Goal: Task Accomplishment & Management: Manage account settings

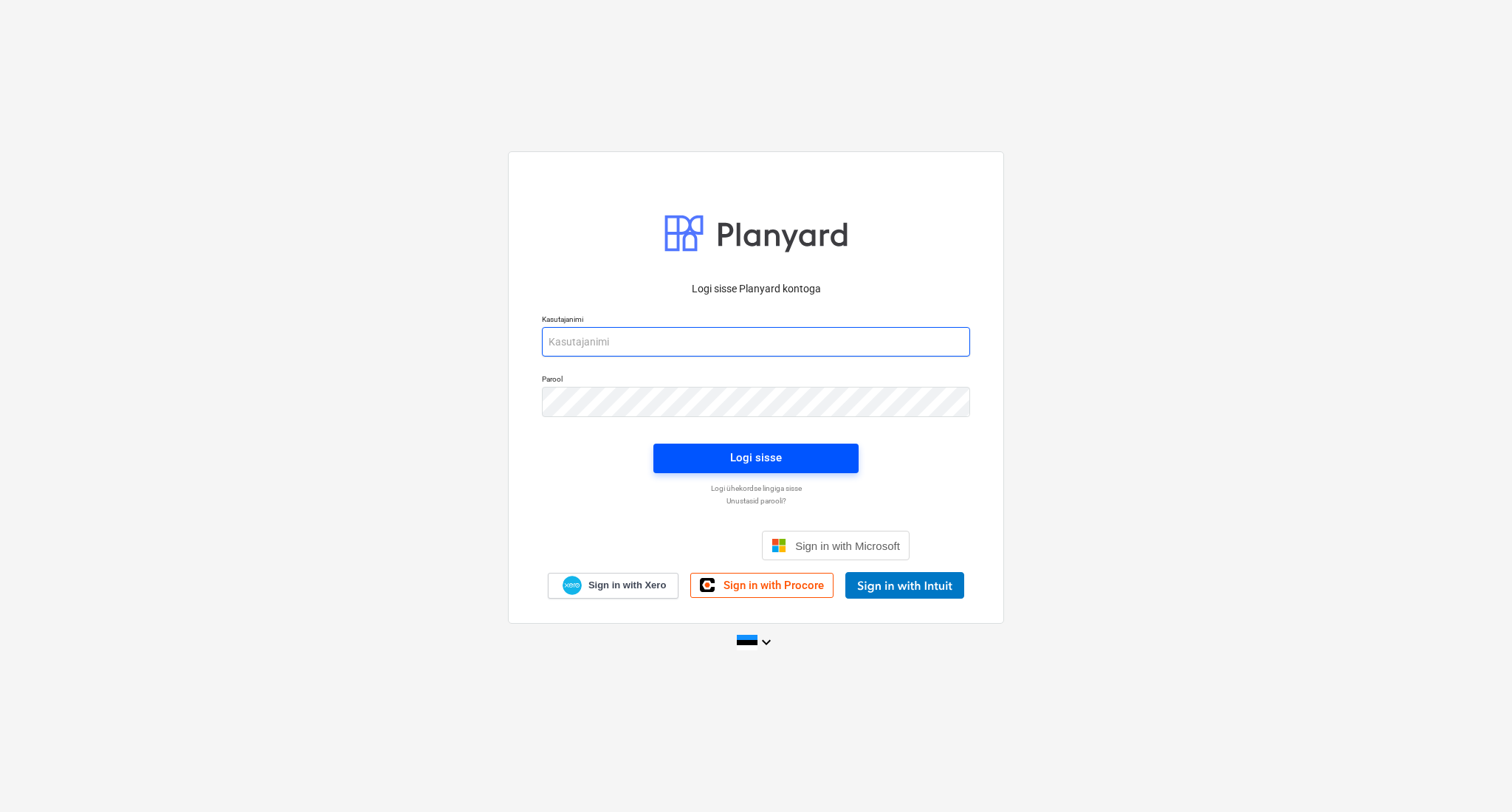
type input "[PERSON_NAME][EMAIL_ADDRESS][DOMAIN_NAME]"
click at [689, 453] on span "Logi sisse" at bounding box center [755, 458] width 170 height 19
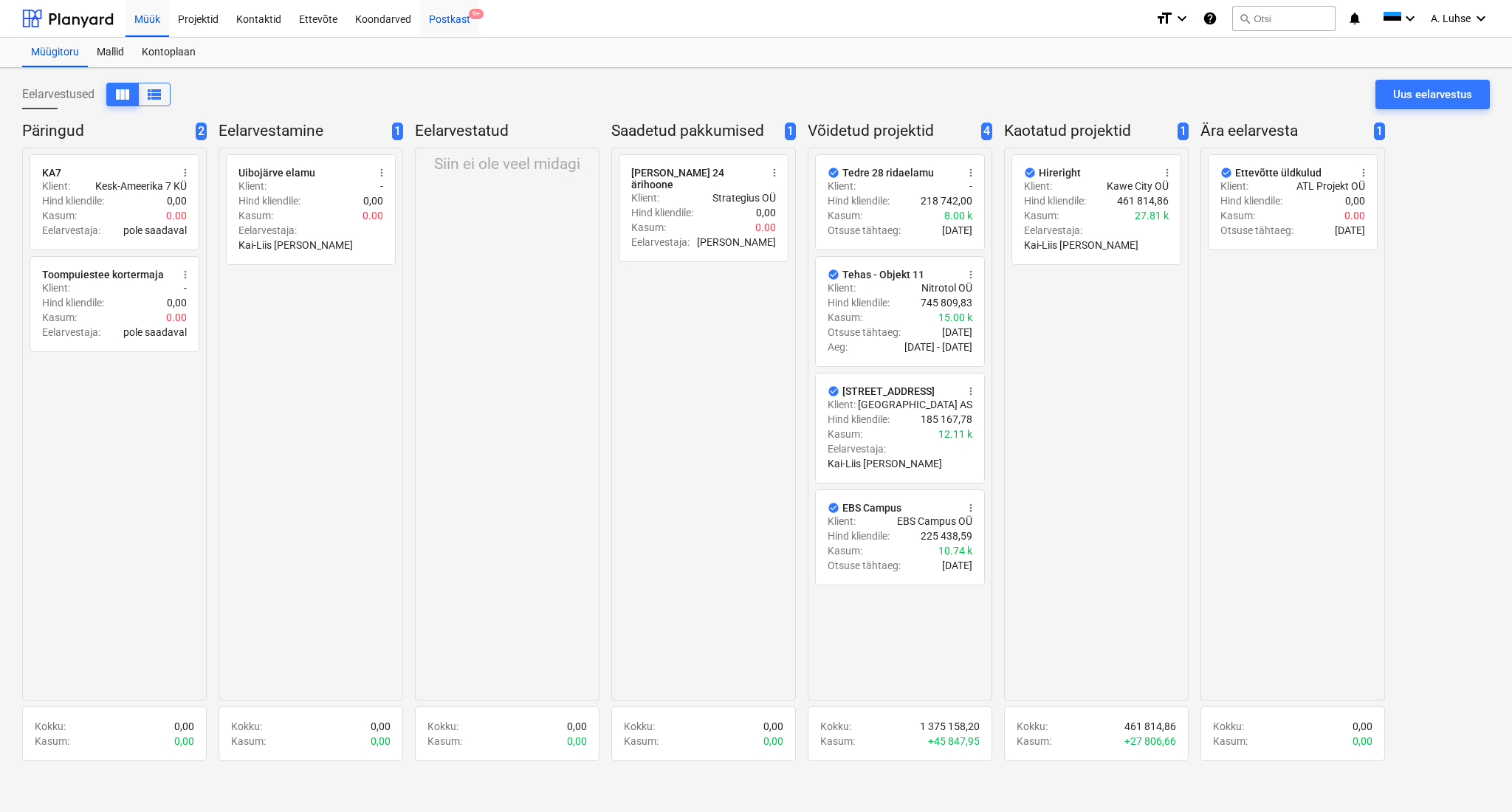
click at [442, 21] on div "Postkast 9+" at bounding box center [449, 18] width 59 height 38
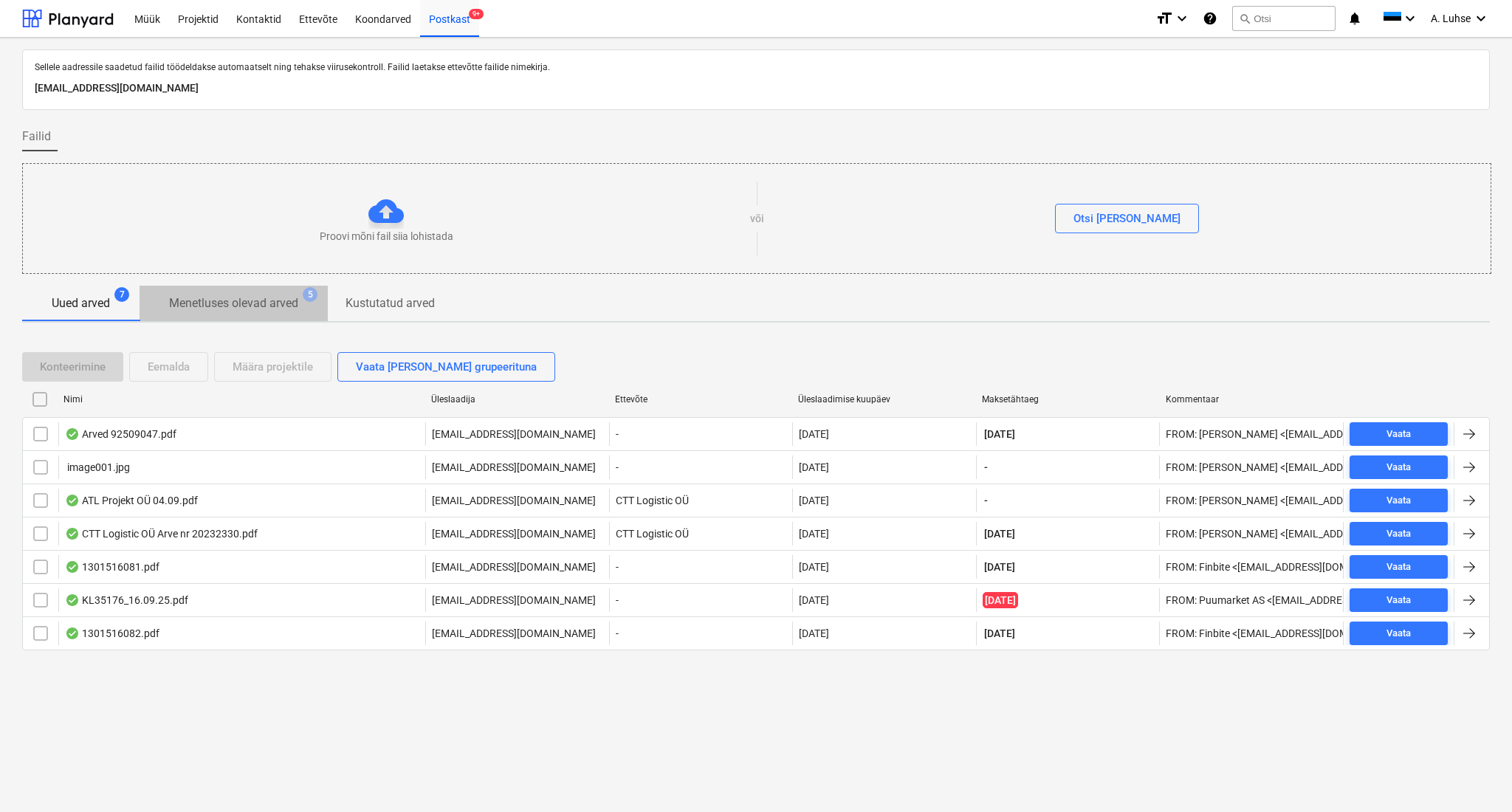
click at [257, 299] on p "Menetluses olevad arved" at bounding box center [233, 304] width 129 height 18
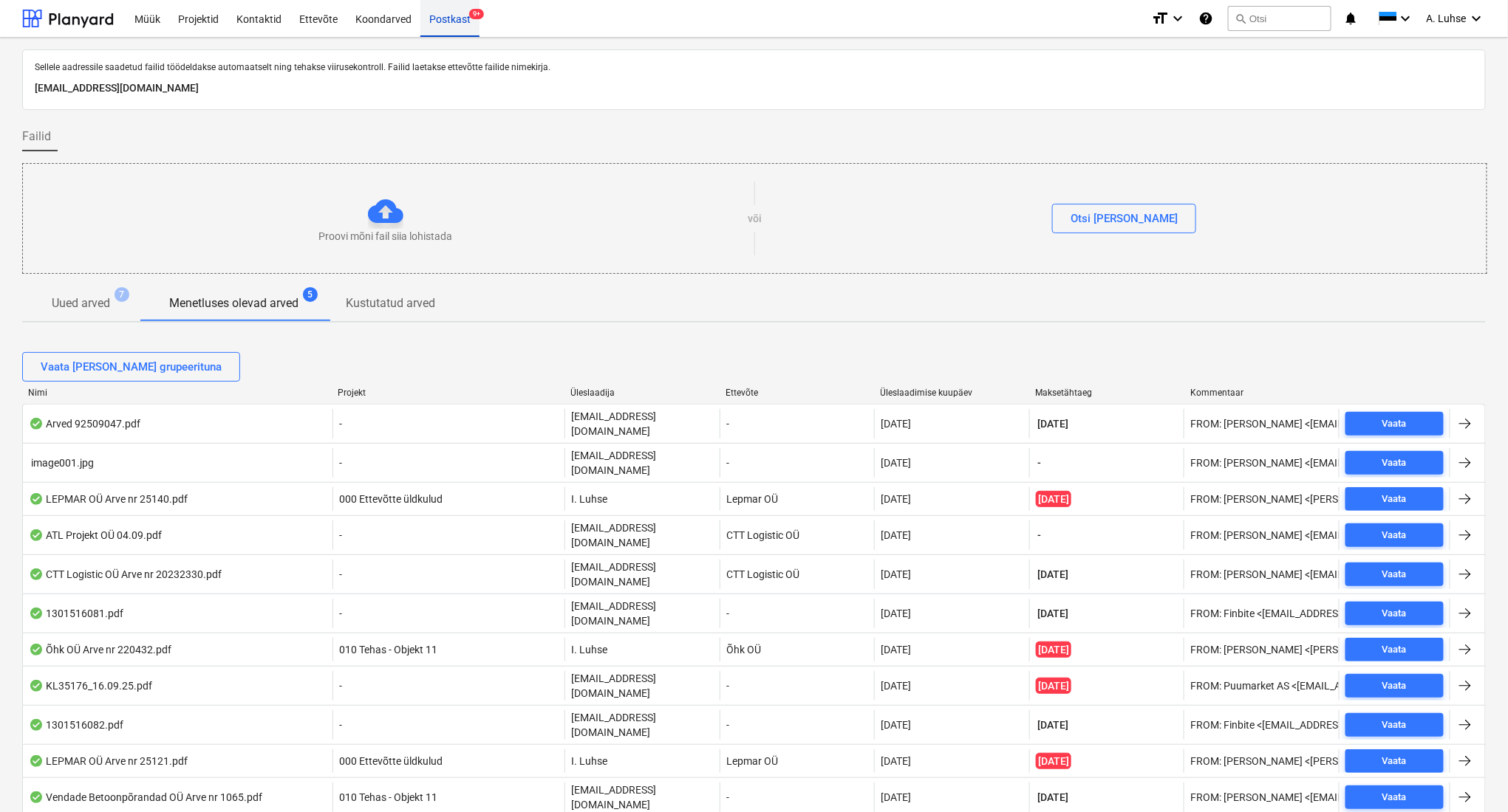
click at [450, 15] on div "Postkast 9+" at bounding box center [450, 18] width 59 height 38
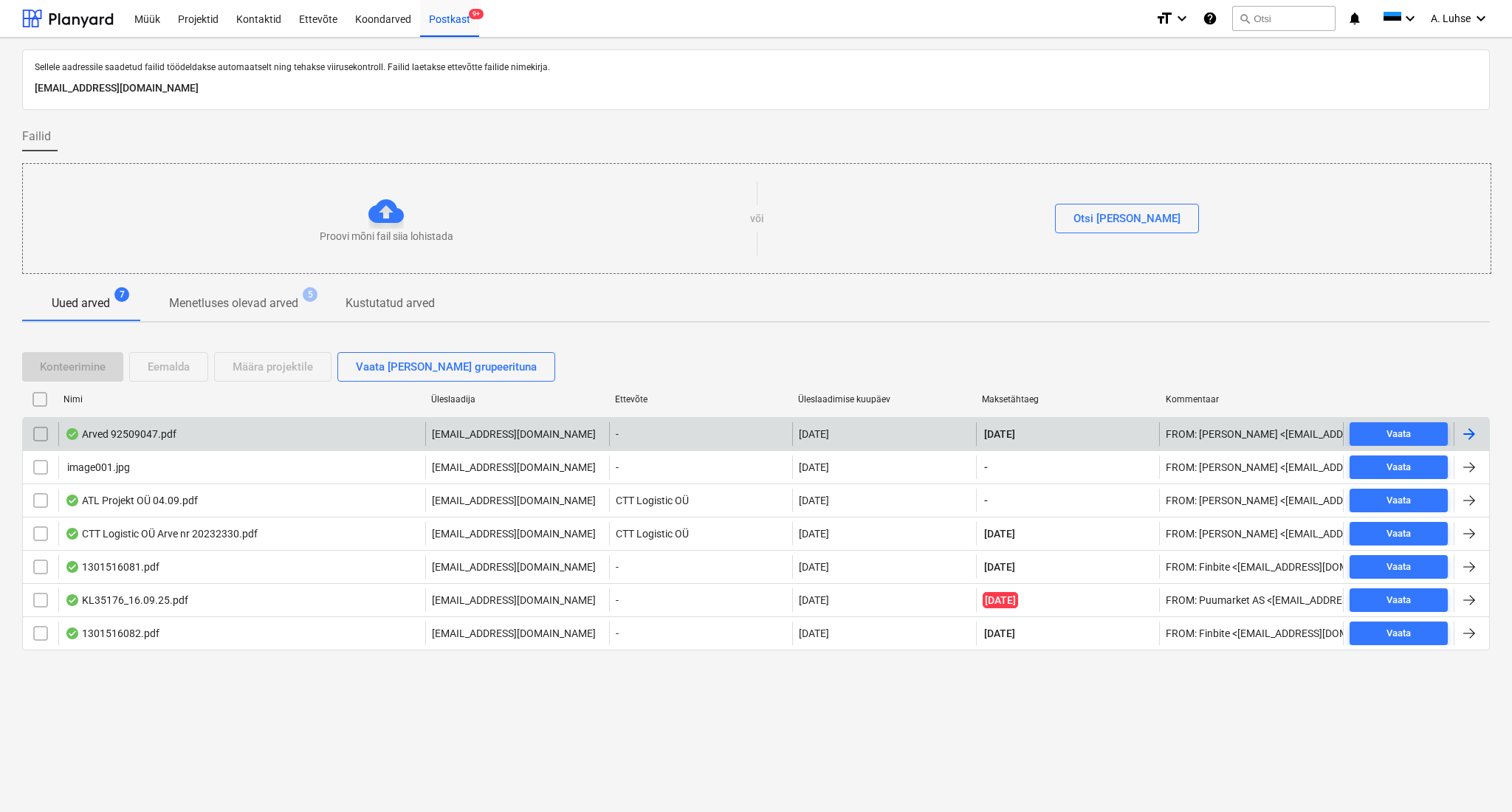
click at [256, 439] on div "Arved 92509047.pdf" at bounding box center [241, 434] width 367 height 23
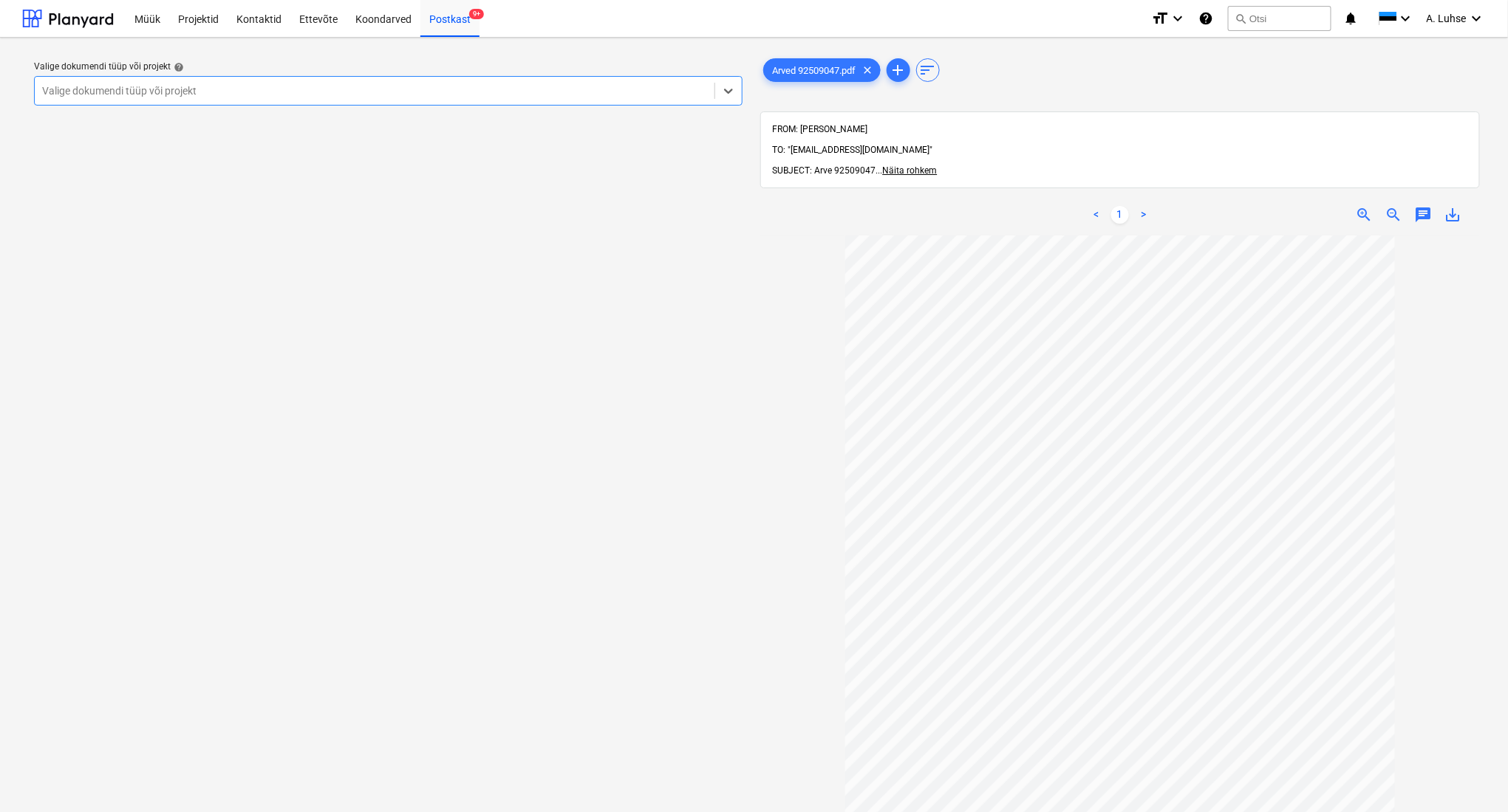
click at [533, 91] on div at bounding box center [374, 91] width 665 height 15
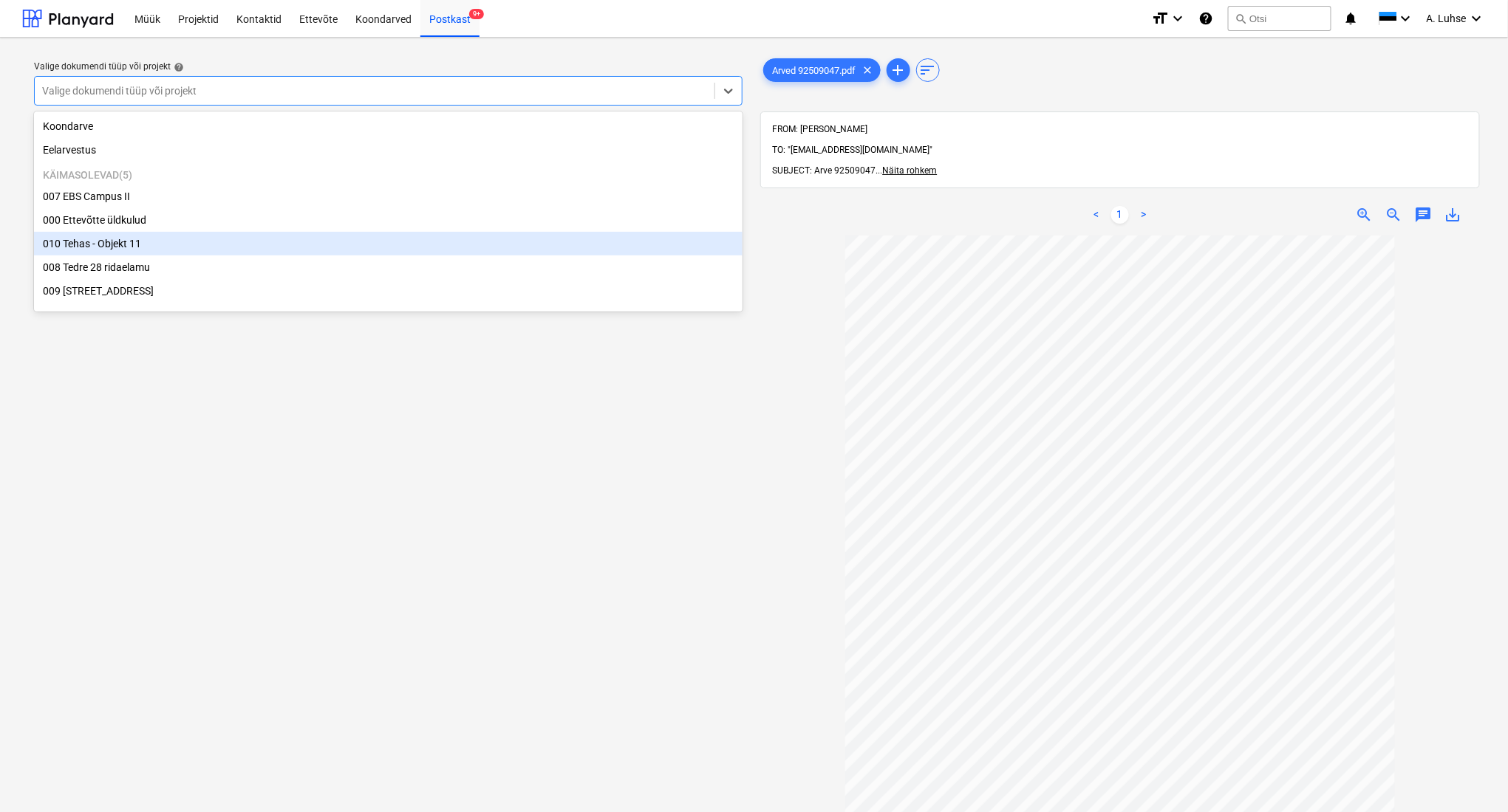
click at [475, 243] on div "010 Tehas - Objekt 11" at bounding box center [388, 244] width 708 height 23
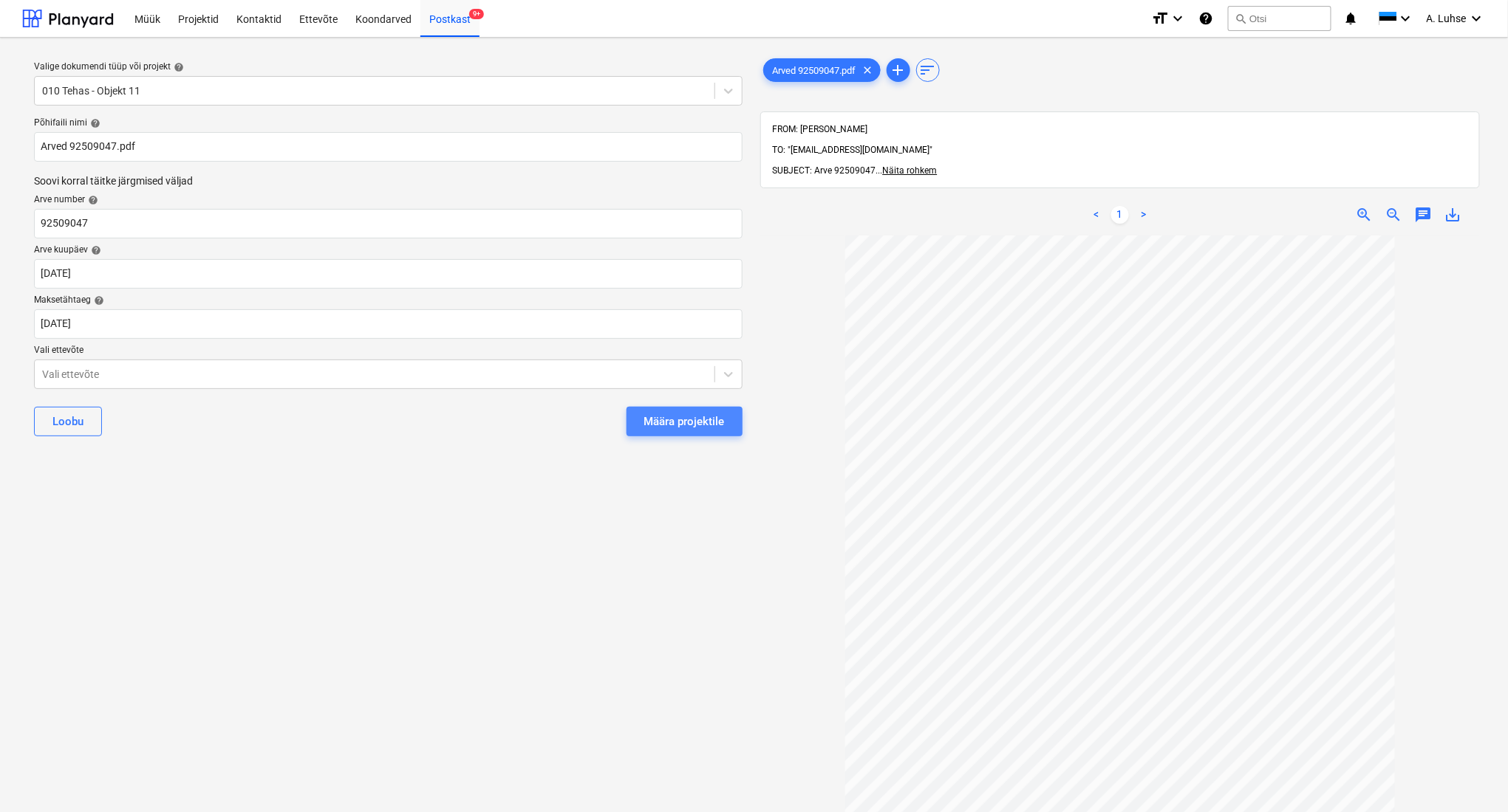
click at [656, 430] on div "Määra projektile" at bounding box center [684, 421] width 81 height 19
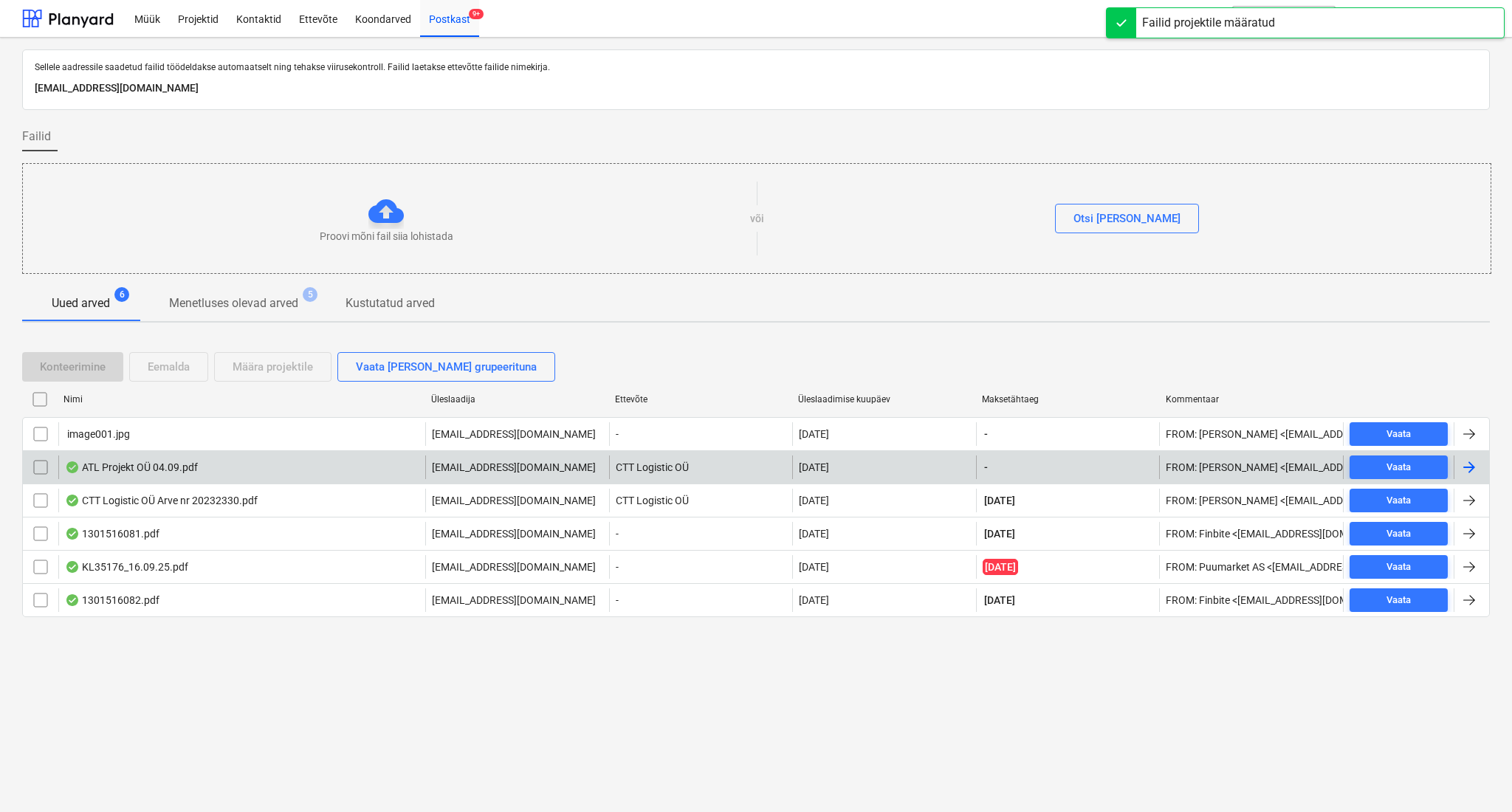
click at [314, 461] on div "ATL Projekt OÜ 04.09.pdf" at bounding box center [241, 467] width 367 height 23
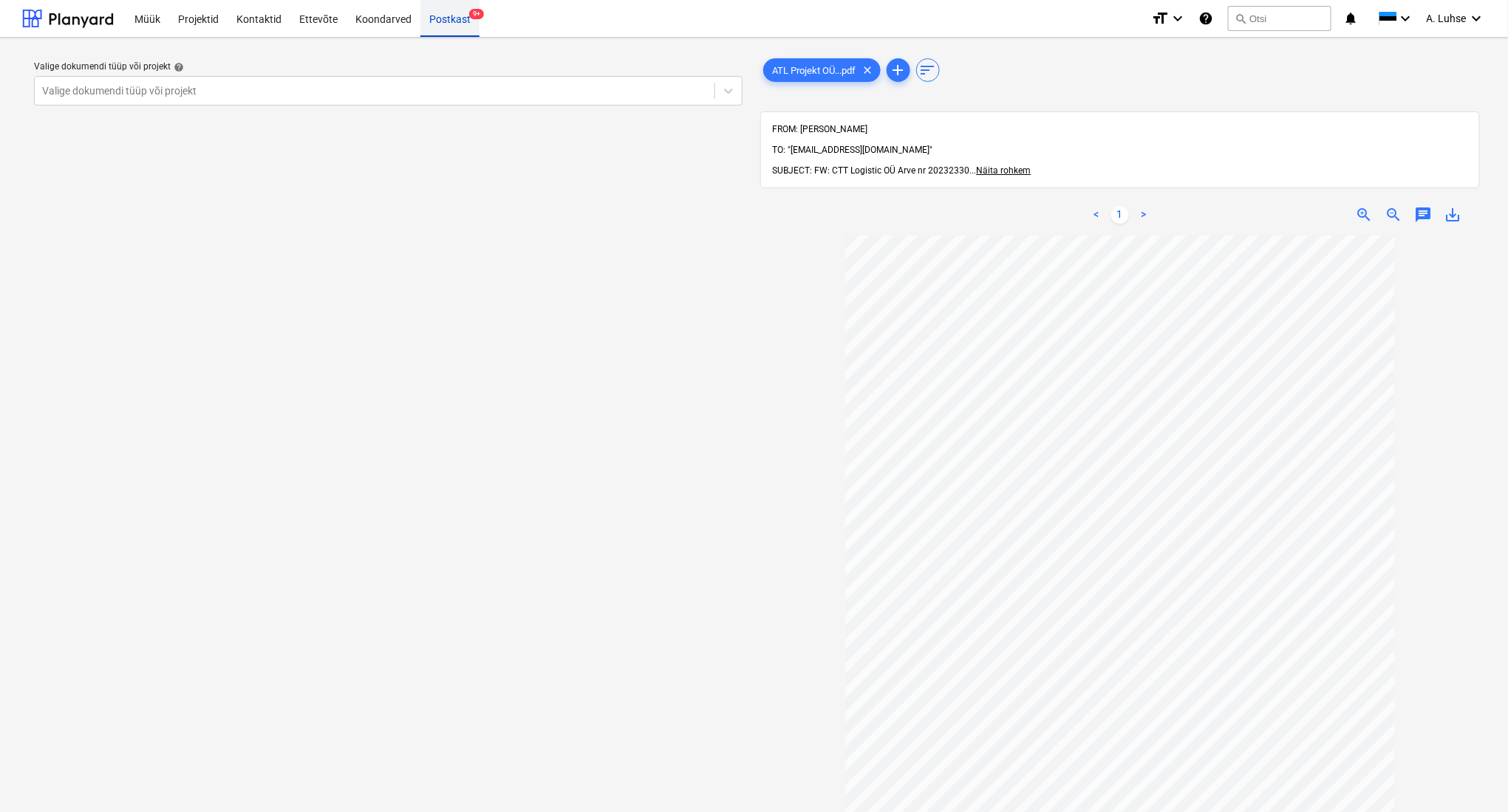
click at [436, 25] on div "Postkast 9+" at bounding box center [450, 18] width 59 height 38
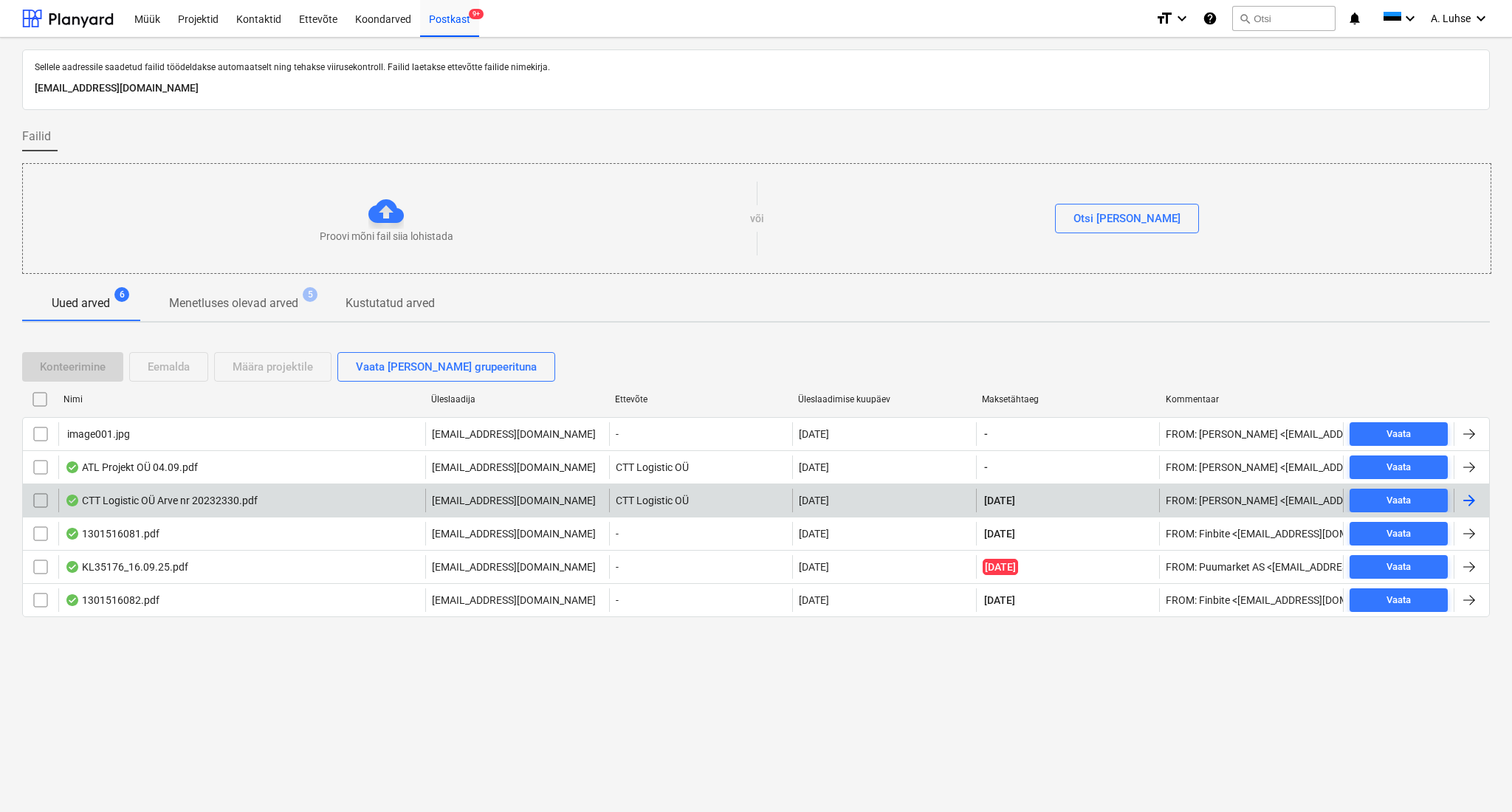
click at [156, 504] on div "CTT Logistic OÜ Arve nr 20232330.pdf" at bounding box center [161, 501] width 193 height 12
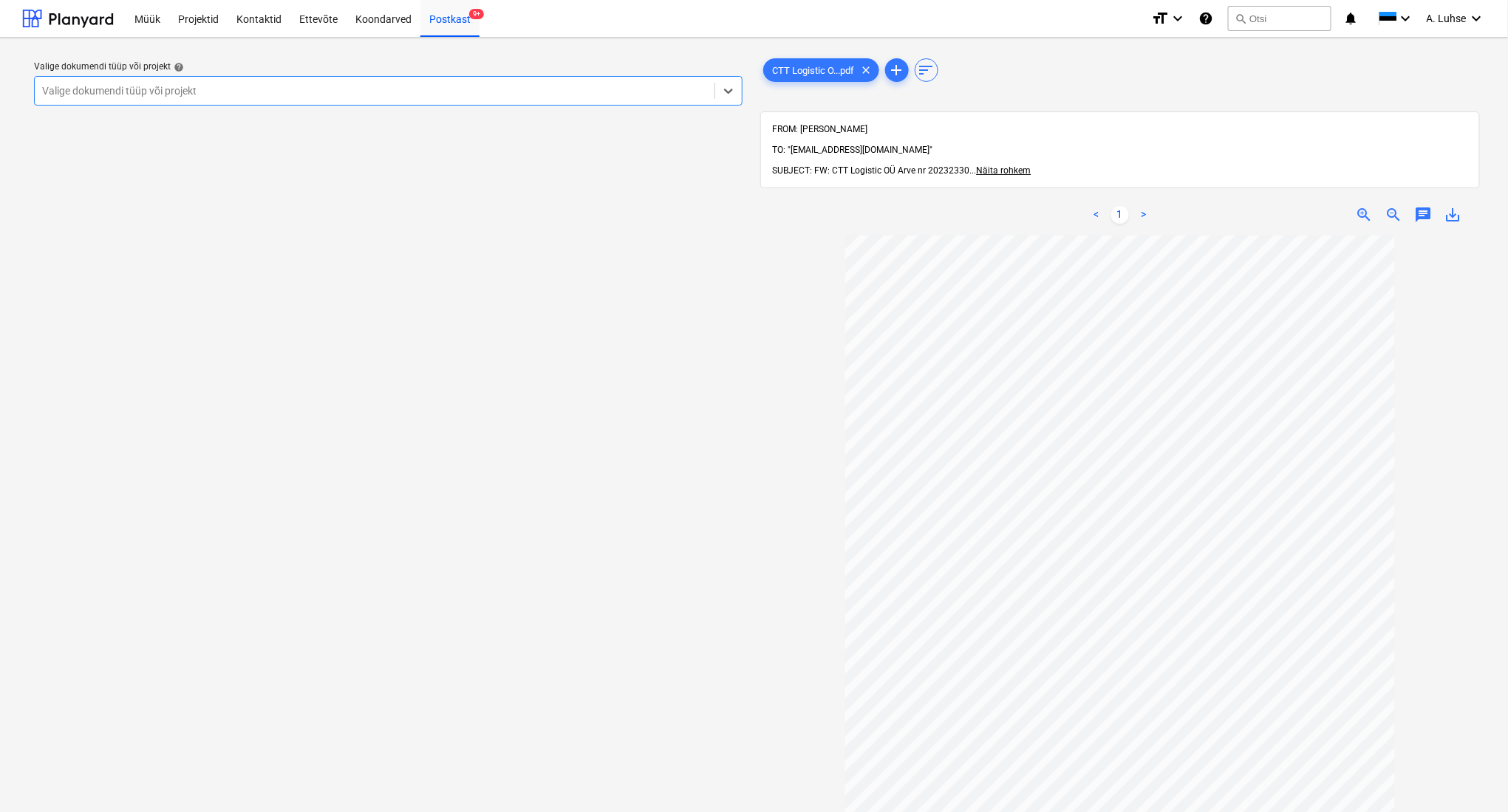
click at [487, 90] on div at bounding box center [374, 91] width 665 height 15
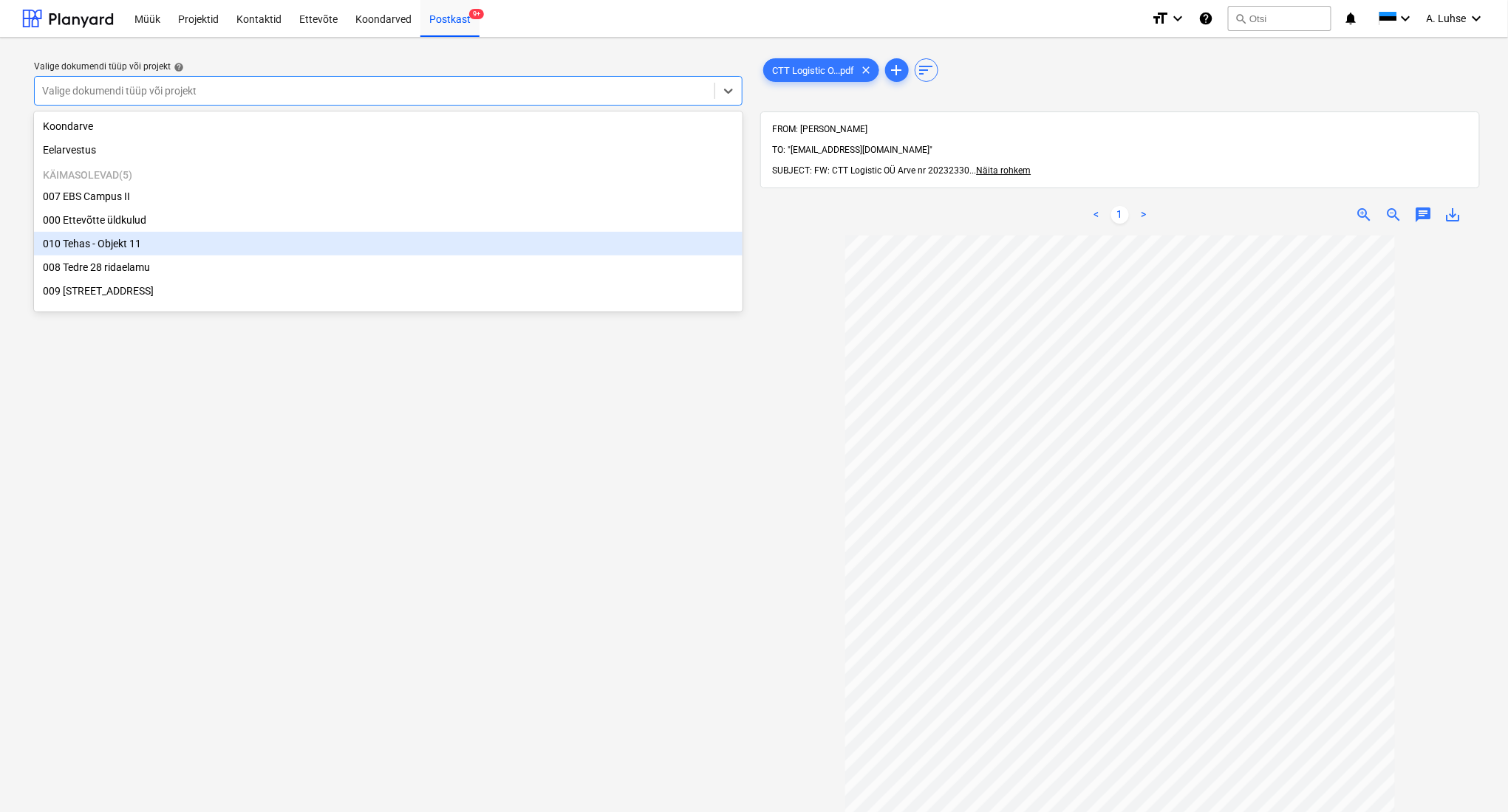
click at [476, 237] on div "010 Tehas - Objekt 11" at bounding box center [388, 244] width 708 height 23
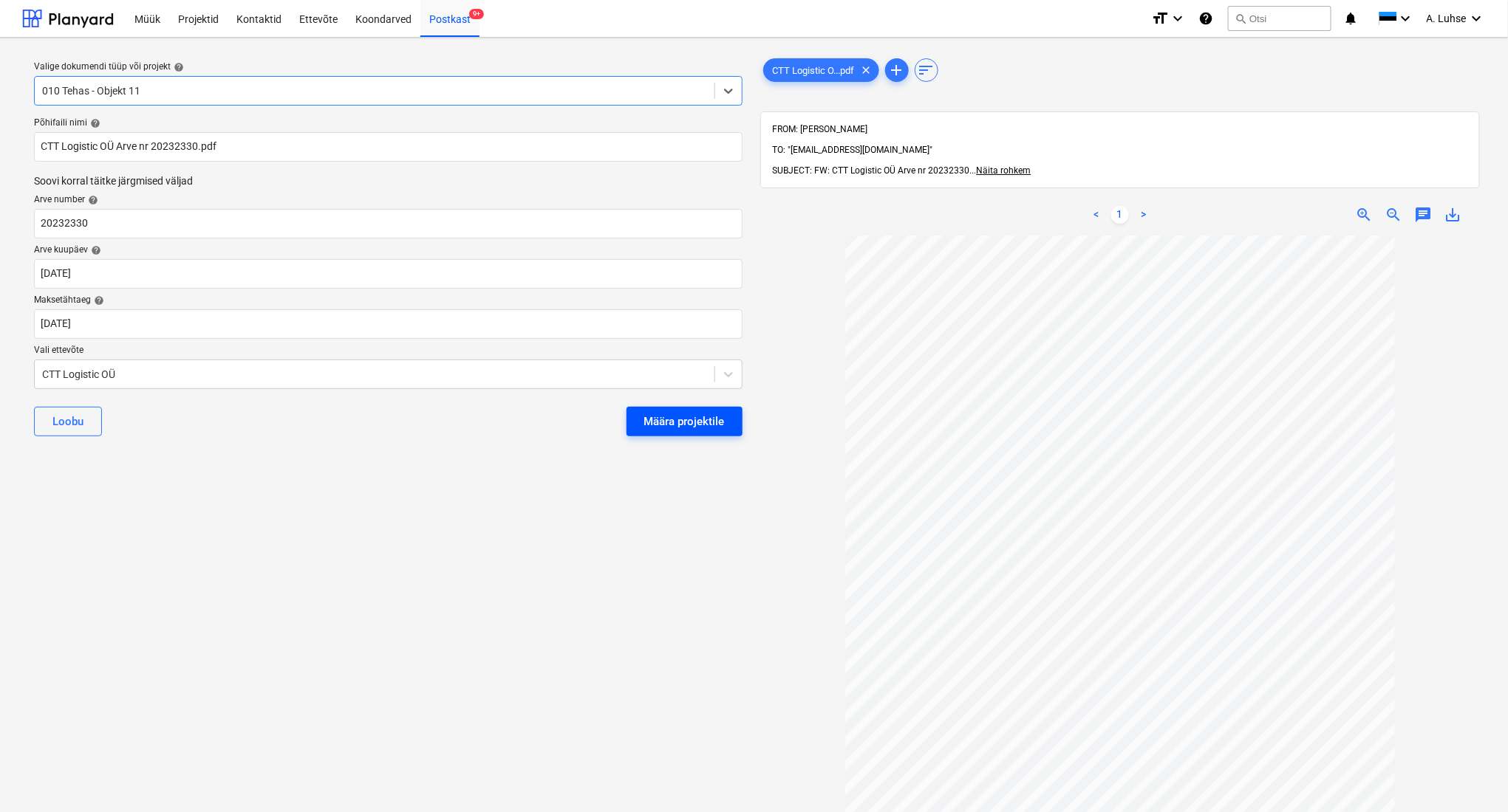
click at [710, 419] on div "Määra projektile" at bounding box center [684, 421] width 81 height 19
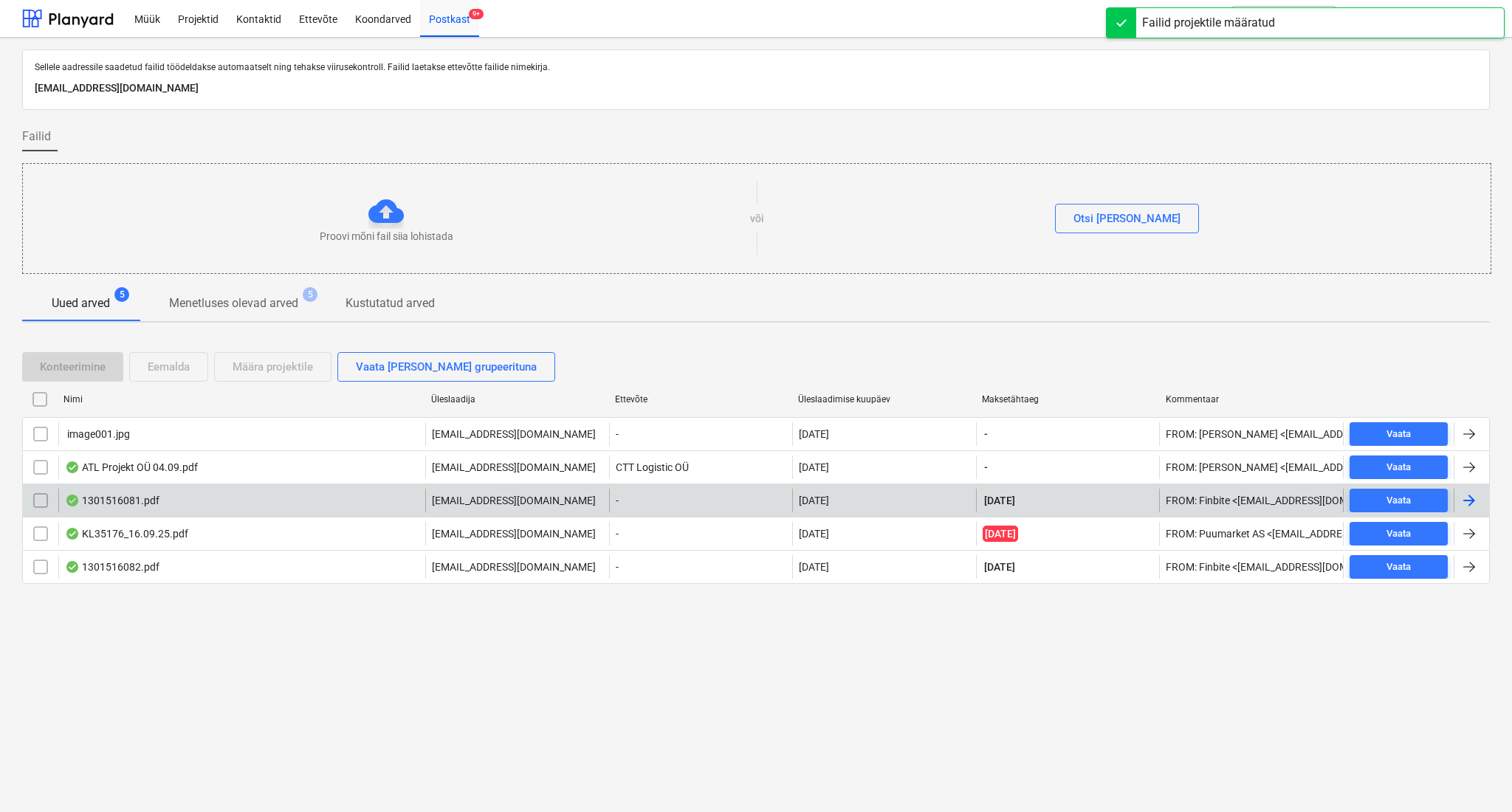
click at [331, 496] on div "1301516081.pdf" at bounding box center [241, 500] width 367 height 23
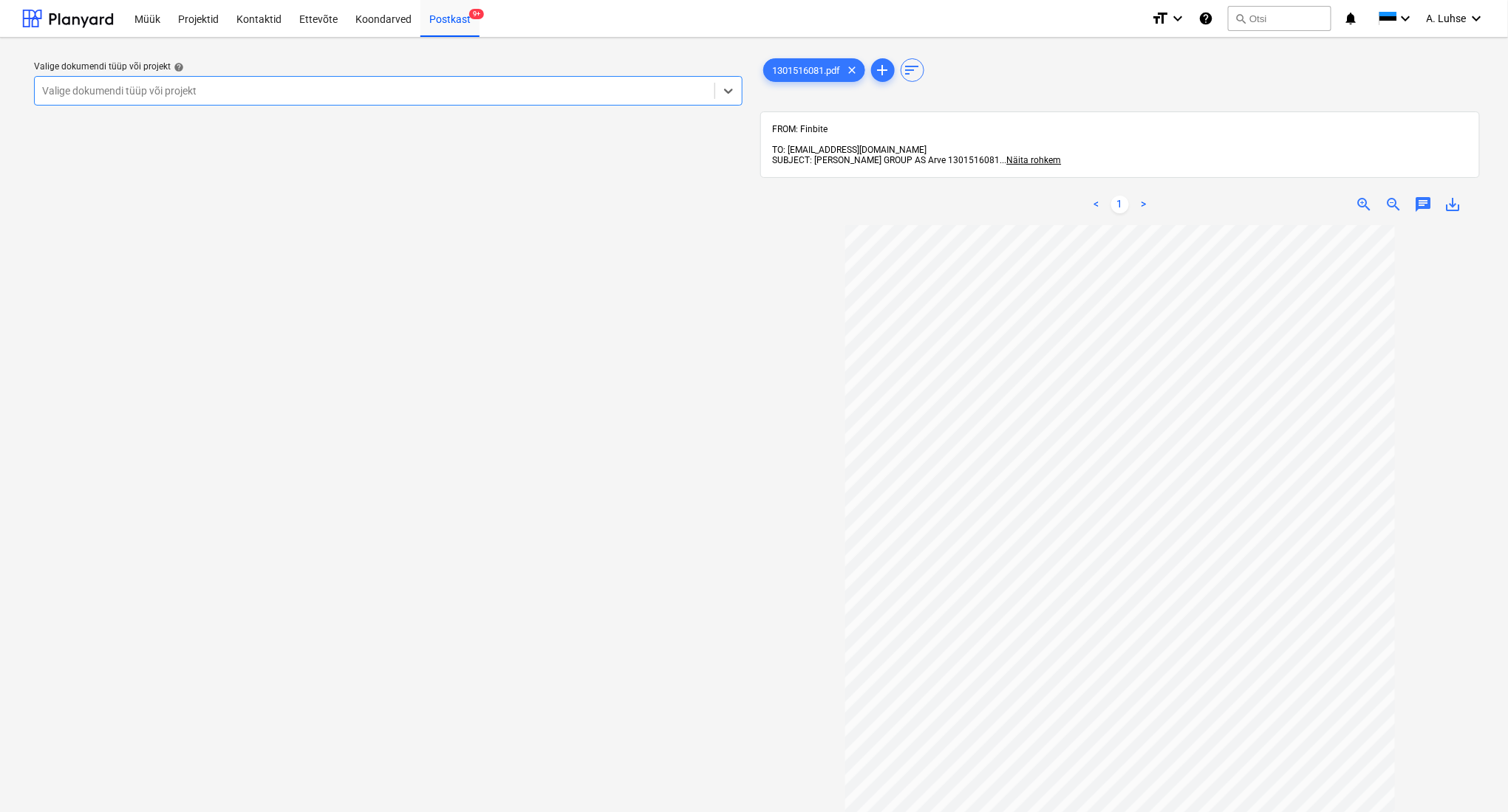
click at [453, 84] on div at bounding box center [374, 91] width 665 height 15
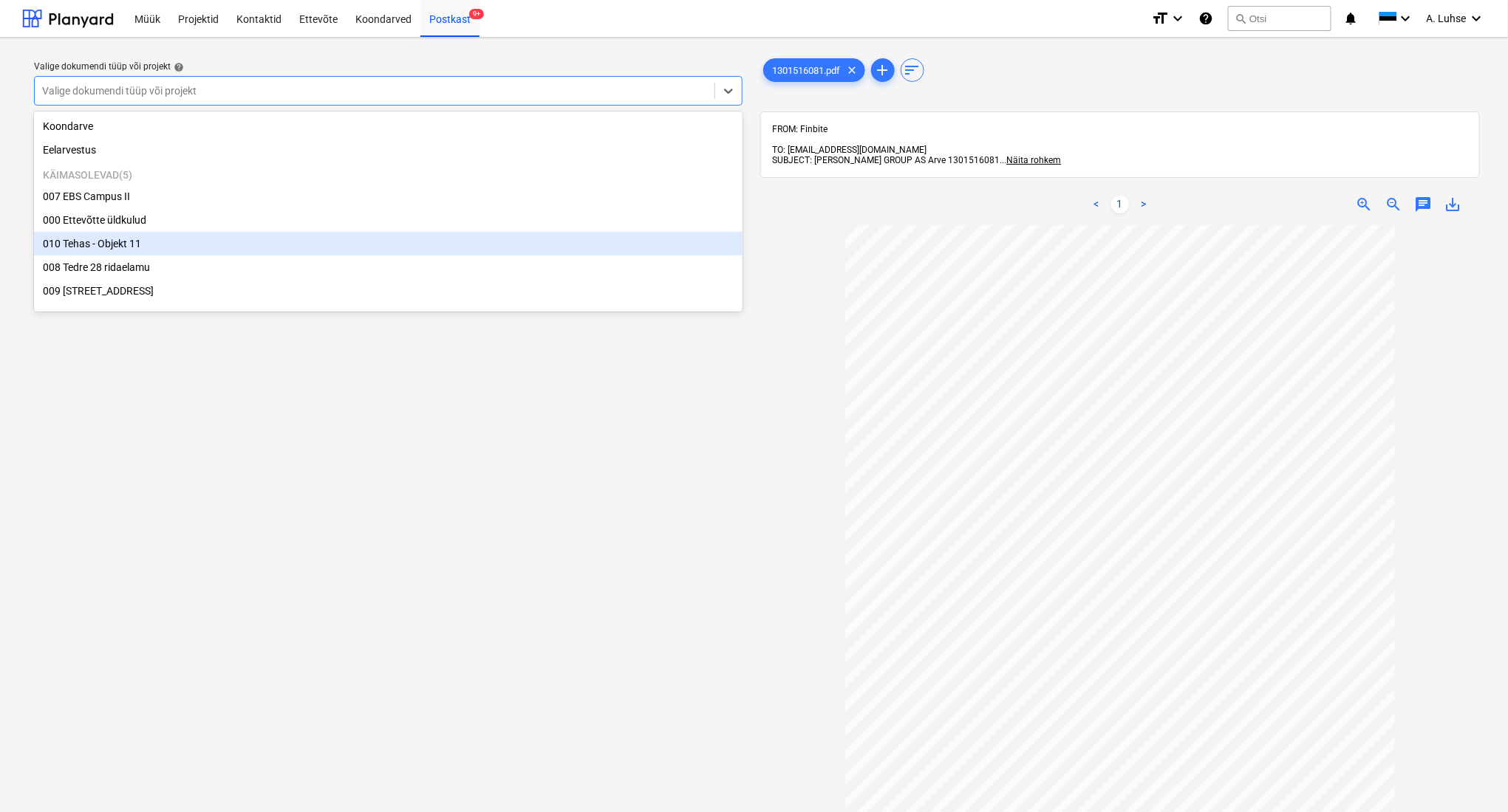
click at [444, 248] on div "010 Tehas - Objekt 11" at bounding box center [388, 244] width 708 height 23
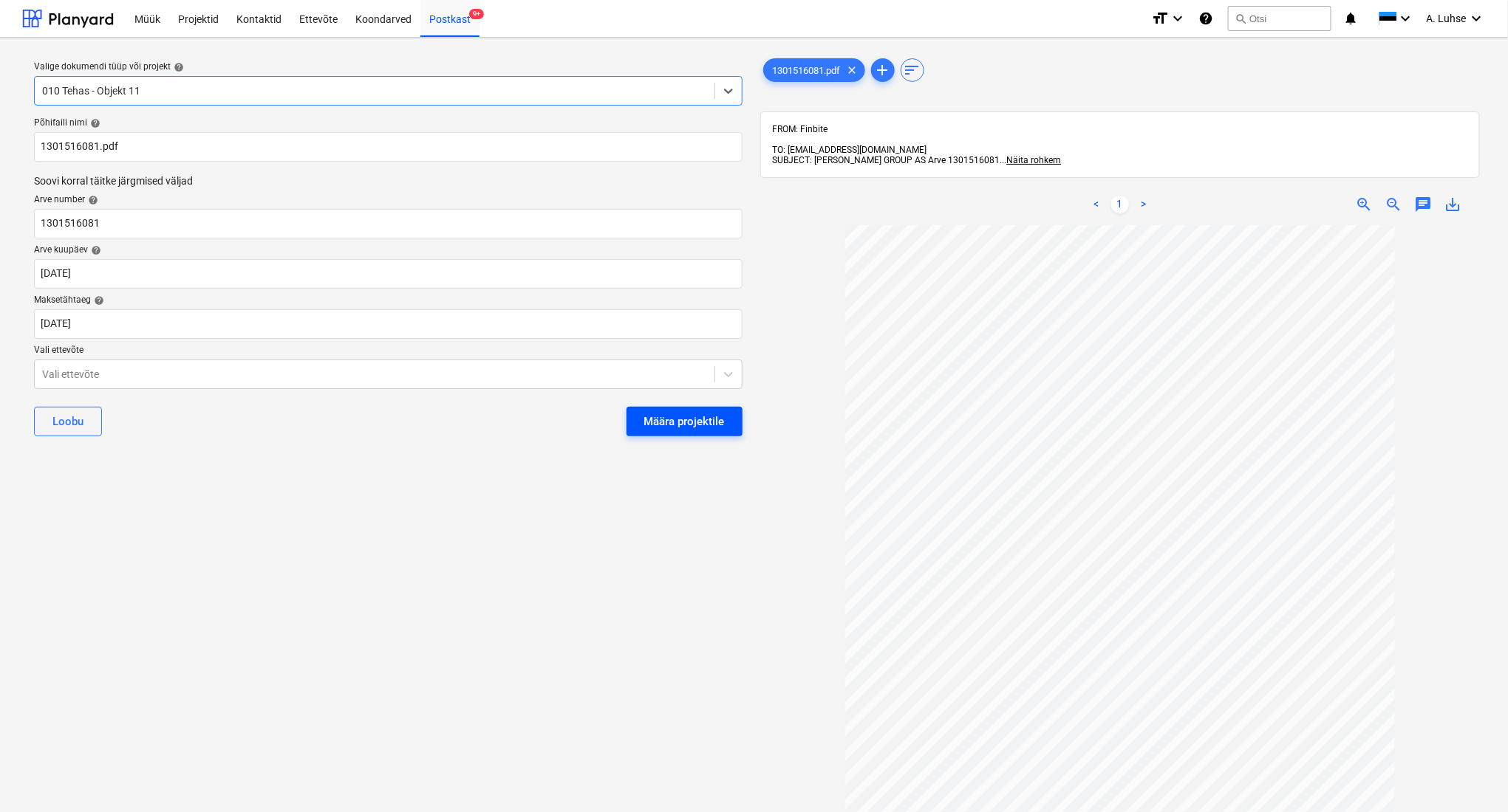
click at [654, 424] on div "Määra projektile" at bounding box center [684, 421] width 81 height 19
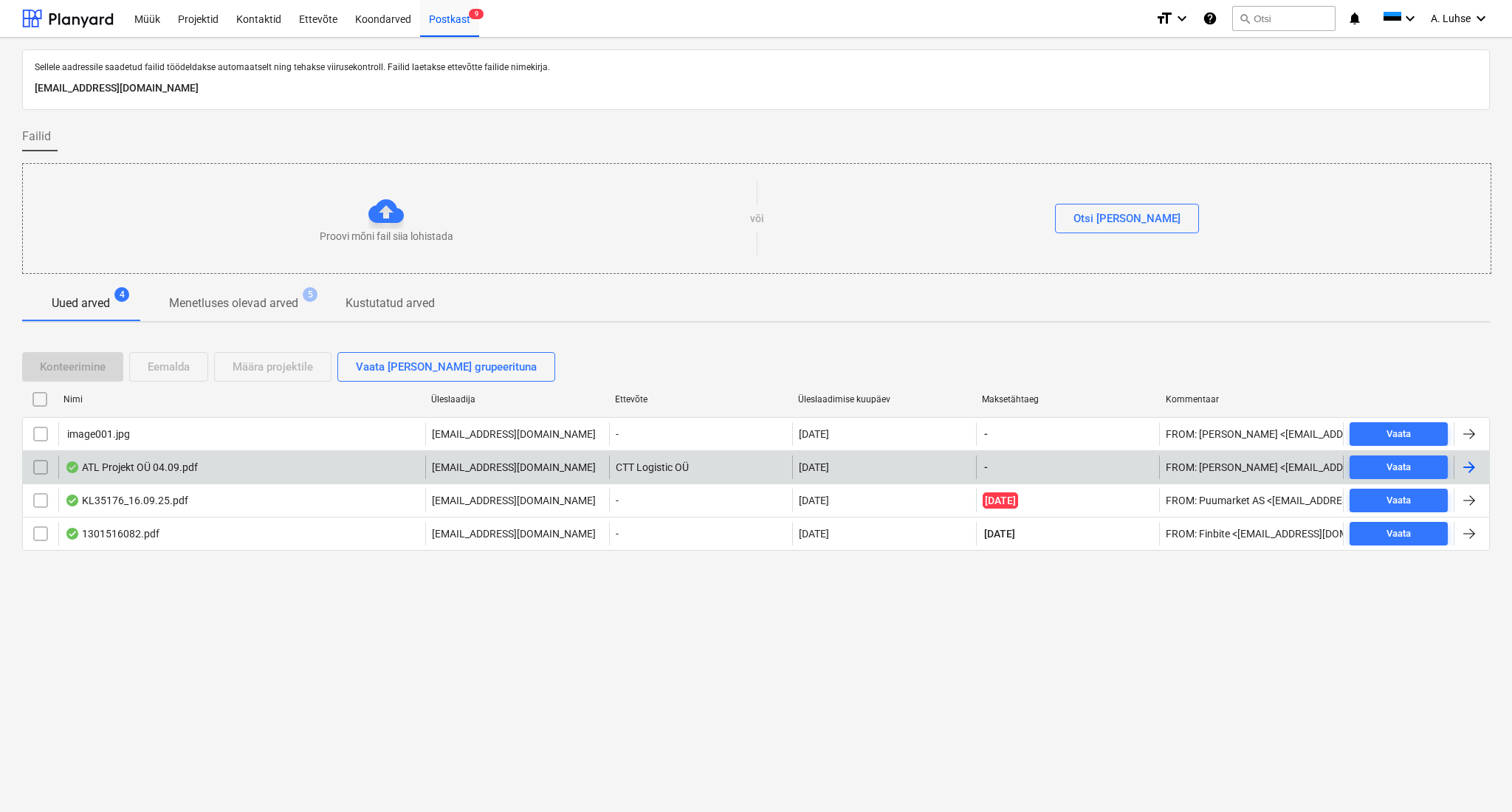
click at [231, 475] on div "ATL Projekt OÜ 04.09.pdf" at bounding box center [241, 467] width 367 height 23
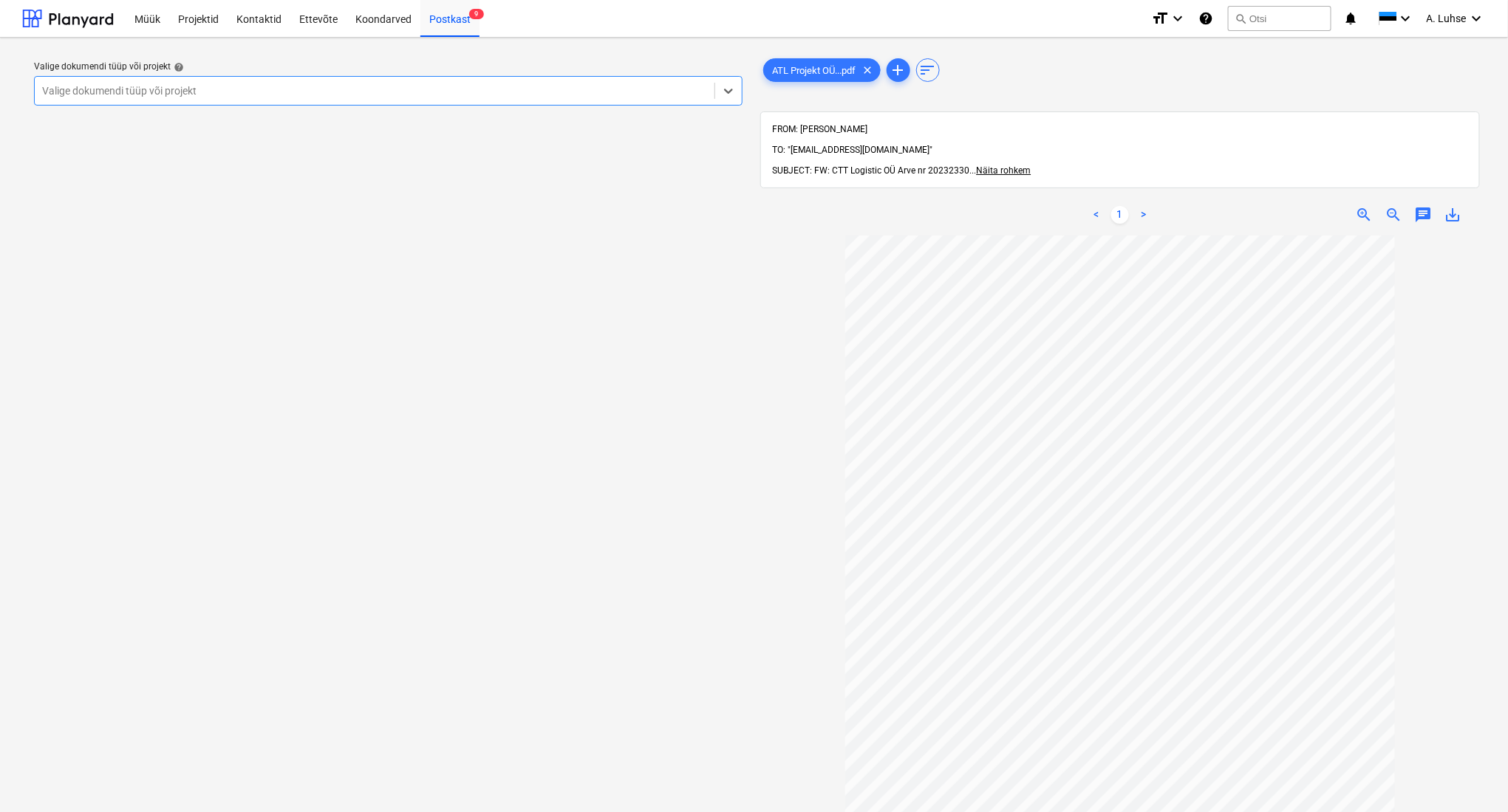
click at [513, 90] on div at bounding box center [374, 91] width 665 height 15
click at [416, 427] on div "Valige dokumendi tüüp või projekt help Valige dokumendi tüüp või projekt" at bounding box center [388, 531] width 733 height 963
click at [325, 93] on div at bounding box center [374, 91] width 665 height 15
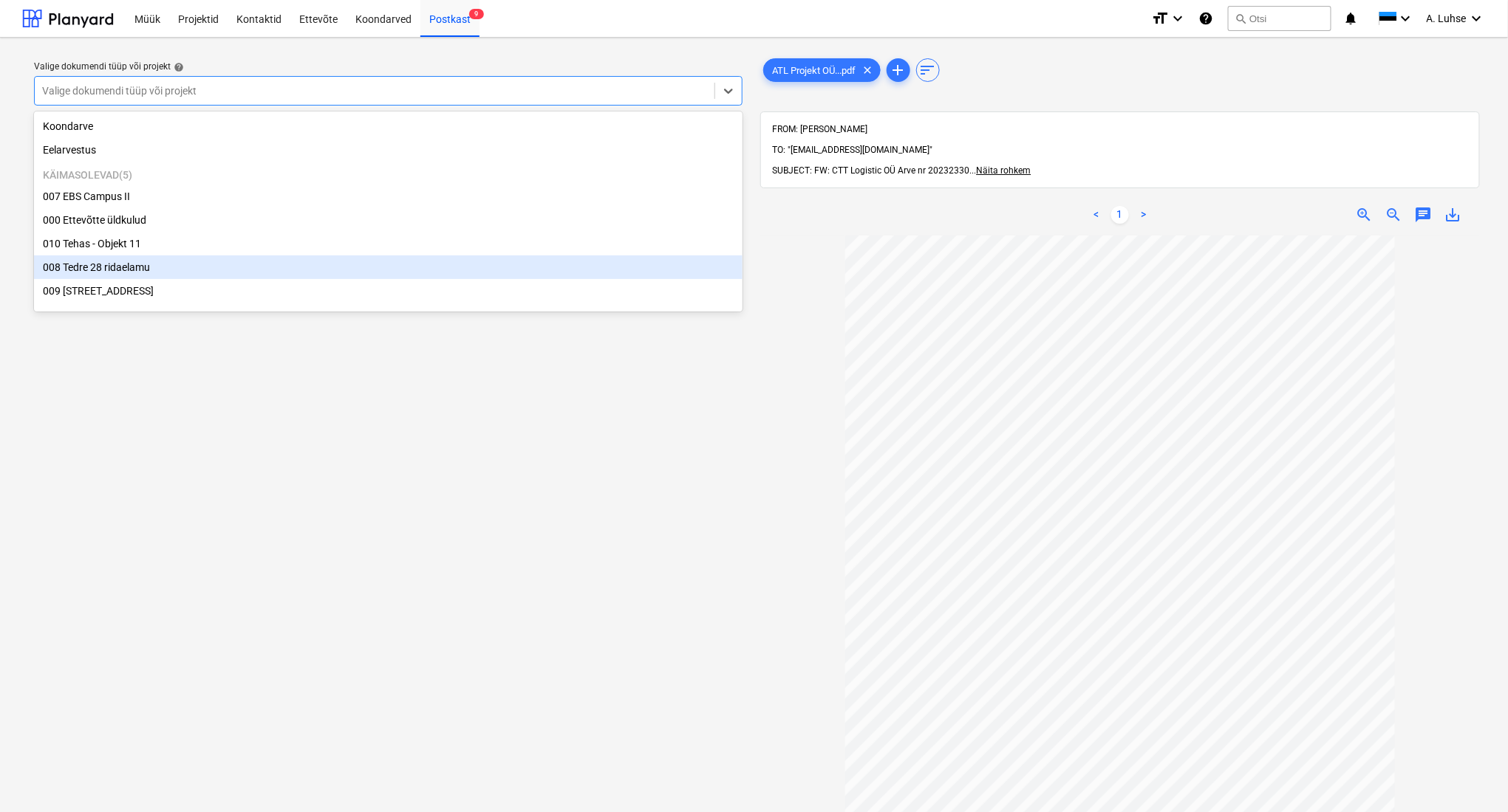
click at [365, 550] on div "Valige dokumendi tüüp või projekt help option 008 Tedre 28 ridaelamu focused, 6…" at bounding box center [388, 531] width 733 height 963
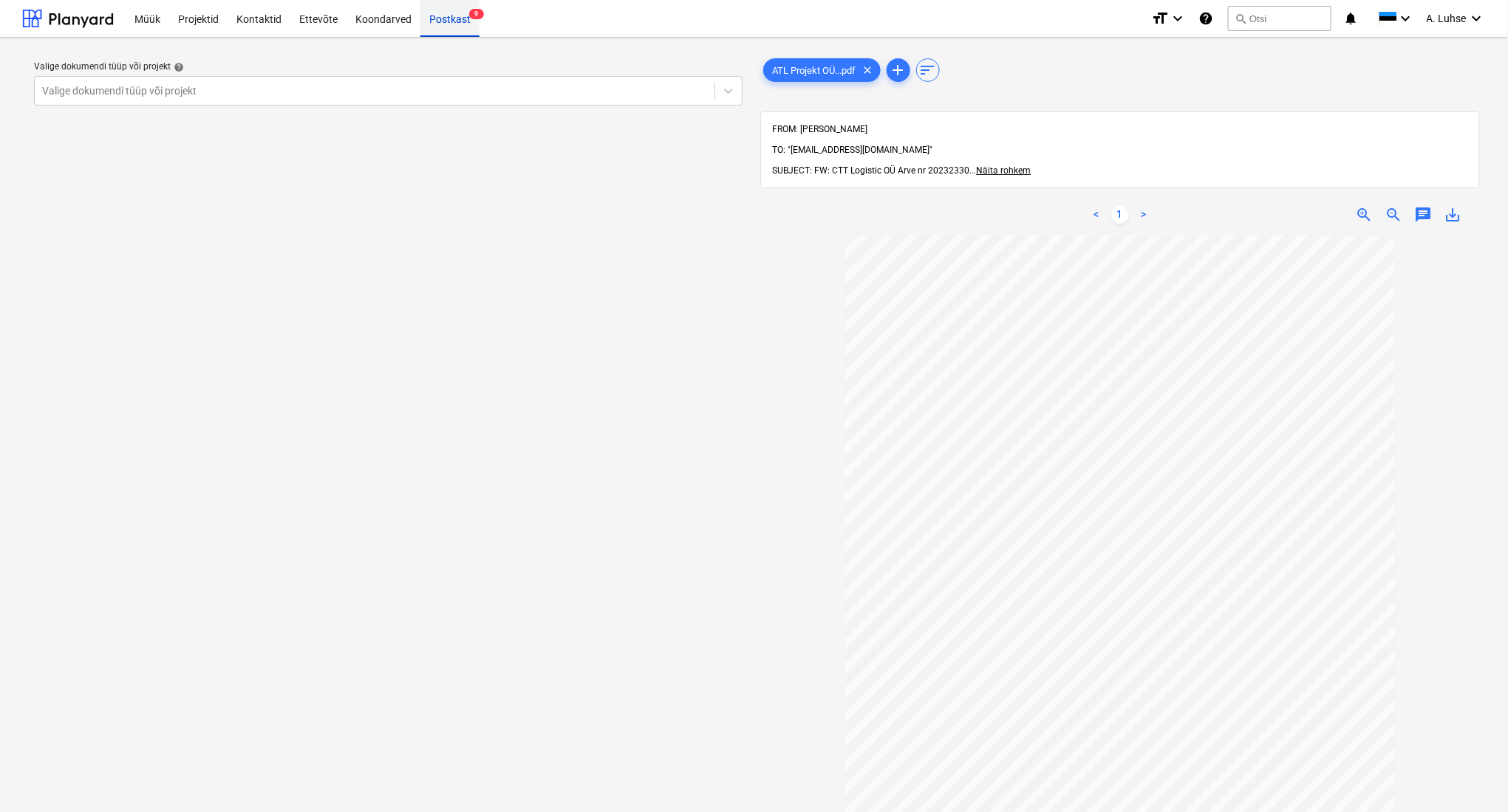
click at [447, 19] on div "Postkast 9" at bounding box center [450, 18] width 59 height 38
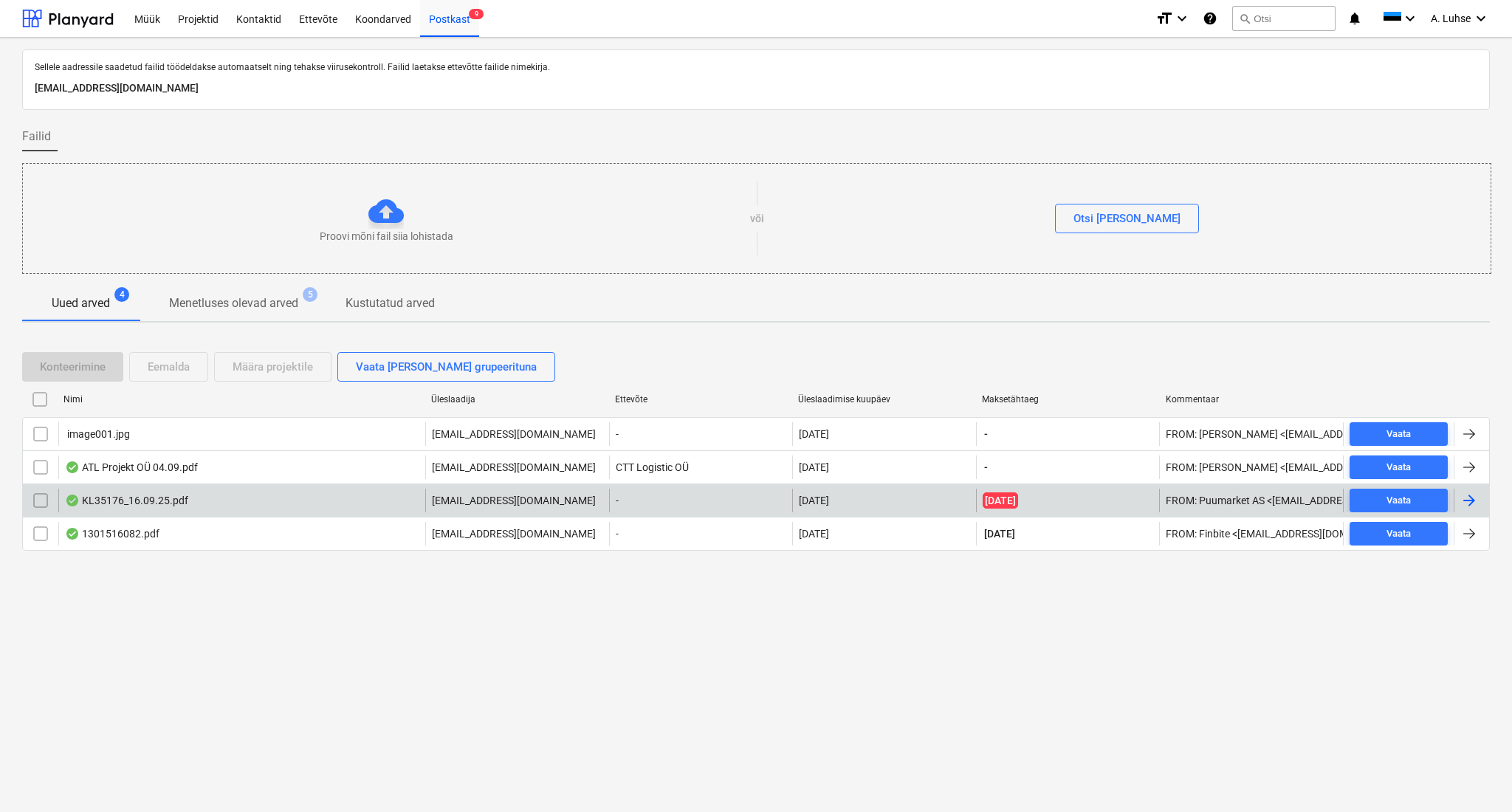
click at [220, 500] on div "KL35176_16.09.25.pdf" at bounding box center [241, 500] width 367 height 23
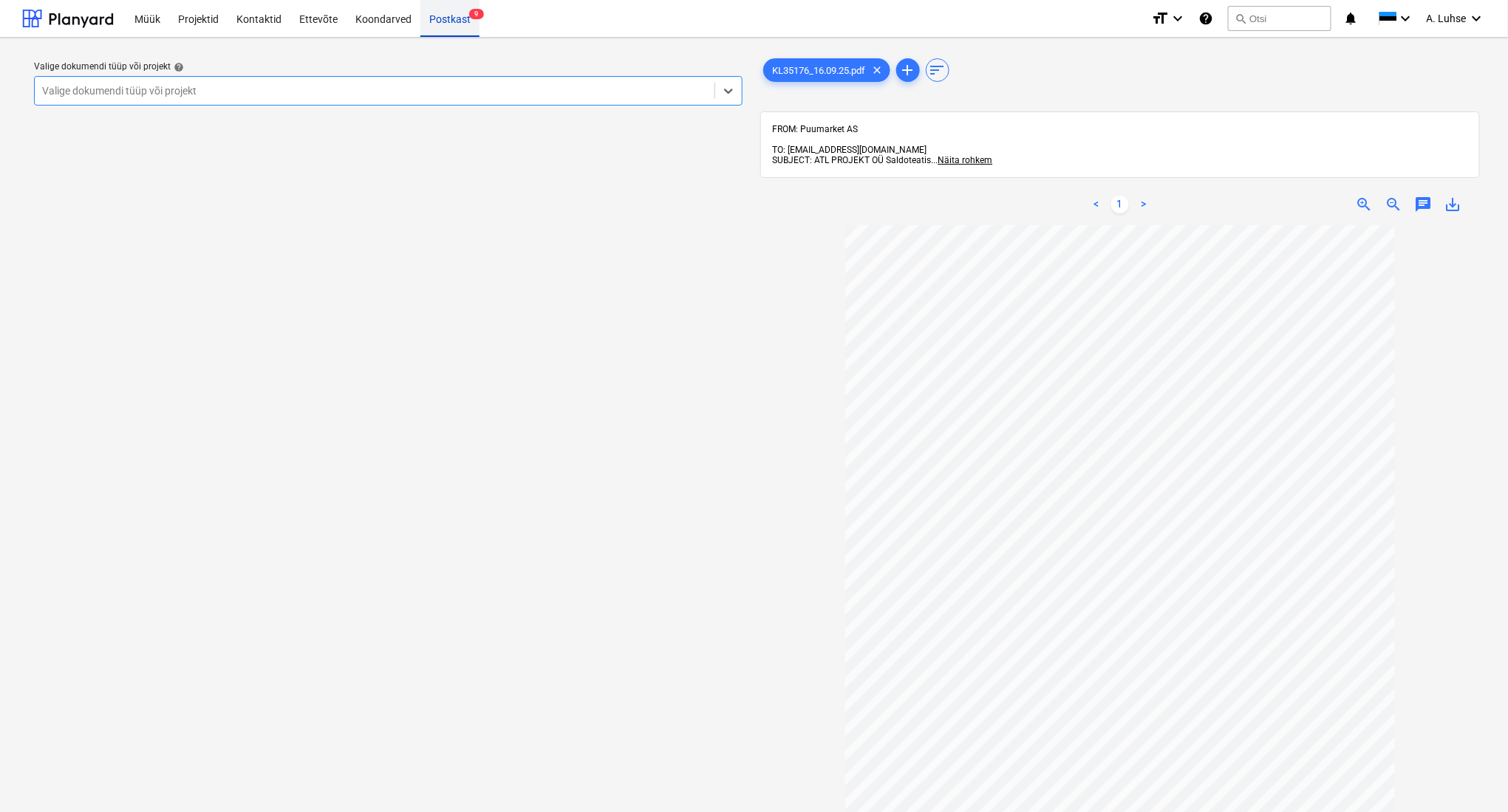
click at [444, 25] on div "Postkast 9" at bounding box center [450, 18] width 59 height 38
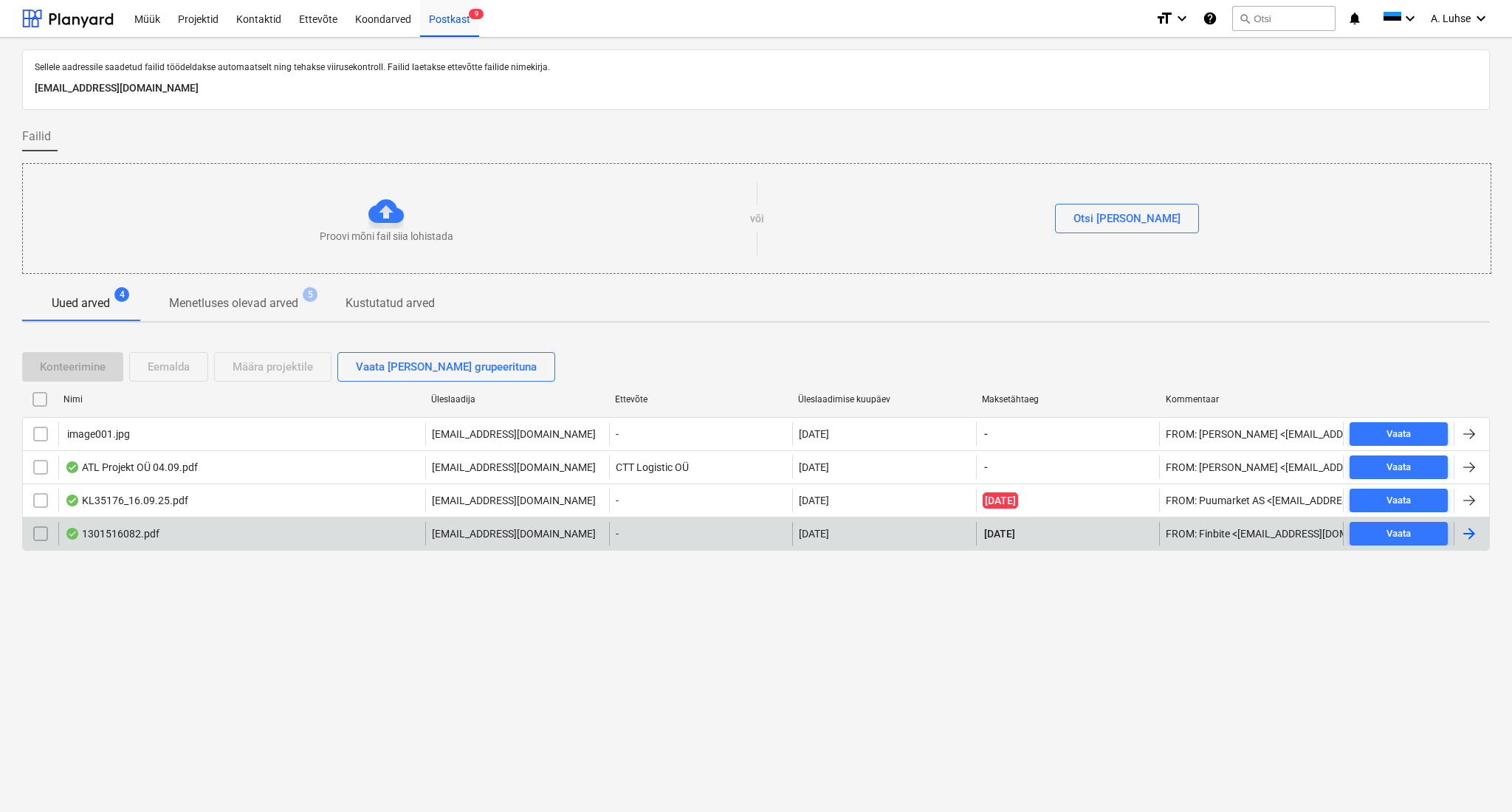
click at [277, 537] on div "1301516082.pdf" at bounding box center [241, 533] width 367 height 23
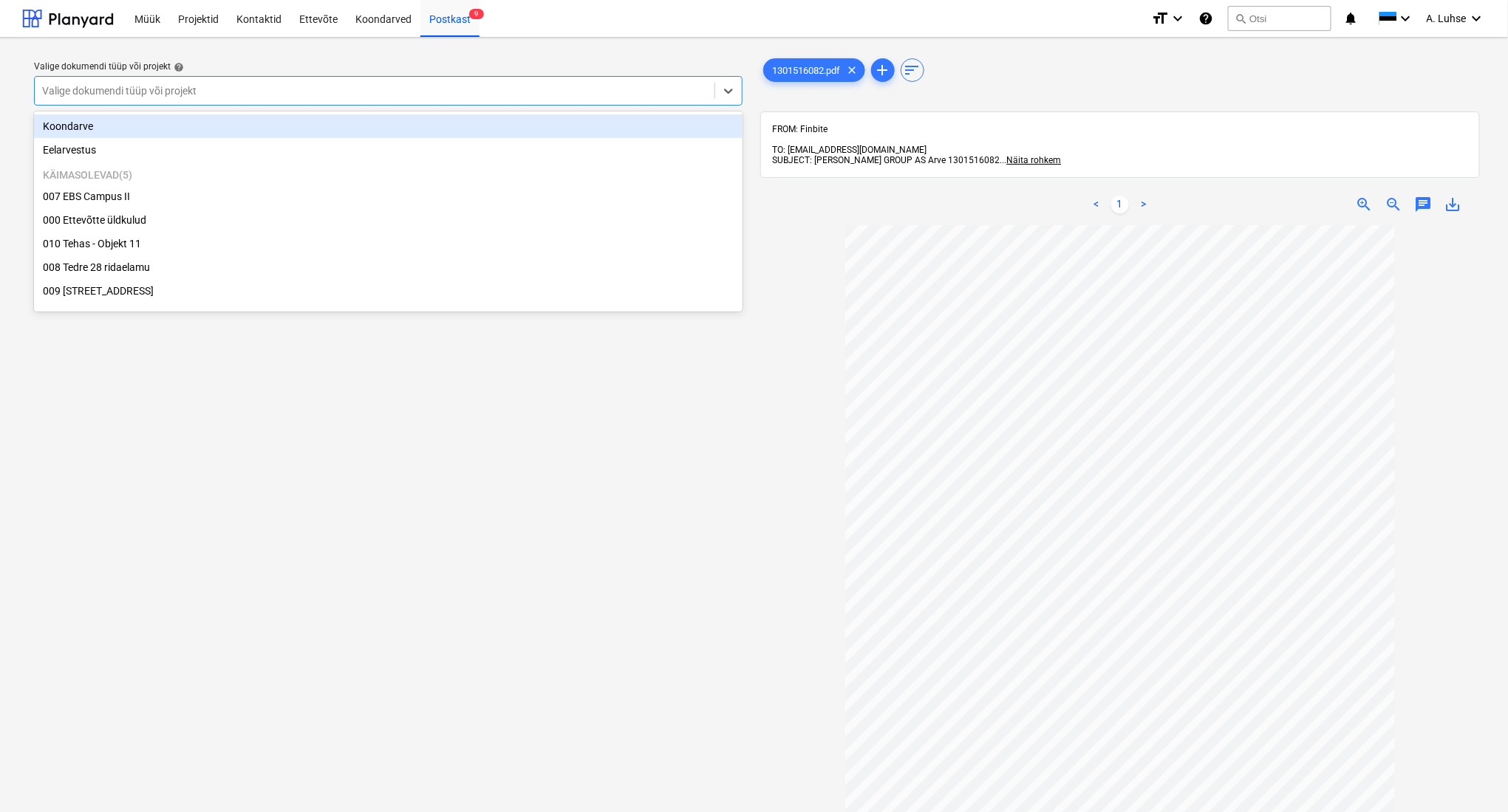
click at [617, 90] on div at bounding box center [374, 91] width 665 height 15
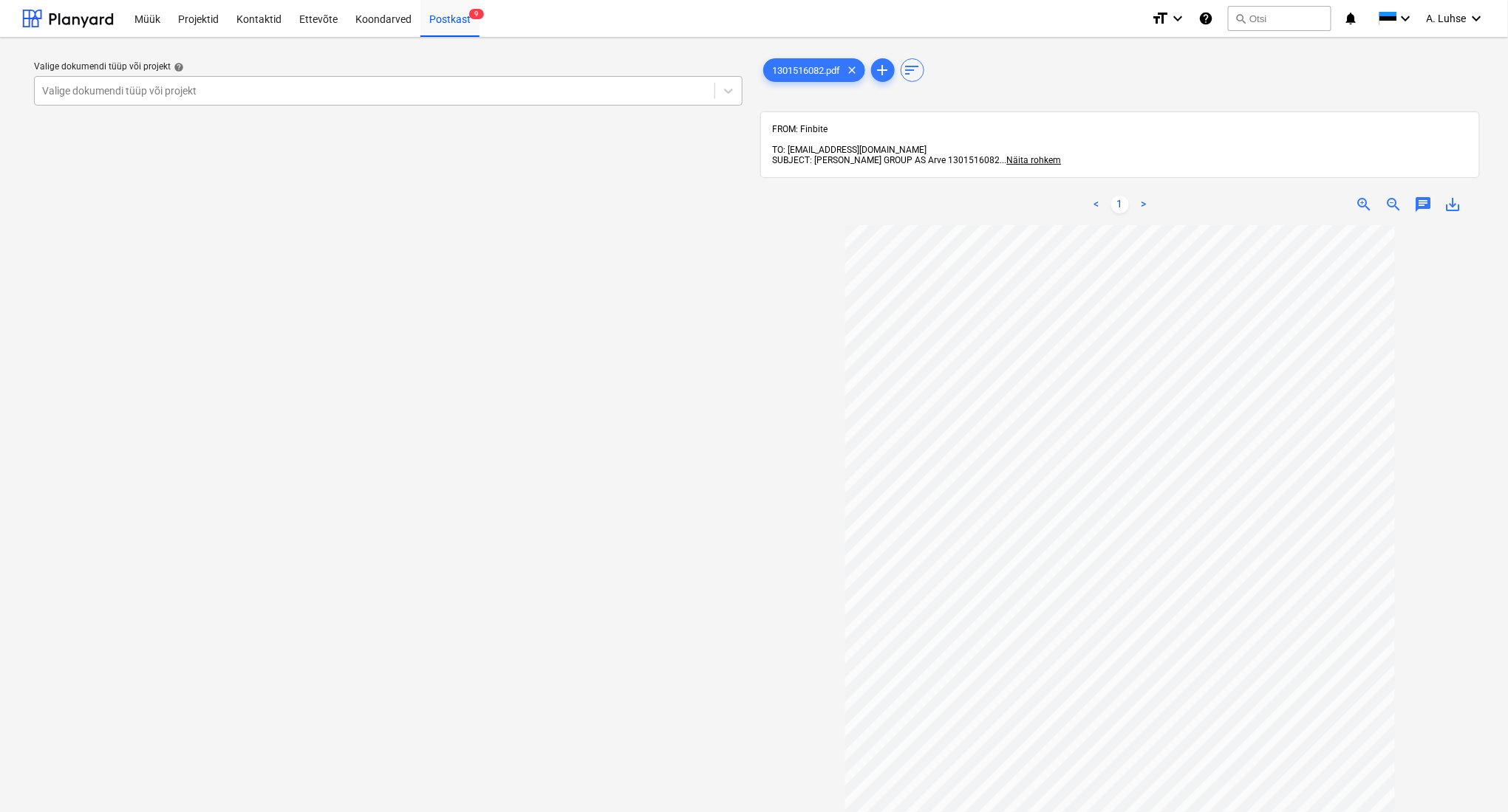
click at [514, 105] on div "Valige dokumendi tüüp või projekt" at bounding box center [388, 90] width 708 height 29
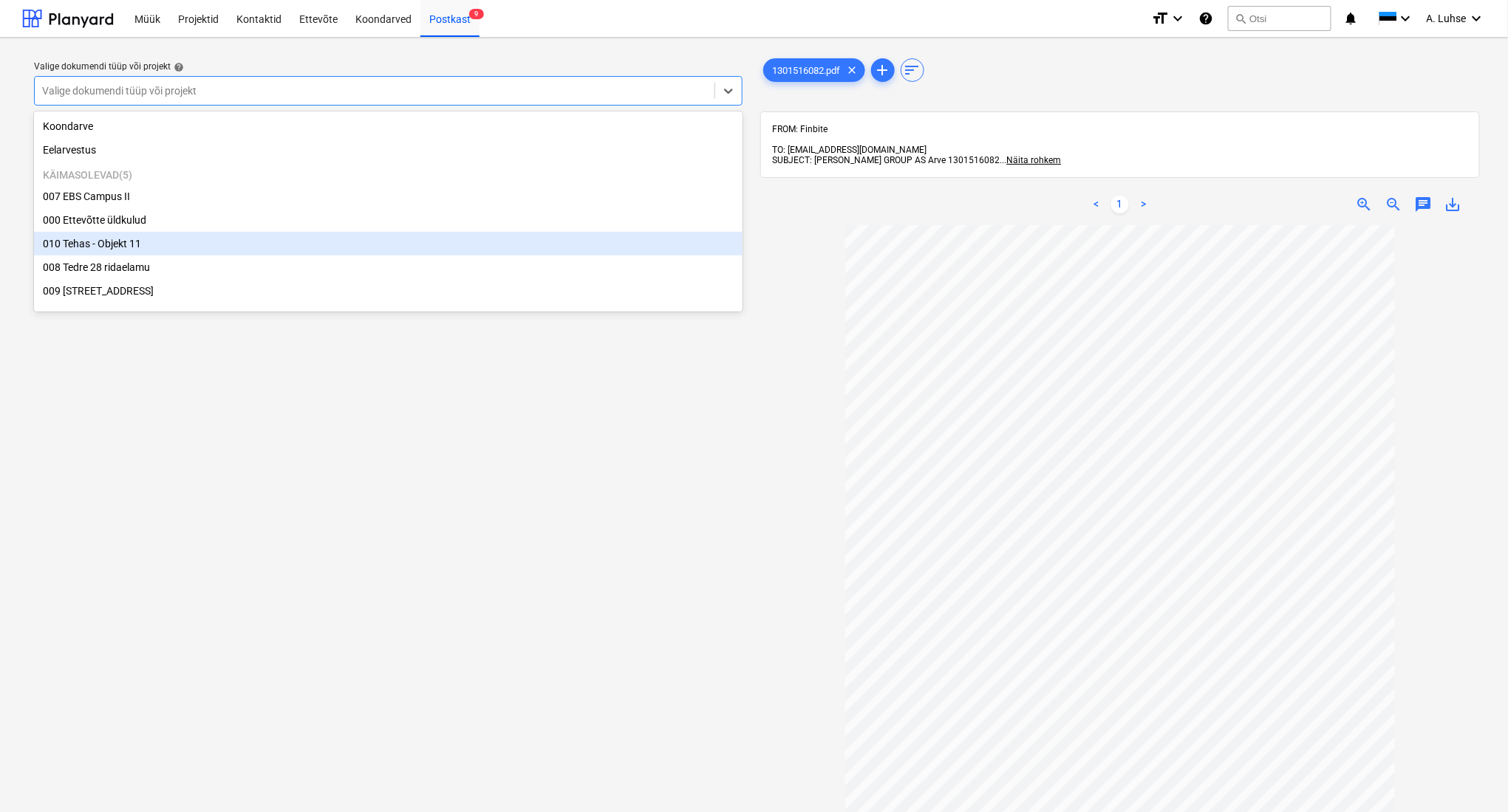
click at [419, 248] on div "010 Tehas - Objekt 11" at bounding box center [388, 244] width 708 height 23
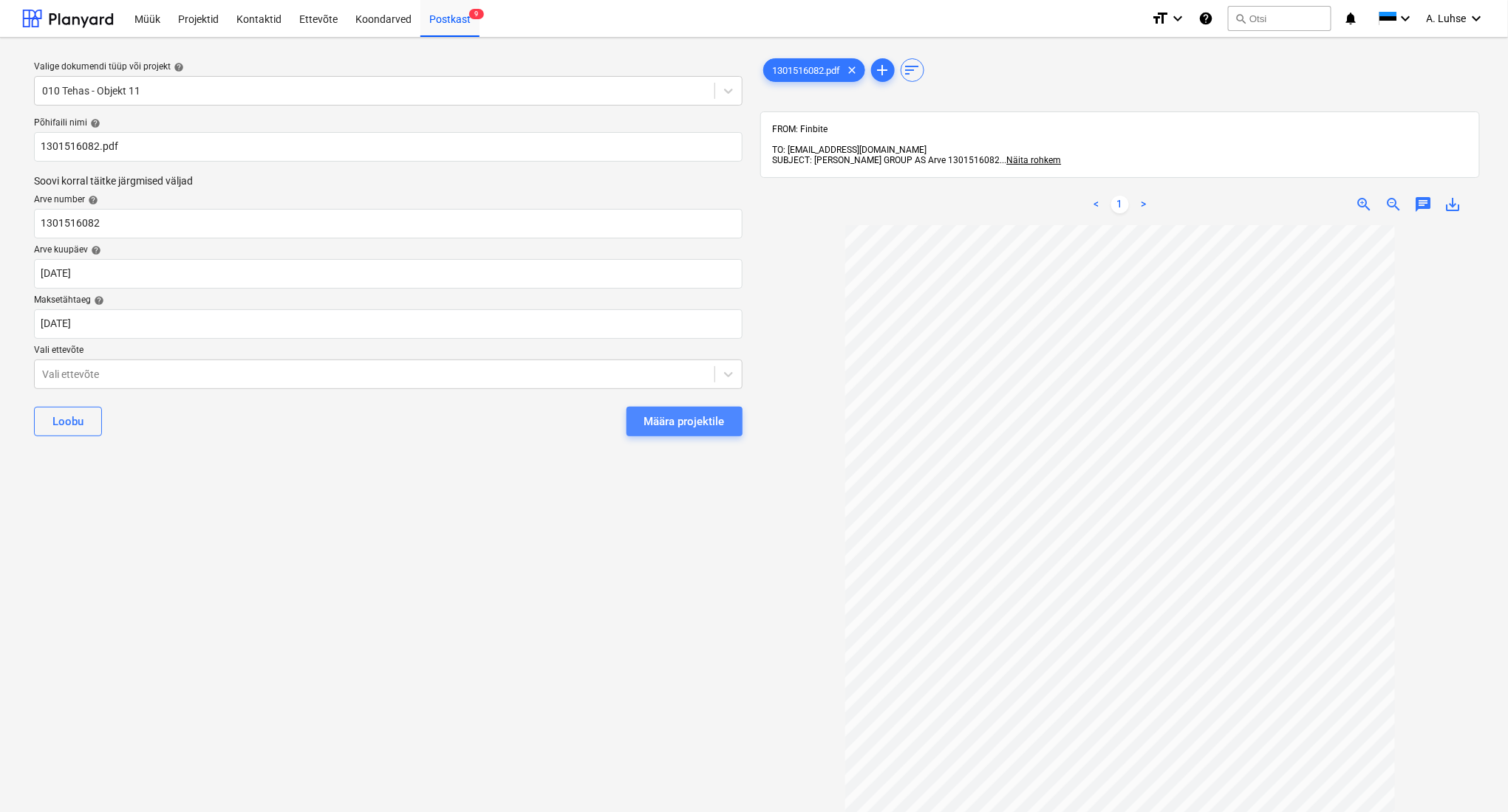
click at [678, 420] on div "Määra projektile" at bounding box center [684, 421] width 81 height 19
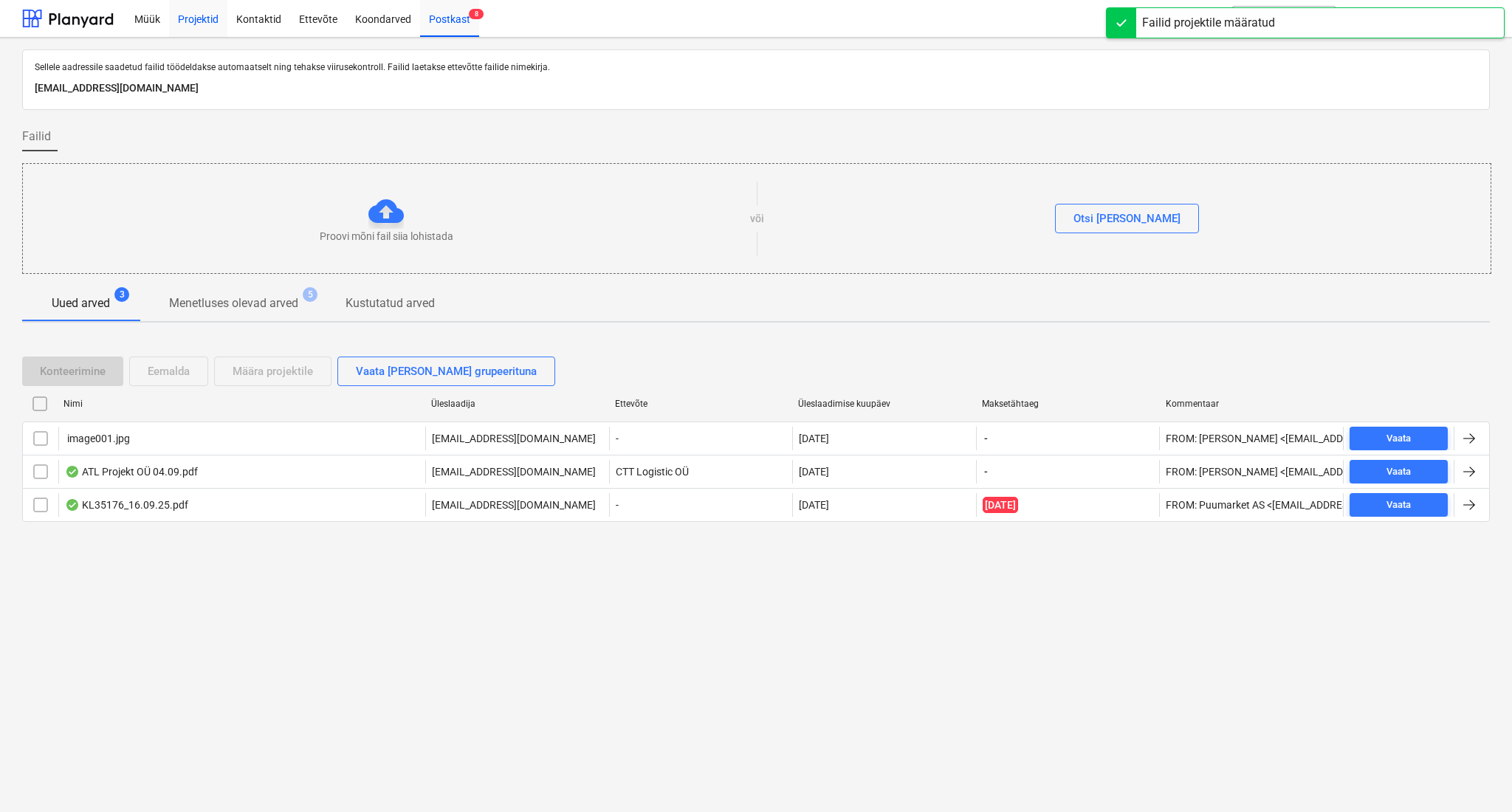
click at [185, 26] on div "Projektid" at bounding box center [197, 18] width 58 height 38
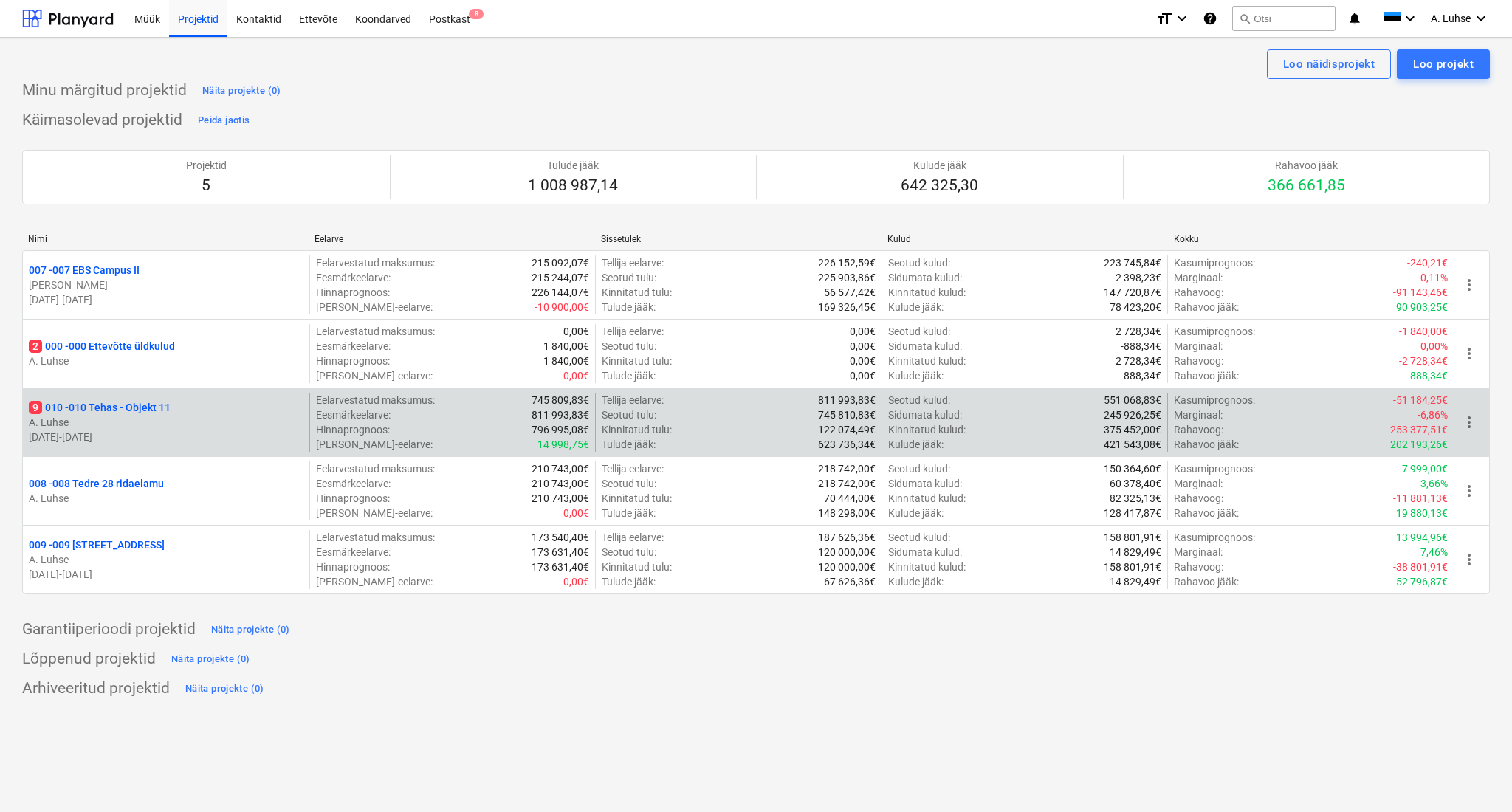
click at [148, 406] on p "9 010 - 010 Tehas - Objekt 11" at bounding box center [99, 408] width 142 height 15
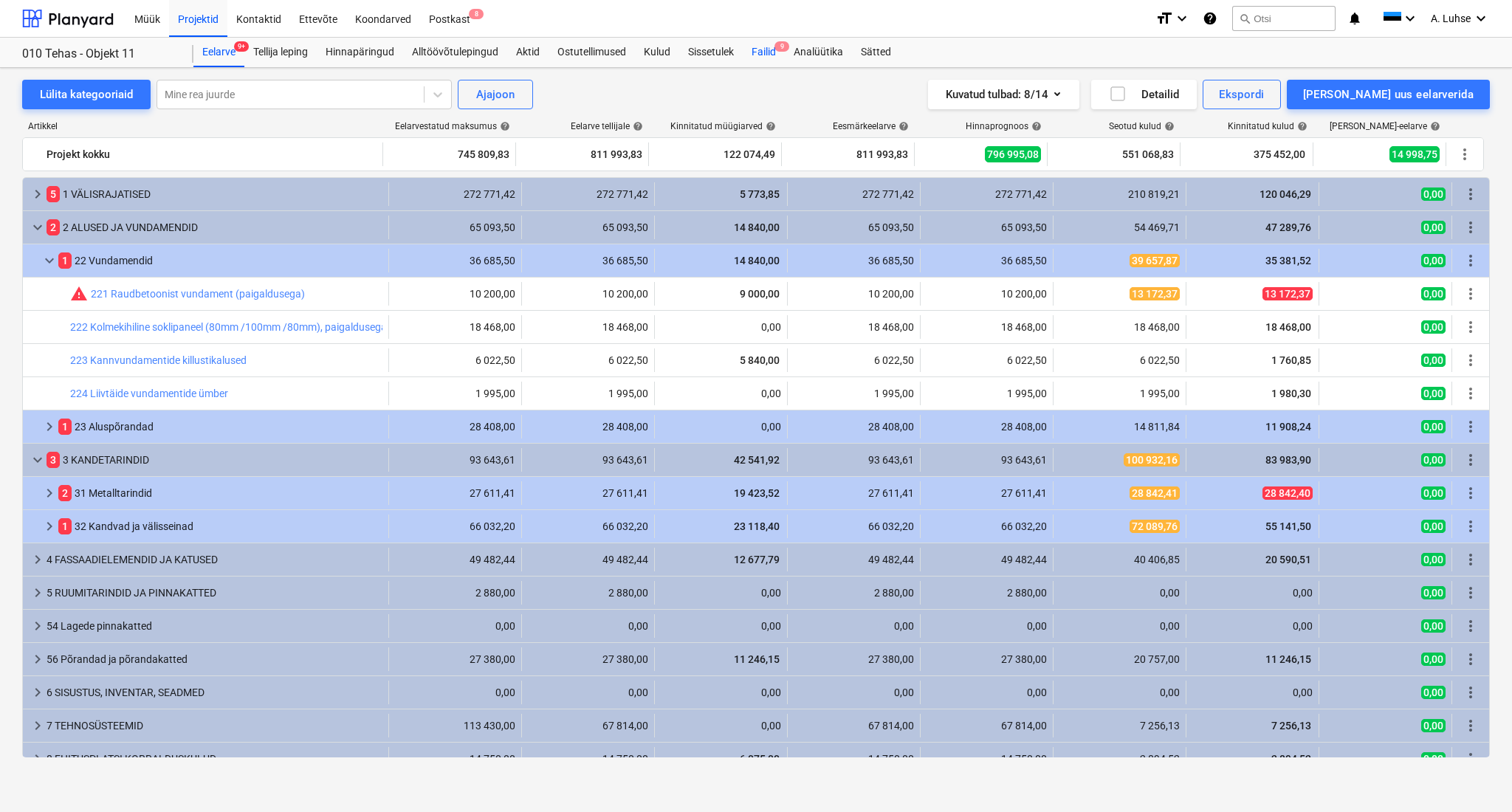
click at [758, 50] on div "Failid 9" at bounding box center [764, 52] width 42 height 29
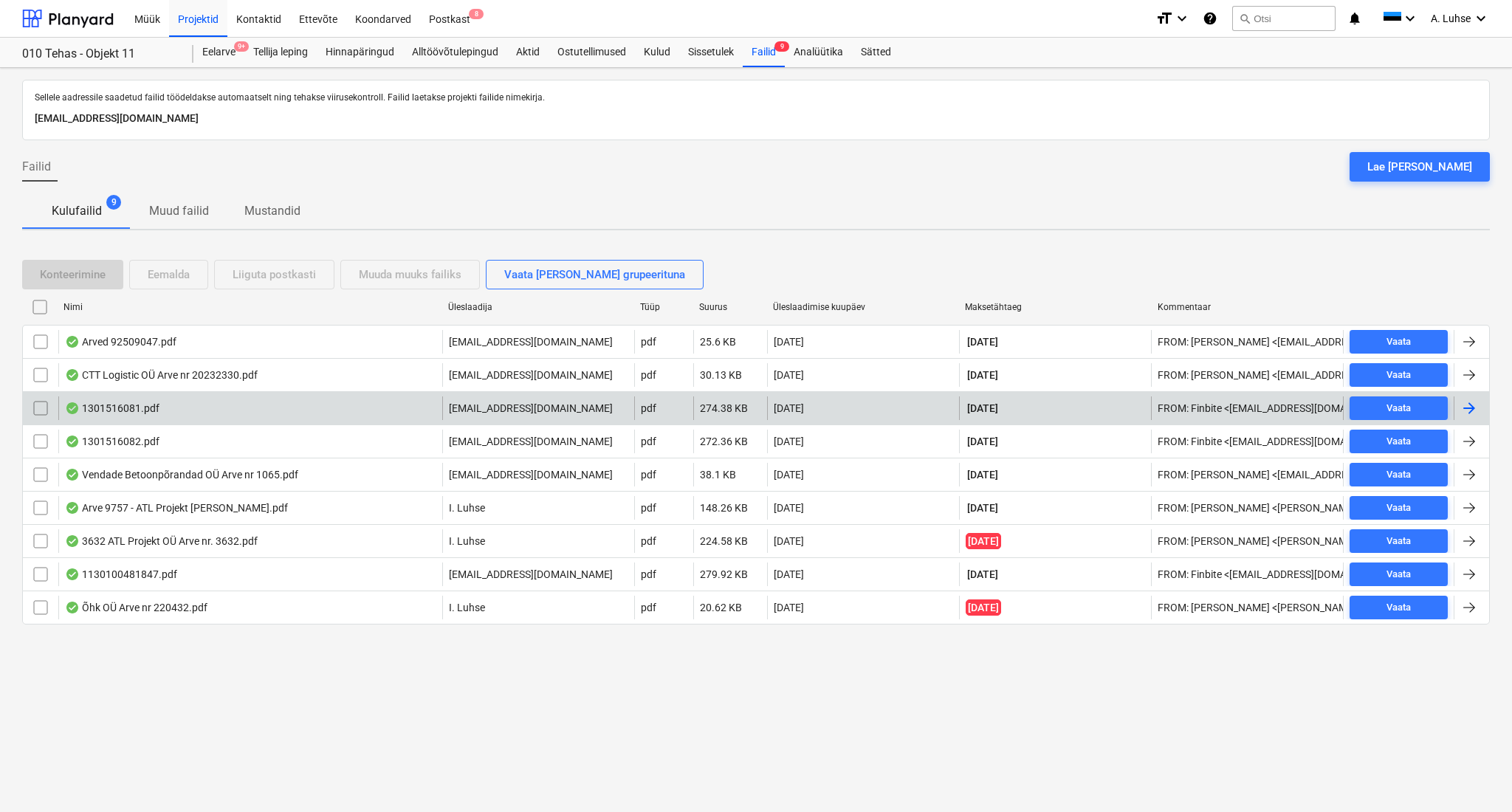
click at [384, 409] on div "1301516081.pdf" at bounding box center [249, 408] width 384 height 23
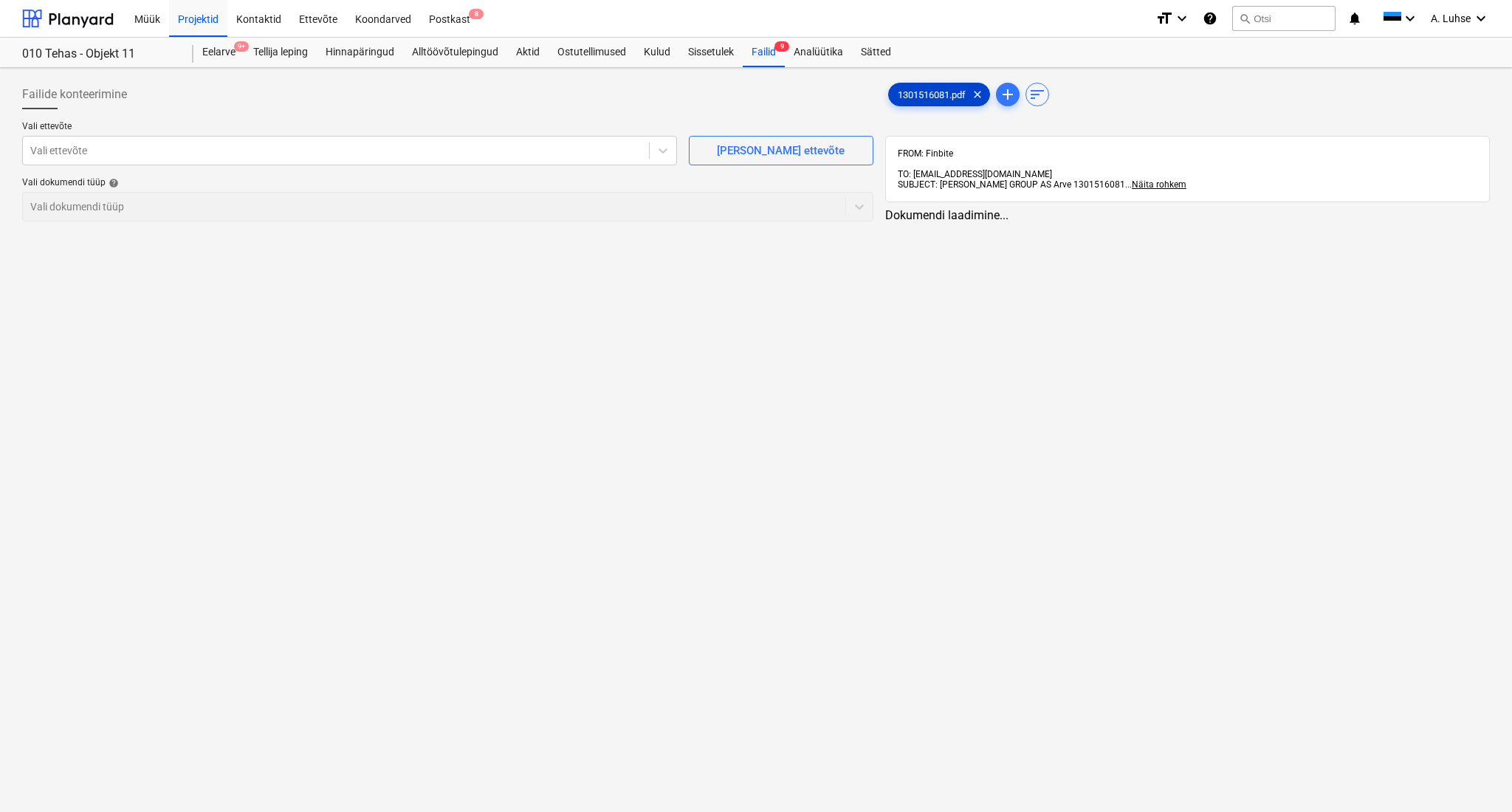
click at [927, 94] on span "1301516081.pdf" at bounding box center [932, 95] width 86 height 11
click at [776, 53] on div "Failid 9" at bounding box center [764, 52] width 42 height 29
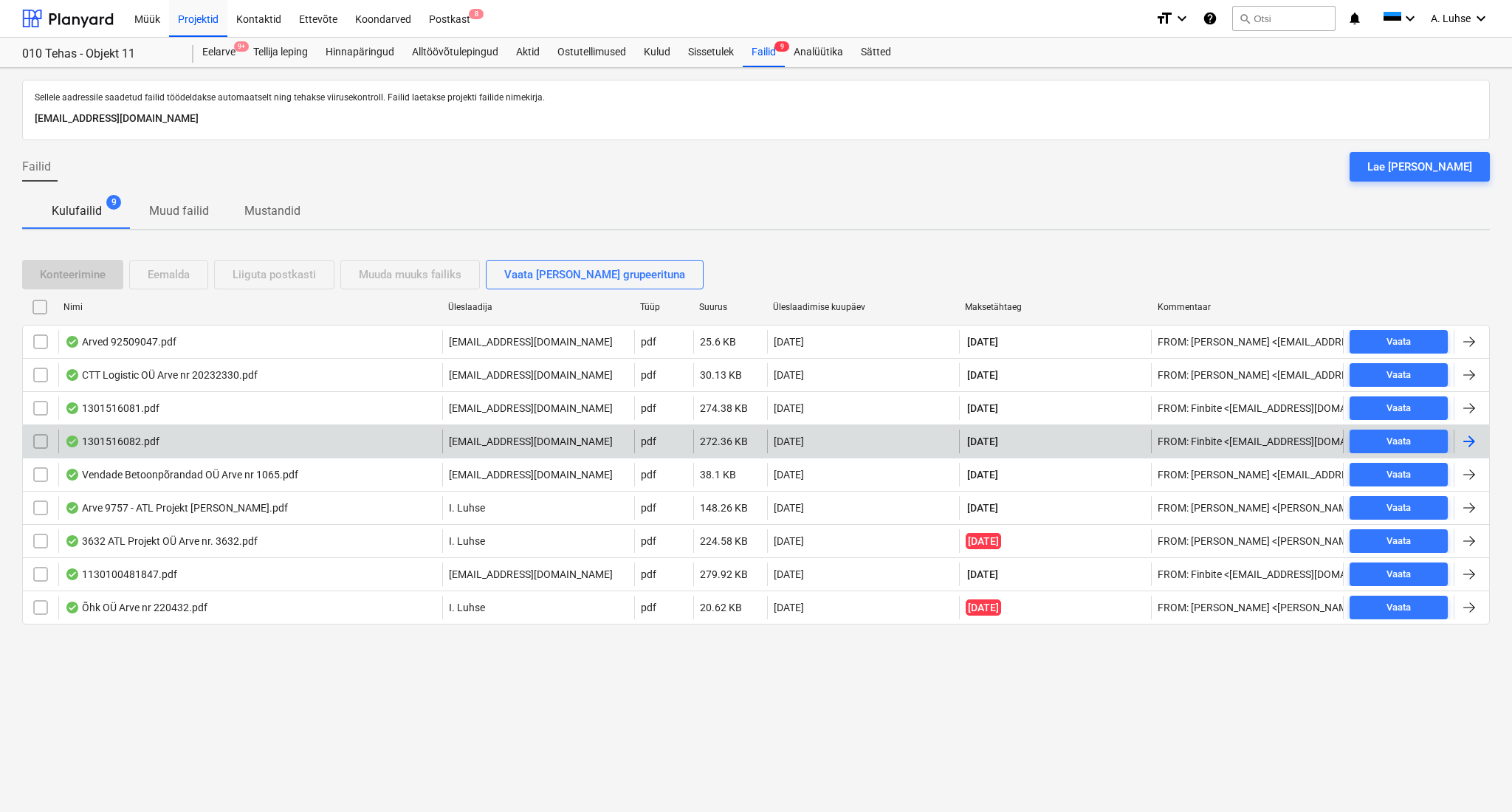
click at [142, 440] on div "1301516082.pdf" at bounding box center [112, 442] width 94 height 12
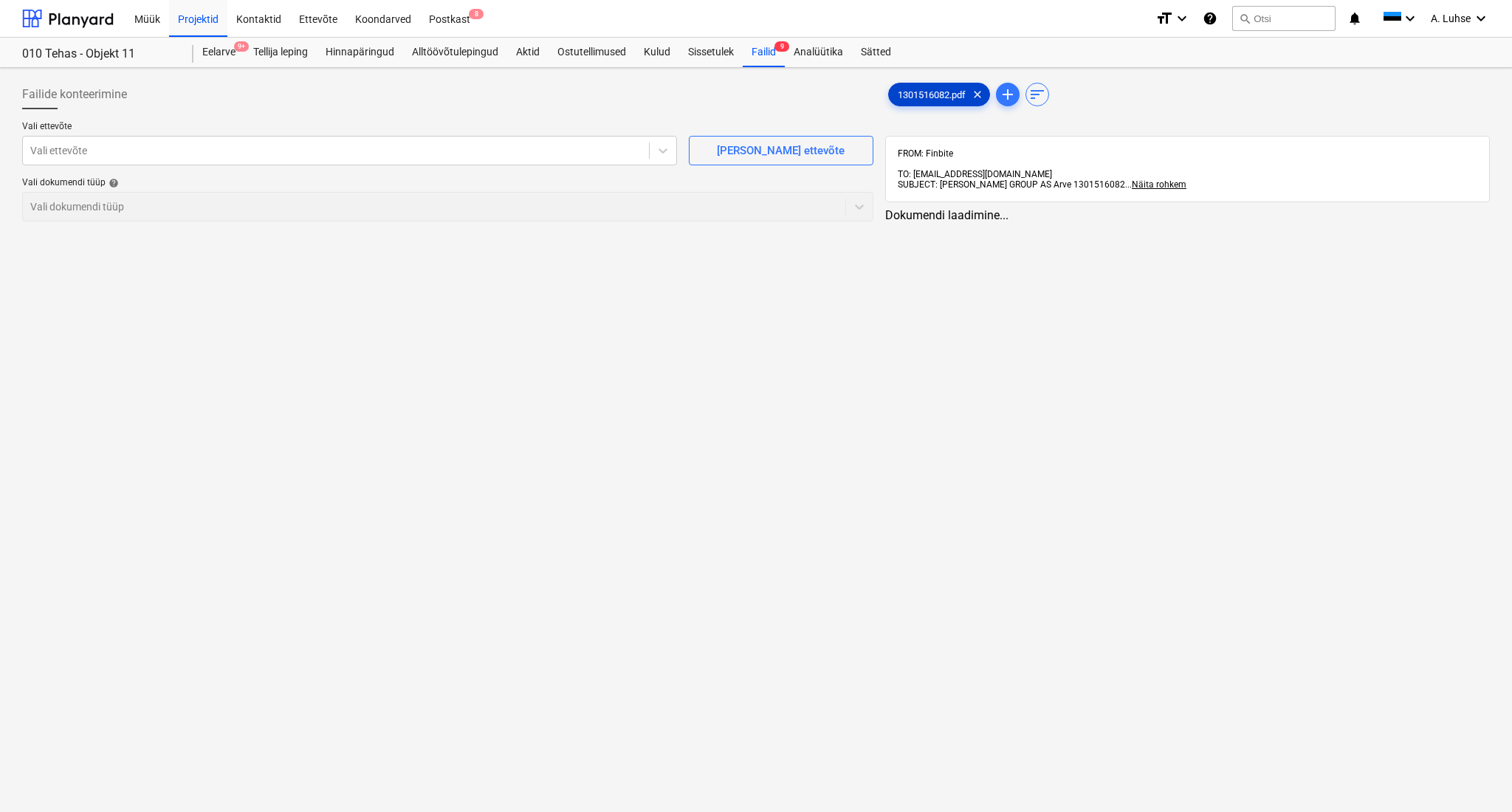
click at [939, 101] on div "1301516082.pdf clear" at bounding box center [938, 94] width 102 height 23
click at [761, 51] on div "Failid 9" at bounding box center [764, 52] width 42 height 29
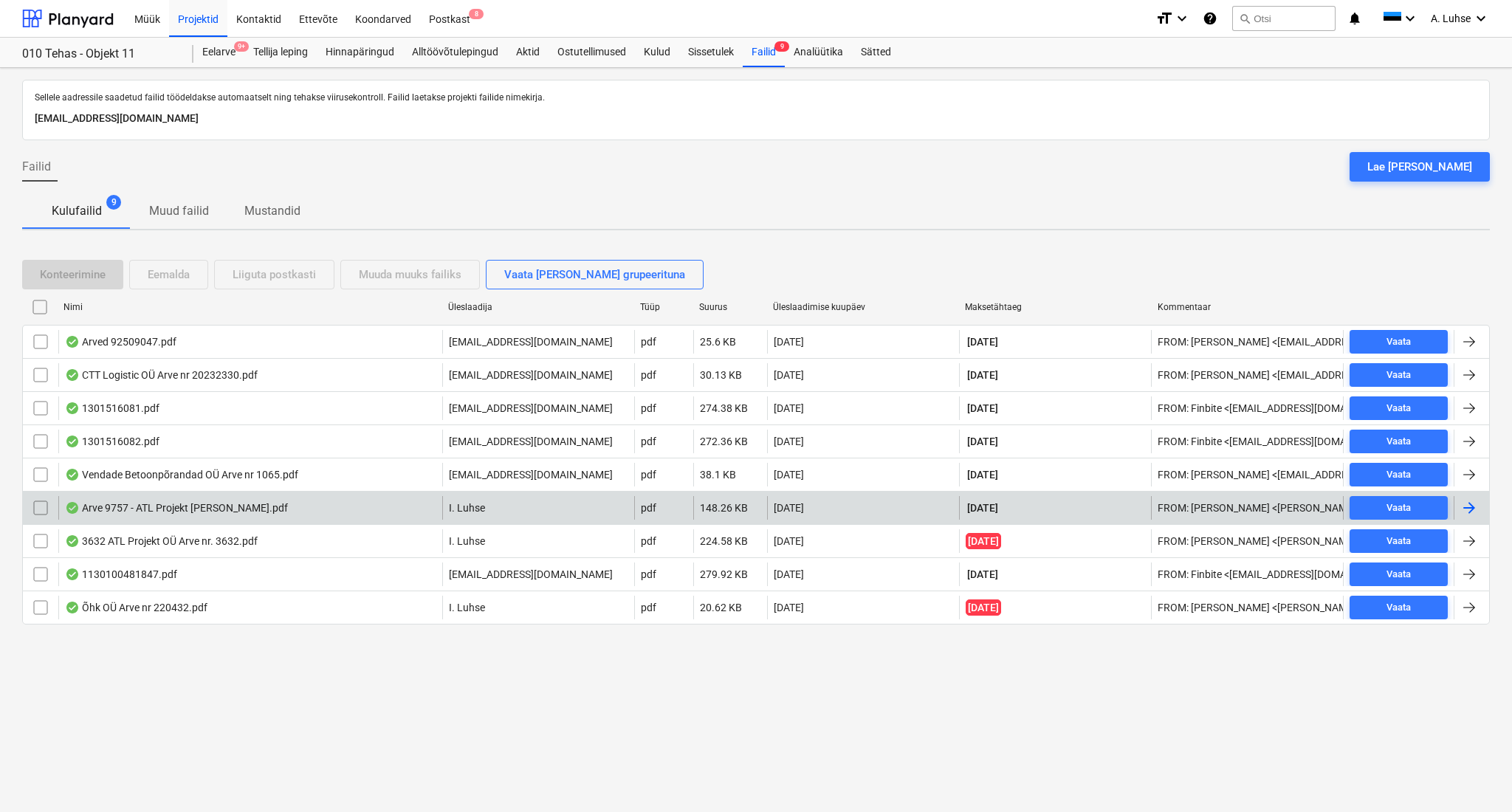
click at [266, 516] on div "Arve 9757 - ATL Projekt [PERSON_NAME].pdf" at bounding box center [249, 507] width 384 height 23
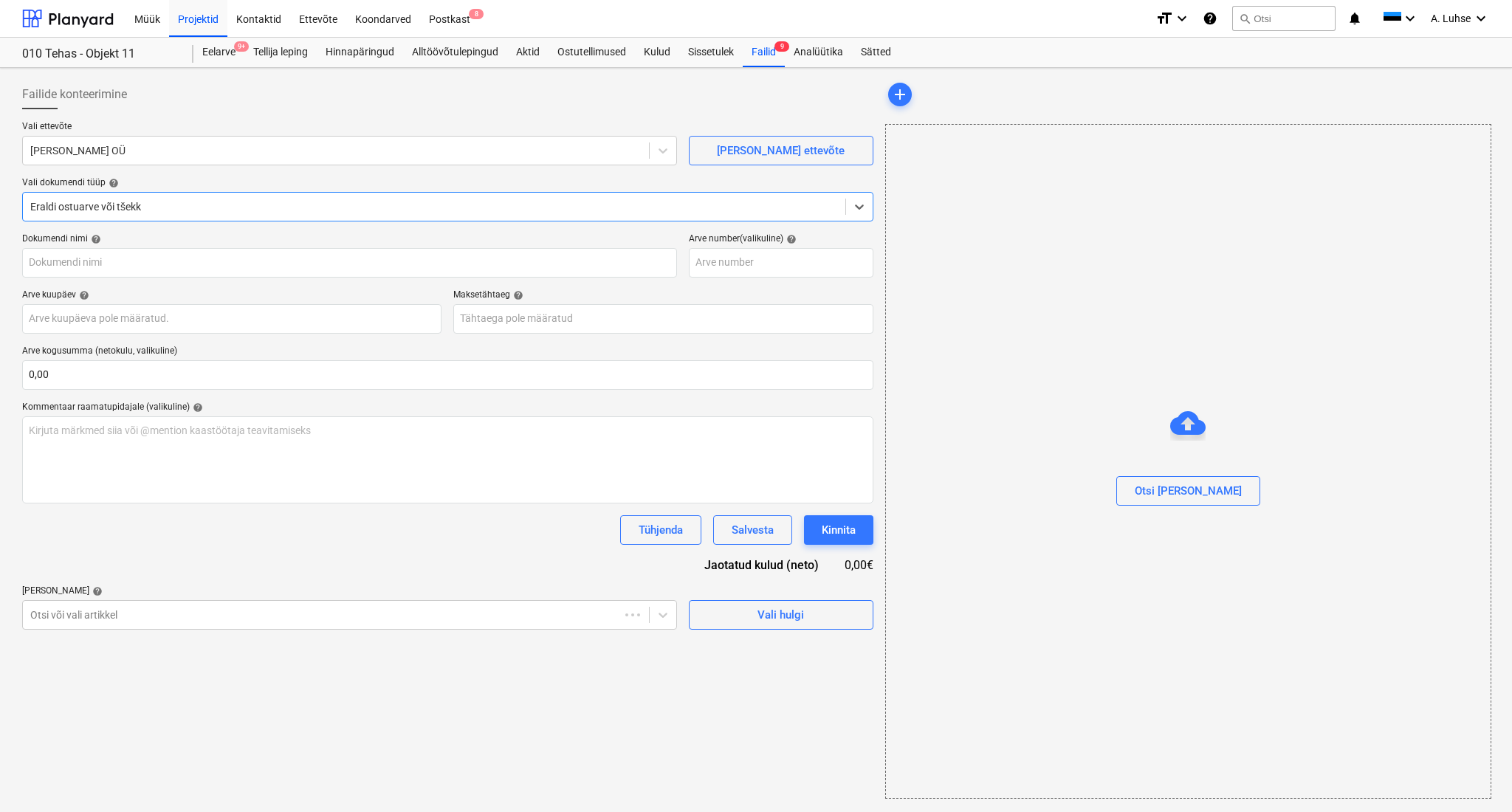
type input "9757"
type input "[DATE]"
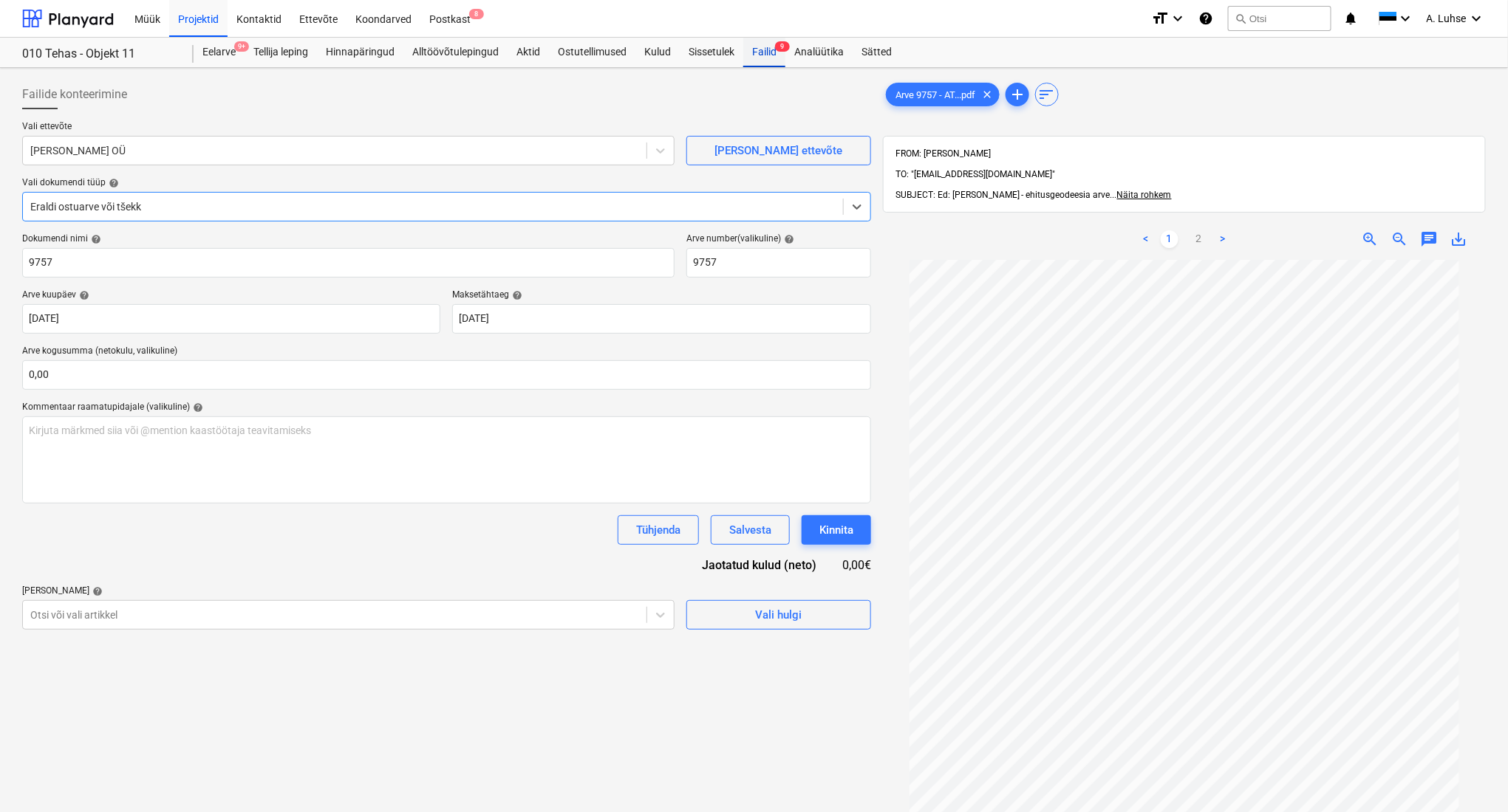
click at [772, 54] on div "Failid 9" at bounding box center [764, 52] width 42 height 29
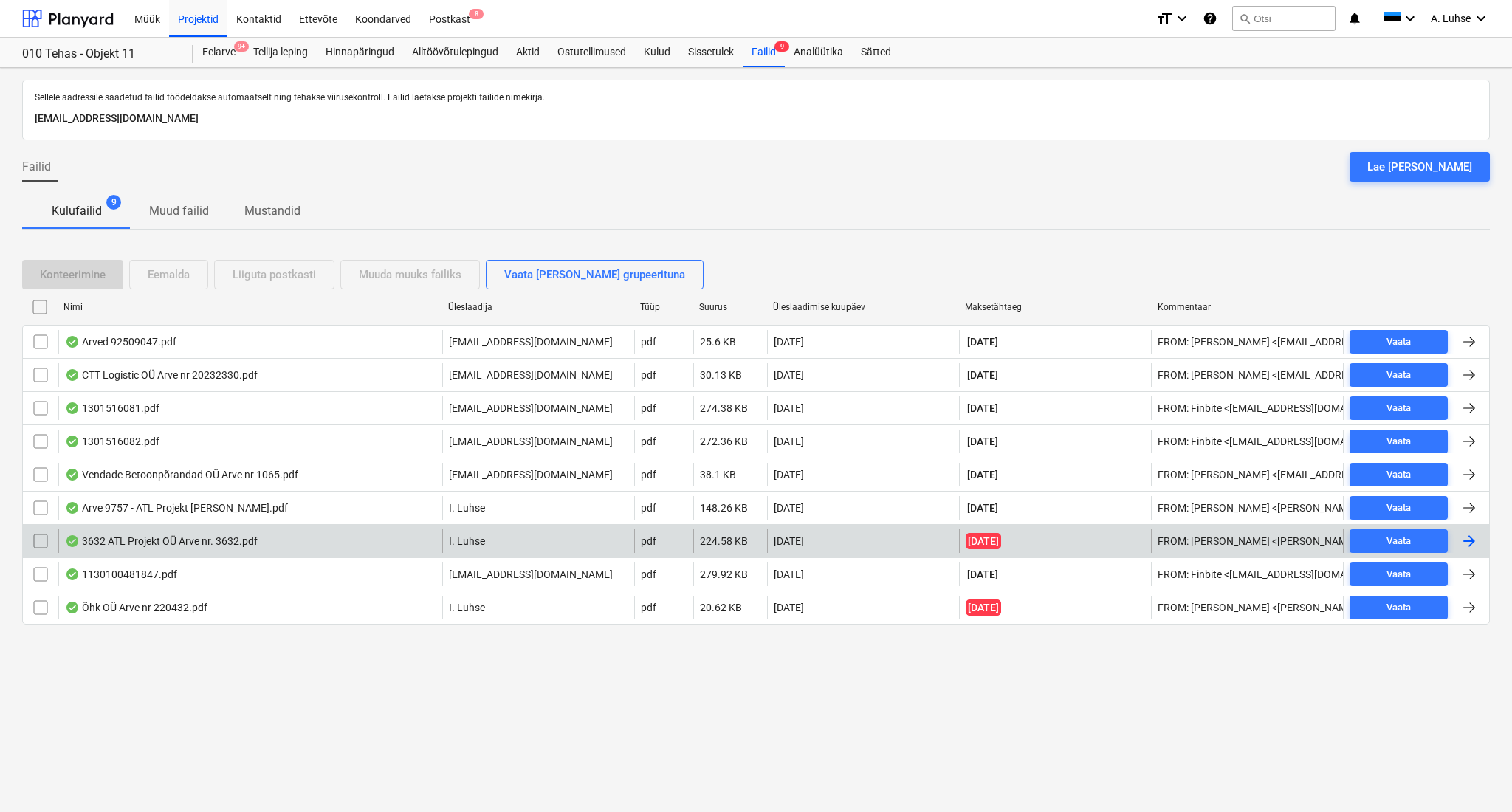
click at [308, 544] on div "3632 ATL Projekt OÜ Arve nr. 3632.pdf" at bounding box center [249, 541] width 384 height 23
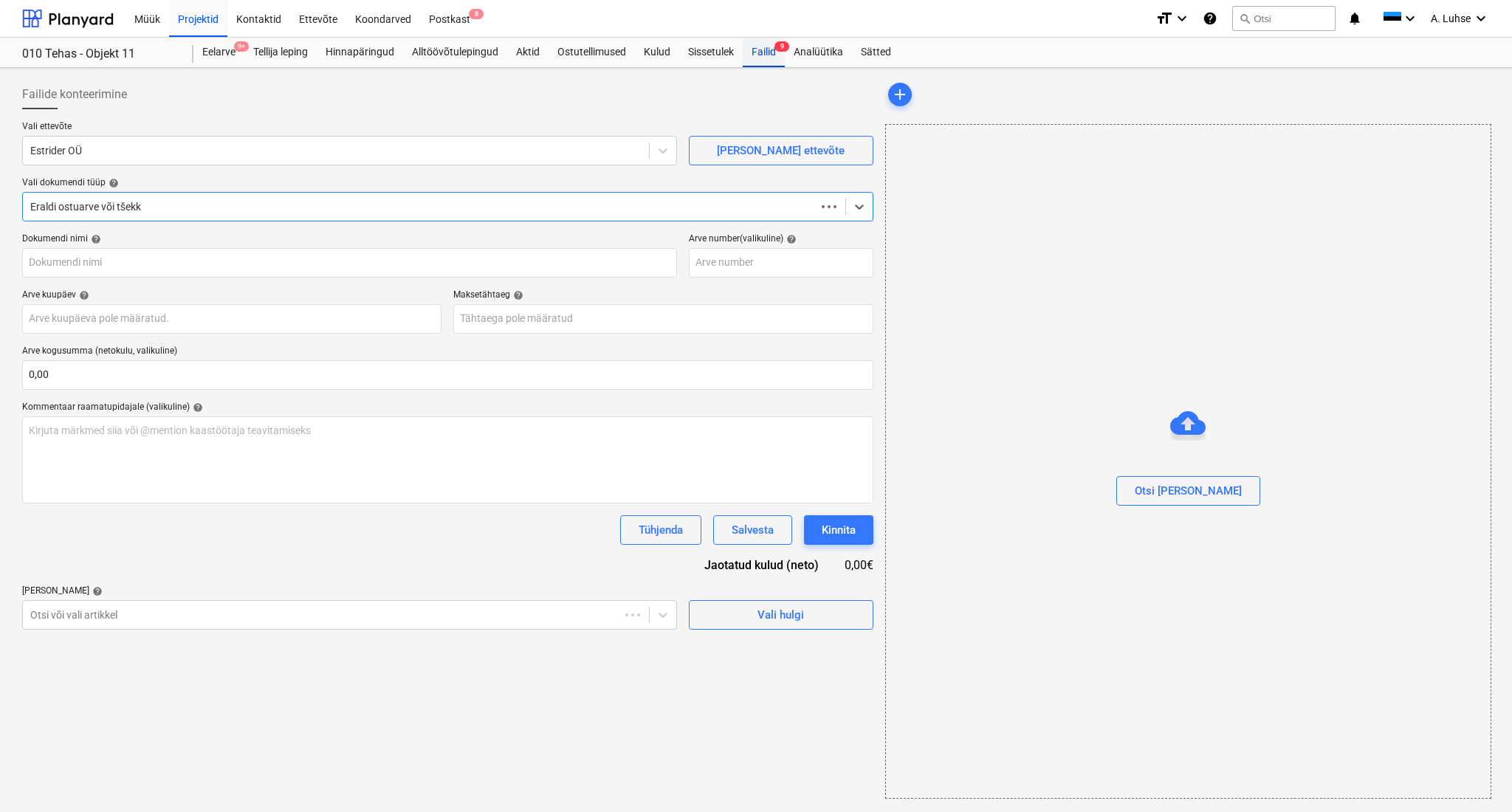
type input "3632"
type input "[DATE]"
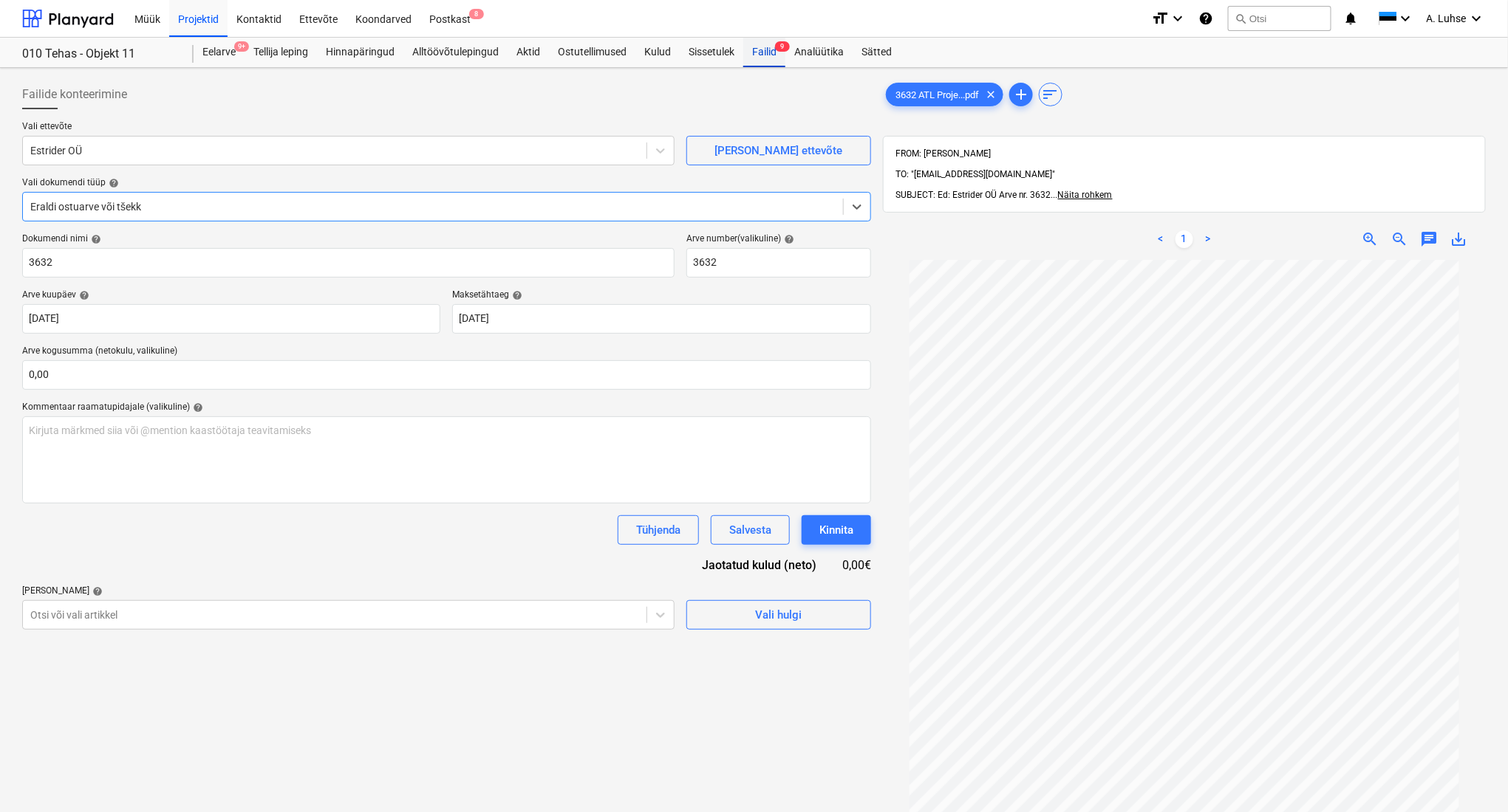
click at [770, 52] on div "Failid 9" at bounding box center [764, 52] width 42 height 29
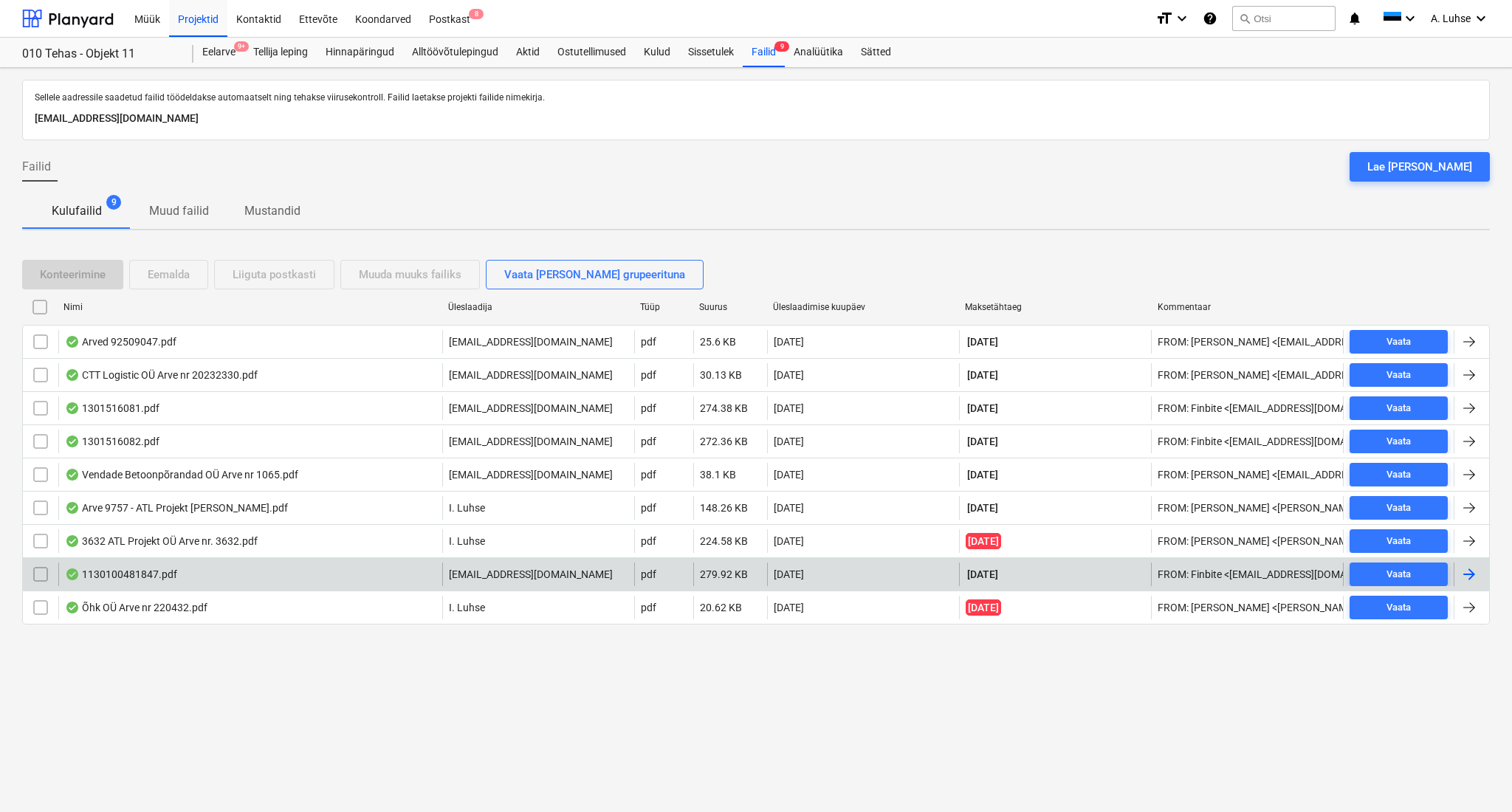
click at [265, 568] on div "1130100481847.pdf" at bounding box center [249, 574] width 384 height 23
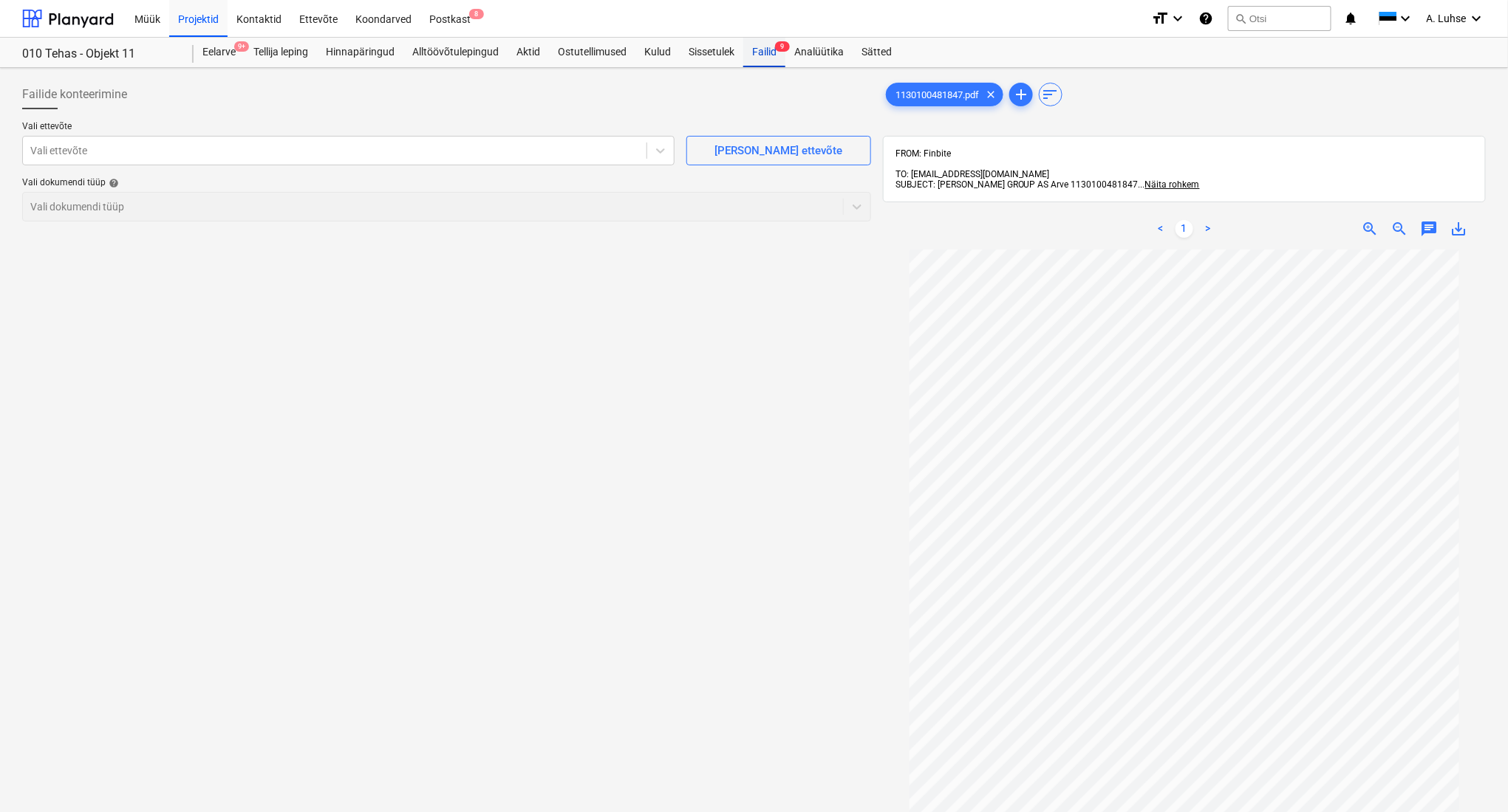
click at [767, 54] on div "Failid 9" at bounding box center [764, 52] width 42 height 29
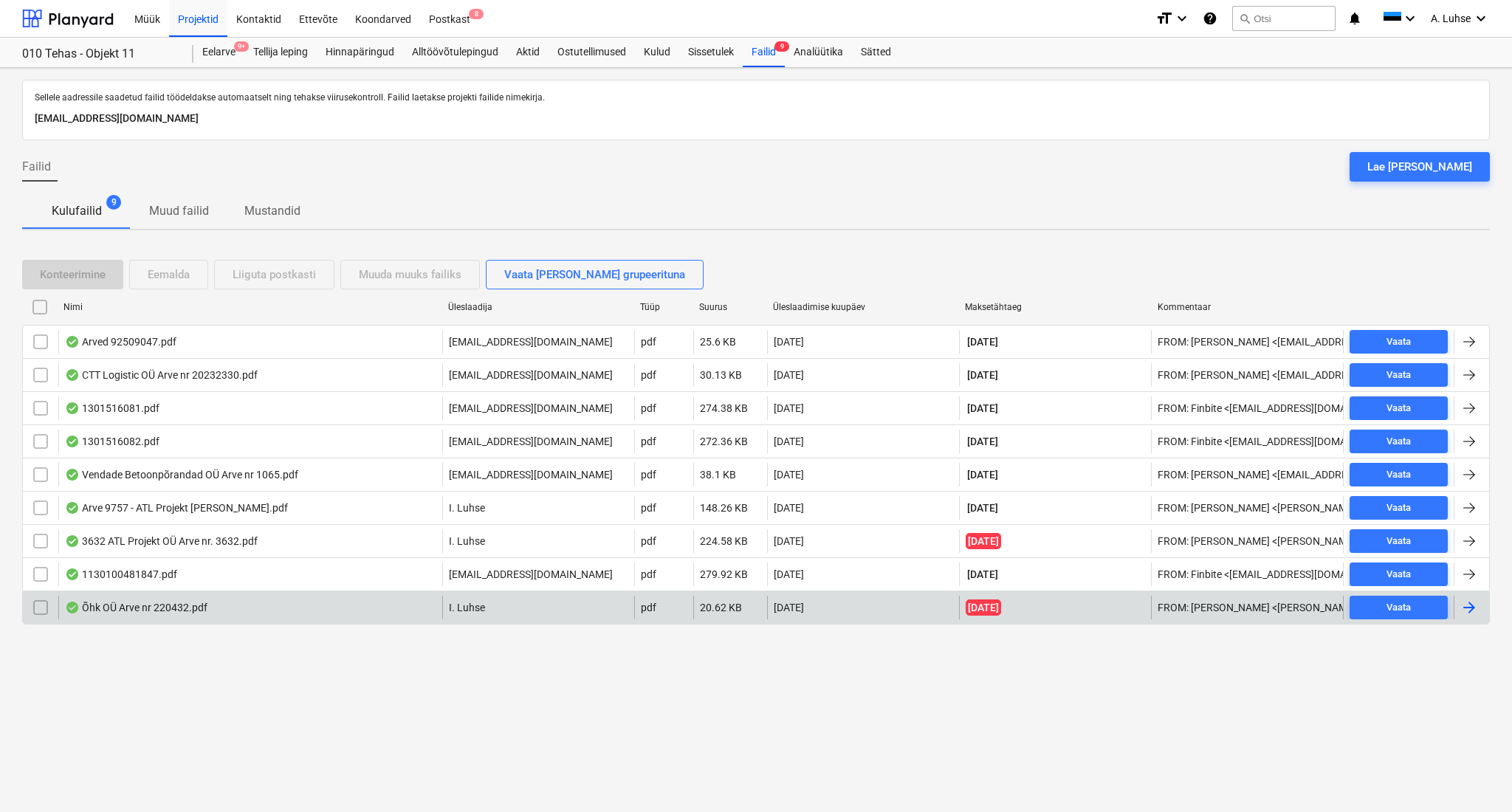
click at [305, 594] on div "Õhk OÜ Arve nr 220432.pdf I. Luhse pdf 20.62 KB [DATE] [DATE] FROM: [PERSON_NAM…" at bounding box center [755, 608] width 1468 height 34
click at [314, 605] on div "Õhk OÜ Arve nr 220432.pdf" at bounding box center [249, 607] width 384 height 23
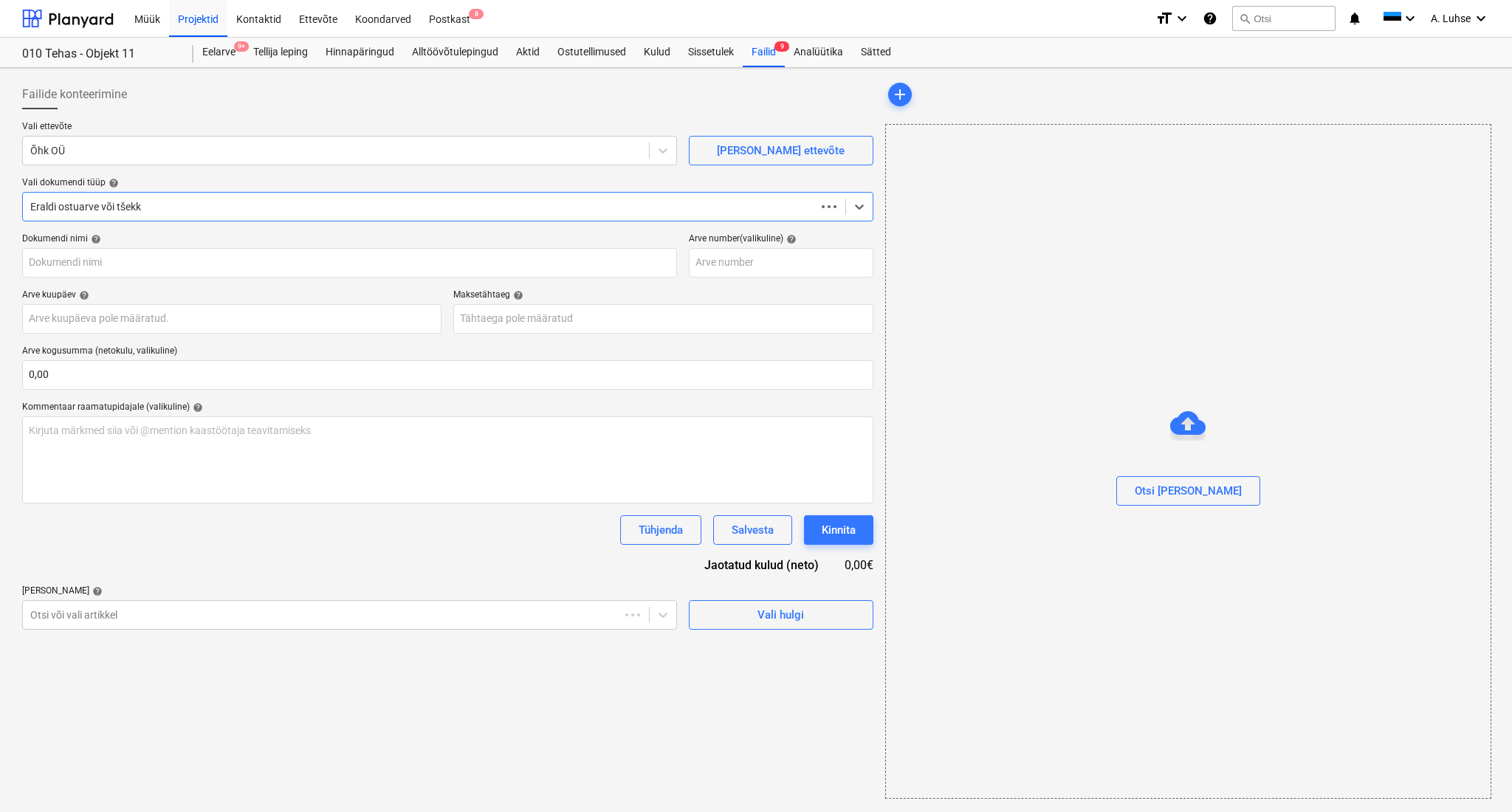
type input "220432"
type input "[DATE]"
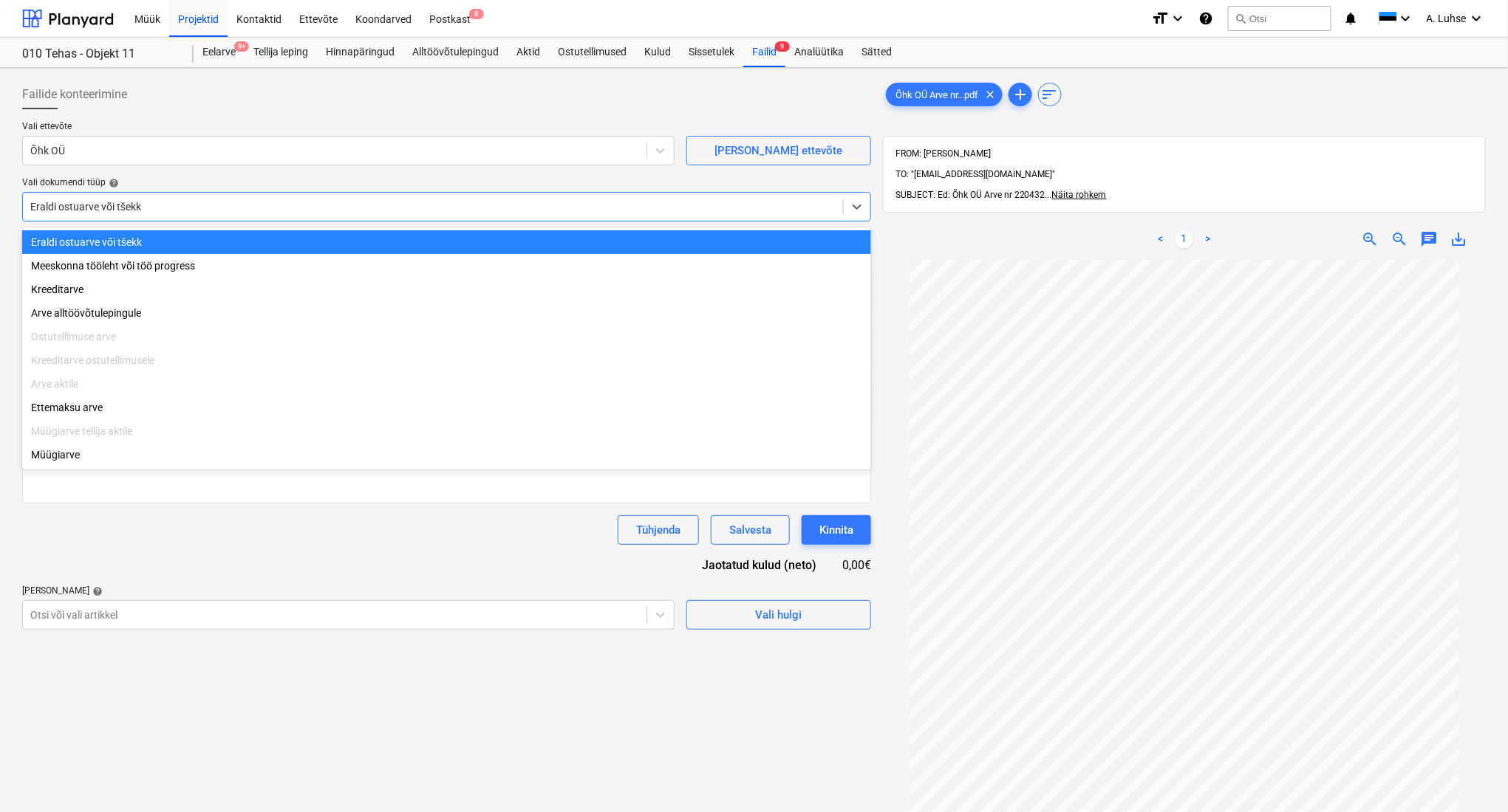
click at [629, 211] on div at bounding box center [433, 207] width 806 height 15
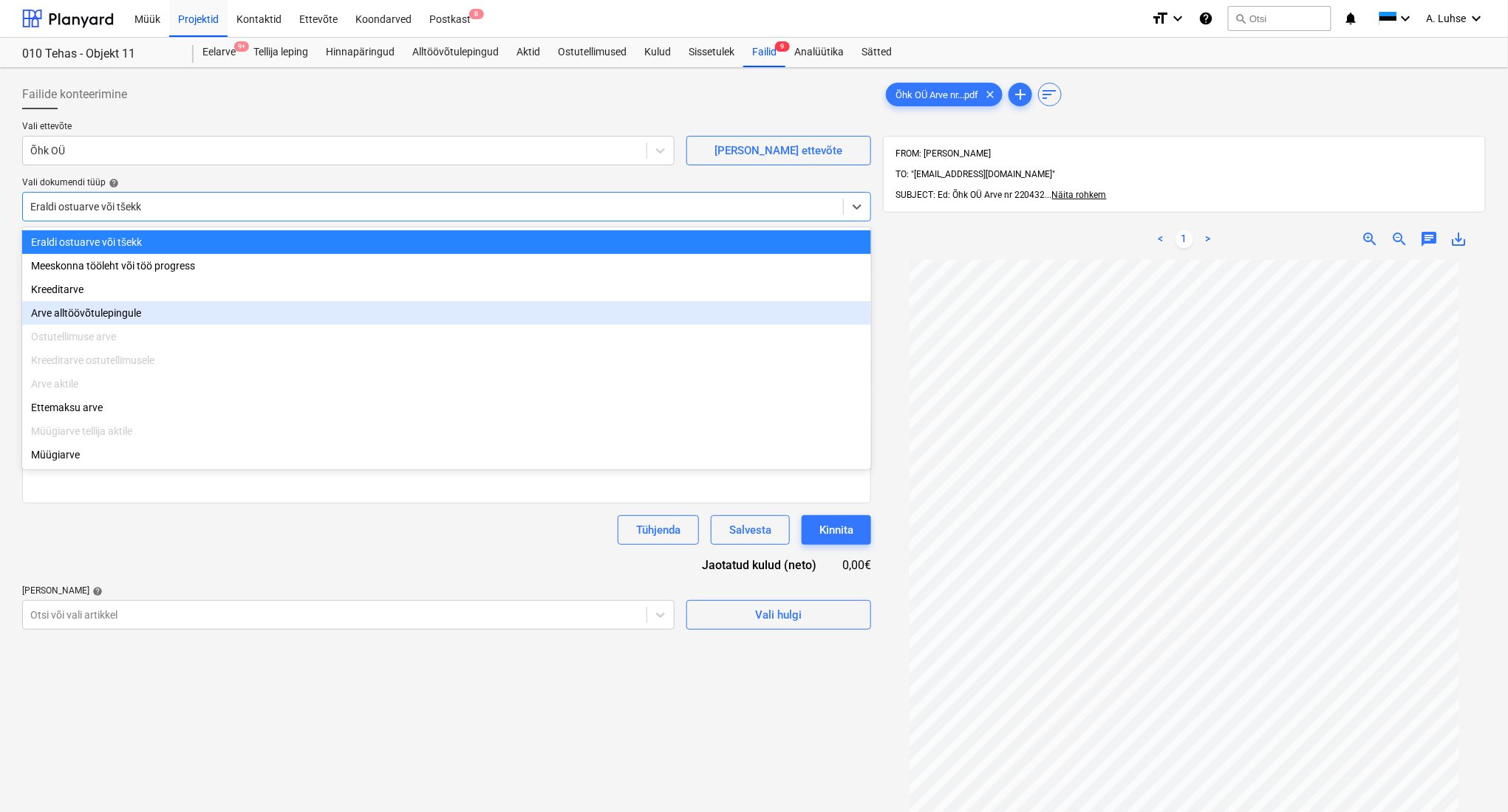
click at [327, 305] on div "Arve alltöövõtulepingule" at bounding box center [446, 313] width 849 height 23
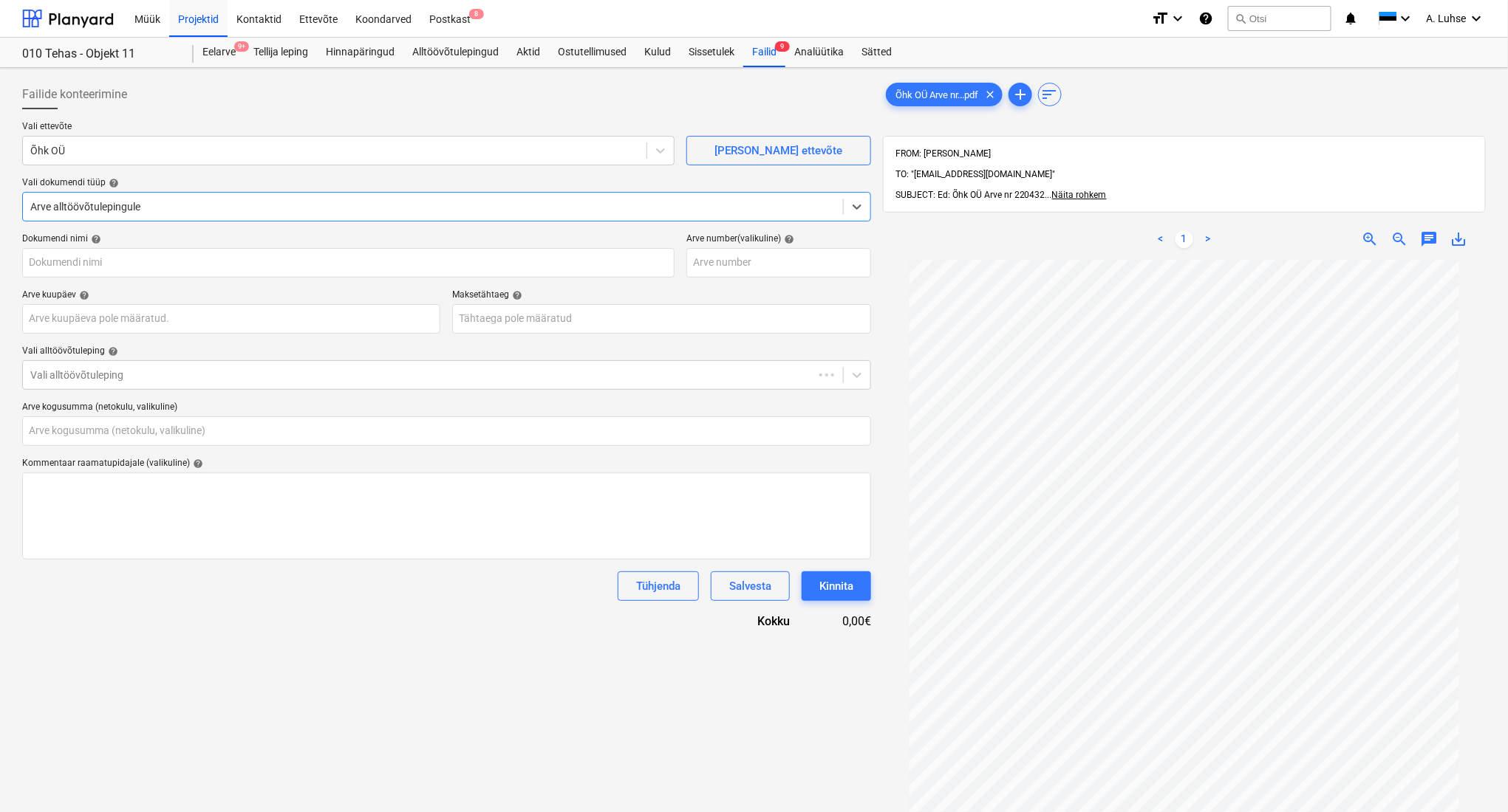
type input "220432"
type input "[DATE]"
type input "0,00"
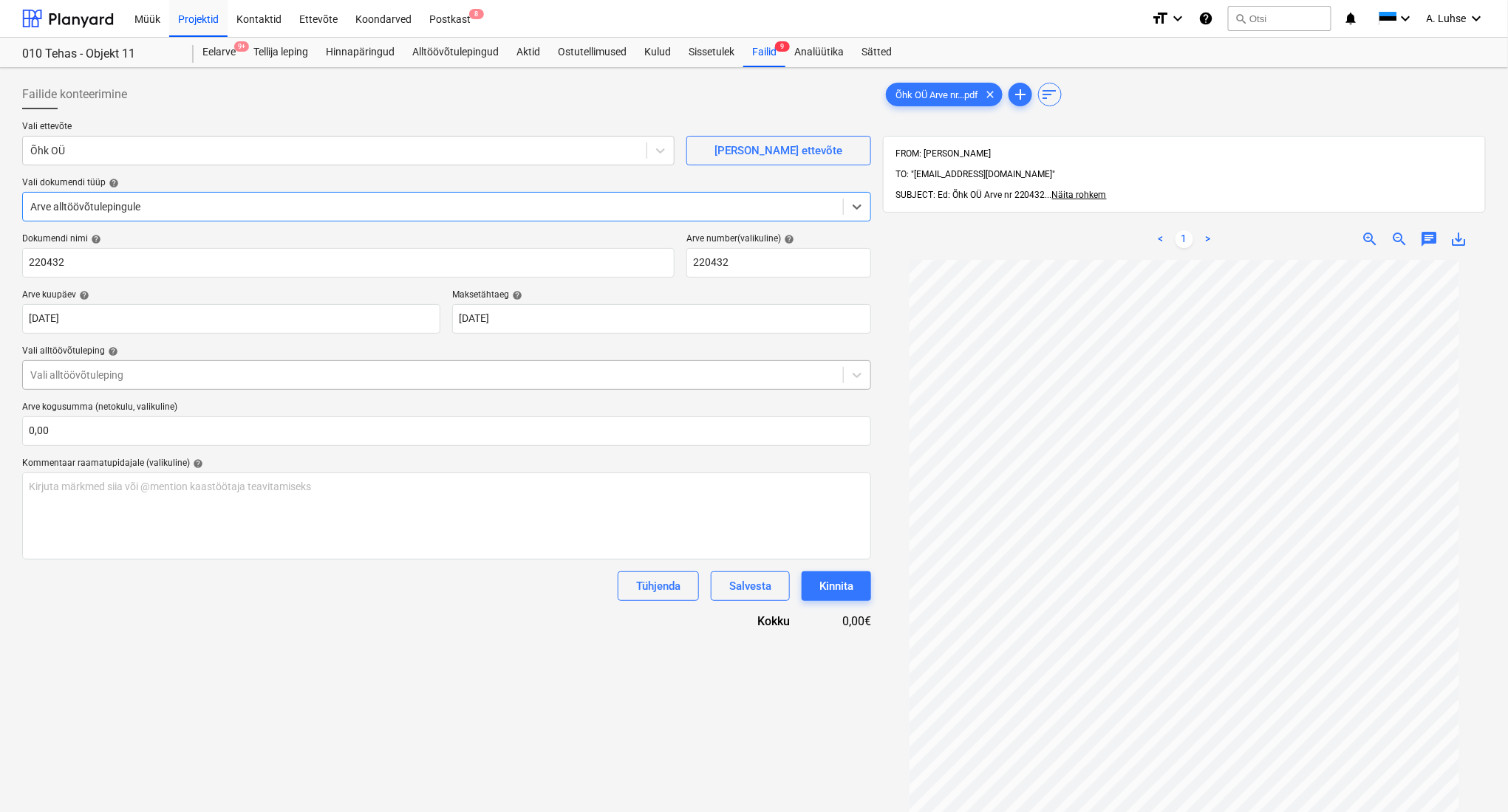
click at [274, 368] on div at bounding box center [433, 375] width 806 height 15
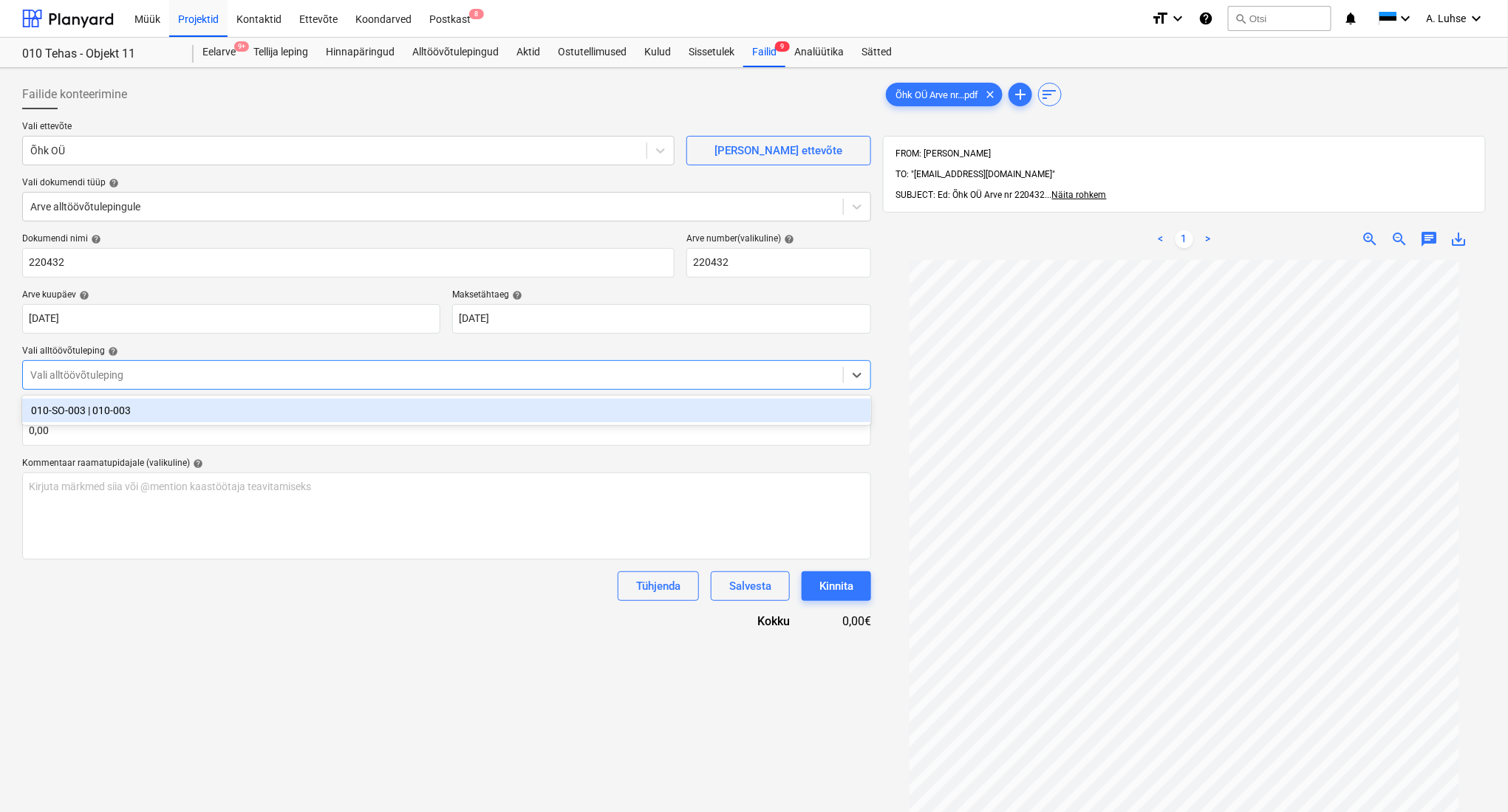
click at [285, 415] on div "010-SO-003 | 010-003" at bounding box center [446, 410] width 849 height 23
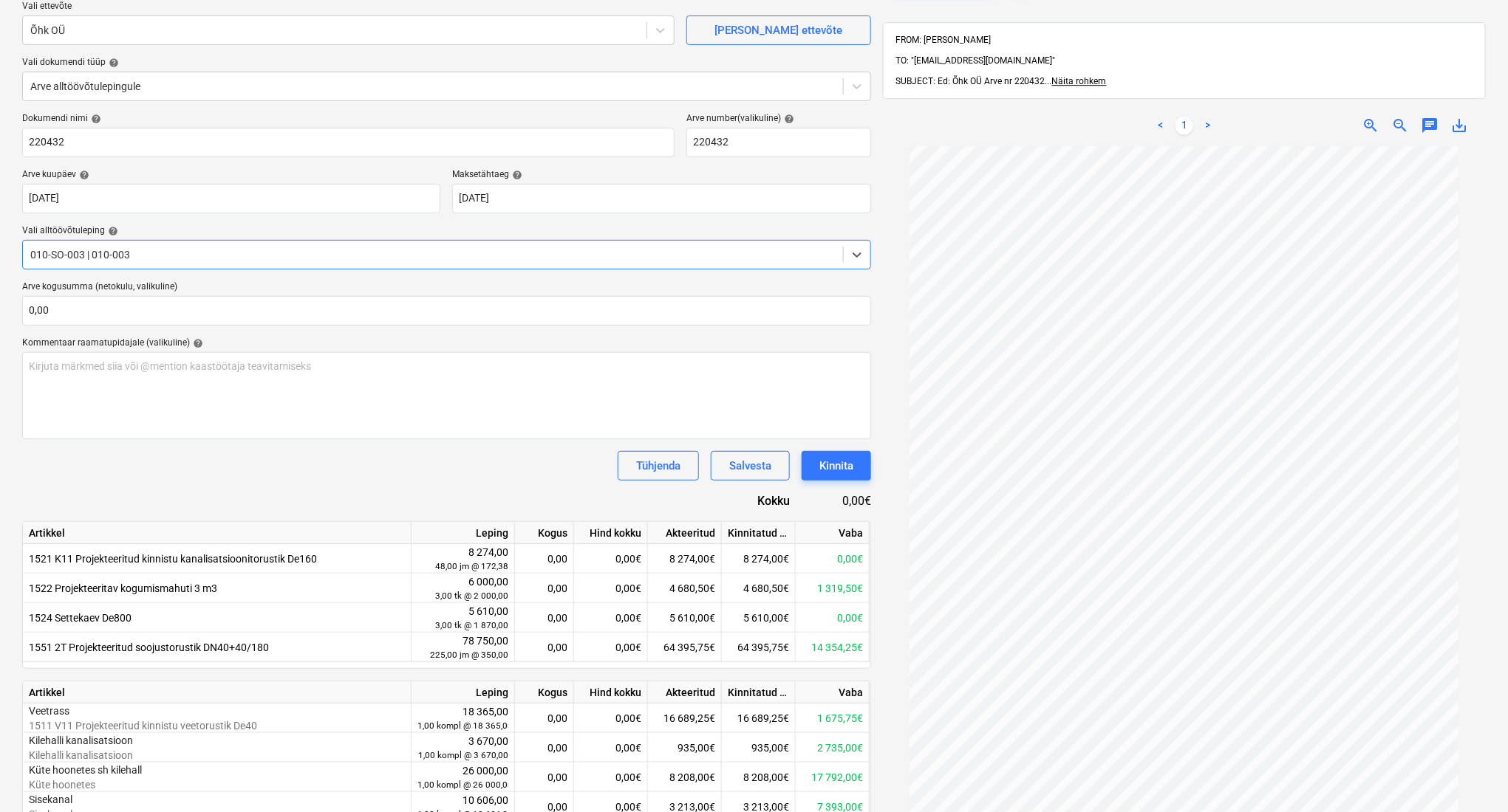
scroll to position [8, 0]
drag, startPoint x: 889, startPoint y: 482, endPoint x: 879, endPoint y: 342, distance: 140.4
click at [879, 342] on div "Õhk OÜ Arve nr...pdf clear add sort FROM: [PERSON_NAME] TO: "[EMAIL_ADDRESS][DO…" at bounding box center [1184, 429] width 615 height 951
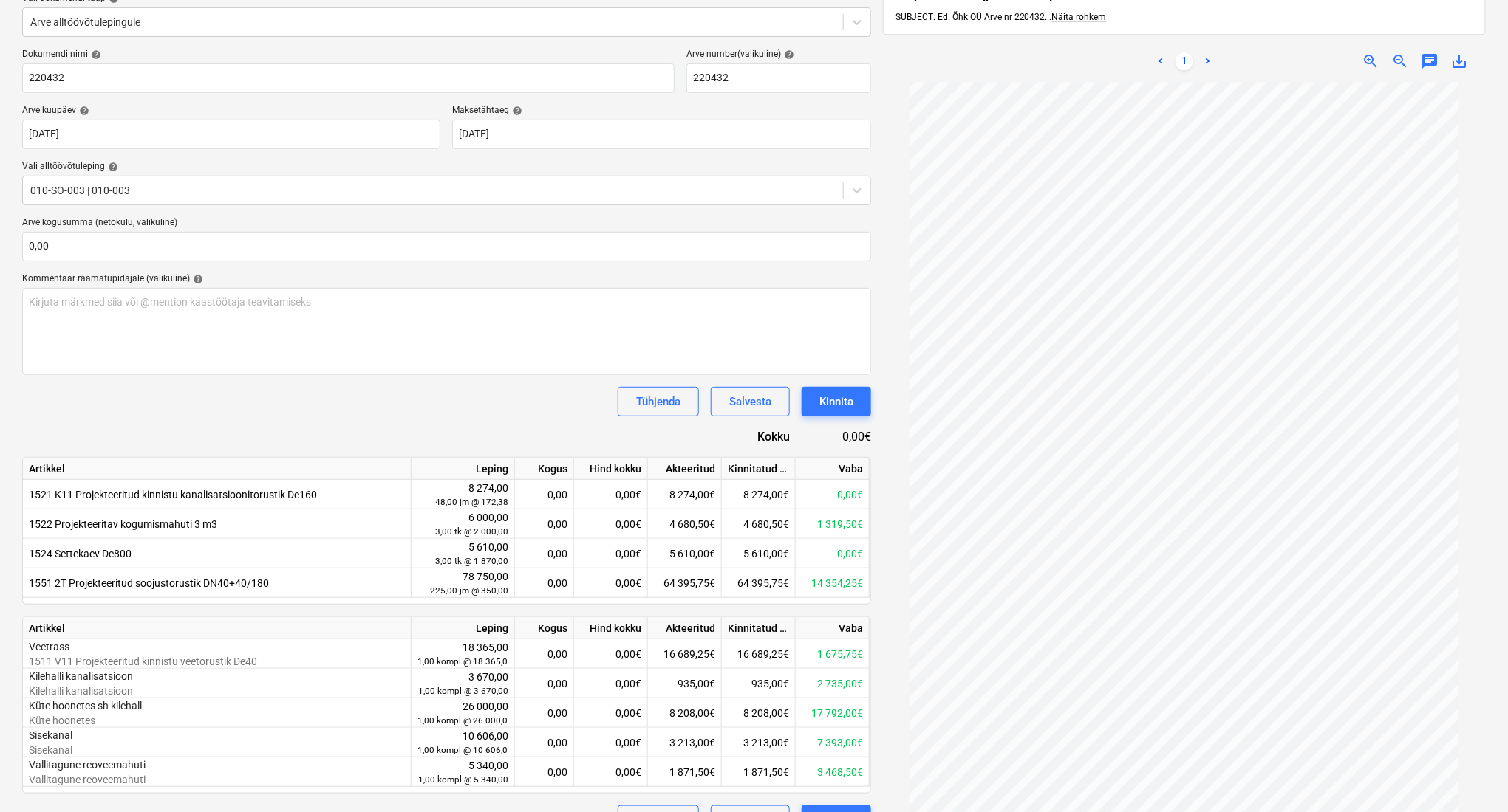
scroll to position [219, 0]
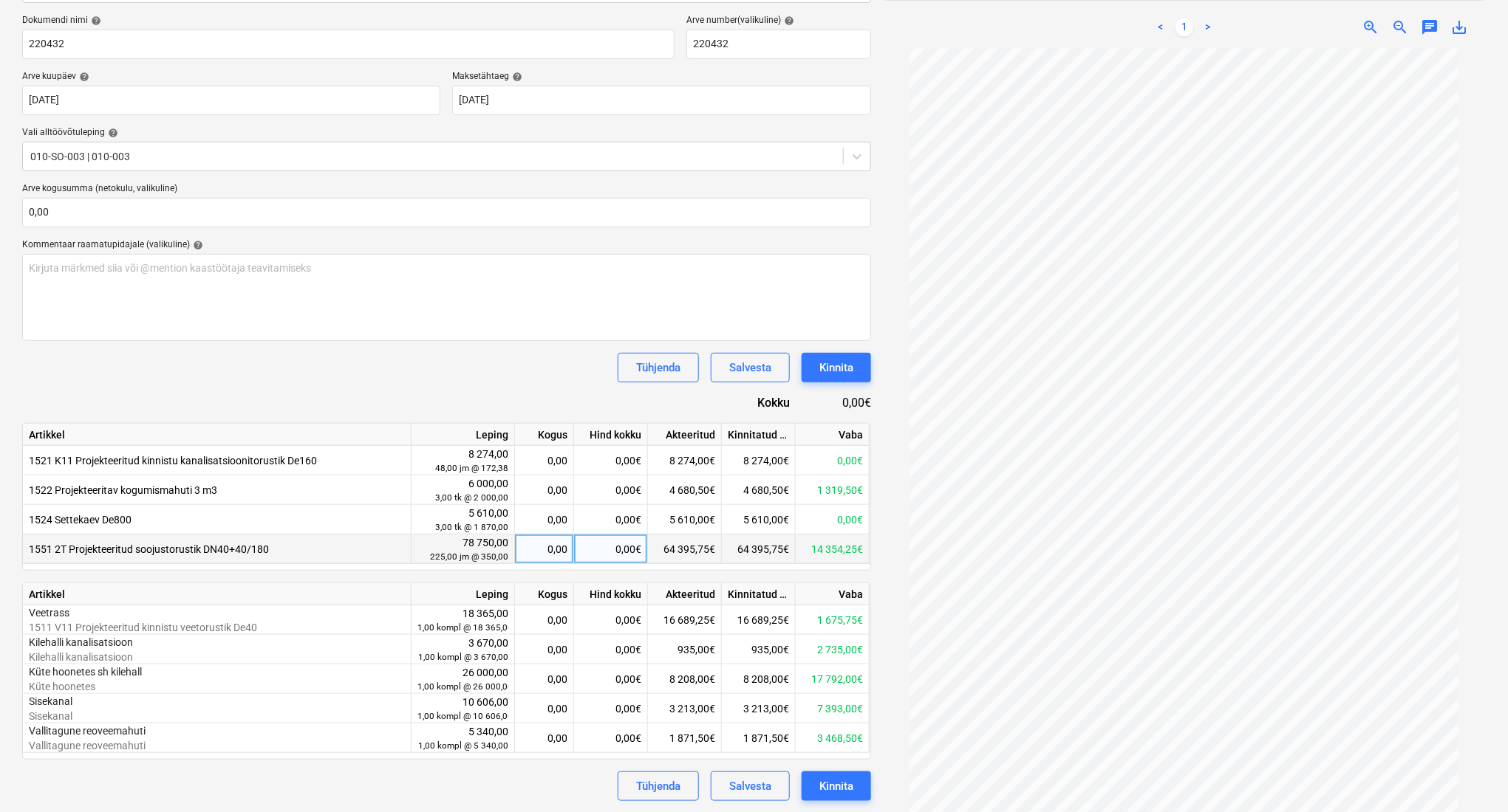
click at [628, 550] on div "0,00€" at bounding box center [611, 549] width 74 height 29
type input "13390,75"
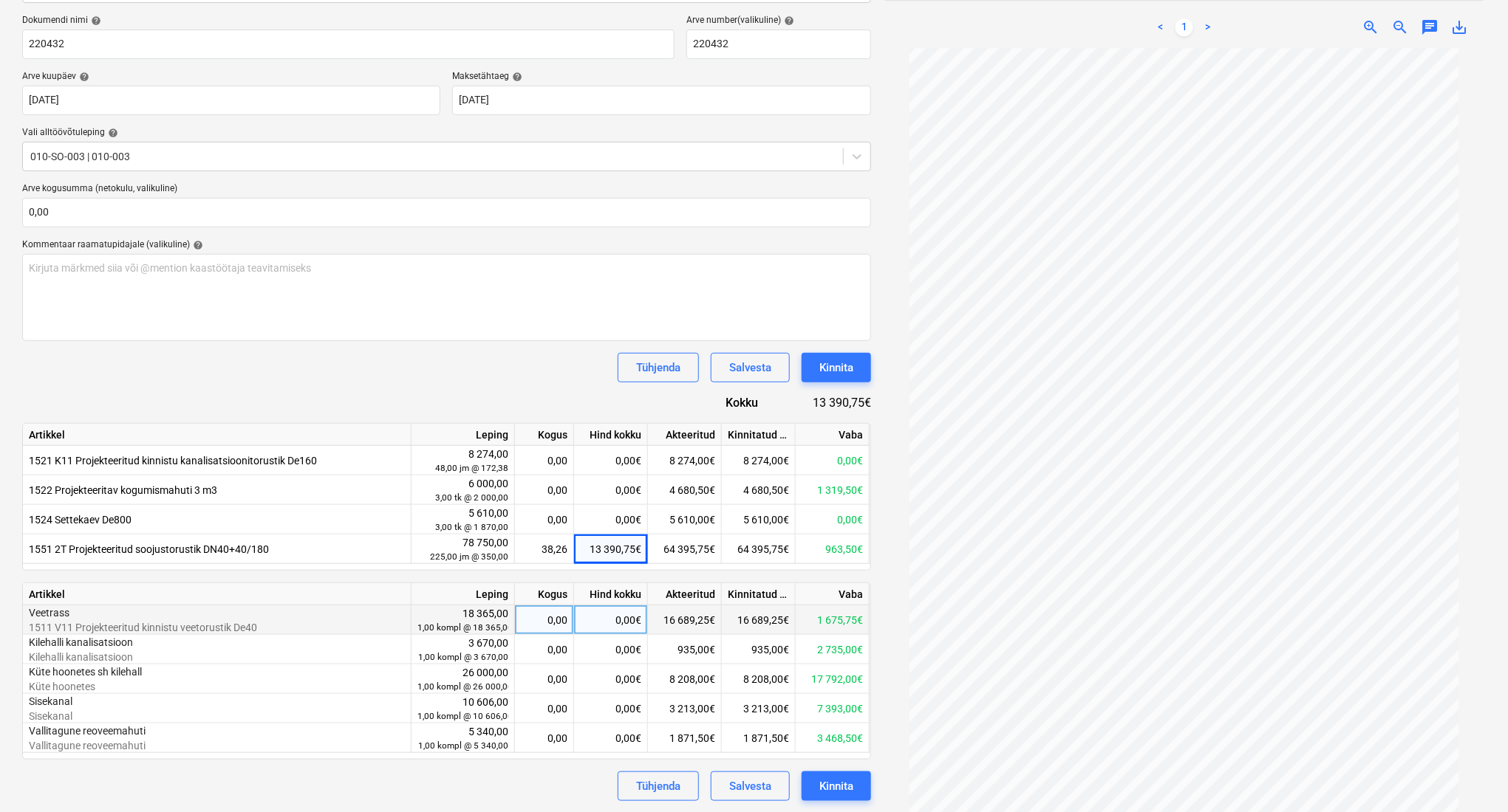
click at [625, 613] on div "0,00€" at bounding box center [611, 620] width 74 height 29
type input "673,75"
click at [551, 403] on div "Dokumendi nimi help 220432 Arve number (valikuline) help 220432 Arve kuupäev he…" at bounding box center [446, 408] width 849 height 786
click at [742, 781] on div "Salvesta" at bounding box center [751, 786] width 42 height 19
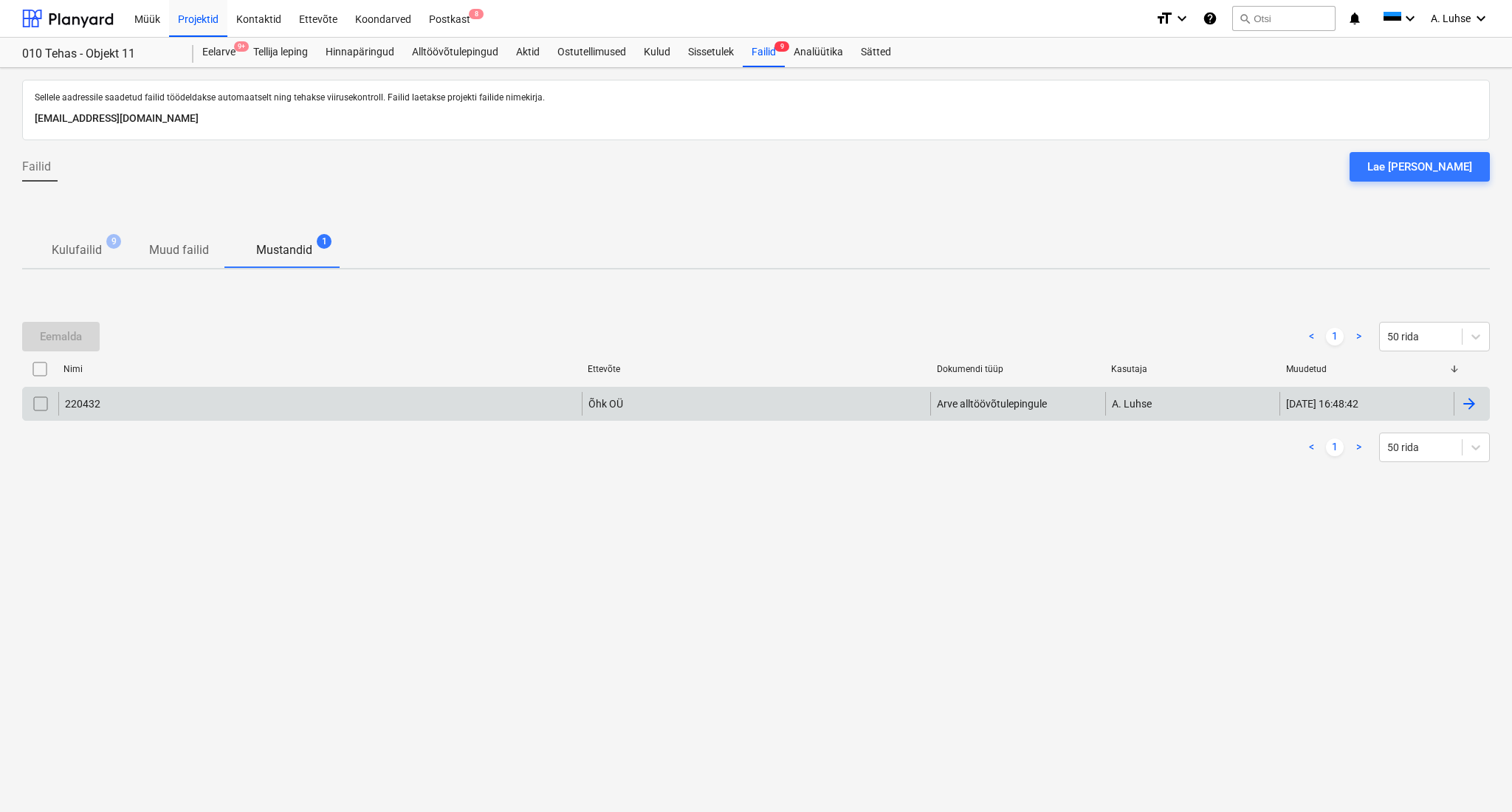
click at [518, 402] on div "220432" at bounding box center [320, 403] width 523 height 23
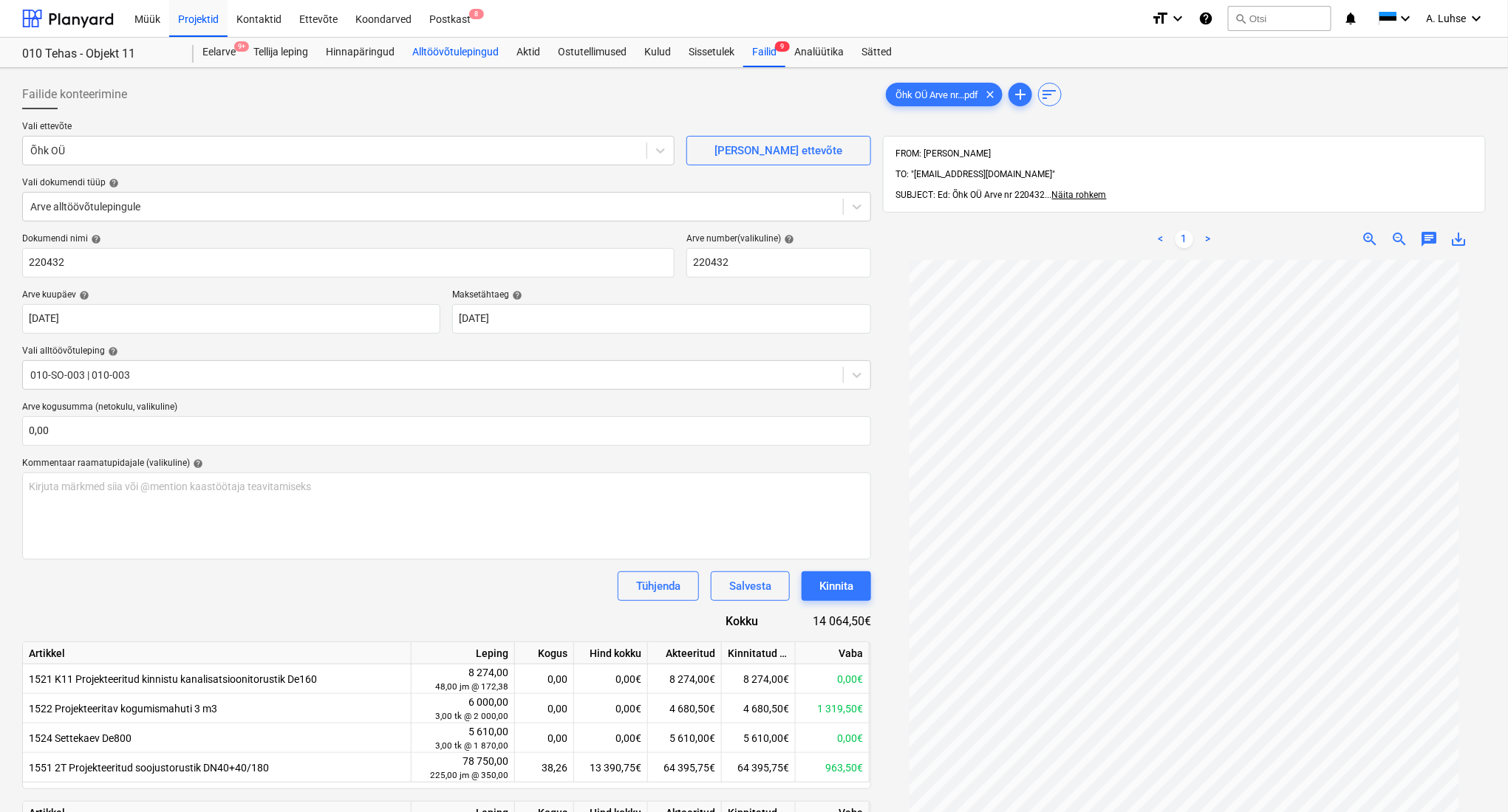
click at [475, 51] on div "Alltöövõtulepingud" at bounding box center [456, 52] width 104 height 29
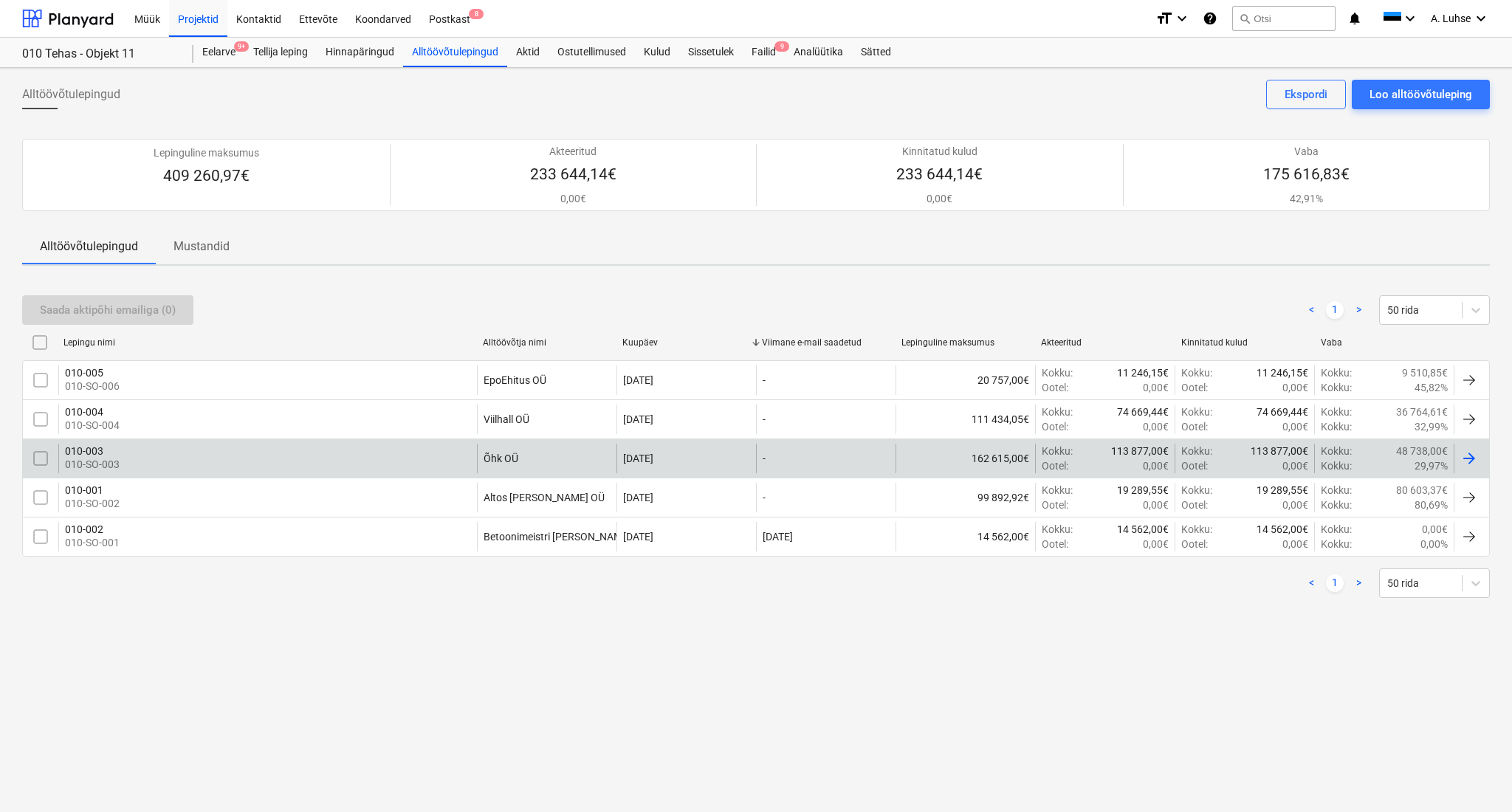
click at [378, 455] on div "010-003 010-SO-003" at bounding box center [267, 458] width 418 height 29
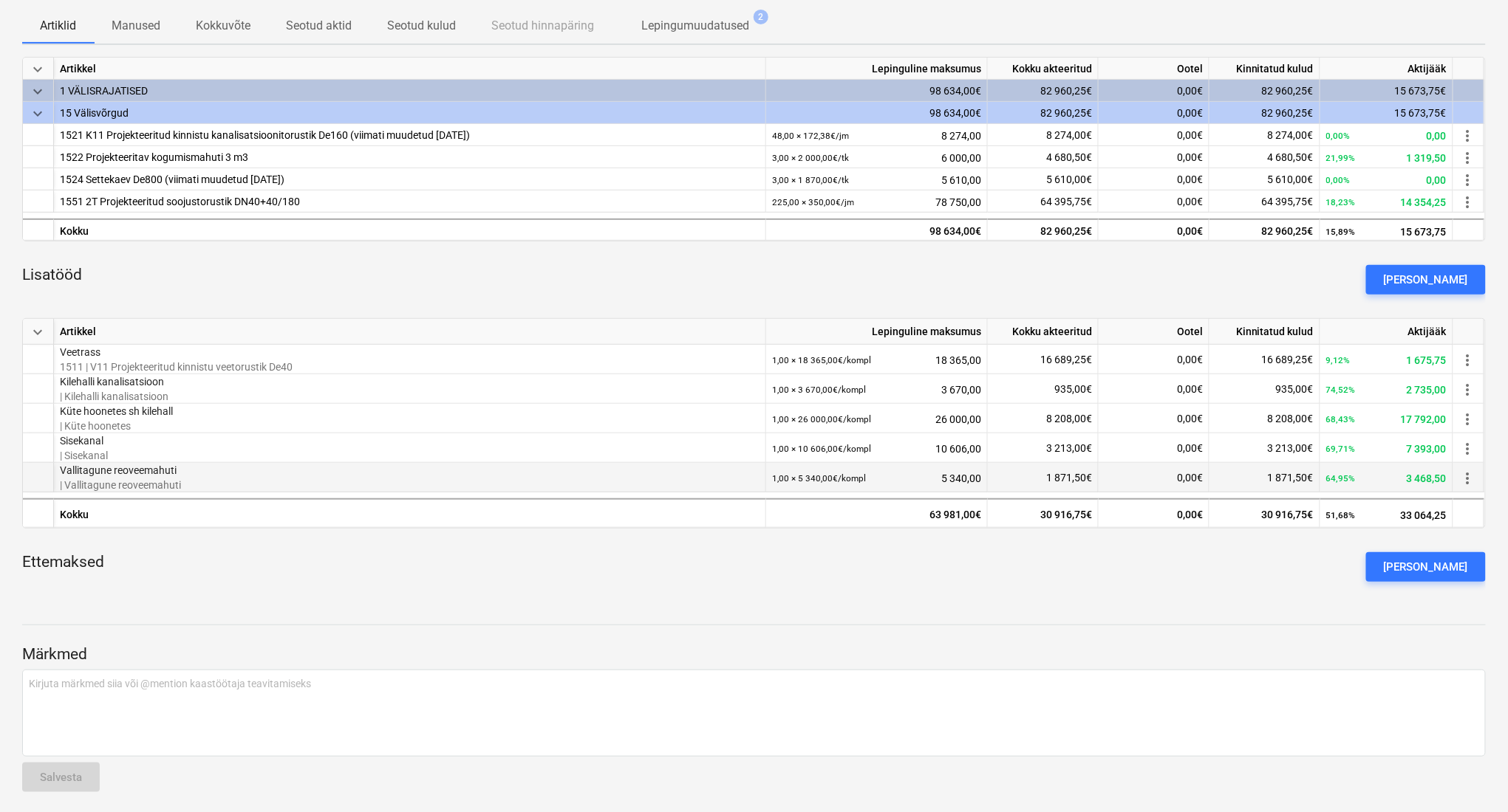
scroll to position [231, 0]
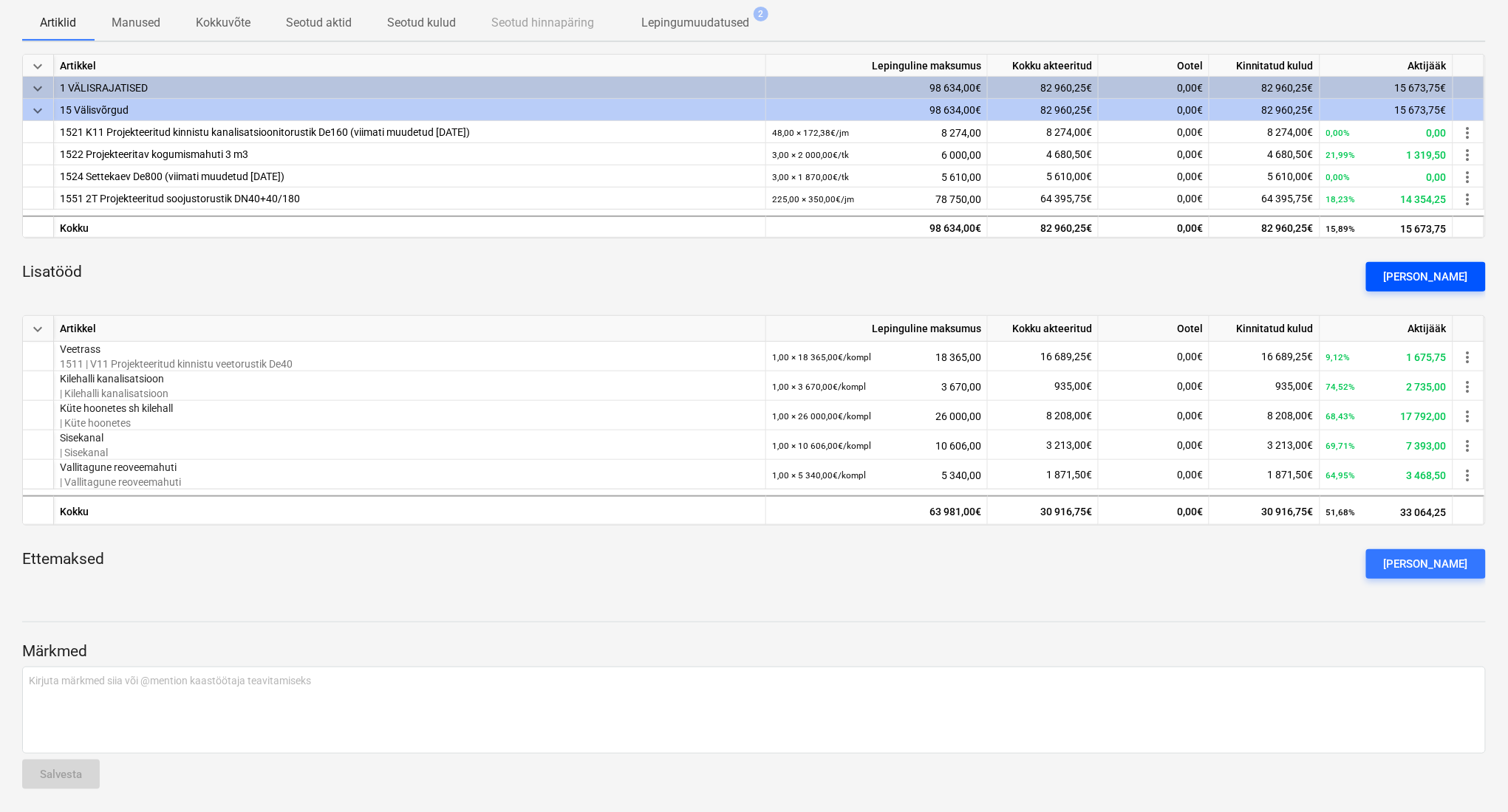
click at [1424, 277] on div "[PERSON_NAME]" at bounding box center [1426, 277] width 84 height 19
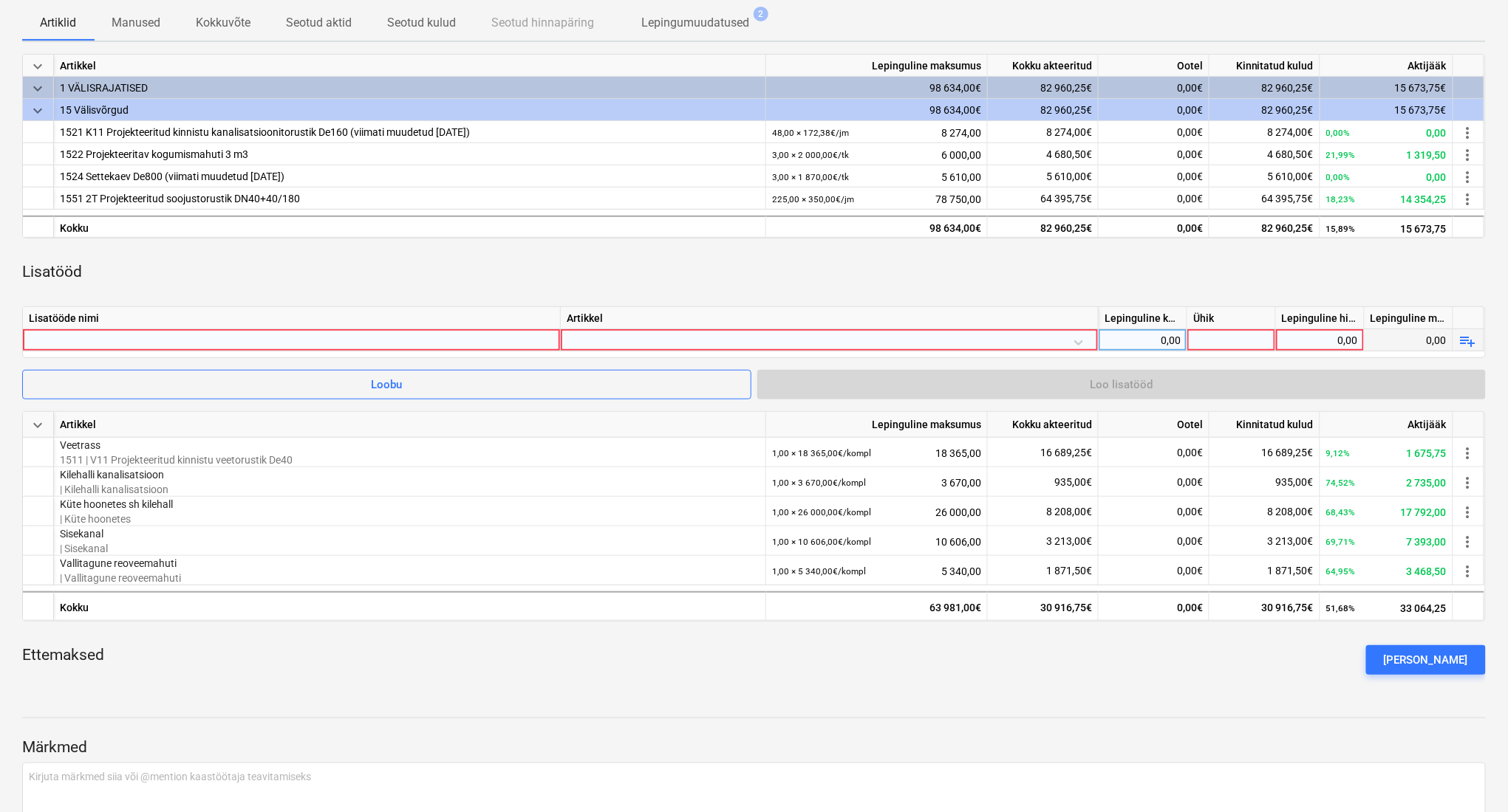
click at [425, 346] on div at bounding box center [291, 340] width 525 height 21
click at [487, 342] on input at bounding box center [291, 340] width 537 height 21
type input "Sisekanal"
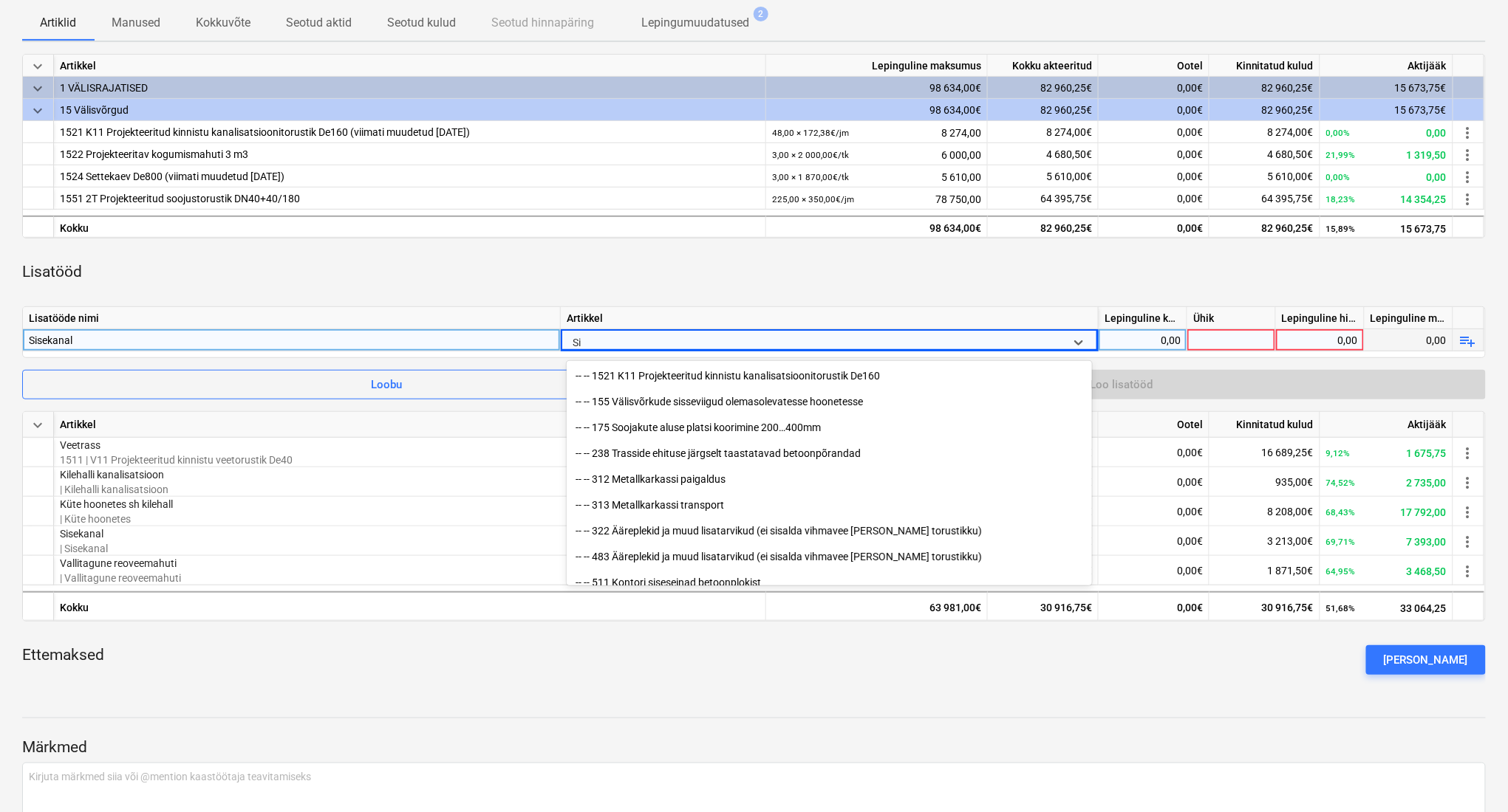
type input "S"
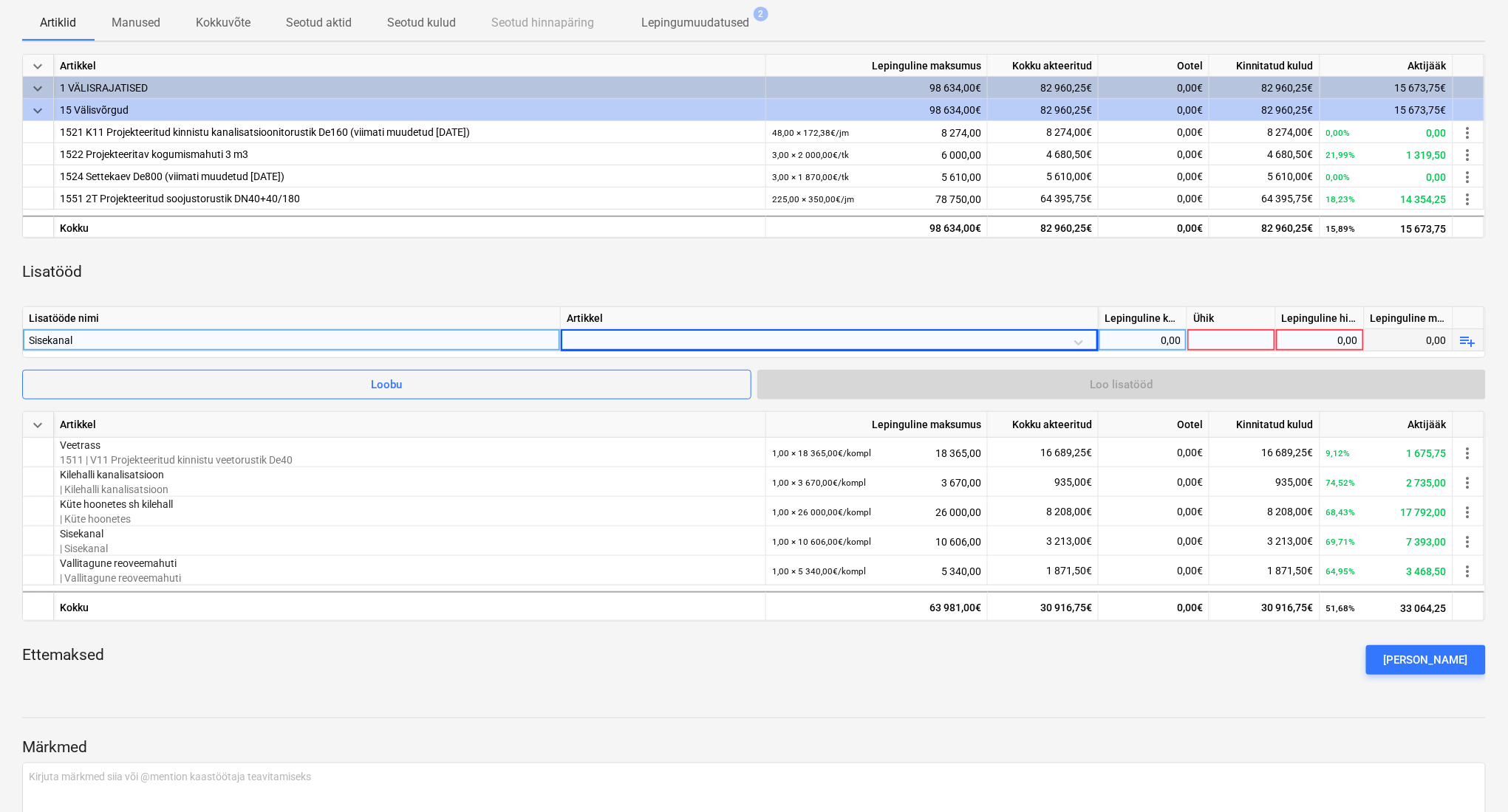
click at [358, 344] on div "Sisekanal" at bounding box center [291, 340] width 525 height 21
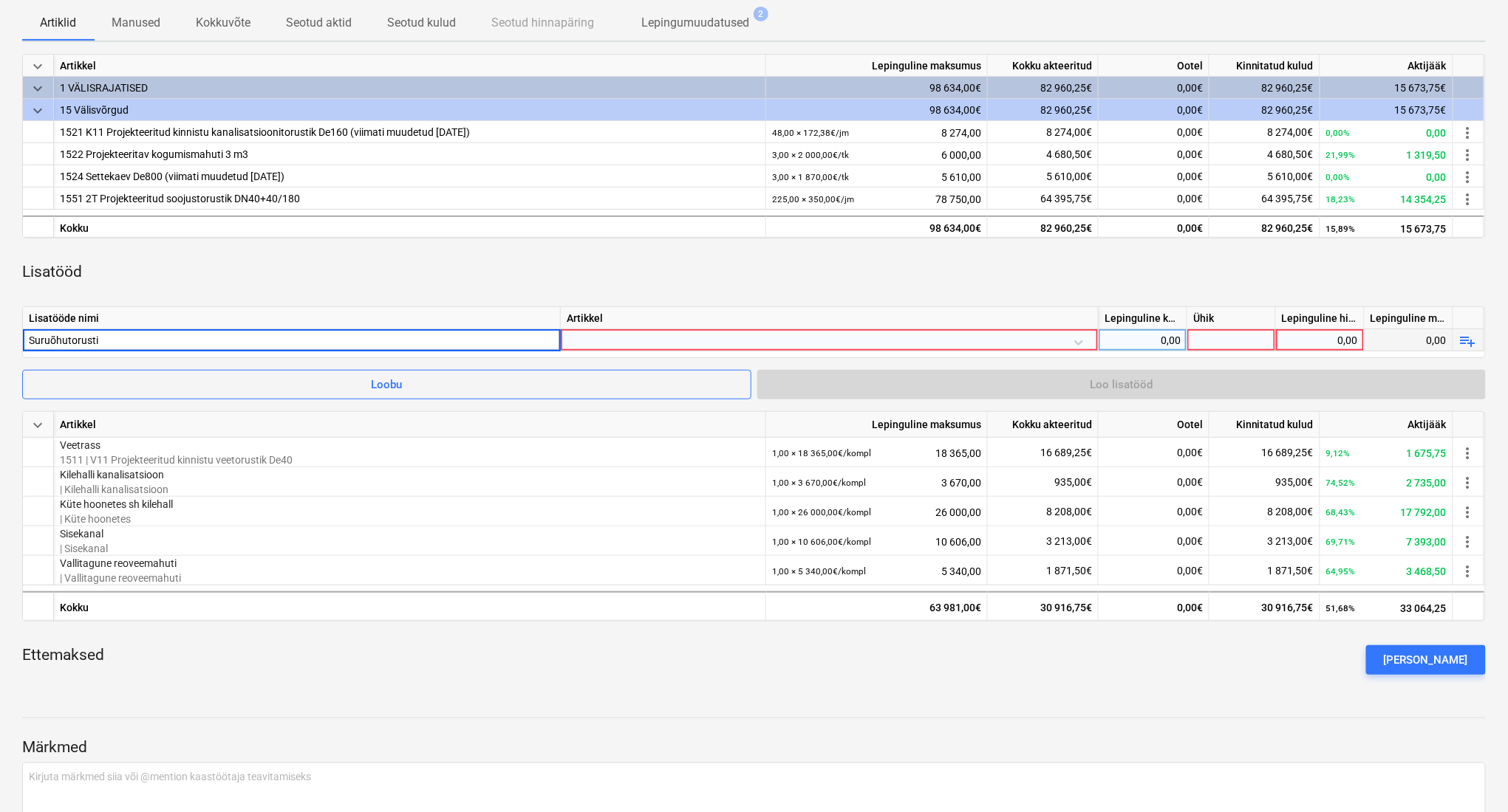
type input "Suruõhutorustik"
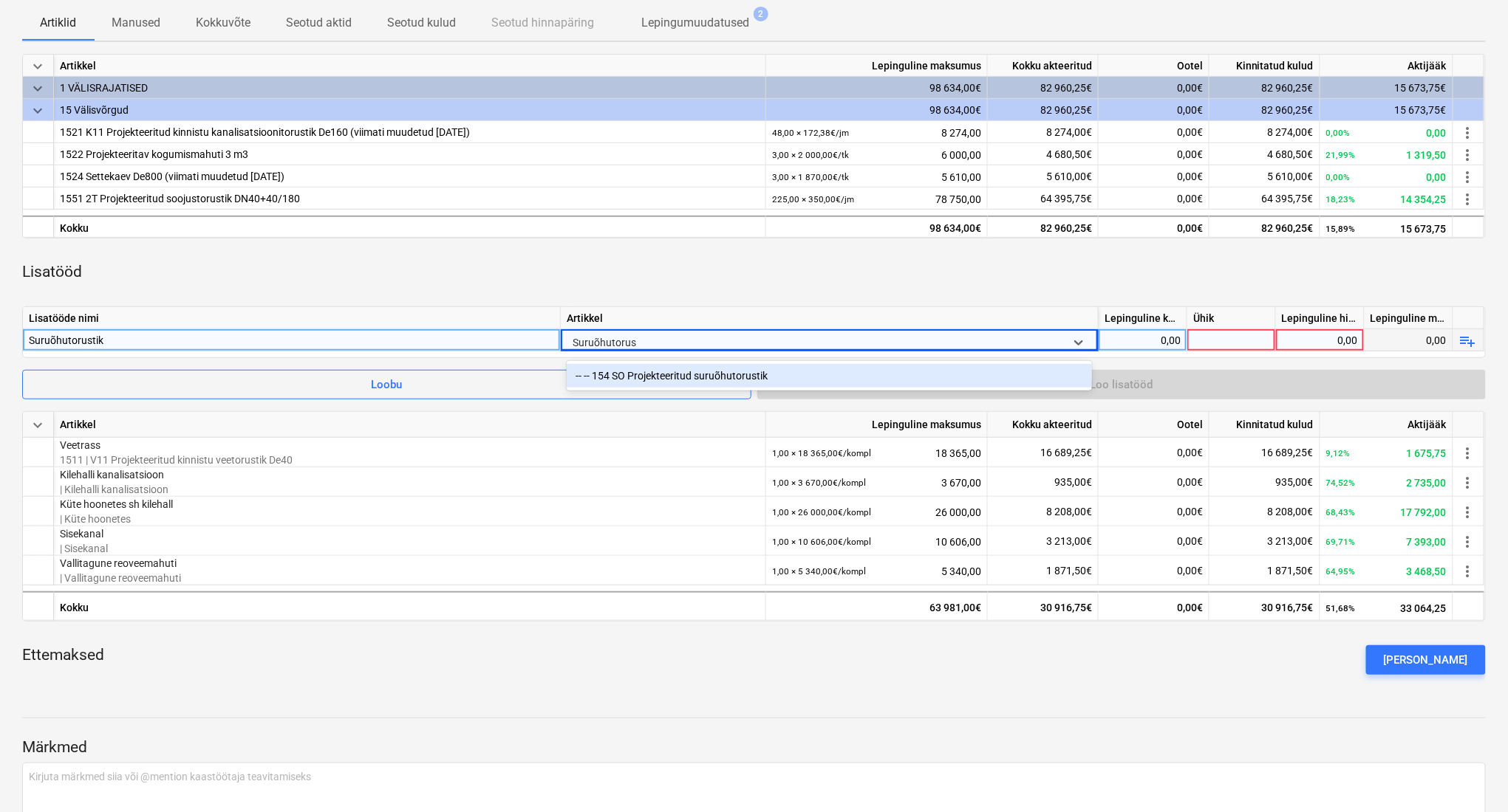
type input "Suruõhutorust"
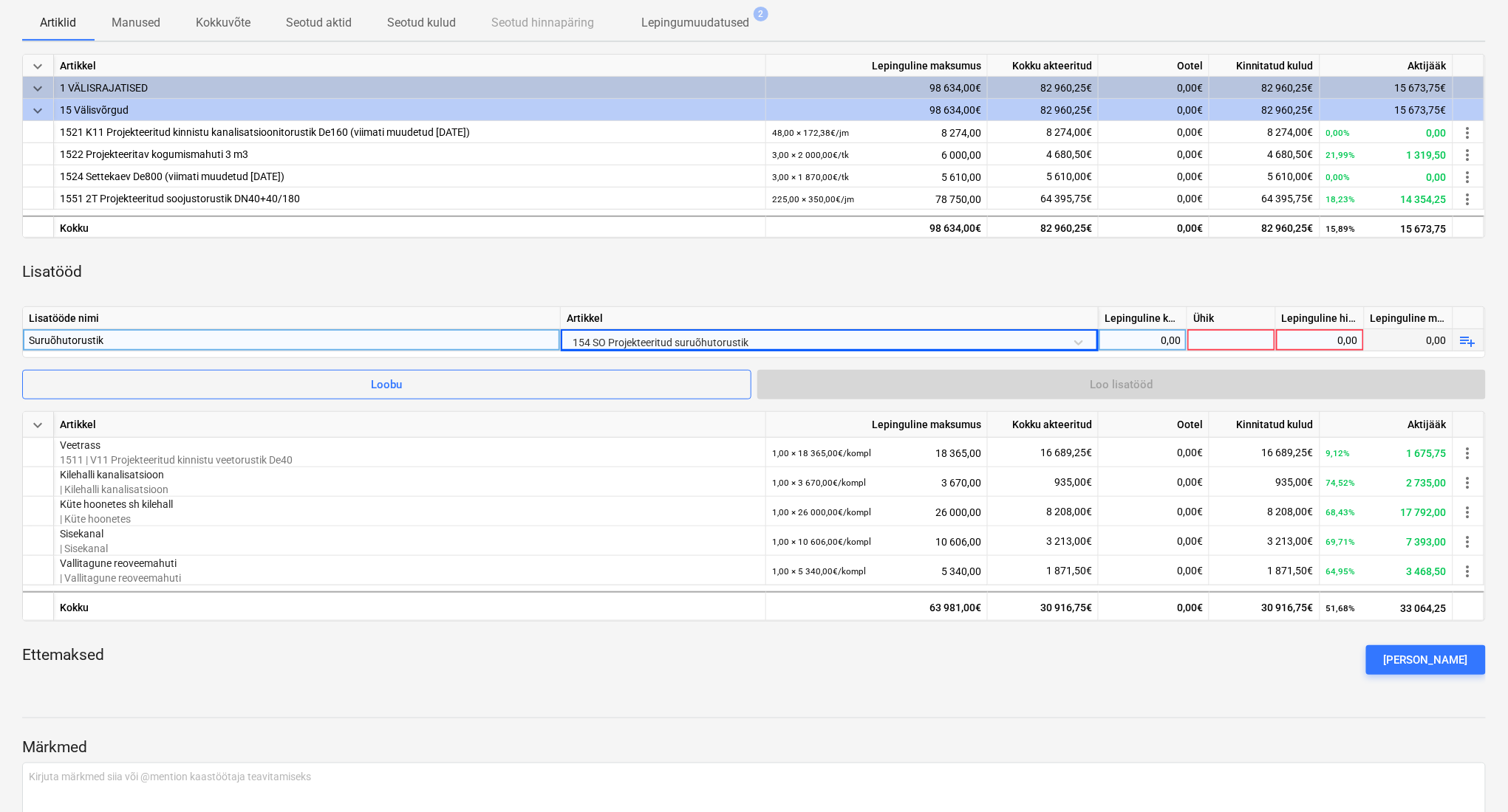
click at [237, 345] on div "Suruõhutorustik" at bounding box center [291, 340] width 525 height 21
click at [592, 347] on div "154 SO Projekteeritud suruõhutorustik" at bounding box center [829, 342] width 525 height 26
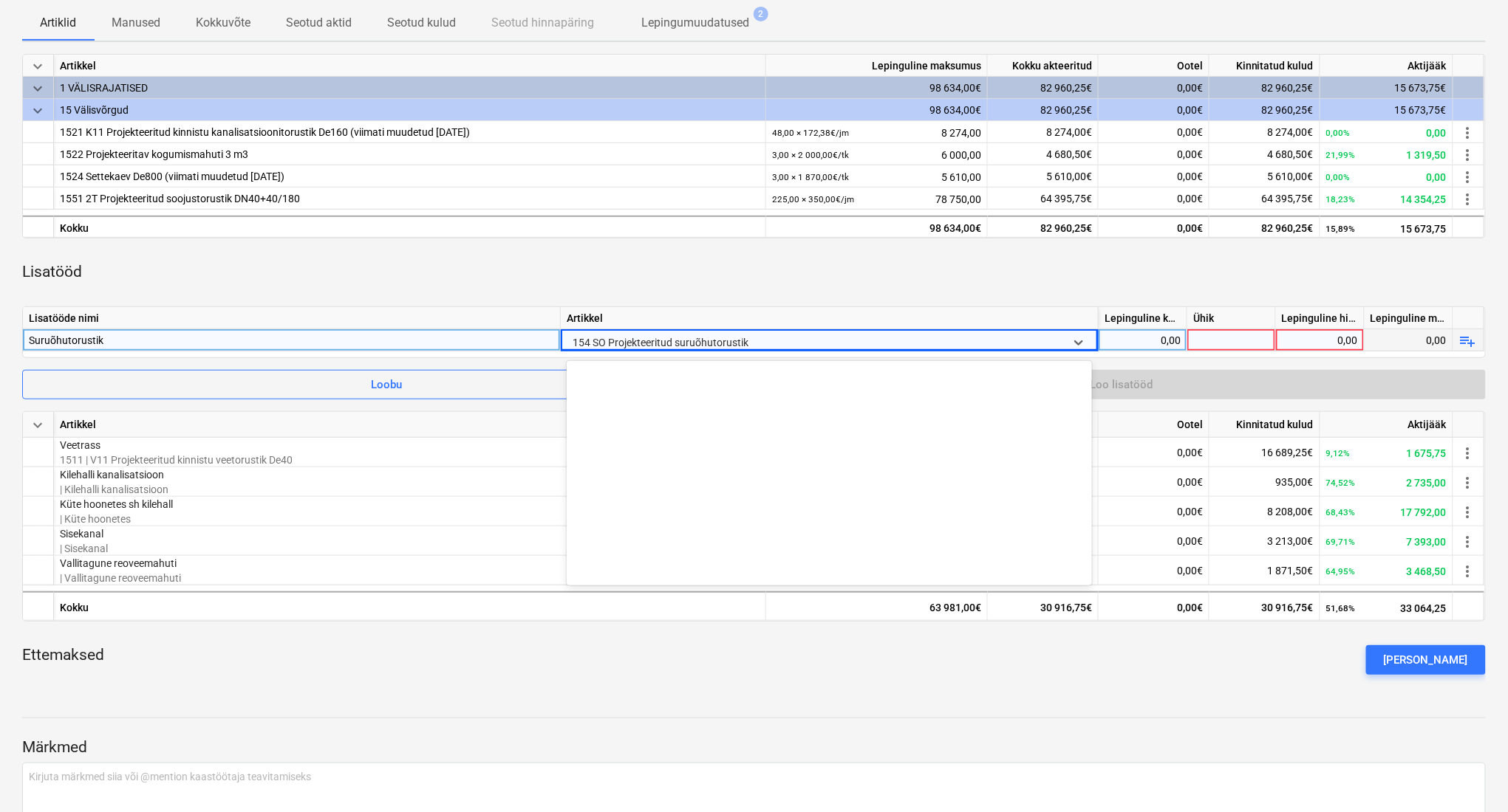
scroll to position [568, 0]
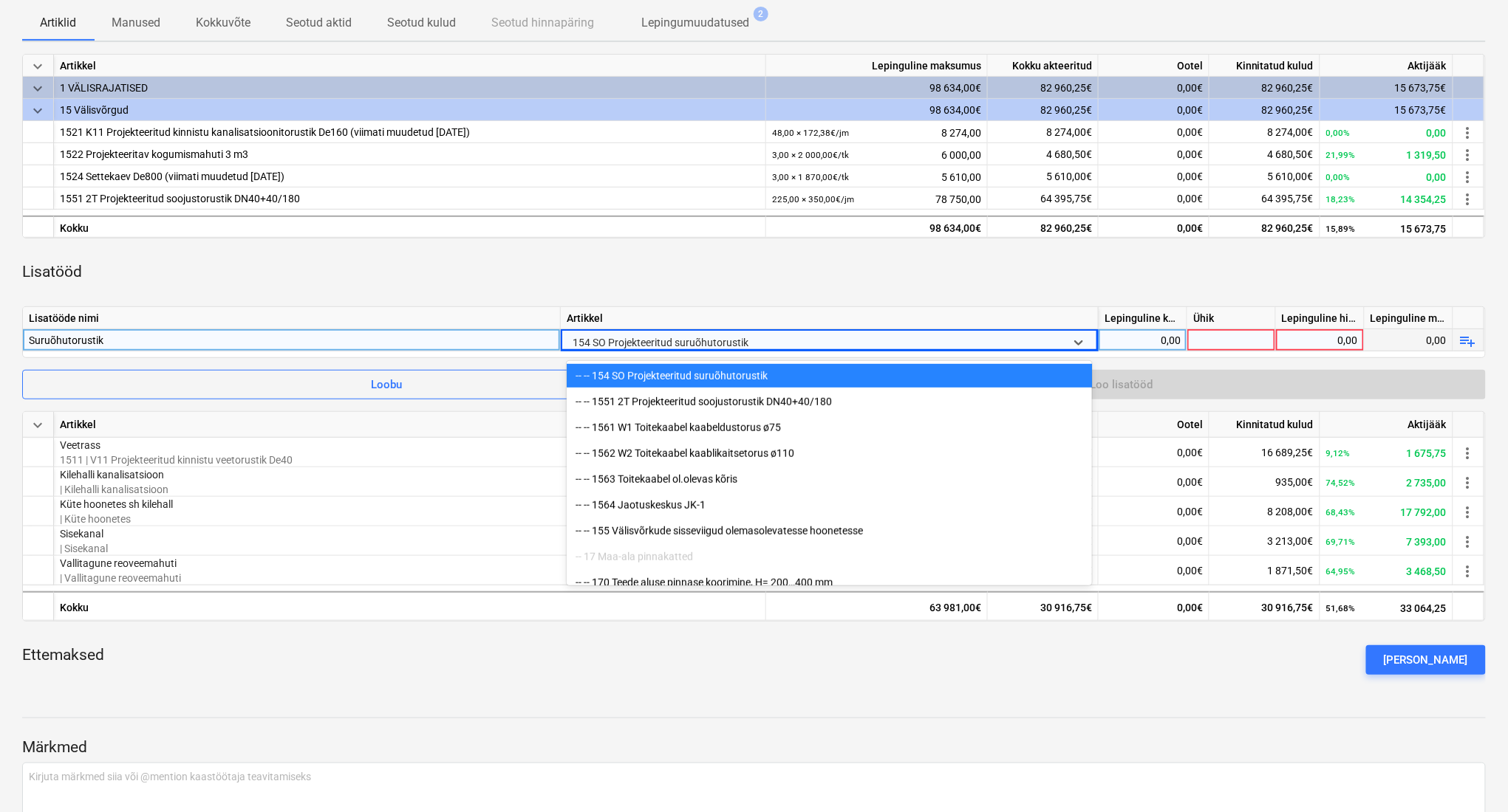
click at [592, 347] on div at bounding box center [815, 342] width 487 height 22
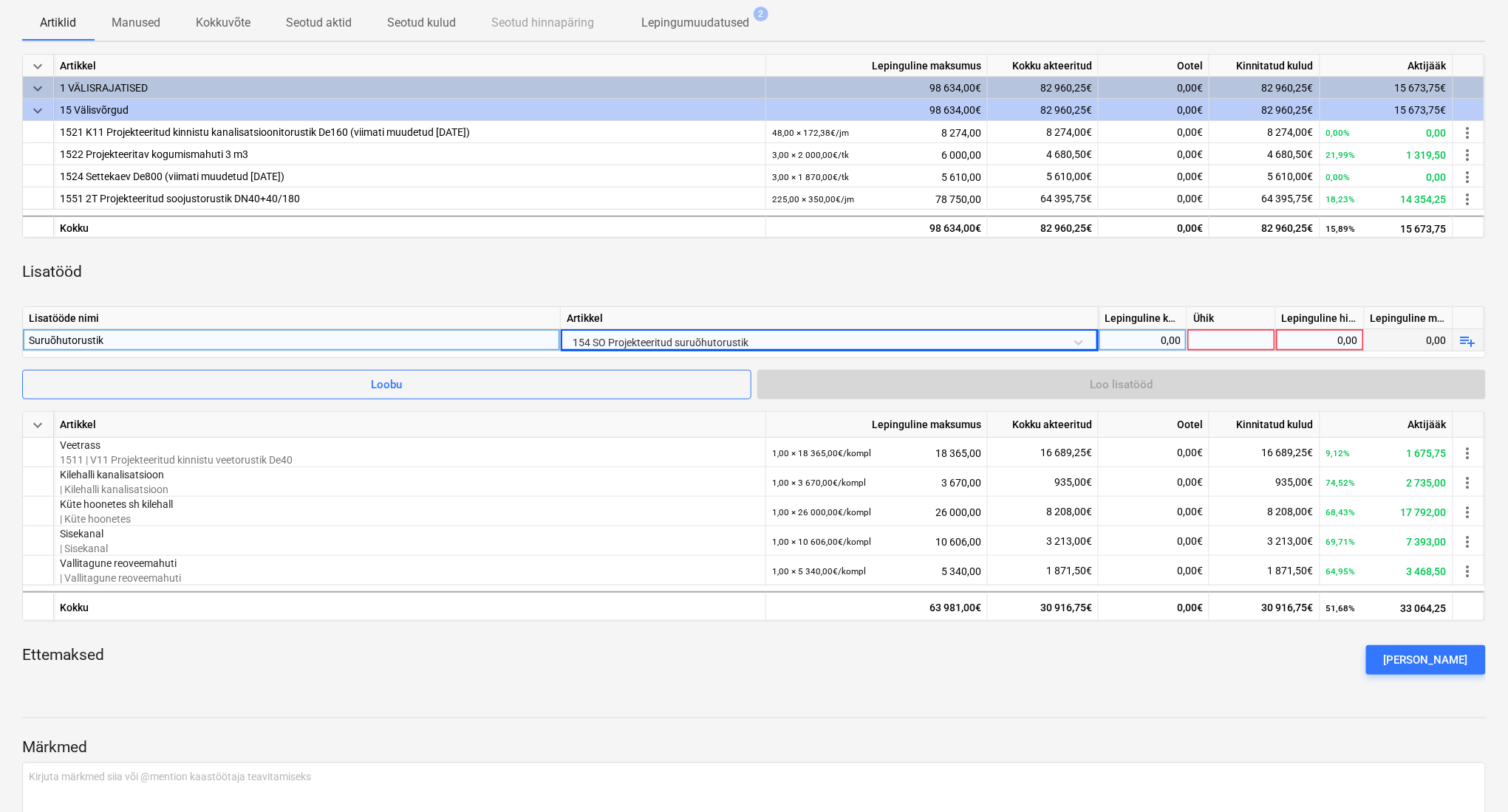
click at [1145, 343] on div "0,00" at bounding box center [1142, 340] width 76 height 22
click at [1233, 346] on div at bounding box center [1232, 340] width 89 height 22
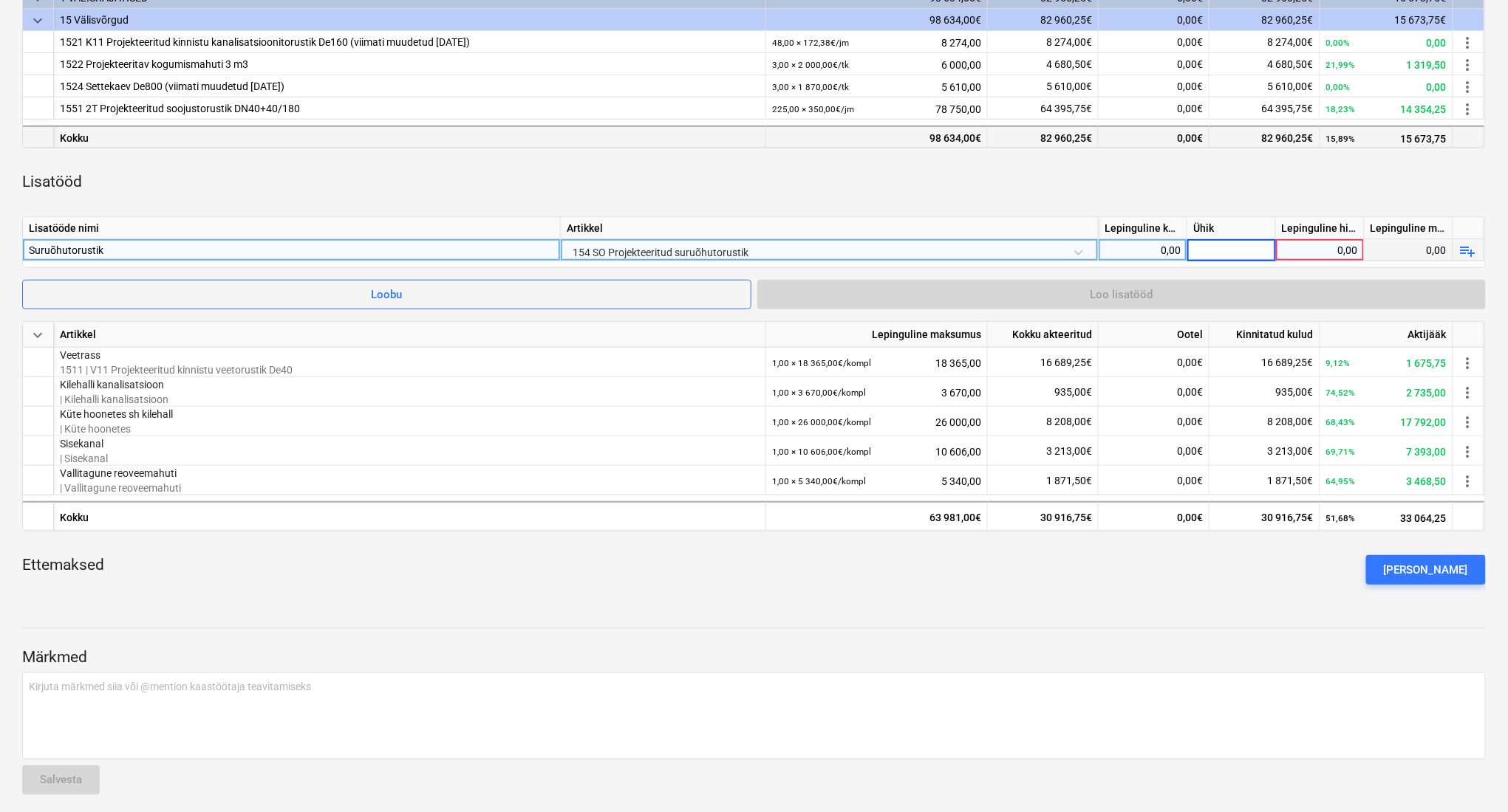
scroll to position [326, 0]
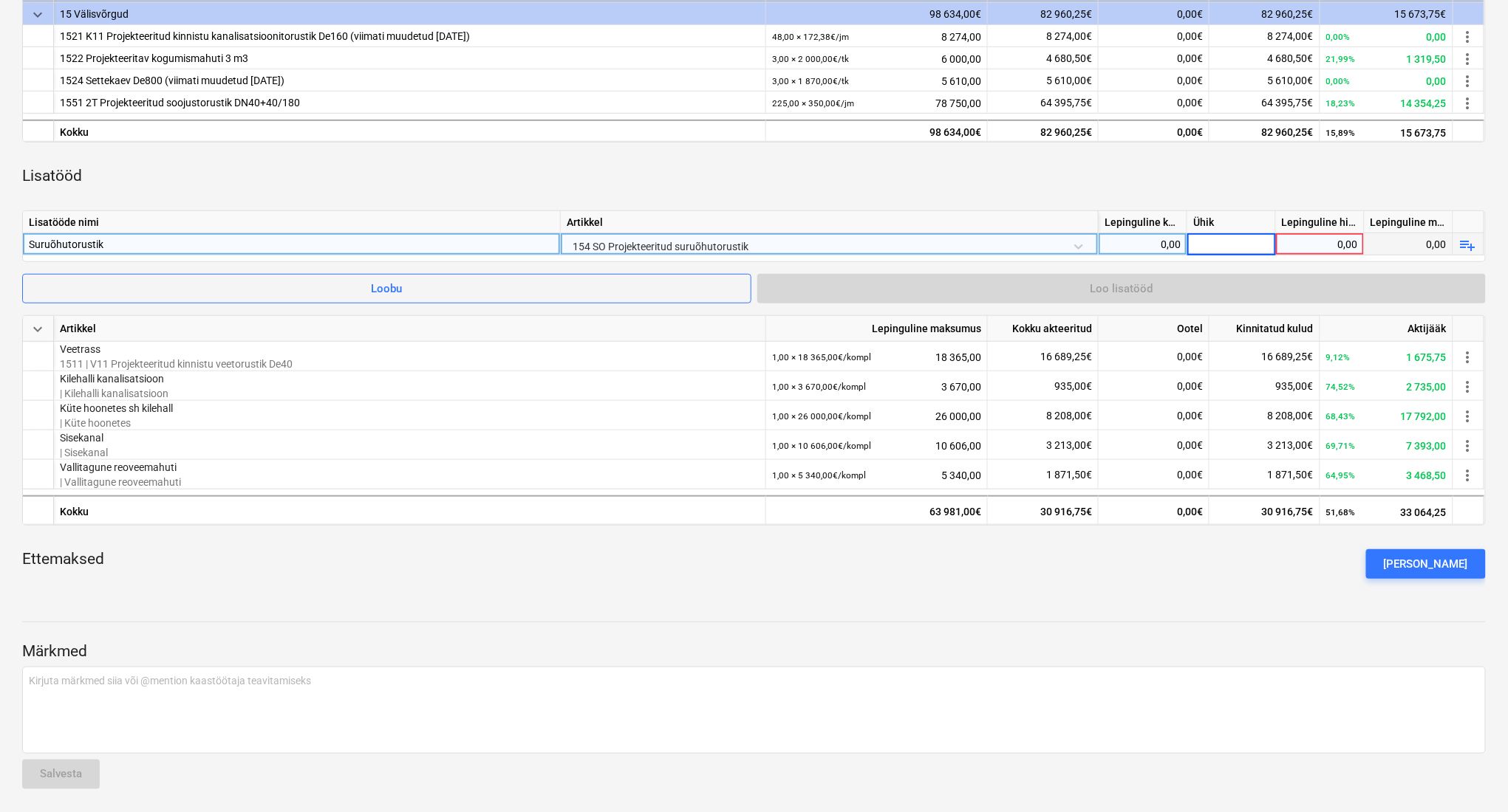
click at [1165, 244] on div "0,00" at bounding box center [1142, 244] width 76 height 22
click at [1326, 244] on div "0,00" at bounding box center [1319, 244] width 76 height 22
type input "9265,5"
click at [1241, 236] on div at bounding box center [1232, 244] width 89 height 22
type input "kompl"
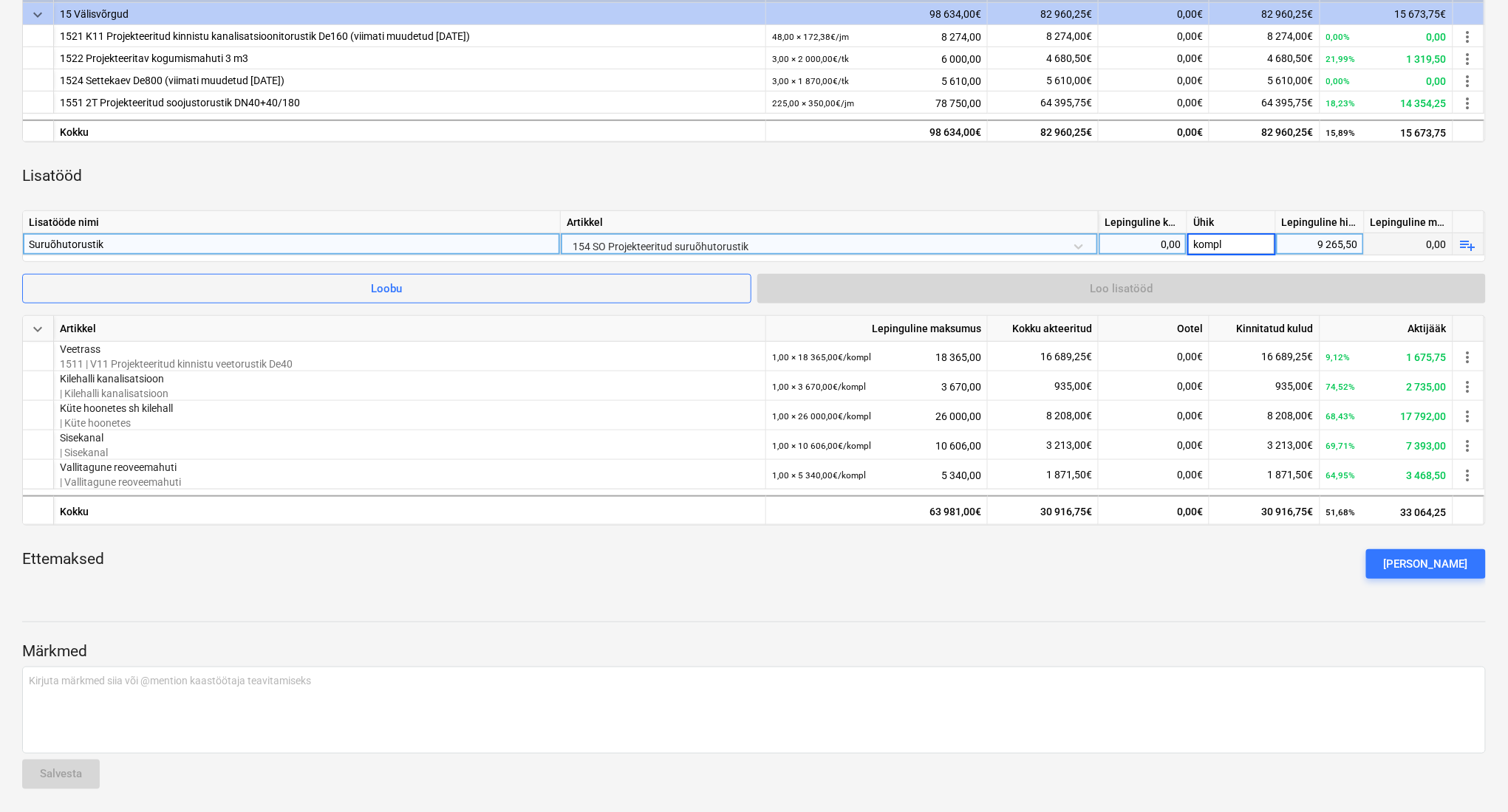
click at [1147, 237] on div "0,00" at bounding box center [1142, 244] width 76 height 22
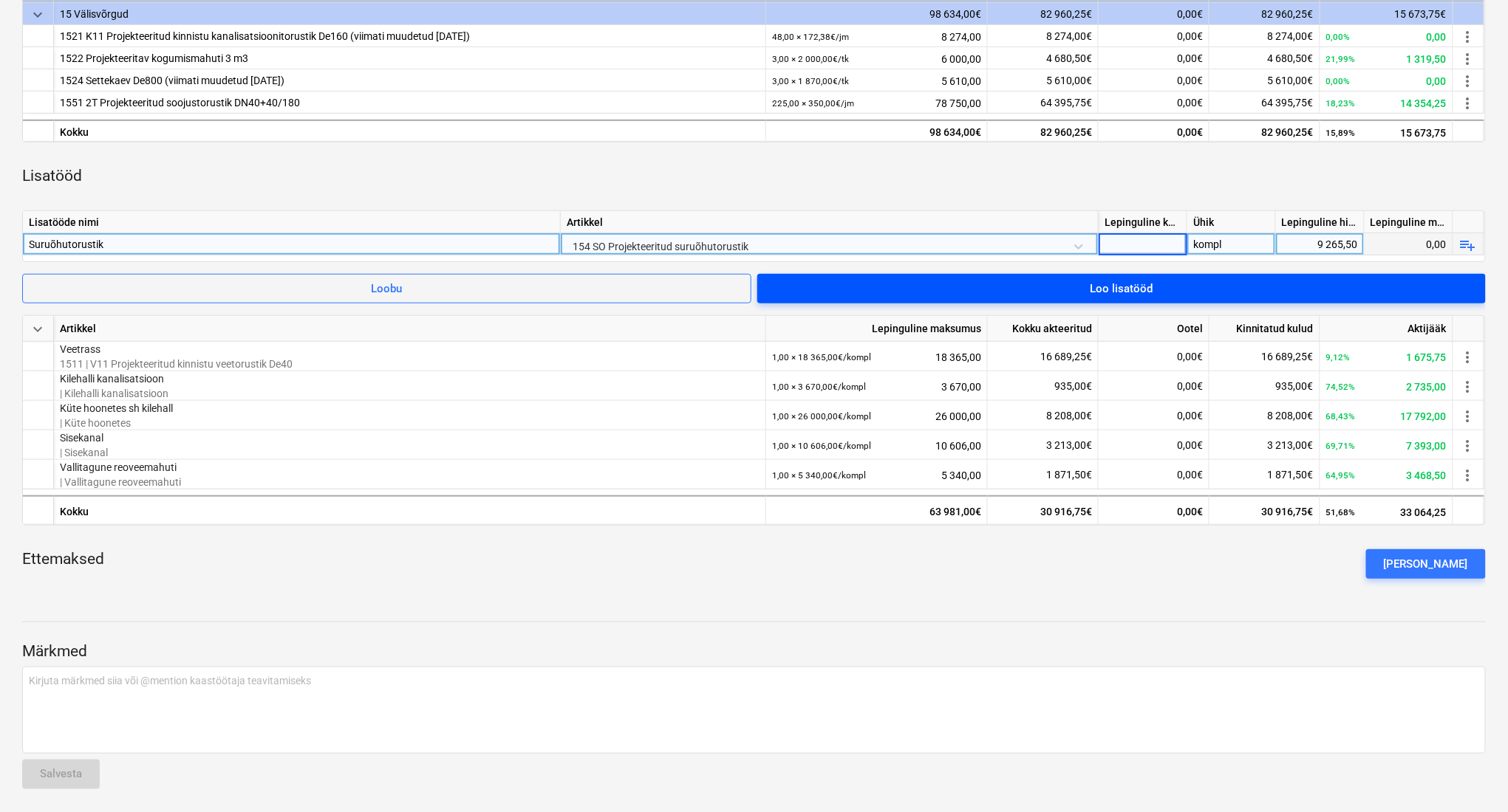
type input "1"
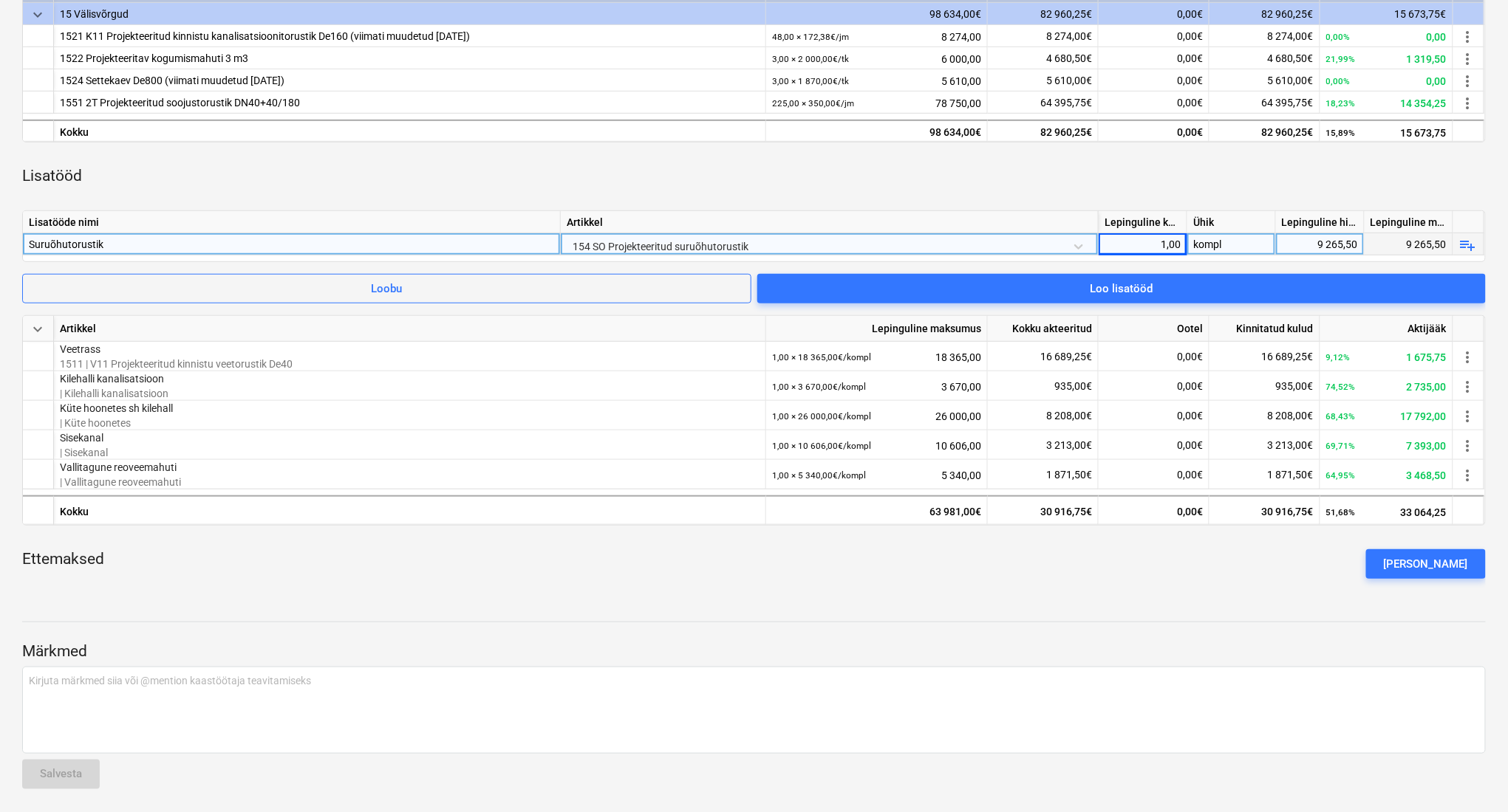
click at [1150, 559] on div "Ettemaksed [PERSON_NAME] ettemaks" at bounding box center [754, 564] width 1463 height 54
click at [1155, 609] on div at bounding box center [754, 608] width 1463 height 12
click at [1463, 246] on span "playlist_add" at bounding box center [1468, 245] width 18 height 18
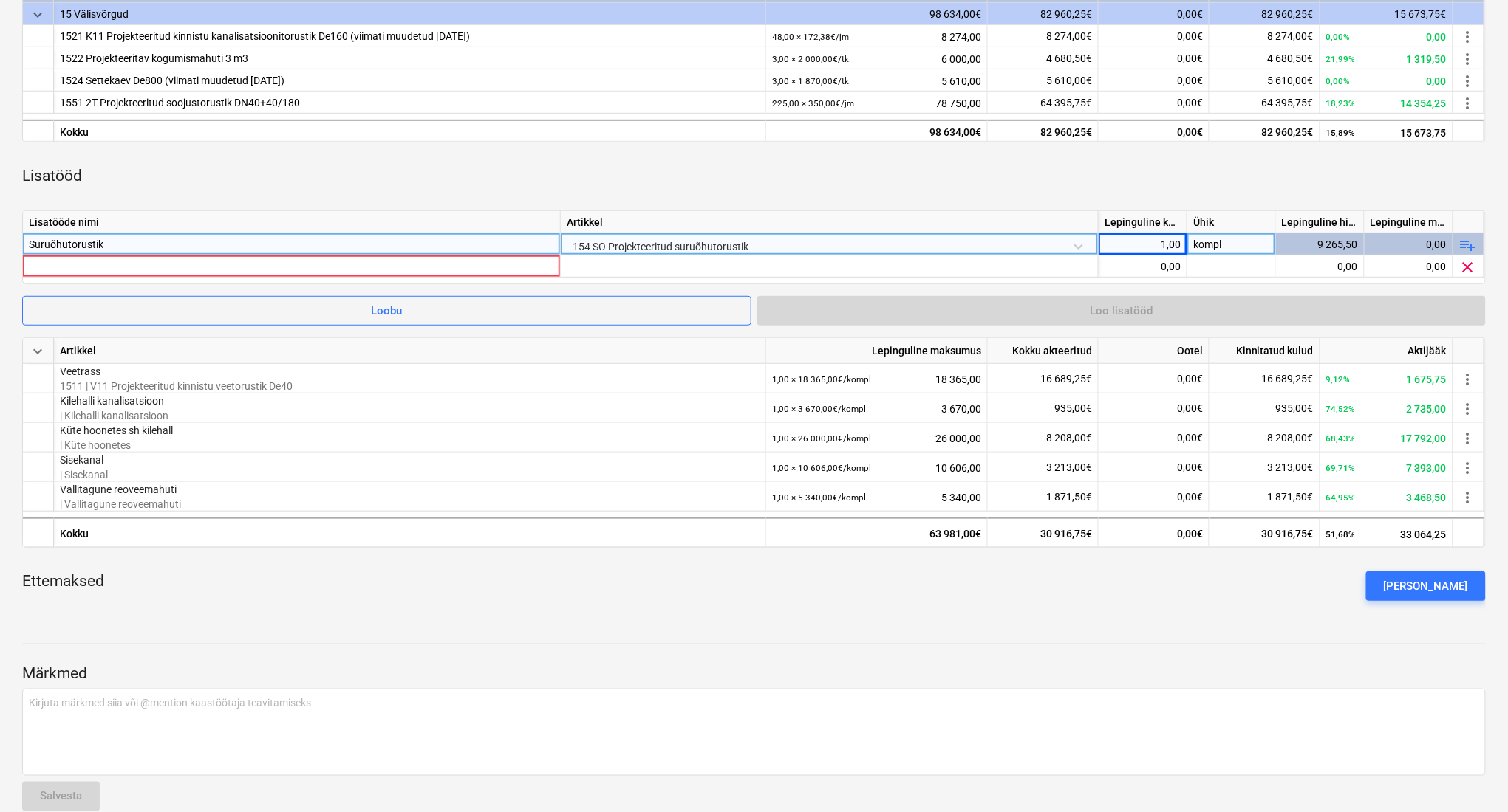
click at [526, 249] on div "Suruõhutorustik" at bounding box center [291, 244] width 525 height 21
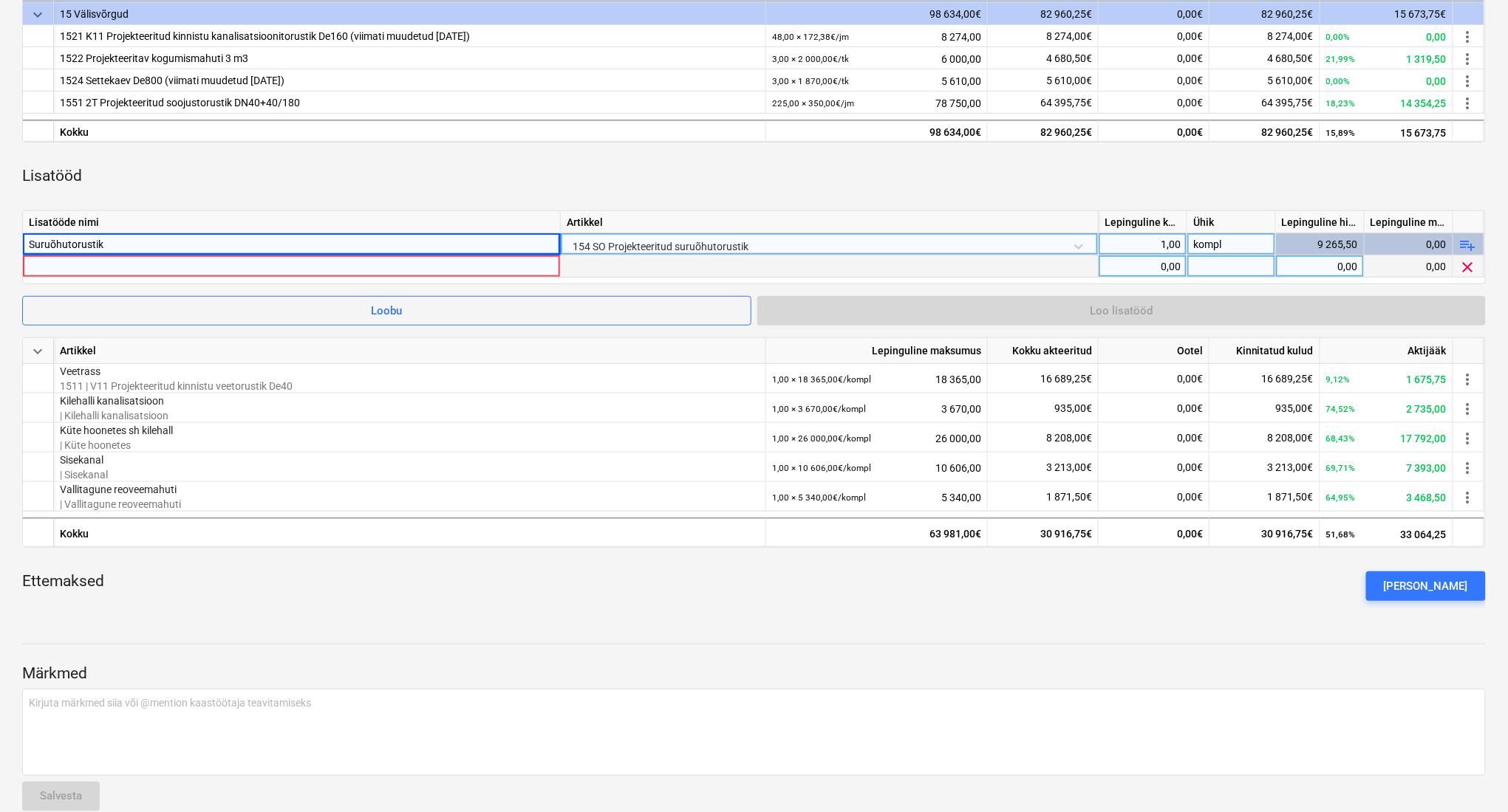
click at [535, 268] on div at bounding box center [291, 266] width 525 height 21
type input "M"
type input "Lisatööd vastavalt aktile"
click at [625, 269] on div at bounding box center [829, 266] width 538 height 22
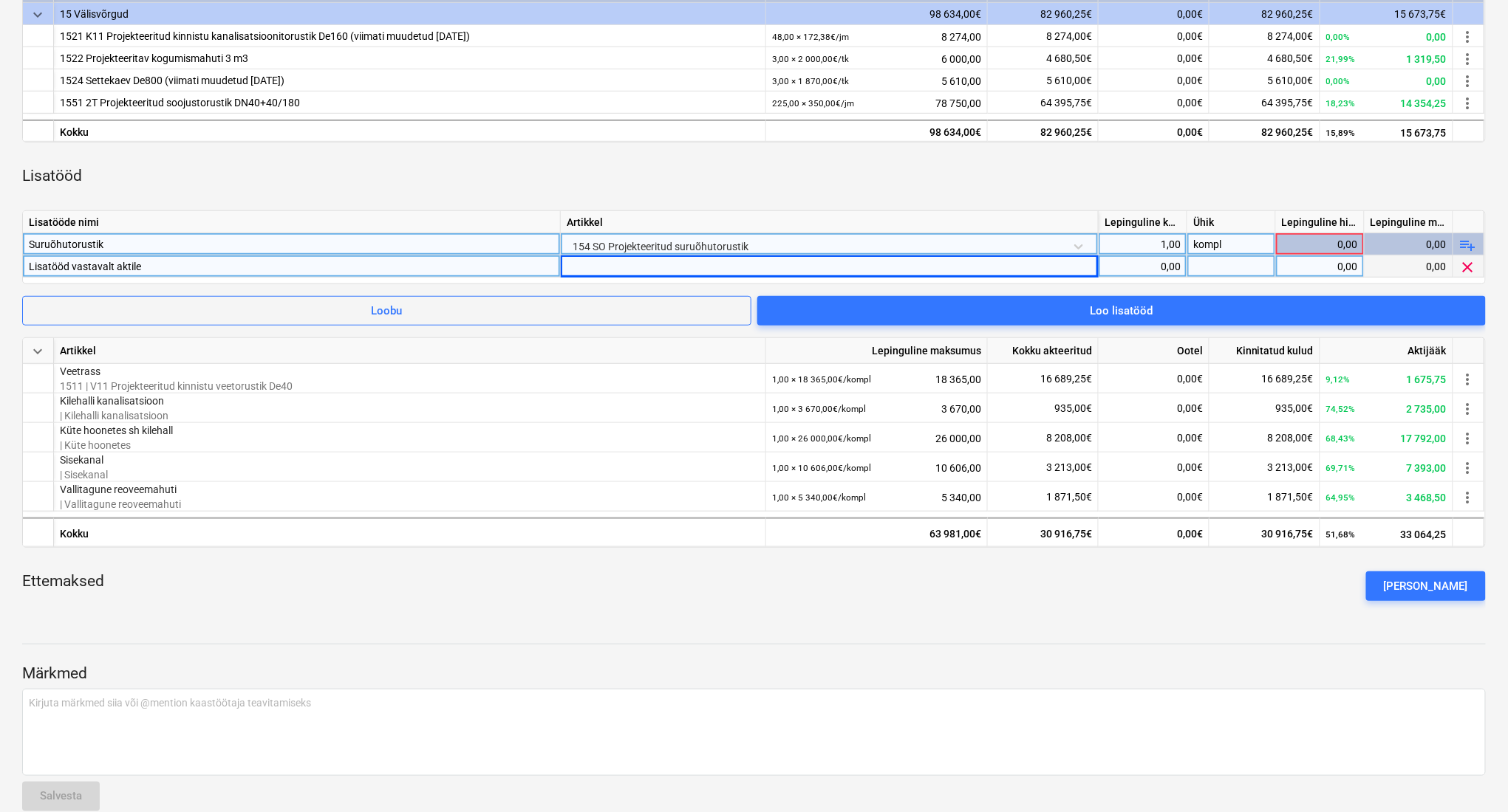
click at [625, 269] on div at bounding box center [829, 266] width 538 height 22
click at [600, 264] on div at bounding box center [829, 266] width 538 height 22
click at [751, 273] on div at bounding box center [829, 266] width 538 height 22
click at [1159, 271] on div "0,00" at bounding box center [1142, 266] width 76 height 22
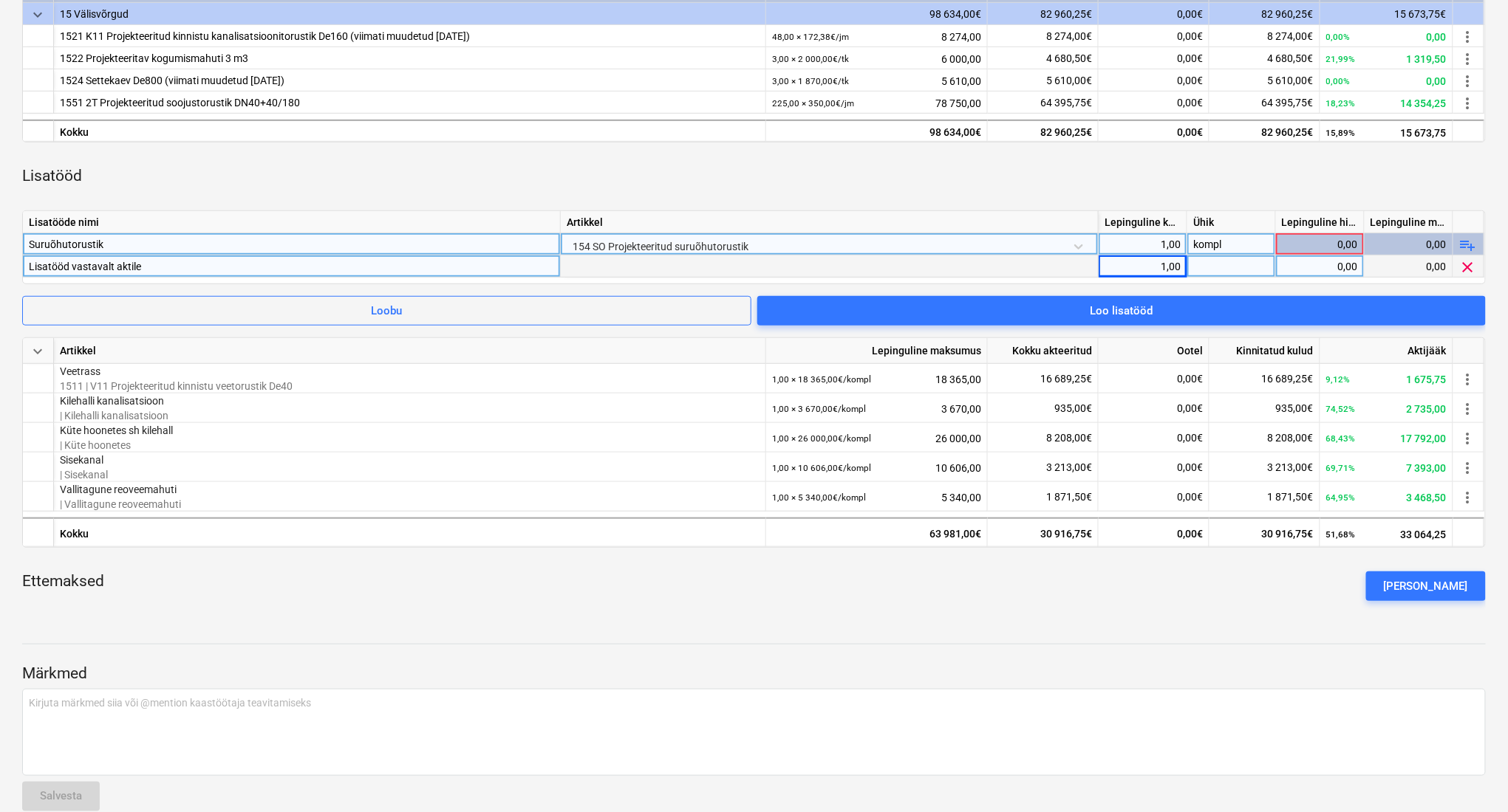
click at [1304, 242] on div "0,00" at bounding box center [1319, 244] width 76 height 22
click at [1311, 247] on div "0,00" at bounding box center [1319, 244] width 76 height 22
click at [1311, 247] on div "0,00" at bounding box center [1319, 244] width 76 height 22
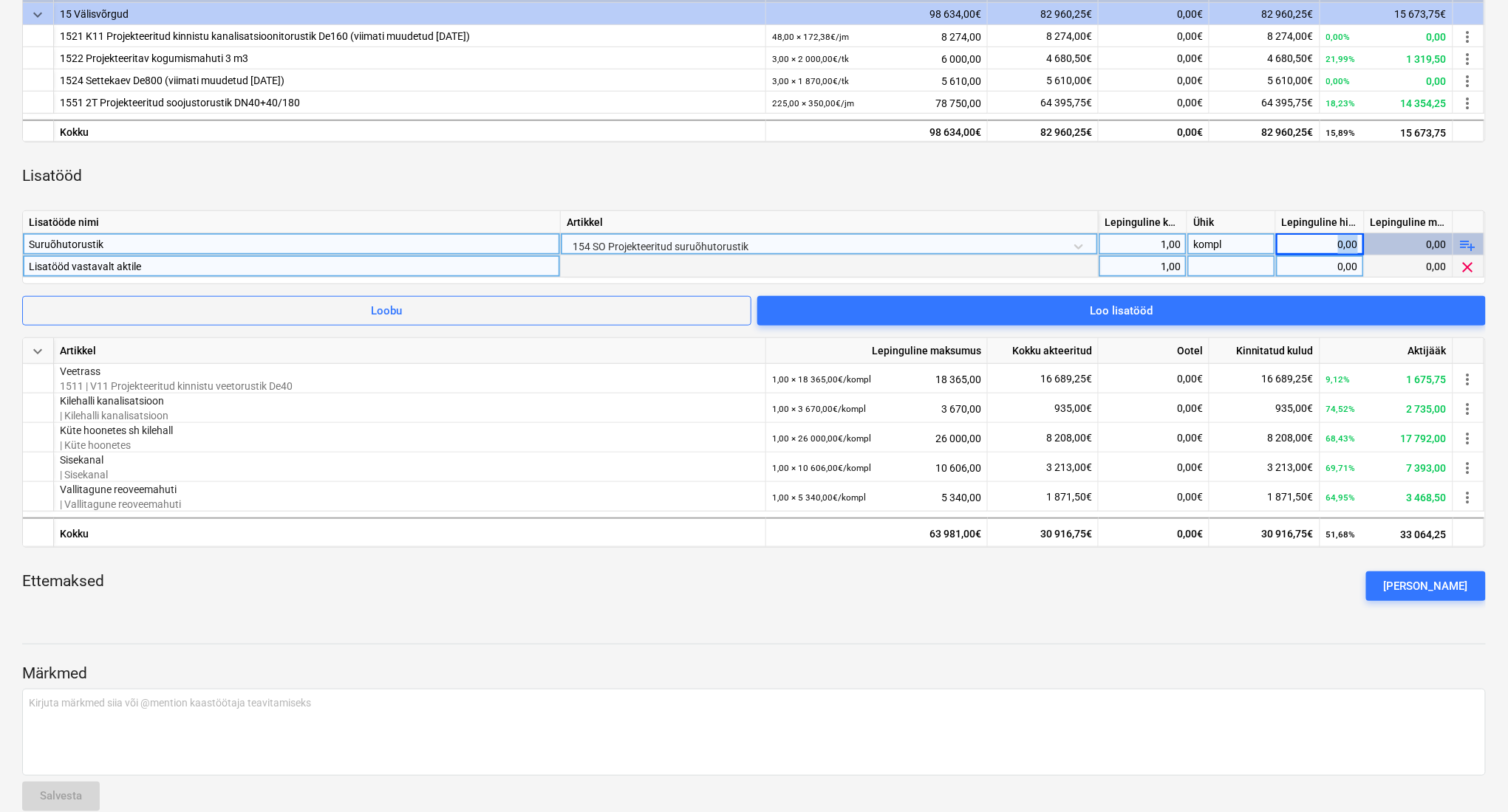
click at [1311, 247] on div "0,00" at bounding box center [1319, 244] width 76 height 22
click at [1344, 245] on div "0,00" at bounding box center [1319, 244] width 76 height 22
click at [1327, 244] on div "0,00" at bounding box center [1319, 244] width 76 height 22
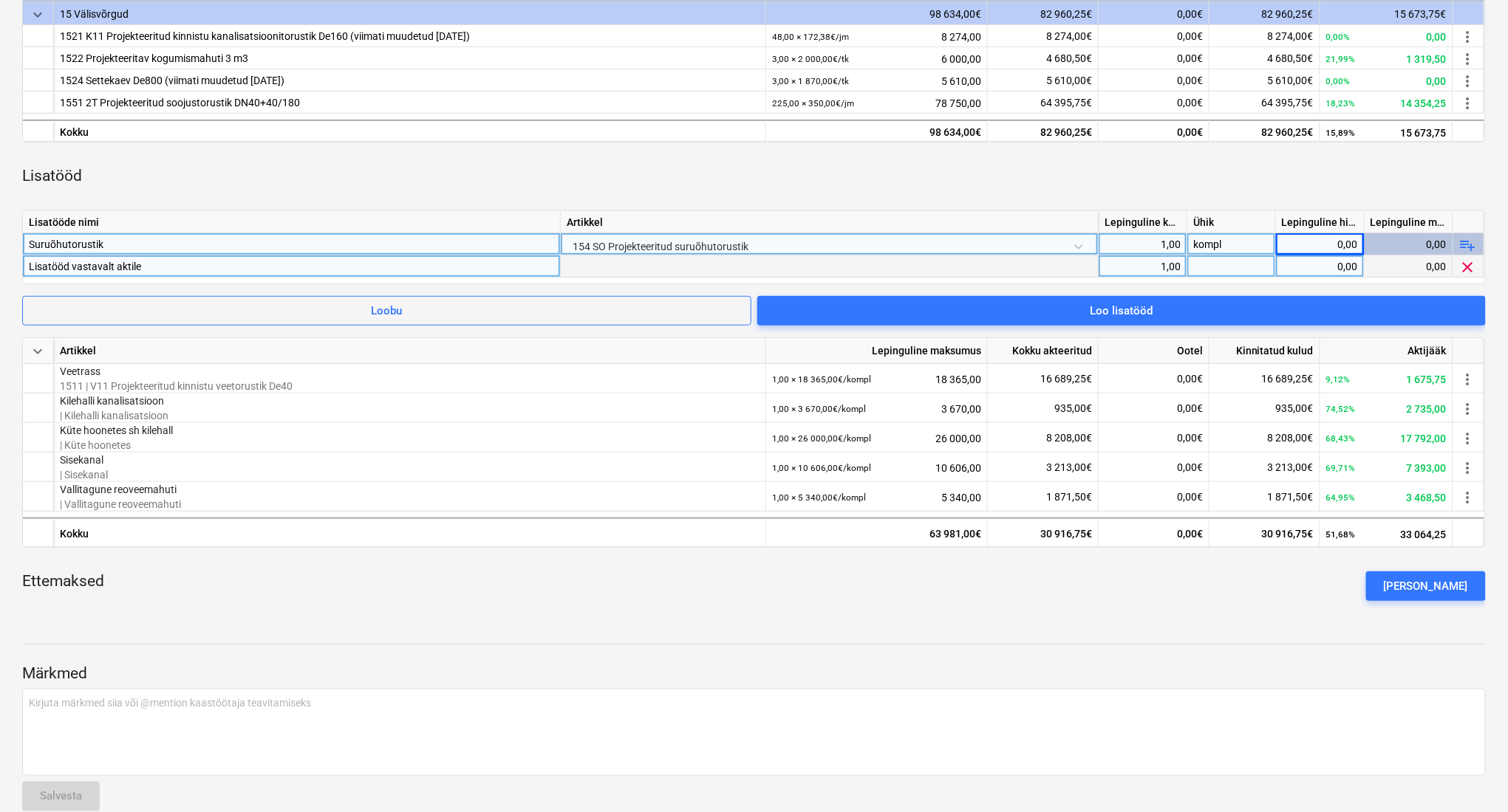
click at [1436, 242] on div "0,00" at bounding box center [1409, 244] width 89 height 22
click at [1331, 247] on div "0,00" at bounding box center [1319, 244] width 76 height 22
click at [1167, 251] on div "1,00" at bounding box center [1142, 244] width 76 height 22
click at [1178, 243] on div "1,00" at bounding box center [1142, 244] width 76 height 22
click at [1325, 243] on div "0,00" at bounding box center [1319, 244] width 76 height 22
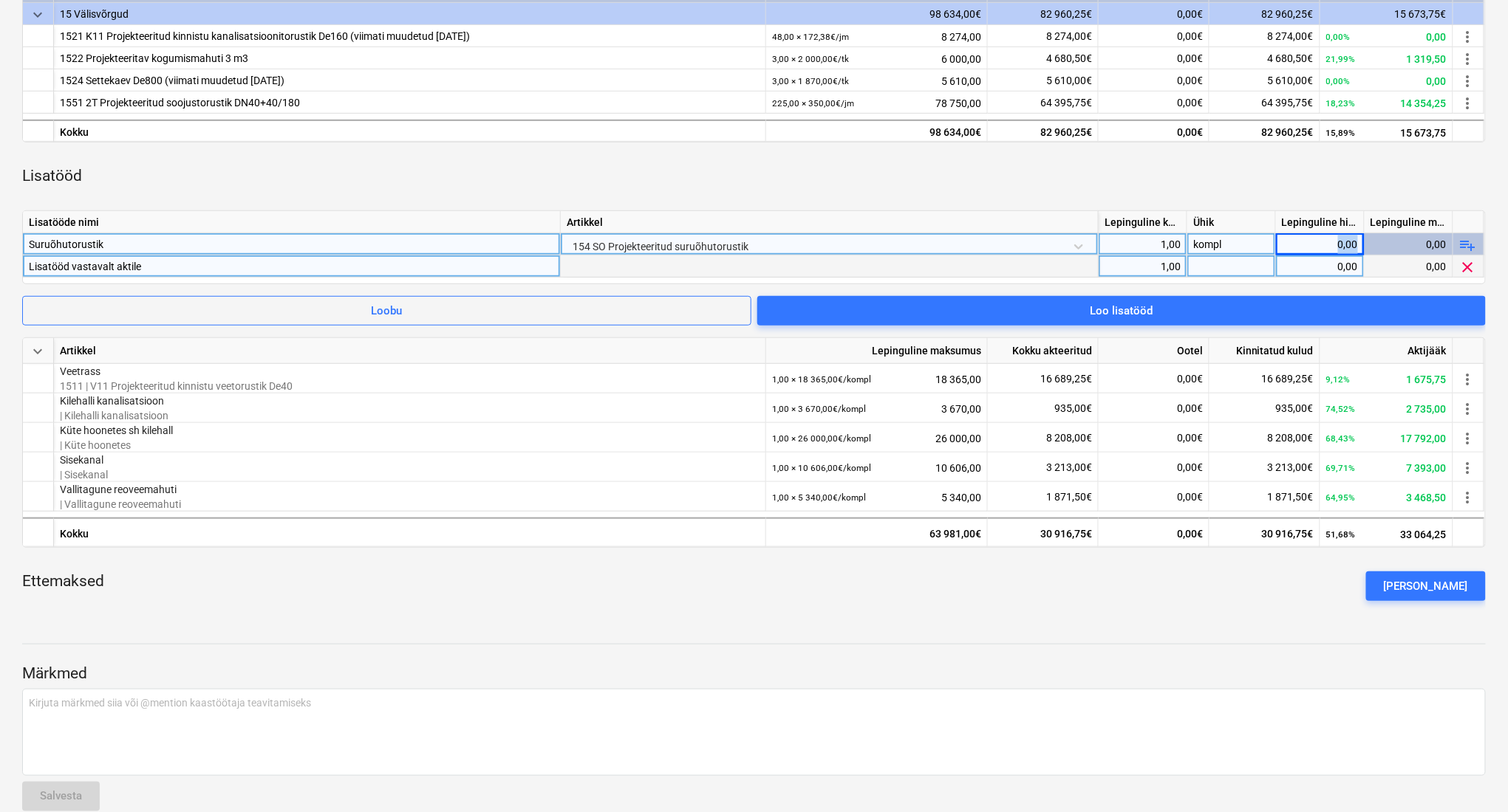
click at [1325, 243] on div "0,00" at bounding box center [1319, 244] width 76 height 22
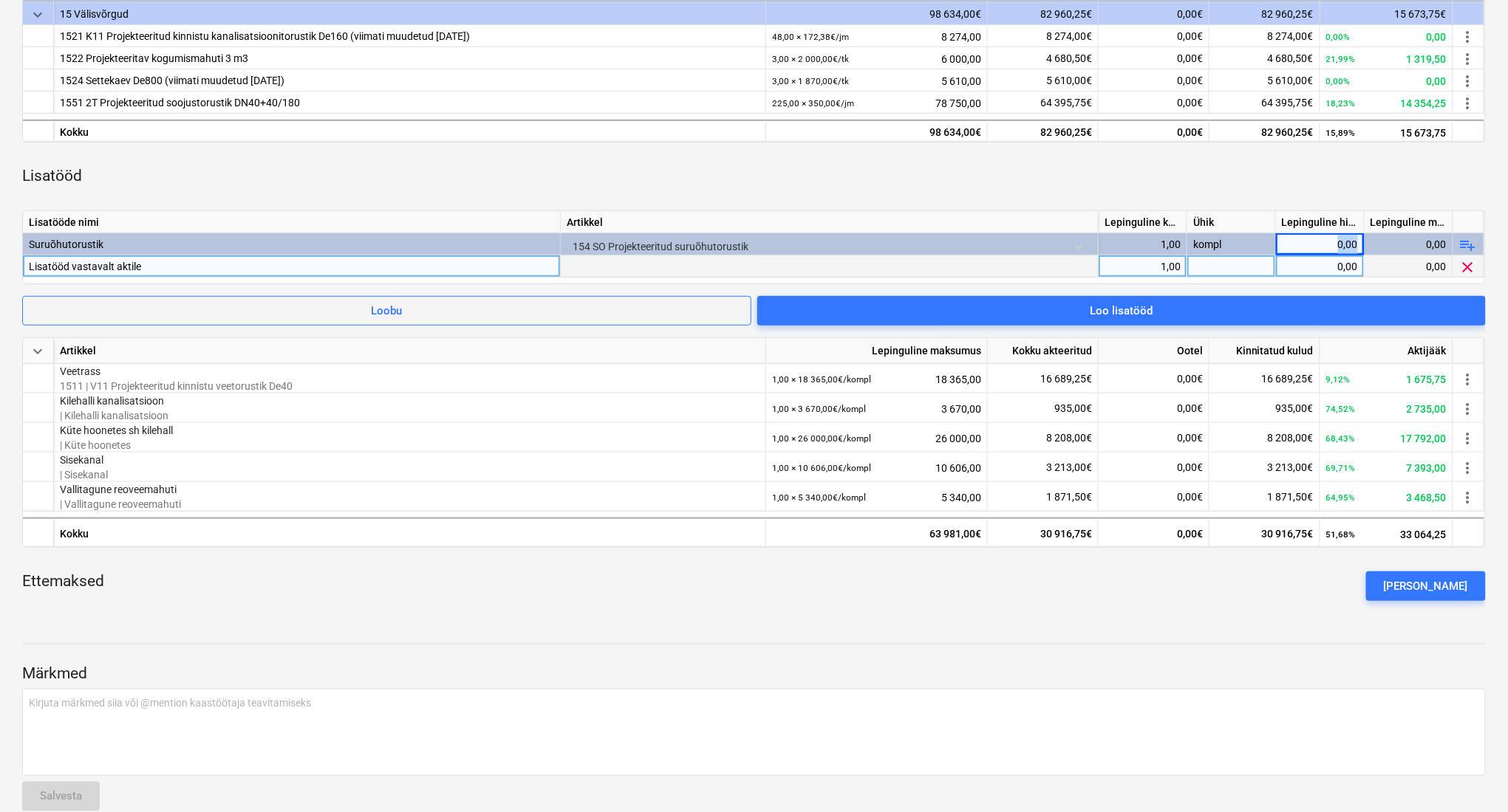
drag, startPoint x: 1469, startPoint y: 242, endPoint x: 1173, endPoint y: 212, distance: 297.5
click at [1183, 212] on div "Lisatööde nimi [PERSON_NAME] kogus Ühik Lepinguline hind Lepinguline maksumus S…" at bounding box center [754, 247] width 1463 height 74
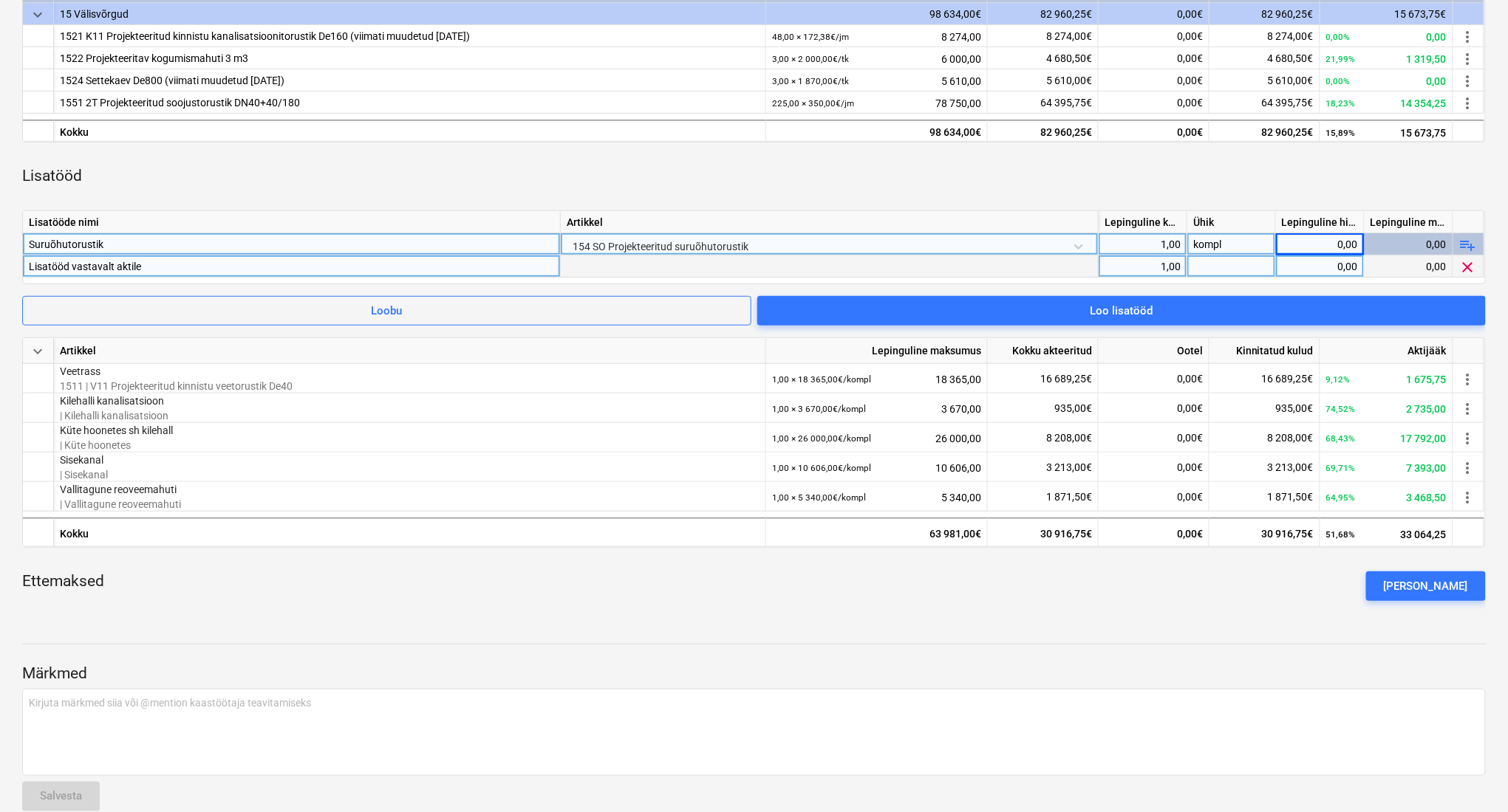
click at [960, 253] on div "154 SO Projekteeritud suruõhutorustik" at bounding box center [829, 246] width 525 height 26
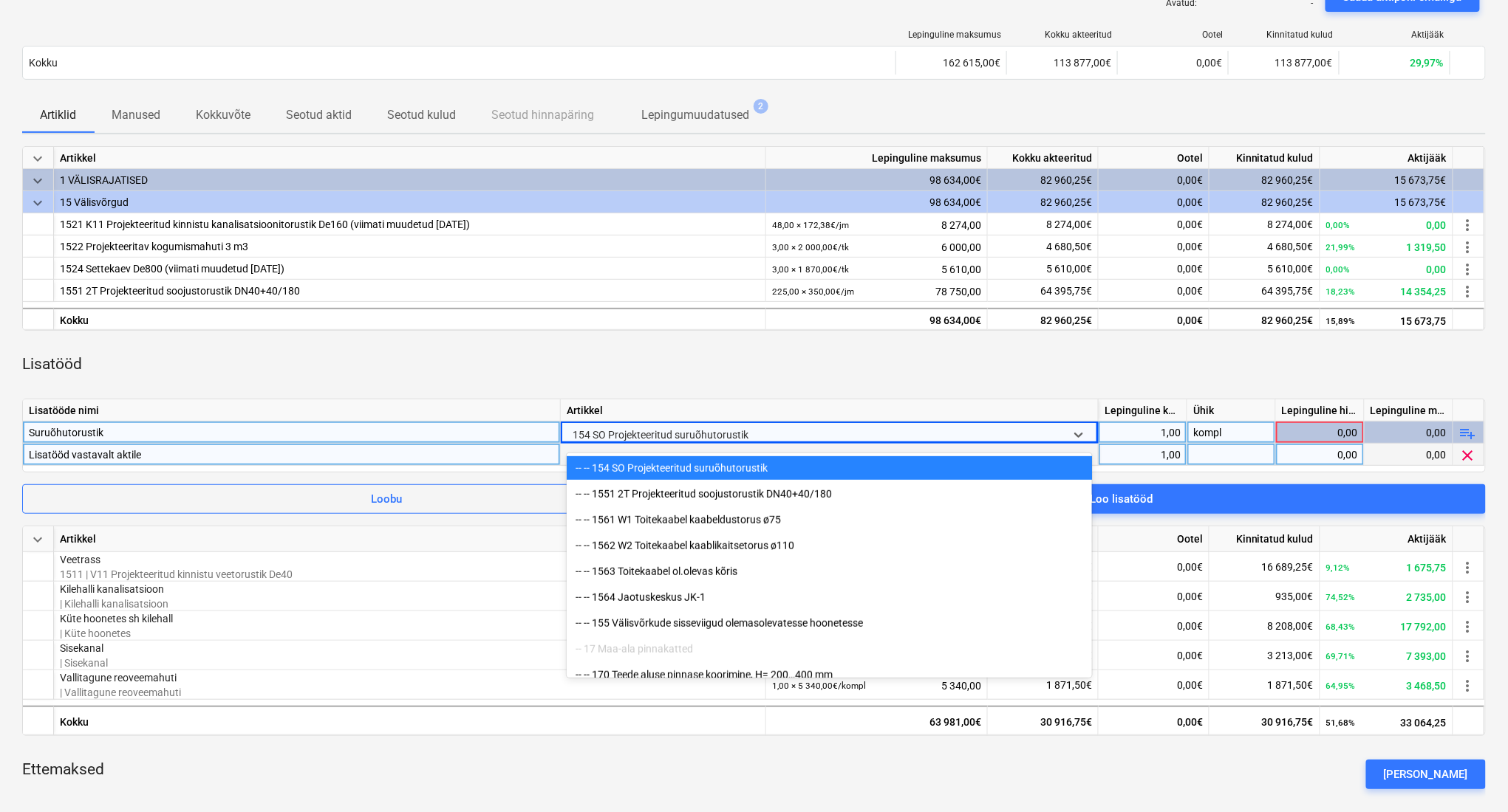
scroll to position [31, 0]
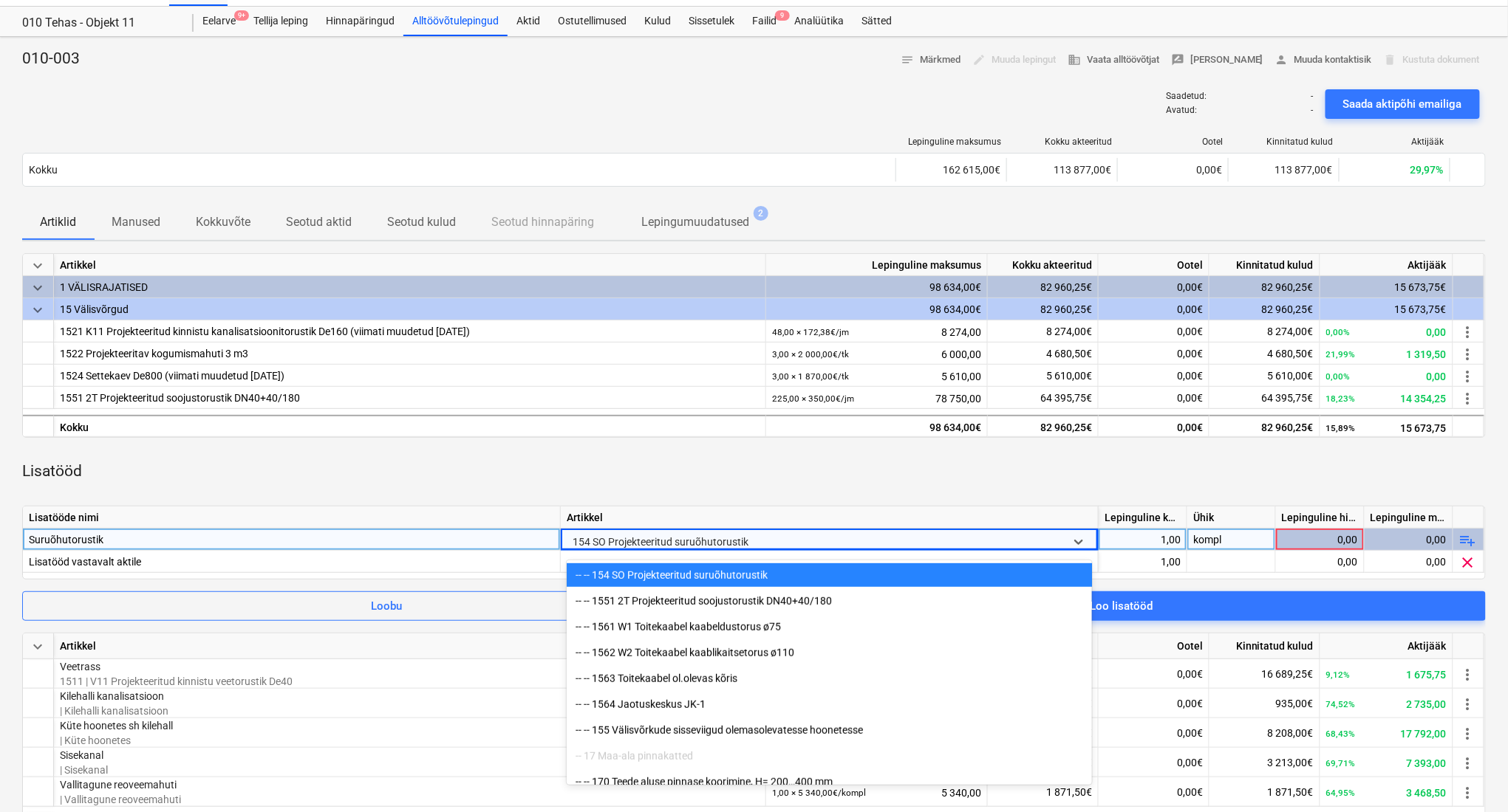
click at [944, 578] on div "-- -- 154 SO Projekteeritud suruõhutorustik" at bounding box center [829, 575] width 525 height 23
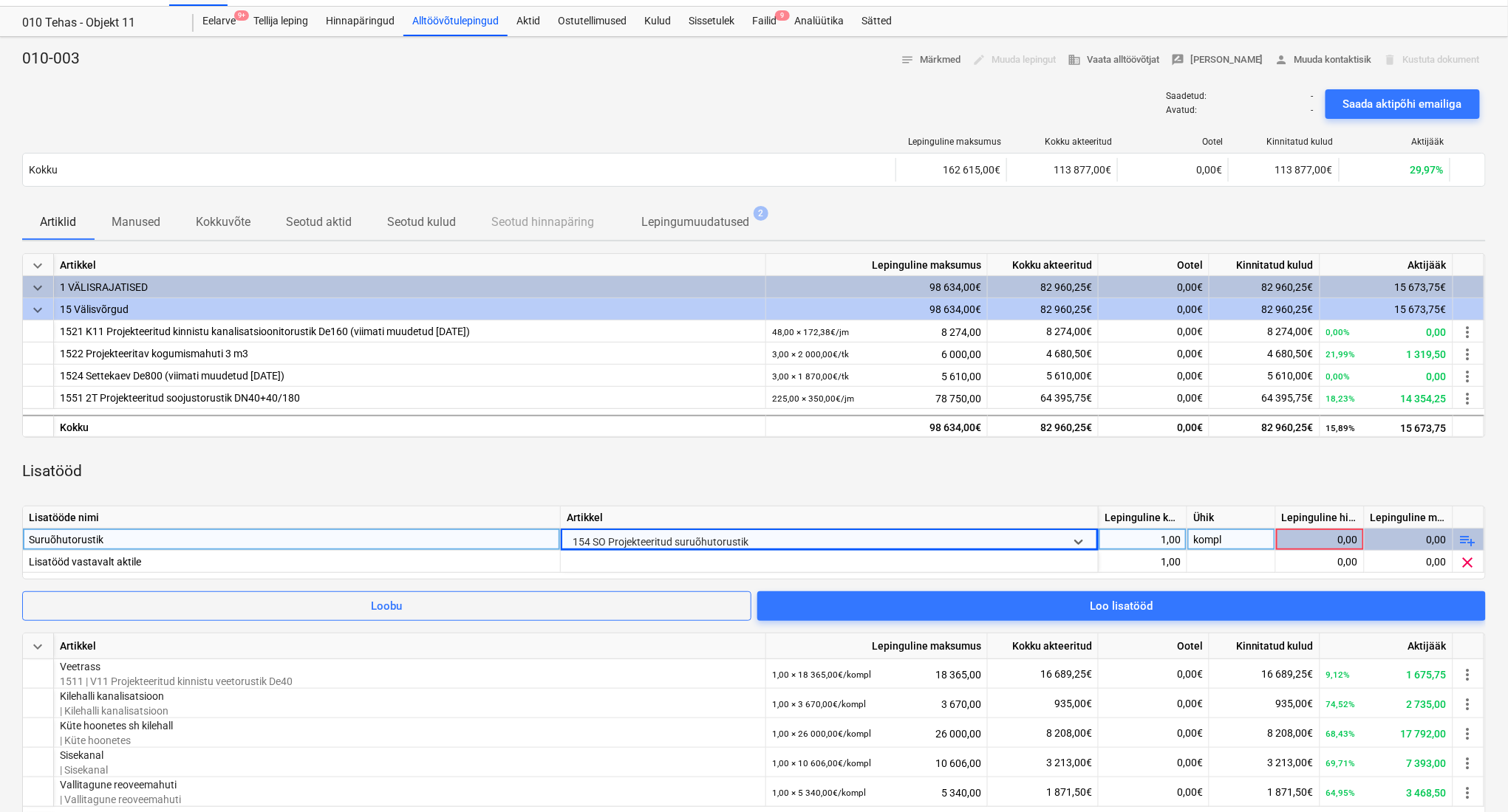
click at [1338, 539] on div "0,00" at bounding box center [1319, 539] width 76 height 22
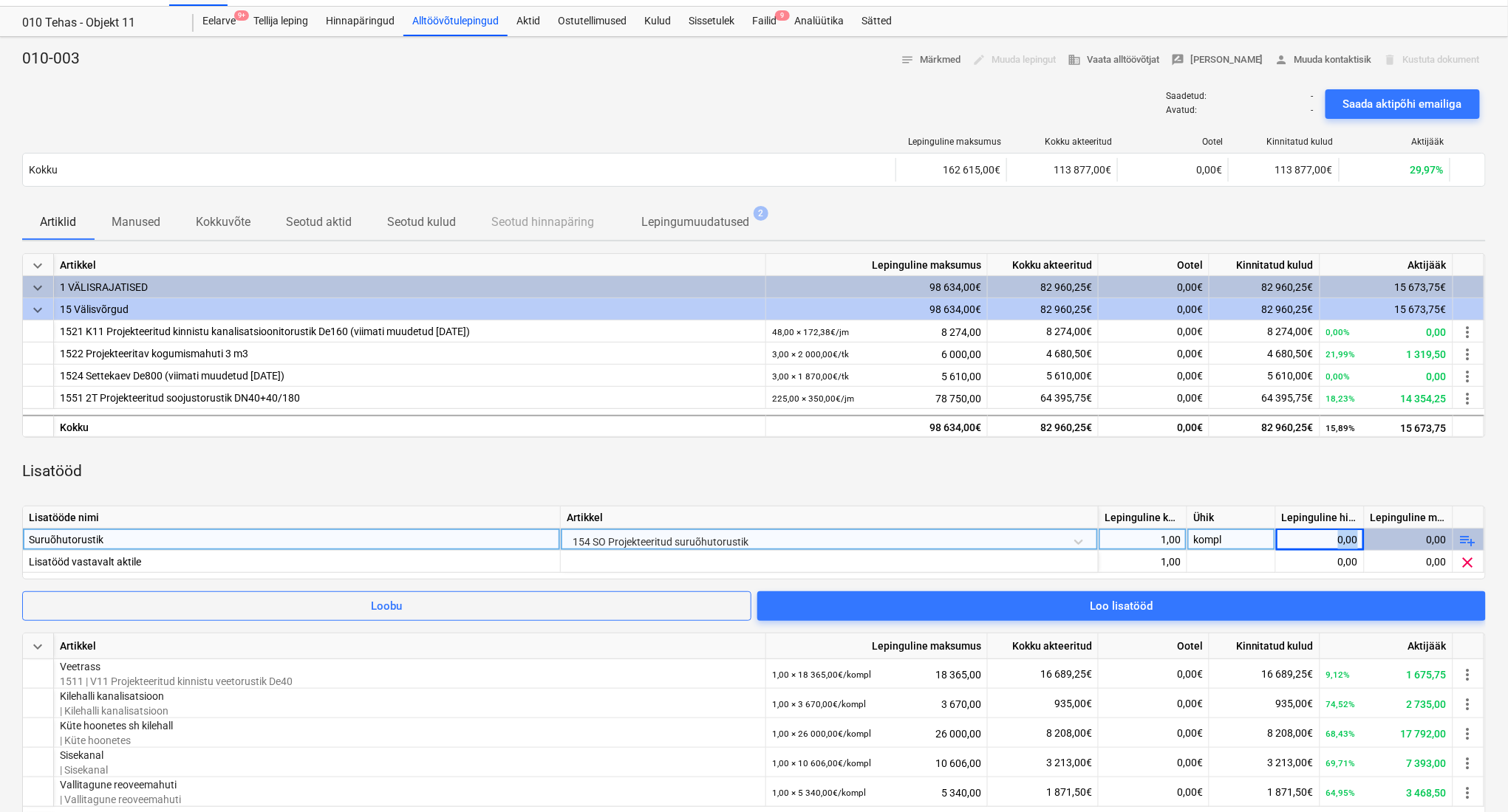
click at [1338, 539] on div "0,00" at bounding box center [1319, 539] width 76 height 22
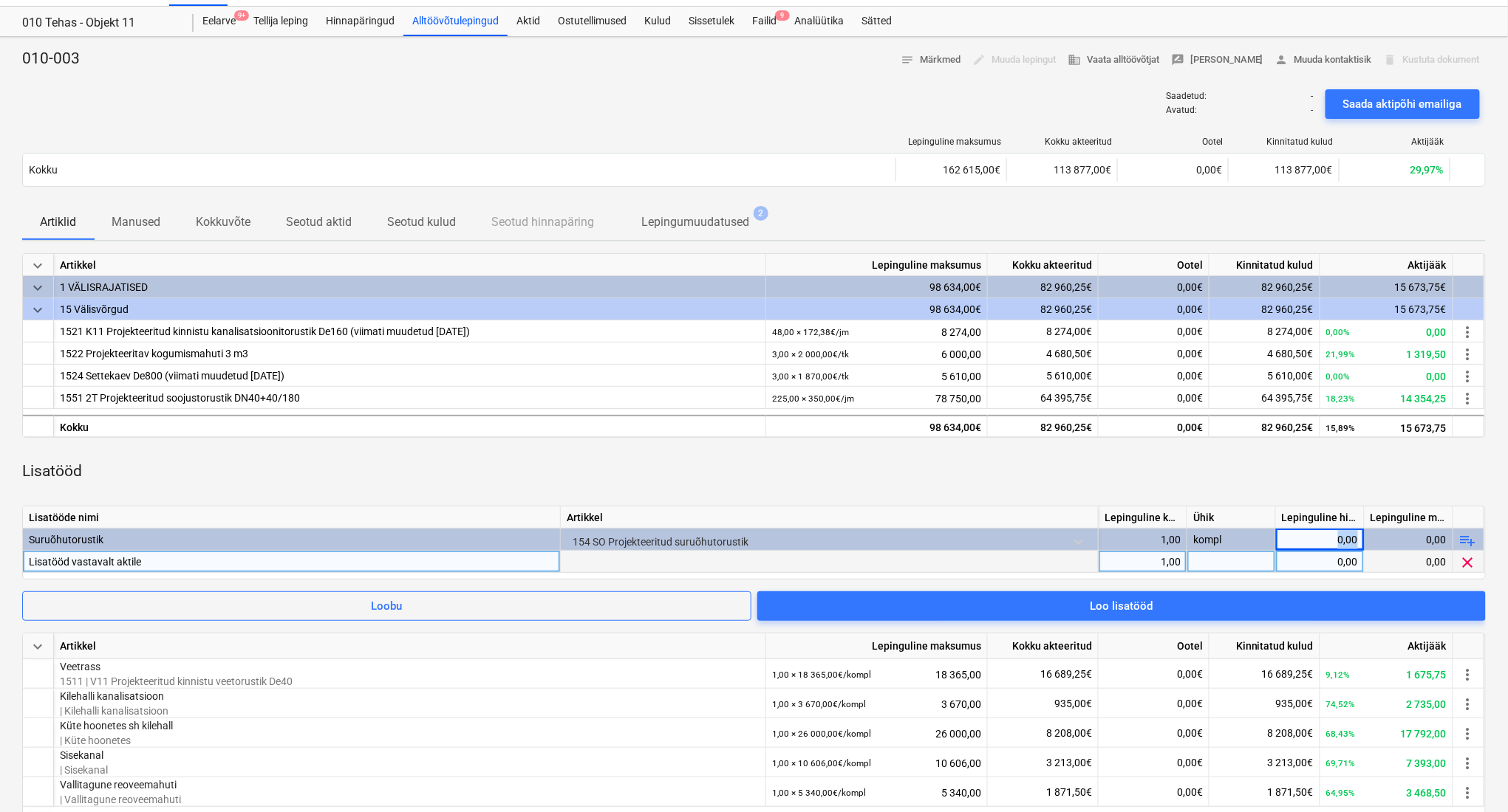
click at [1461, 565] on span "clear" at bounding box center [1468, 563] width 18 height 18
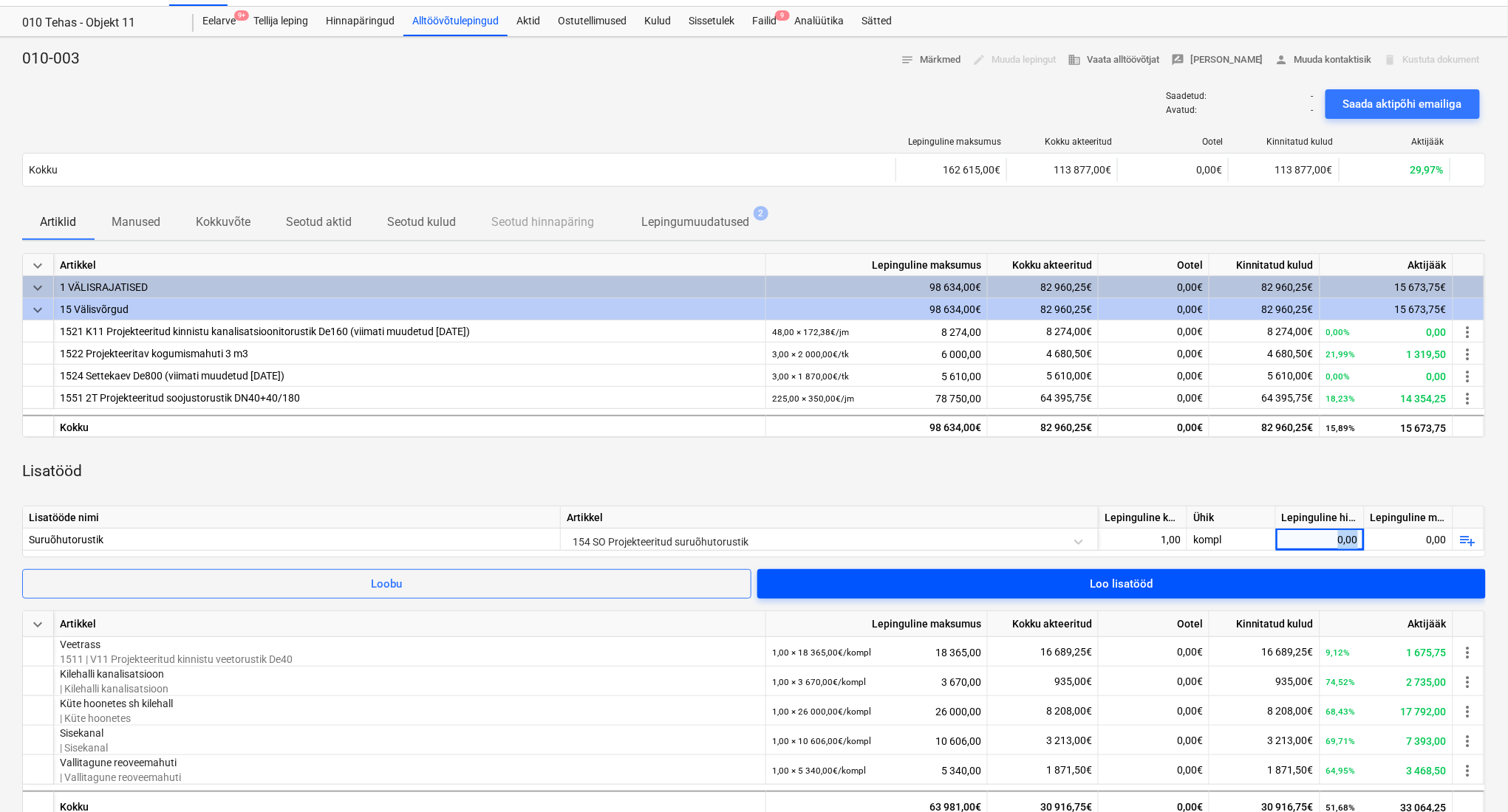
click at [1418, 584] on span "Loo lisatööd" at bounding box center [1121, 584] width 693 height 19
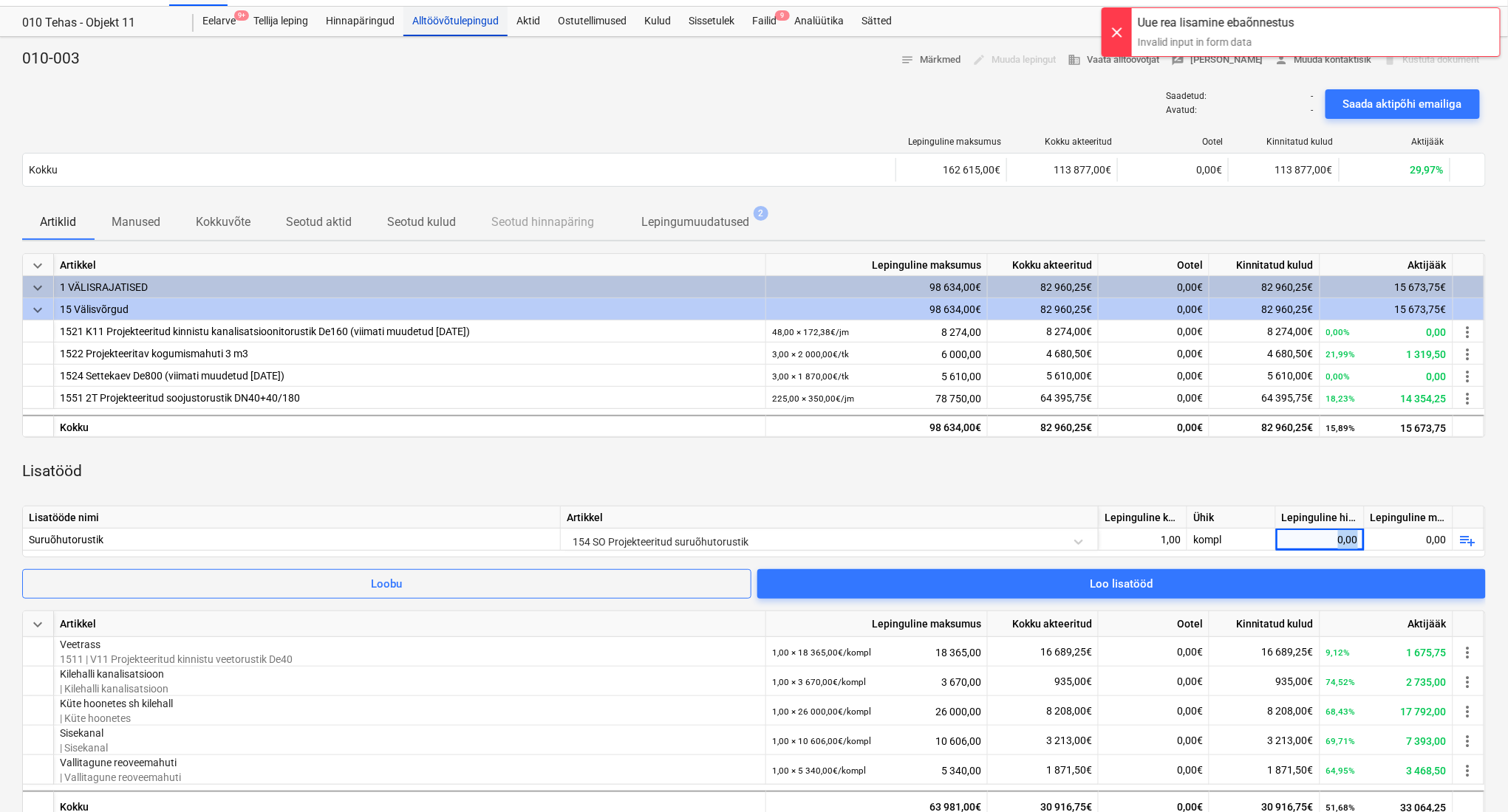
click at [465, 29] on div "Alltöövõtulepingud" at bounding box center [456, 21] width 104 height 29
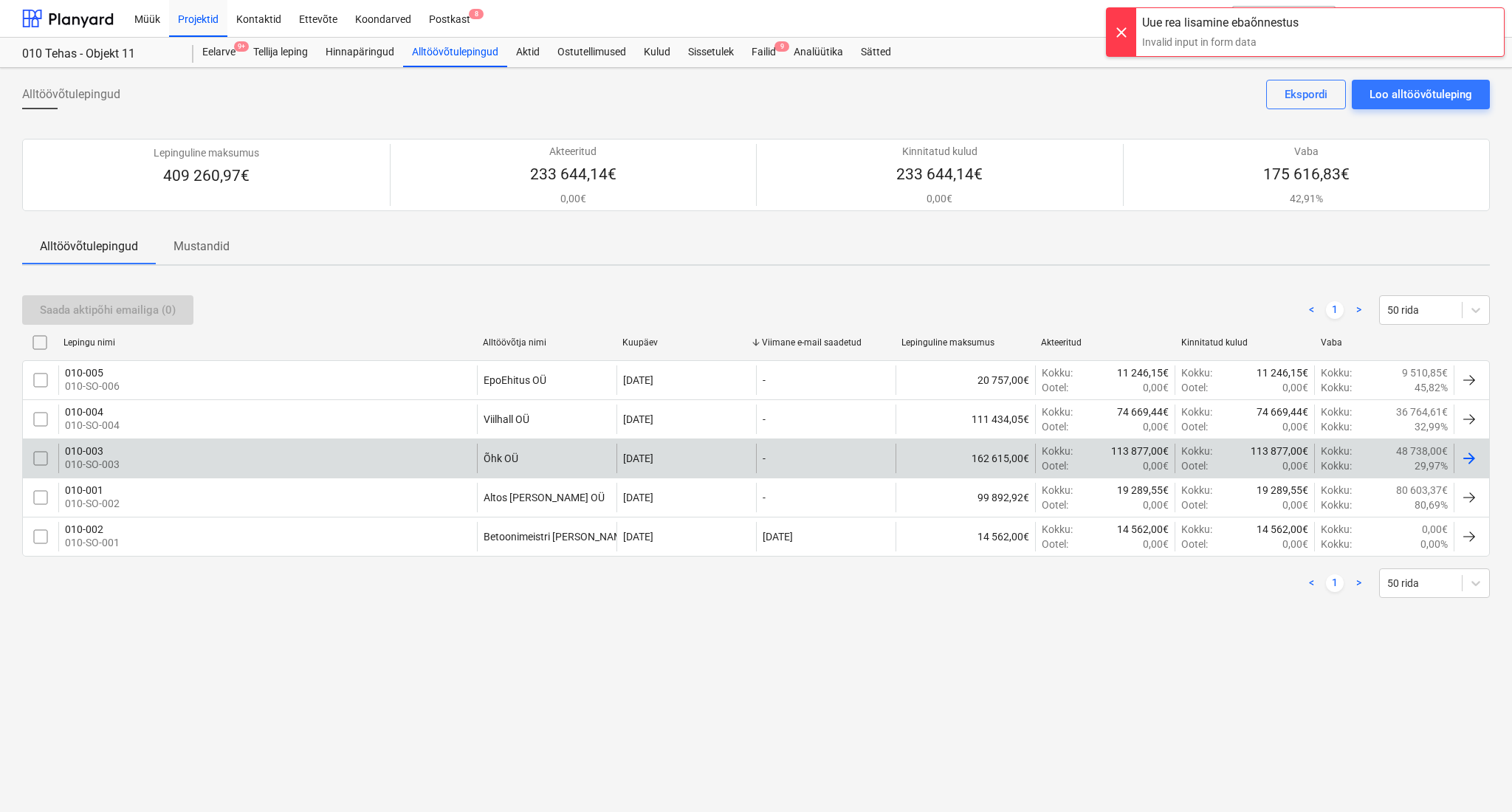
click at [182, 465] on div "010-003 010-SO-003" at bounding box center [267, 458] width 418 height 29
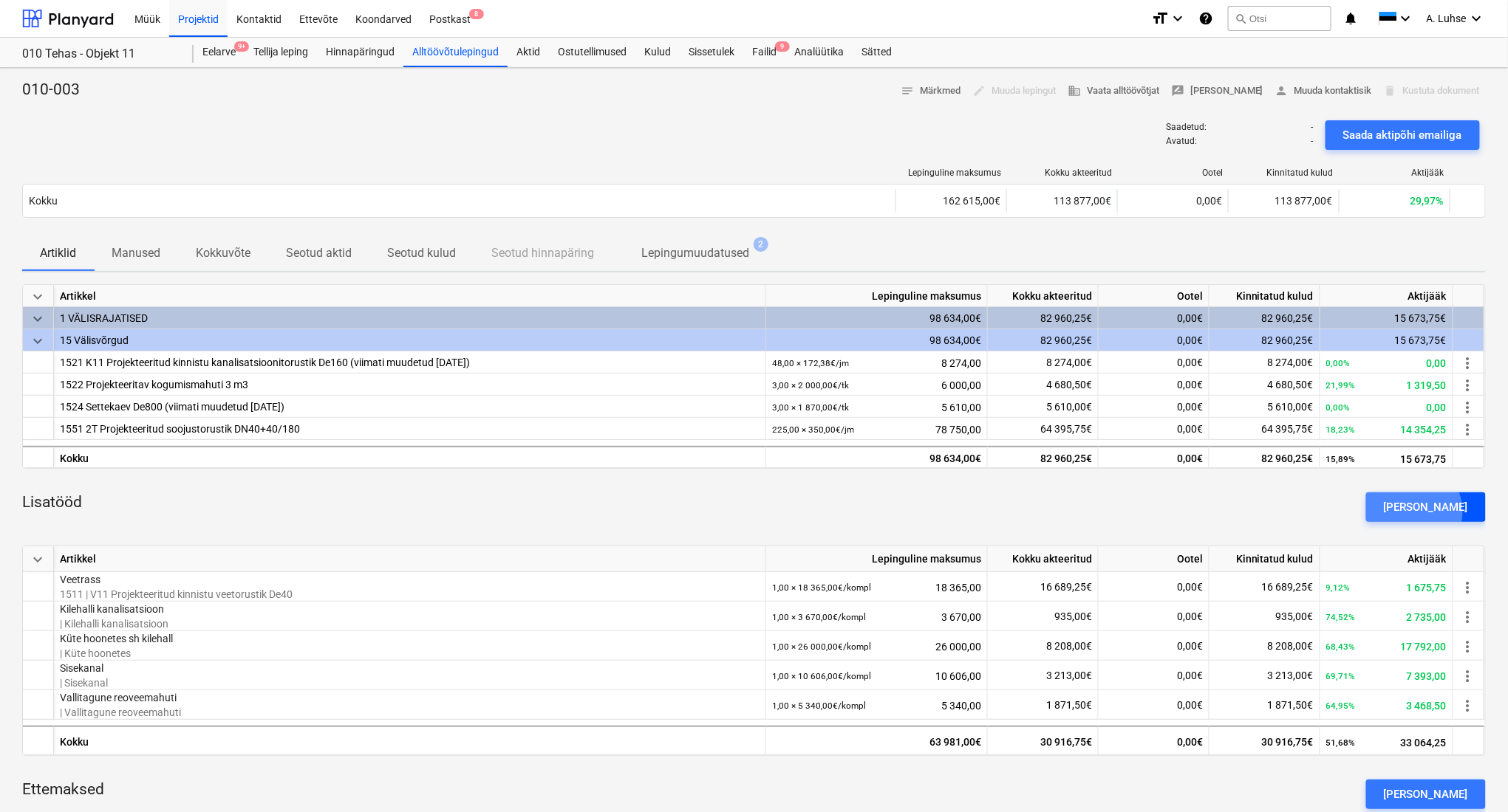
click at [1436, 512] on div "[PERSON_NAME]" at bounding box center [1426, 507] width 84 height 19
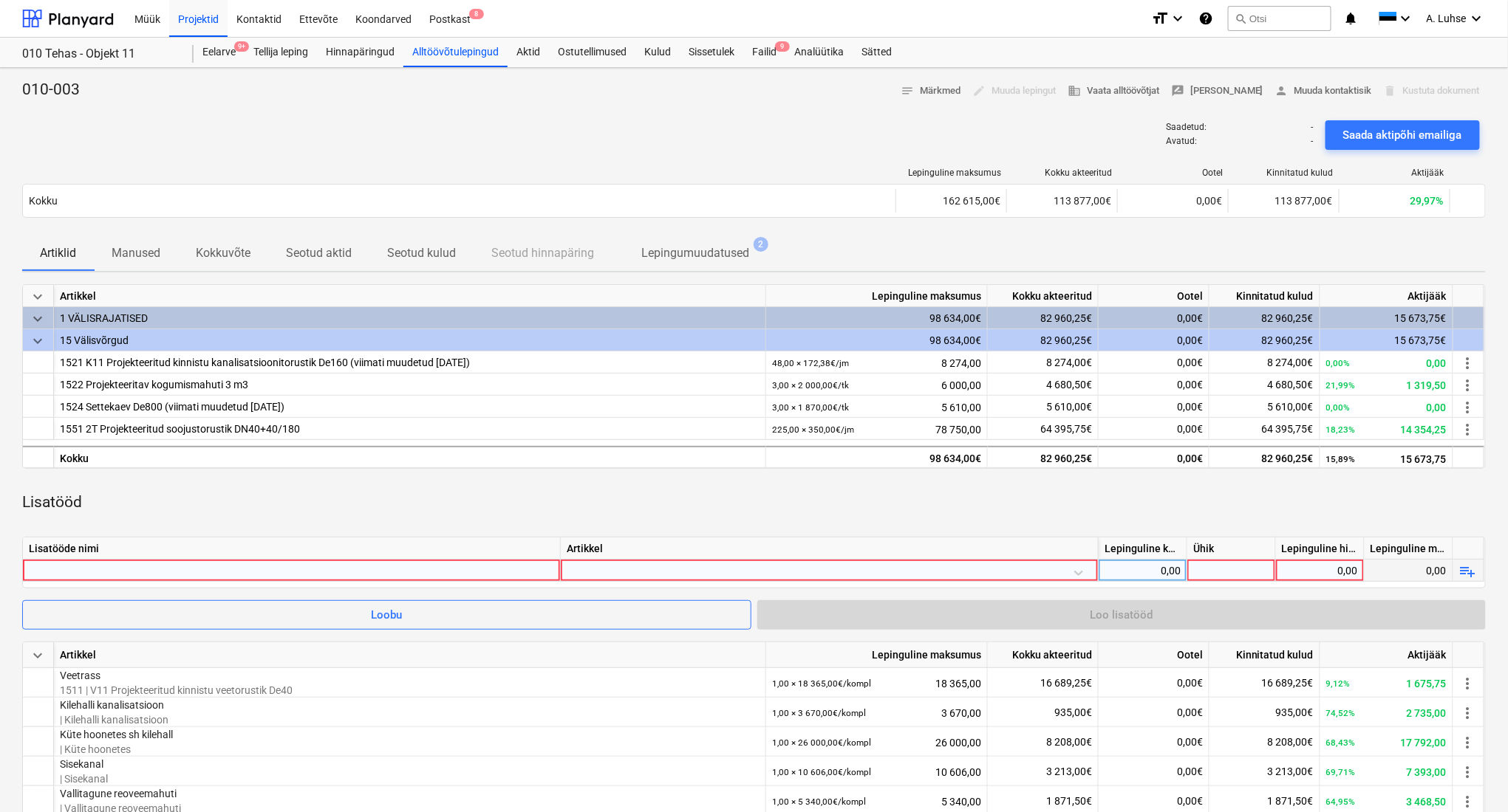
click at [692, 578] on div at bounding box center [829, 572] width 525 height 26
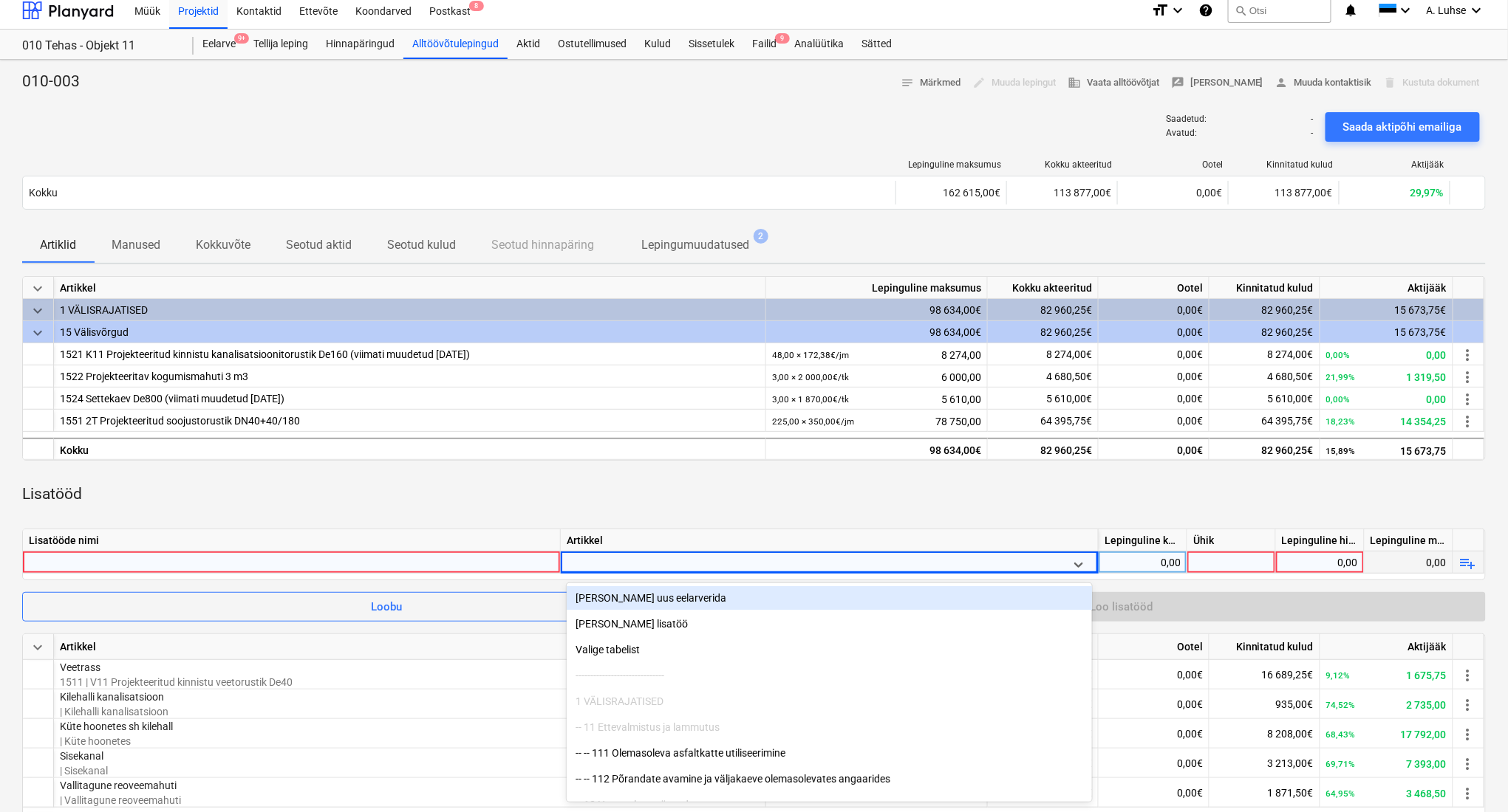
scroll to position [9, 0]
type input "su"
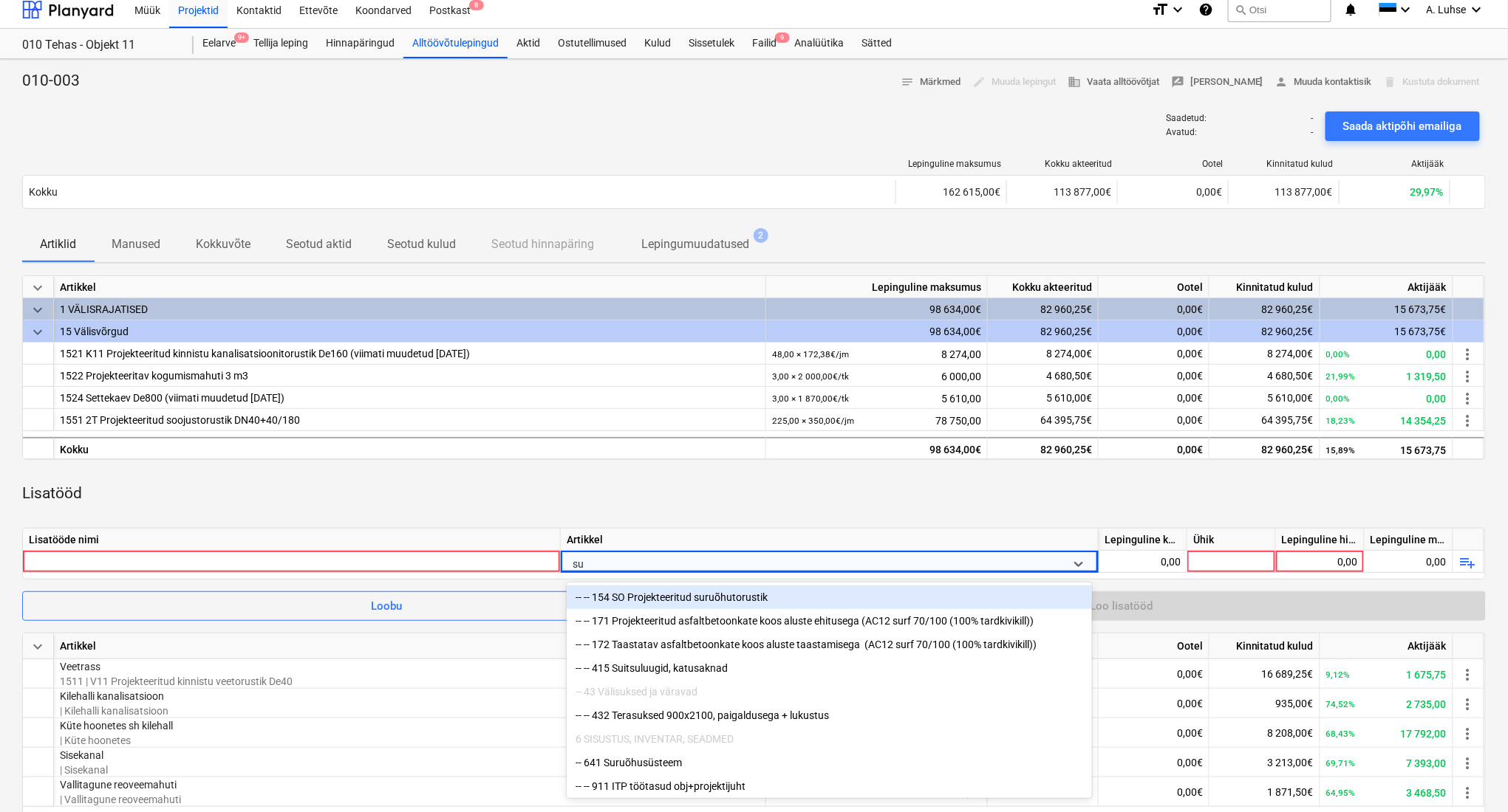
click at [686, 595] on div "-- -- 154 SO Projekteeritud suruõhutorustik" at bounding box center [829, 597] width 525 height 23
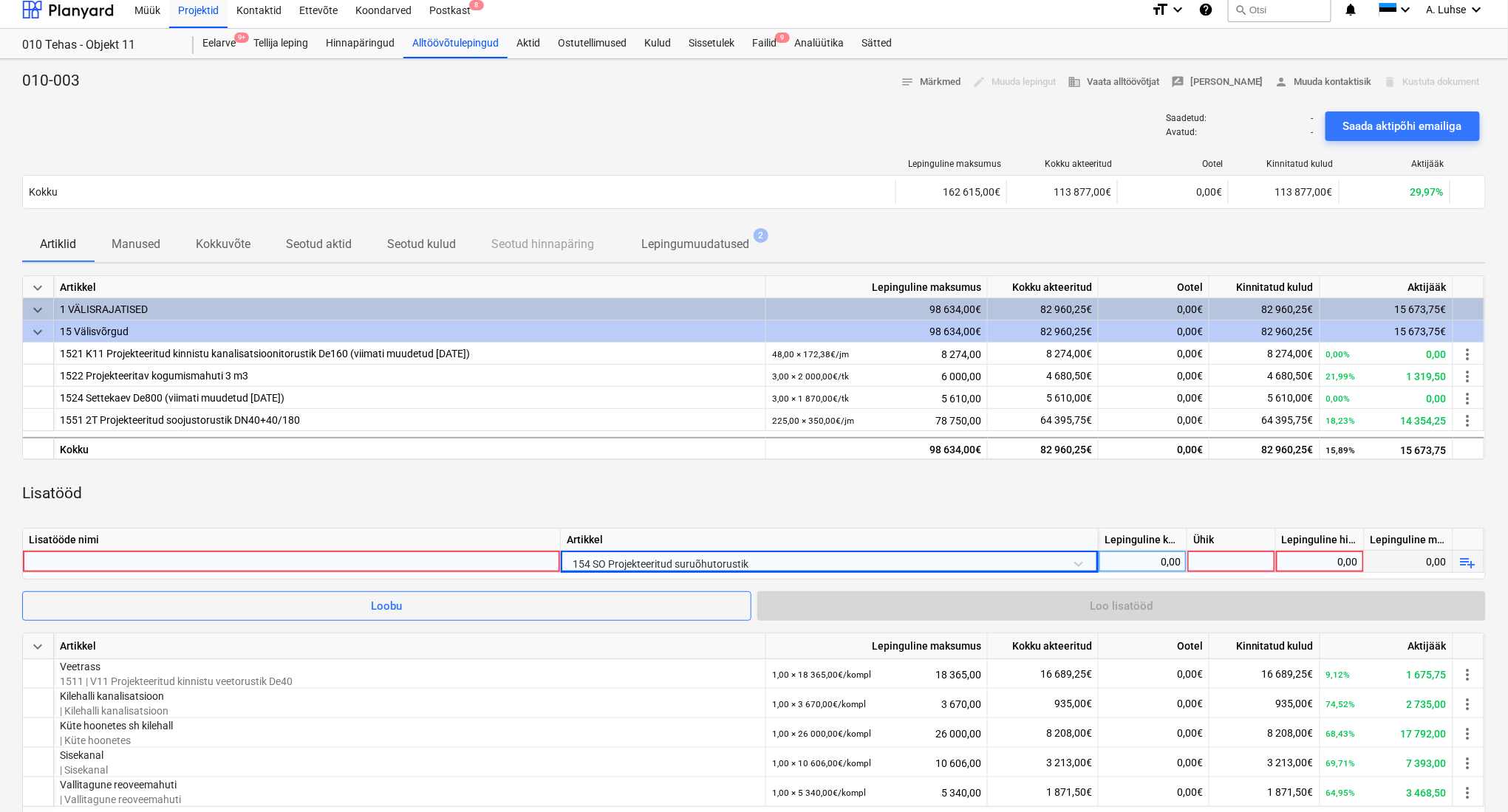
click at [1167, 562] on div "0,00" at bounding box center [1142, 562] width 76 height 22
click at [1222, 562] on div at bounding box center [1232, 562] width 89 height 22
type input "kompl"
type input "2"
type input "9265,5"
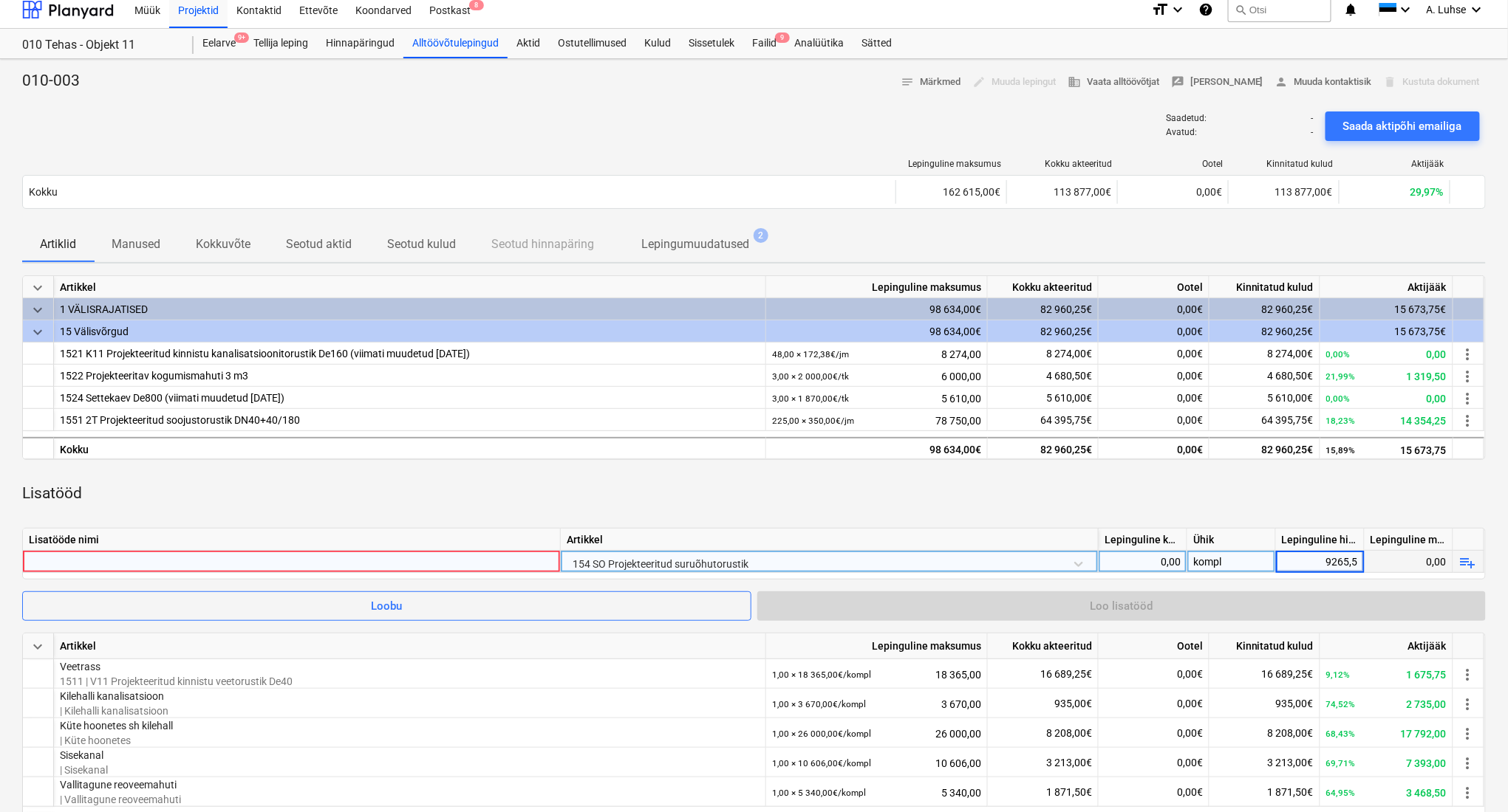
click at [396, 565] on div at bounding box center [291, 562] width 525 height 21
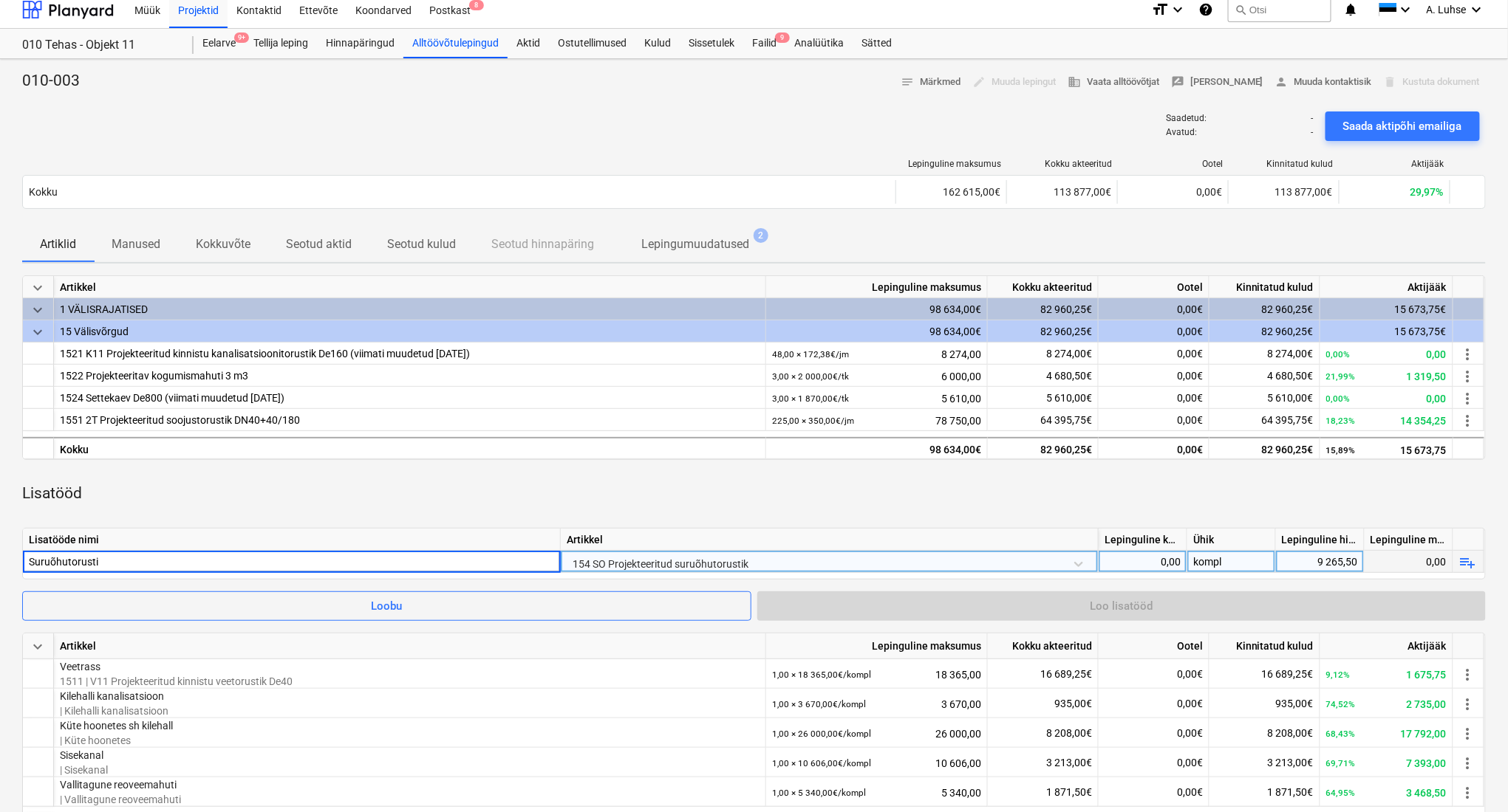
type input "Suruõhutorustik"
click at [1308, 498] on div "Lisatööd" at bounding box center [754, 494] width 1463 height 44
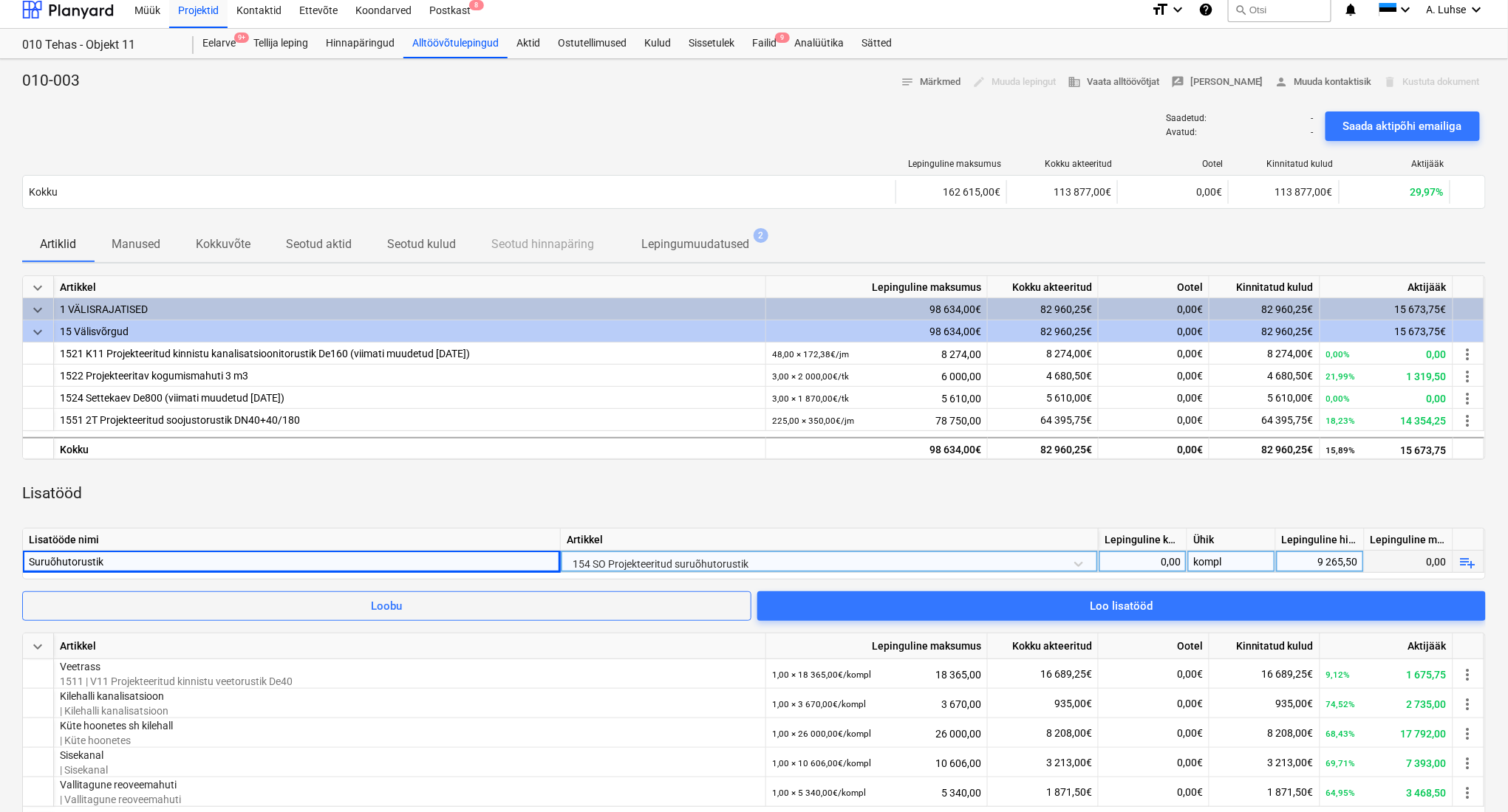
click at [1132, 557] on div "0,00" at bounding box center [1142, 562] width 76 height 22
type input "1"
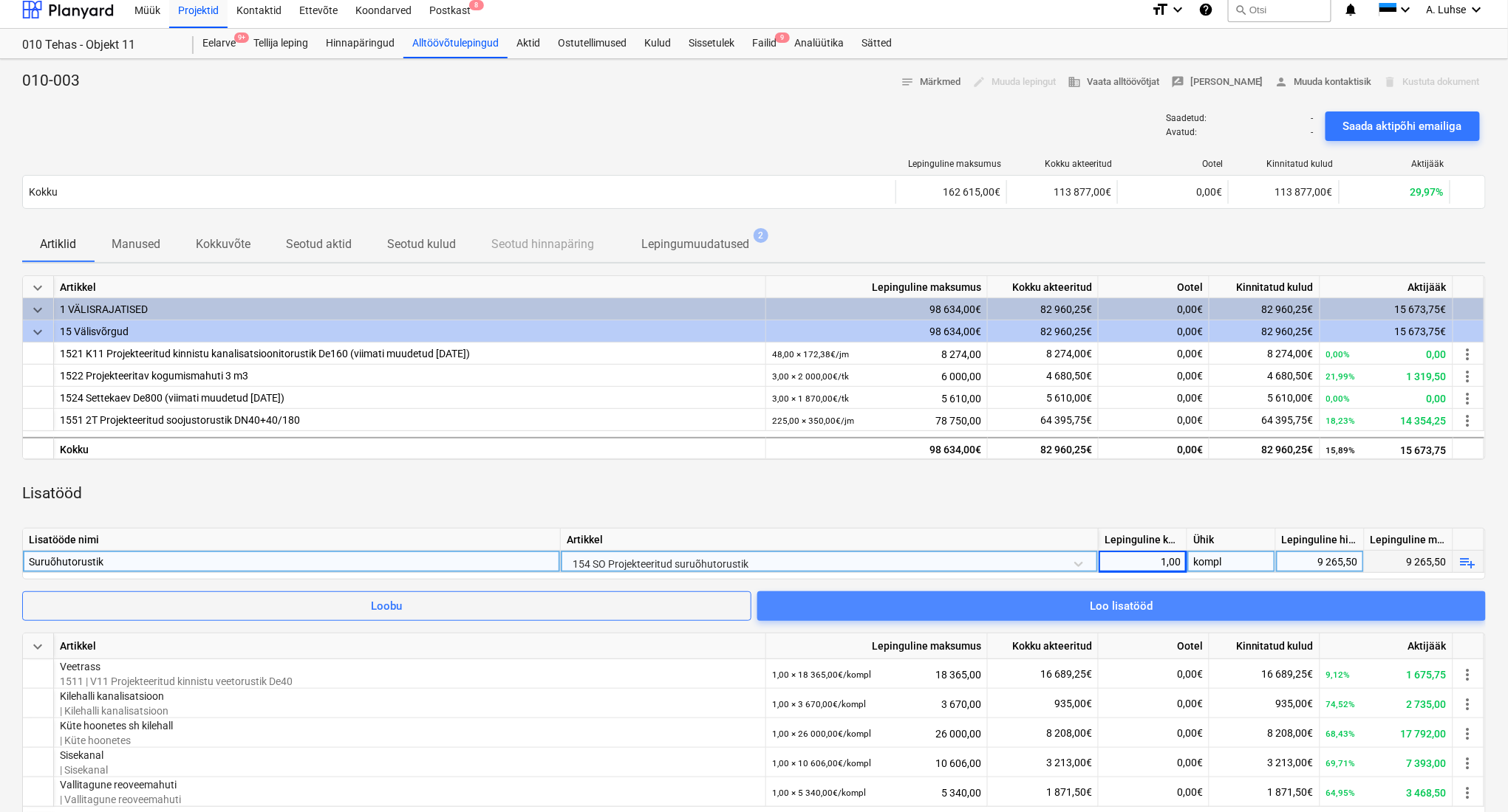
click at [1140, 604] on div "Loo lisatööd" at bounding box center [1121, 605] width 63 height 19
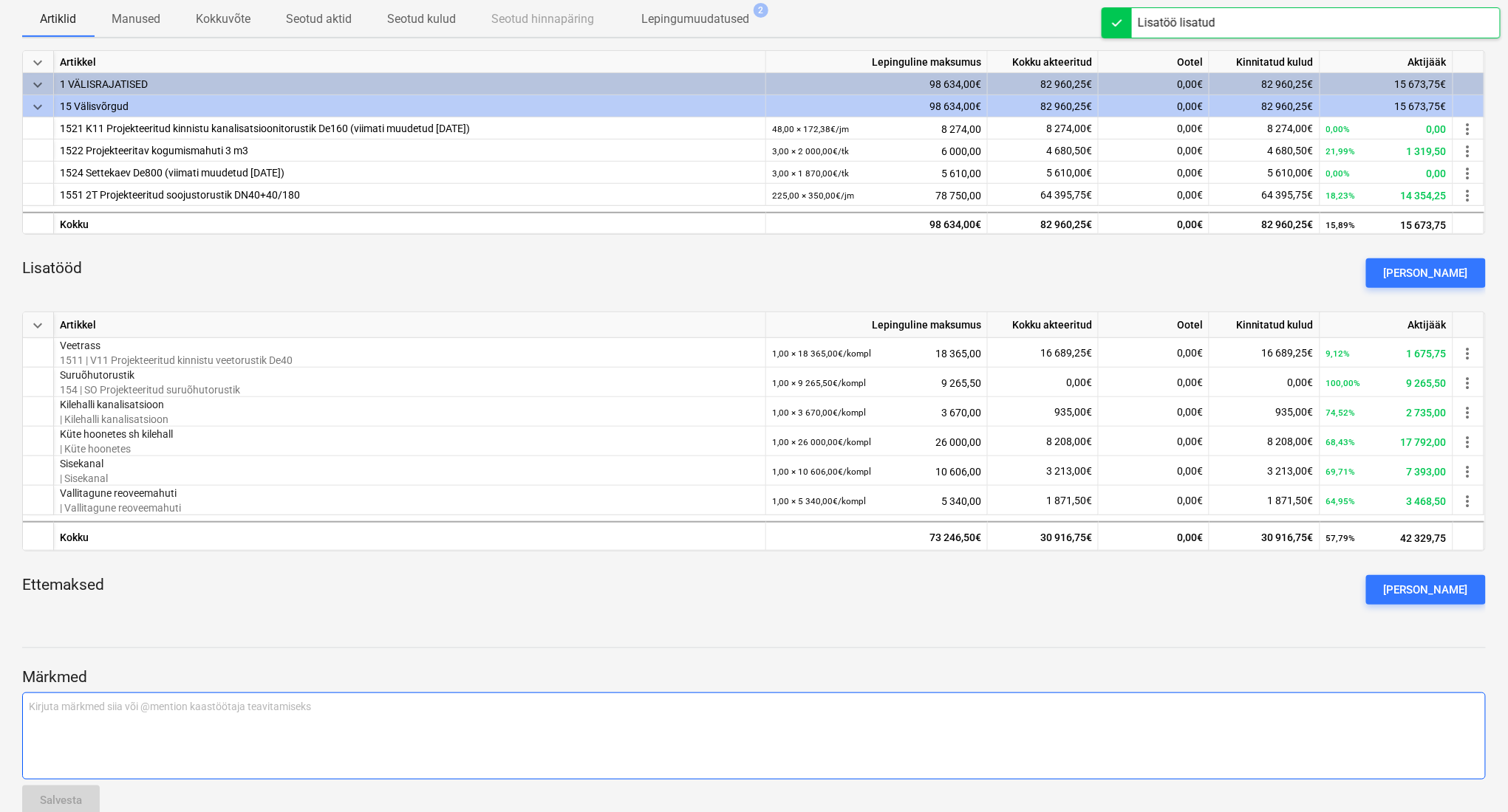
scroll to position [260, 0]
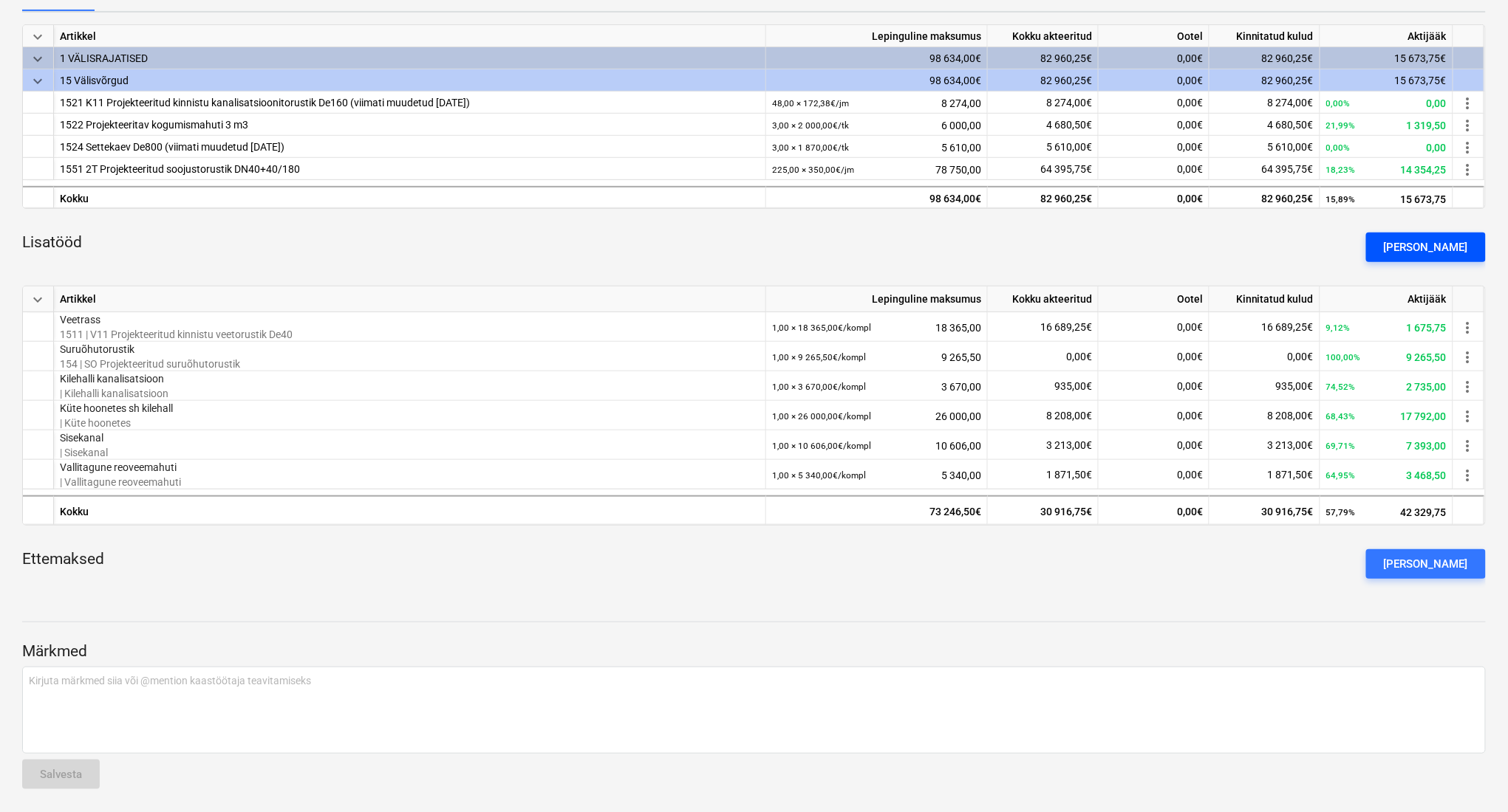
click at [1418, 241] on div "[PERSON_NAME]" at bounding box center [1426, 247] width 84 height 19
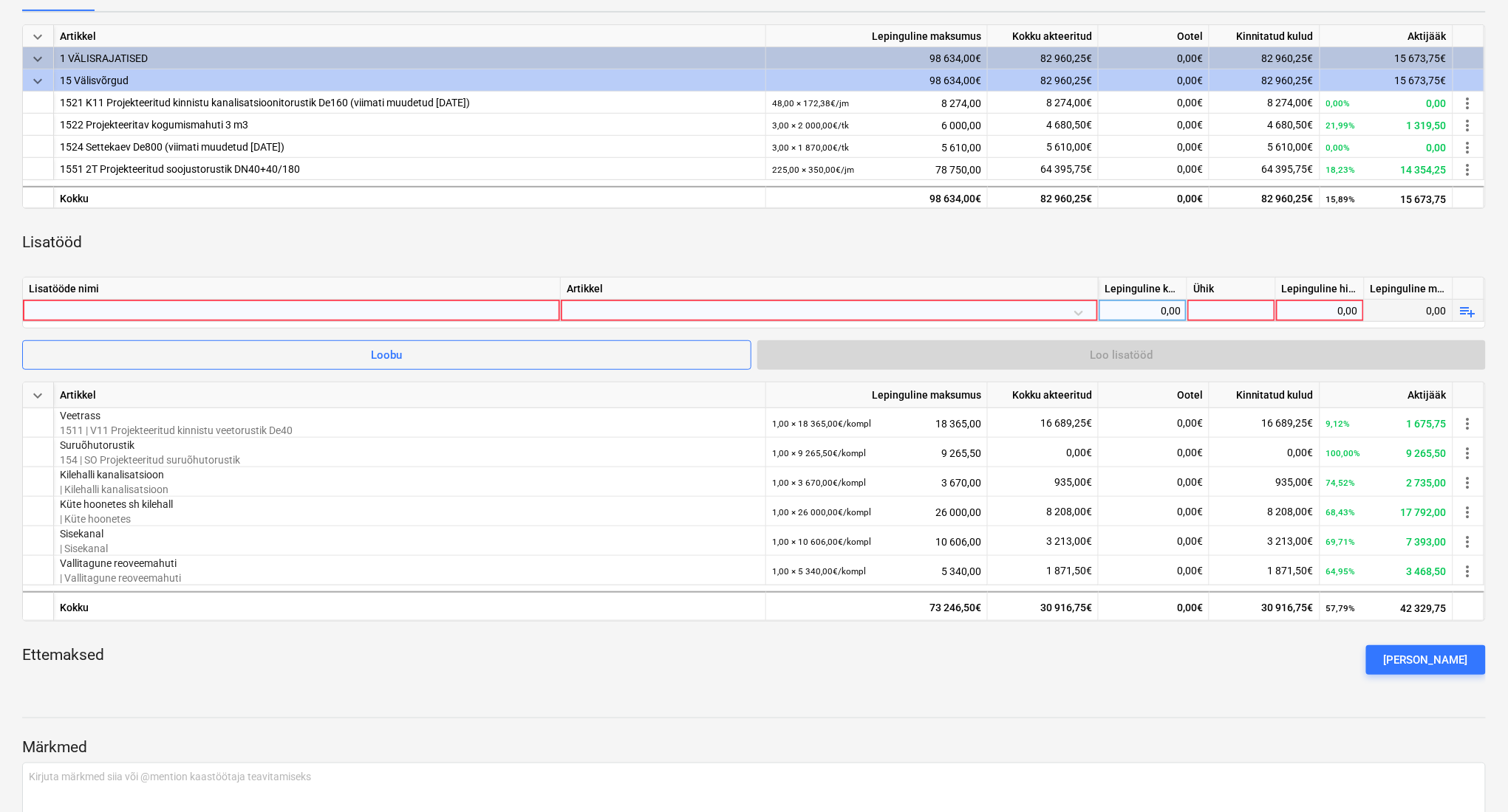
click at [325, 316] on div at bounding box center [291, 311] width 525 height 21
type input "Akti lisatööd"
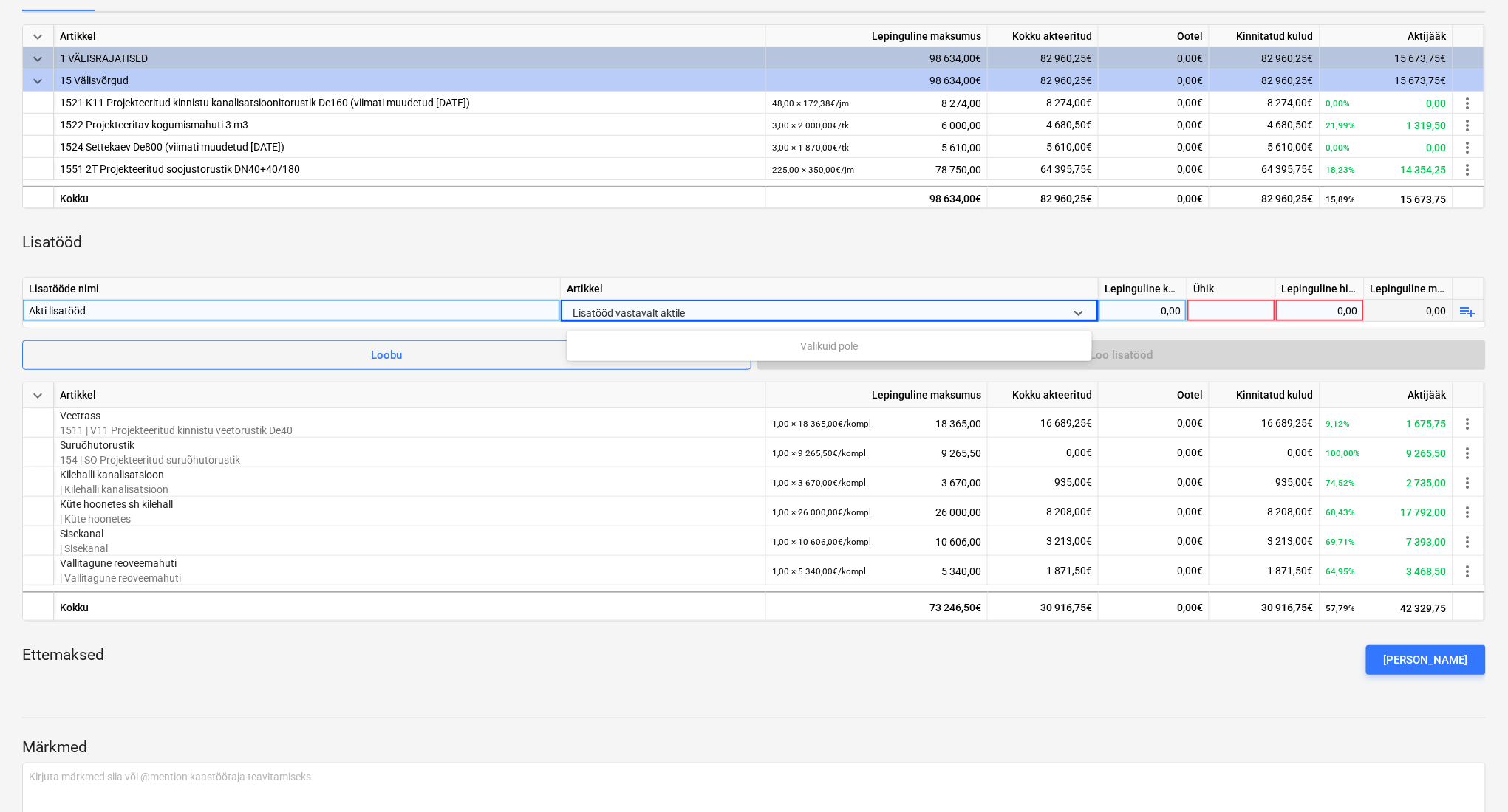
type input "Lisatööd vastavalt aktile"
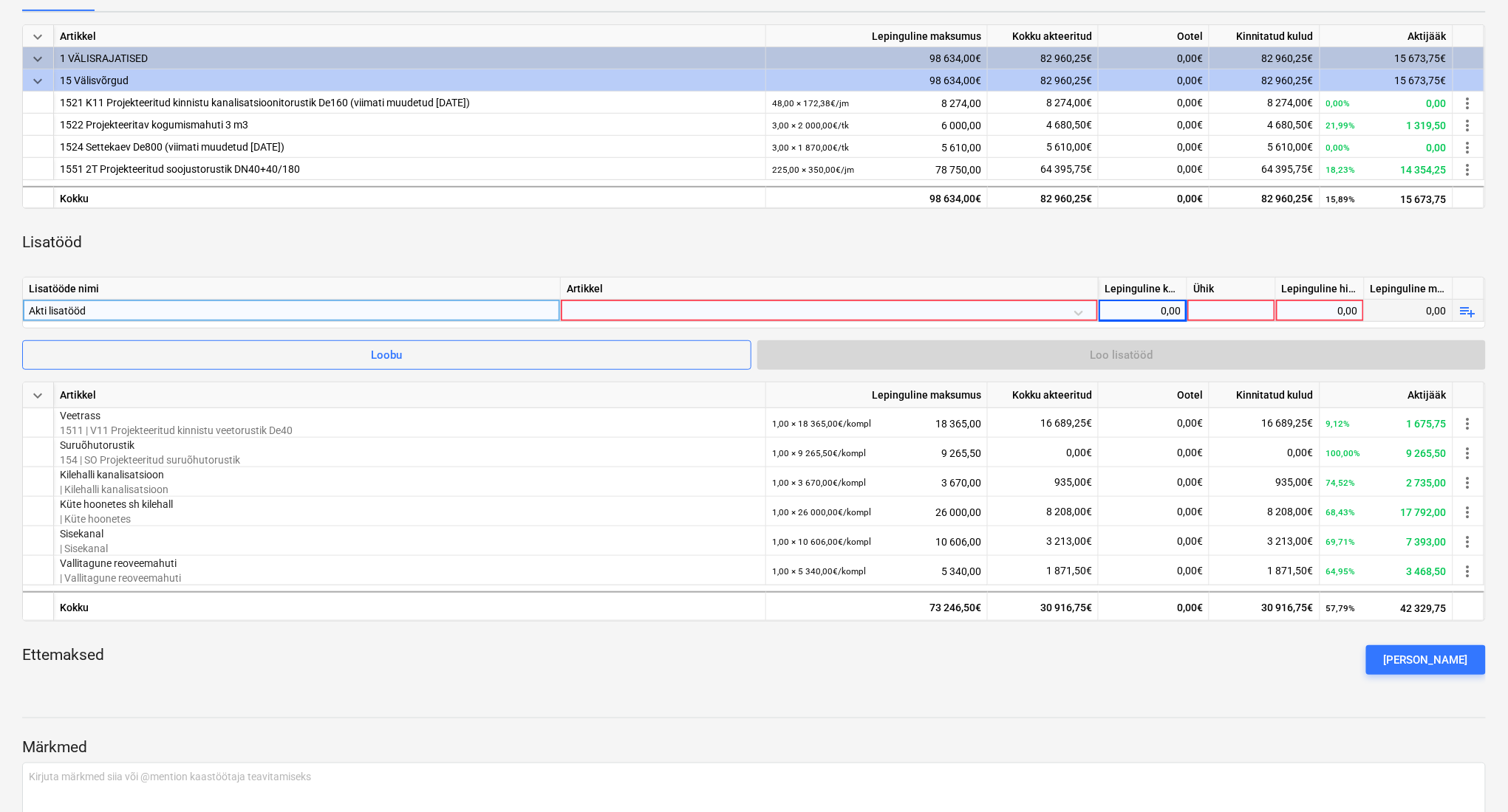
click at [623, 314] on div at bounding box center [829, 313] width 525 height 26
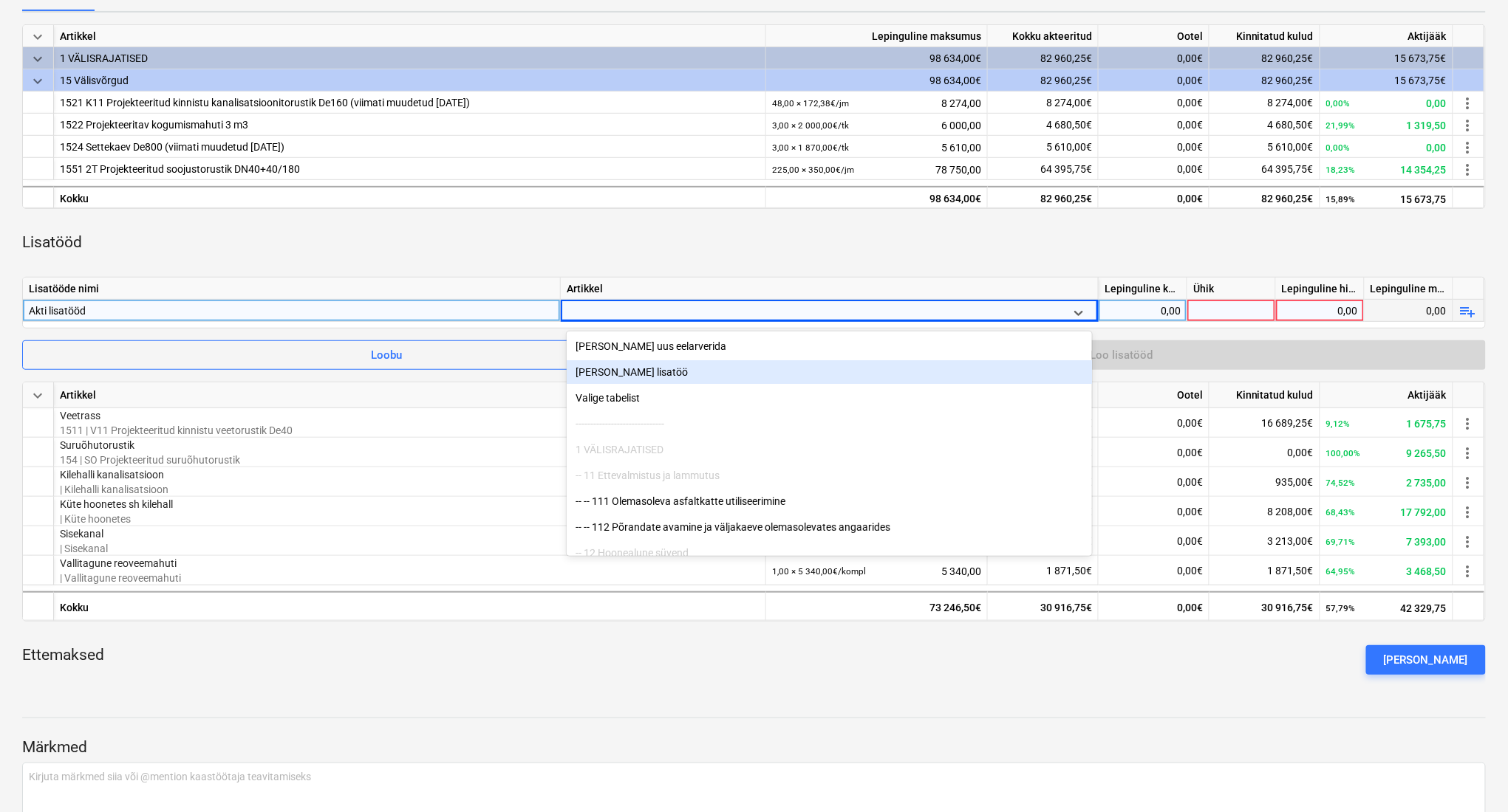
drag, startPoint x: 656, startPoint y: 365, endPoint x: 656, endPoint y: 379, distance: 14.0
click at [656, 379] on div "[PERSON_NAME] lisatöö" at bounding box center [829, 372] width 525 height 23
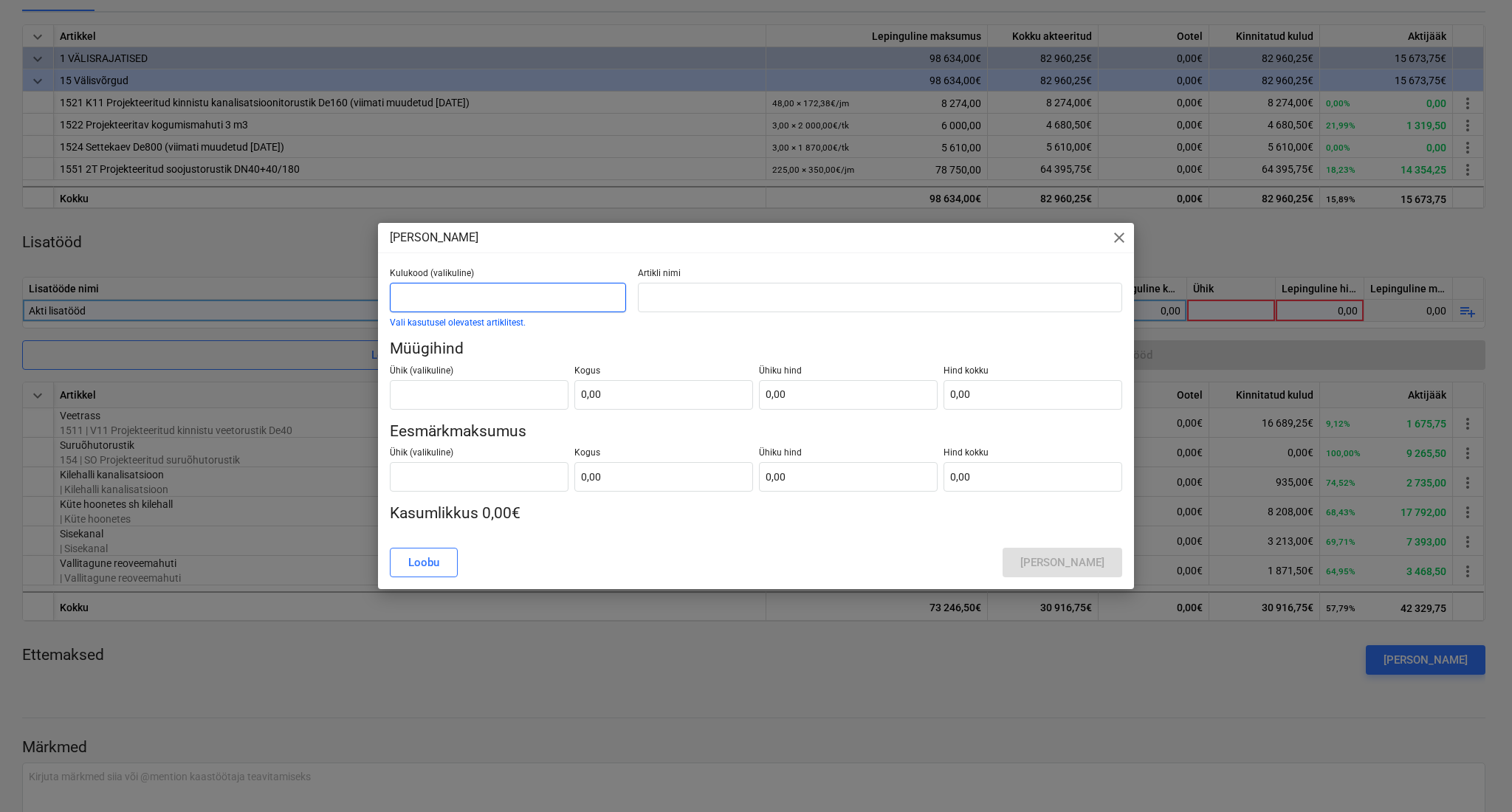
click at [604, 302] on input "text" at bounding box center [507, 297] width 236 height 29
click at [660, 299] on input "text" at bounding box center [880, 297] width 485 height 29
type input "Lisatööd vastavalt aktile"
type input "1,00"
type input "0,00"
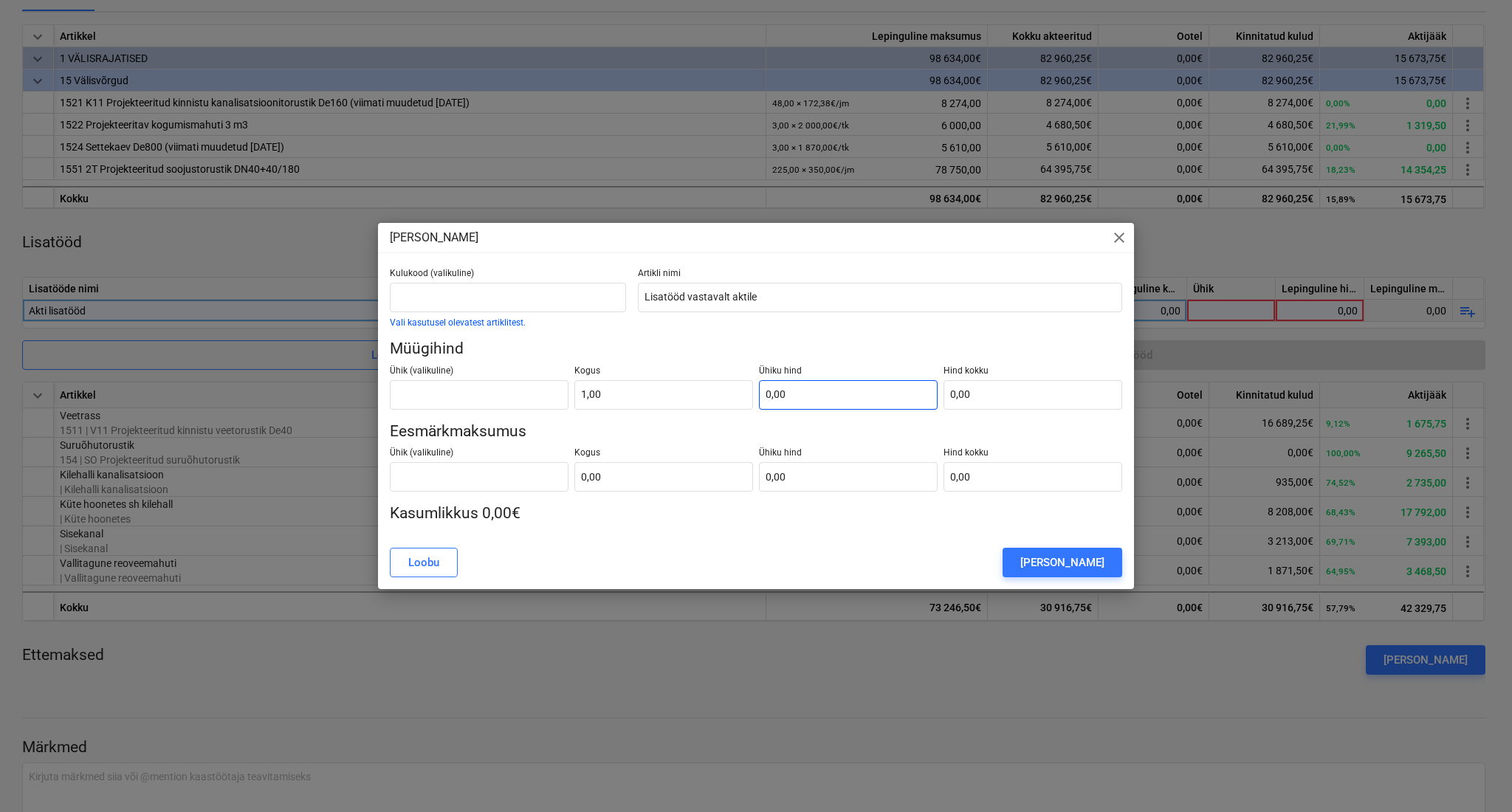
click at [805, 397] on input "0,00" at bounding box center [848, 394] width 179 height 29
type input "1"
type input "1,00"
type input "17"
type input "17,00"
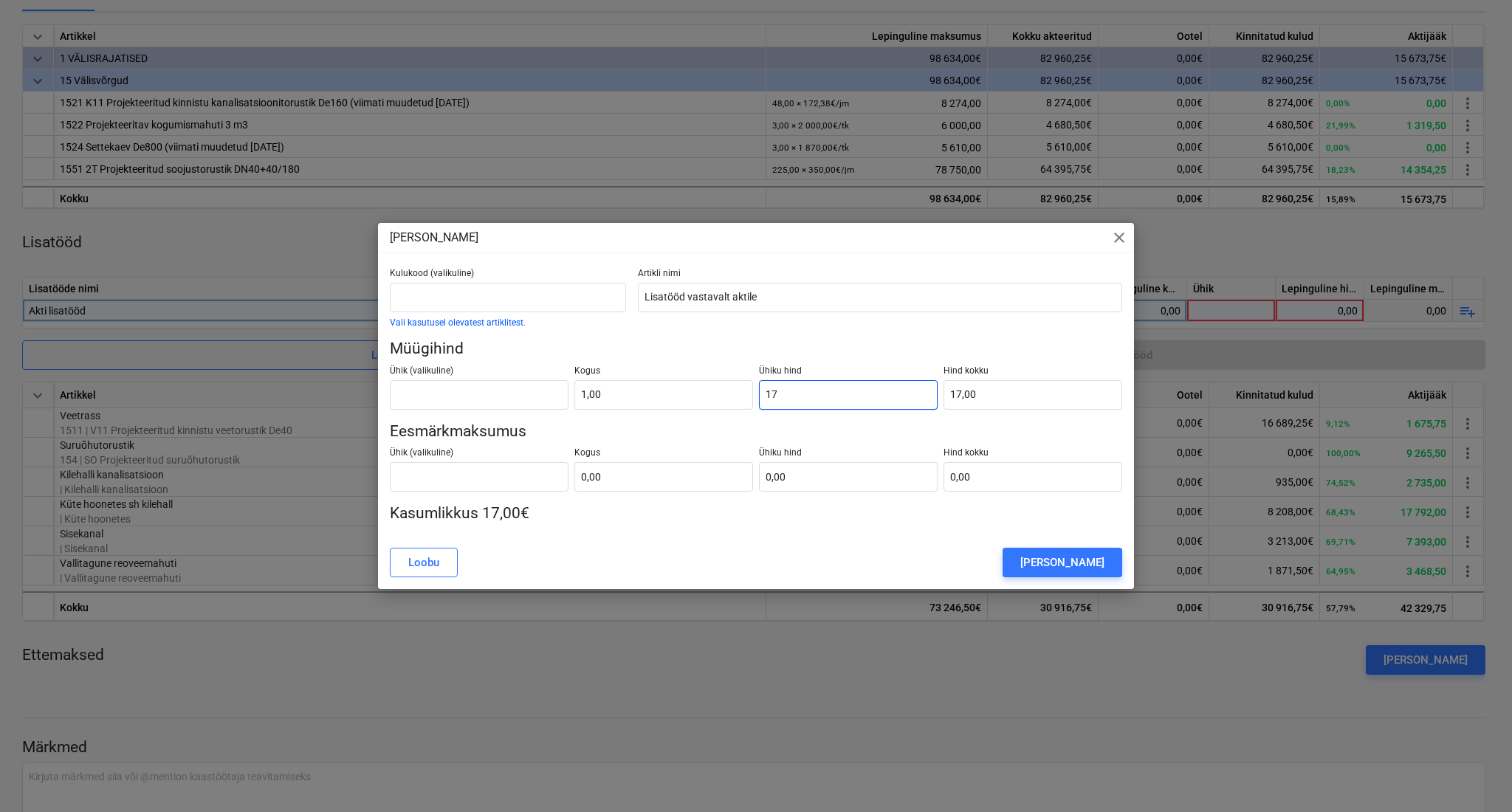
type input "178"
type input "178,00"
type input "1781"
type input "1 781,00"
type input "17817"
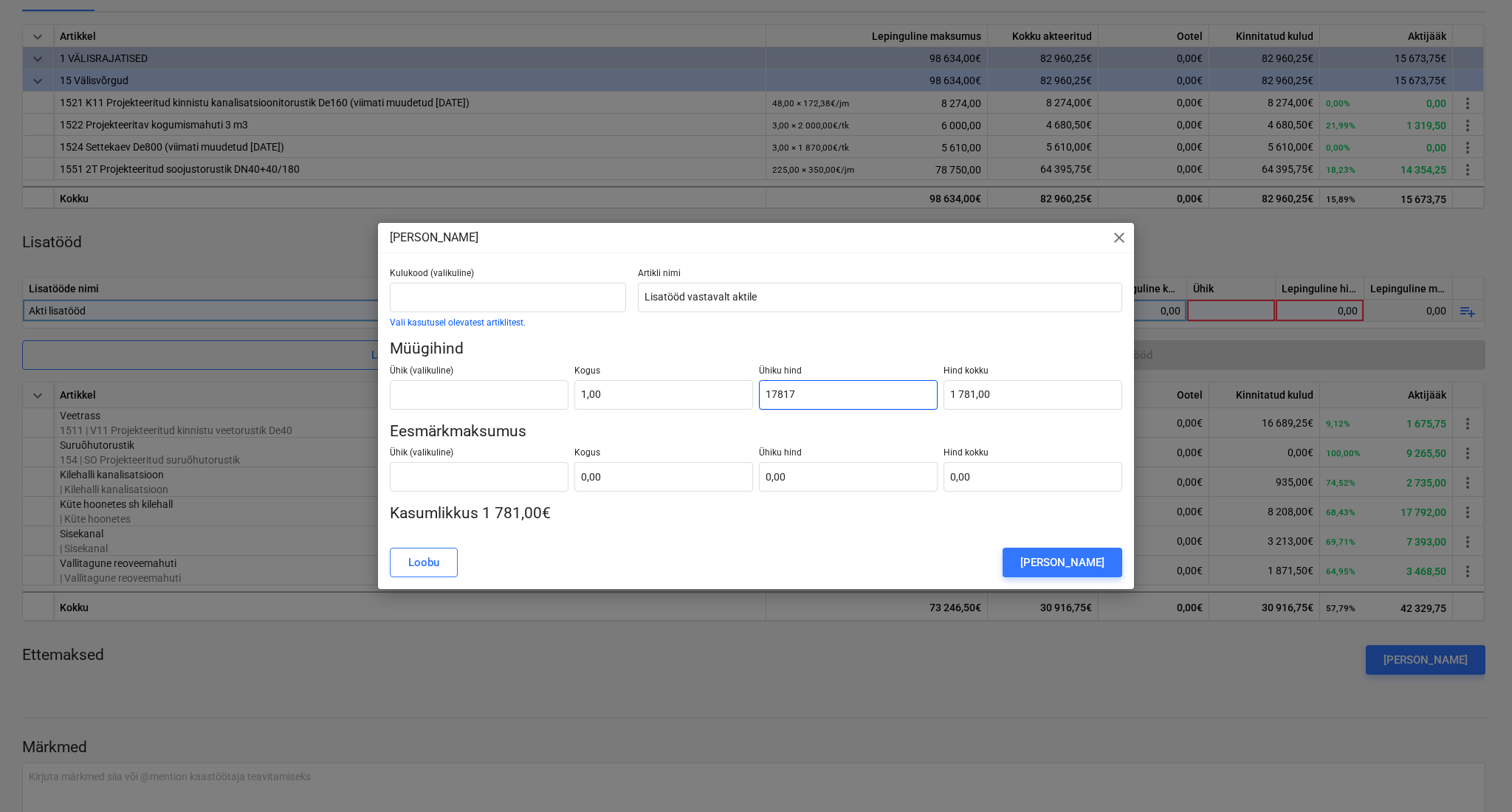
type input "17 817,00"
click at [699, 479] on input "text" at bounding box center [663, 476] width 179 height 29
type input "0,00"
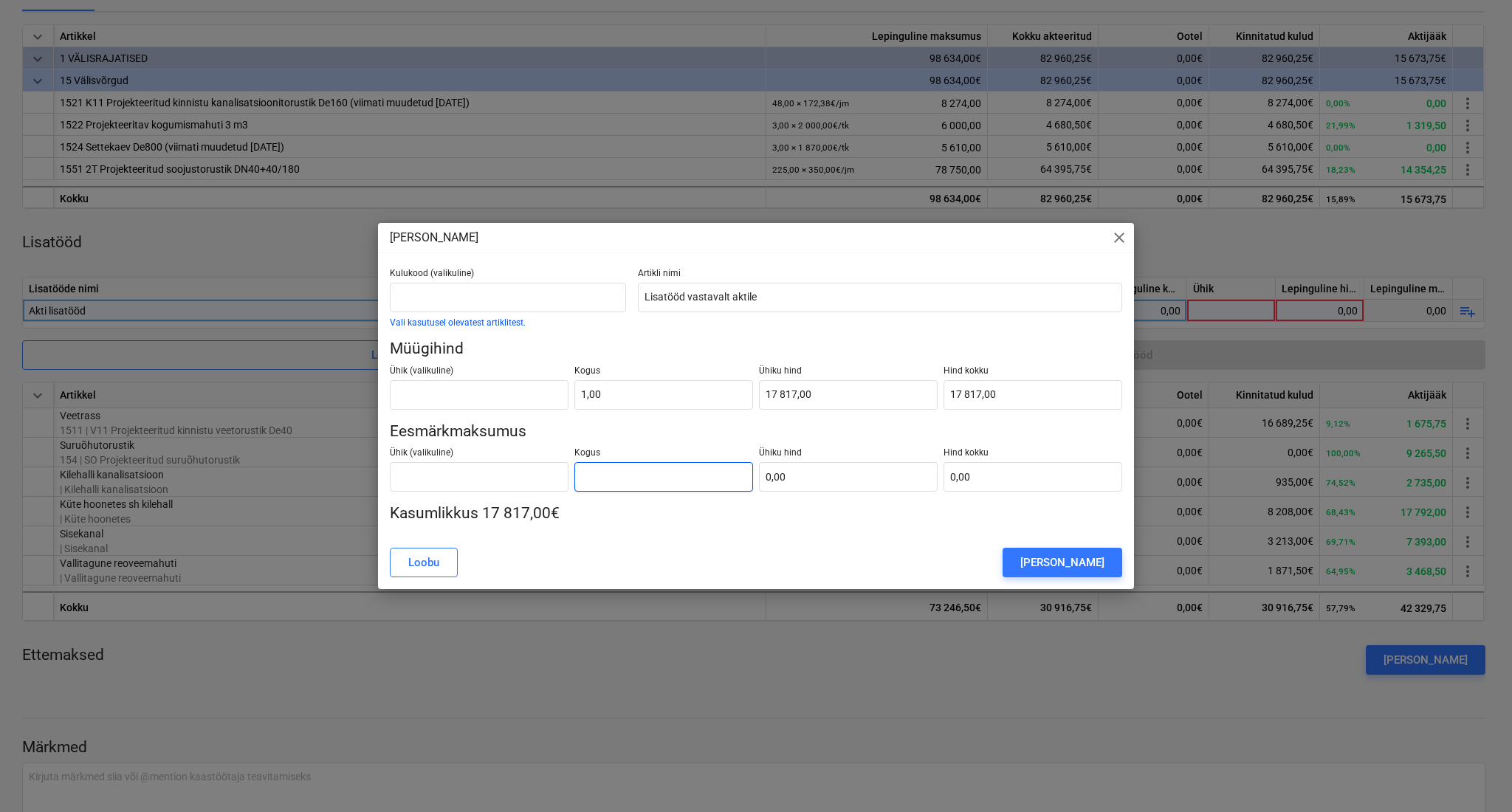
click at [714, 485] on input "text" at bounding box center [663, 476] width 179 height 29
type input "1,00"
click at [840, 477] on input "text" at bounding box center [848, 476] width 179 height 29
type input "1"
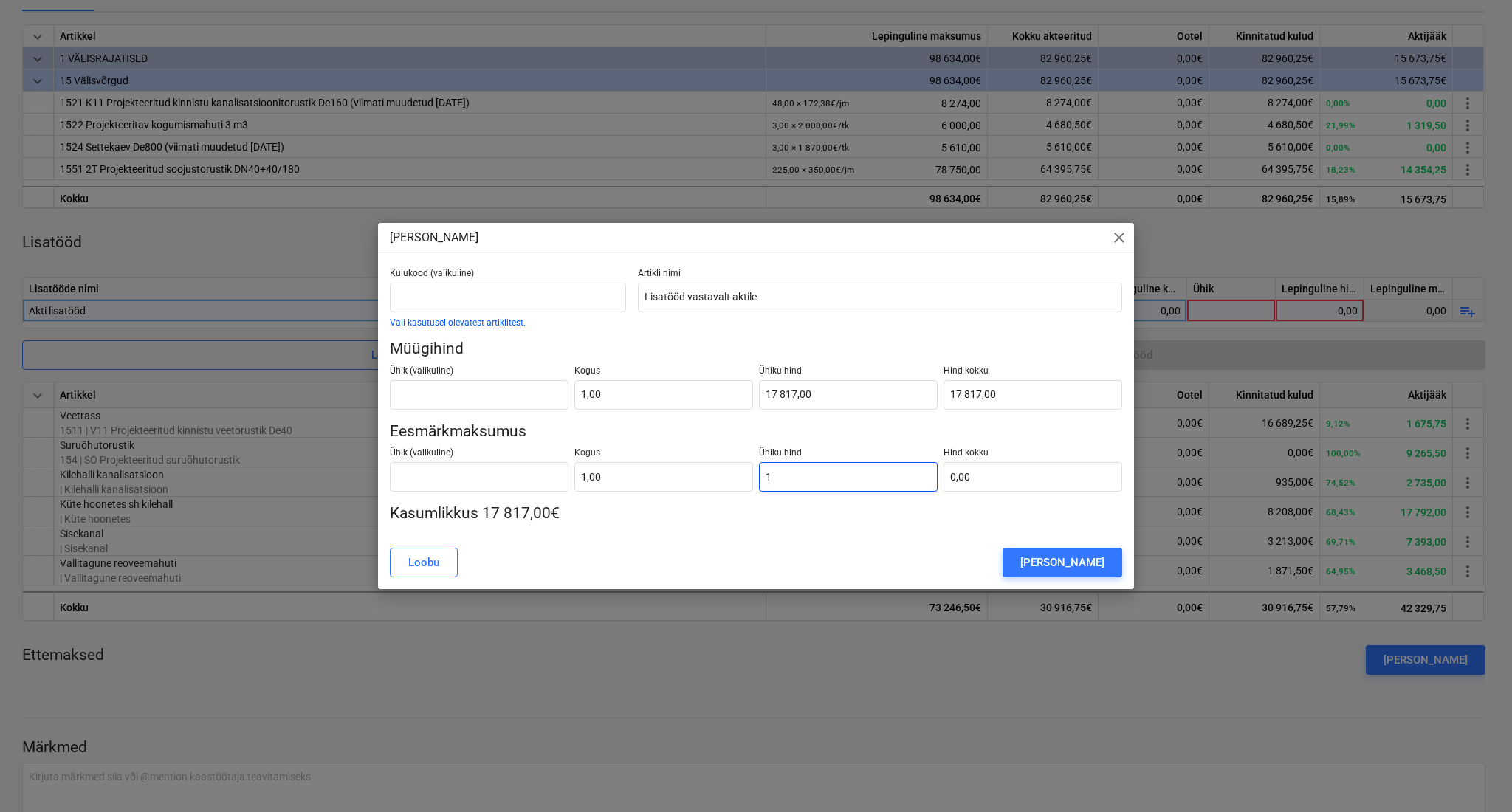
type input "1,00"
type input "17"
type input "17,00"
type input "178"
type input "178,00"
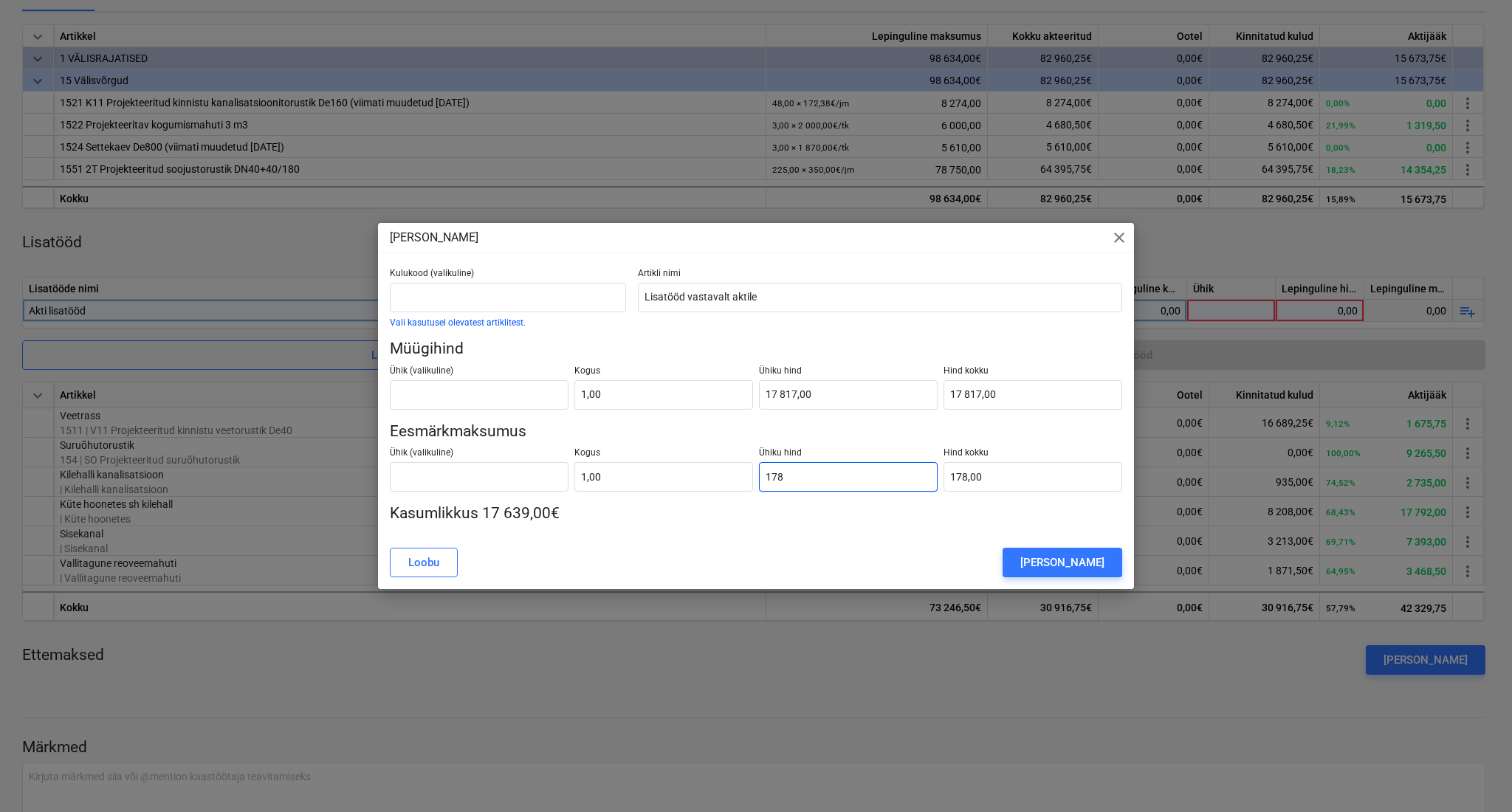
type input "1781"
type input "1 781,00"
type input "17817"
type input "17 817,00"
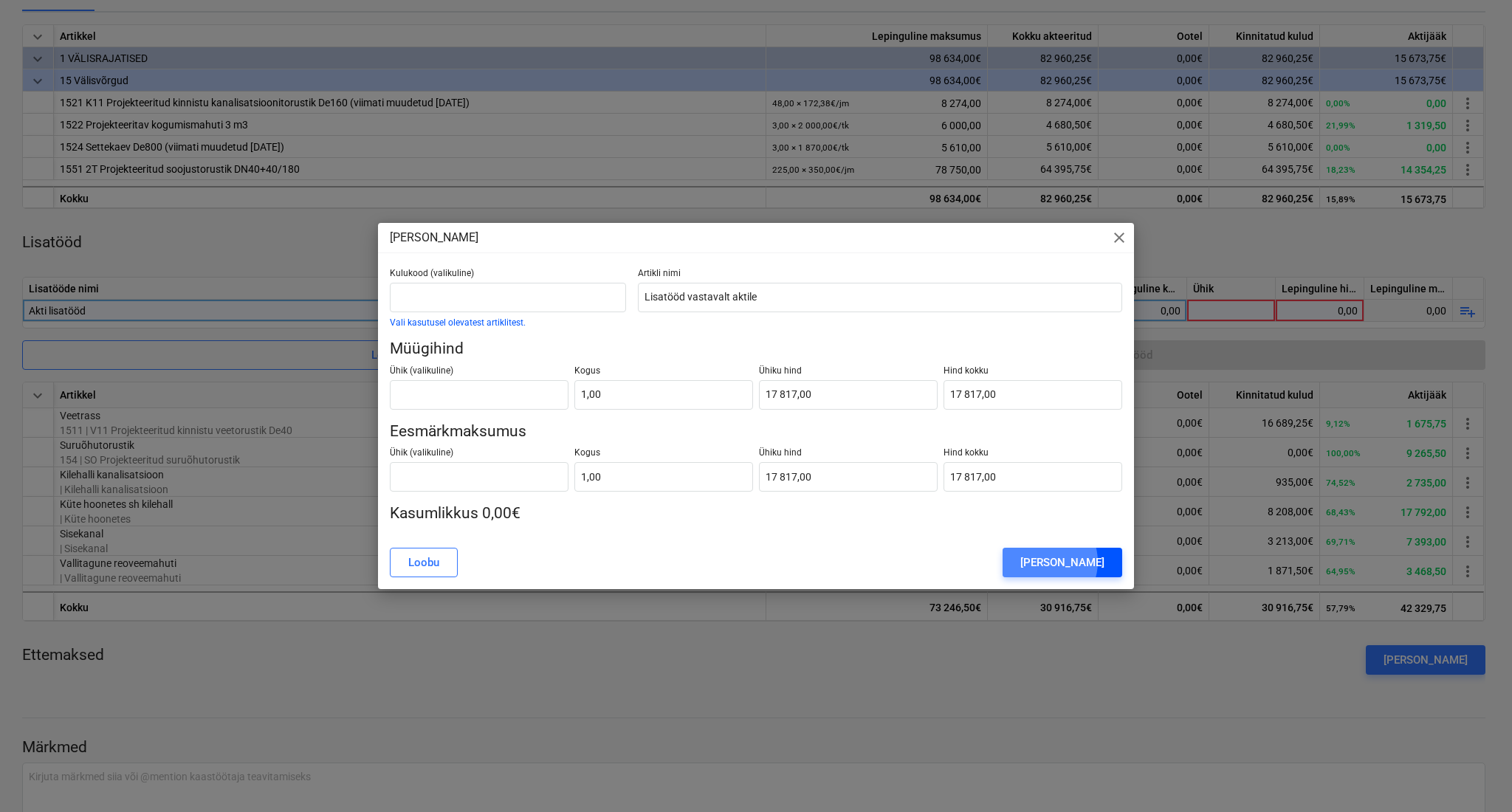
click at [1067, 562] on div "[PERSON_NAME]" at bounding box center [1063, 562] width 84 height 19
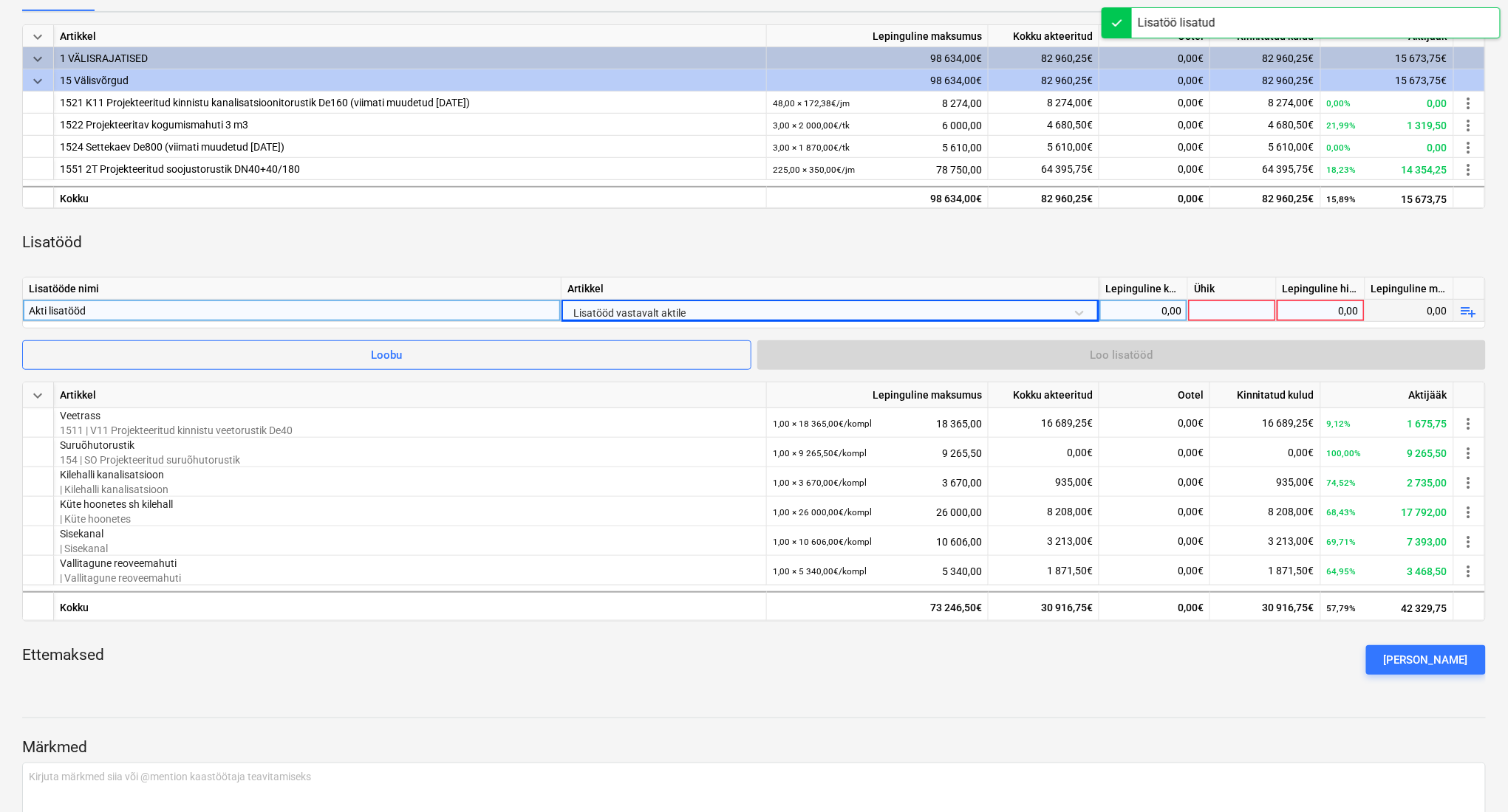
click at [1156, 308] on div "0,00" at bounding box center [1143, 311] width 76 height 22
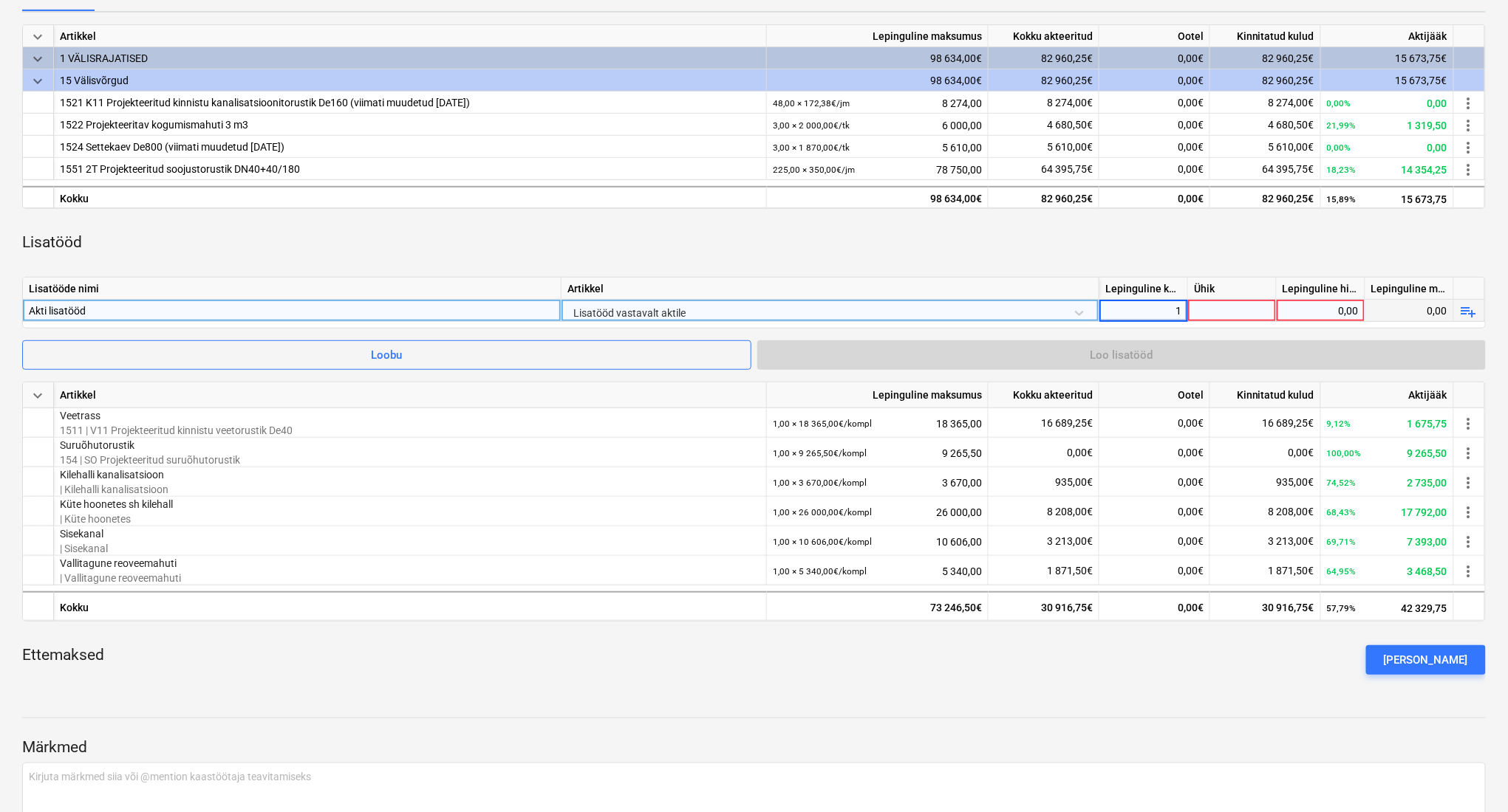
type input "1"
type input "kompl"
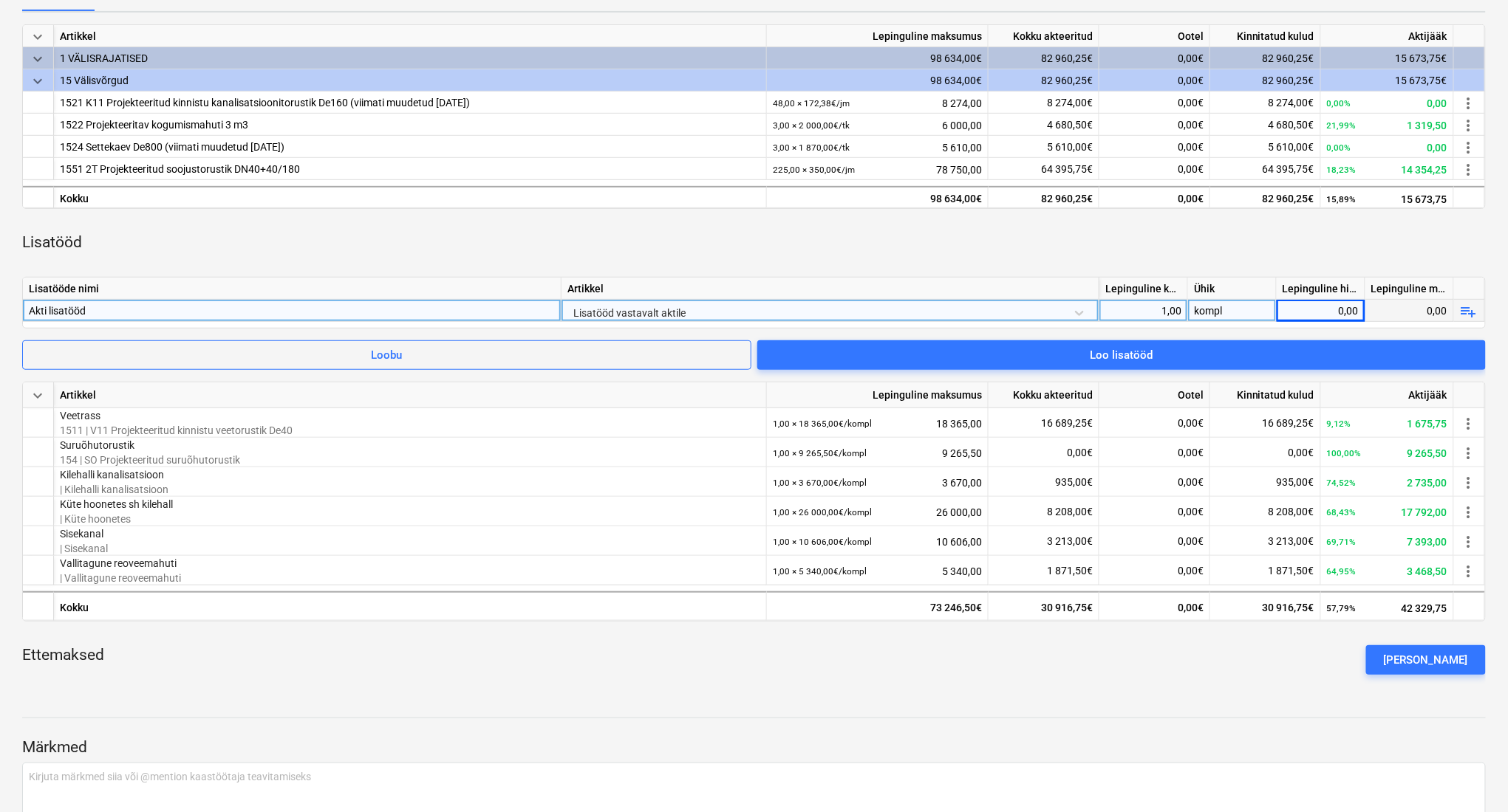
click at [1347, 310] on div "0,00" at bounding box center [1320, 311] width 76 height 22
click at [1346, 316] on div "0,00" at bounding box center [1320, 311] width 76 height 22
type input "17817"
click at [1264, 250] on div "Lisatööd" at bounding box center [754, 243] width 1463 height 44
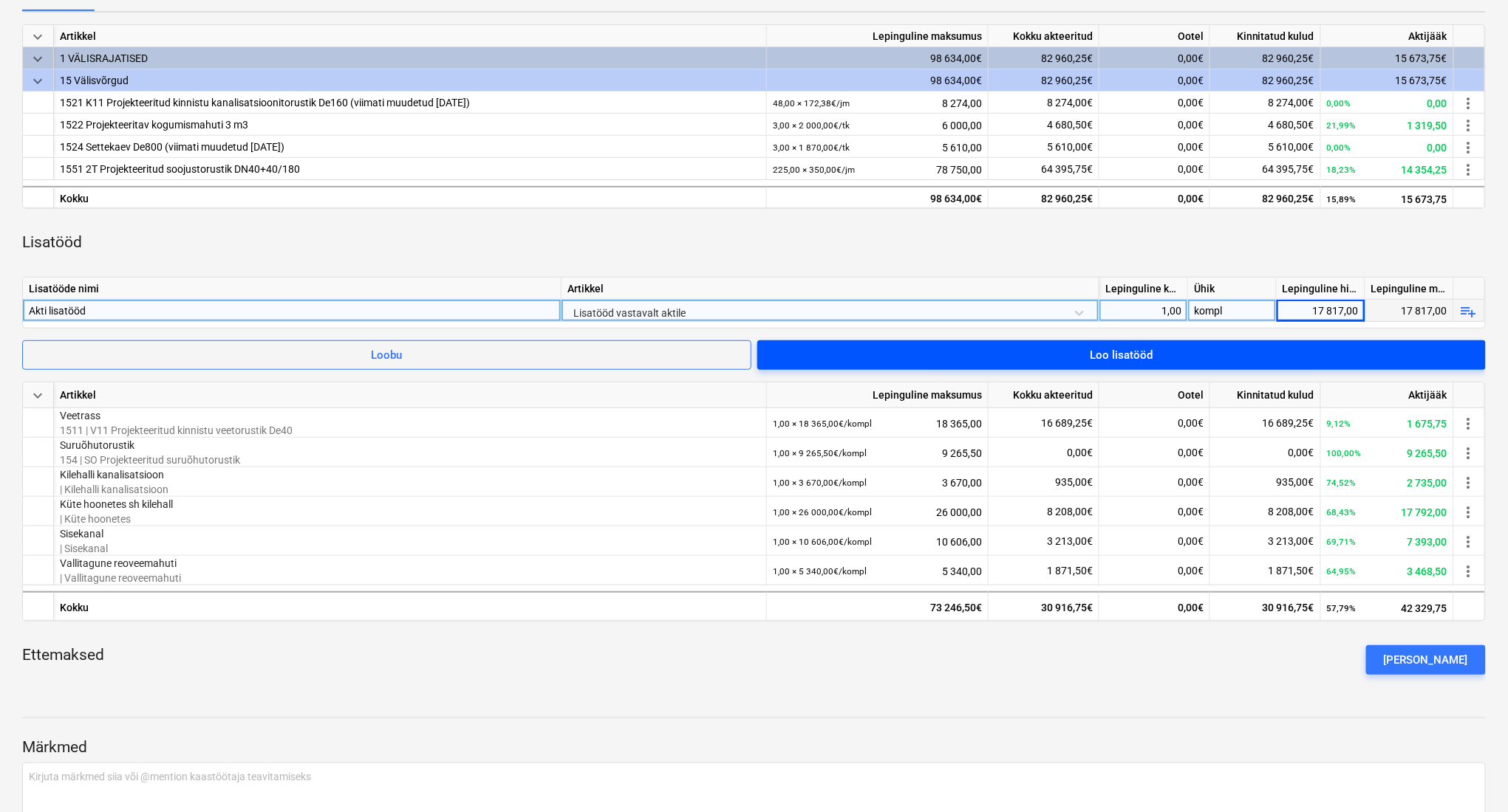
click at [1274, 354] on span "Loo lisatööd" at bounding box center [1121, 354] width 693 height 19
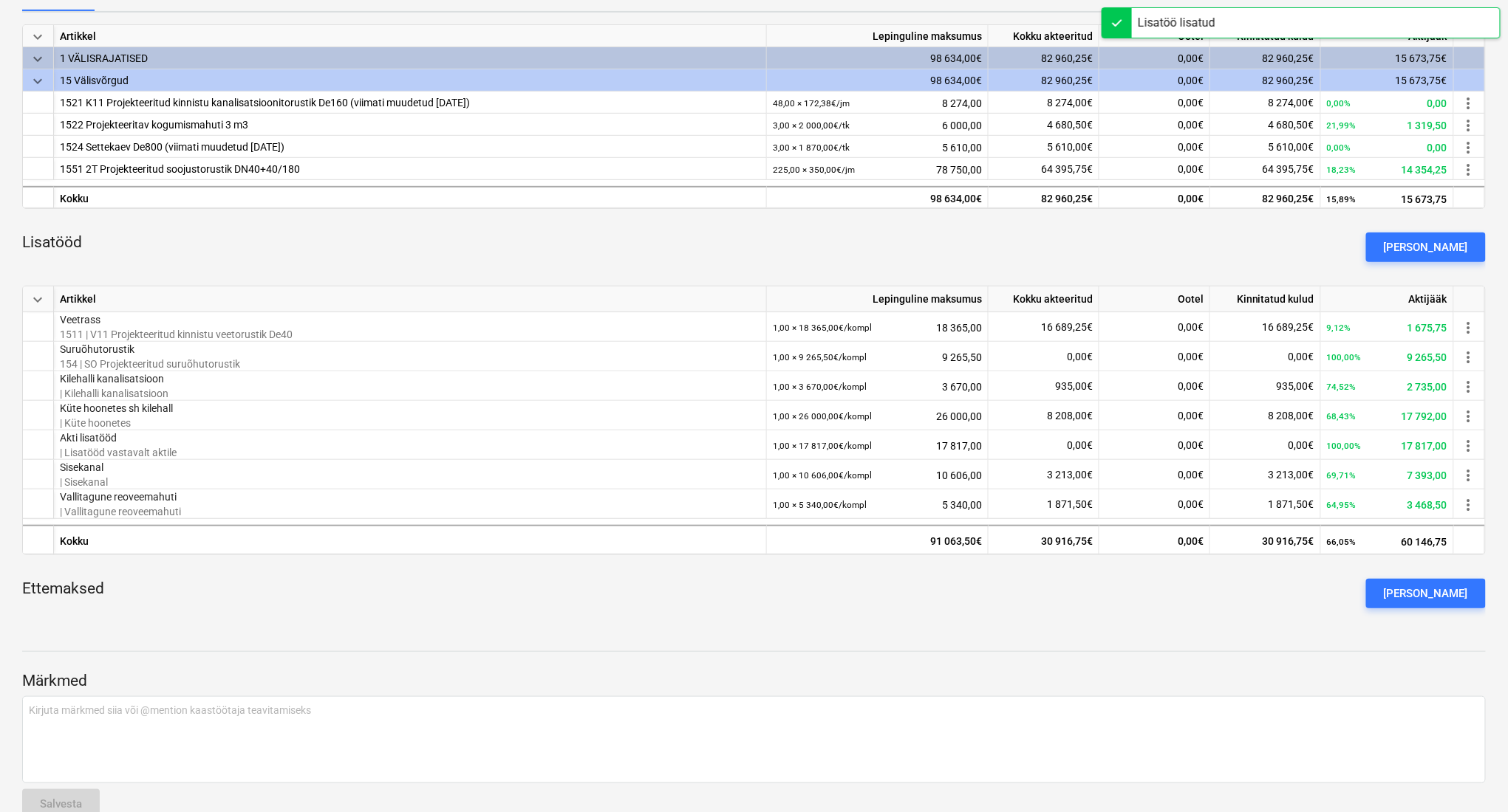
click at [795, 652] on div "Märkmed Kirjuta märkmed siia või @mention kaastöötaja teavitamiseks ﻿ Salvesta" at bounding box center [754, 731] width 1463 height 198
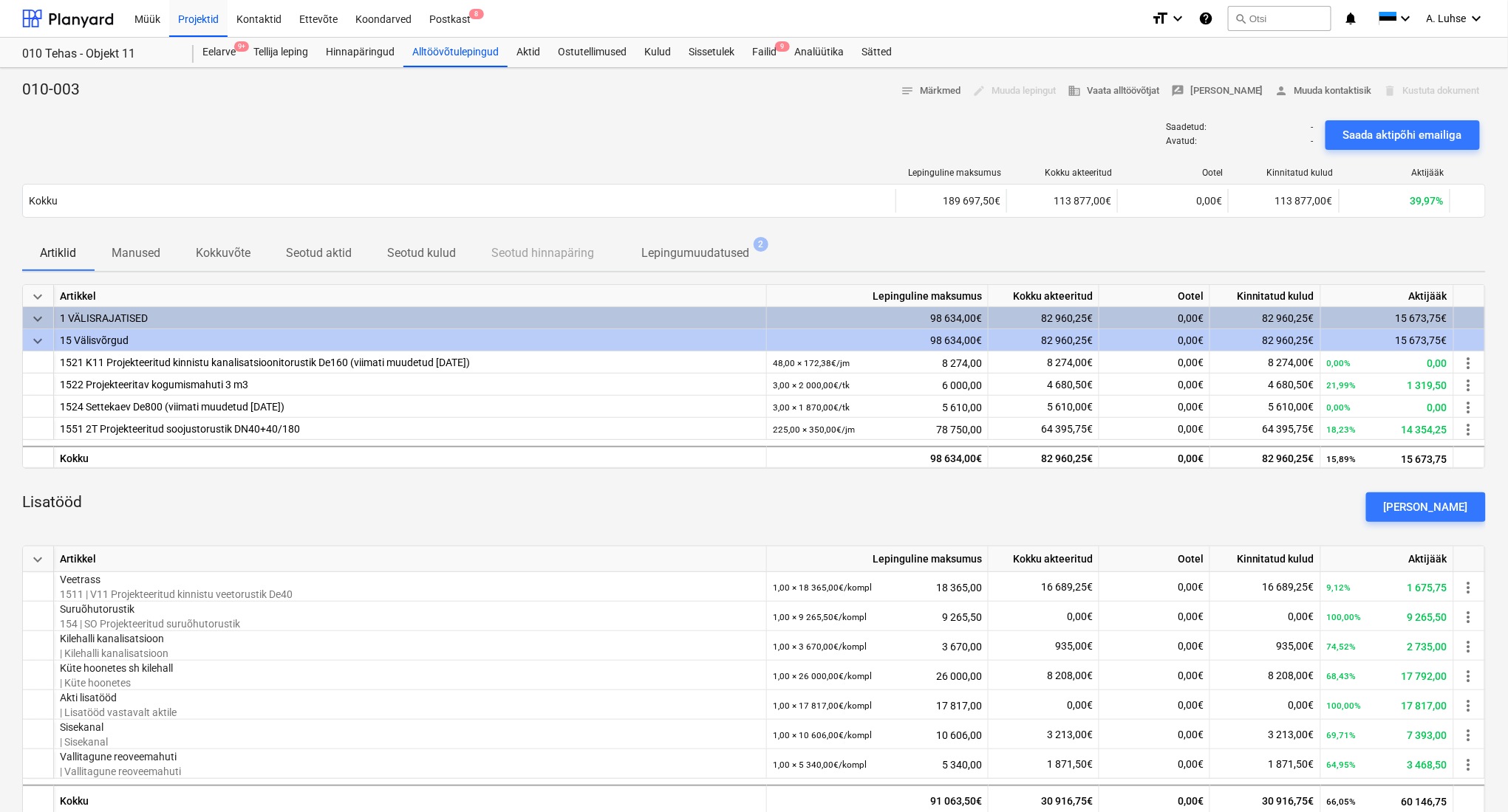
click at [448, 112] on div at bounding box center [754, 109] width 1463 height 12
click at [771, 56] on div "Failid 9" at bounding box center [764, 52] width 42 height 29
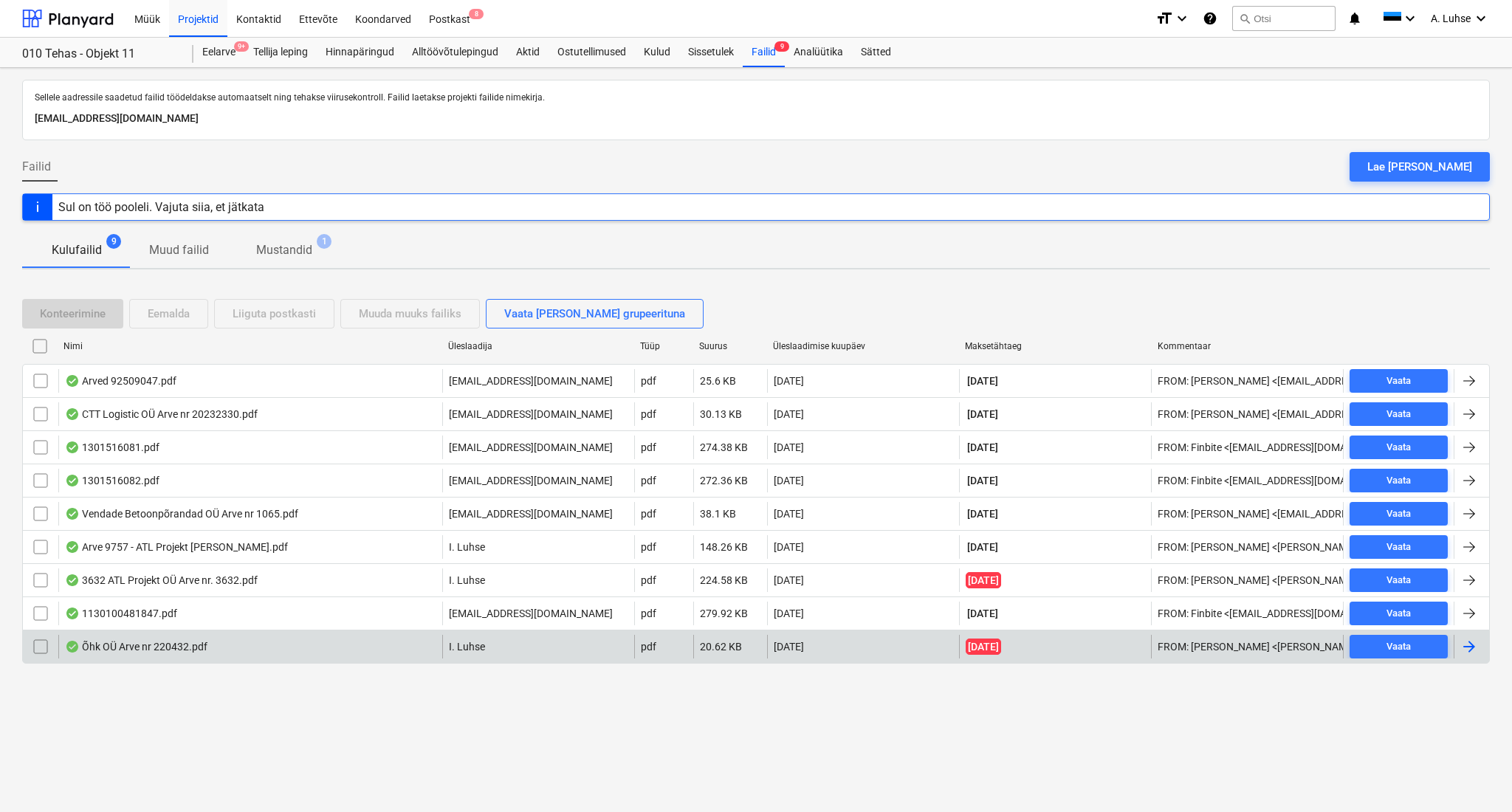
click at [270, 638] on div "Õhk OÜ Arve nr 220432.pdf" at bounding box center [249, 646] width 384 height 23
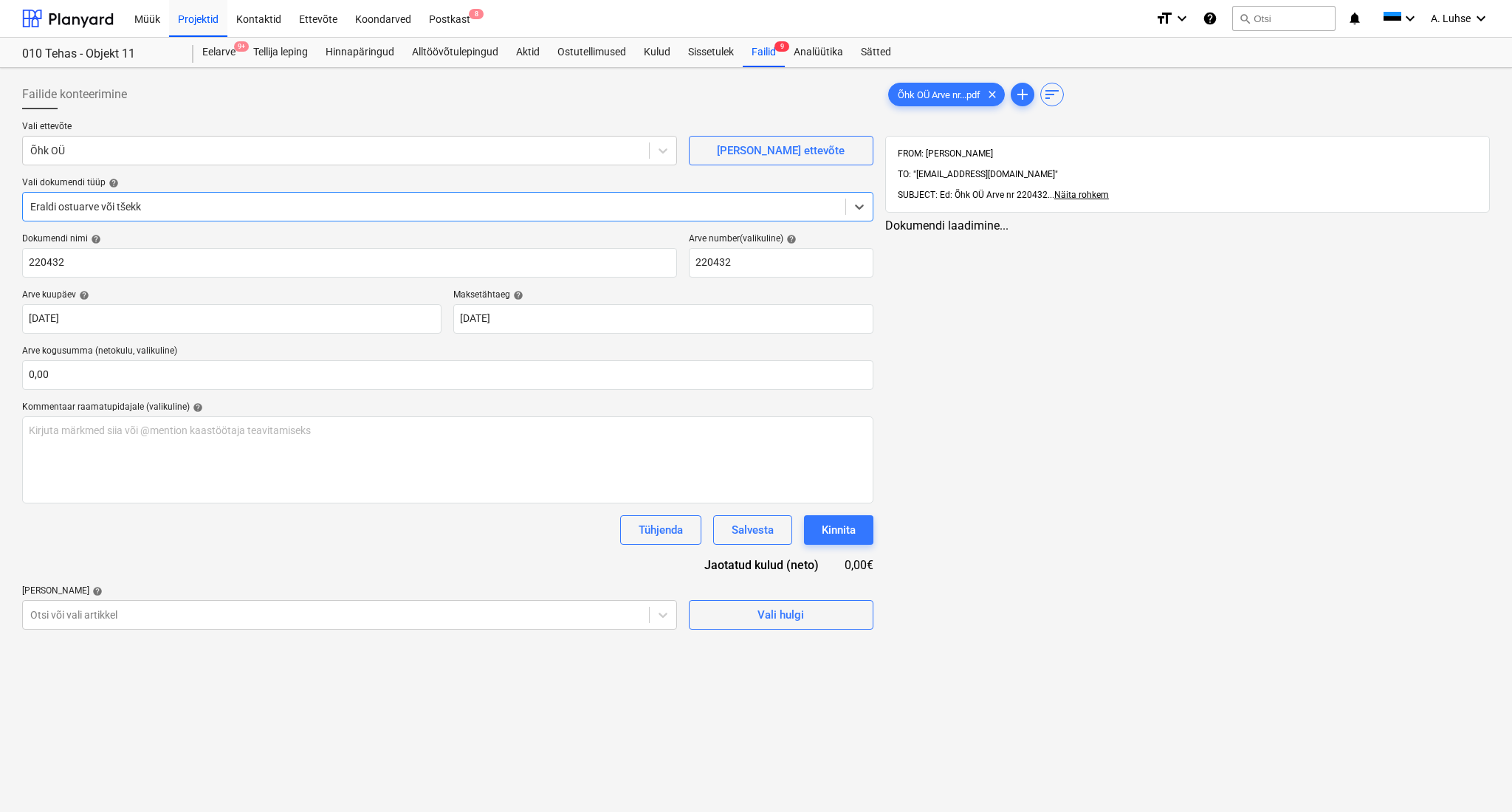
type input "220432"
type input "[DATE]"
click at [433, 619] on body "Müük Projektid Kontaktid Ettevõte Koondarved Postkast 8 format_size keyboard_ar…" at bounding box center [753, 406] width 1507 height 812
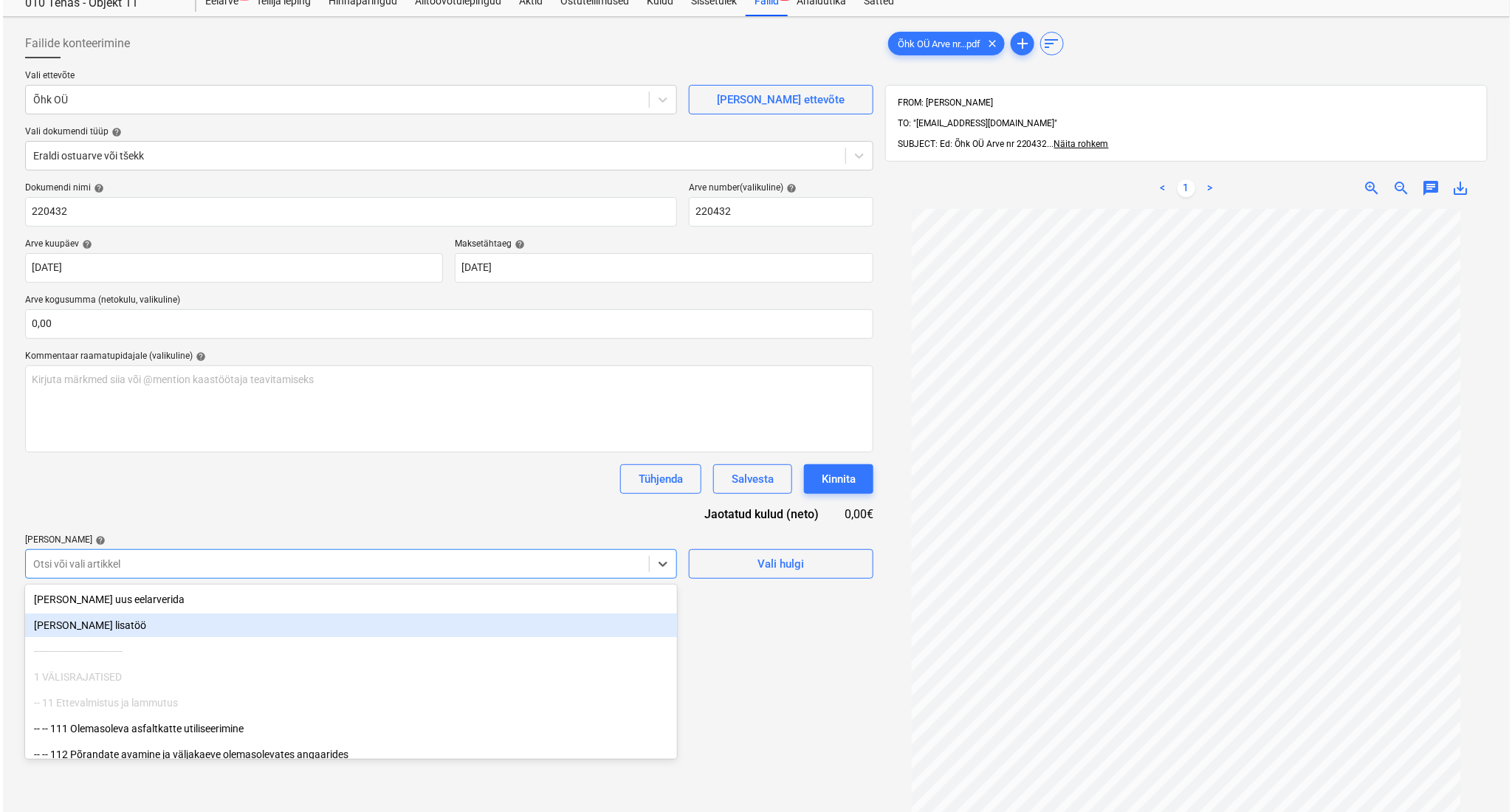
scroll to position [54, 0]
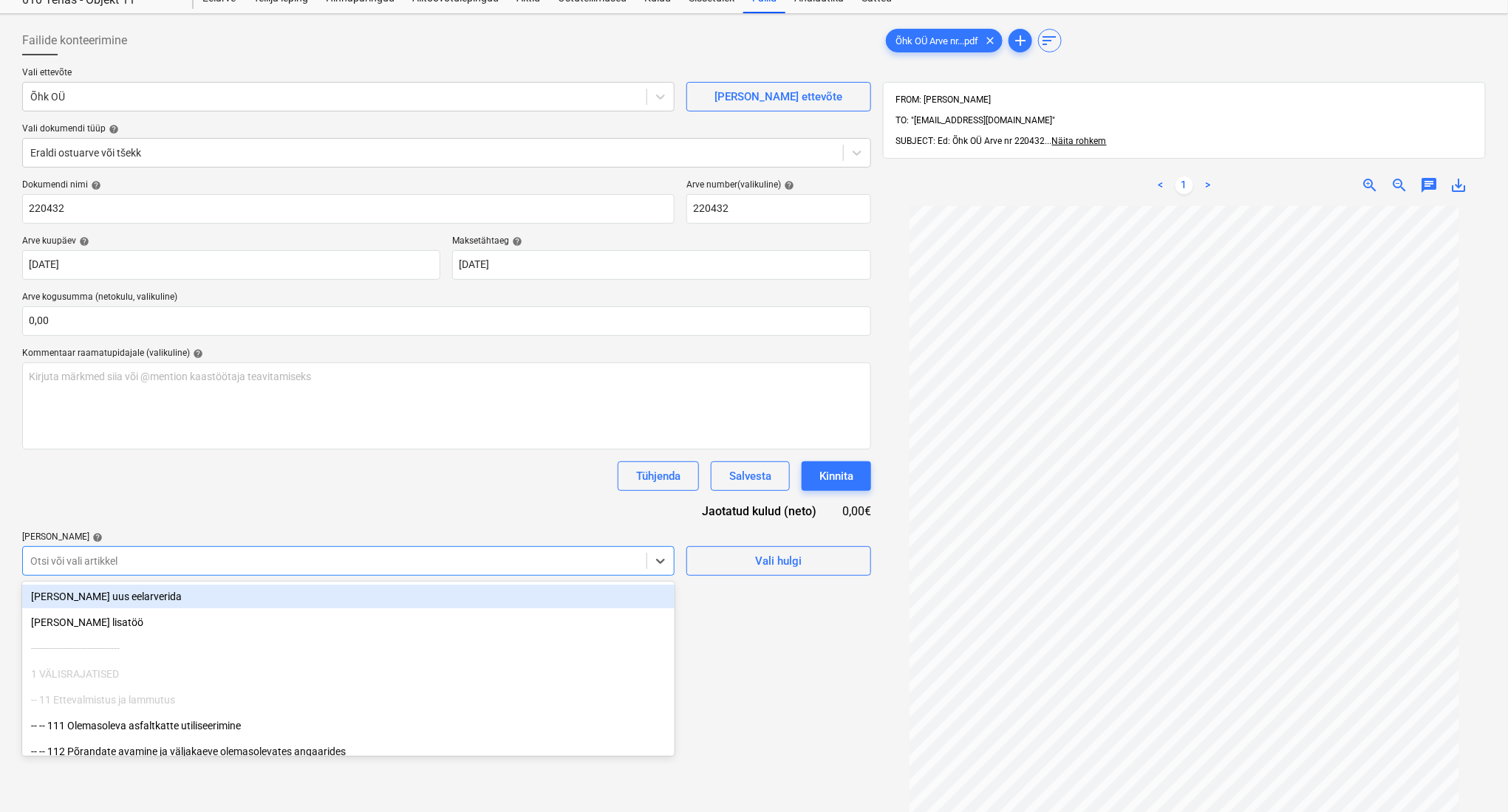
click at [487, 520] on div "Dokumendi nimi help 220432 Arve number (valikuline) help 220432 Arve kuupäev he…" at bounding box center [446, 378] width 849 height 397
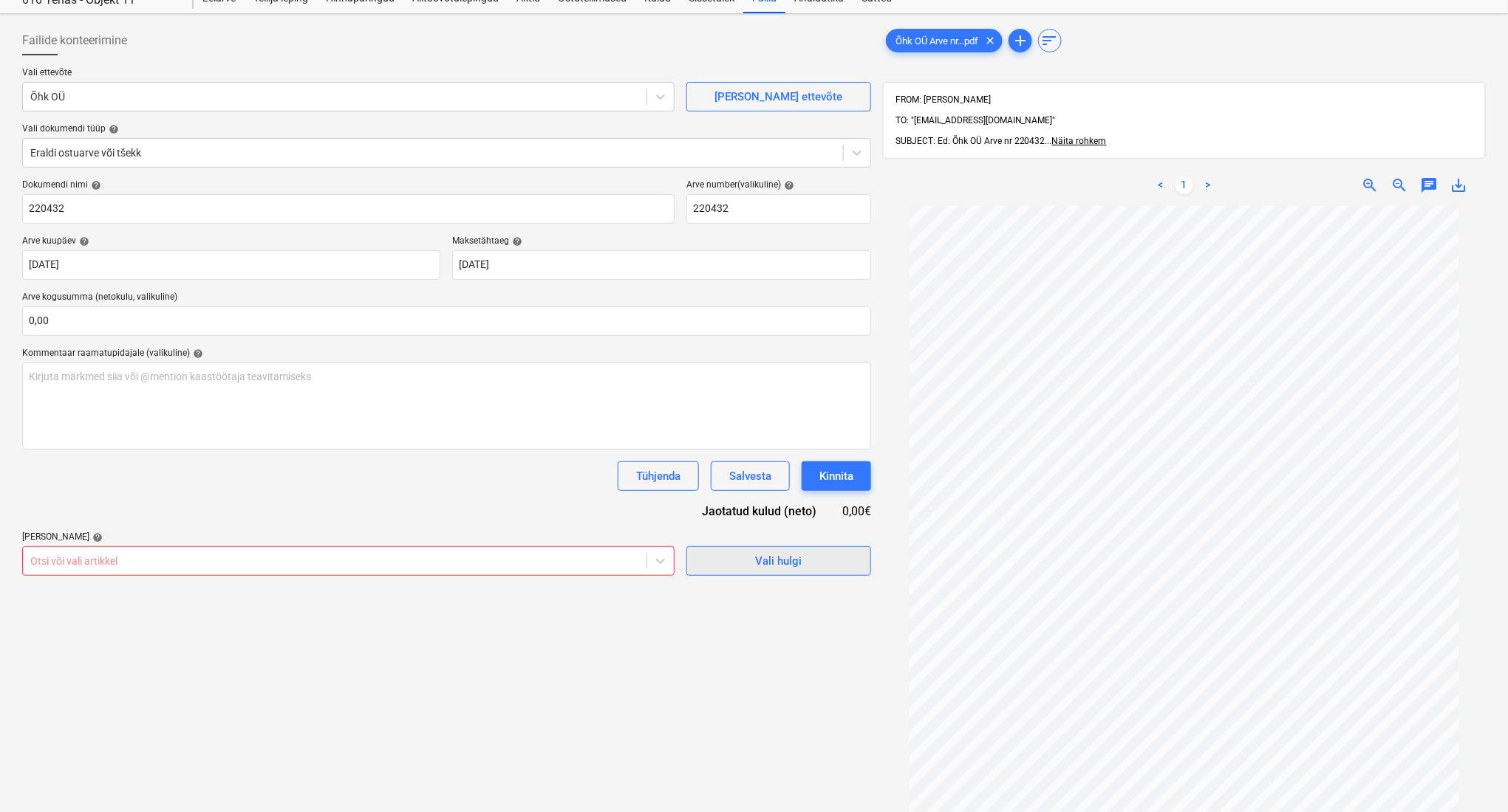
click at [750, 565] on span "Vali hulgi" at bounding box center [779, 561] width 148 height 19
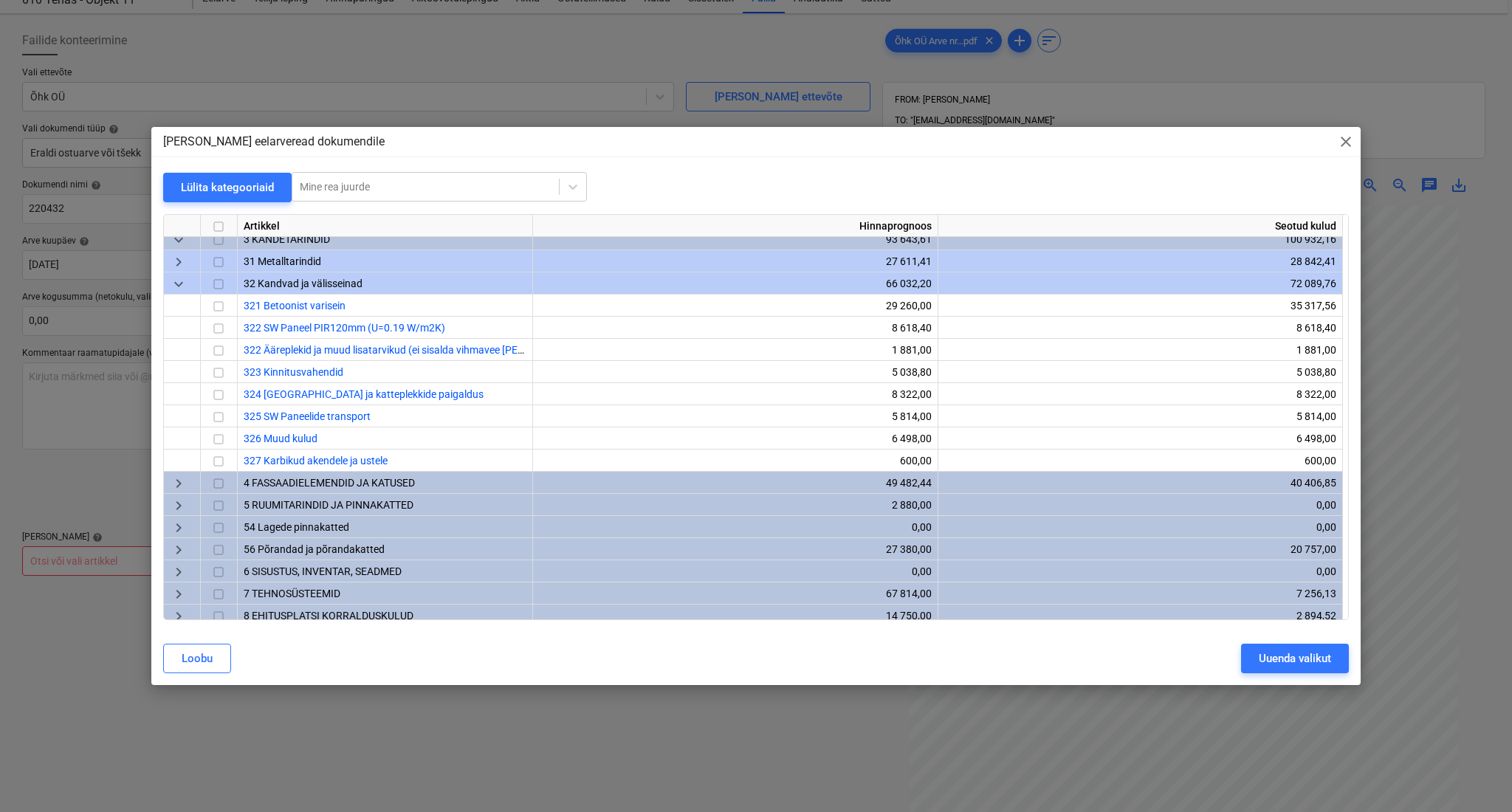
scroll to position [104, 0]
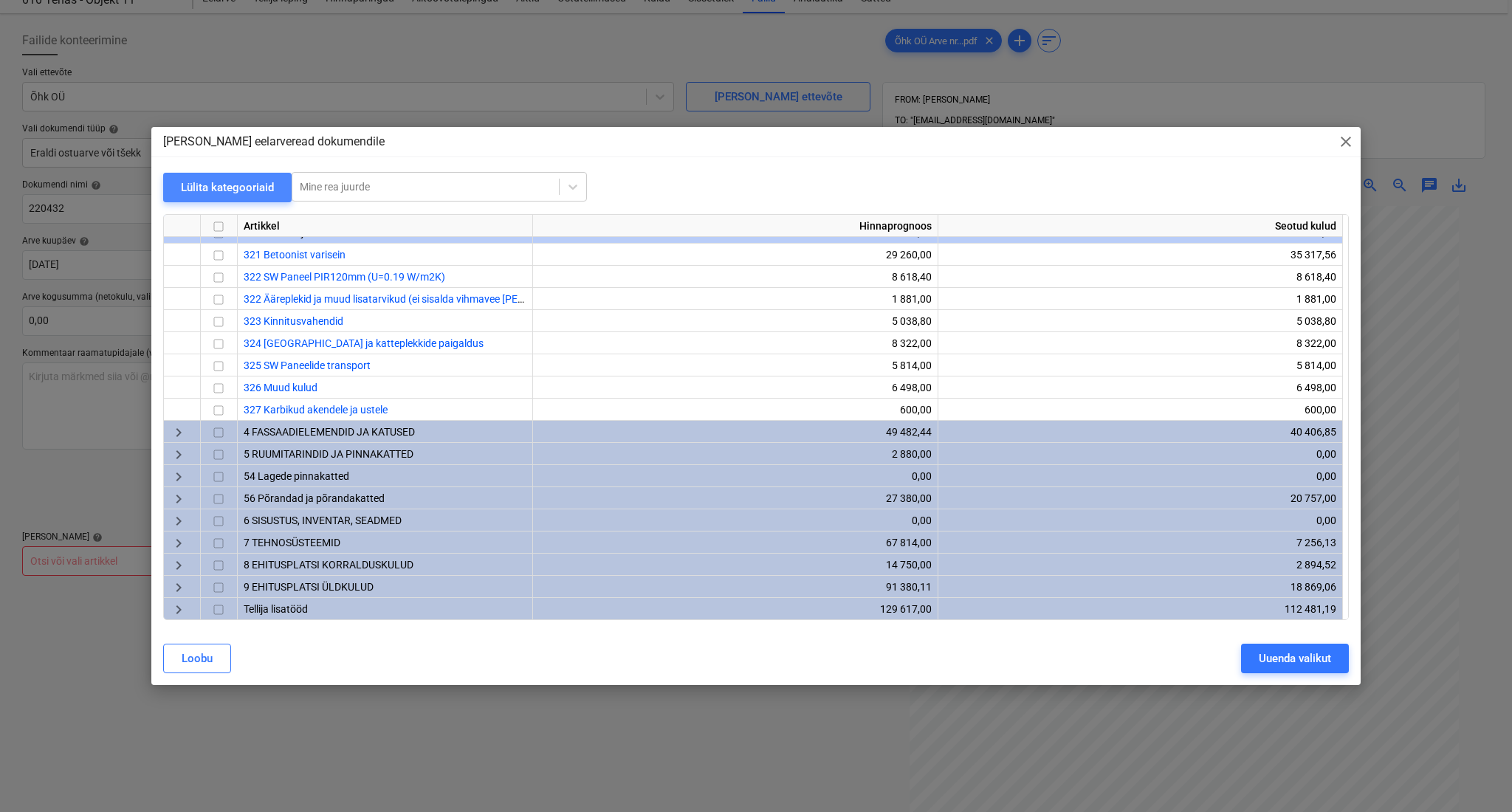
click at [207, 192] on div "Lülita kategooriaid" at bounding box center [227, 187] width 93 height 19
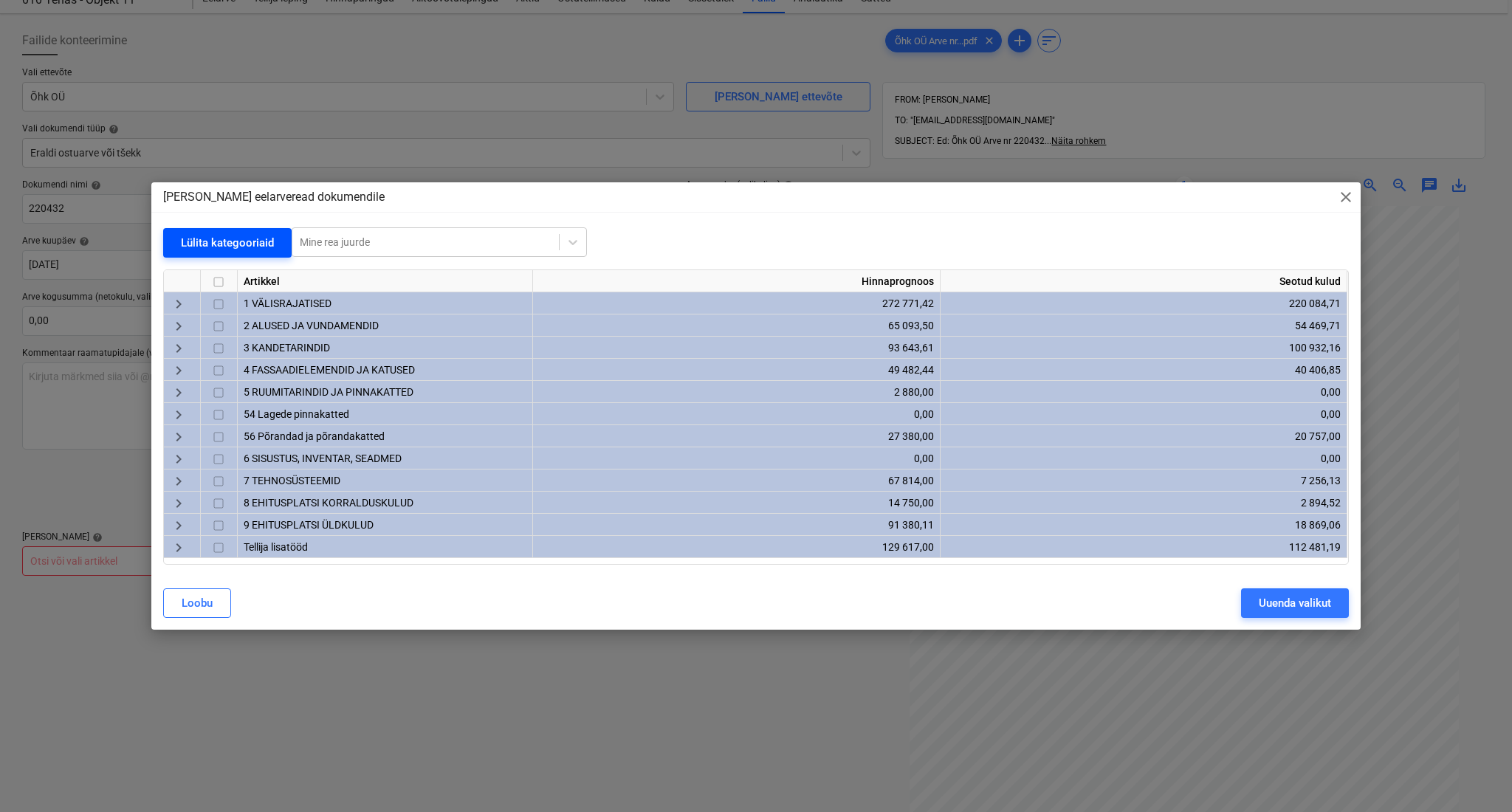
click at [238, 238] on div "Lülita kategooriaid" at bounding box center [227, 242] width 93 height 19
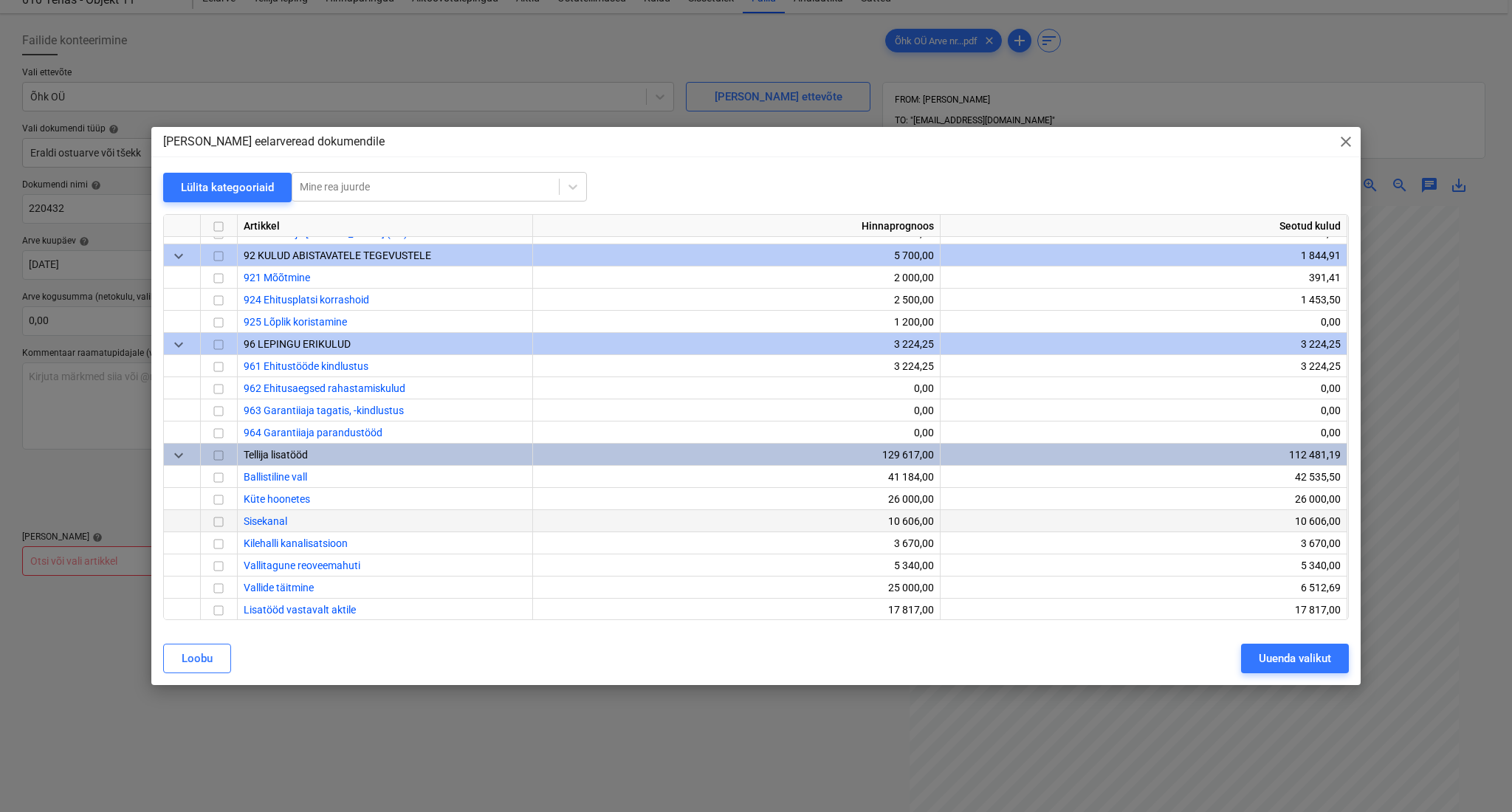
scroll to position [3255, 0]
click at [218, 604] on input "checkbox" at bounding box center [219, 609] width 18 height 18
click at [213, 538] on input "checkbox" at bounding box center [219, 543] width 18 height 18
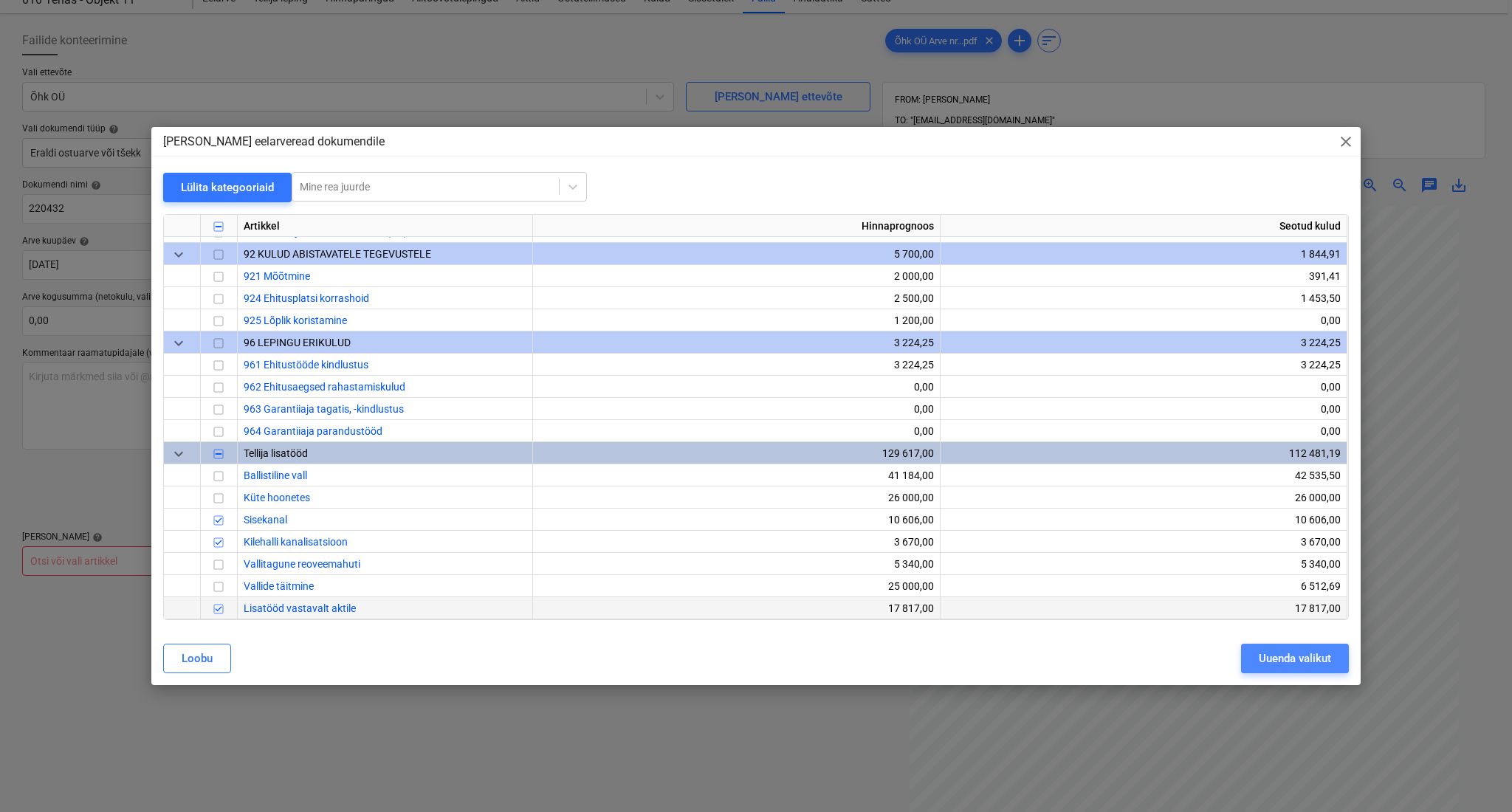
click at [1320, 654] on div "Uuenda valikut" at bounding box center [1295, 658] width 72 height 19
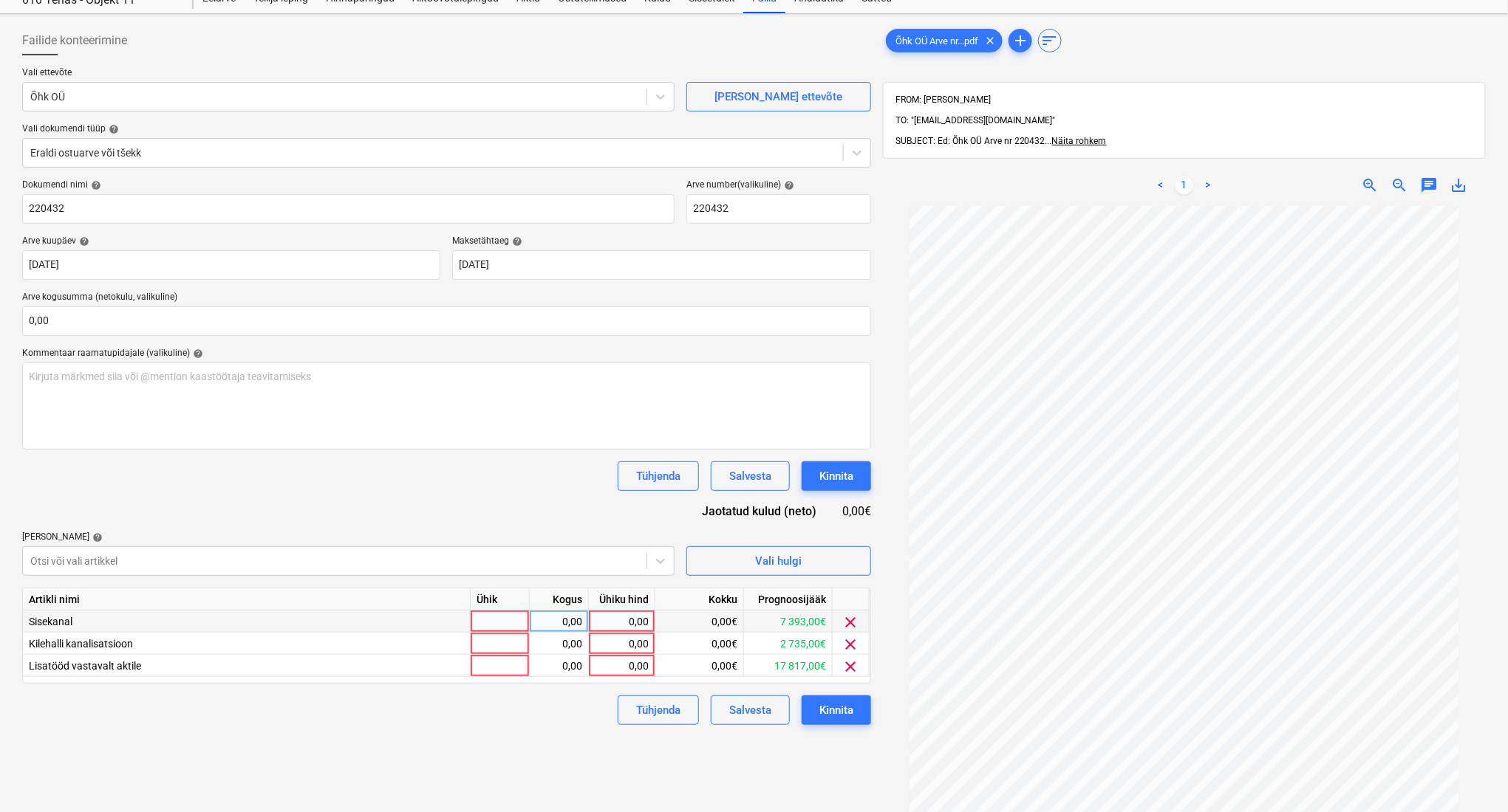
click at [496, 624] on div at bounding box center [500, 621] width 59 height 22
type input "kompl"
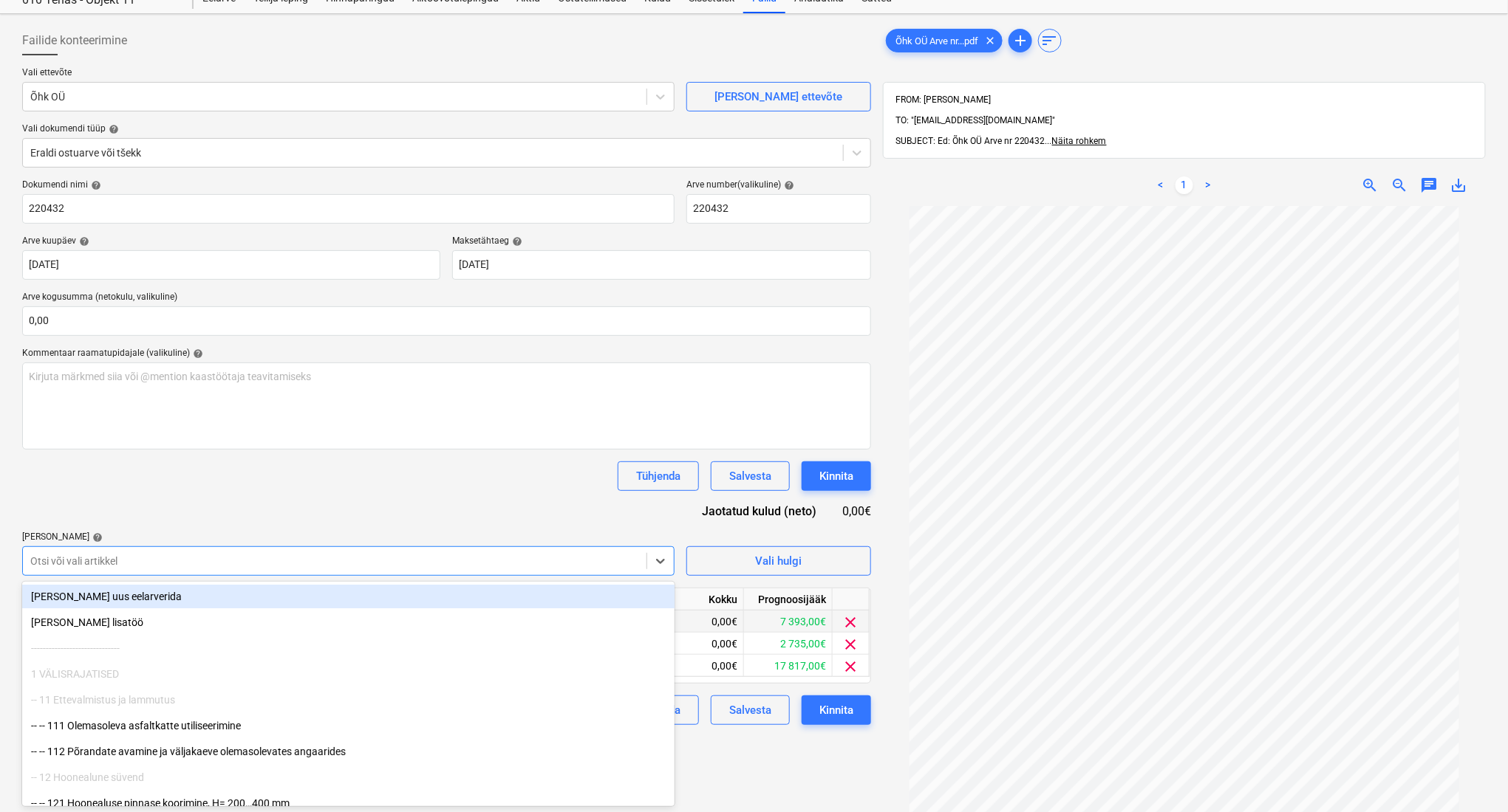
click at [538, 562] on div at bounding box center [334, 562] width 609 height 15
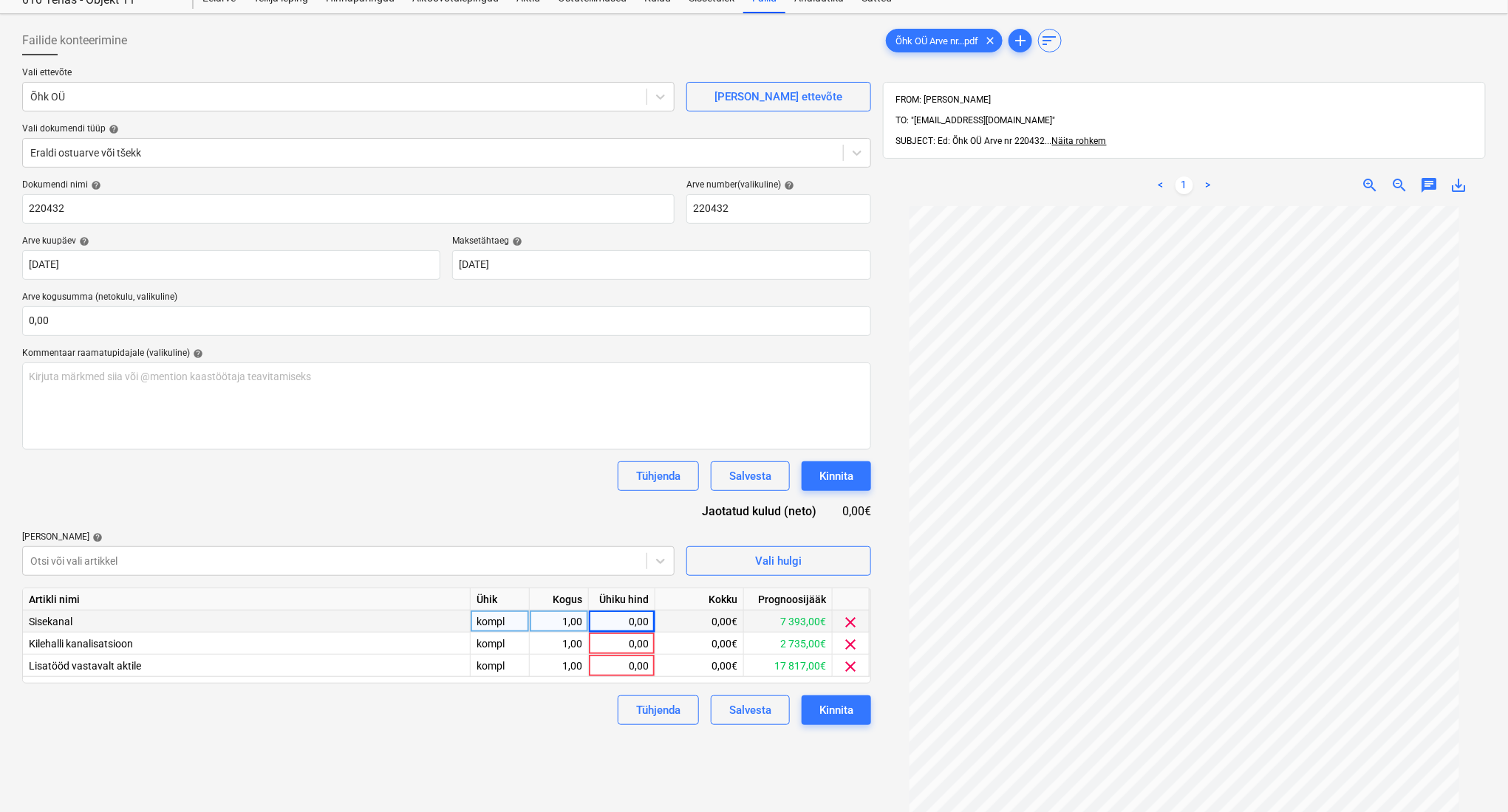
click at [534, 507] on div "Dokumendi nimi help 220432 Arve number (valikuline) help 220432 Arve kuupäev he…" at bounding box center [446, 452] width 849 height 546
click at [892, 556] on div at bounding box center [1184, 591] width 603 height 771
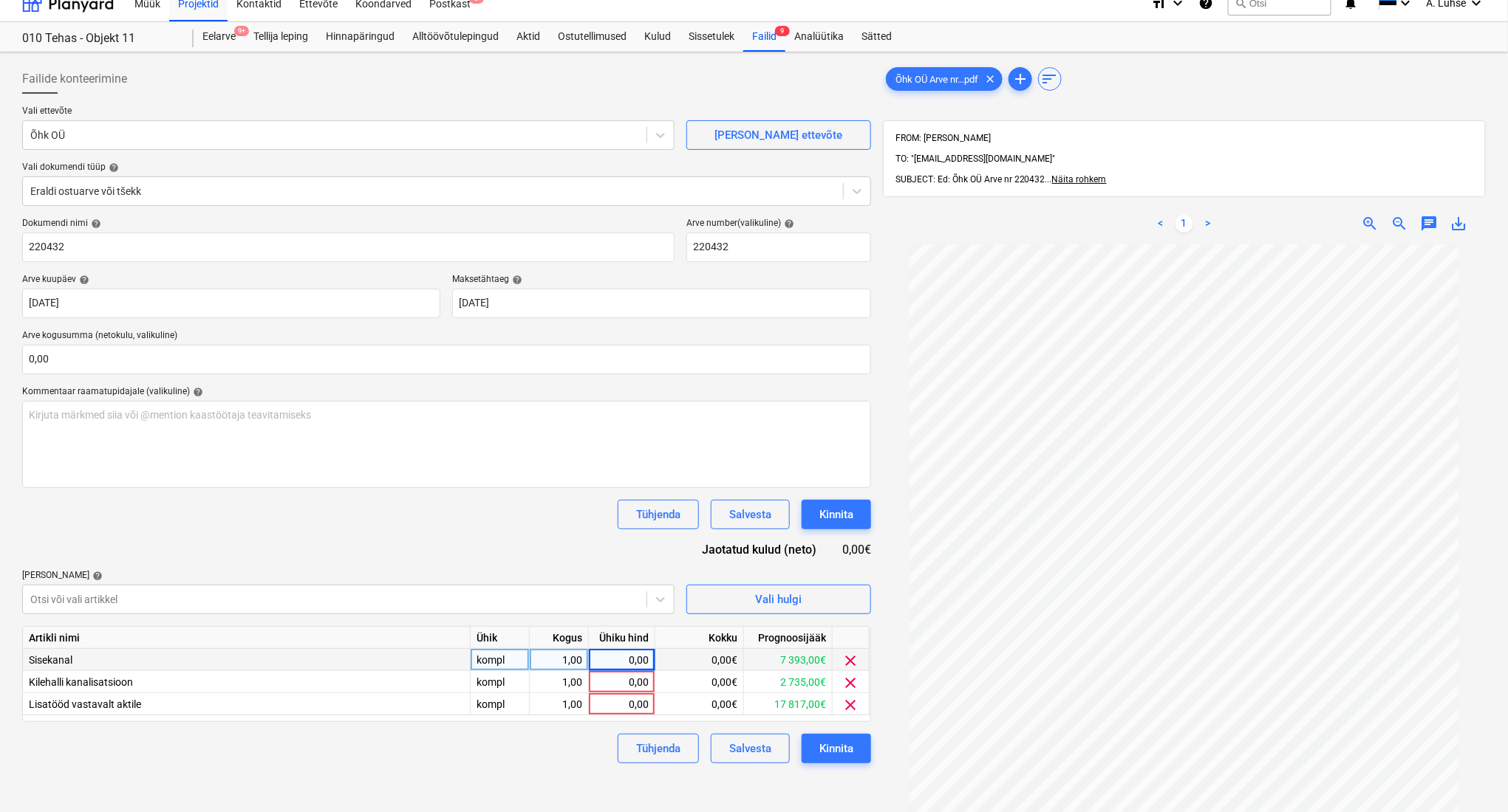
scroll to position [15, 0]
click at [859, 709] on span "clear" at bounding box center [852, 706] width 18 height 18
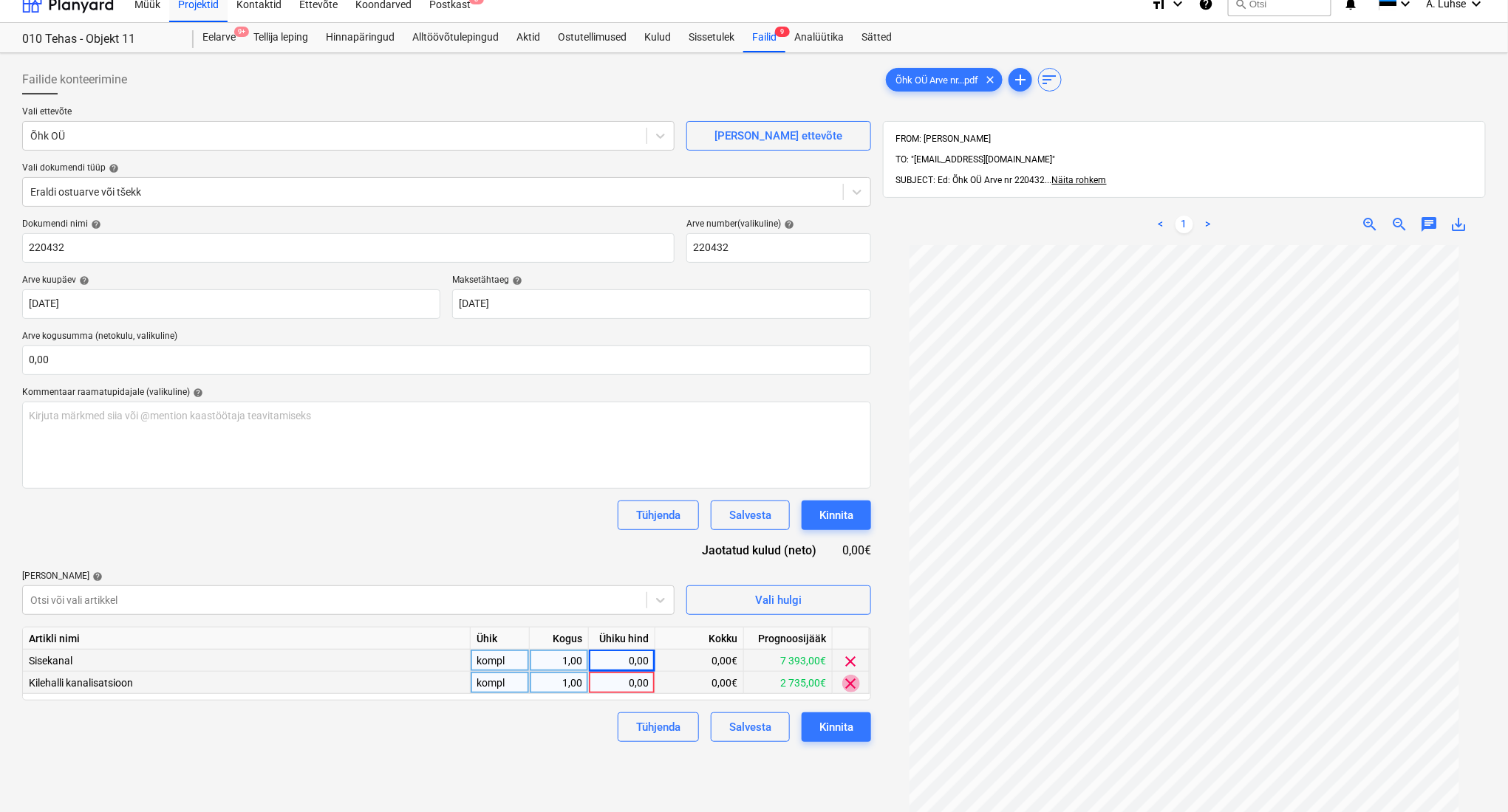
click at [852, 688] on span "clear" at bounding box center [852, 684] width 18 height 18
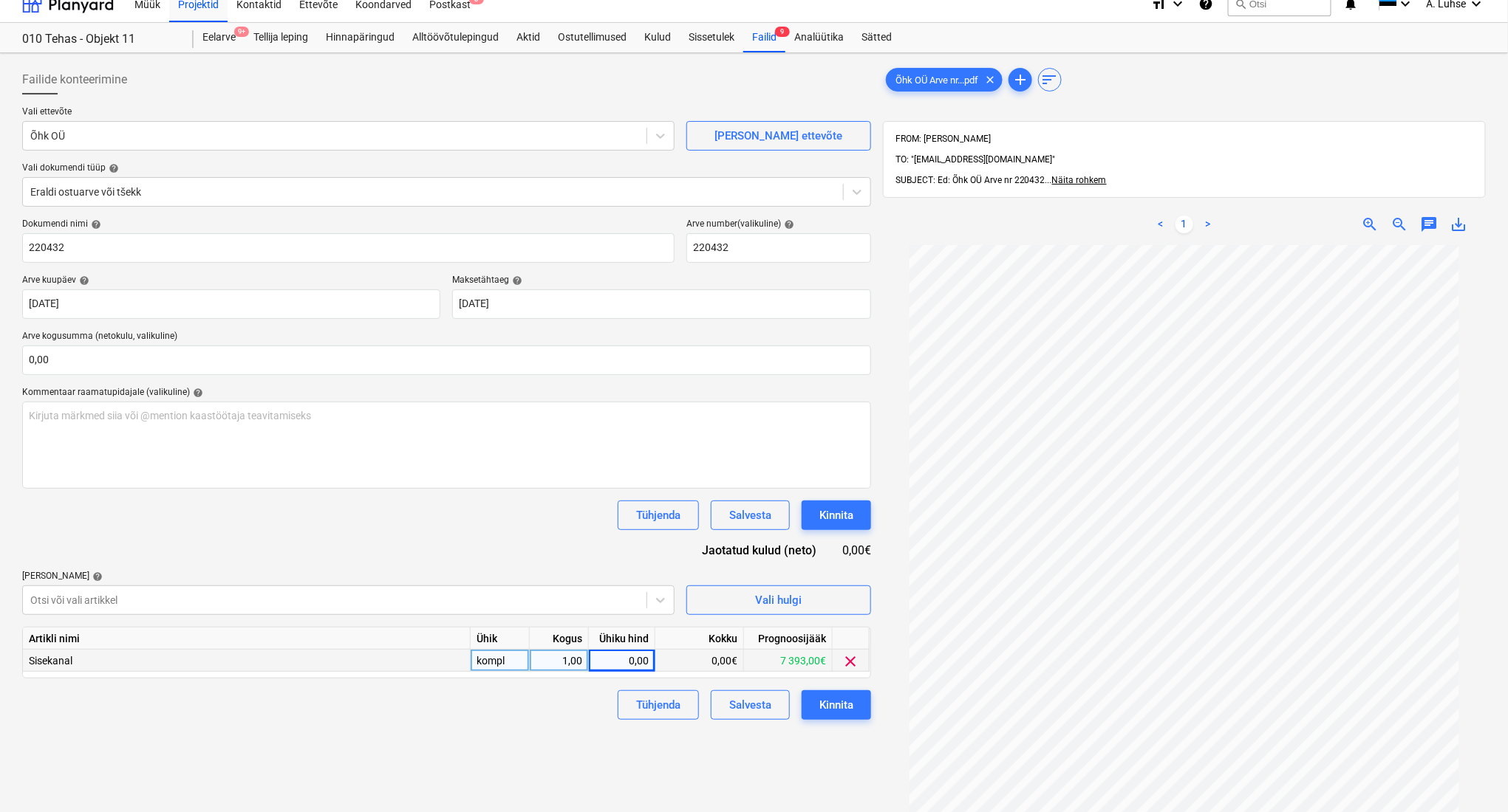
click at [853, 664] on span "clear" at bounding box center [852, 662] width 18 height 18
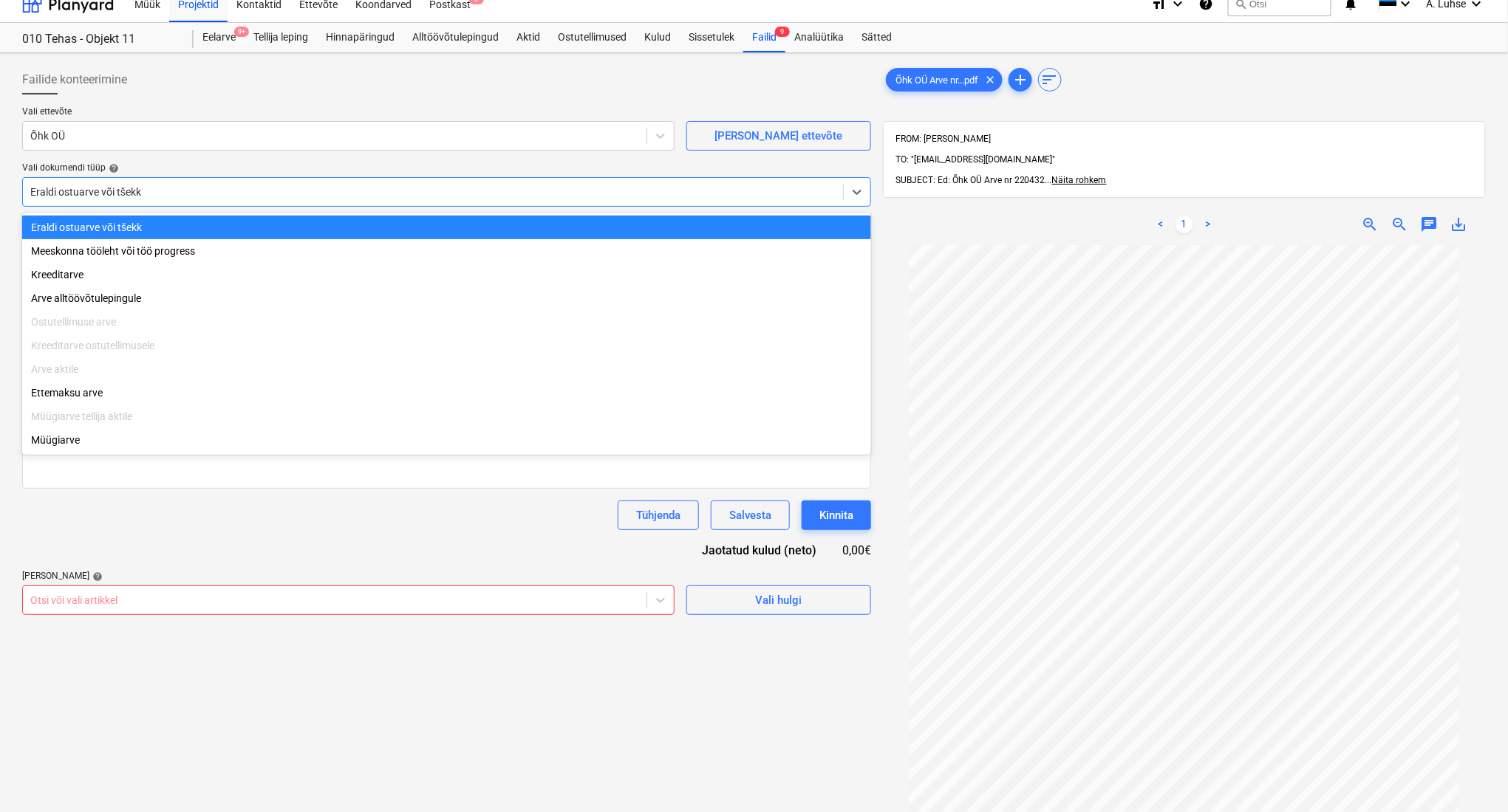
click at [275, 192] on div at bounding box center [433, 192] width 806 height 15
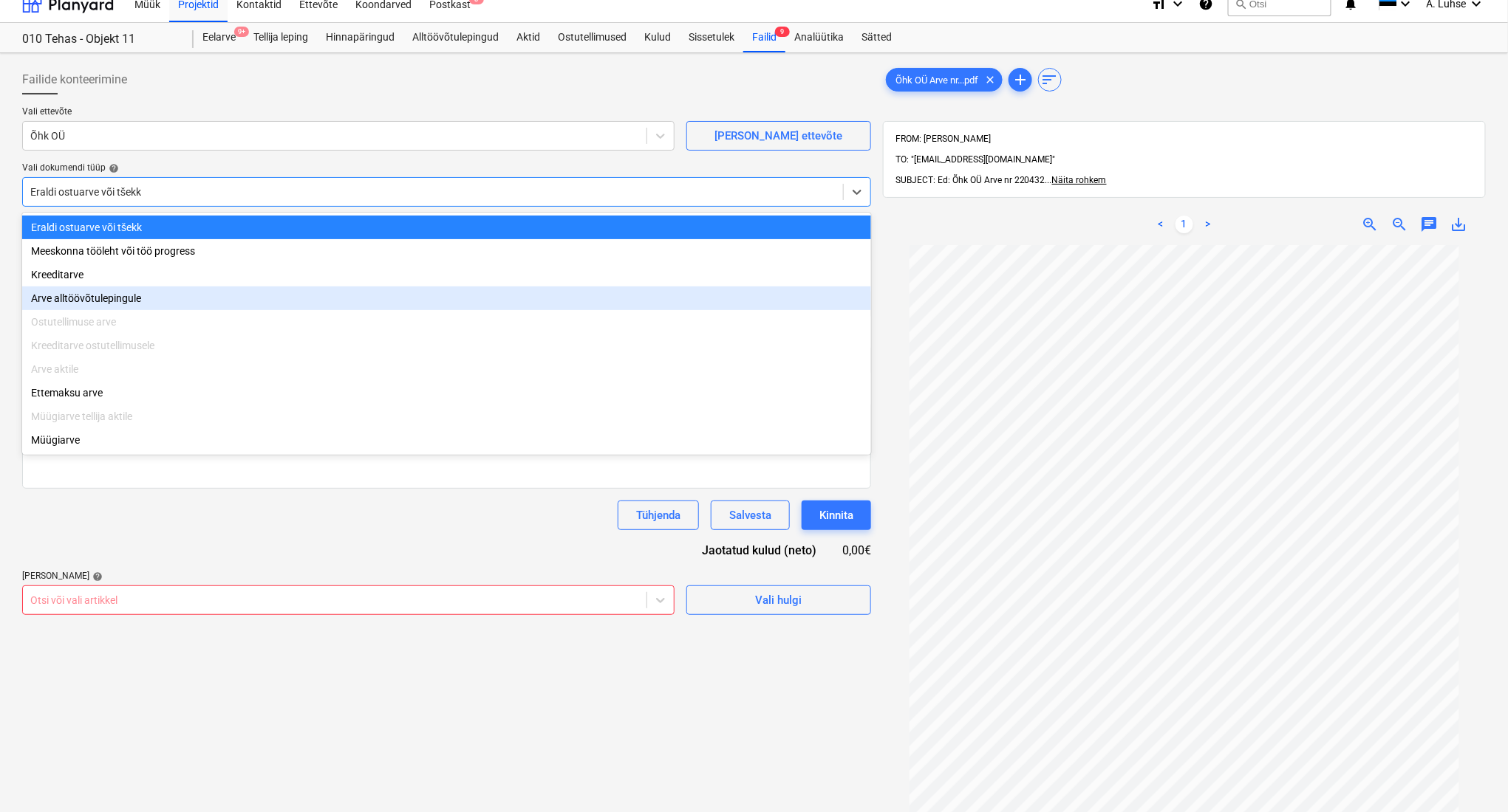
click at [273, 296] on div "Arve alltöövõtulepingule" at bounding box center [446, 298] width 849 height 23
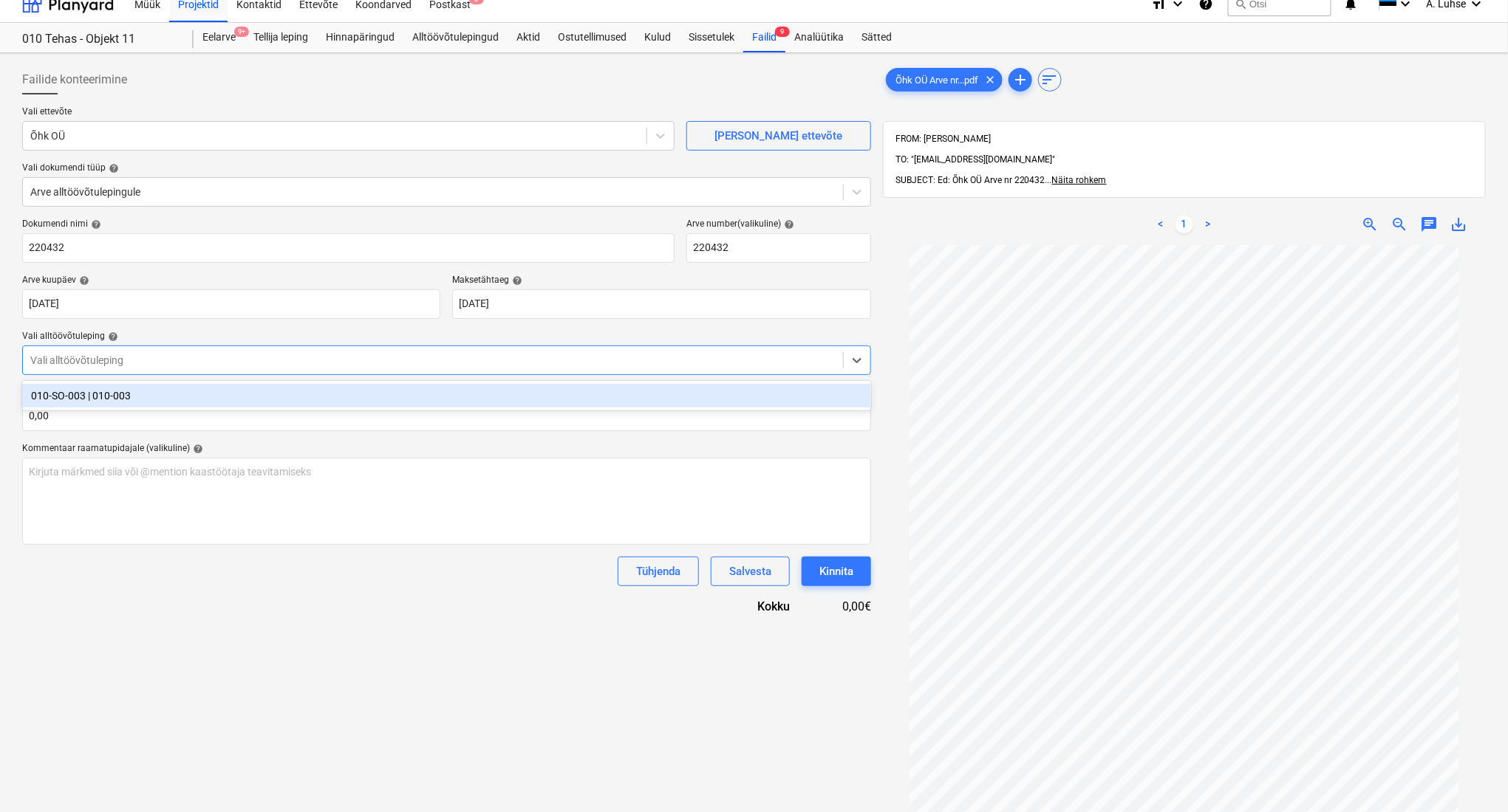
click at [220, 365] on div at bounding box center [433, 360] width 806 height 15
click at [218, 395] on div "010-SO-003 | 010-003" at bounding box center [446, 395] width 849 height 23
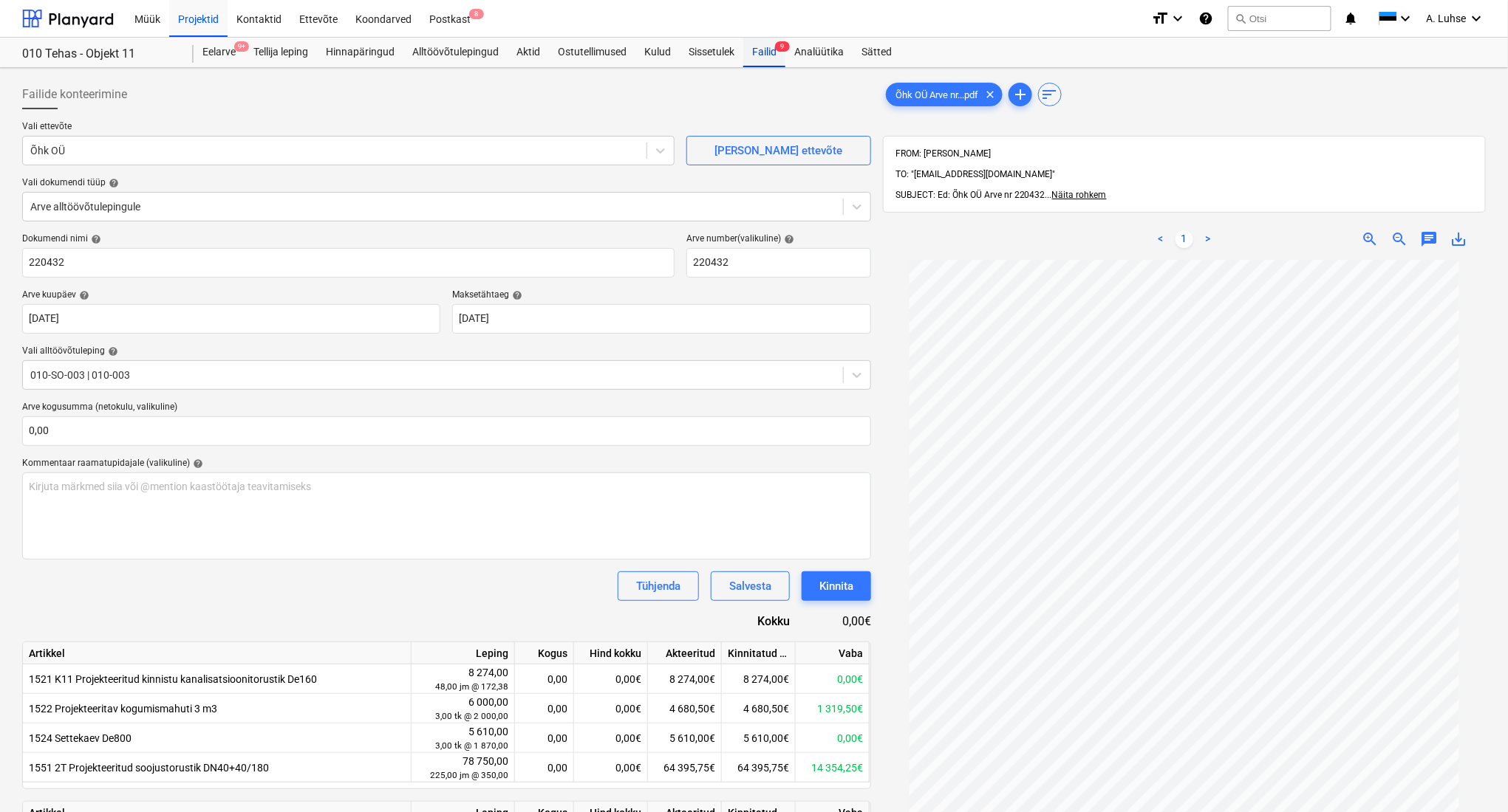
click at [763, 60] on div "Failid 9" at bounding box center [764, 52] width 42 height 29
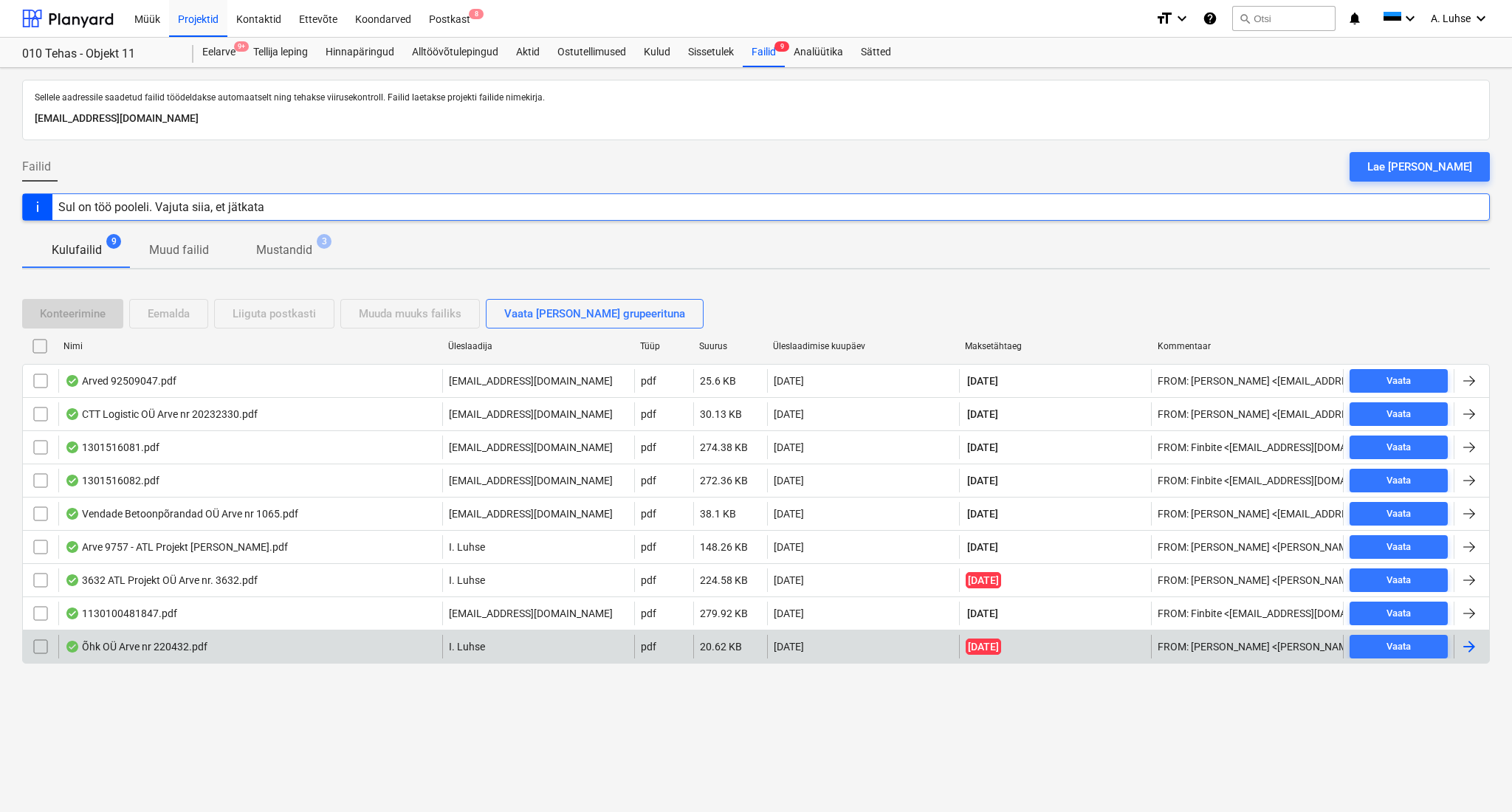
click at [213, 648] on div "Õhk OÜ Arve nr 220432.pdf" at bounding box center [249, 646] width 384 height 23
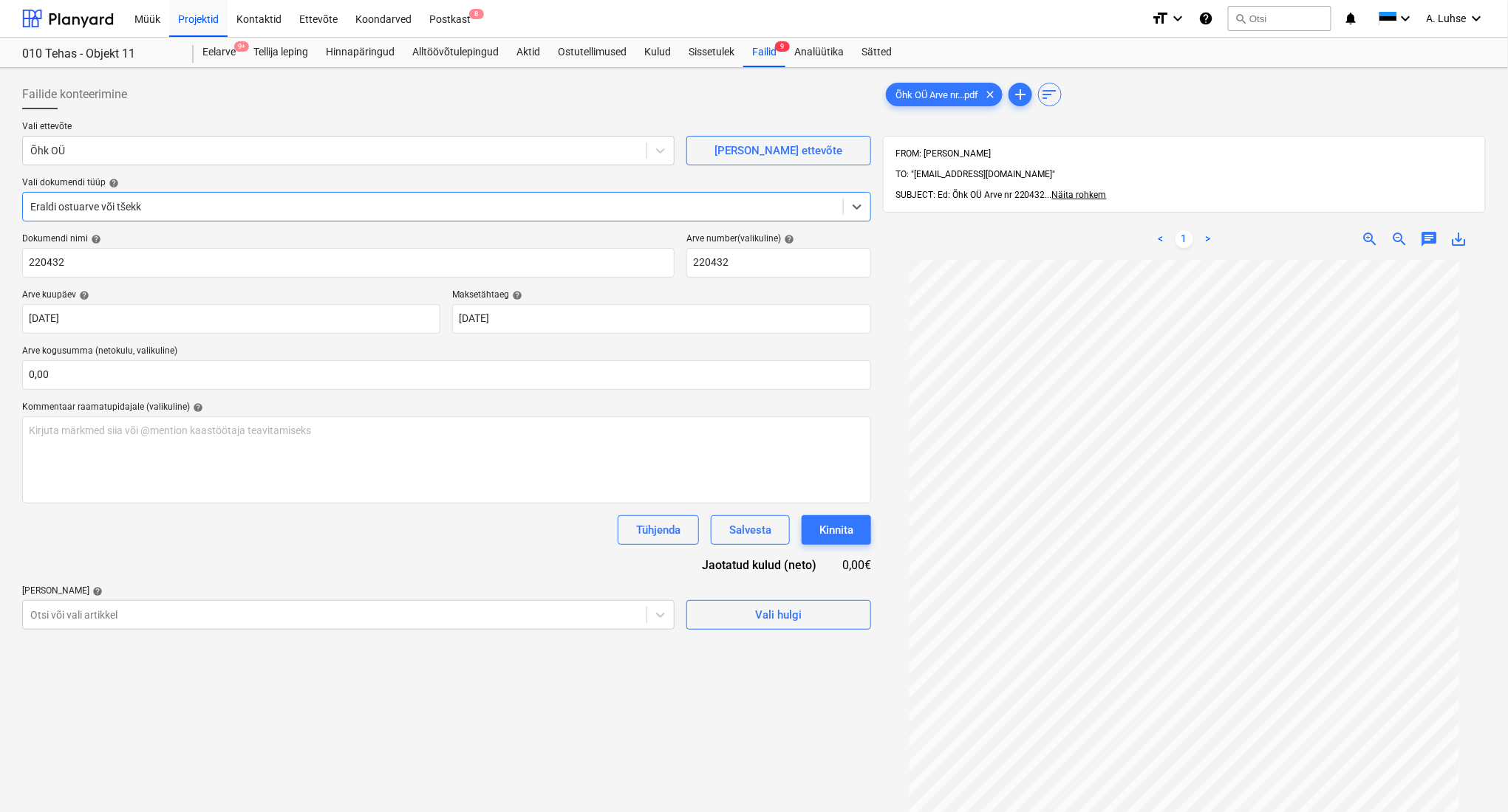
click at [199, 206] on div at bounding box center [433, 207] width 806 height 15
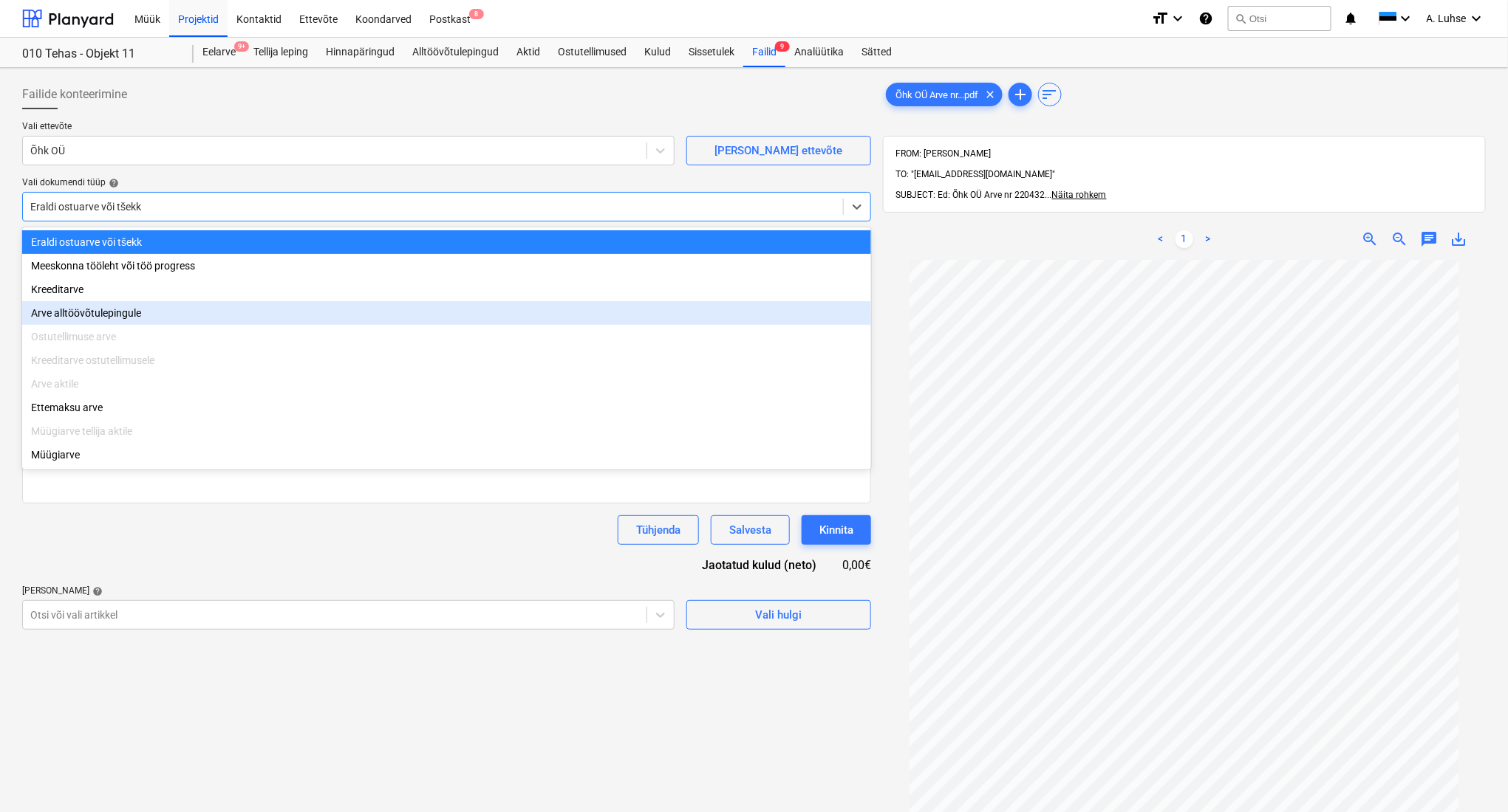
click at [206, 310] on div "Arve alltöövõtulepingule" at bounding box center [446, 313] width 849 height 23
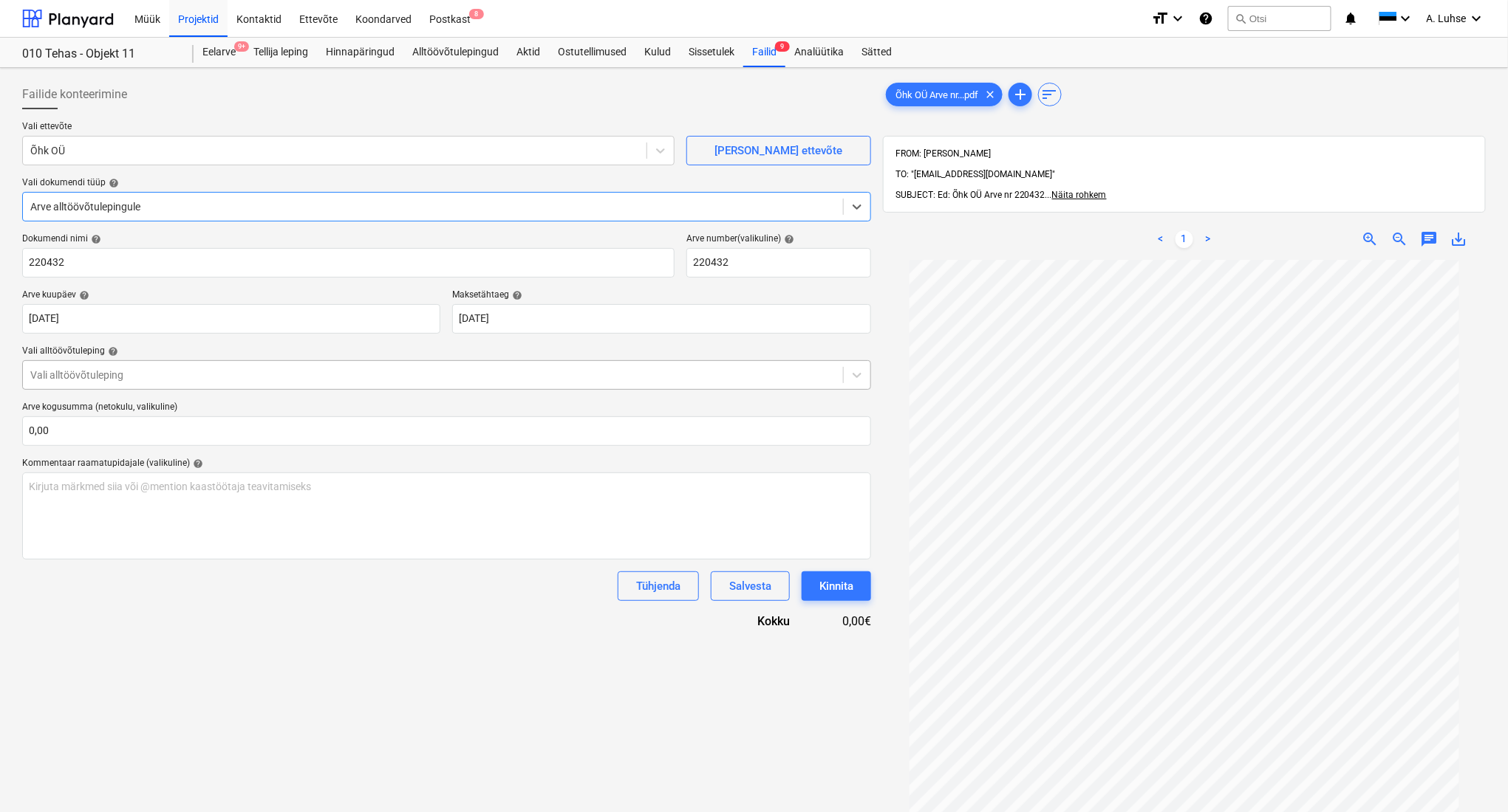
click at [147, 370] on div at bounding box center [433, 375] width 806 height 15
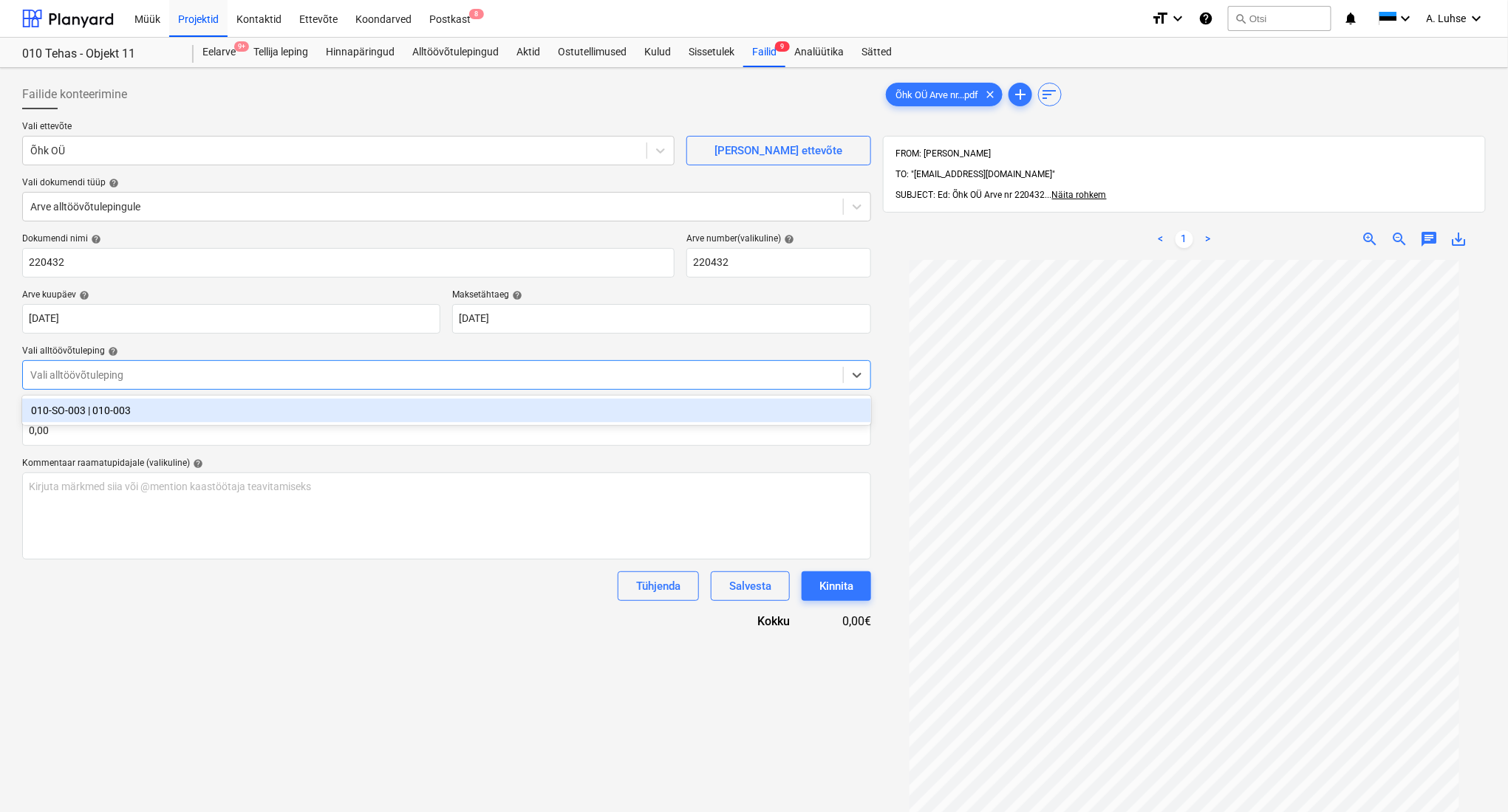
click at [161, 414] on div "010-SO-003 | 010-003" at bounding box center [446, 410] width 849 height 23
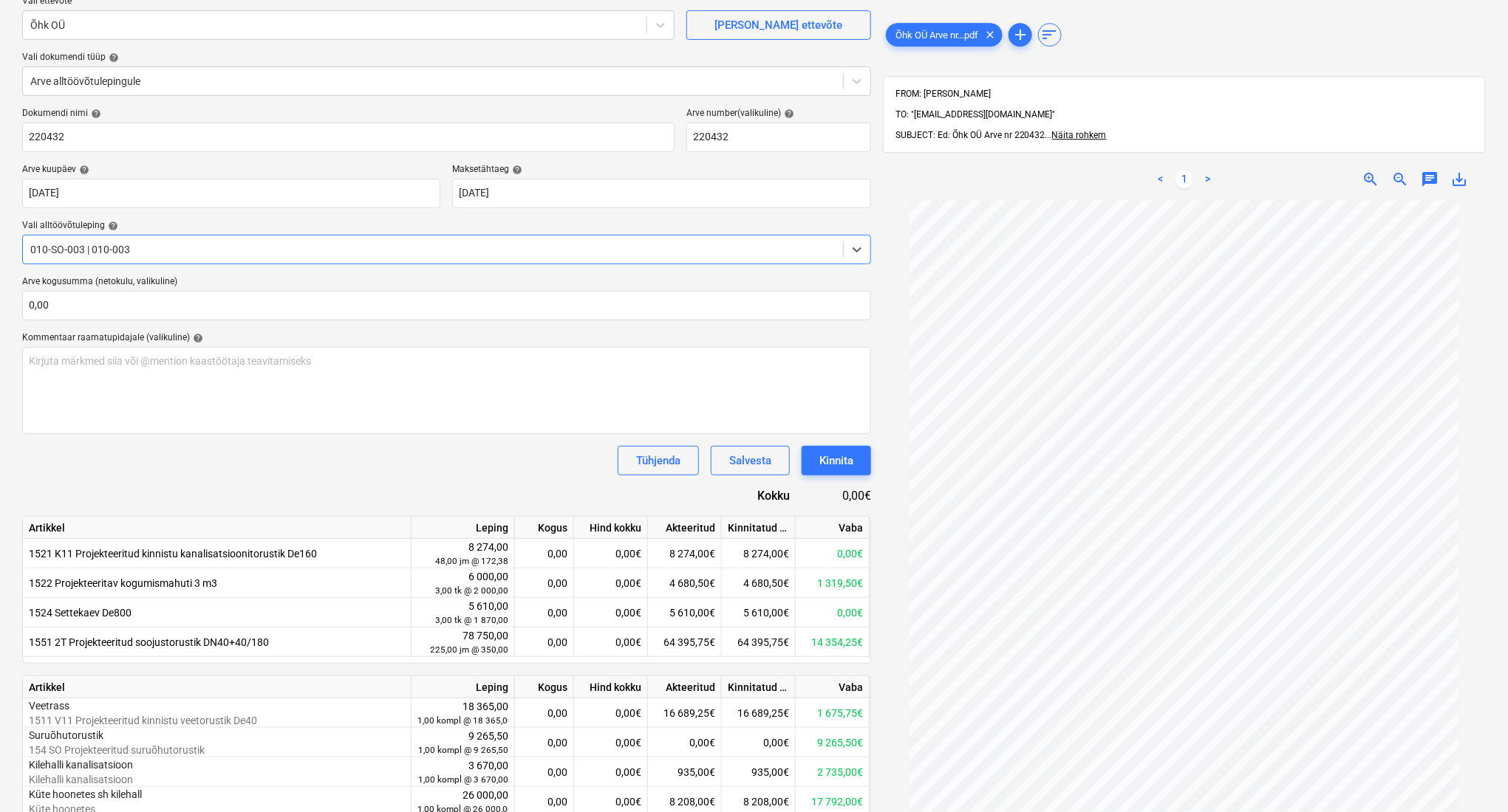
scroll to position [277, 0]
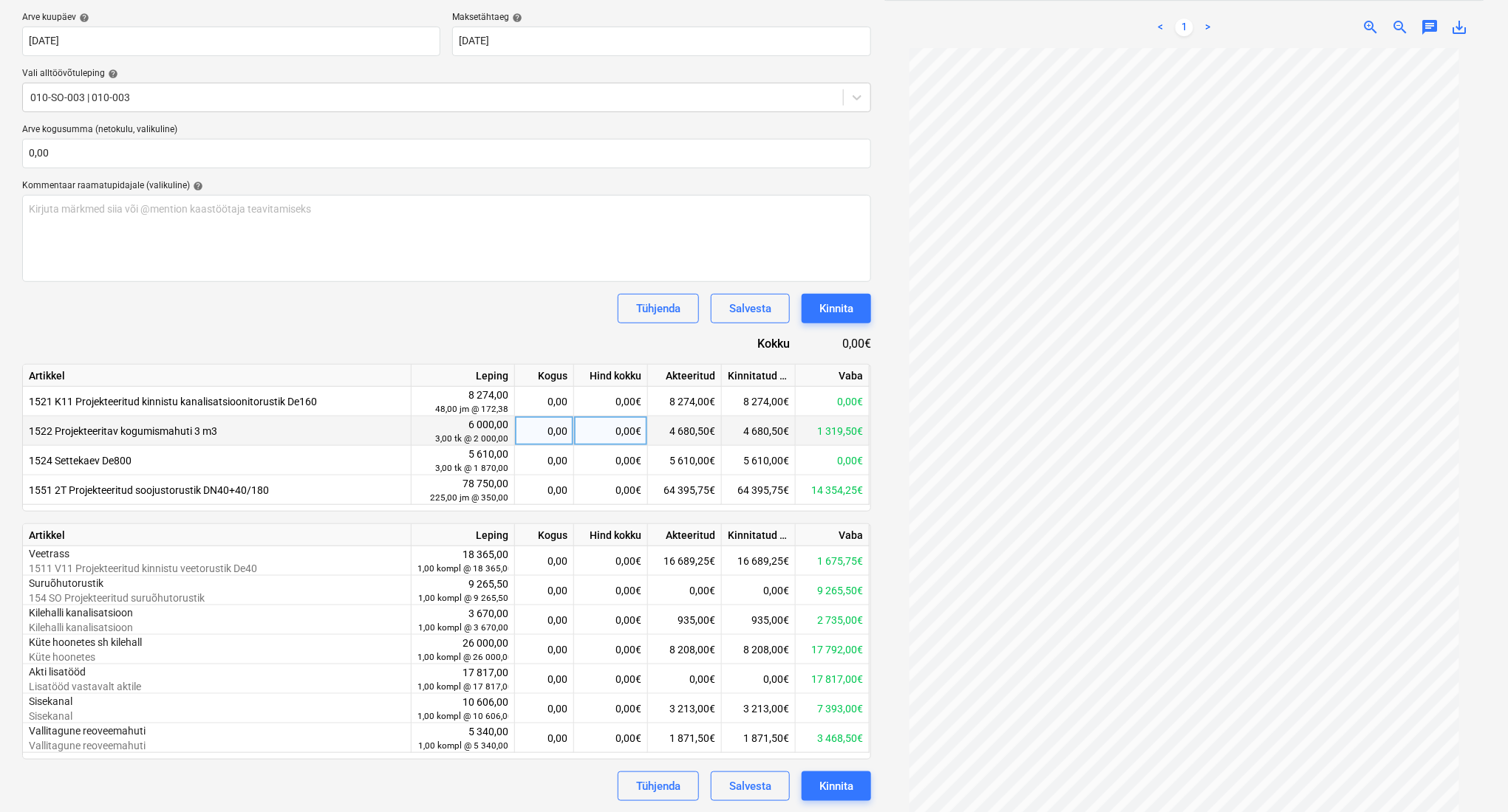
click at [560, 420] on div "0,00" at bounding box center [544, 431] width 47 height 29
click at [566, 318] on div "Tühjenda Salvesta Kinnita" at bounding box center [446, 308] width 849 height 29
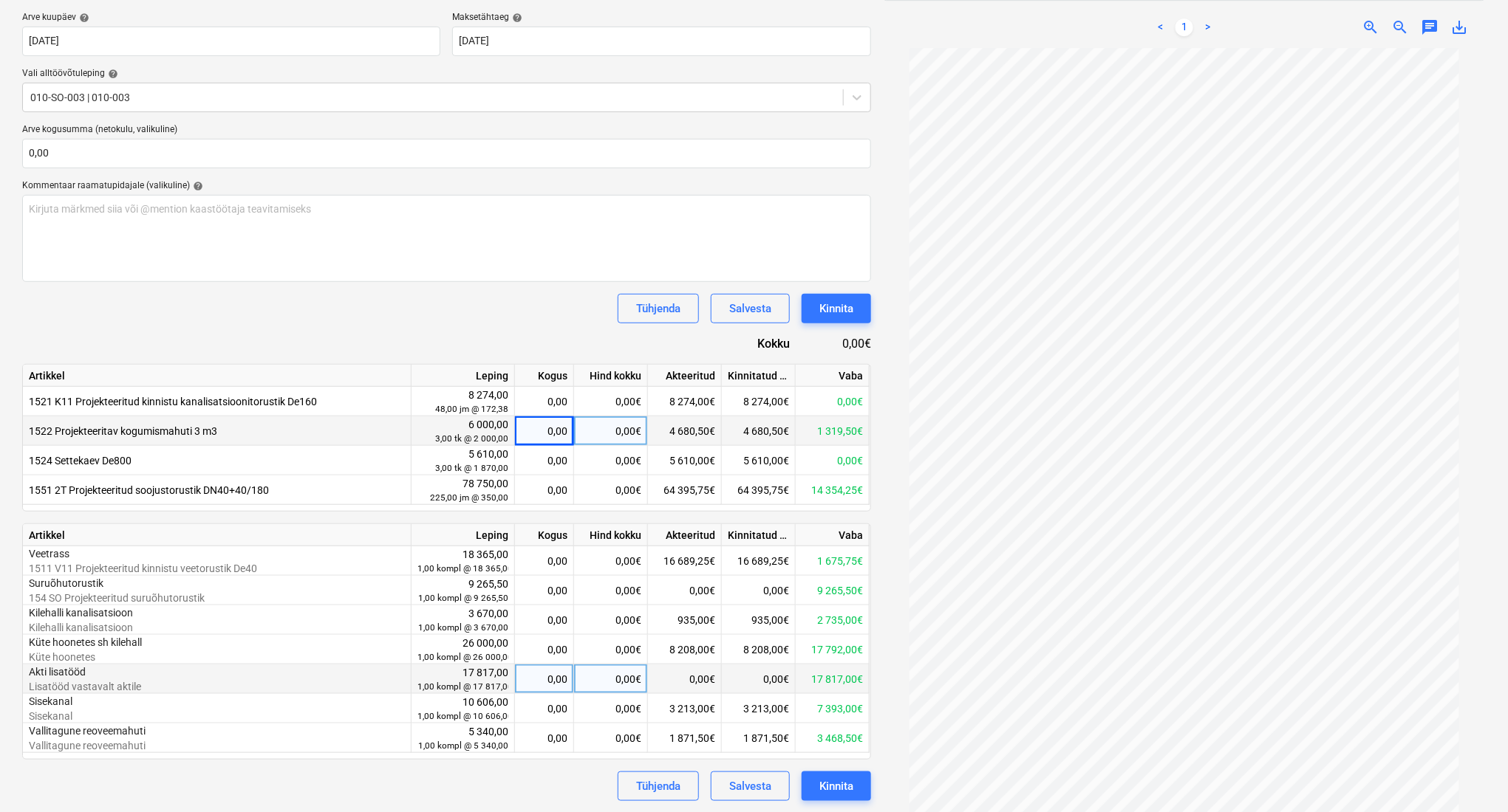
click at [524, 687] on div "0,00" at bounding box center [544, 679] width 47 height 29
type input "1"
click at [625, 685] on div "17 817,00€" at bounding box center [611, 679] width 74 height 29
type input "17277"
click at [275, 343] on div "Dokumendi nimi help 220432 Arve number (valikuline) help 220432 Arve kuupäev he…" at bounding box center [446, 378] width 849 height 845
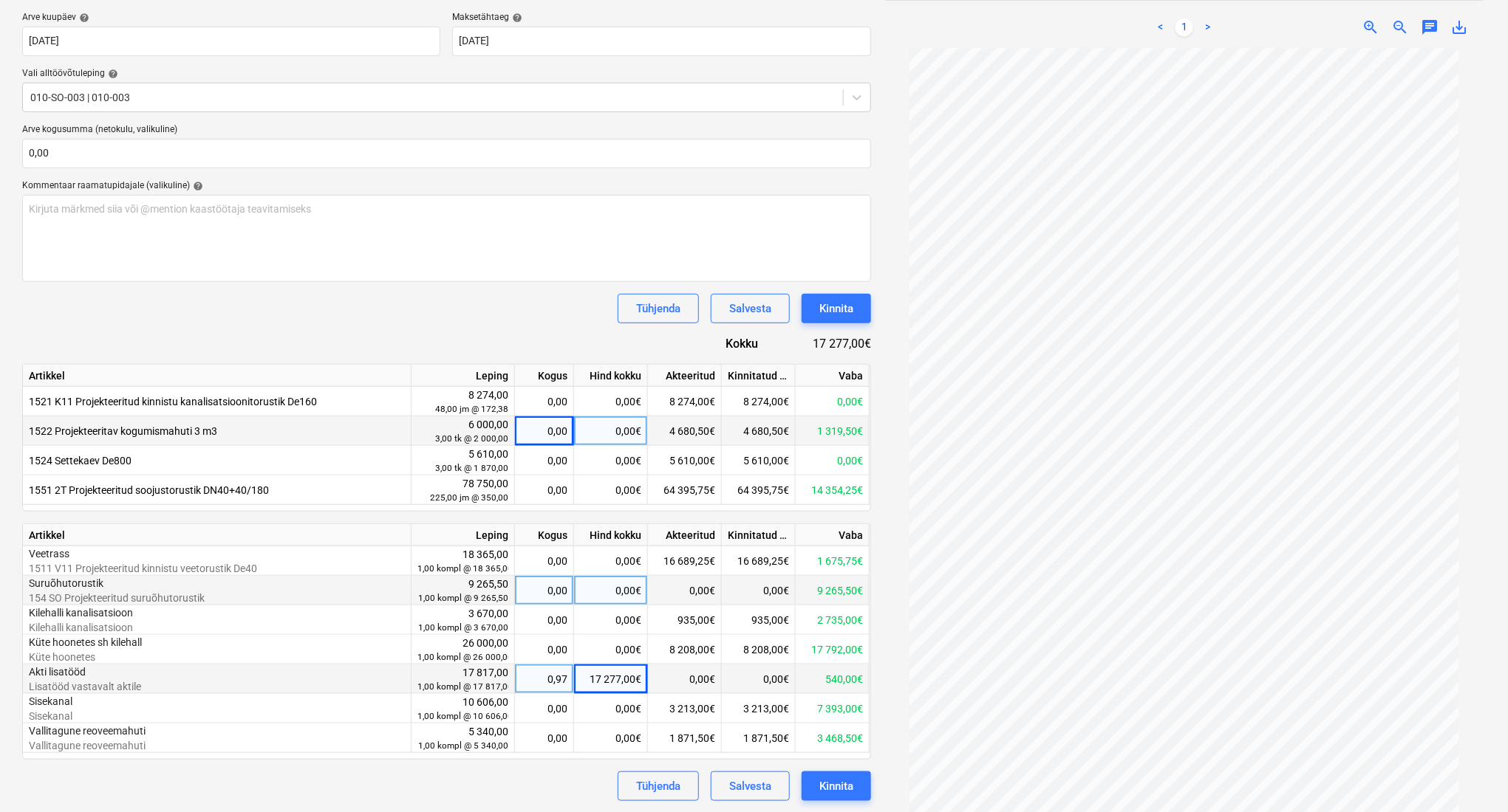
click at [549, 584] on div "0,00" at bounding box center [544, 590] width 47 height 29
click at [620, 601] on div "0,00€" at bounding box center [611, 590] width 74 height 29
type input "9265,5"
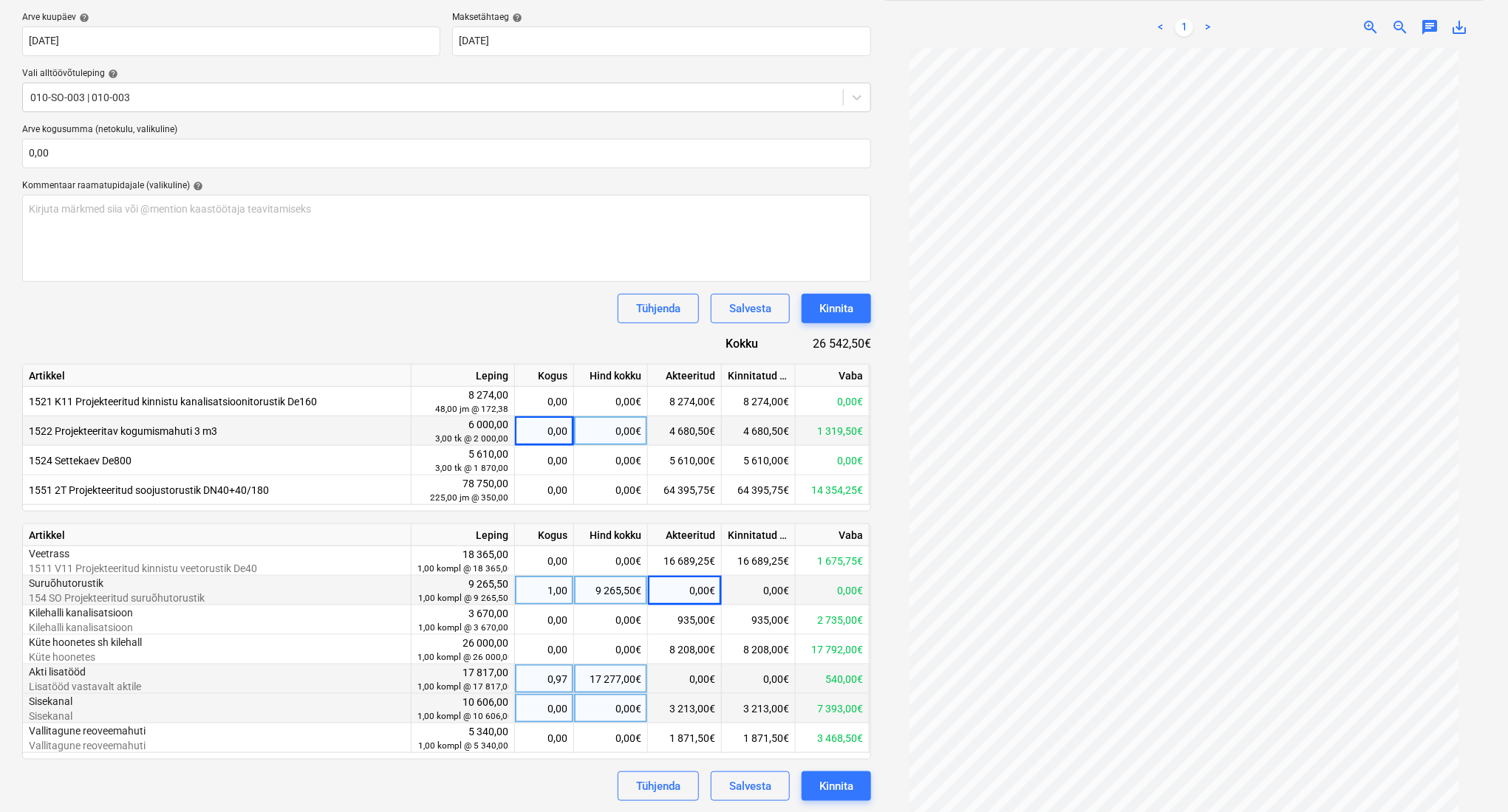
click at [619, 706] on div "0,00€" at bounding box center [611, 709] width 74 height 29
click at [594, 709] on div "0,00€" at bounding box center [611, 709] width 74 height 29
type input "7050"
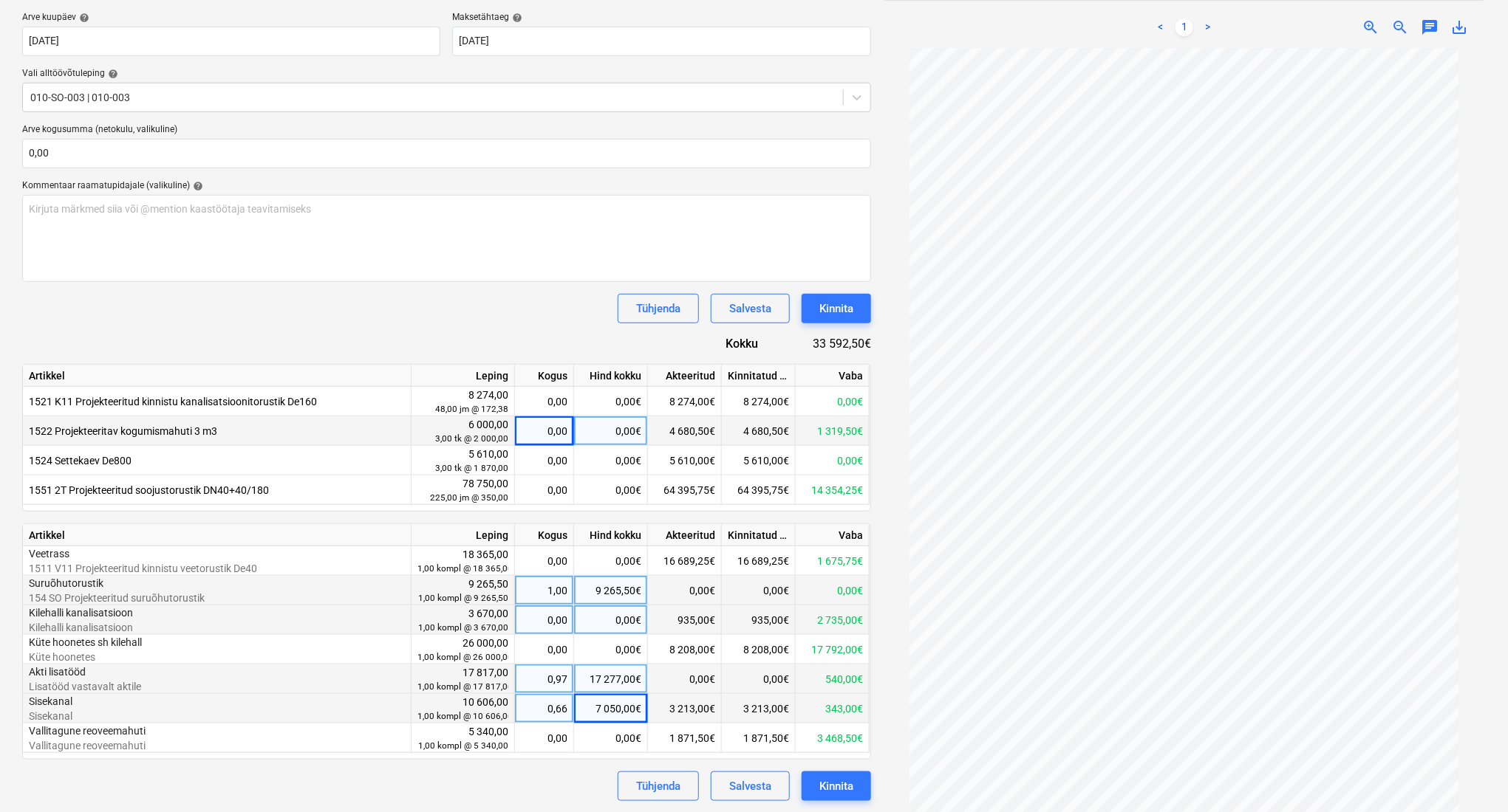
click at [699, 620] on div "935,00€" at bounding box center [685, 620] width 74 height 29
click at [630, 624] on div "0,00€" at bounding box center [611, 620] width 74 height 29
click at [686, 624] on div "935,00€" at bounding box center [685, 620] width 74 height 29
click at [625, 627] on div "0,00€" at bounding box center [611, 620] width 74 height 29
type input "e"
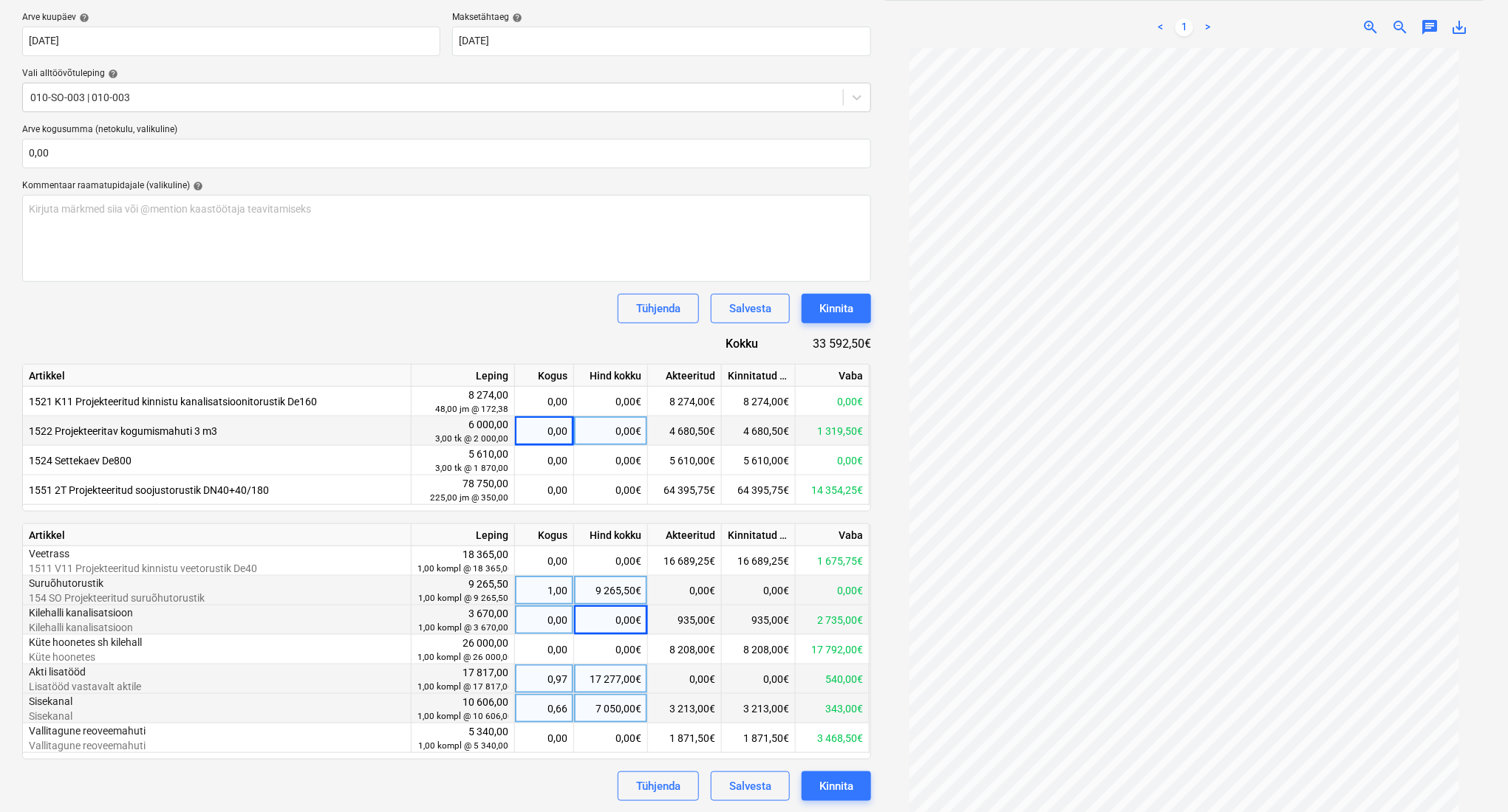
click at [694, 621] on div "935,00€" at bounding box center [685, 620] width 74 height 29
click at [693, 622] on div "935,00€" at bounding box center [685, 620] width 74 height 29
click at [623, 709] on div "7 050,00€" at bounding box center [611, 709] width 74 height 29
click at [622, 606] on div "0,00€" at bounding box center [611, 620] width 74 height 29
click at [622, 599] on div "9 265,50€" at bounding box center [611, 590] width 74 height 29
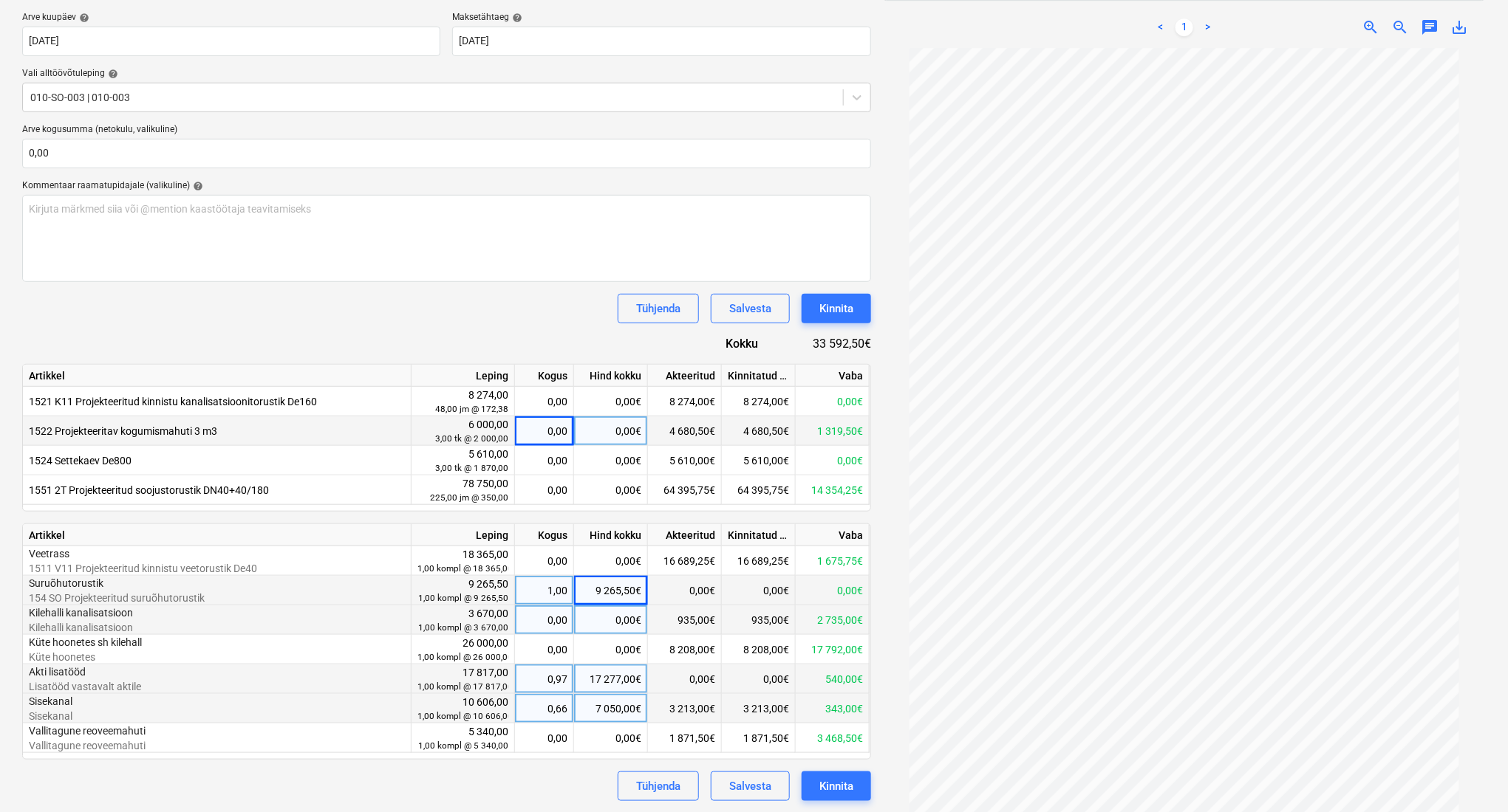
click at [616, 620] on div "0,00€" at bounding box center [611, 620] width 74 height 29
type input "660"
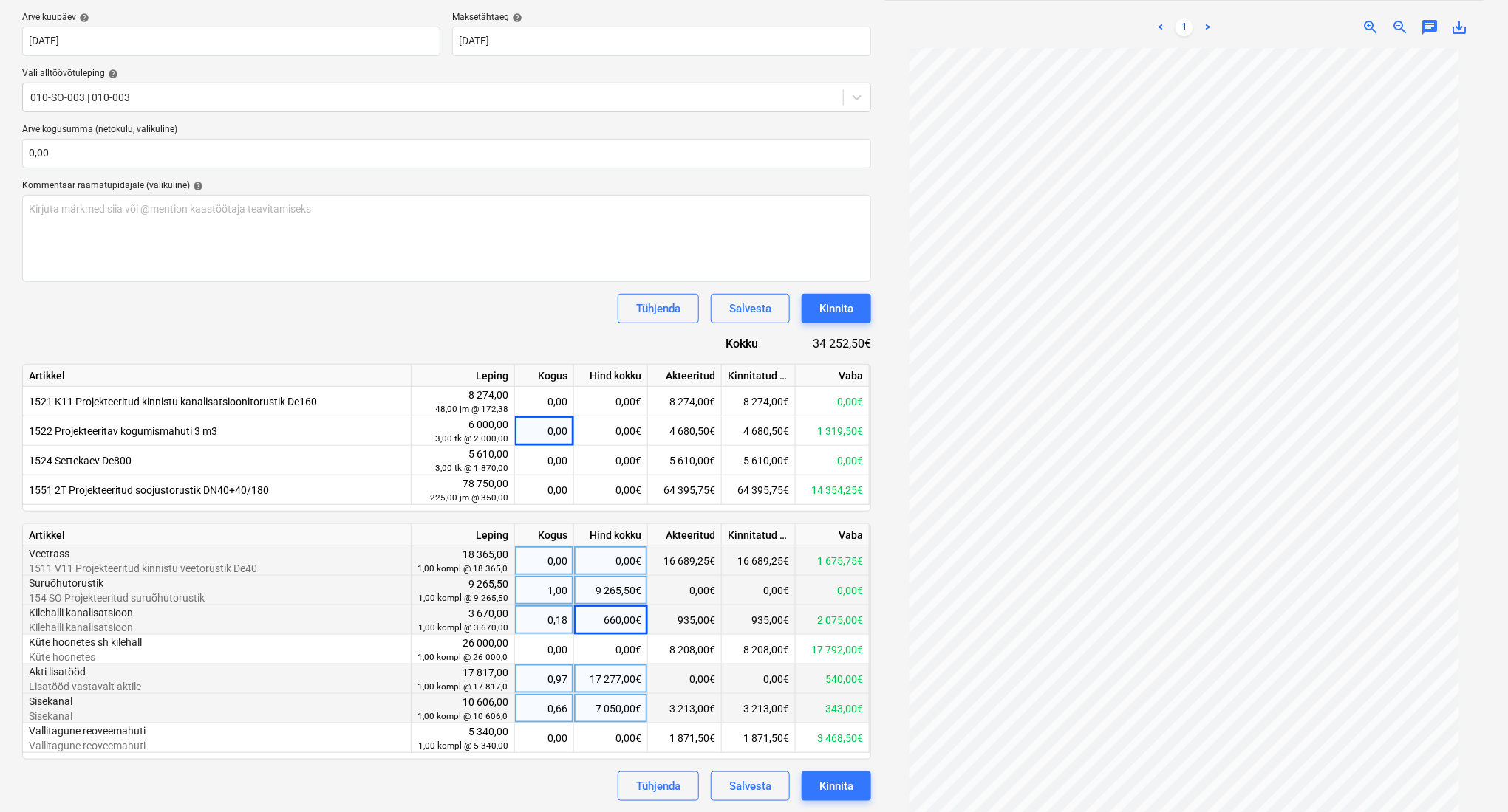
click at [604, 566] on div "0,00€" at bounding box center [611, 561] width 74 height 29
type input "673,75"
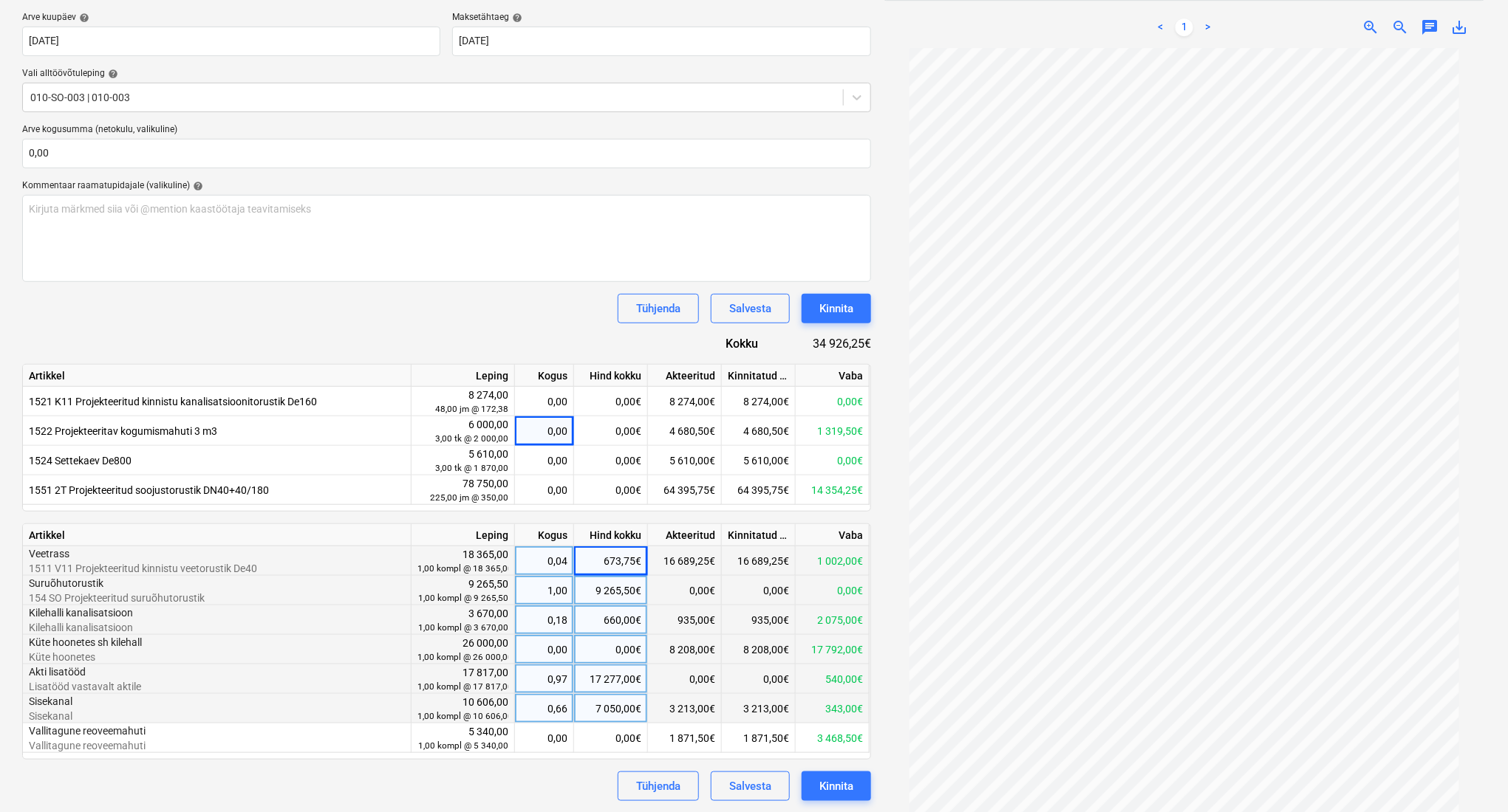
click at [625, 645] on div "0,00€" at bounding box center [611, 649] width 74 height 29
type input "13390,75"
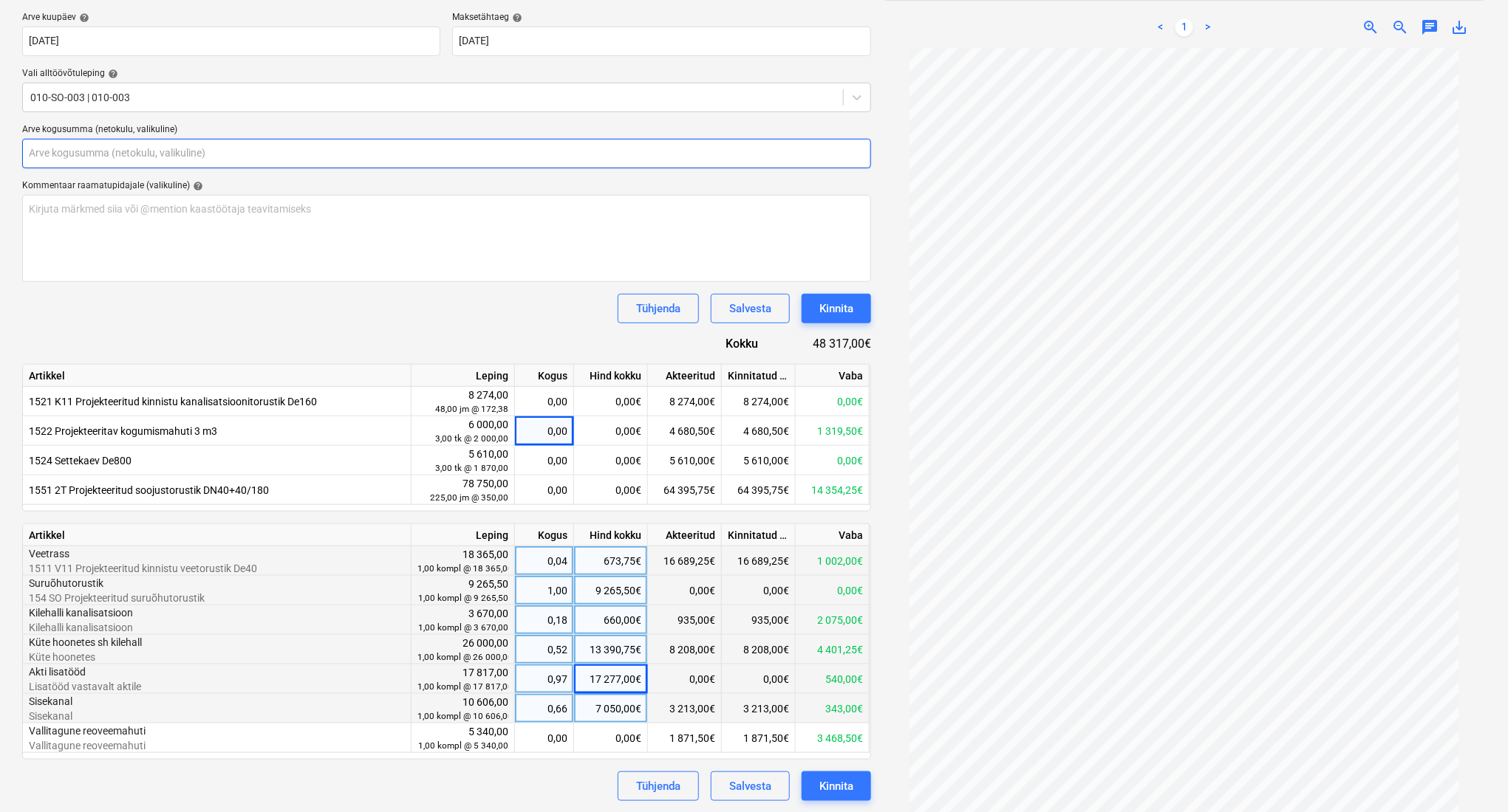
click at [332, 152] on input "text" at bounding box center [446, 153] width 849 height 29
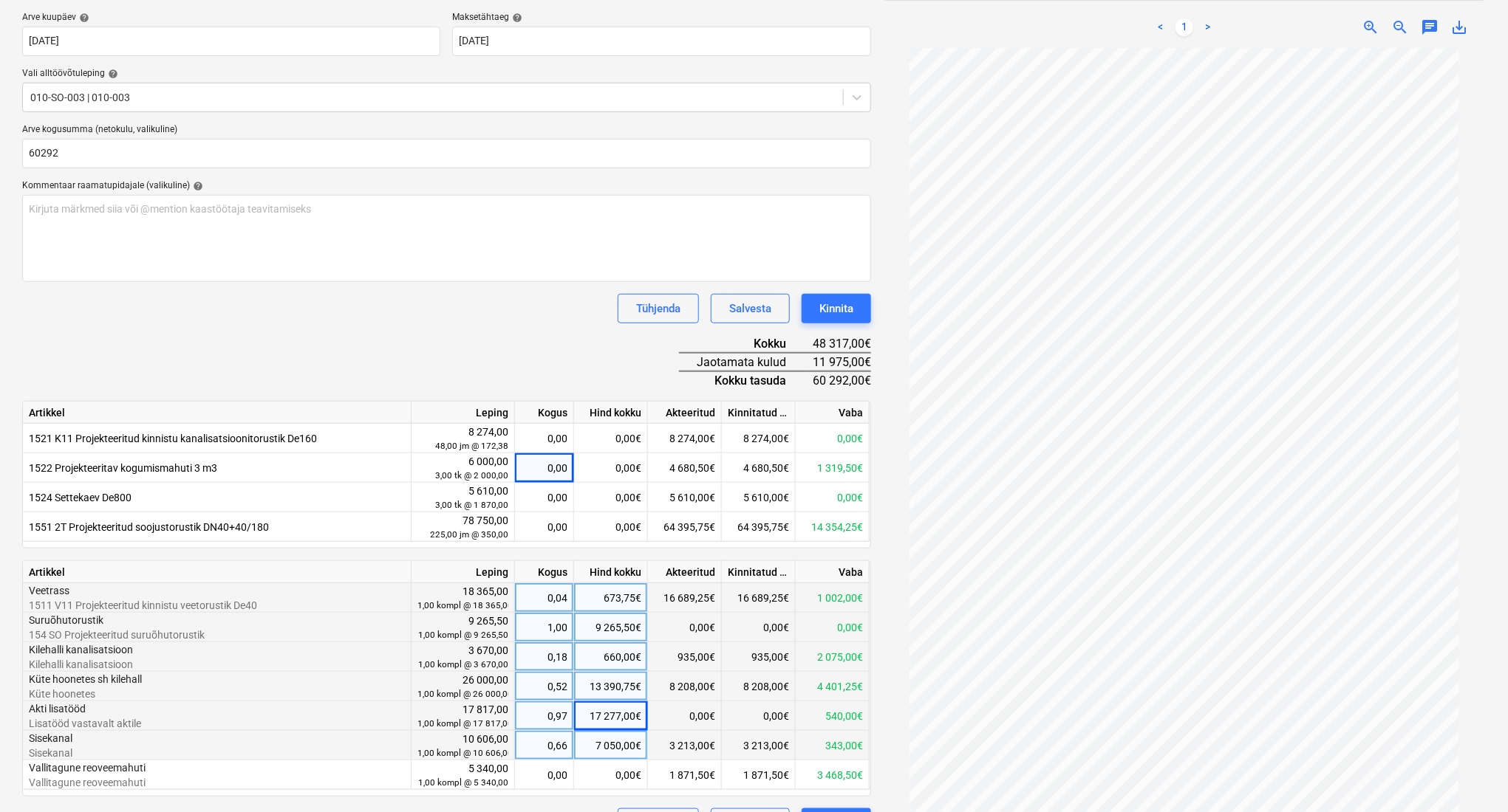
type input "60 292,00"
click at [316, 347] on div "Dokumendi nimi help 220432 Arve number (valikuline) help 220432 Arve kuupäev he…" at bounding box center [446, 397] width 849 height 882
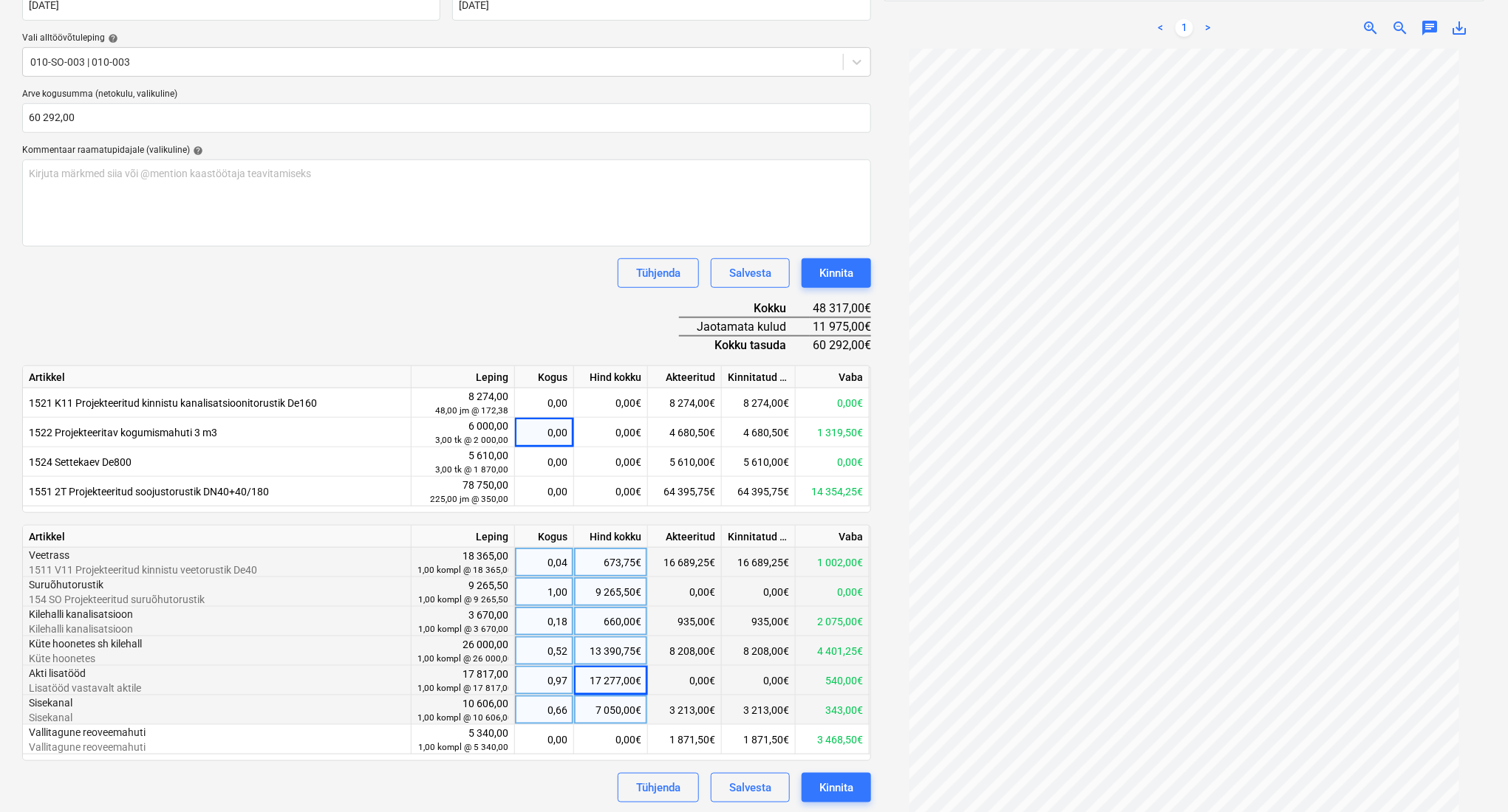
click at [612, 688] on div "17 277,00€" at bounding box center [611, 680] width 74 height 29
type input "32464,5"
click at [378, 281] on div "Tühjenda Salvesta Kinnita" at bounding box center [446, 273] width 849 height 29
click at [854, 786] on button "Kinnita" at bounding box center [837, 787] width 69 height 29
click at [588, 685] on div "32 464,50€" at bounding box center [611, 680] width 74 height 29
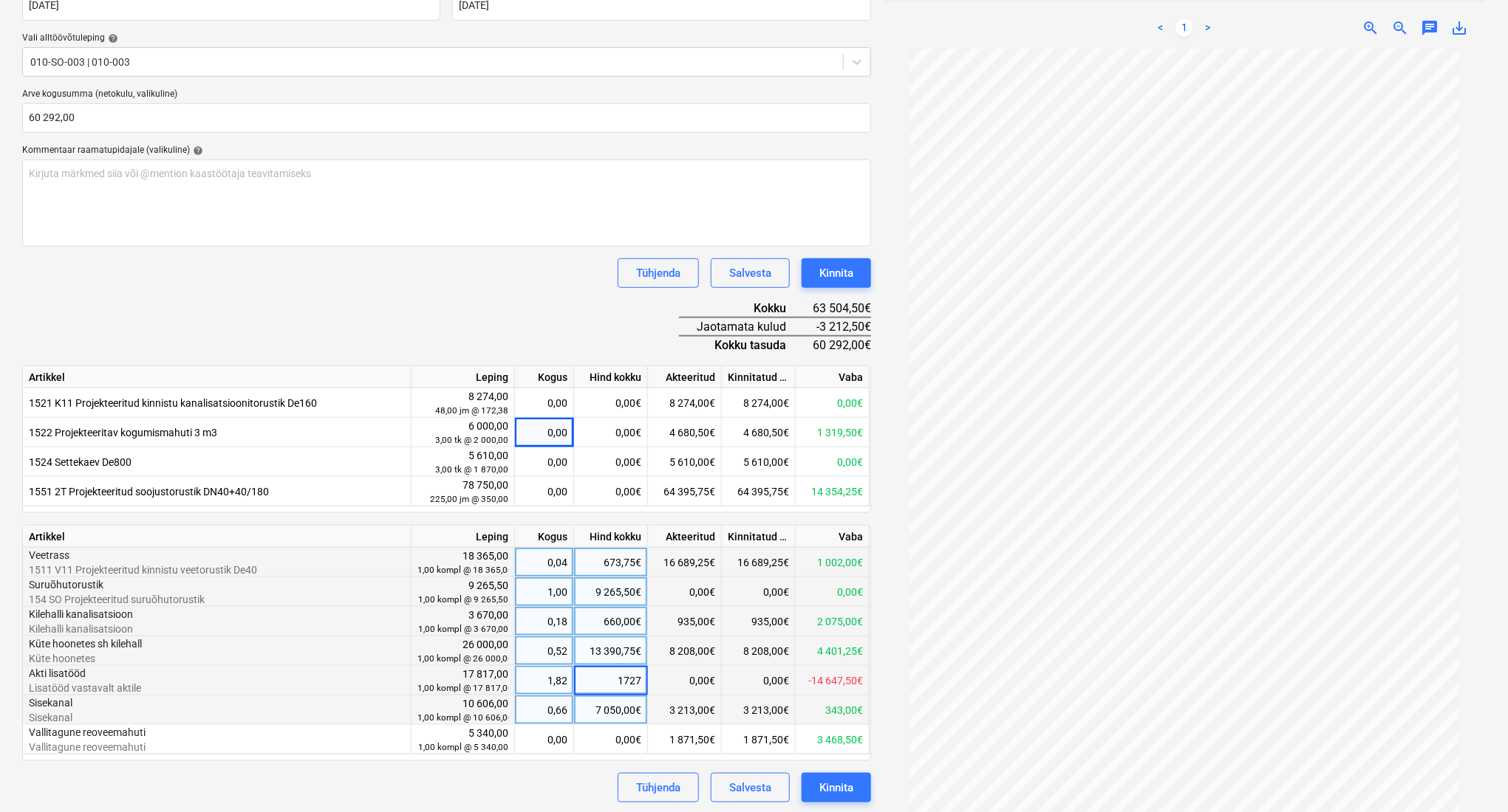
type input "17277"
click at [557, 774] on div "Tühjenda Salvesta Kinnita" at bounding box center [446, 787] width 849 height 29
click at [625, 488] on div "0,00€" at bounding box center [611, 492] width 74 height 29
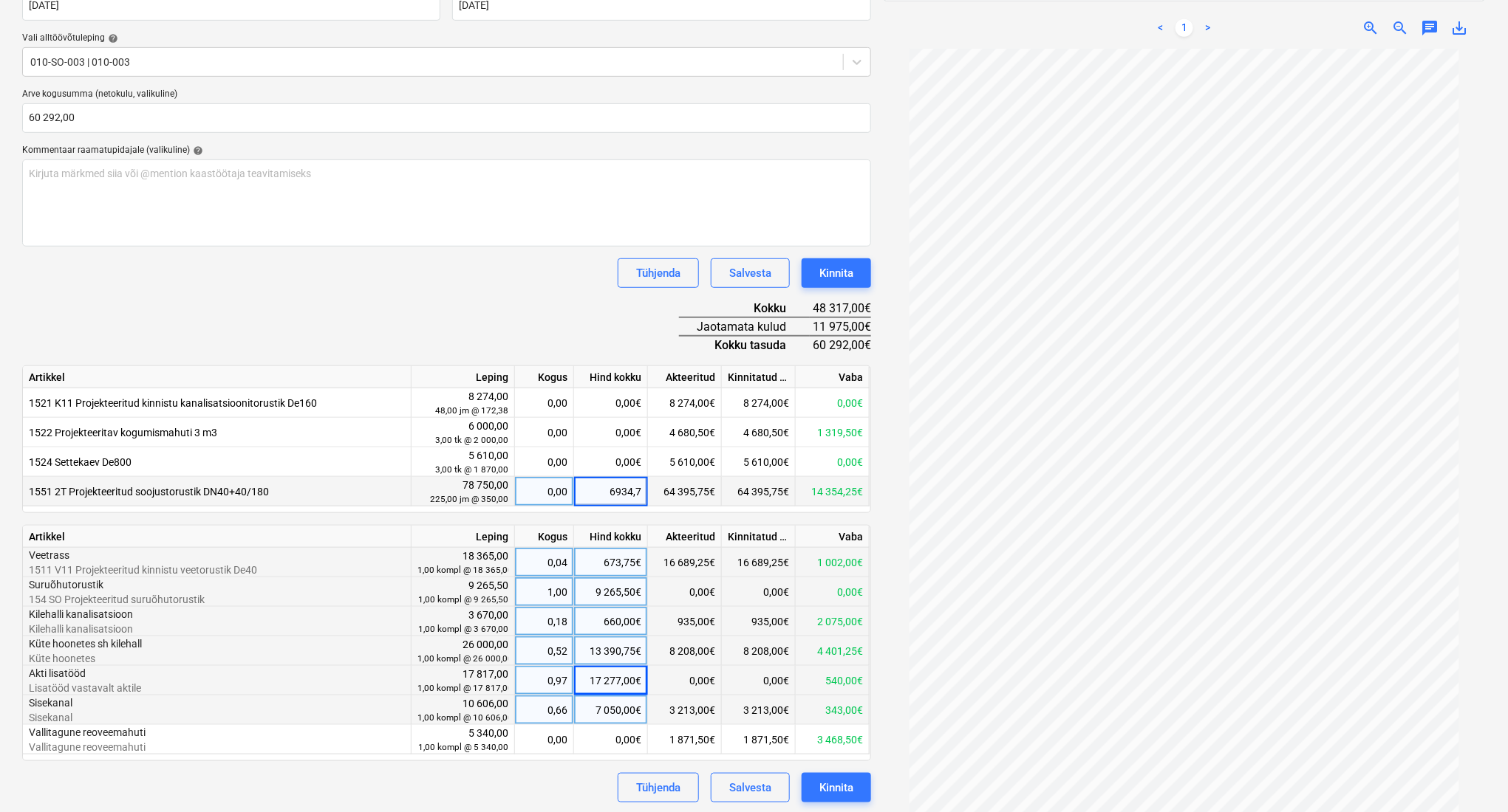
type input "6934,75"
click at [585, 651] on div "13 390,75€" at bounding box center [611, 651] width 74 height 29
type input "6456"
click at [505, 307] on div "Dokumendi nimi help 220432 Arve number (valikuline) help 220432 Arve kuupäev he…" at bounding box center [446, 361] width 849 height 882
click at [754, 783] on div "Salvesta" at bounding box center [751, 787] width 42 height 19
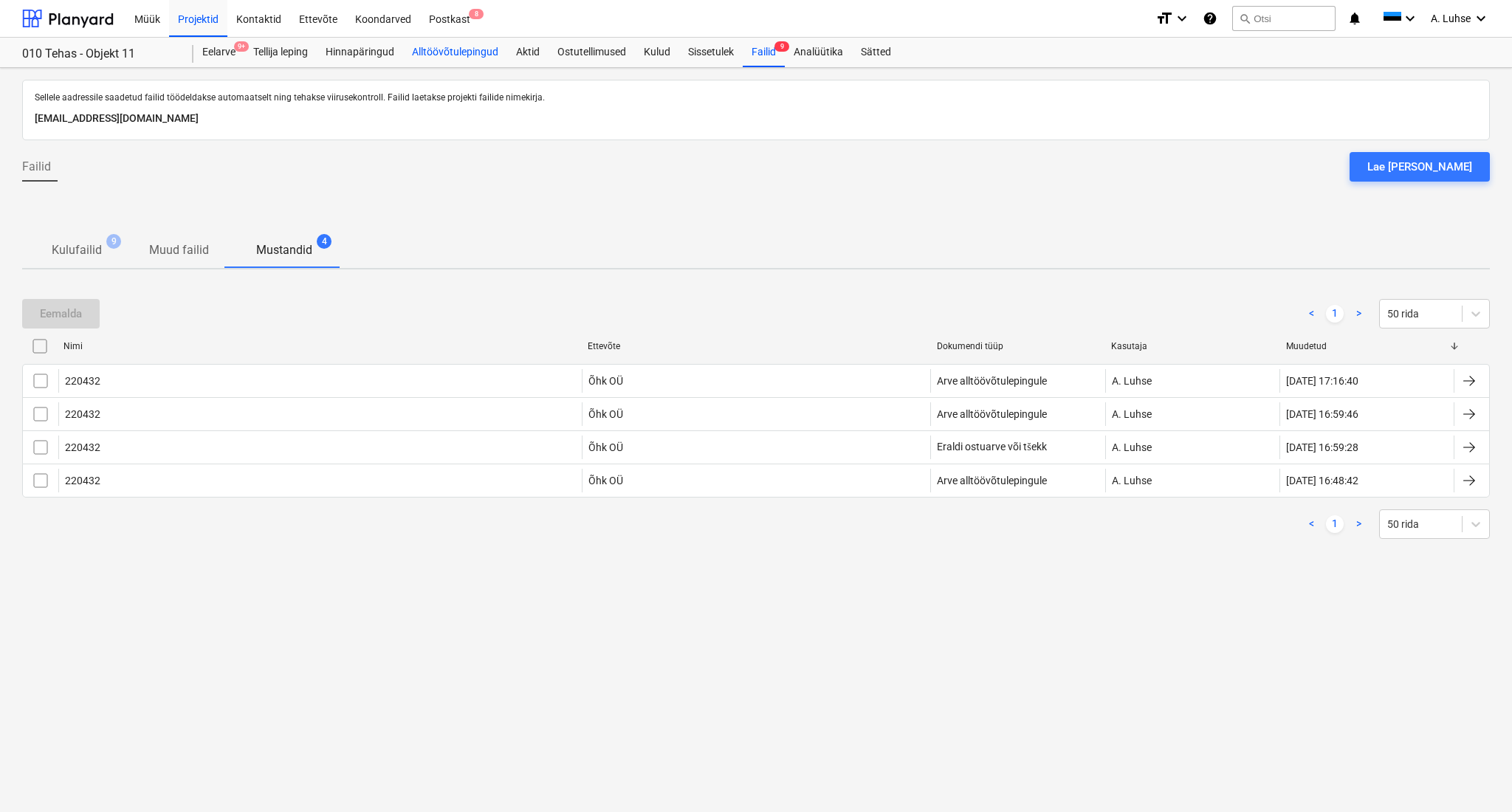
click at [485, 52] on div "Alltöövõtulepingud" at bounding box center [455, 52] width 104 height 29
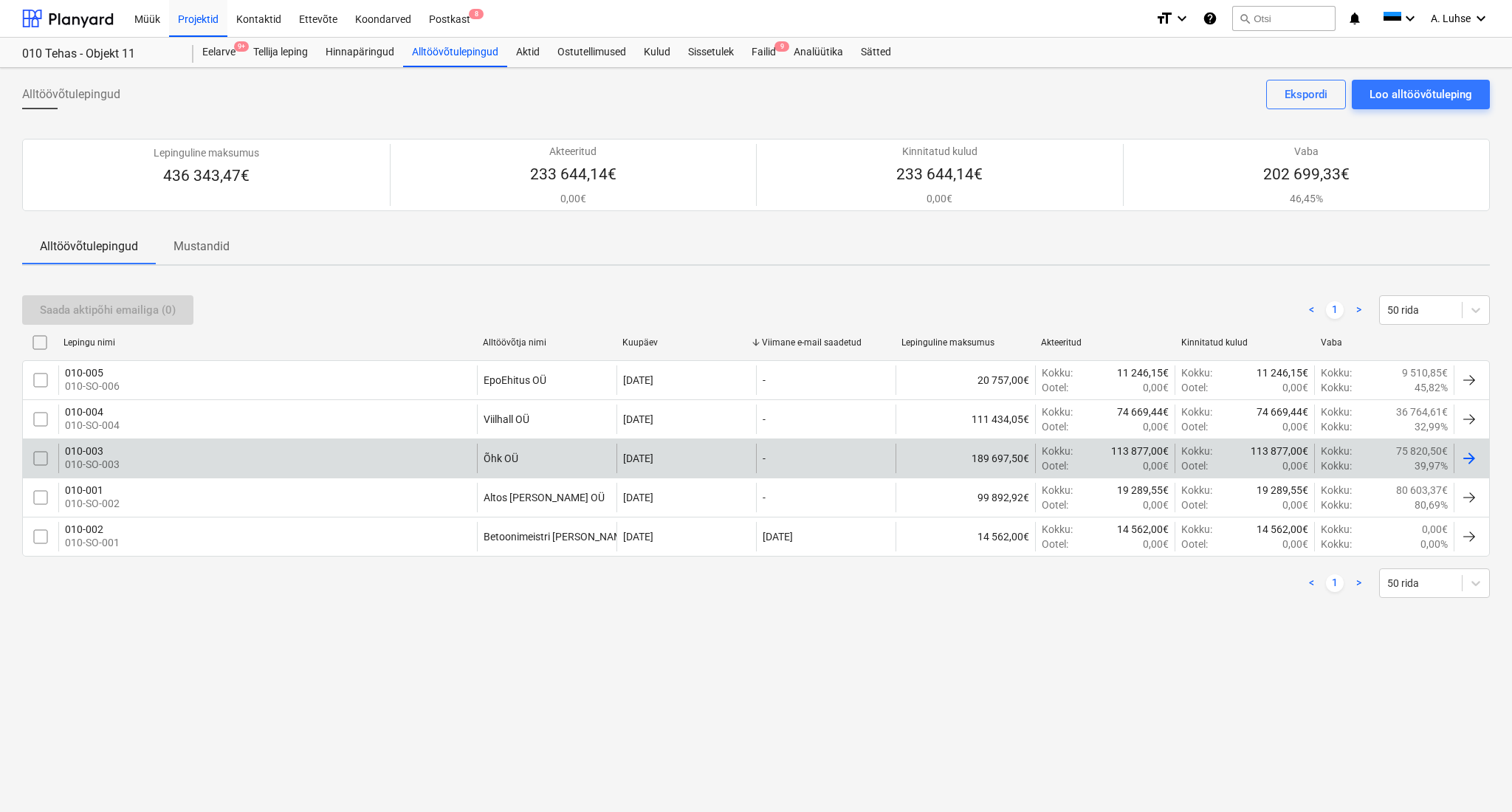
click at [228, 467] on div "010-003 010-SO-003" at bounding box center [267, 458] width 418 height 29
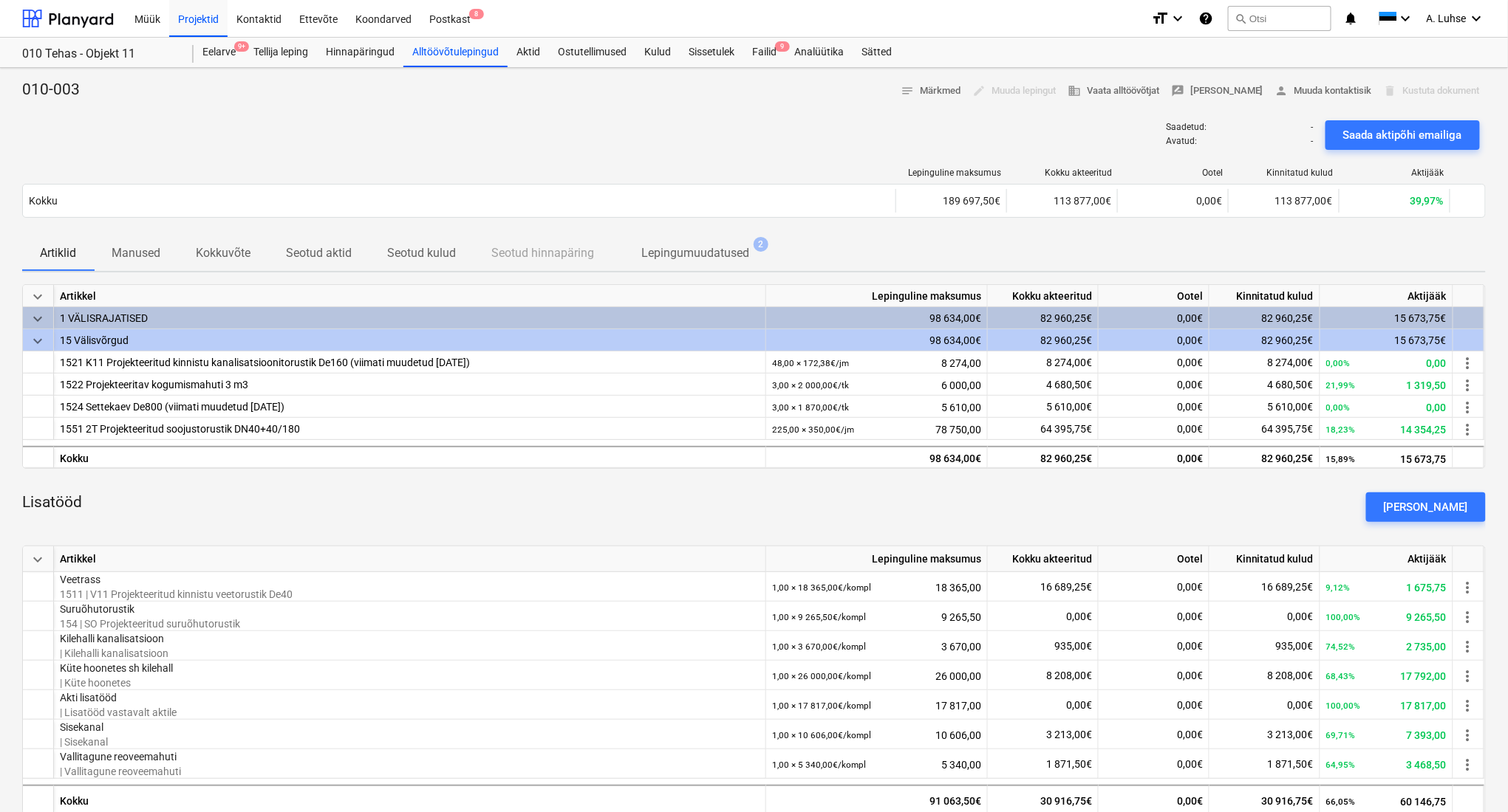
scroll to position [290, 0]
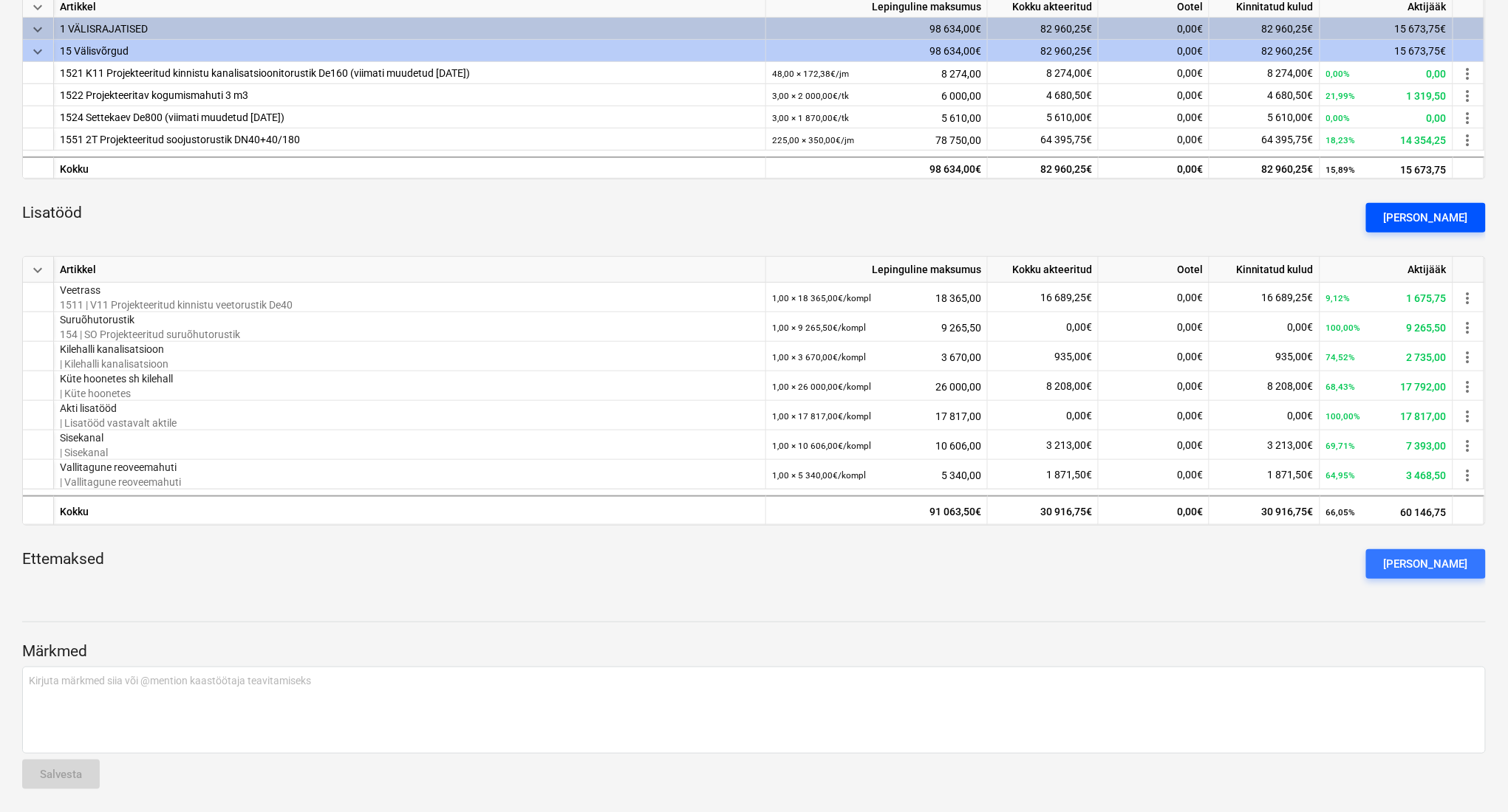
click at [1417, 225] on div "[PERSON_NAME]" at bounding box center [1426, 217] width 84 height 19
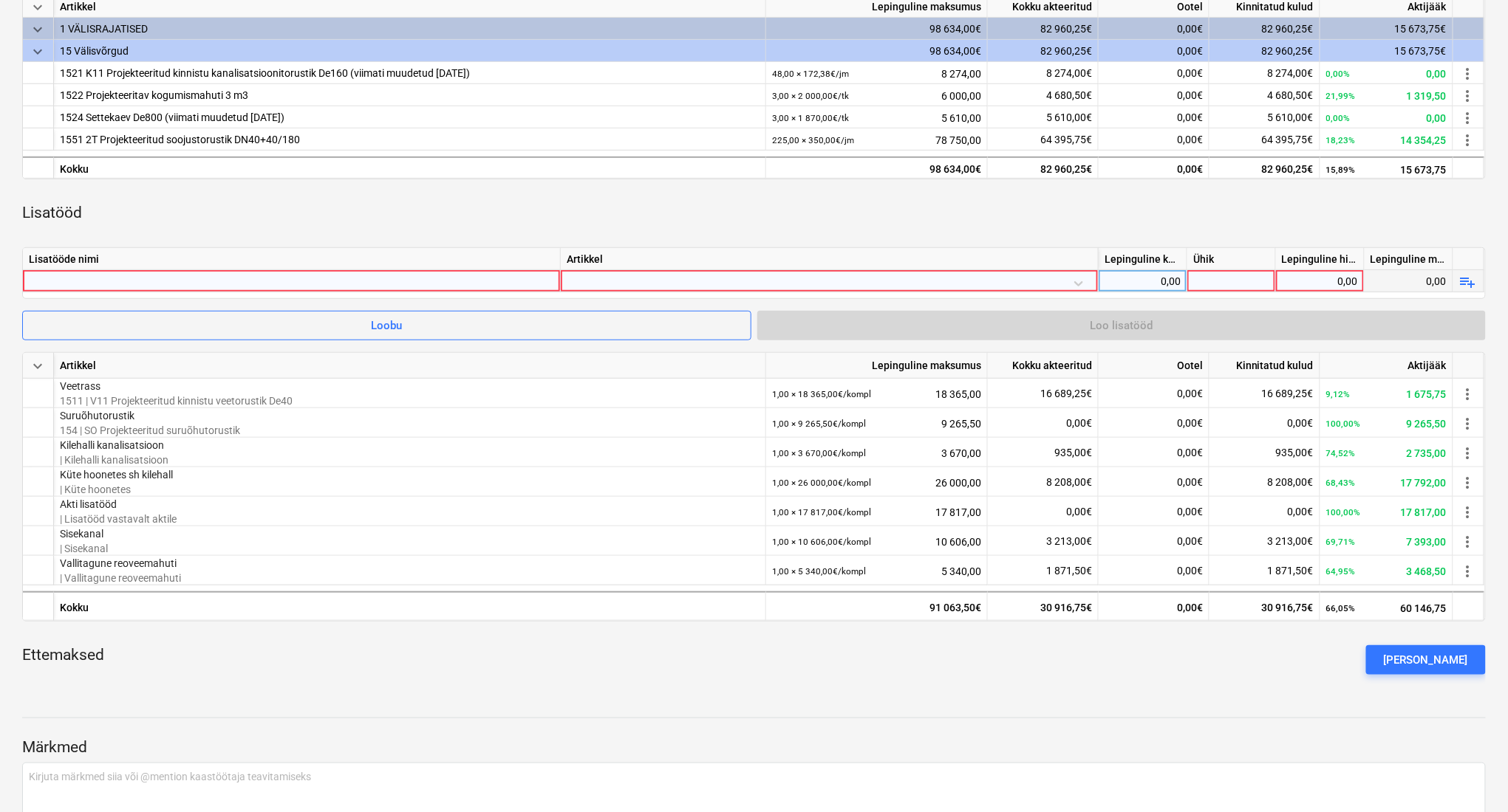
click at [698, 290] on div at bounding box center [829, 283] width 525 height 26
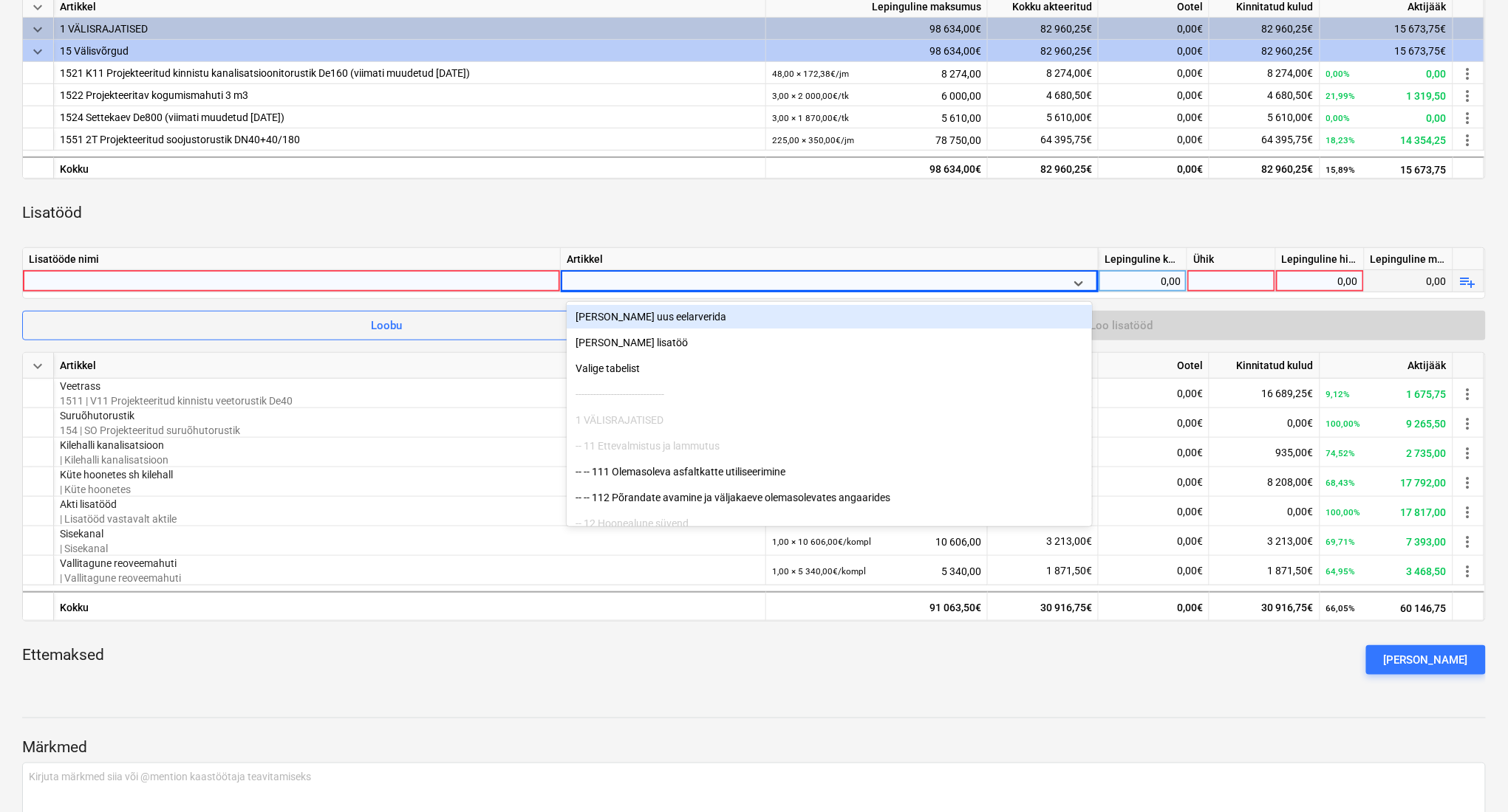
click at [471, 260] on div "Lisatööde nimi" at bounding box center [291, 259] width 538 height 22
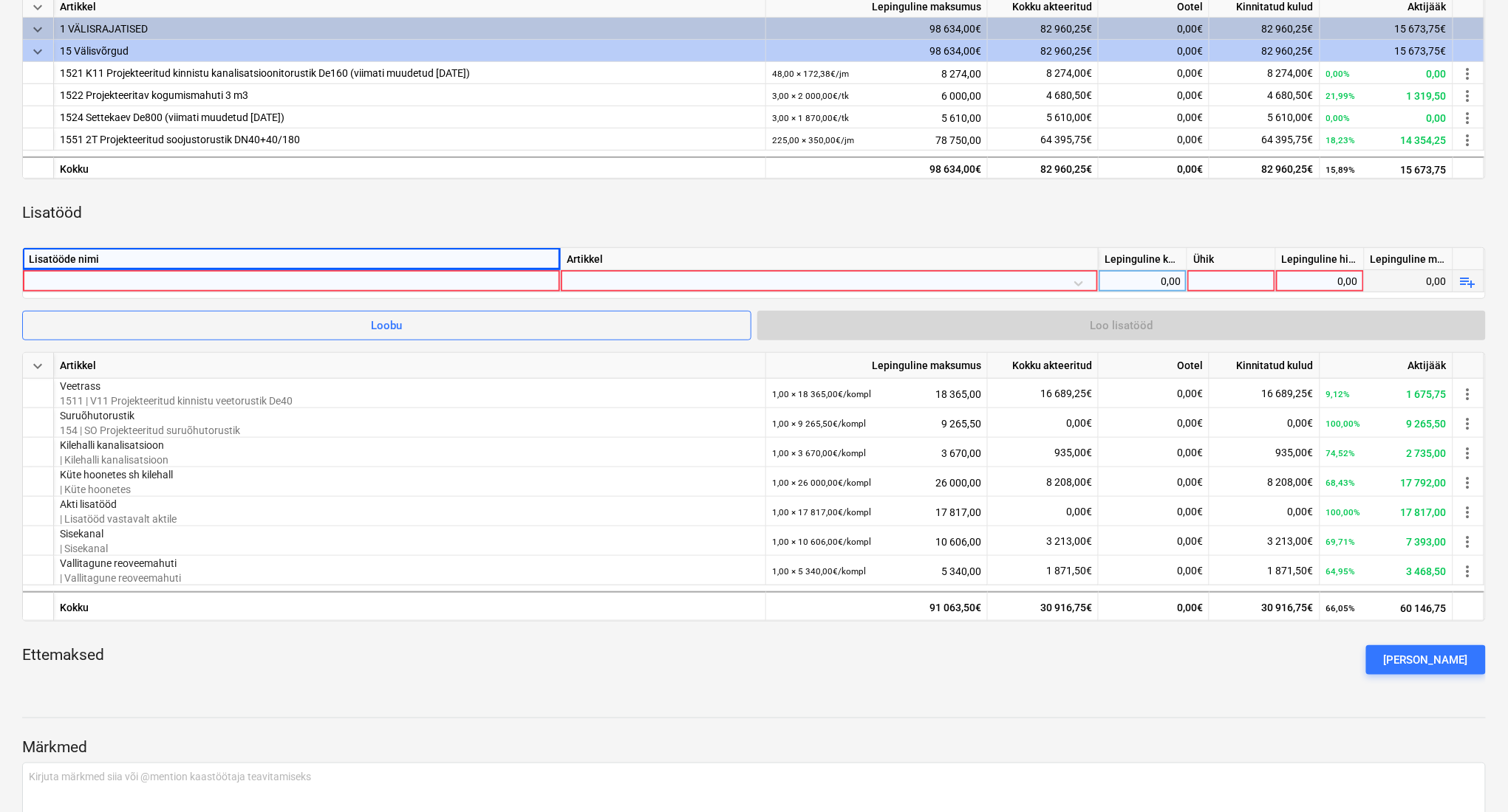
click at [493, 283] on div at bounding box center [291, 280] width 525 height 21
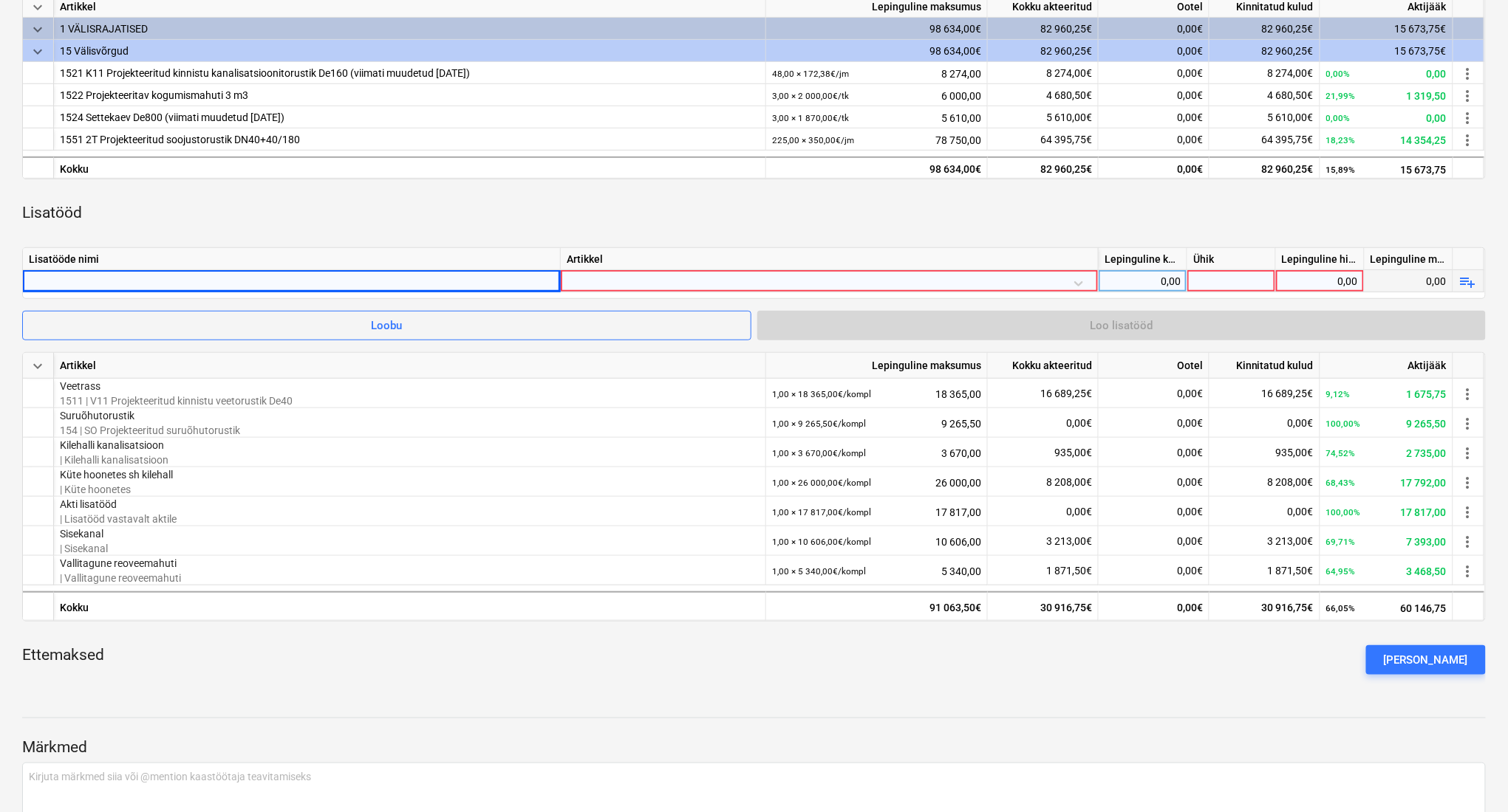
click at [658, 281] on div at bounding box center [829, 283] width 525 height 26
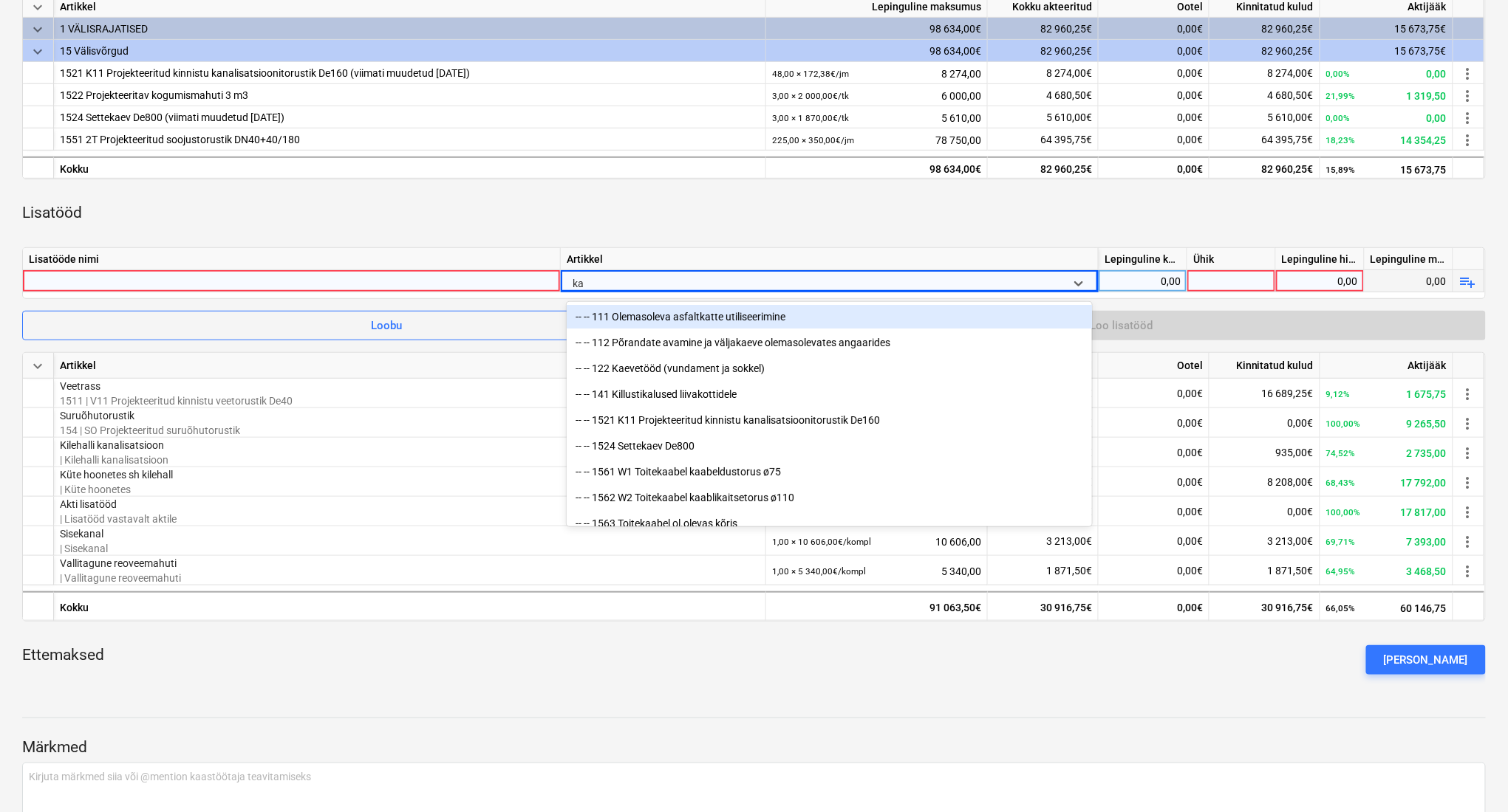
type input "kaa"
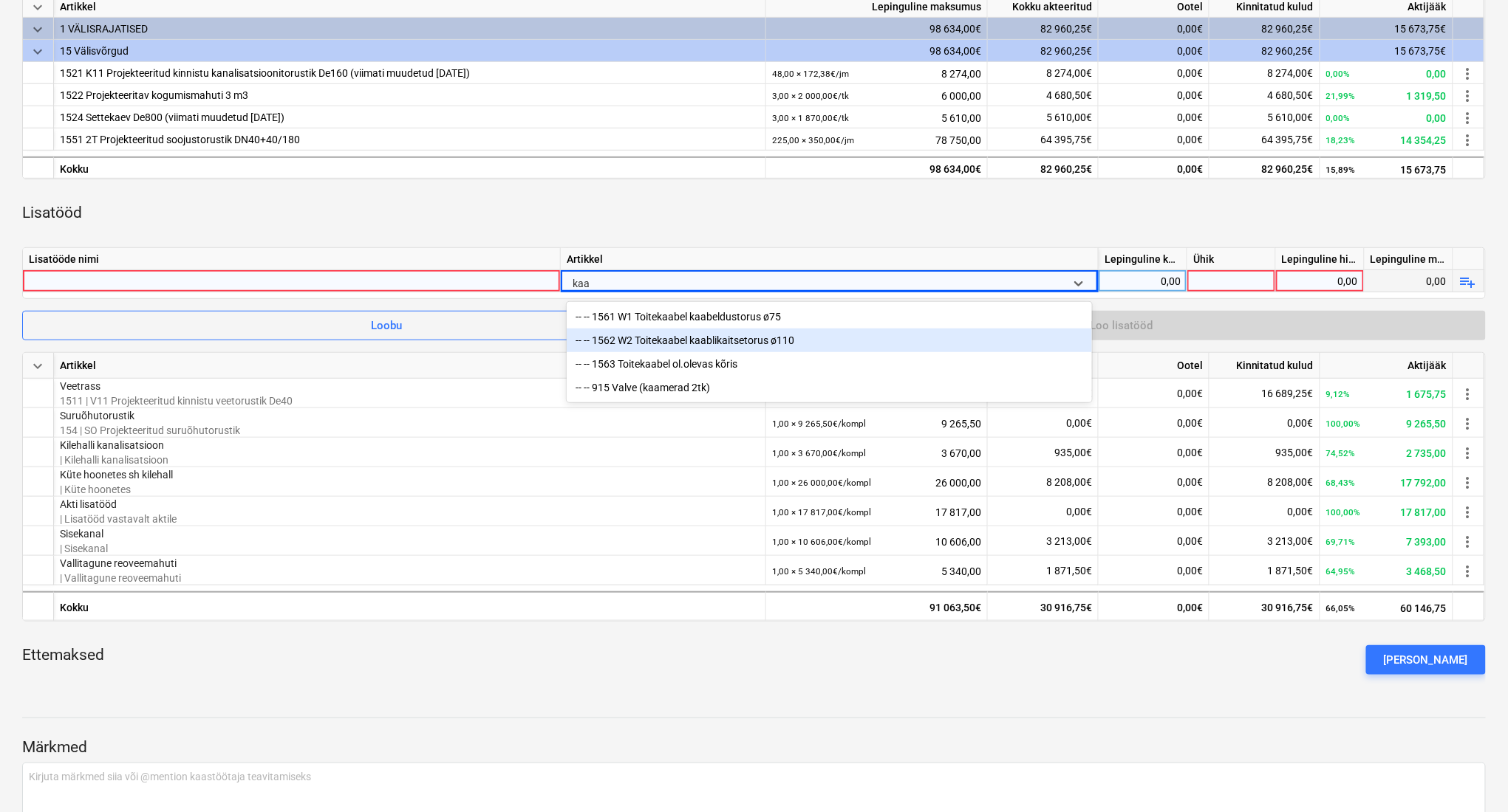
click at [692, 336] on div "-- -- 1562 W2 Toitekaabel kaablikaitsetorus ø110" at bounding box center [829, 340] width 525 height 23
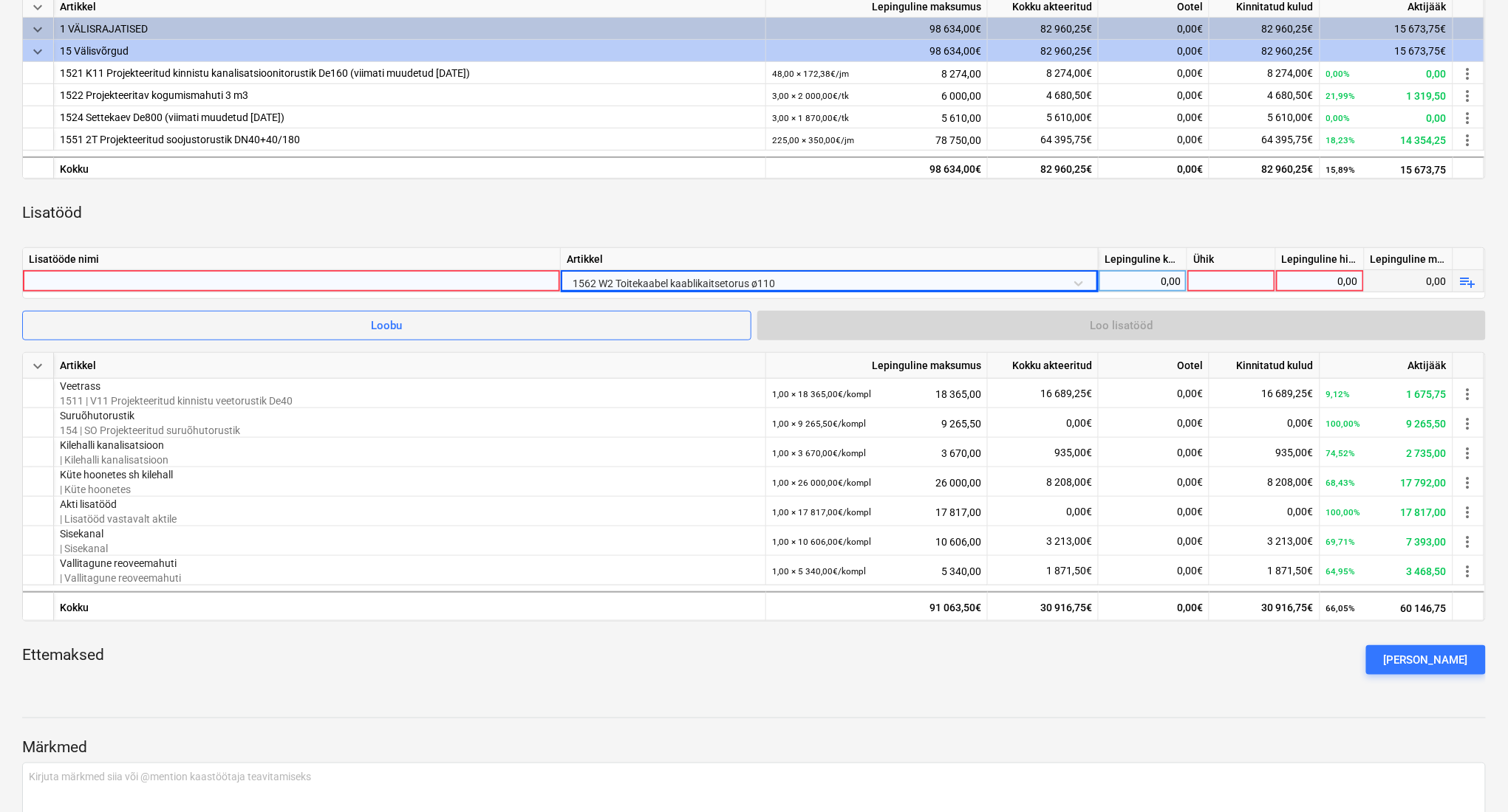
click at [1143, 279] on div "0,00" at bounding box center [1142, 280] width 76 height 22
type input "1"
click at [1205, 285] on div at bounding box center [1232, 280] width 89 height 22
type input "kompl"
click at [1347, 290] on div "0,00" at bounding box center [1319, 280] width 76 height 22
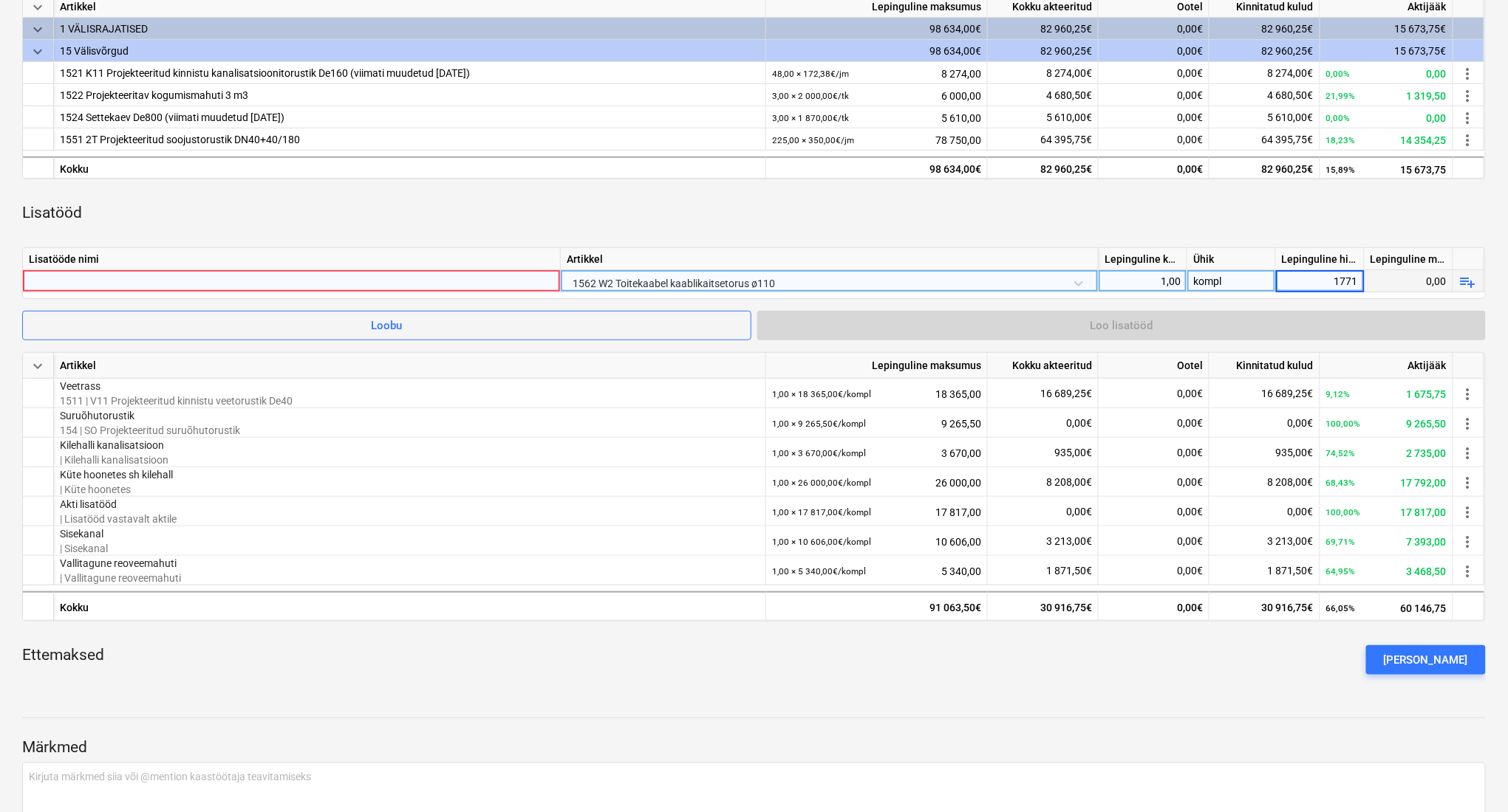
type input "17715"
click at [510, 271] on div at bounding box center [291, 280] width 525 height 21
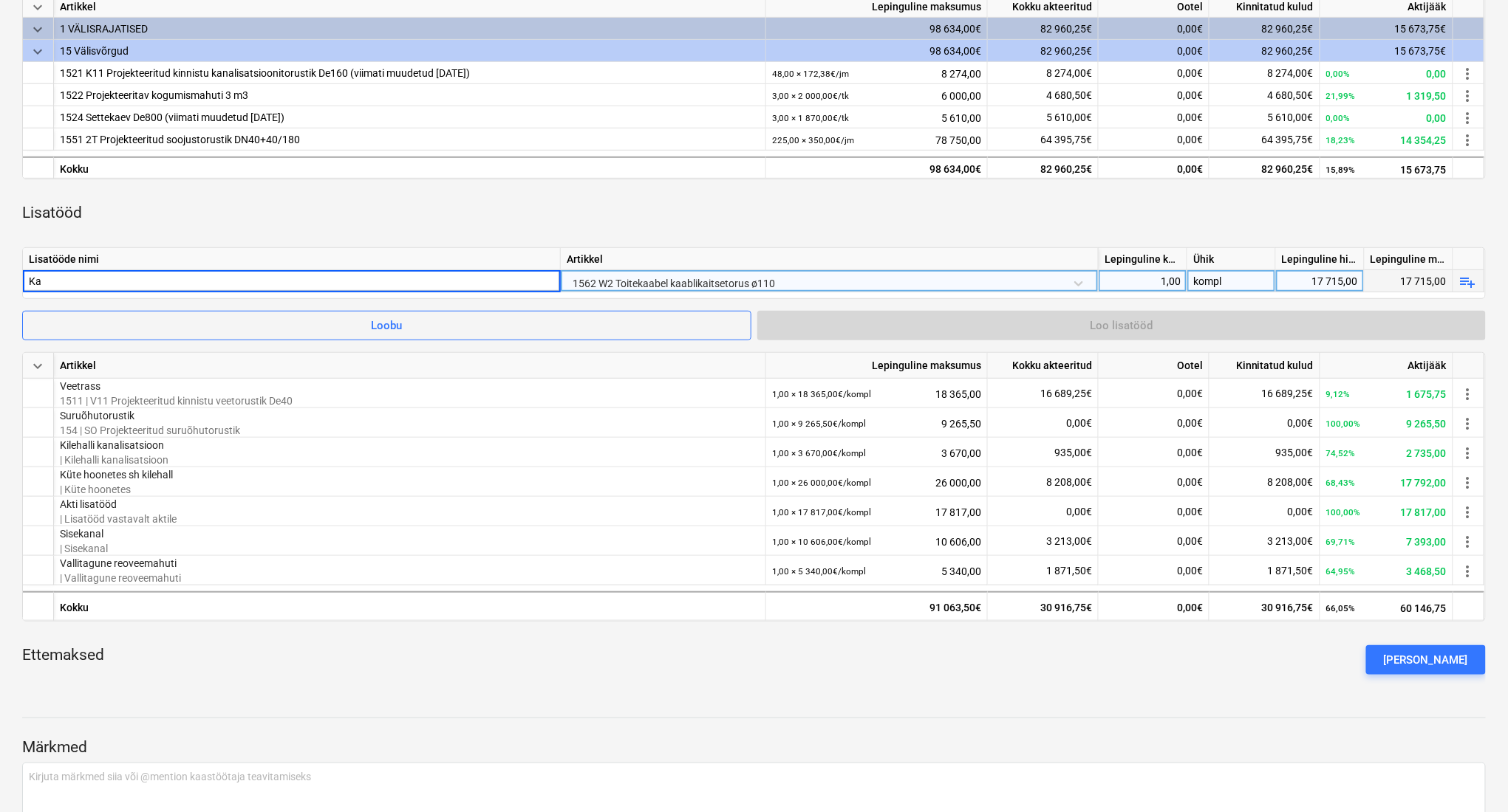
type input "K"
type input "Kaablitrassid"
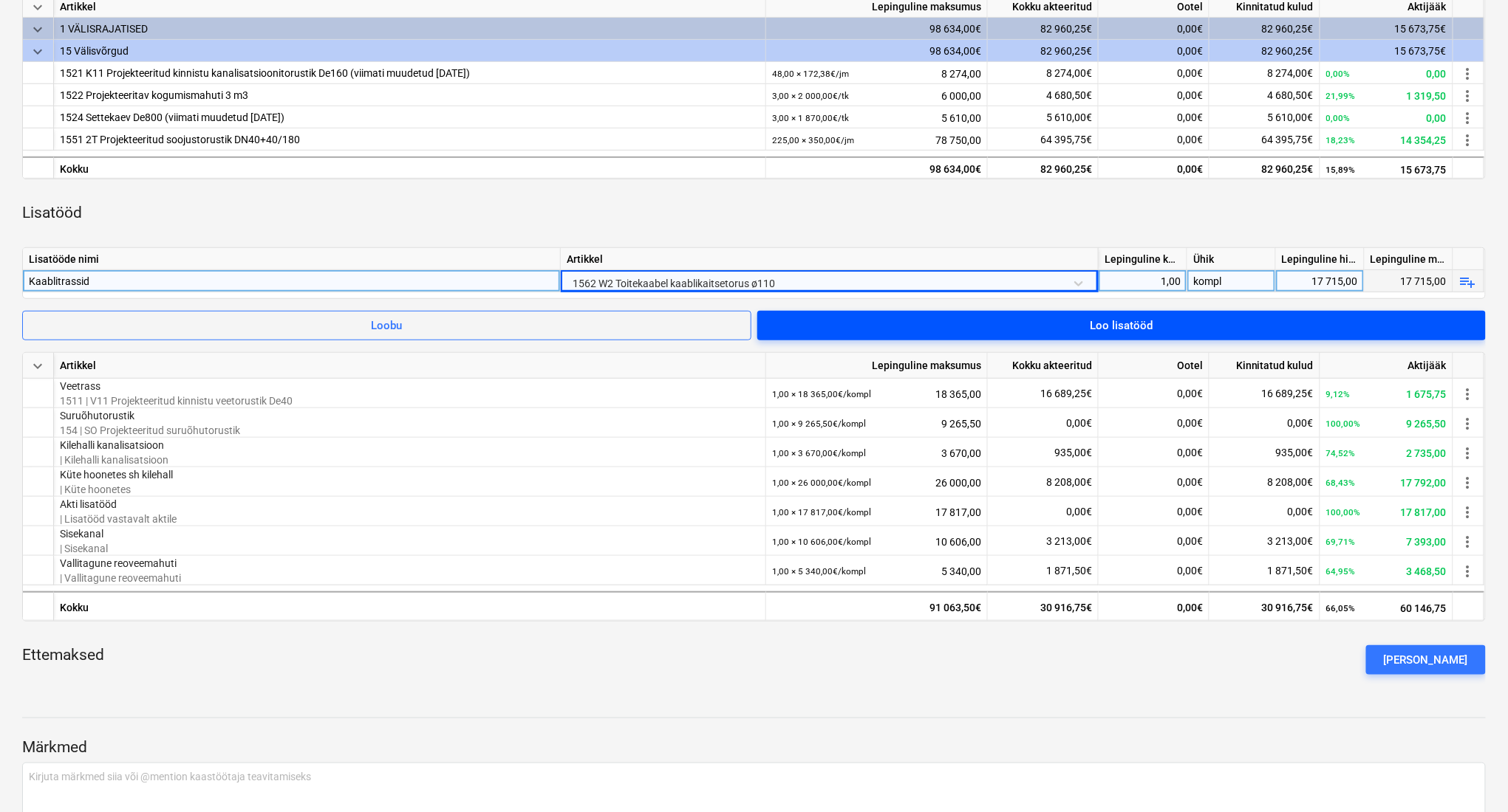
click at [973, 321] on span "Loo lisatööd" at bounding box center [1121, 325] width 693 height 19
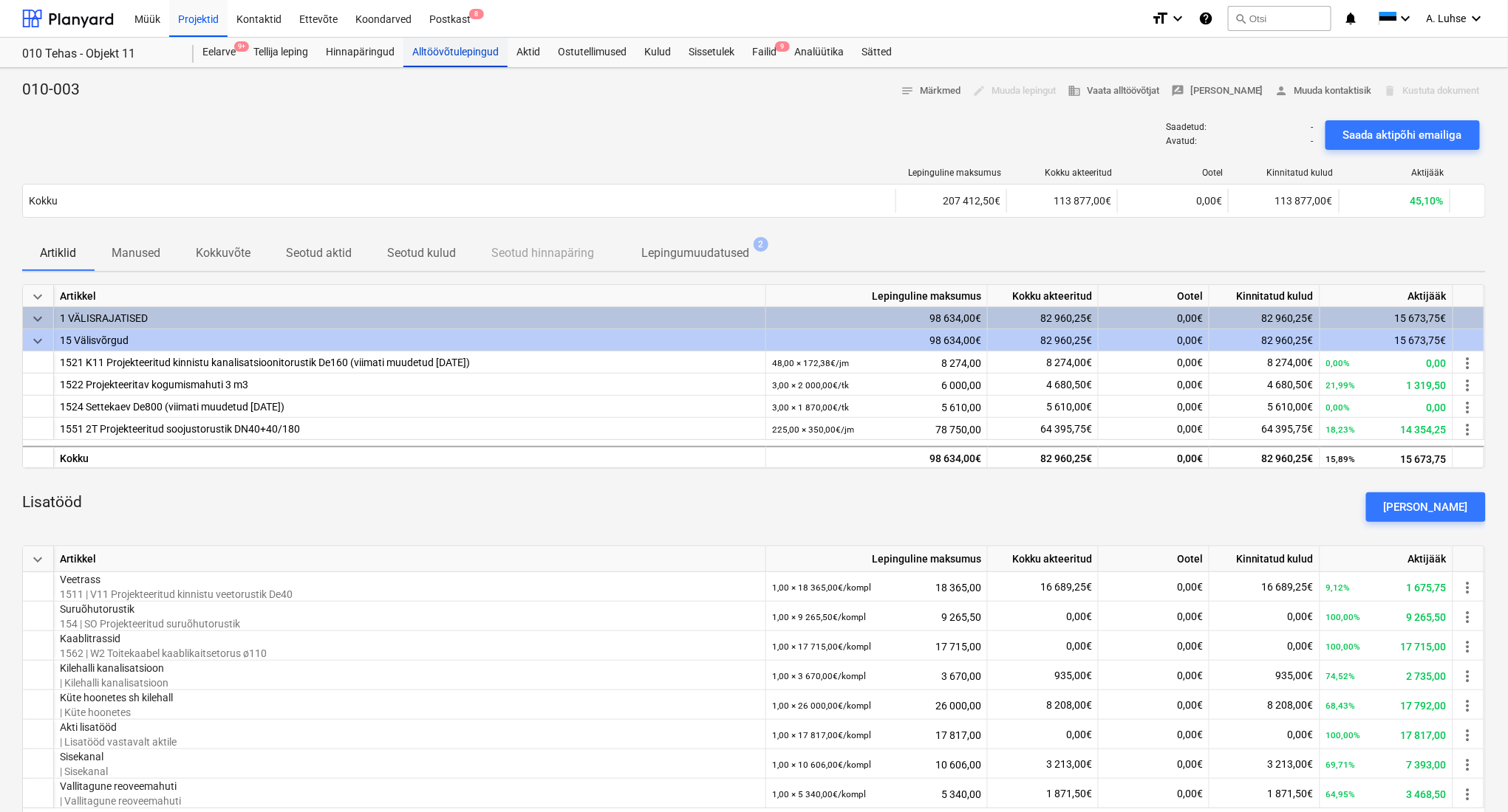
click at [481, 59] on div "Alltöövõtulepingud" at bounding box center [456, 52] width 104 height 29
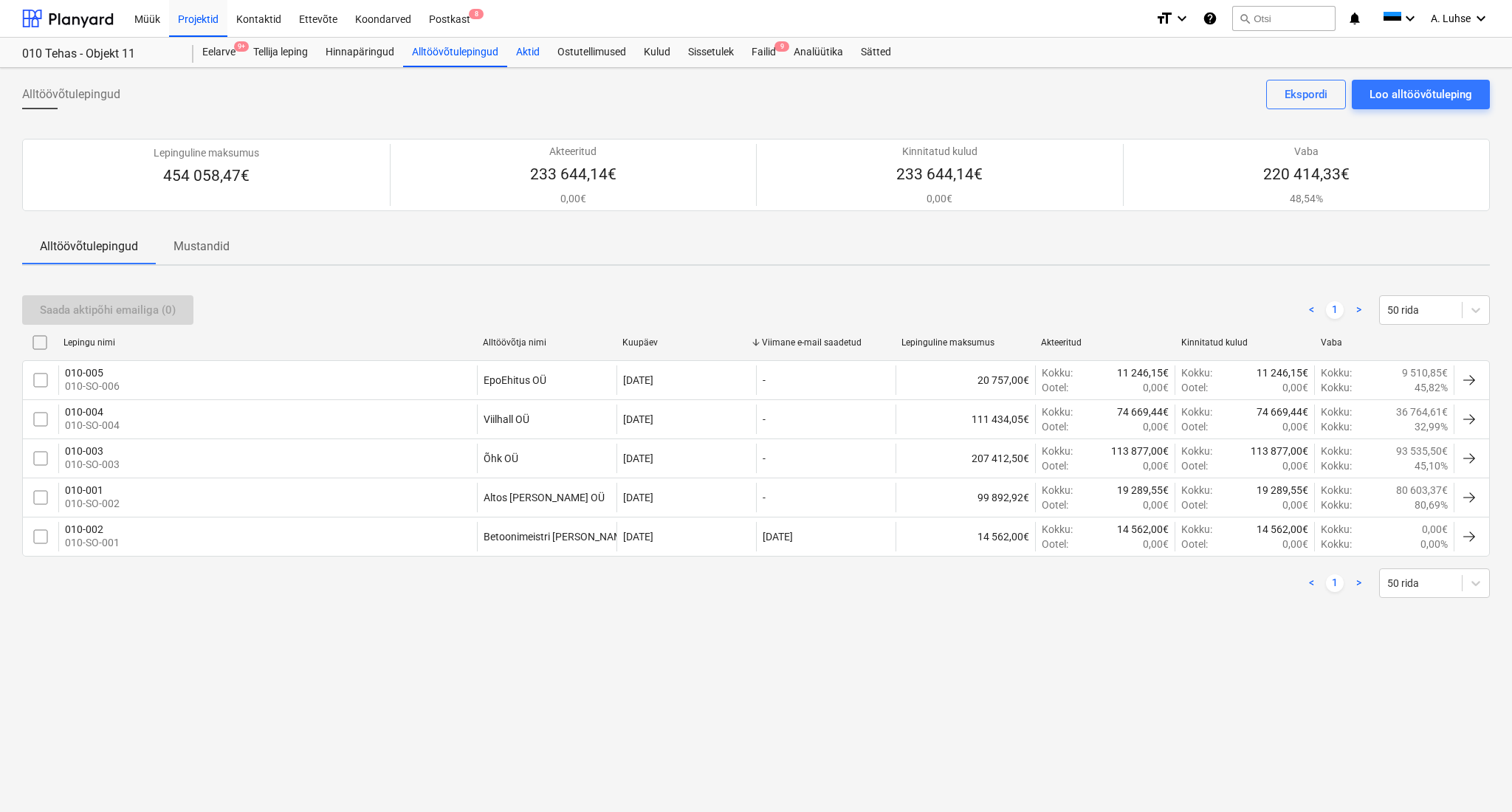
click at [542, 52] on div "Aktid" at bounding box center [528, 52] width 41 height 29
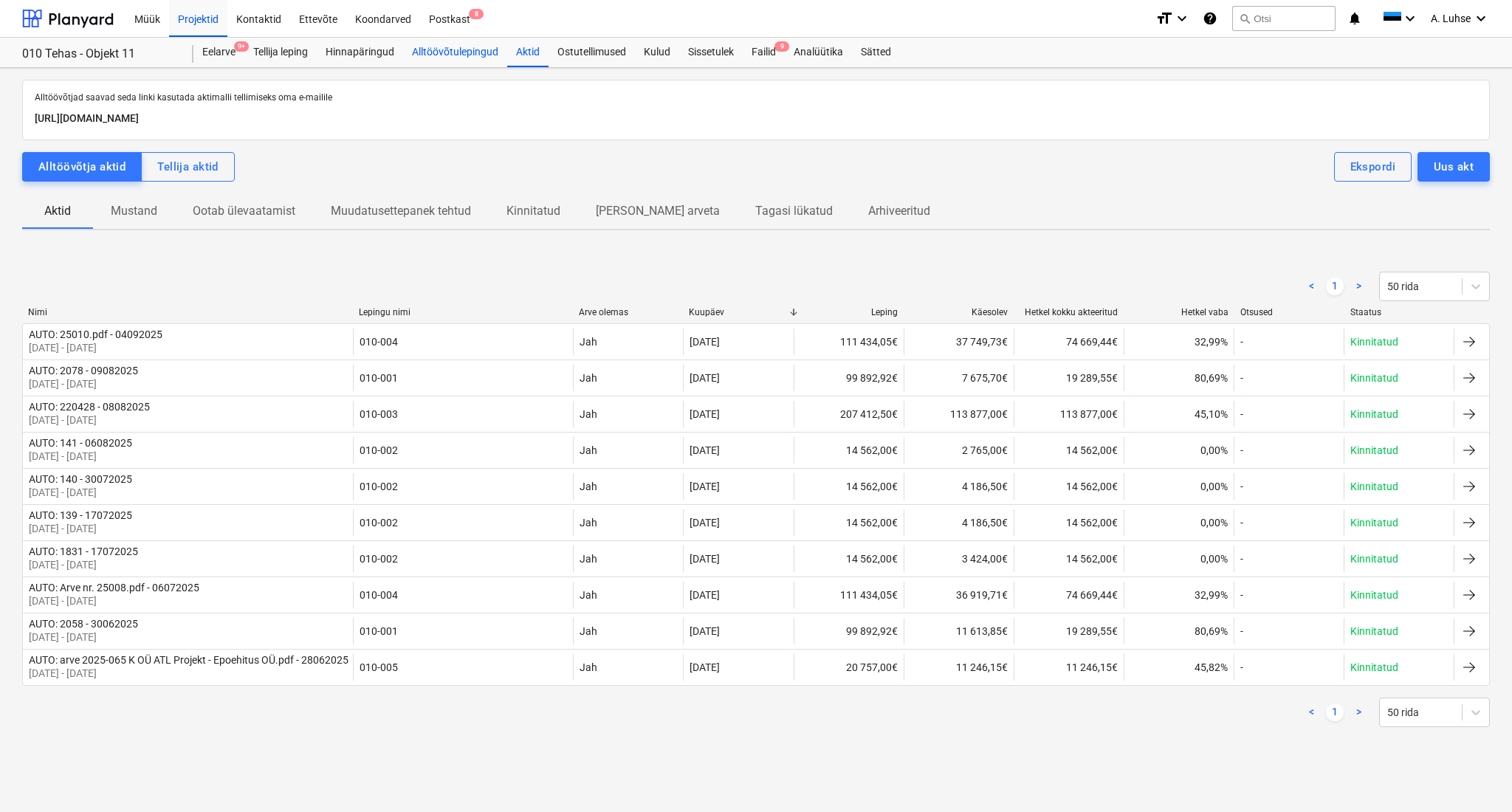
click at [486, 52] on div "Alltöövõtulepingud" at bounding box center [455, 52] width 104 height 29
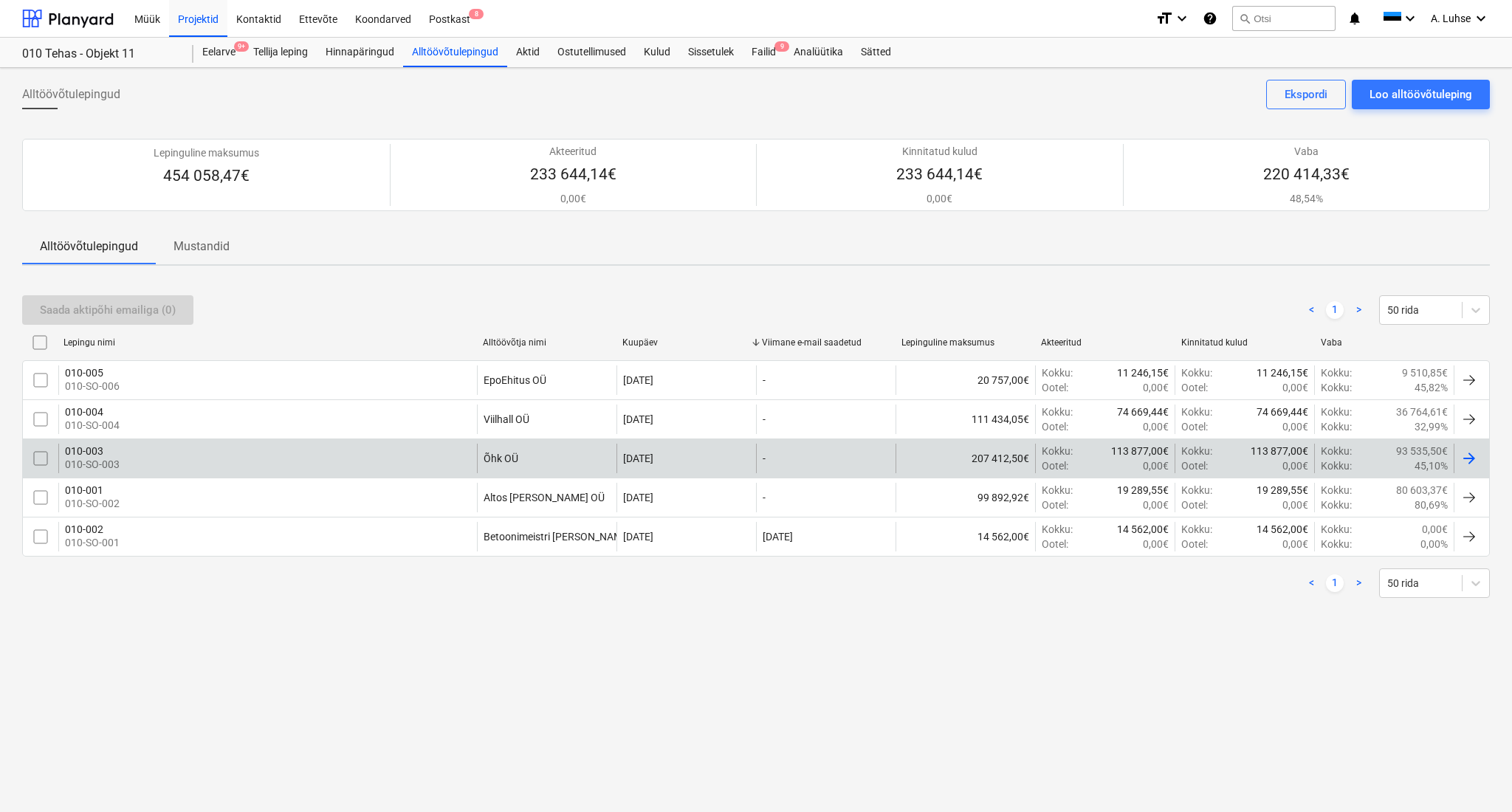
click at [173, 470] on div "010-003 010-SO-003" at bounding box center [267, 458] width 418 height 29
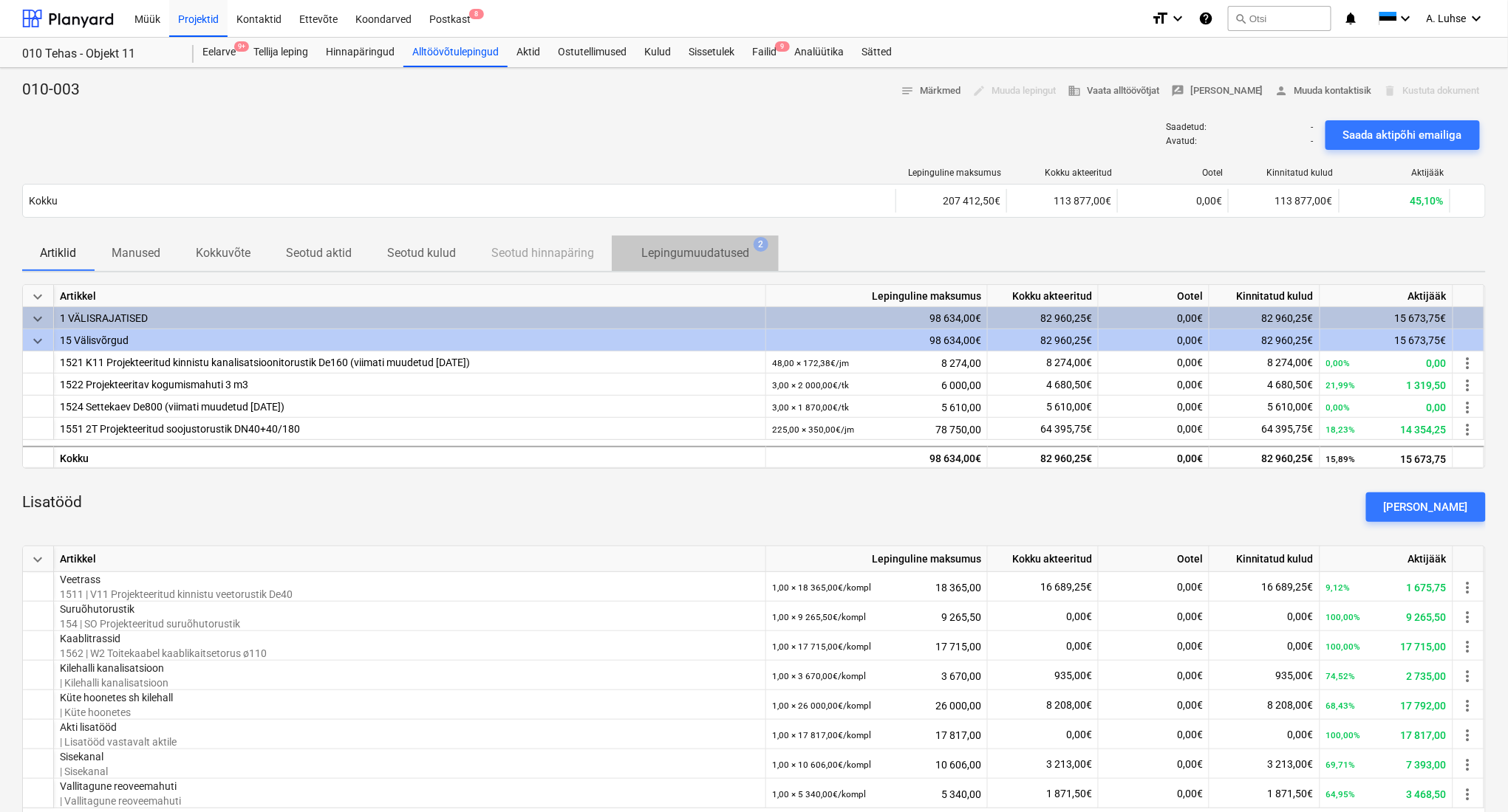
click at [665, 258] on p "Lepingumuudatused" at bounding box center [695, 253] width 108 height 18
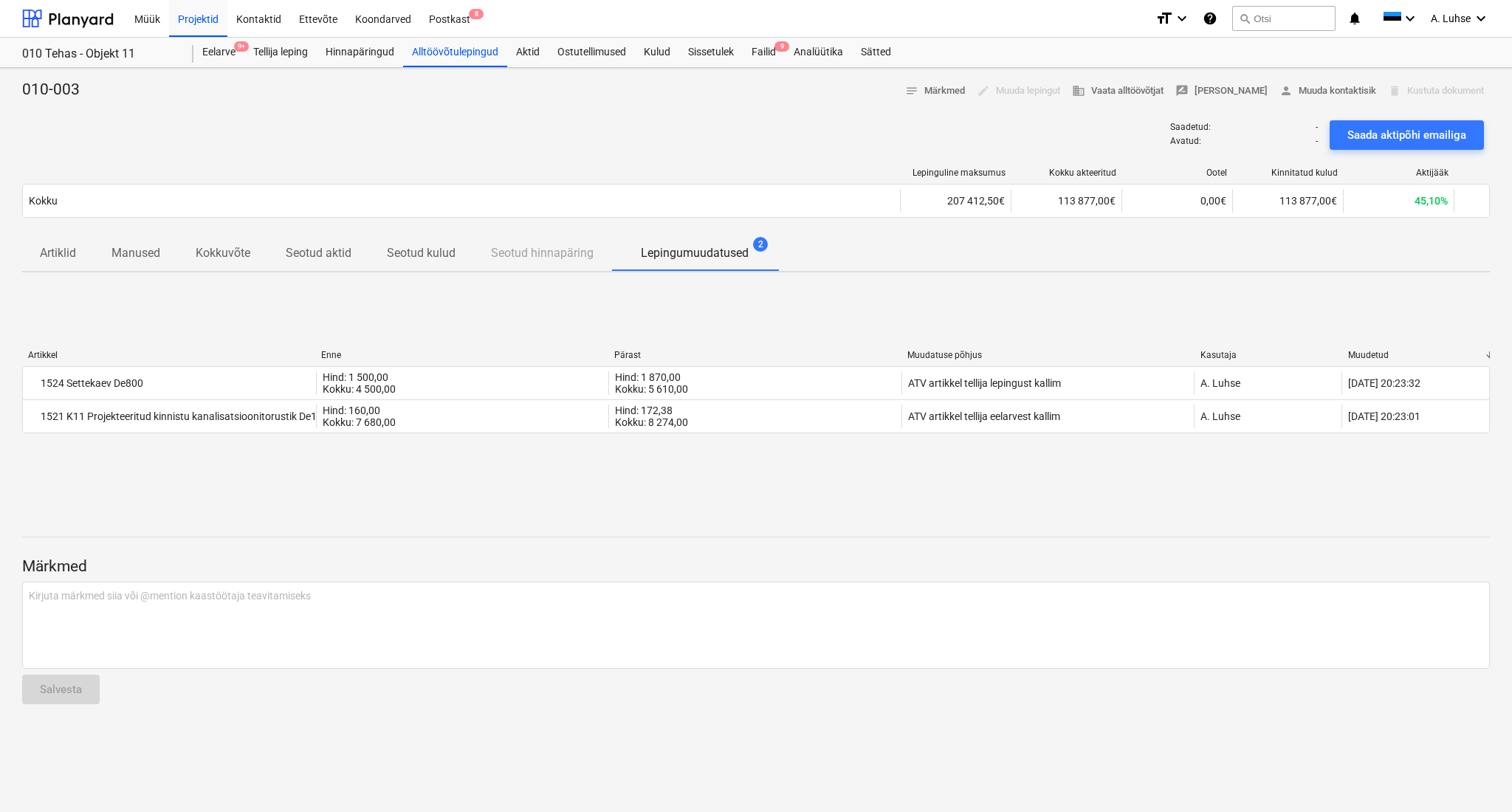
click at [571, 262] on div "Artiklid Manused Kokkuvõte Seotud aktid Seotud kulud Seotud hinnapäring Lepingu…" at bounding box center [755, 253] width 1468 height 35
click at [414, 250] on p "Seotud kulud" at bounding box center [421, 253] width 69 height 18
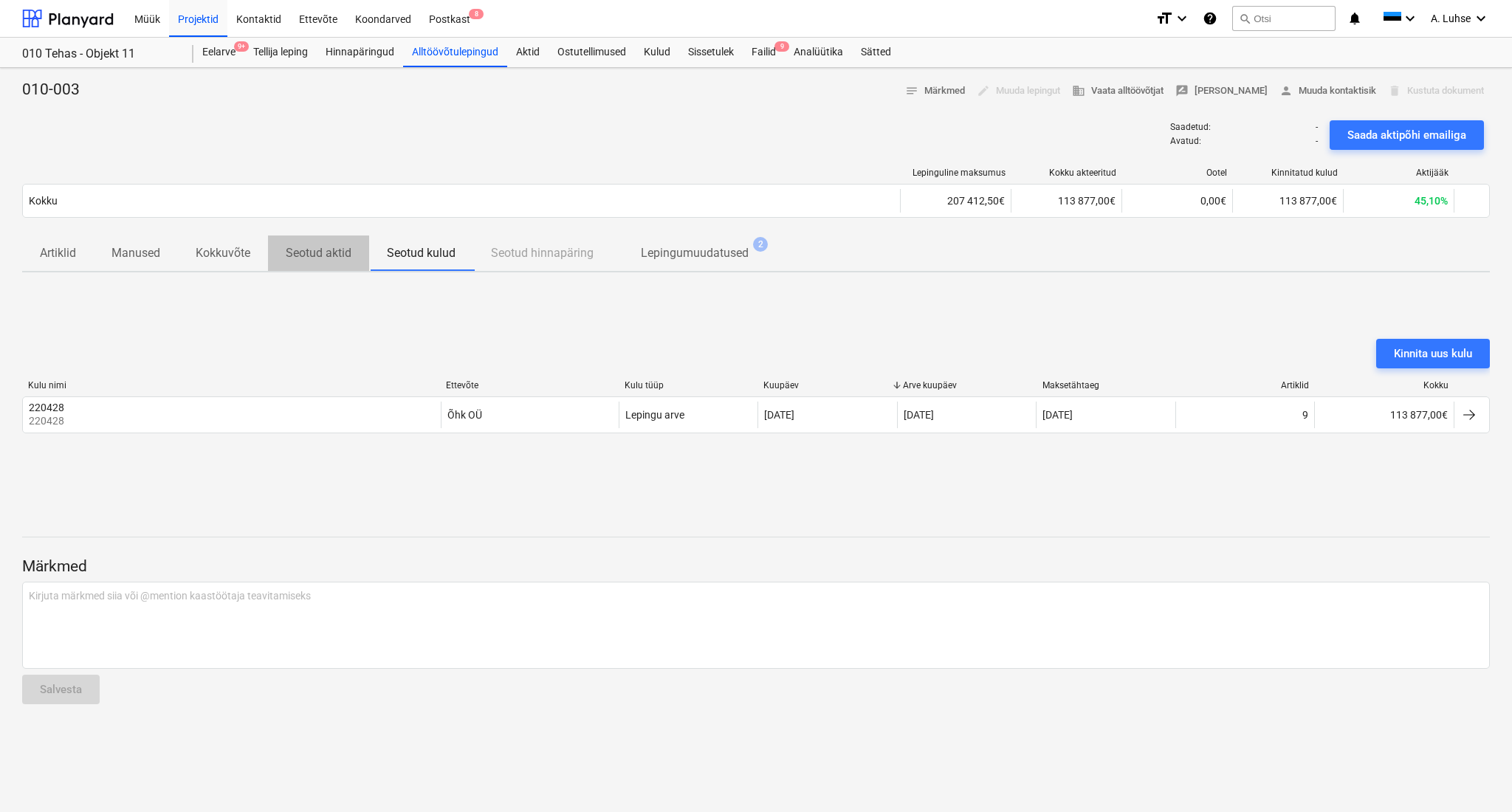
click at [305, 252] on p "Seotud aktid" at bounding box center [318, 253] width 66 height 18
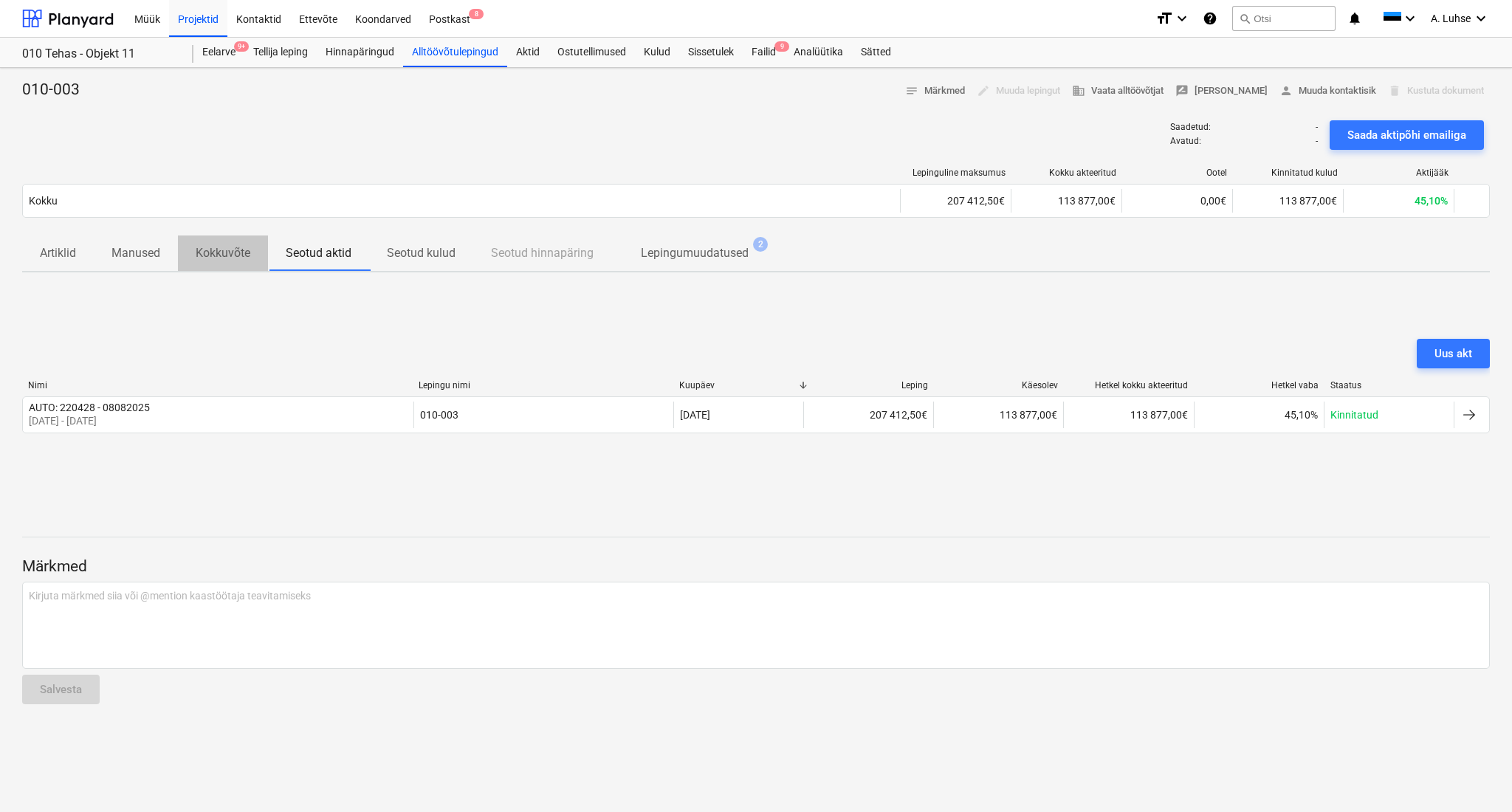
click at [197, 250] on p "Kokkuvõte" at bounding box center [223, 253] width 54 height 18
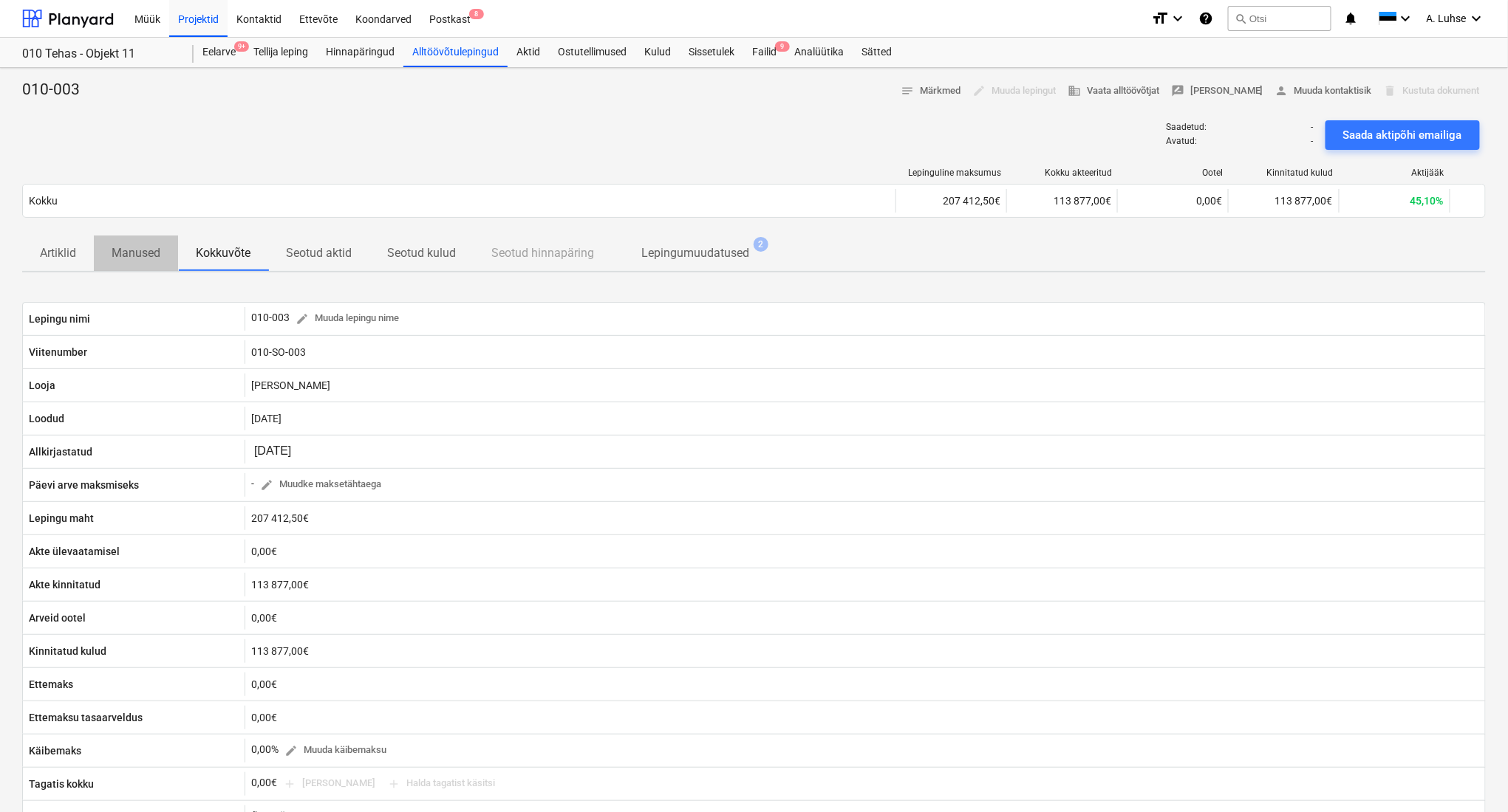
click at [137, 253] on p "Manused" at bounding box center [136, 253] width 49 height 18
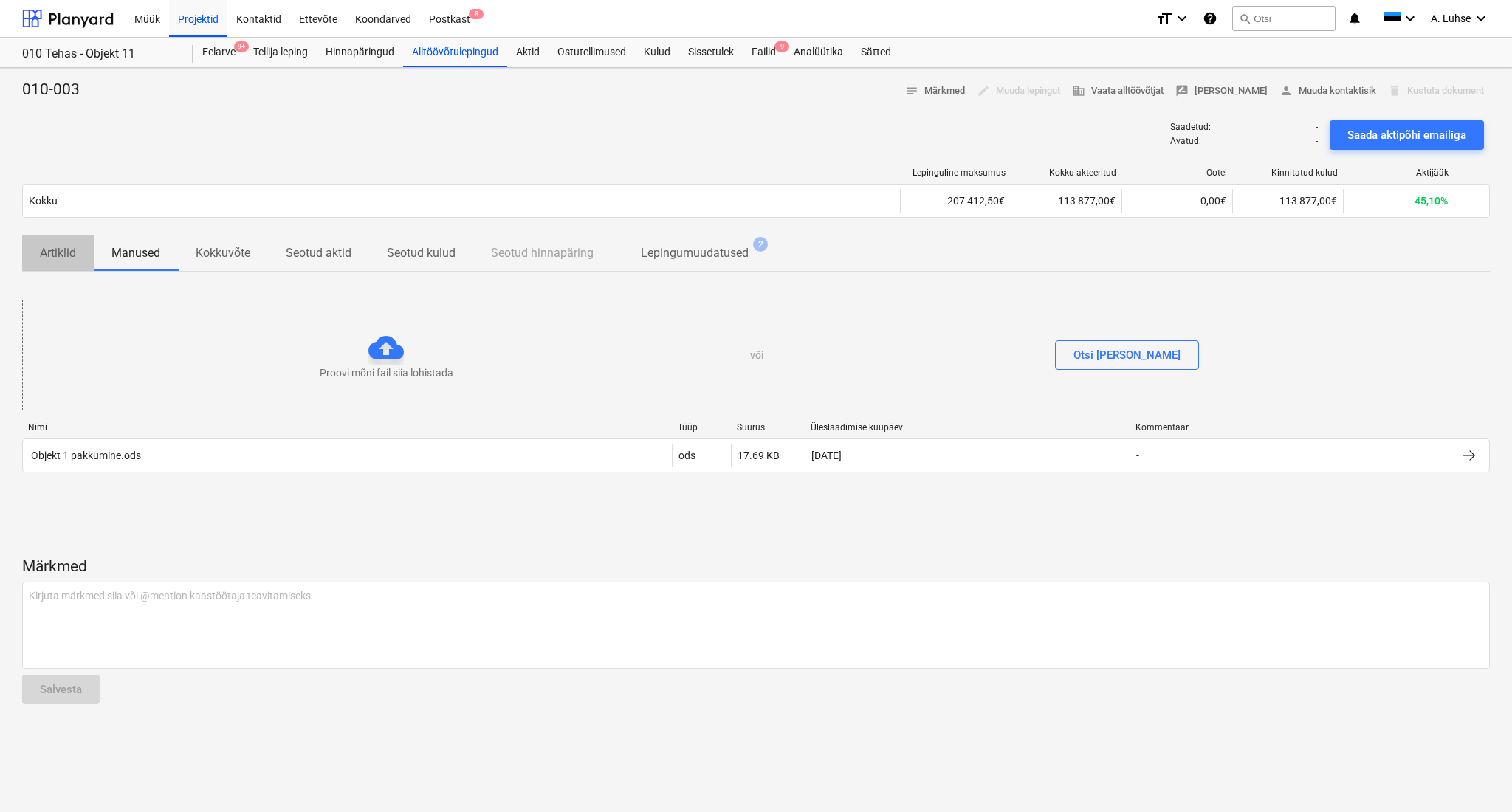
click at [54, 259] on p "Artiklid" at bounding box center [58, 253] width 36 height 18
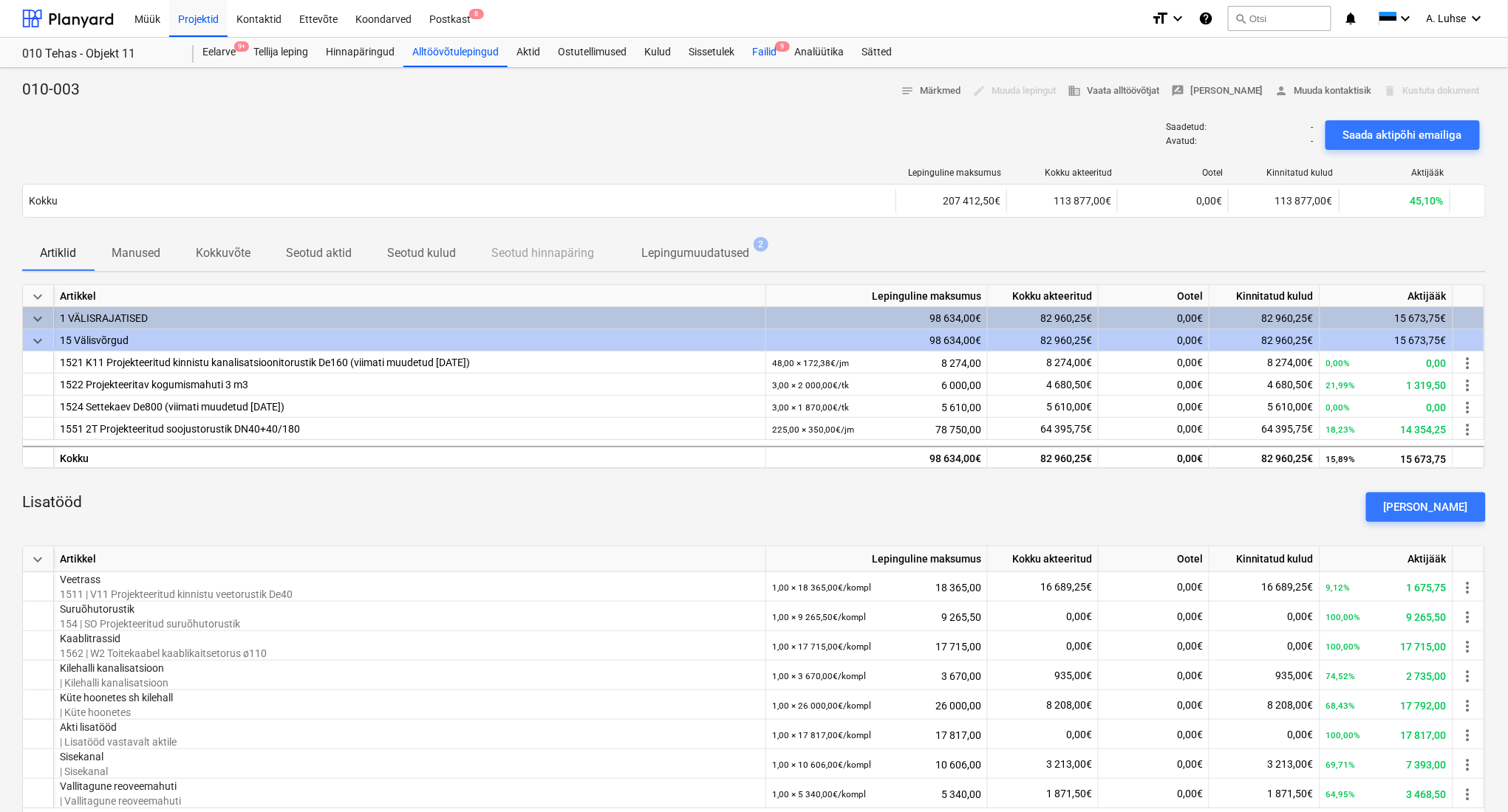
click at [777, 52] on div "Failid 9" at bounding box center [764, 52] width 42 height 29
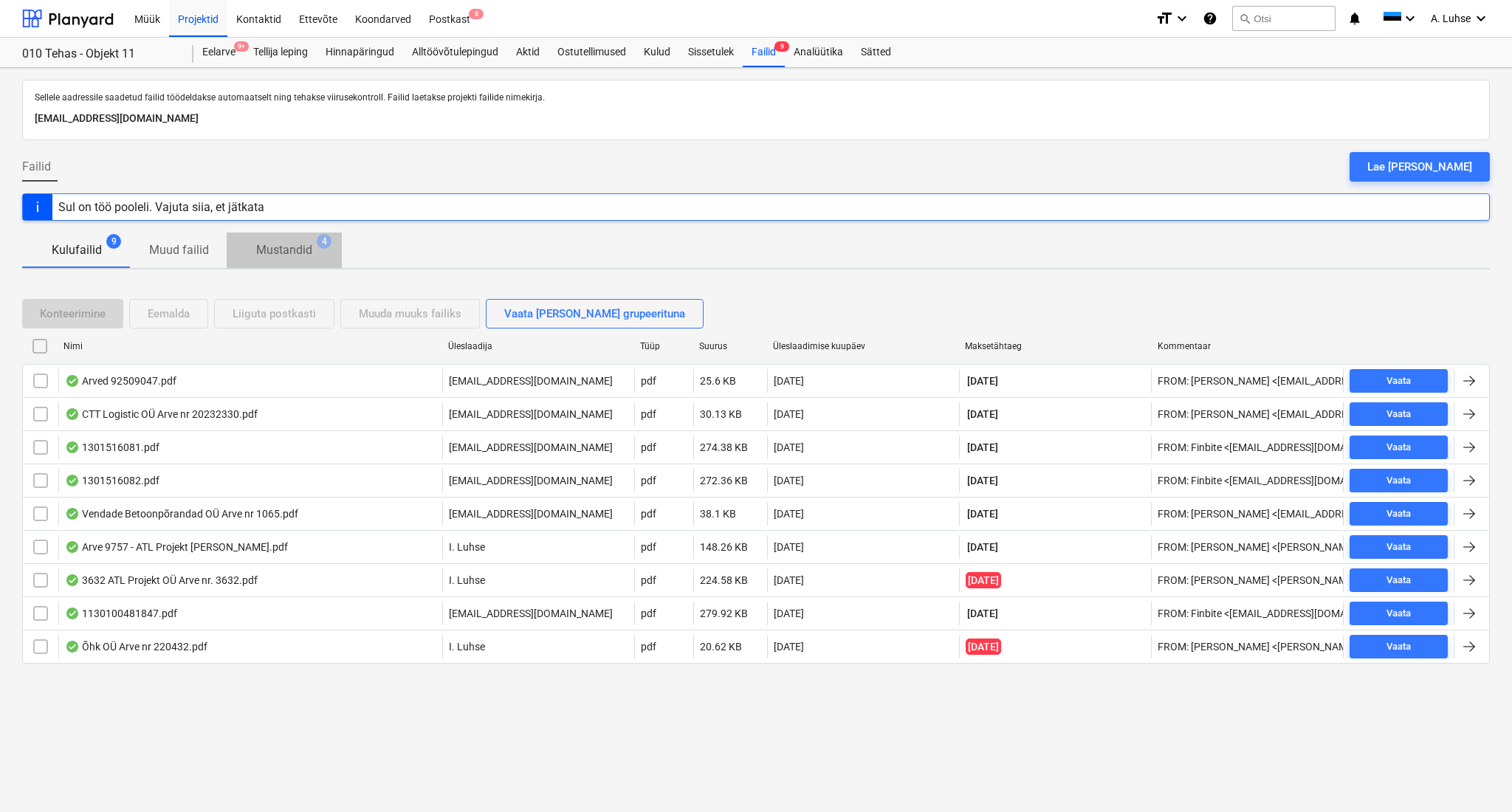
click at [289, 245] on p "Mustandid" at bounding box center [284, 250] width 56 height 18
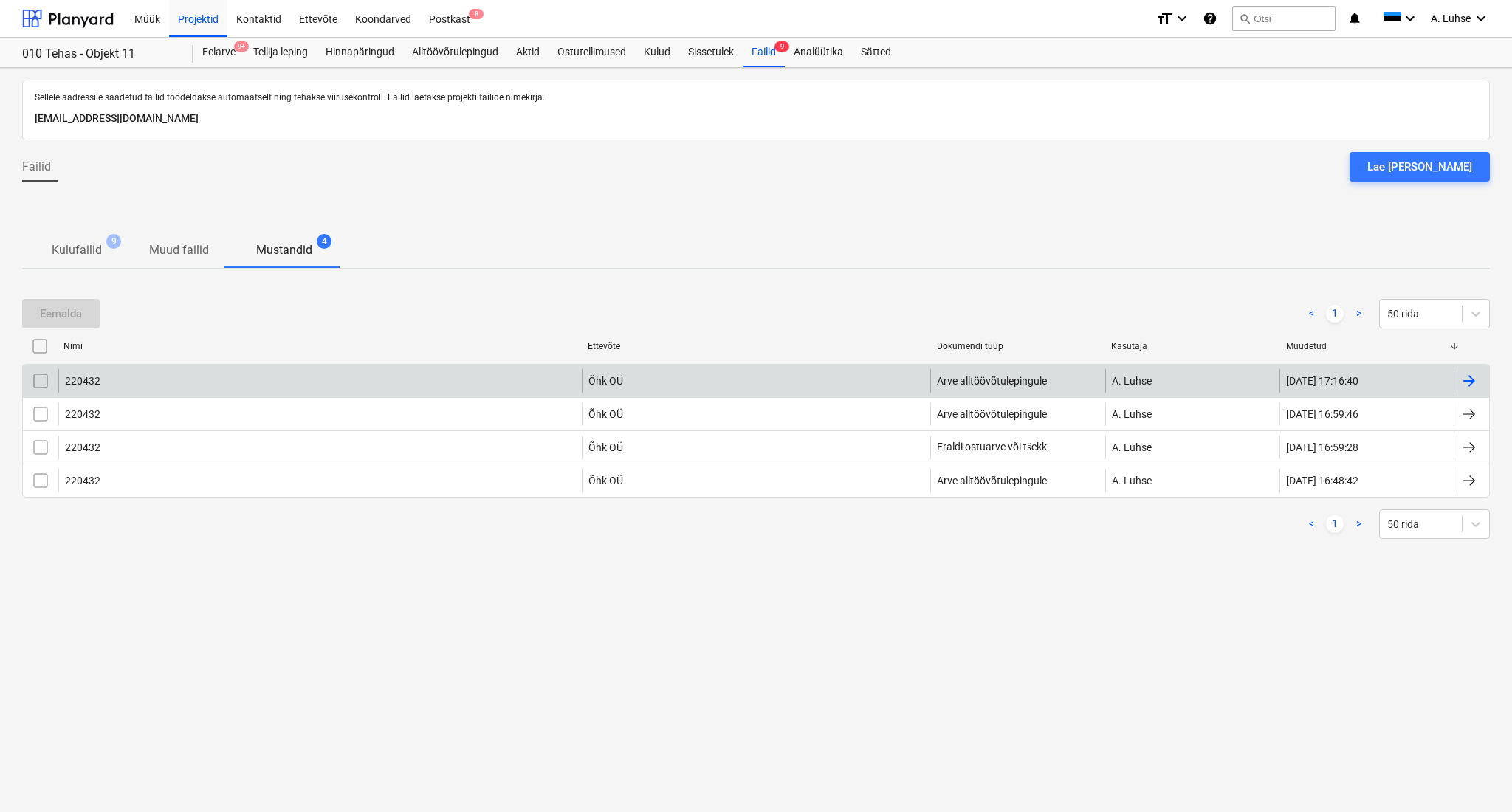
click at [257, 380] on div "220432" at bounding box center [320, 381] width 523 height 23
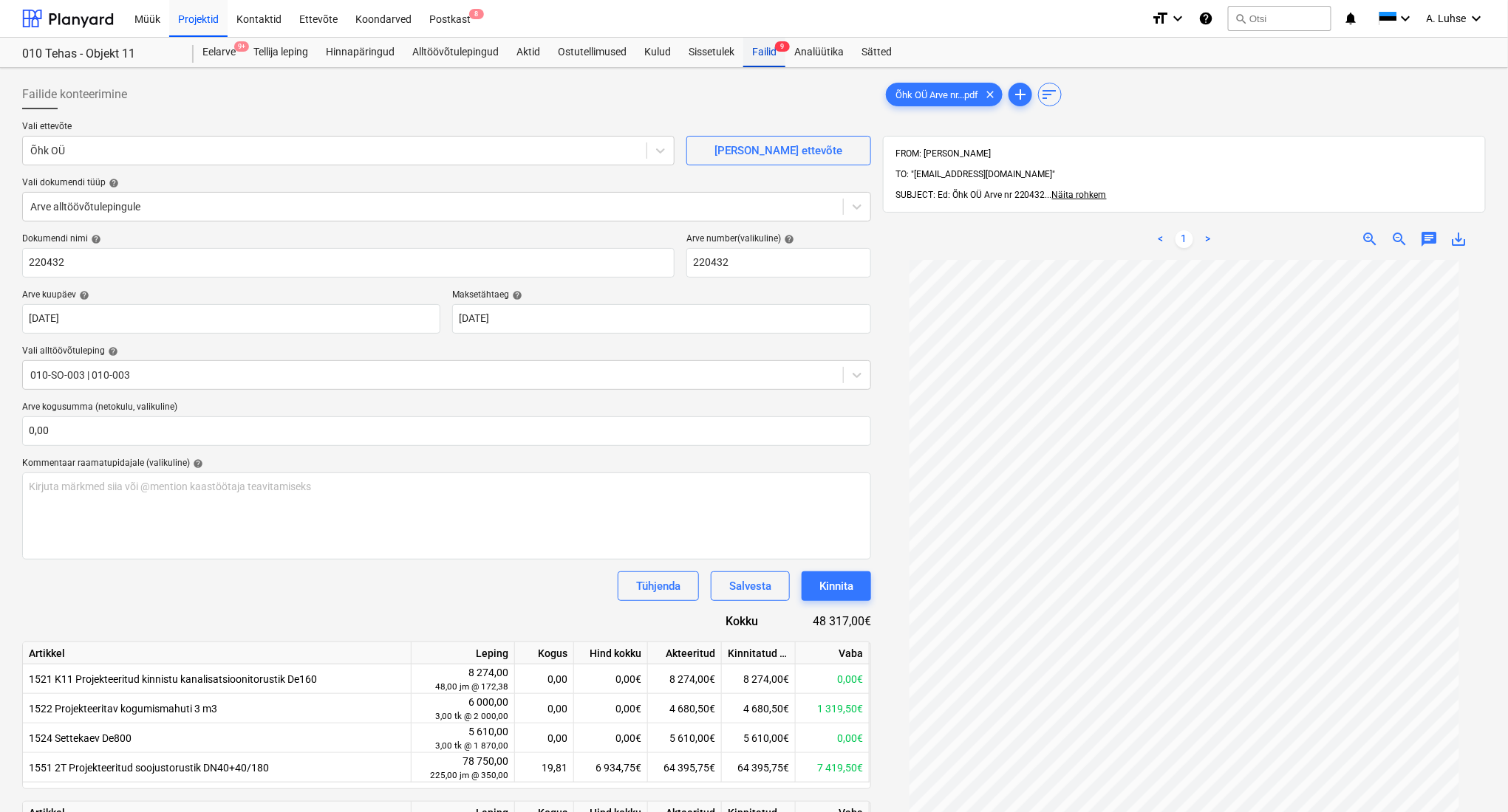
click at [766, 54] on div "Failid 9" at bounding box center [764, 52] width 42 height 29
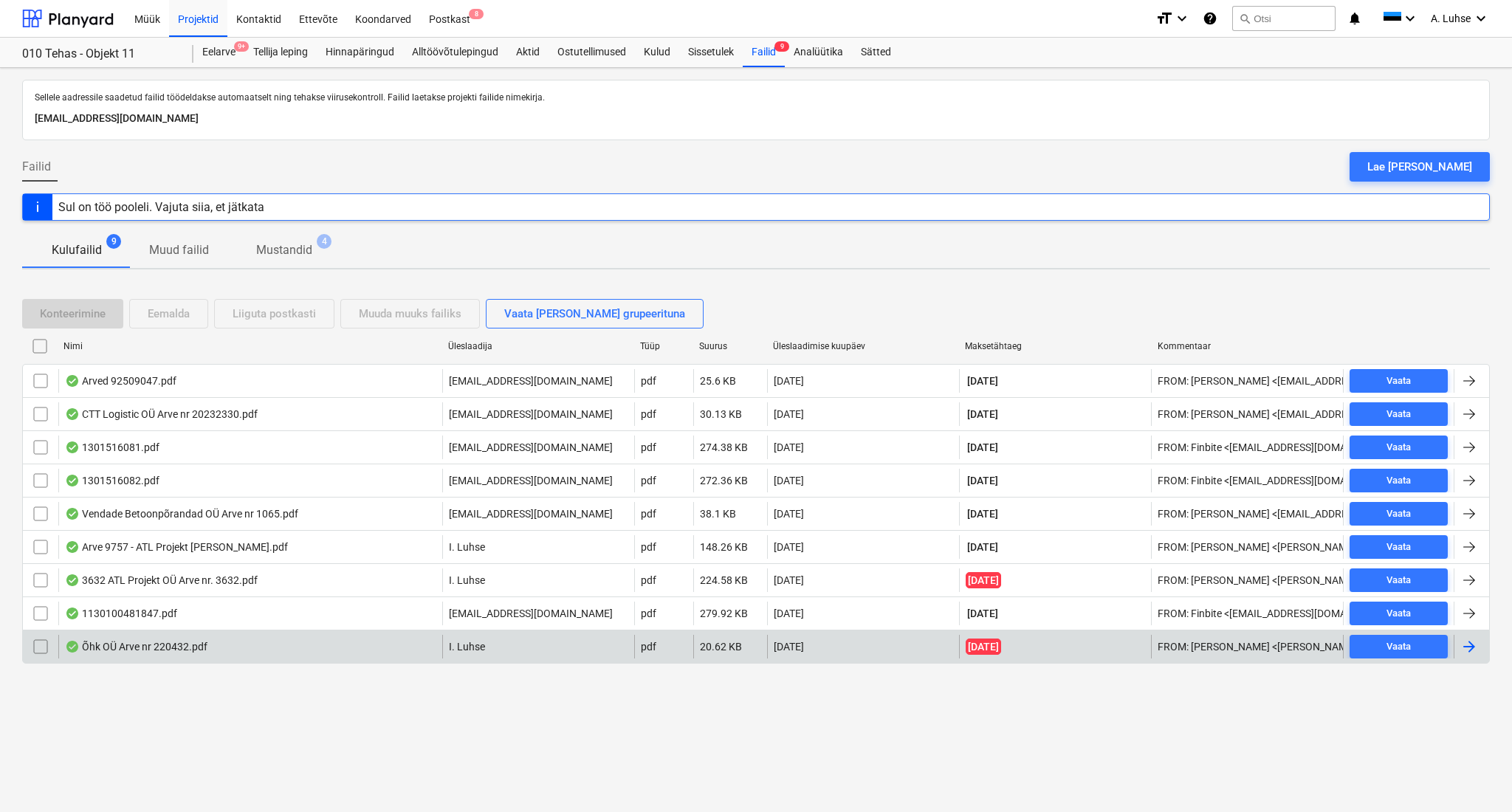
click at [245, 644] on div "Õhk OÜ Arve nr 220432.pdf" at bounding box center [249, 646] width 384 height 23
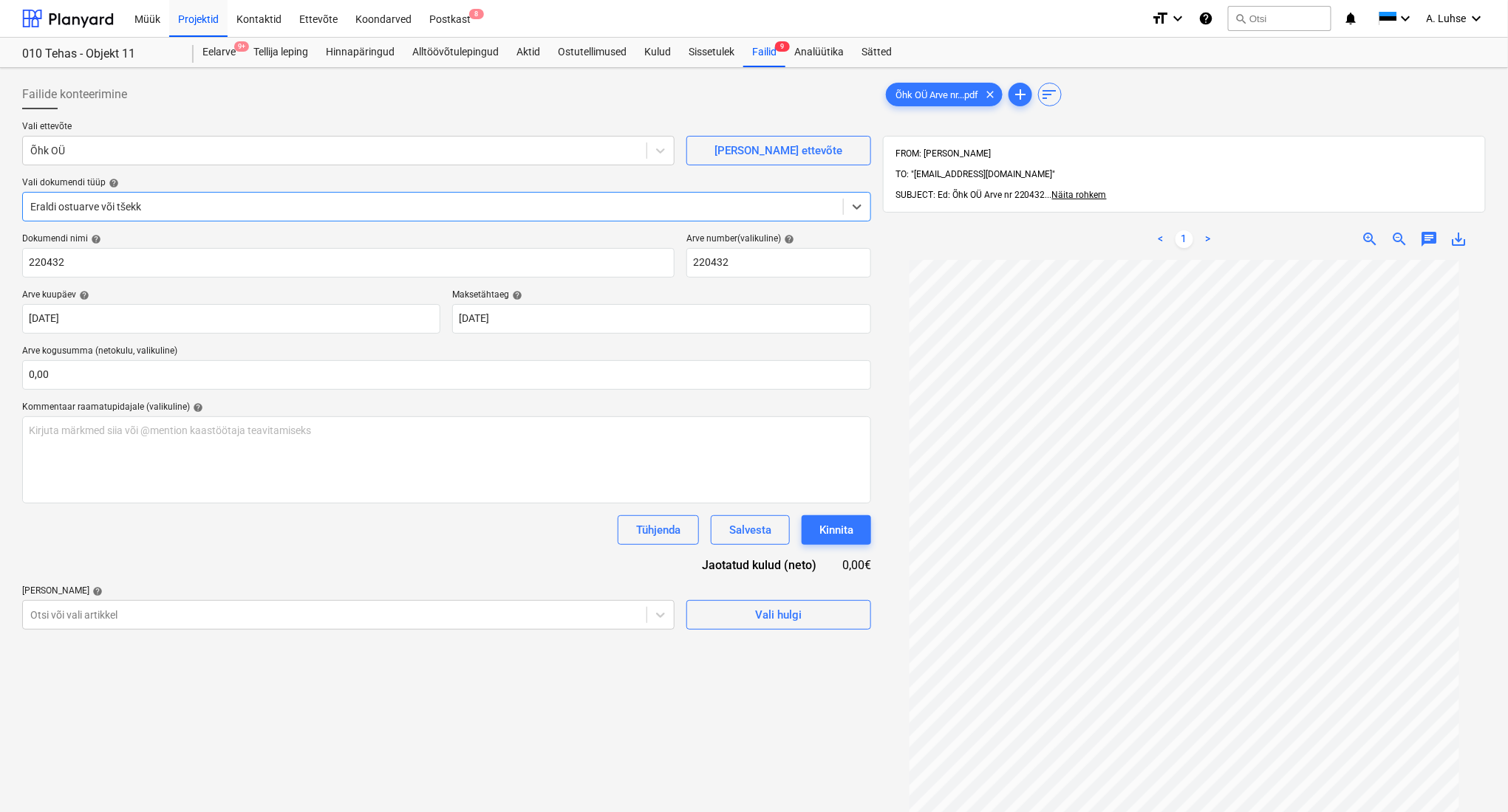
click at [160, 216] on div "Eraldi ostuarve või tšekk" at bounding box center [432, 207] width 820 height 20
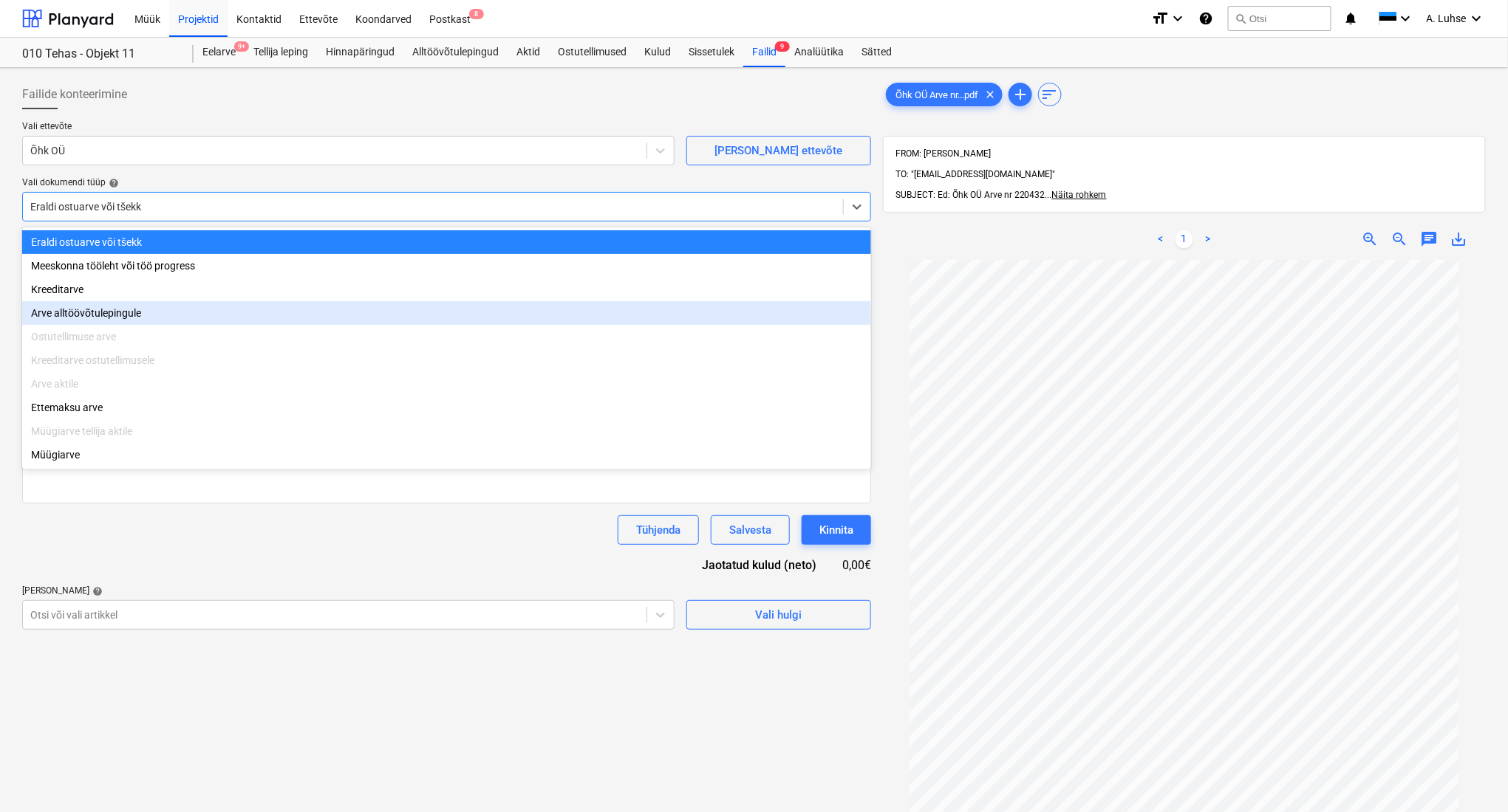
click at [157, 308] on div "Arve alltöövõtulepingule" at bounding box center [446, 313] width 849 height 23
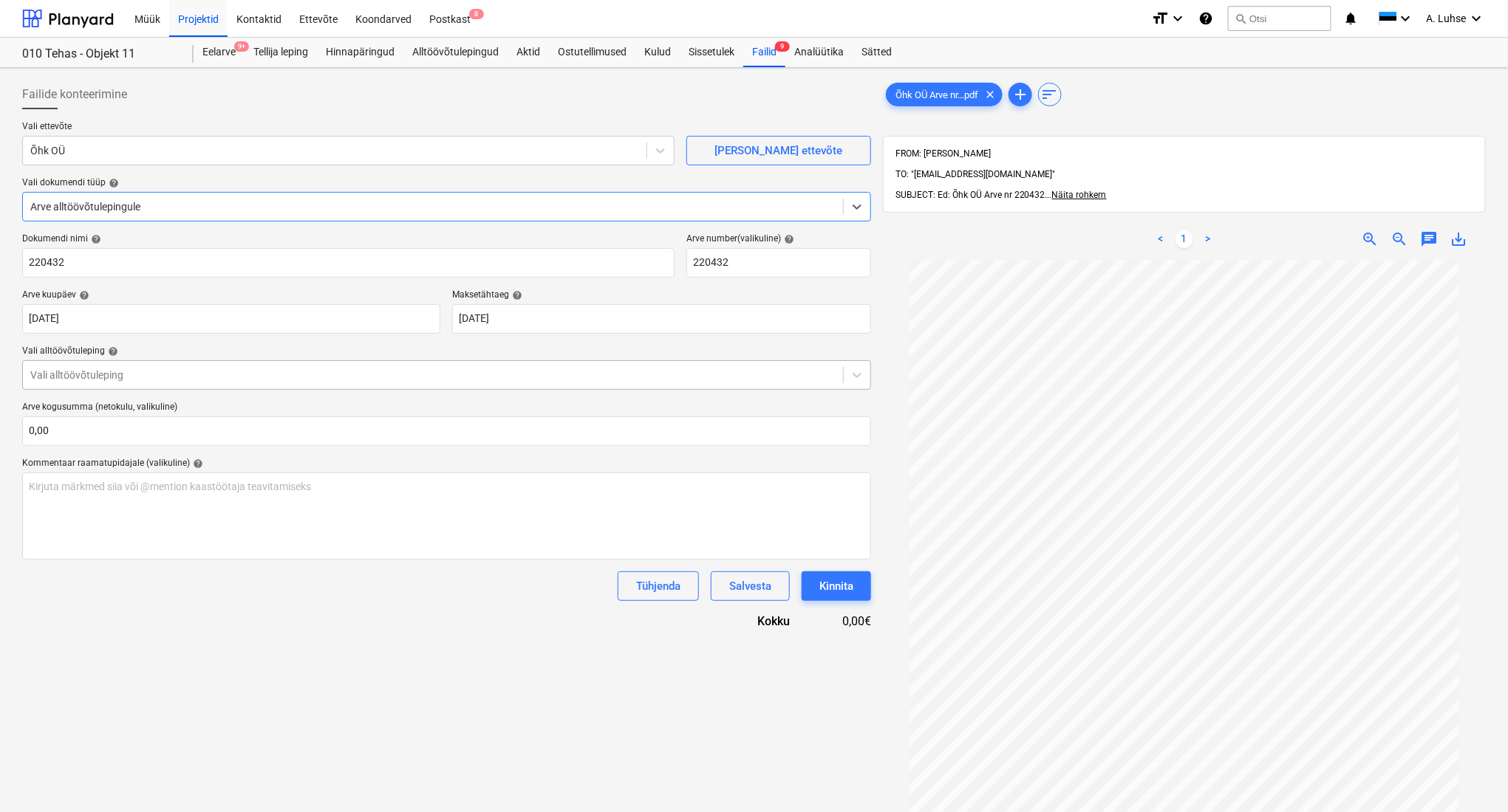
click at [140, 371] on div at bounding box center [433, 375] width 806 height 15
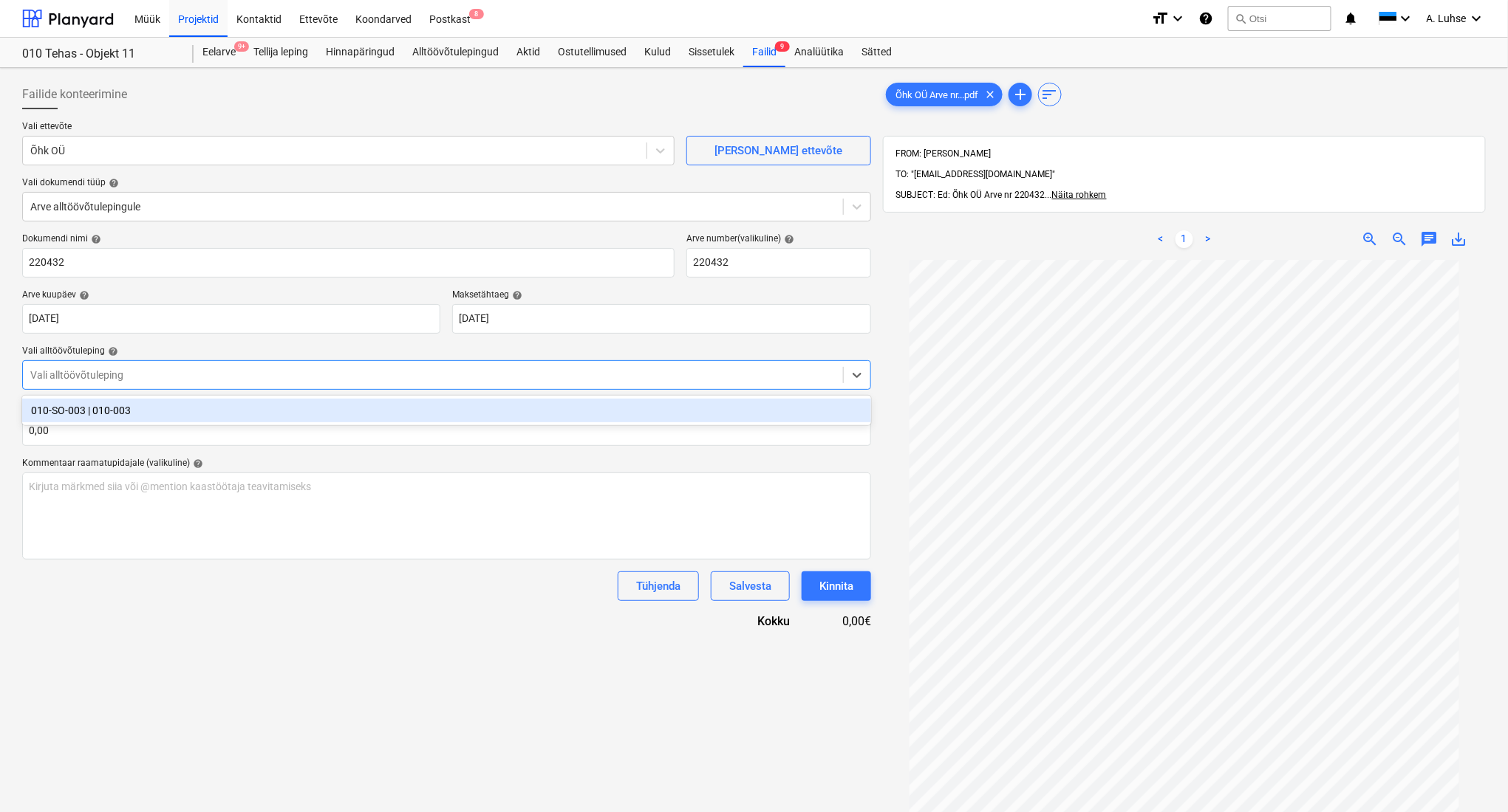
click at [150, 411] on div "010-SO-003 | 010-003" at bounding box center [446, 410] width 849 height 23
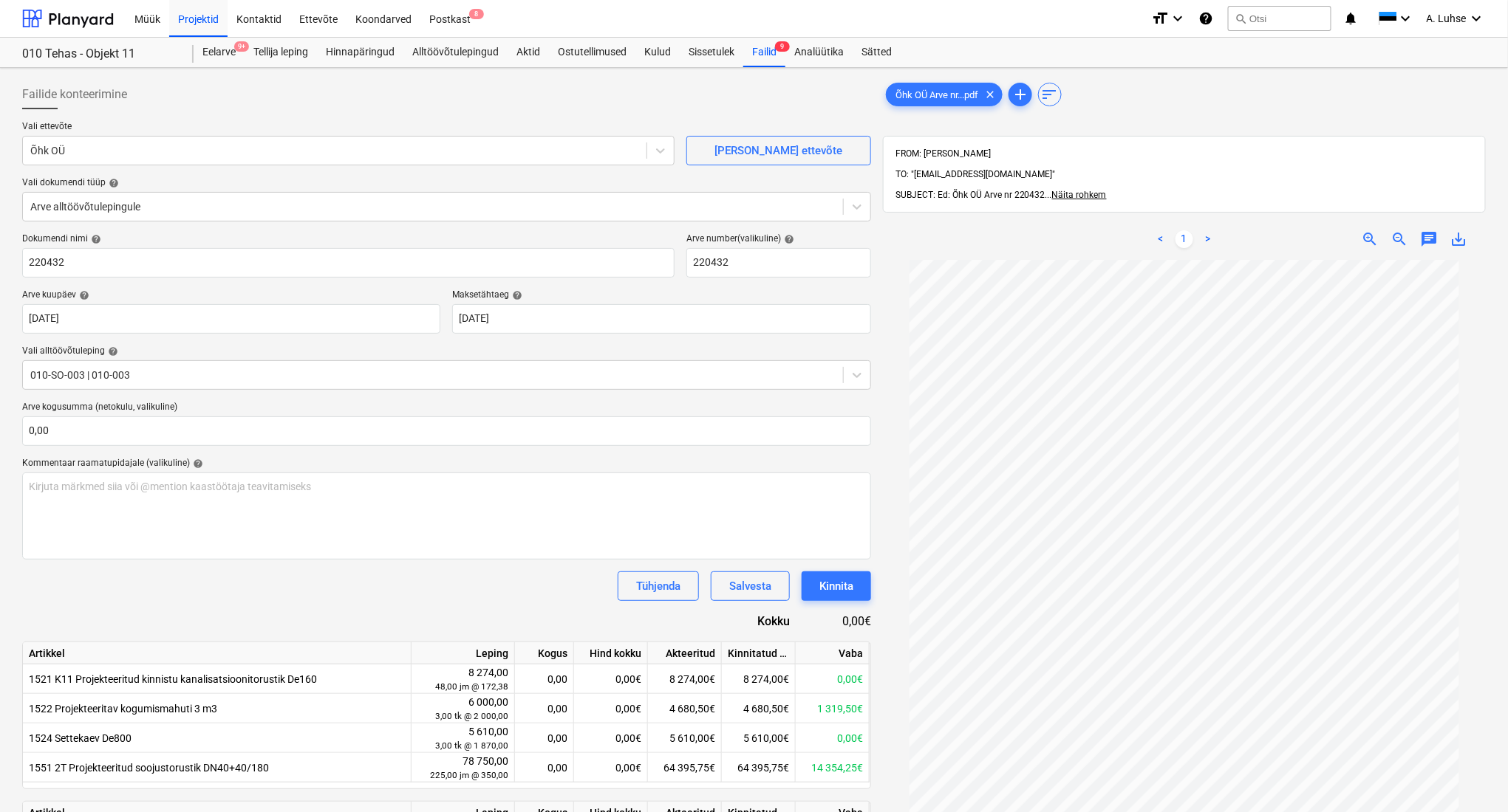
click at [257, 590] on div "Tühjenda Salvesta Kinnita" at bounding box center [446, 586] width 849 height 29
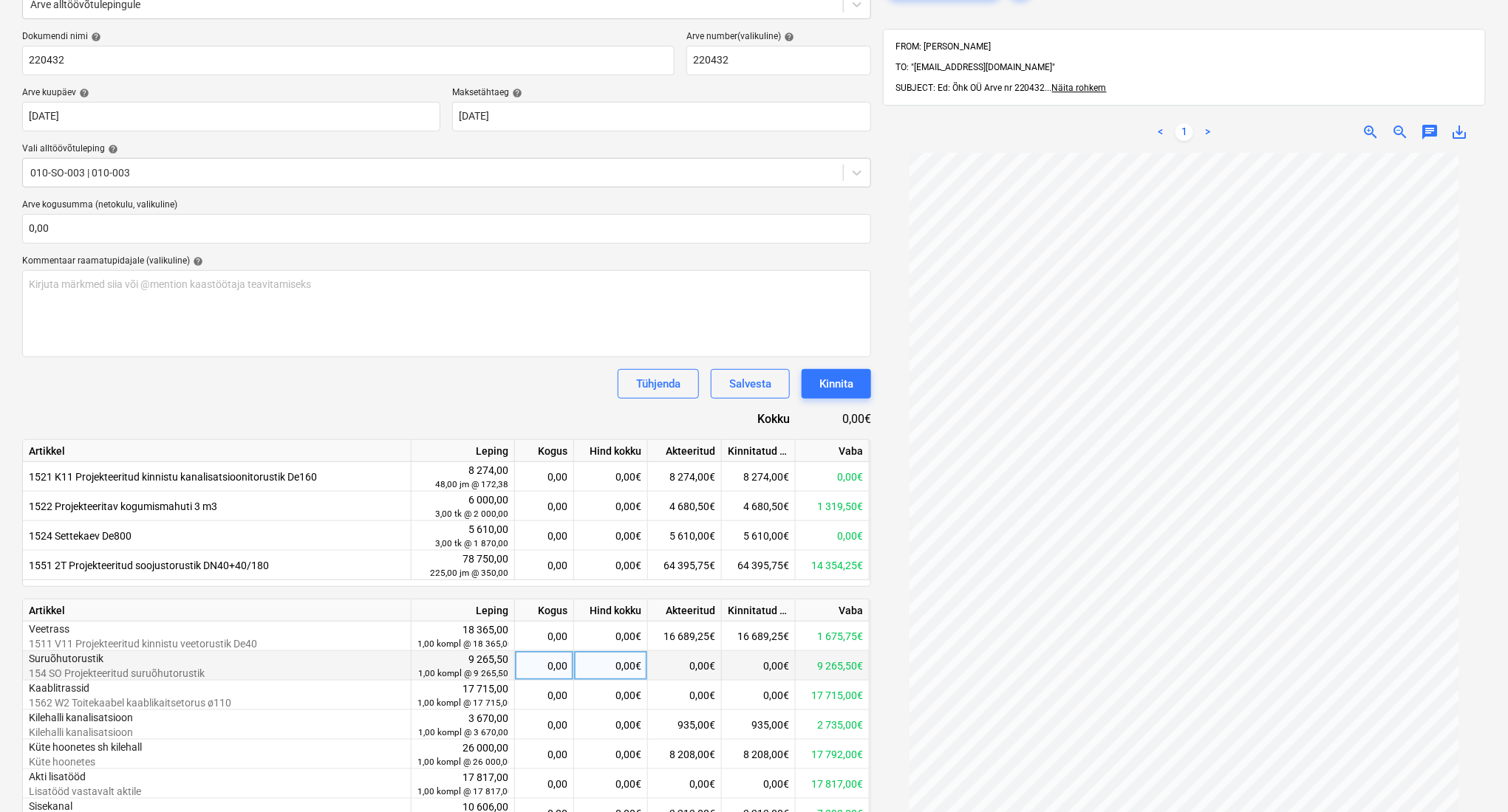
scroll to position [307, 0]
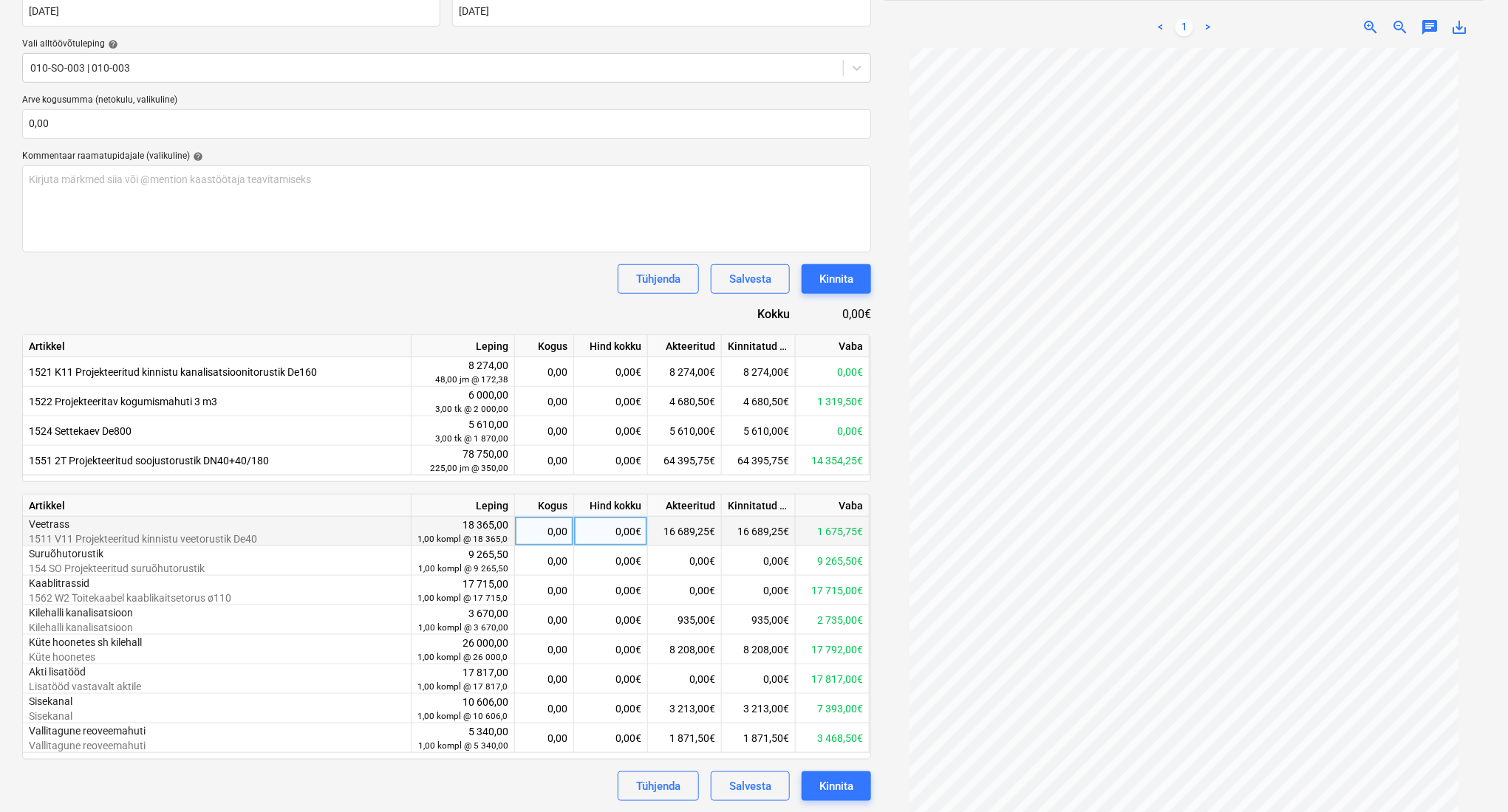
click at [616, 533] on div "0,00€" at bounding box center [611, 532] width 74 height 29
type input "6934,75"
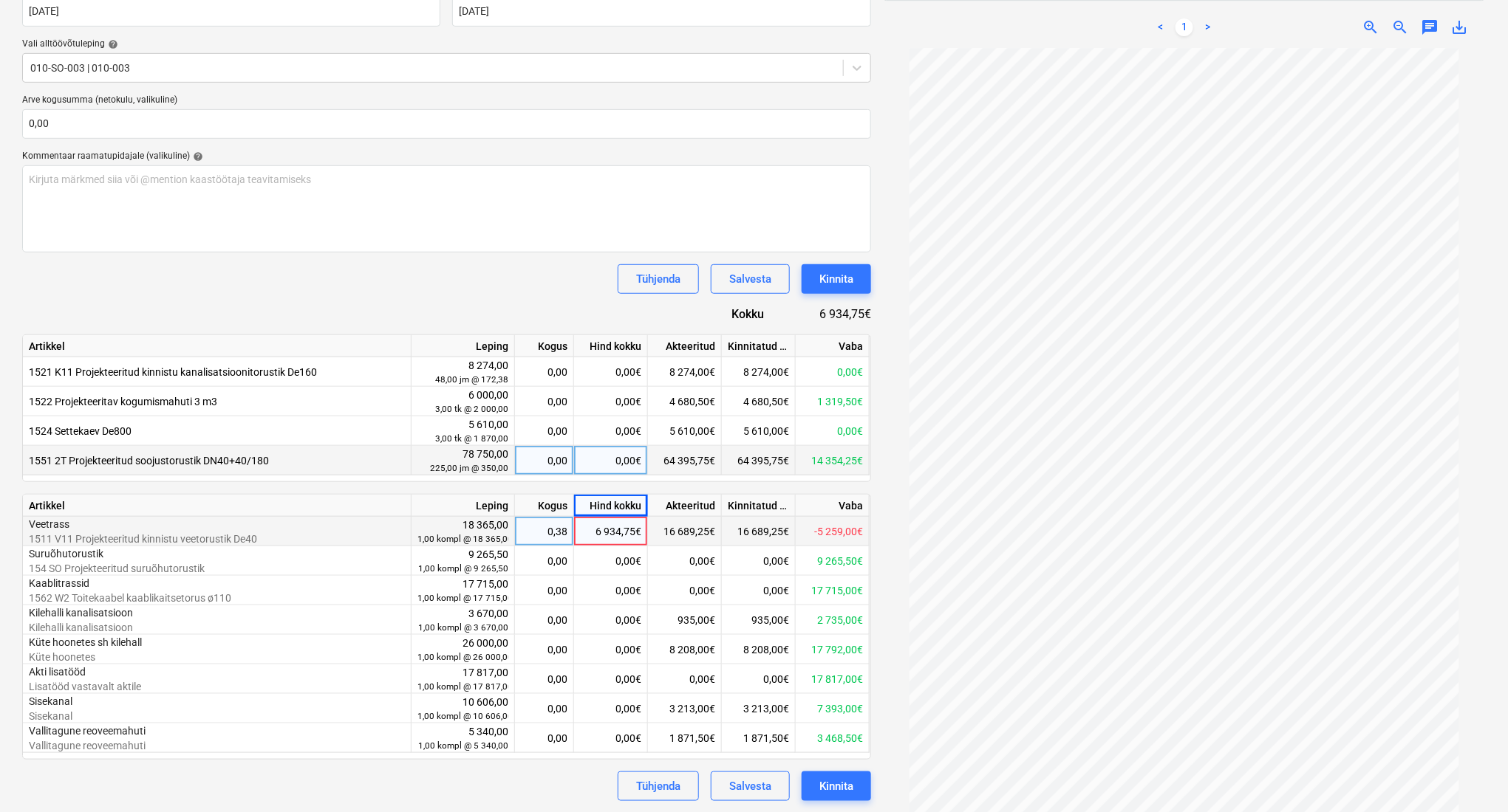
click at [591, 473] on div "0,00€" at bounding box center [611, 461] width 74 height 29
type input "6934,75"
click at [592, 527] on div "6 934,75€" at bounding box center [611, 532] width 74 height 29
click at [596, 530] on div "6 934,75€" at bounding box center [611, 532] width 74 height 29
type input "673,75"
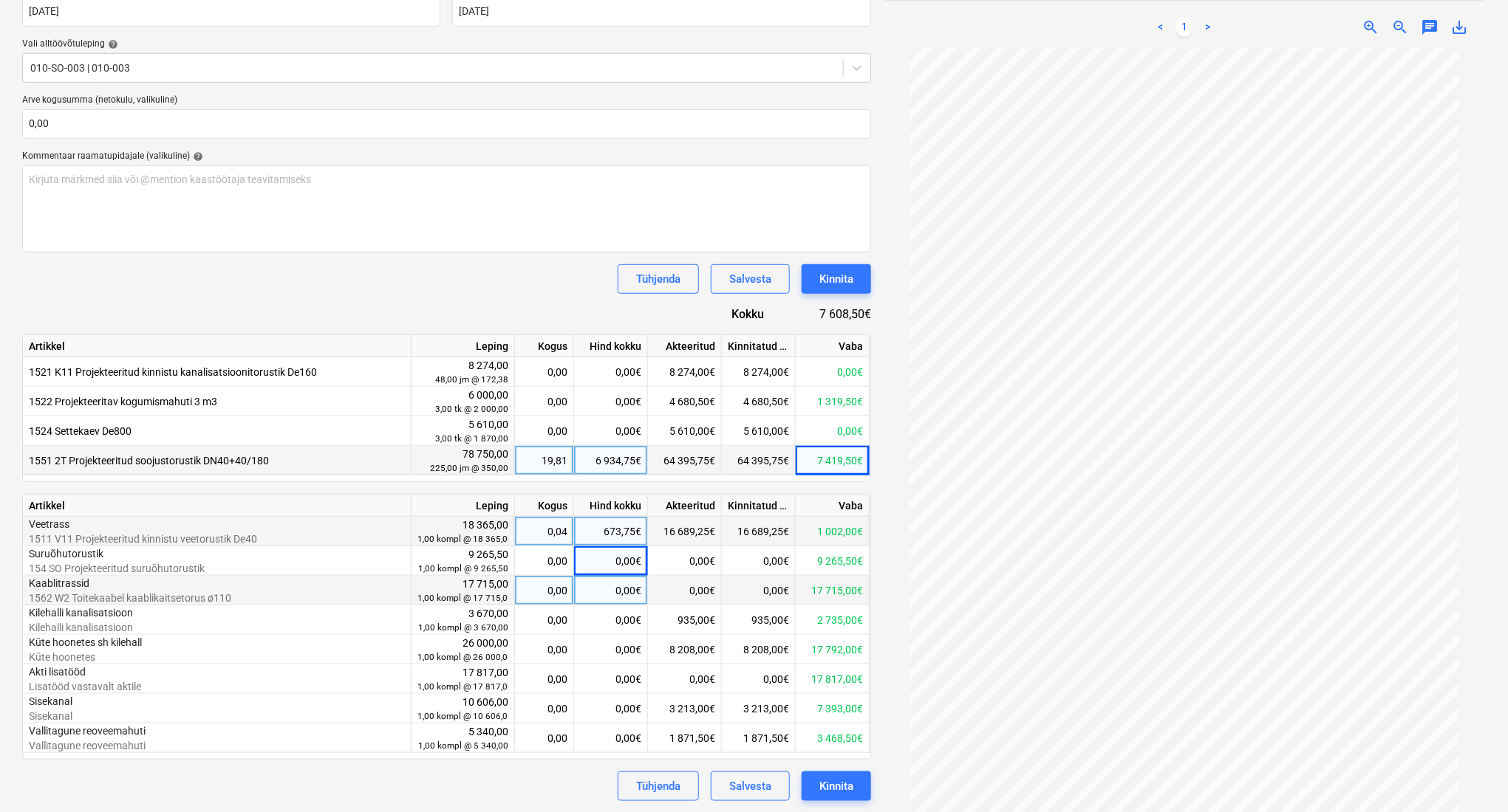
click at [620, 592] on div "0,00€" at bounding box center [611, 590] width 74 height 29
type input "15,187,5"
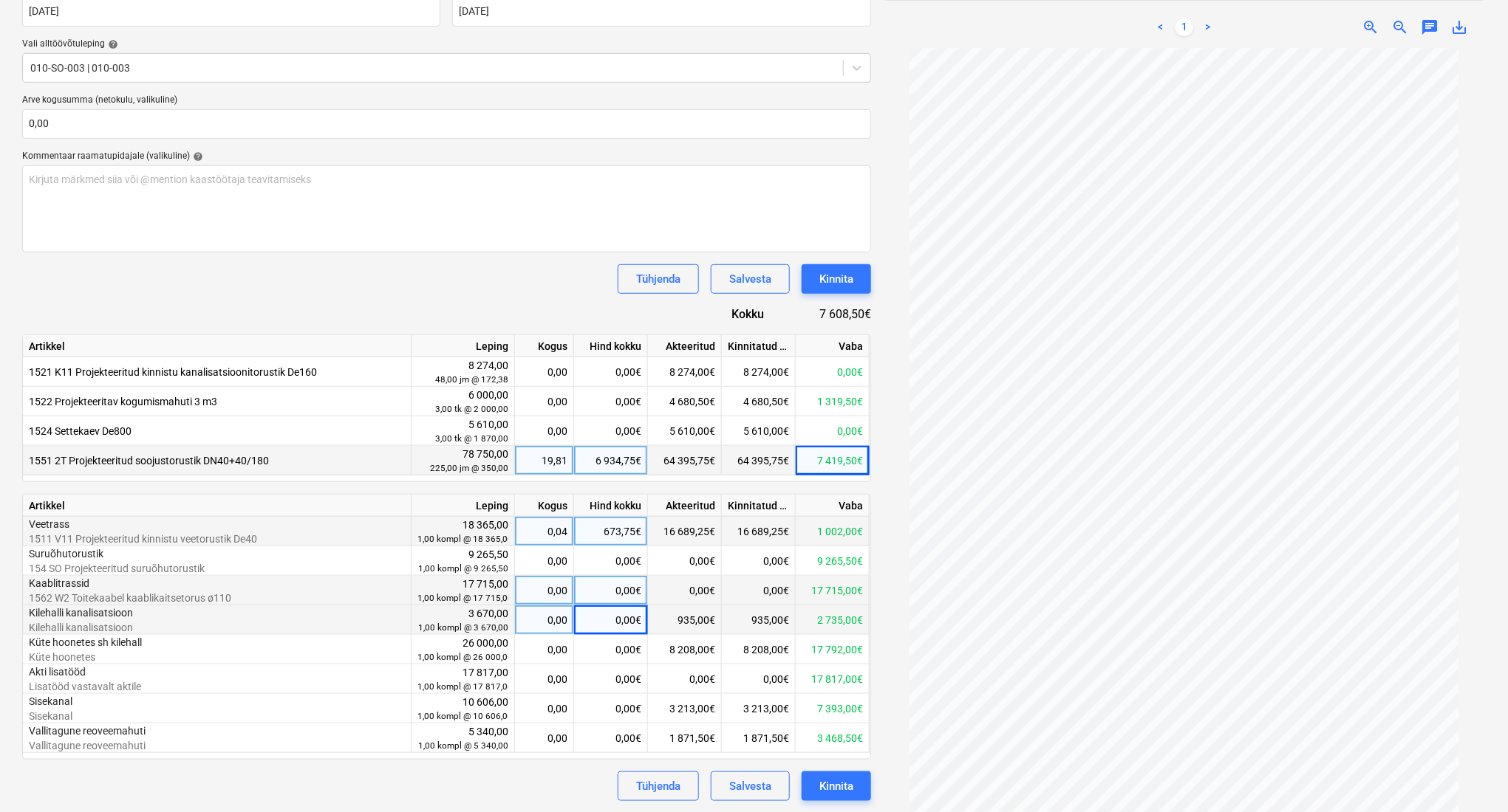
click at [616, 620] on div "0,00€" at bounding box center [611, 620] width 74 height 29
type input "660"
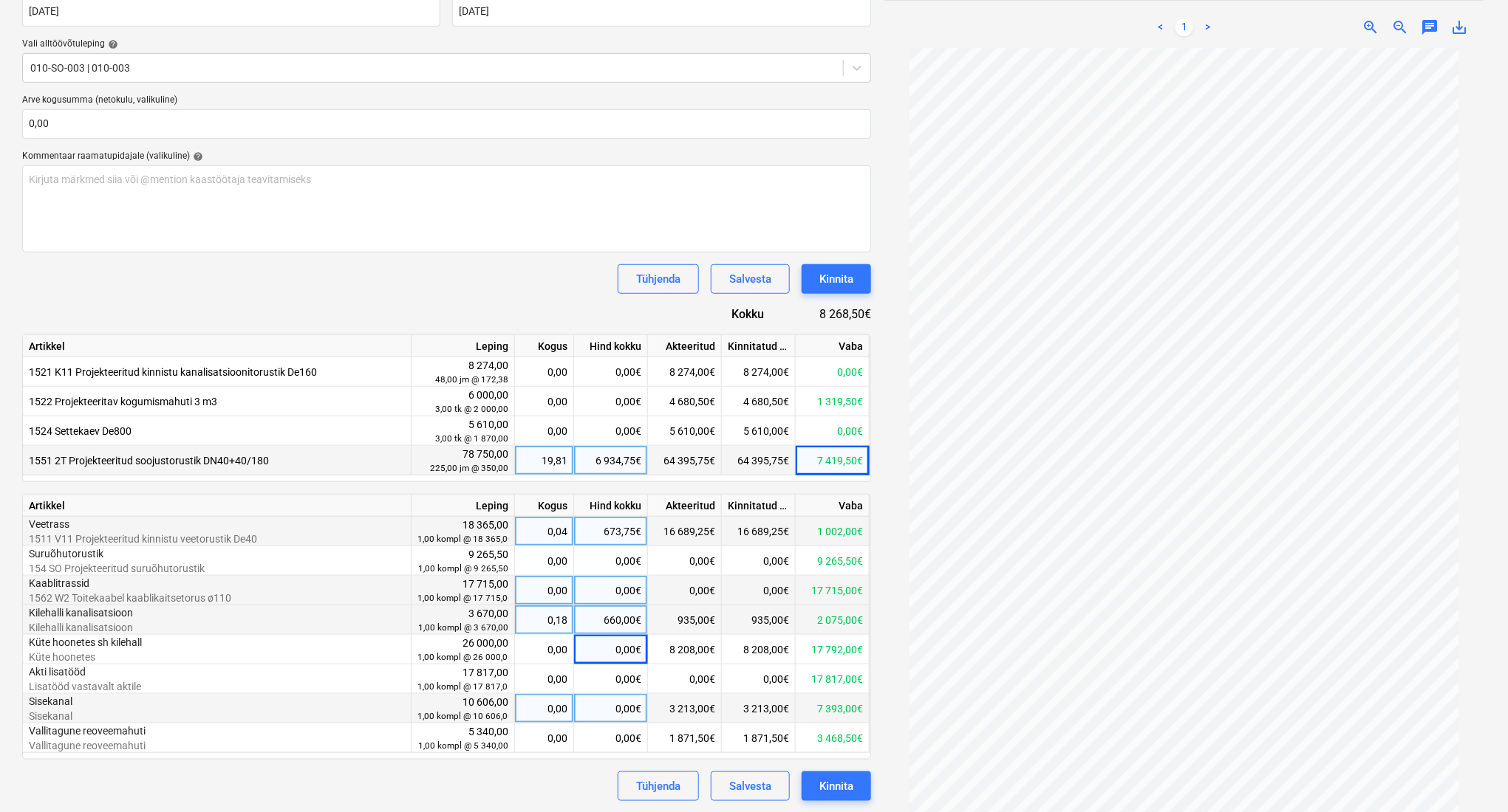
click at [616, 710] on div "0,00€" at bounding box center [611, 709] width 74 height 29
type input "3837"
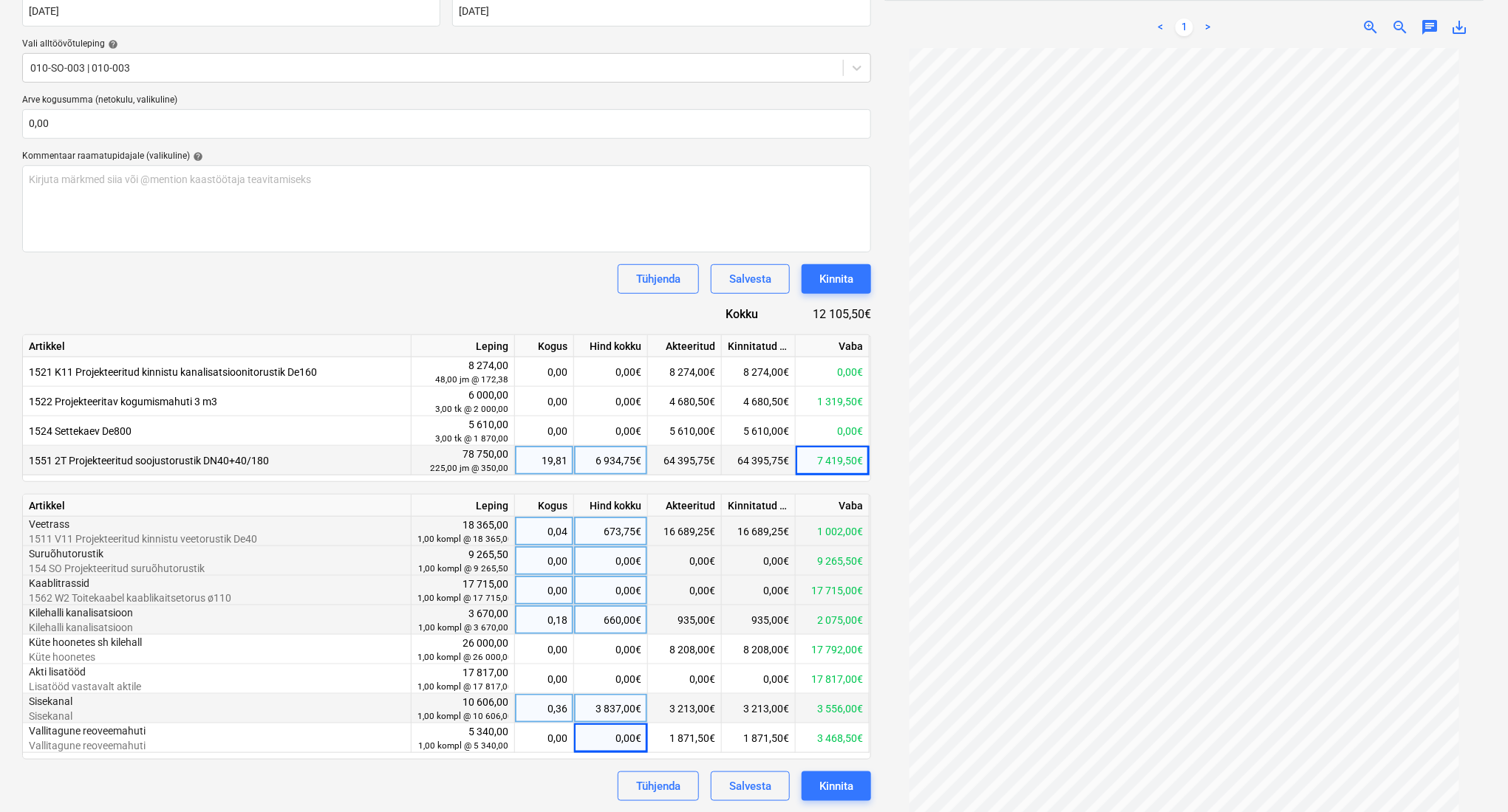
click at [604, 559] on div "0,00€" at bounding box center [611, 561] width 74 height 29
type input "9265,5"
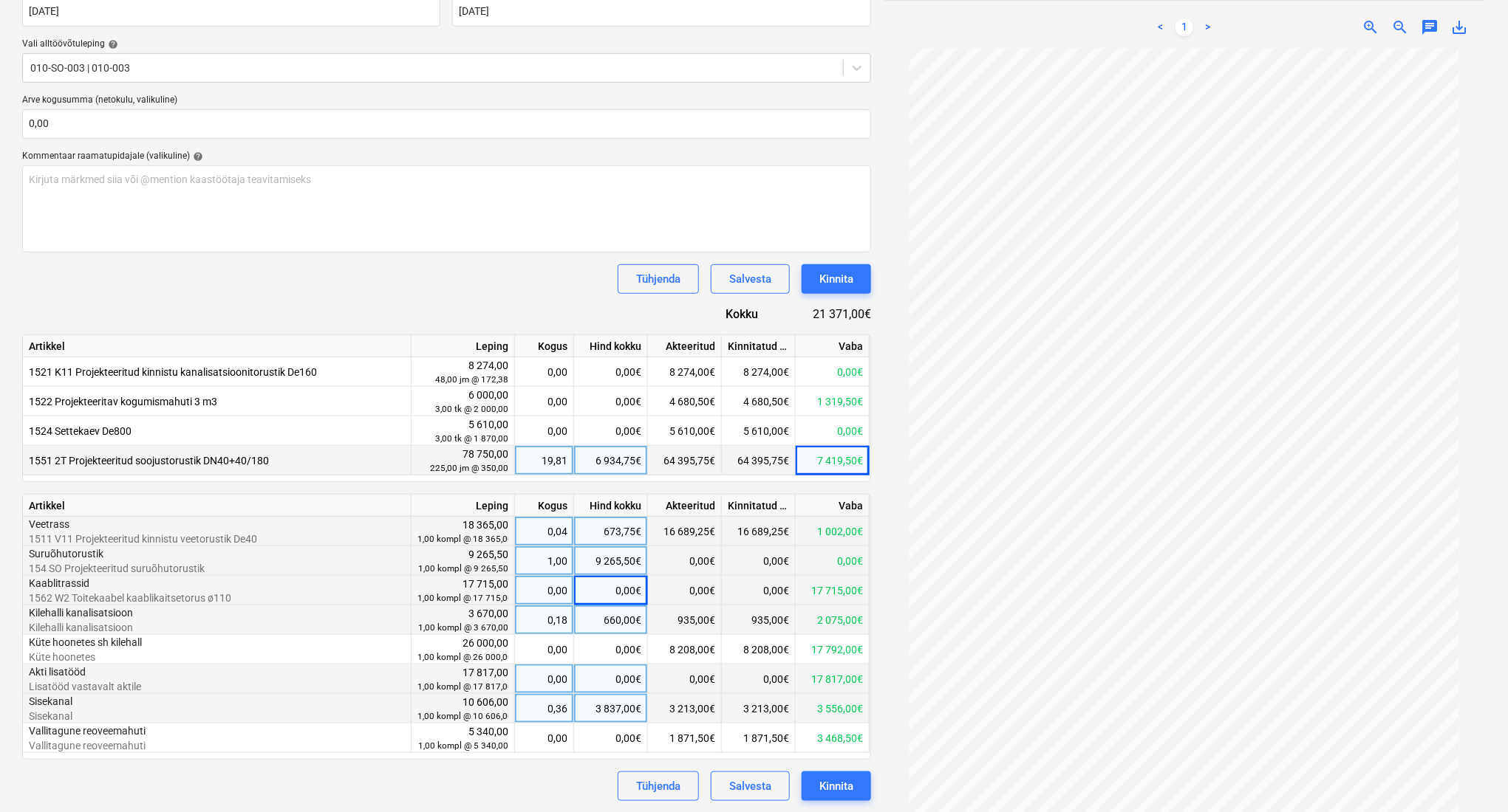
click at [600, 676] on div "0,00€" at bounding box center [611, 679] width 74 height 29
type input "17277"
click at [613, 564] on div "9 265,50€" at bounding box center [611, 561] width 74 height 29
click at [499, 280] on div "Tühjenda Salvesta Kinnita" at bounding box center [446, 279] width 849 height 29
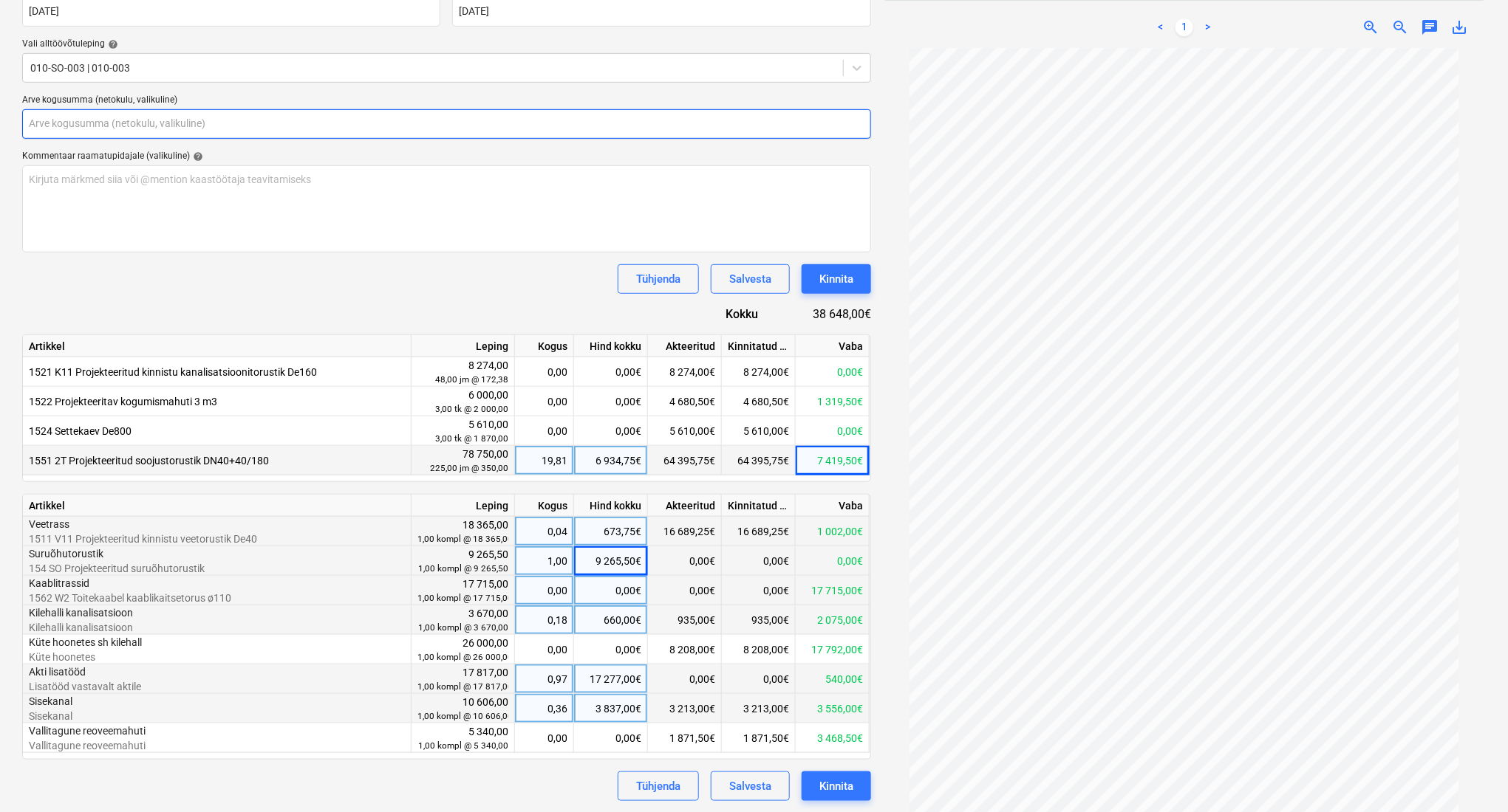
click at [220, 128] on input "text" at bounding box center [446, 124] width 849 height 29
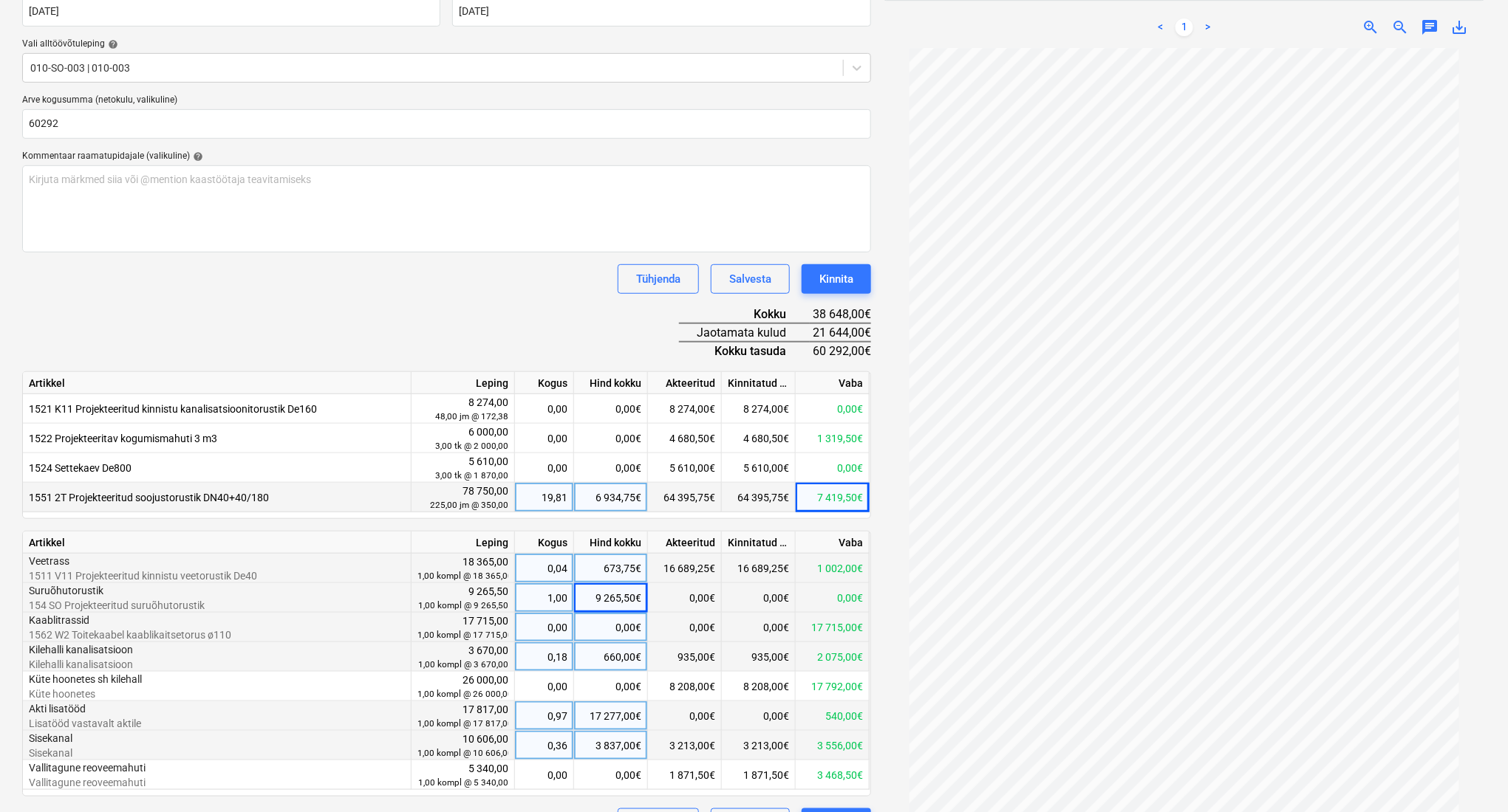
type input "60 292,00"
click at [302, 314] on div "Dokumendi nimi help 220432 Arve number (valikuline) help 220432 Arve kuupäev he…" at bounding box center [446, 382] width 849 height 912
click at [603, 631] on div "0,00€" at bounding box center [611, 627] width 74 height 29
type input "15187,5"
click at [594, 691] on div "0,00€" at bounding box center [611, 686] width 74 height 29
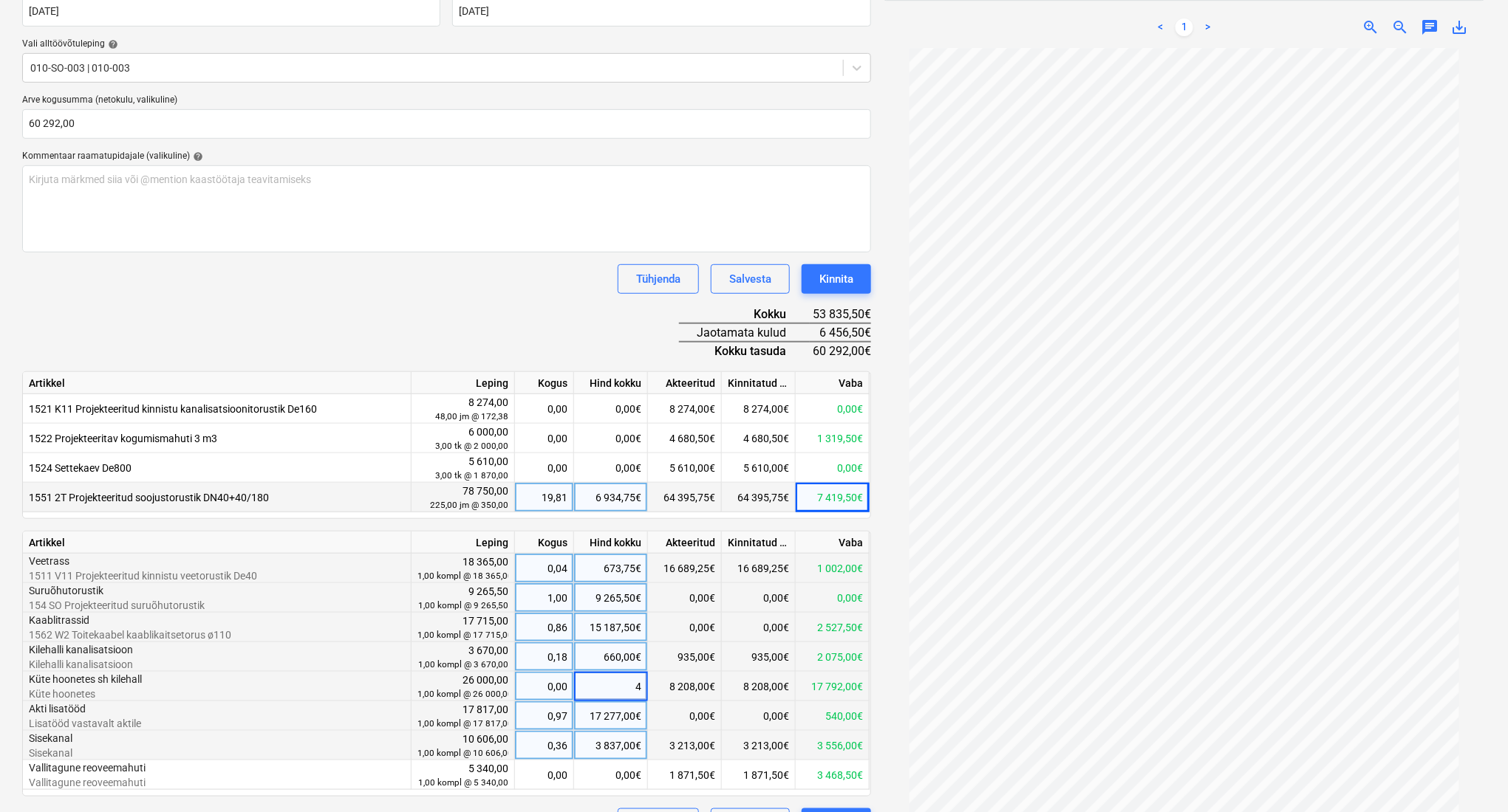
type input "4"
type input "6456,5"
click at [836, 274] on div "Kinnita" at bounding box center [836, 278] width 34 height 19
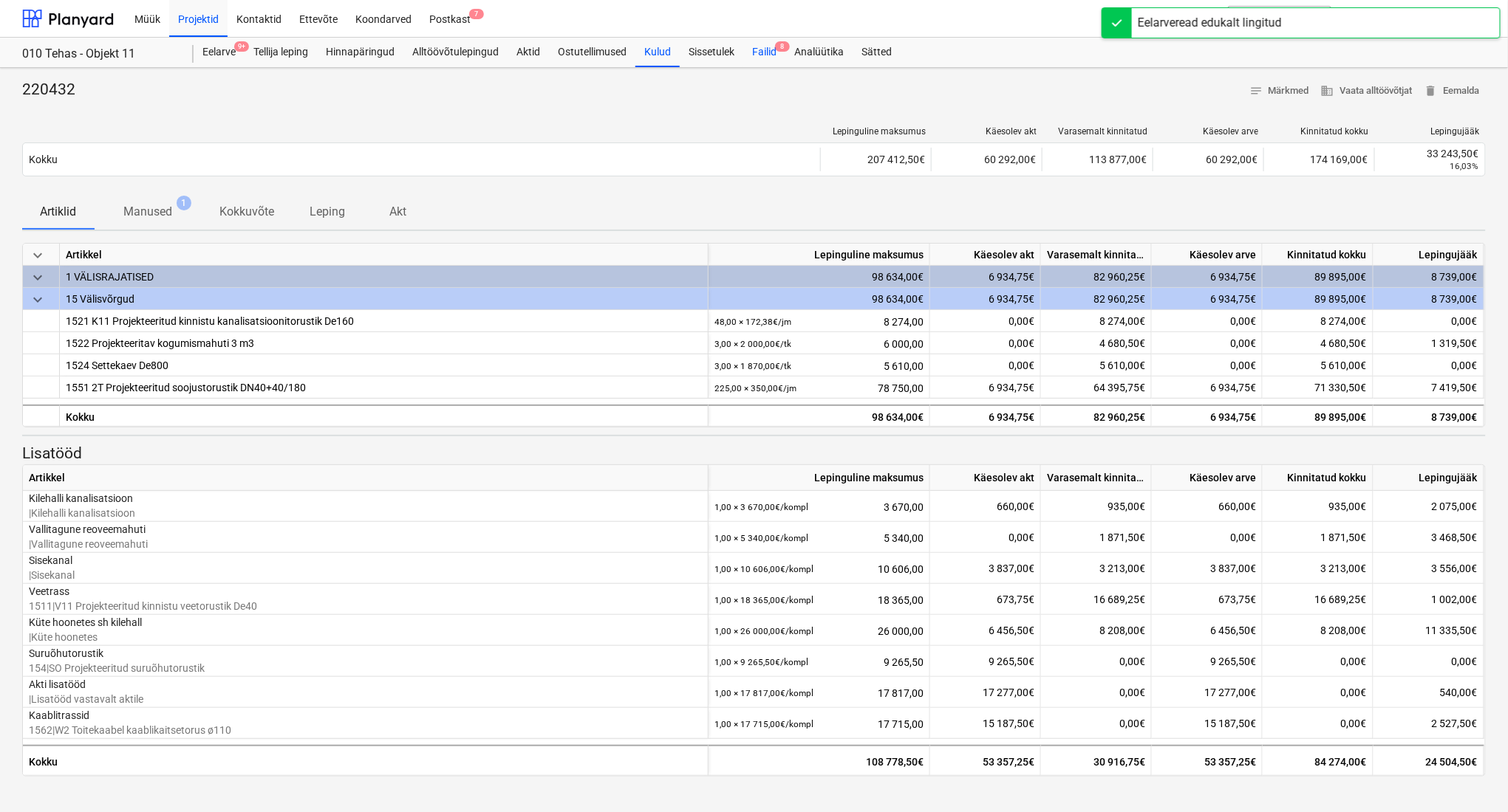
click at [771, 47] on div "Failid 8" at bounding box center [764, 52] width 42 height 29
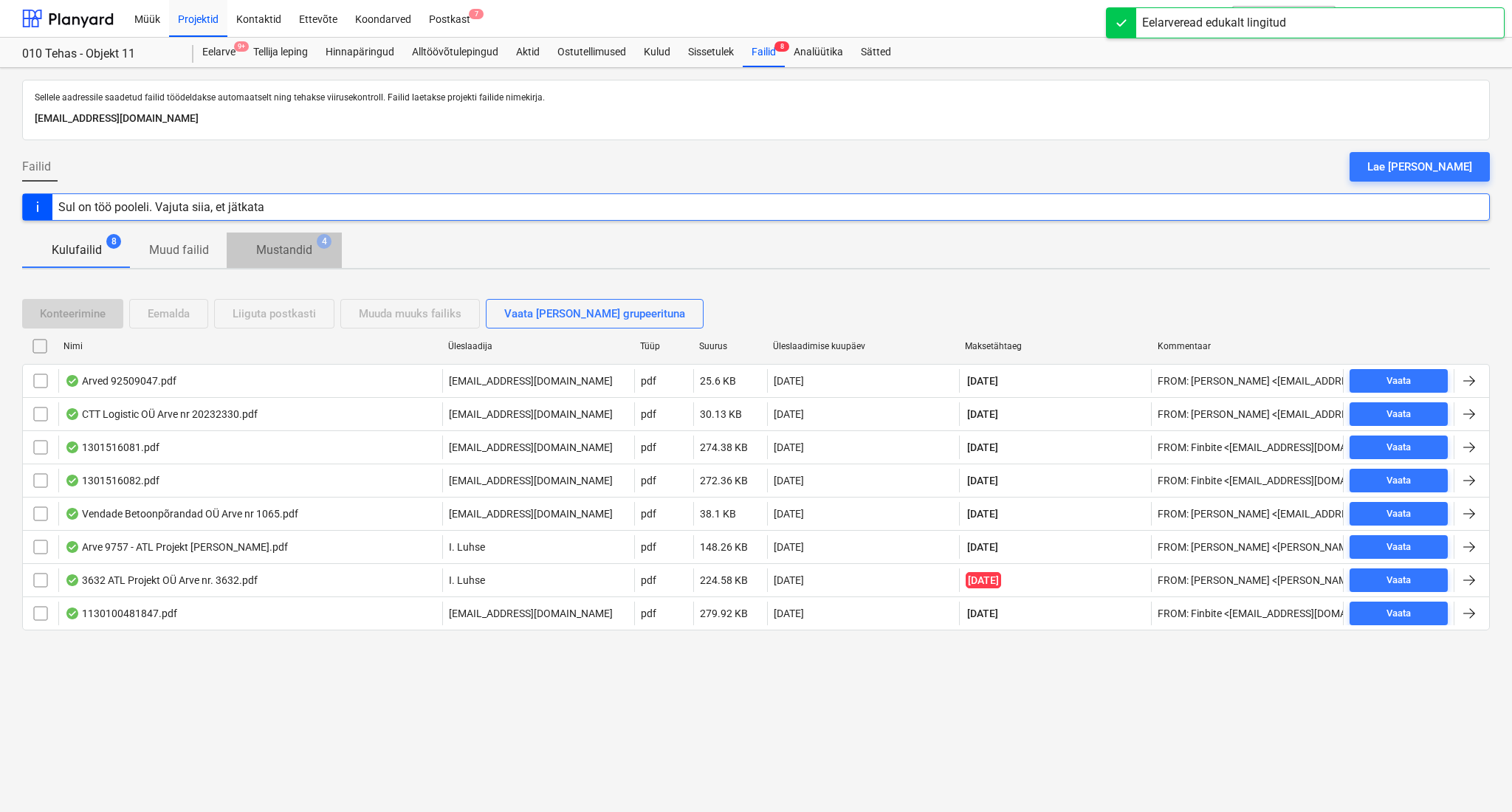
click at [280, 251] on p "Mustandid" at bounding box center [284, 250] width 56 height 18
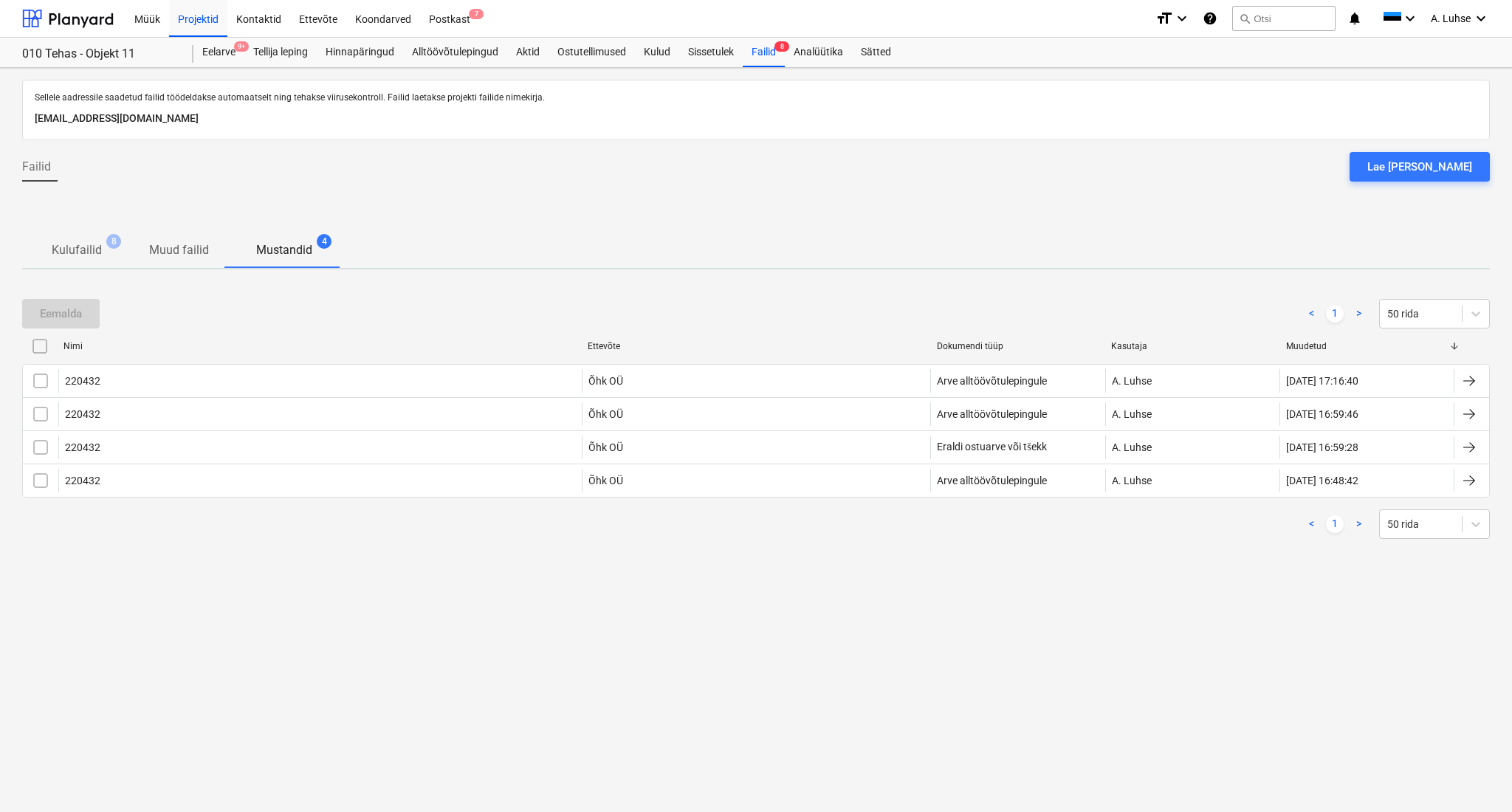
click at [38, 345] on input "checkbox" at bounding box center [39, 346] width 23 height 23
click at [59, 320] on div "Eemalda" at bounding box center [61, 314] width 42 height 19
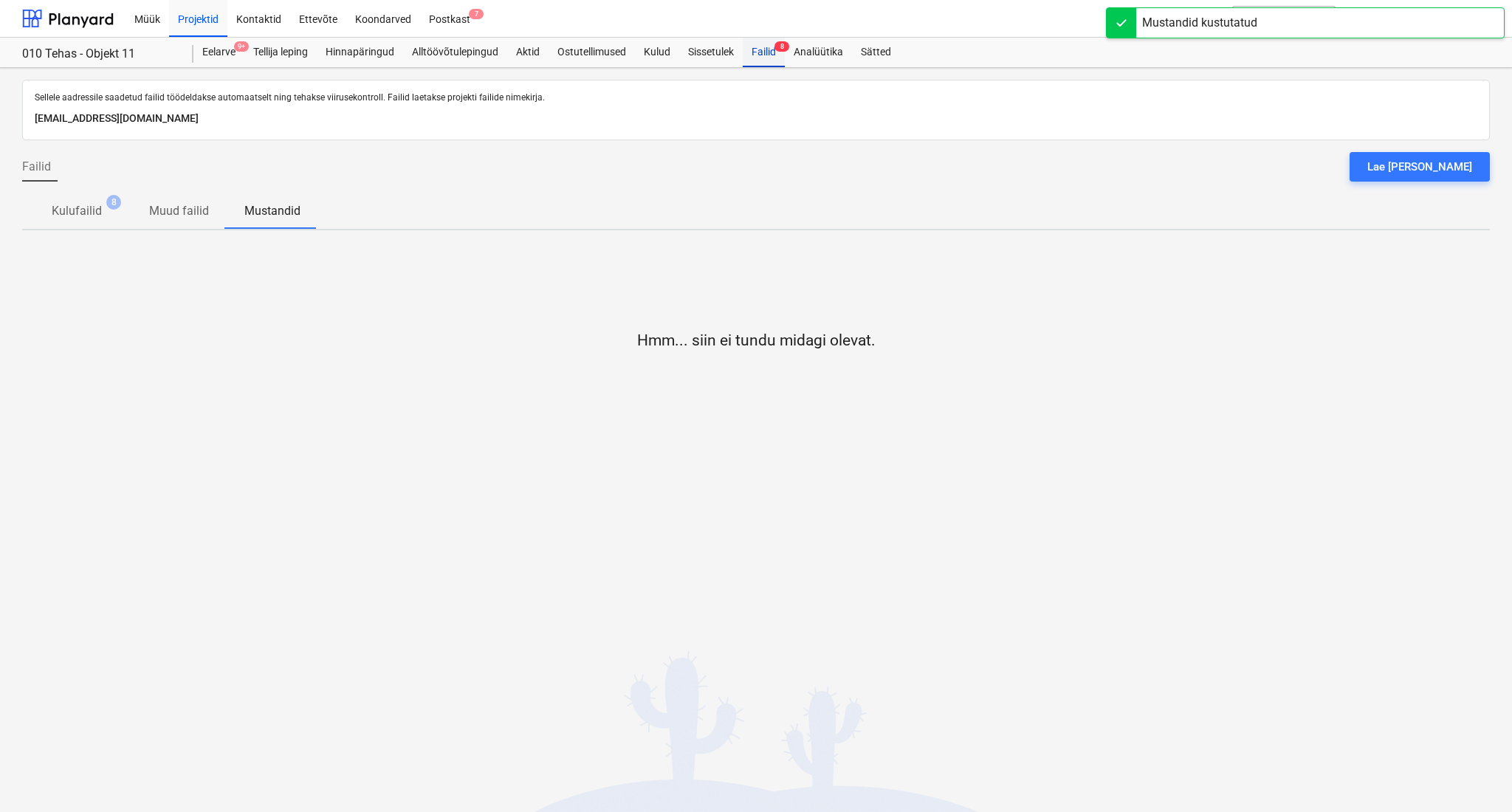
click at [754, 59] on div "Failid 8" at bounding box center [764, 52] width 42 height 29
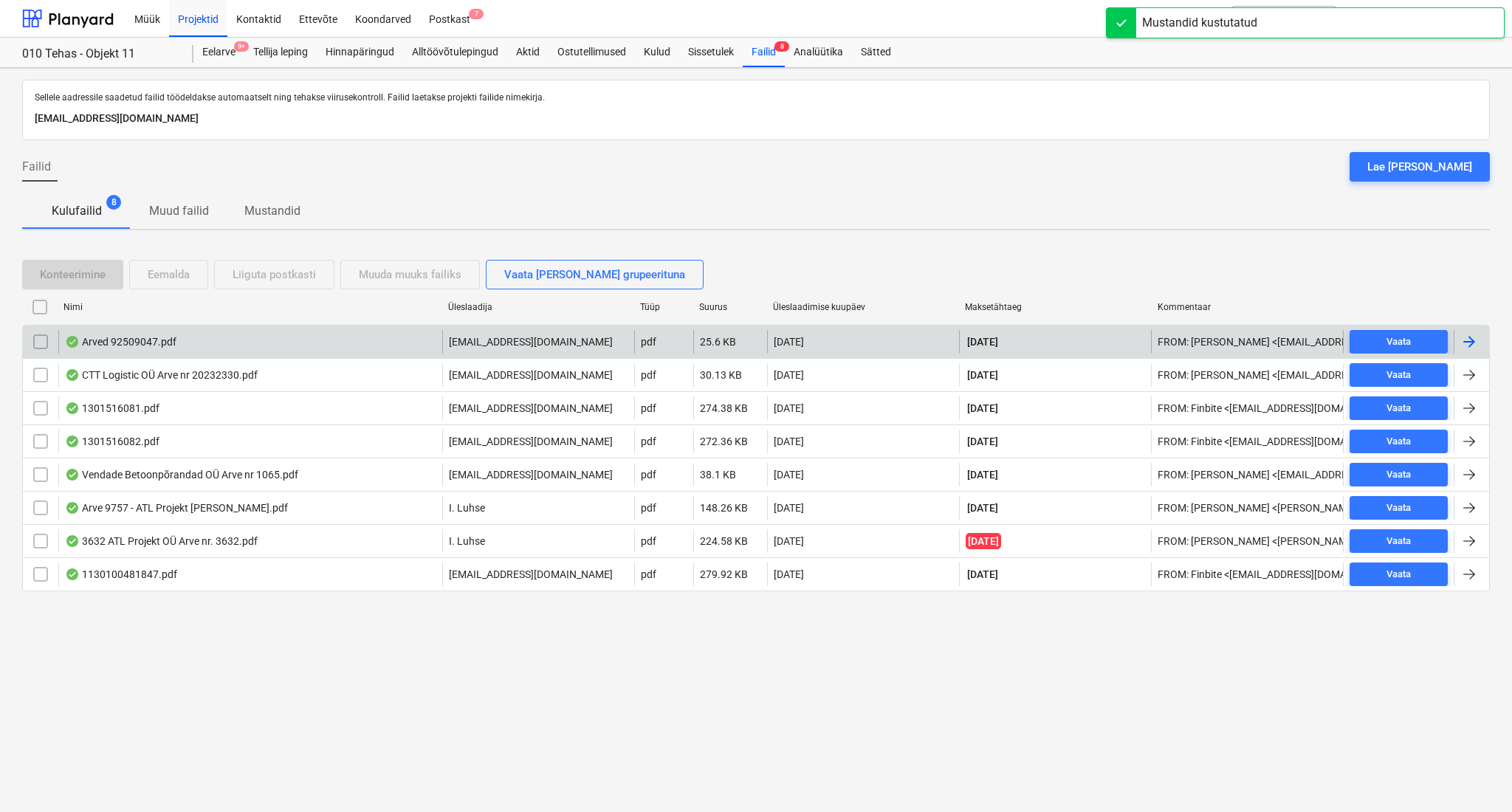
click at [277, 342] on div "Arved 92509047.pdf" at bounding box center [249, 342] width 384 height 23
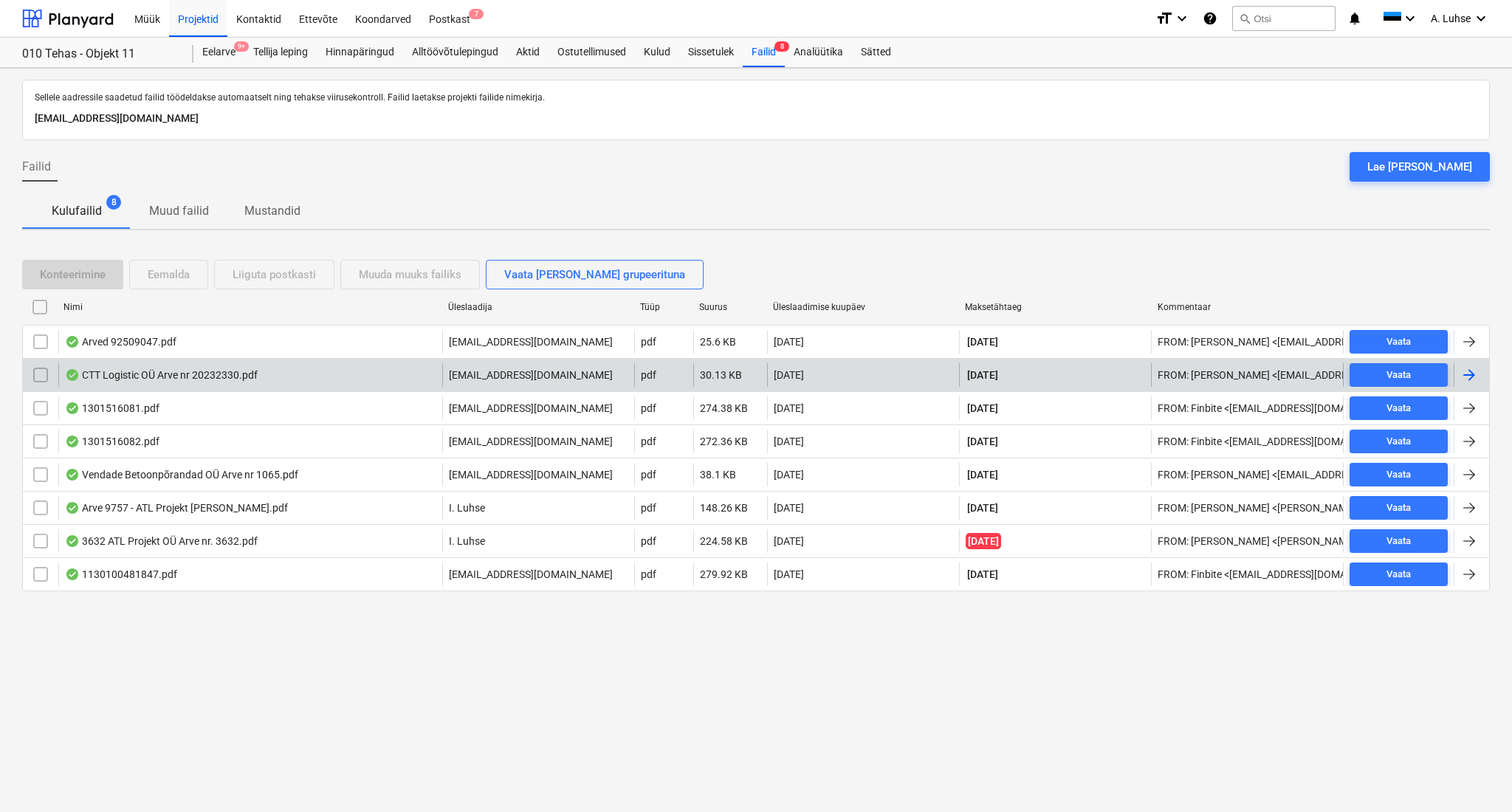
click at [203, 379] on div "CTT Logistic OÜ Arve nr 20232330.pdf" at bounding box center [161, 375] width 193 height 12
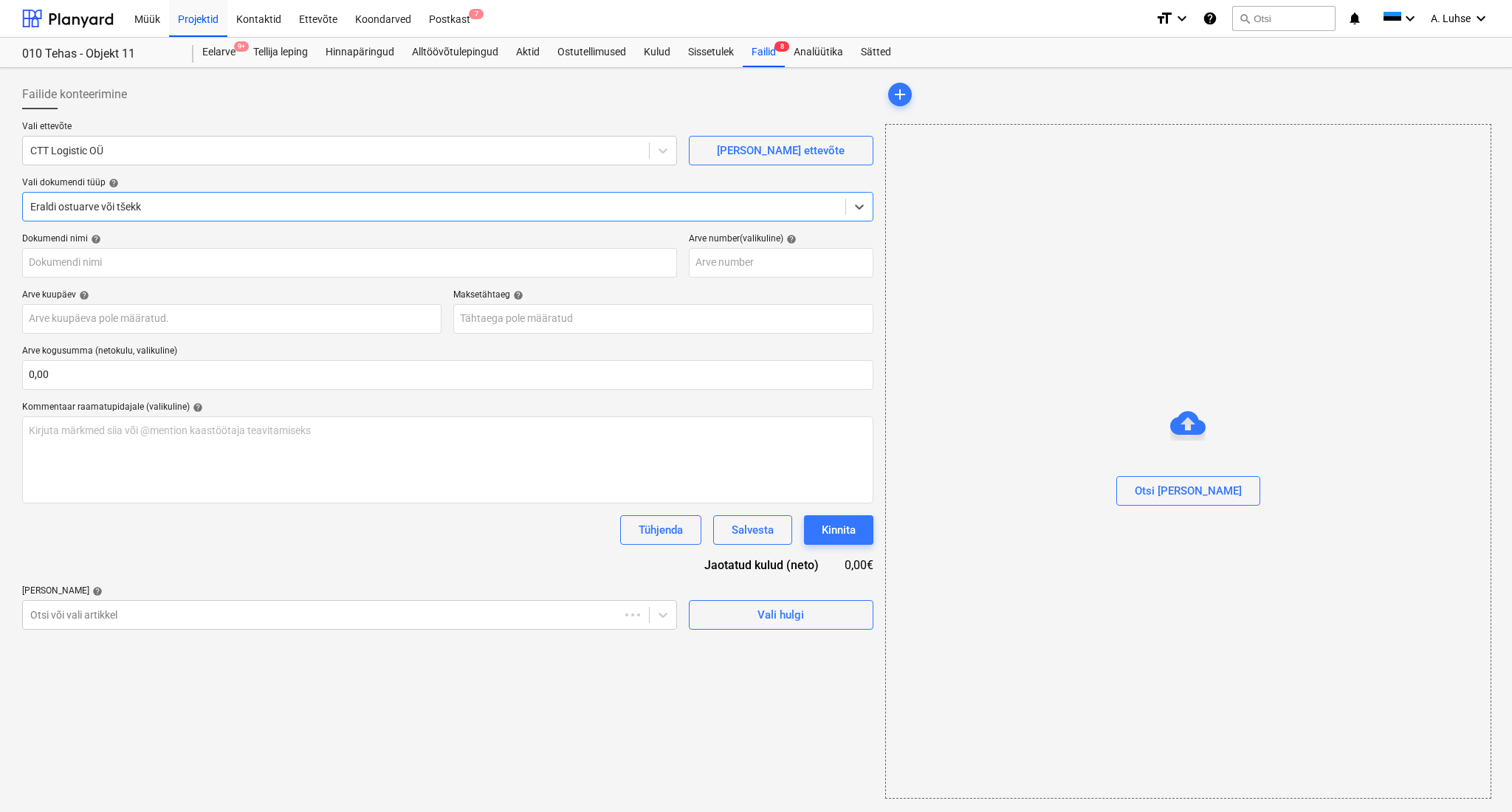
type input "20232330"
type input "[DATE]"
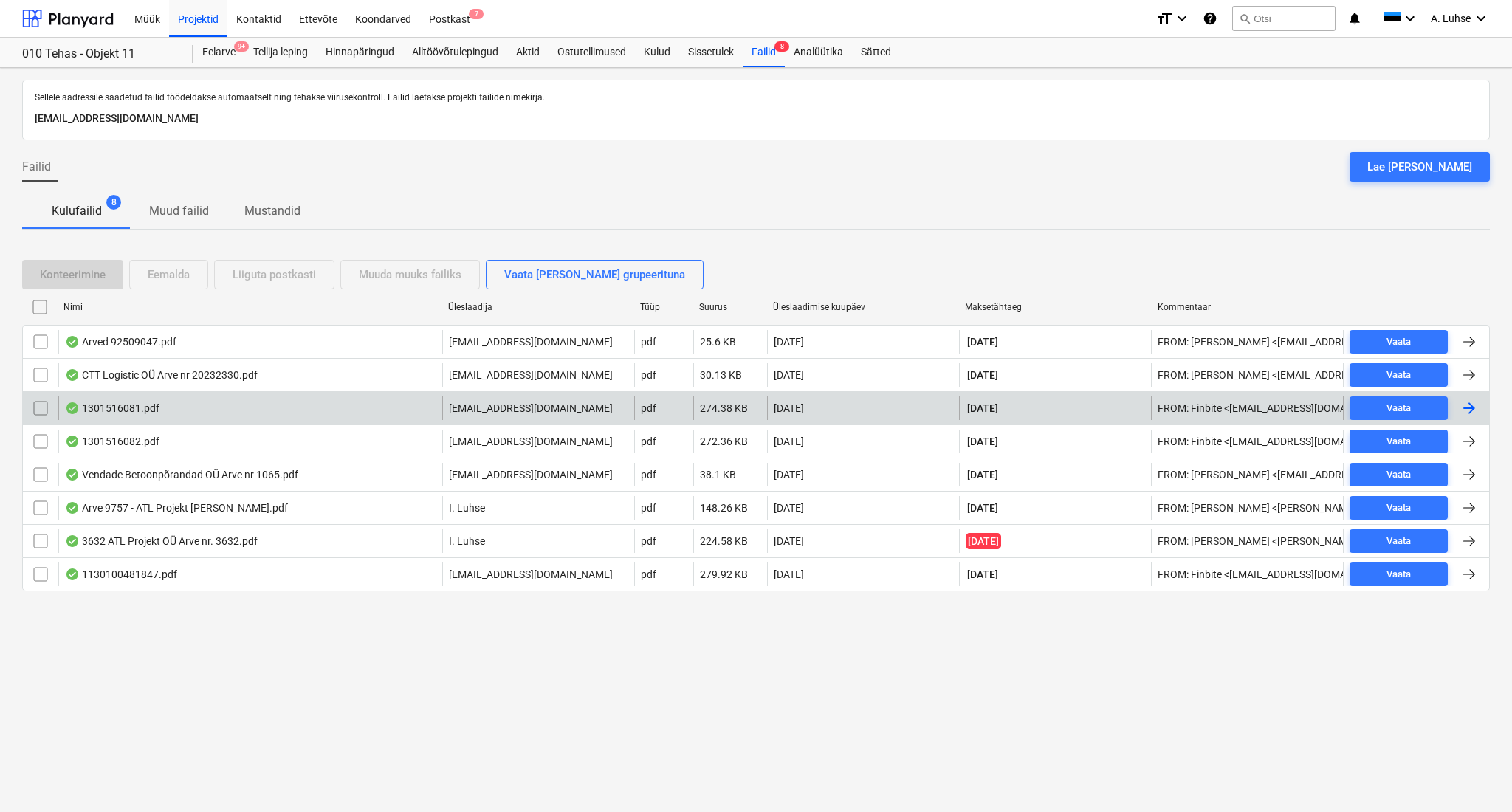
click at [163, 406] on div "1301516081.pdf" at bounding box center [249, 408] width 384 height 23
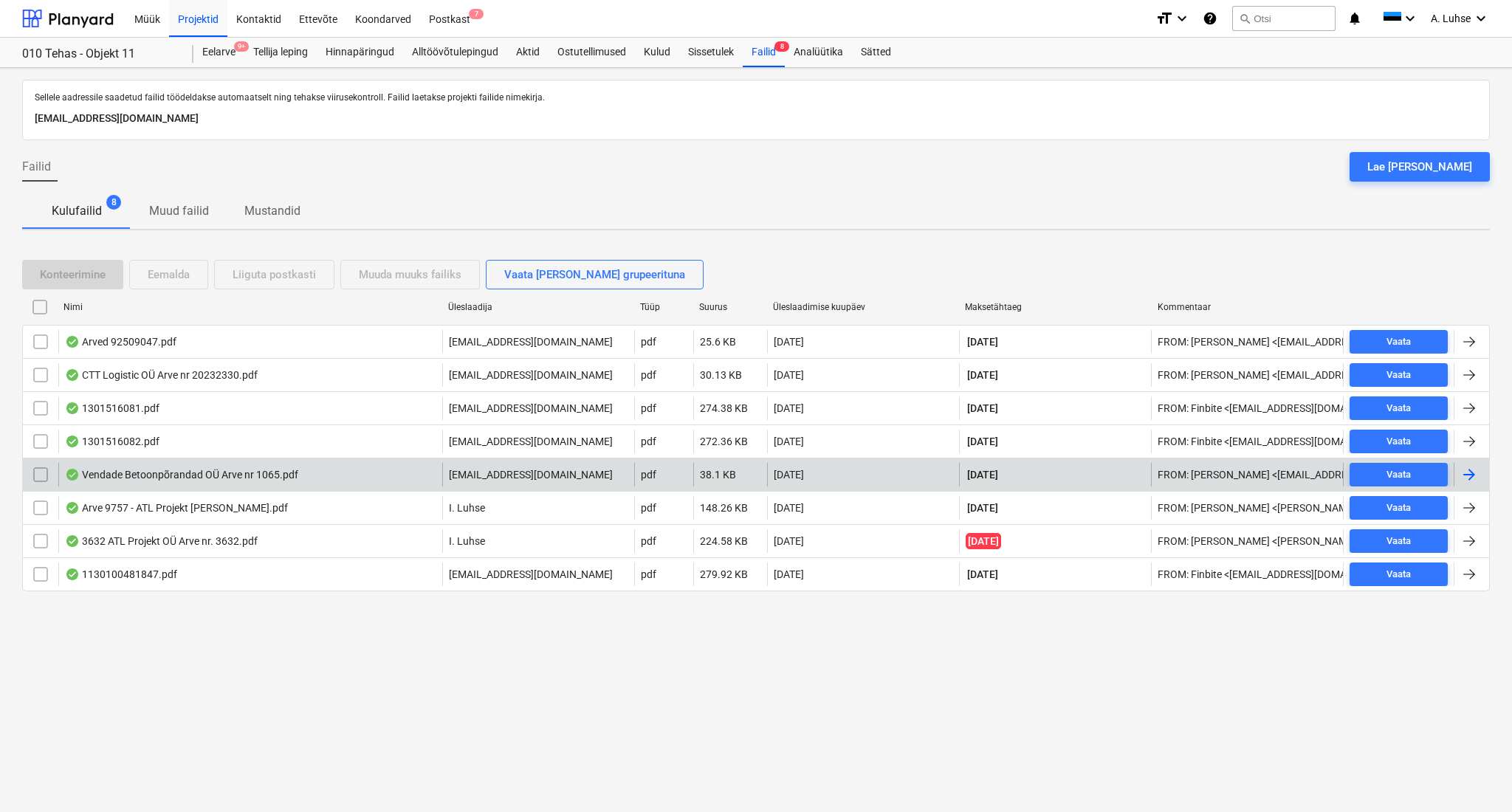
click at [231, 473] on div "Vendade Betoonpõrandad OÜ Arve nr 1065.pdf" at bounding box center [181, 475] width 233 height 12
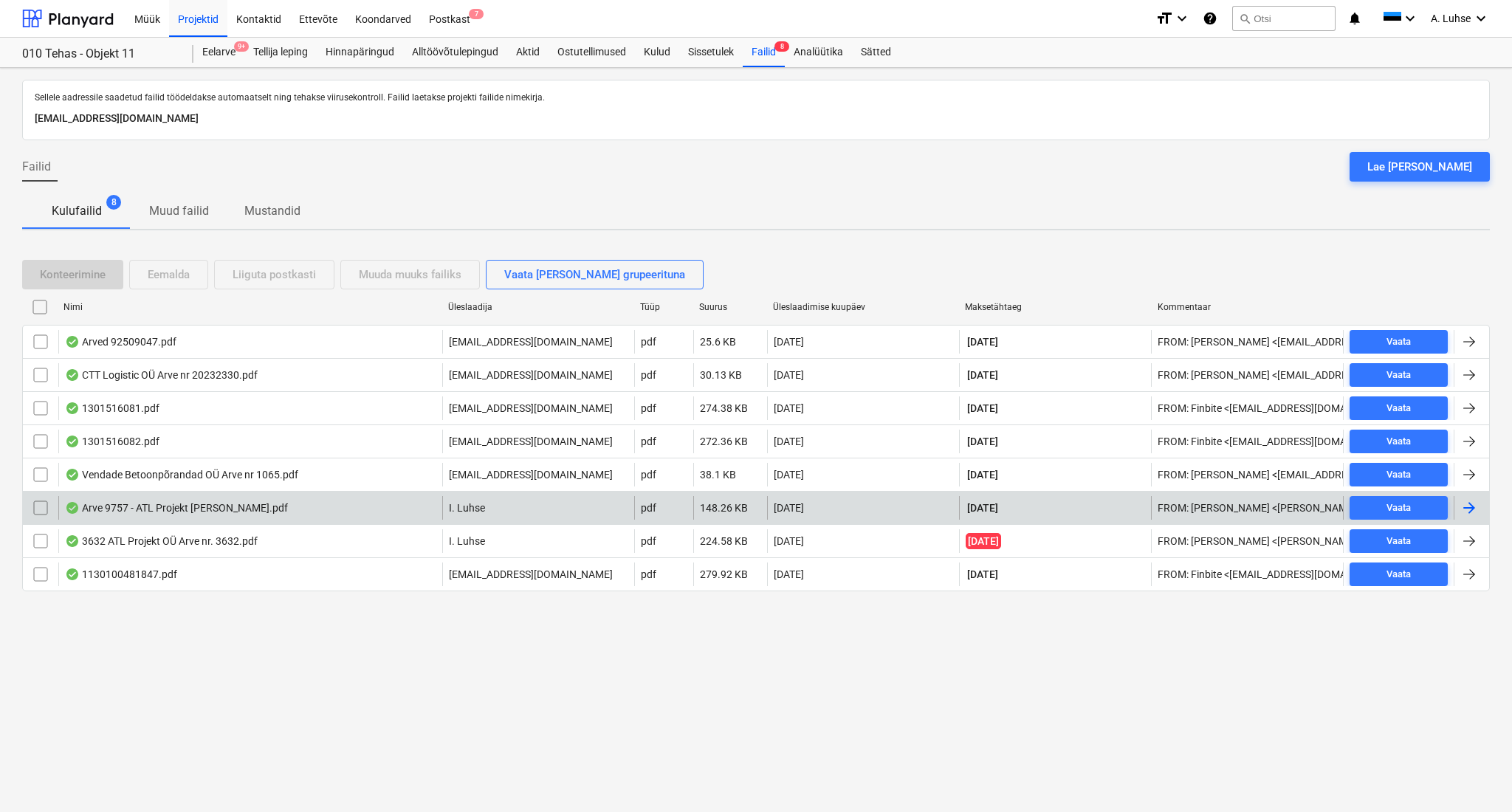
click at [225, 509] on div "Arve 9757 - ATL Projekt [PERSON_NAME].pdf" at bounding box center [176, 508] width 223 height 12
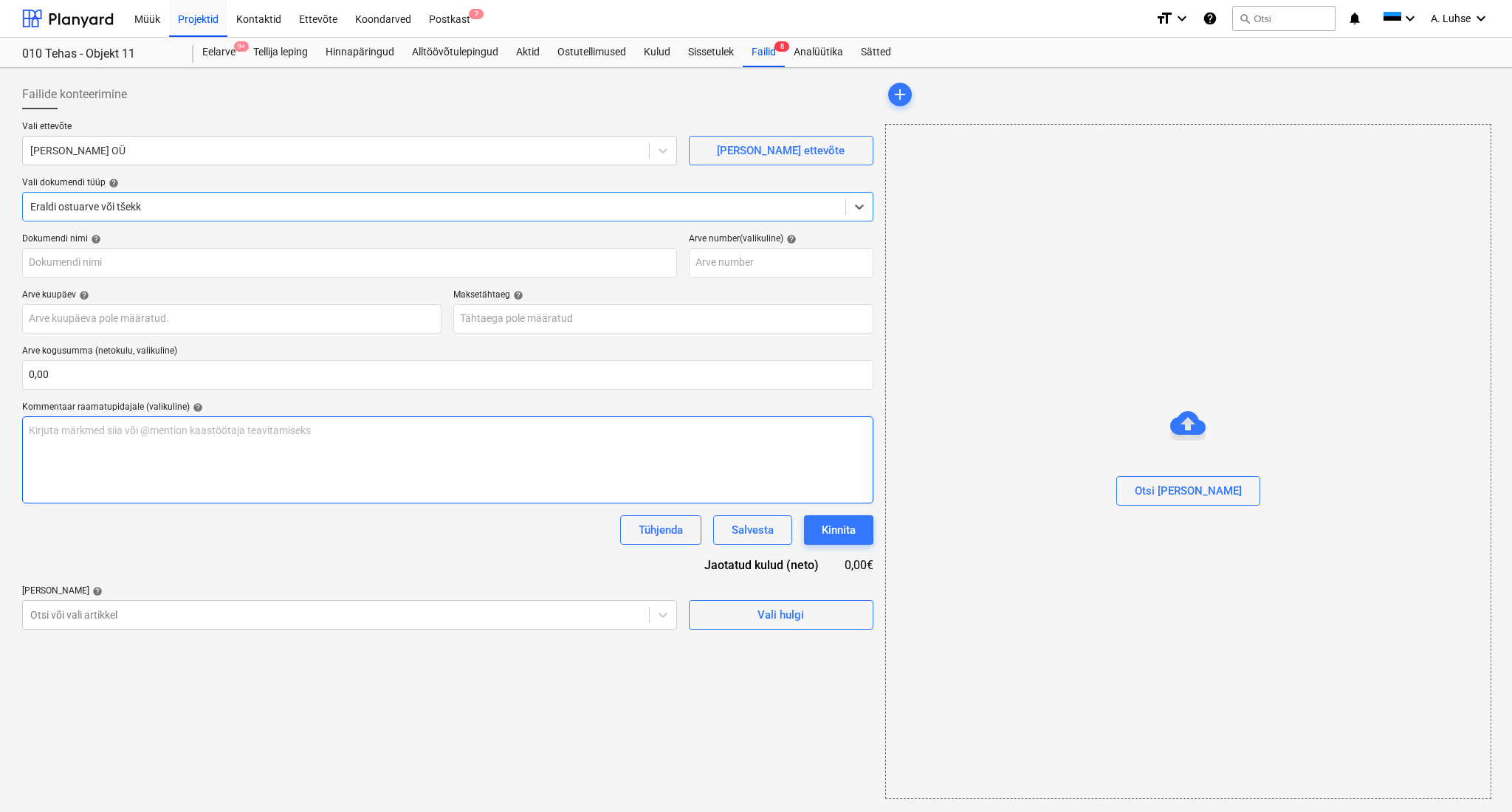
type input "9757"
type input "[DATE]"
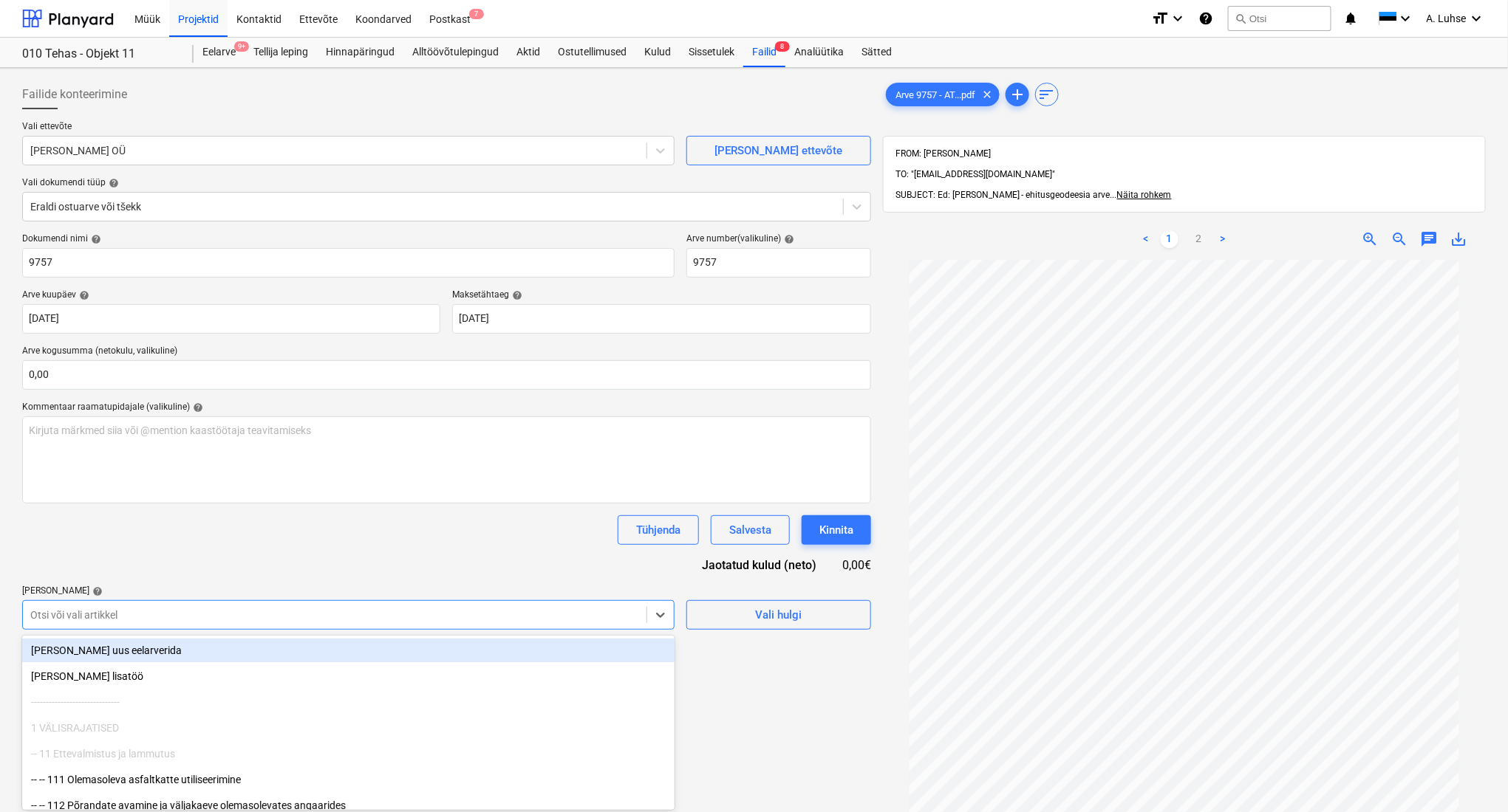
scroll to position [54, 0]
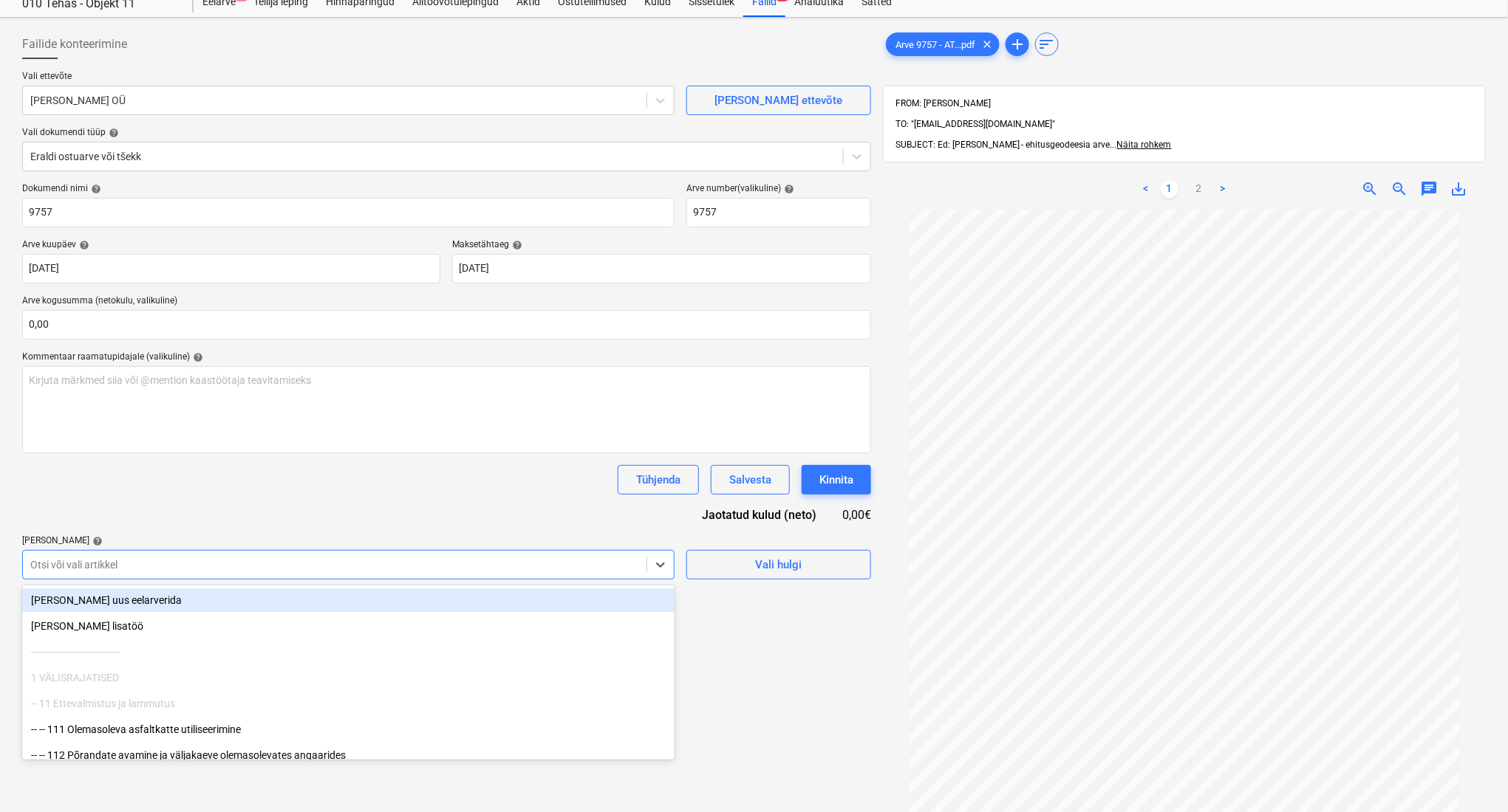
click at [481, 612] on body "Müük Projektid Kontaktid Ettevõte Koondarved Postkast 7 format_size keyboard_ar…" at bounding box center [754, 355] width 1508 height 812
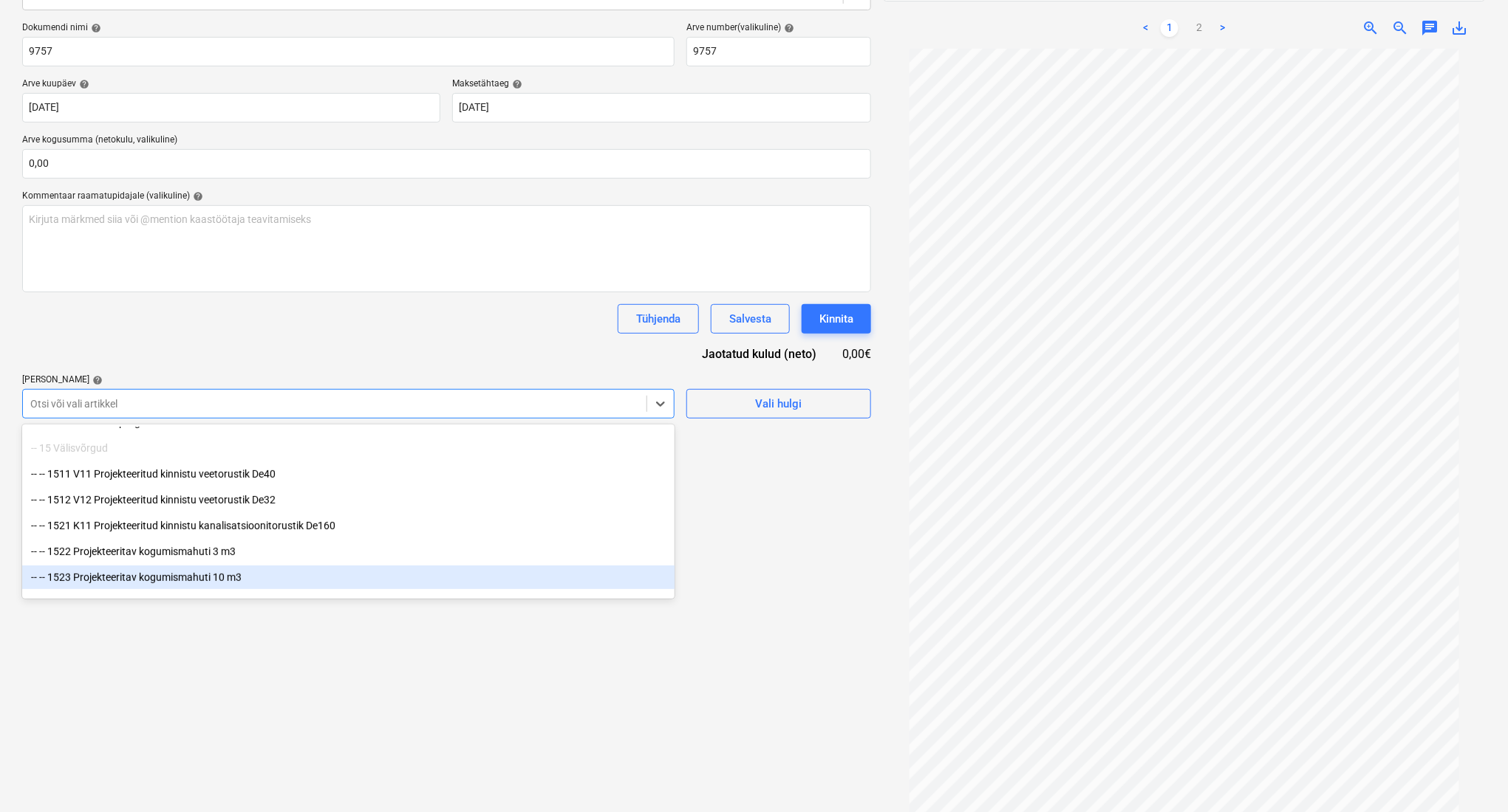
scroll to position [296, 0]
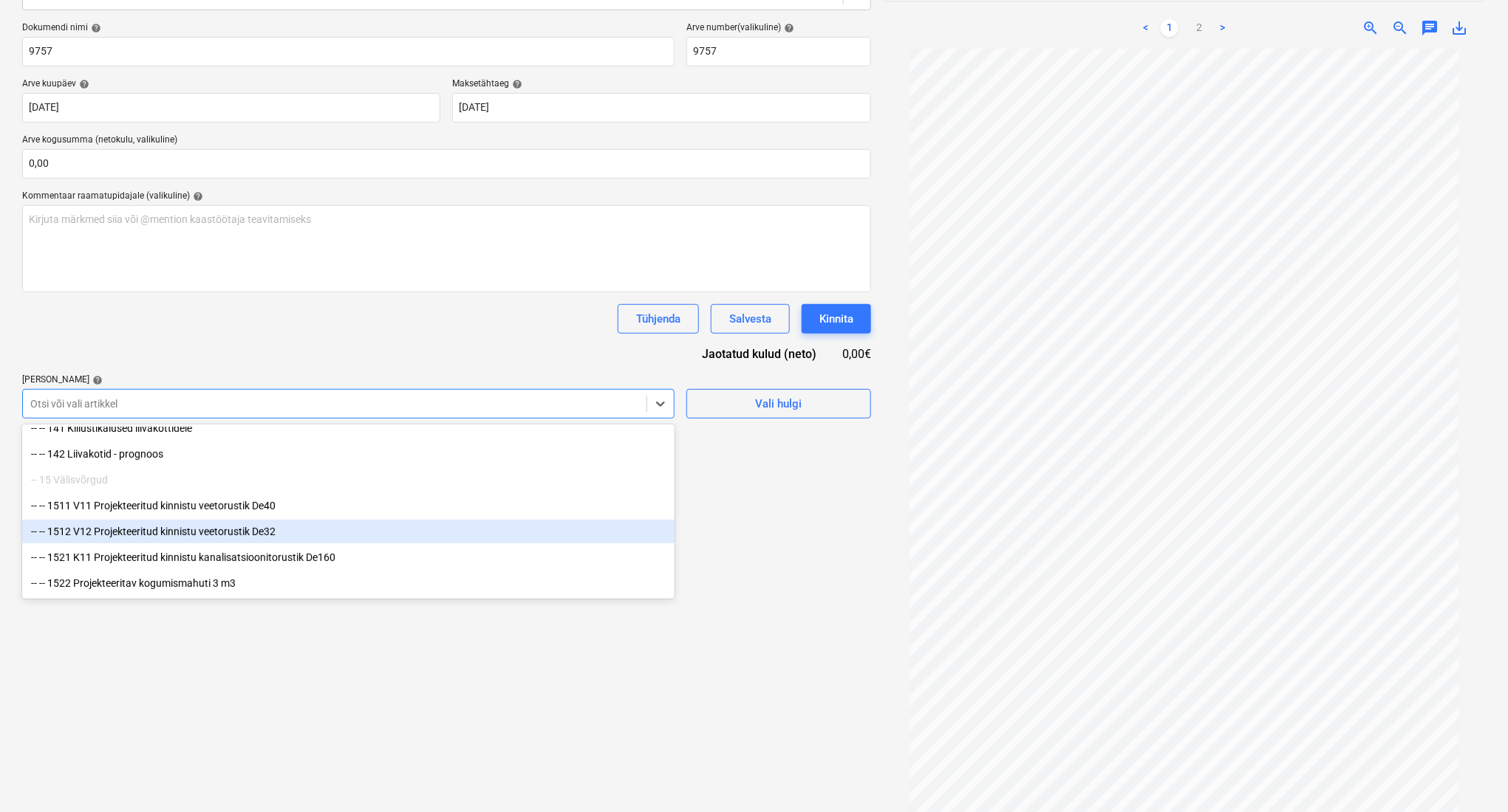
click at [421, 520] on div "-- -- 1512 V12 Projekteeritud kinnistu veetorustik De32" at bounding box center [348, 532] width 653 height 23
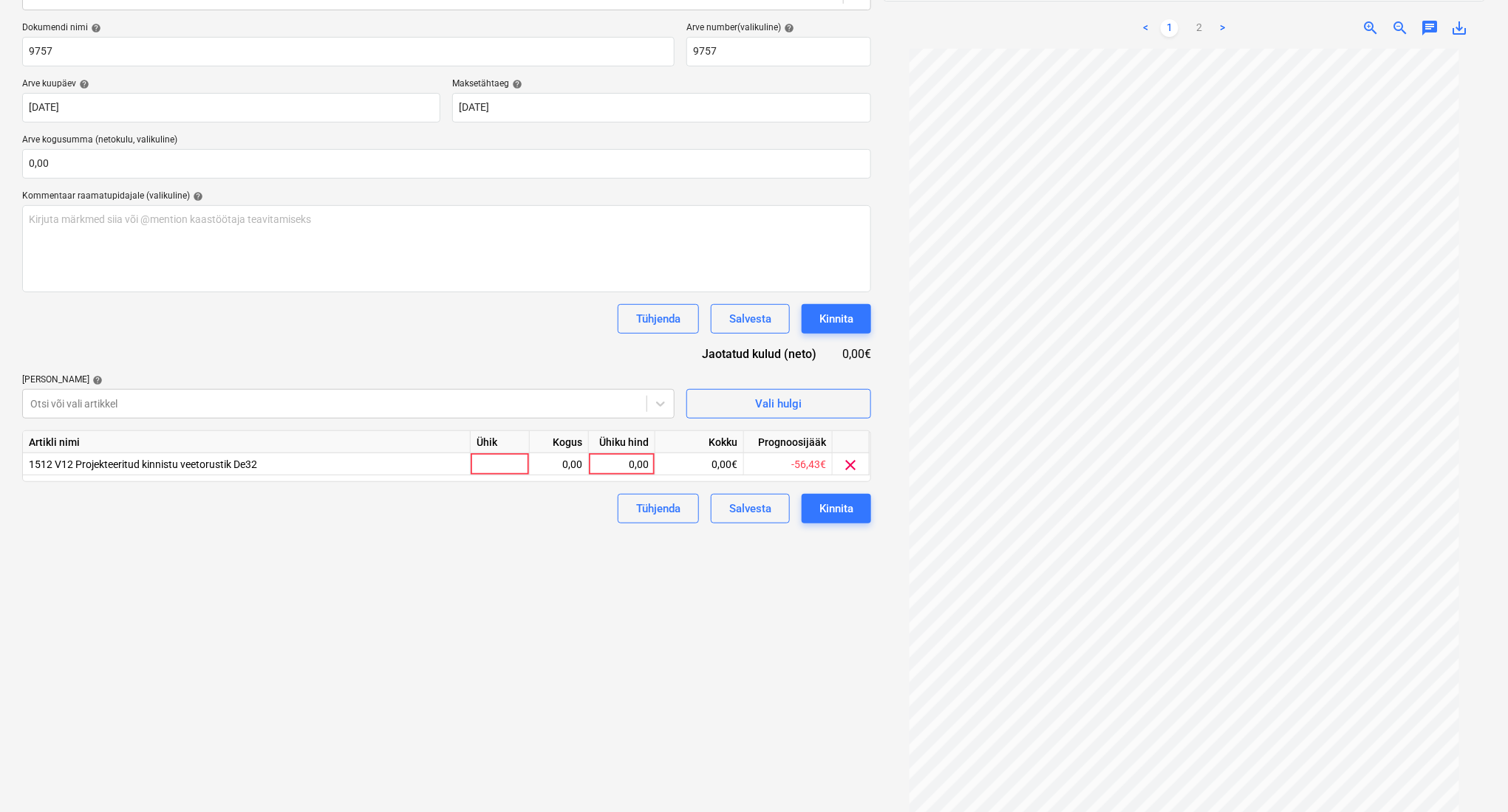
click at [788, 624] on div "Failide konteerimine Vali ettevõte [PERSON_NAME] OÜ [PERSON_NAME] uus ettevõte …" at bounding box center [447, 336] width 861 height 945
click at [330, 397] on div at bounding box center [334, 404] width 609 height 15
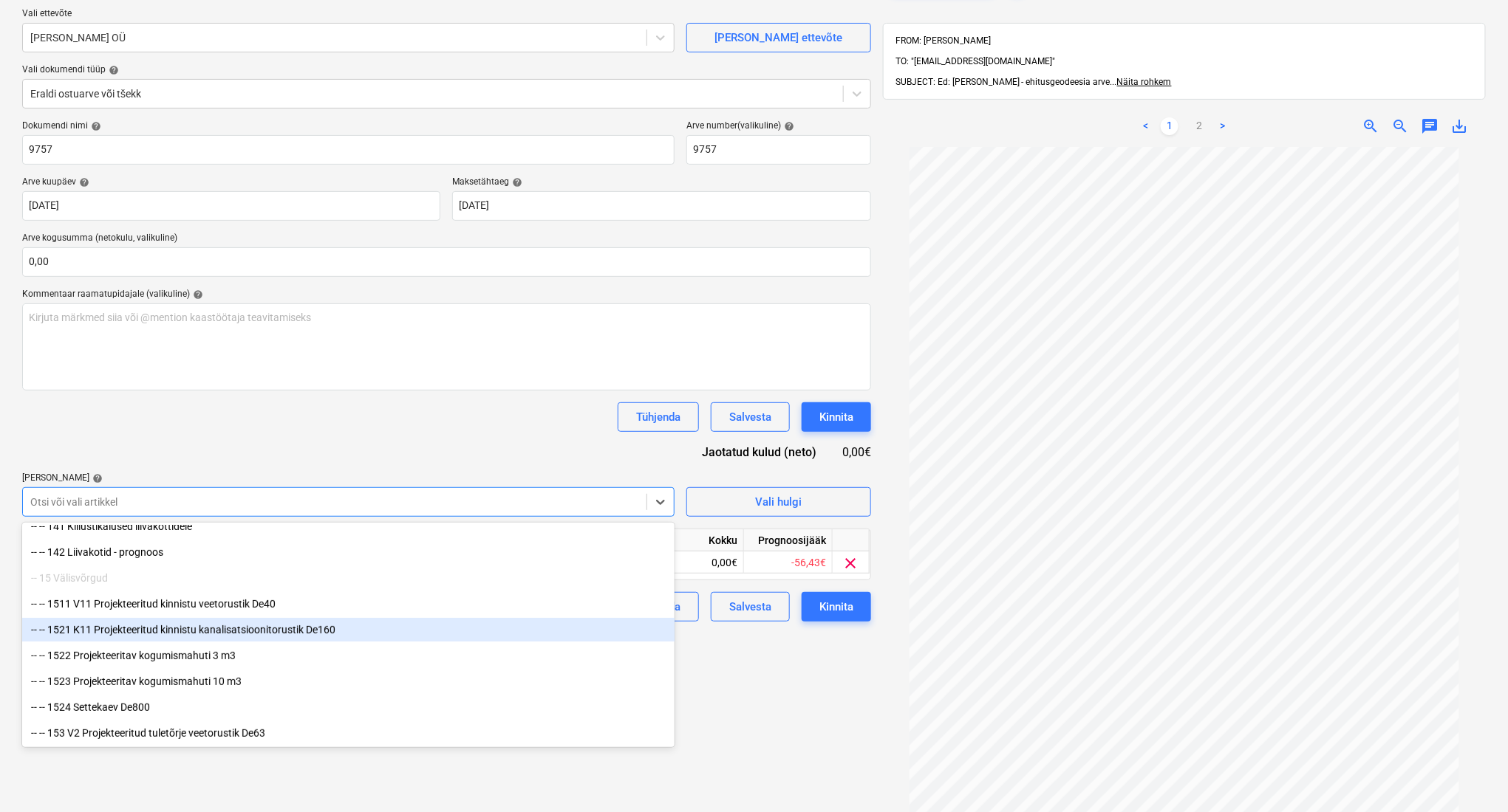
click at [416, 632] on div "-- -- 1521 K11 Projekteeritud kinnistu kanalisatsioonitorustik De160" at bounding box center [348, 630] width 653 height 23
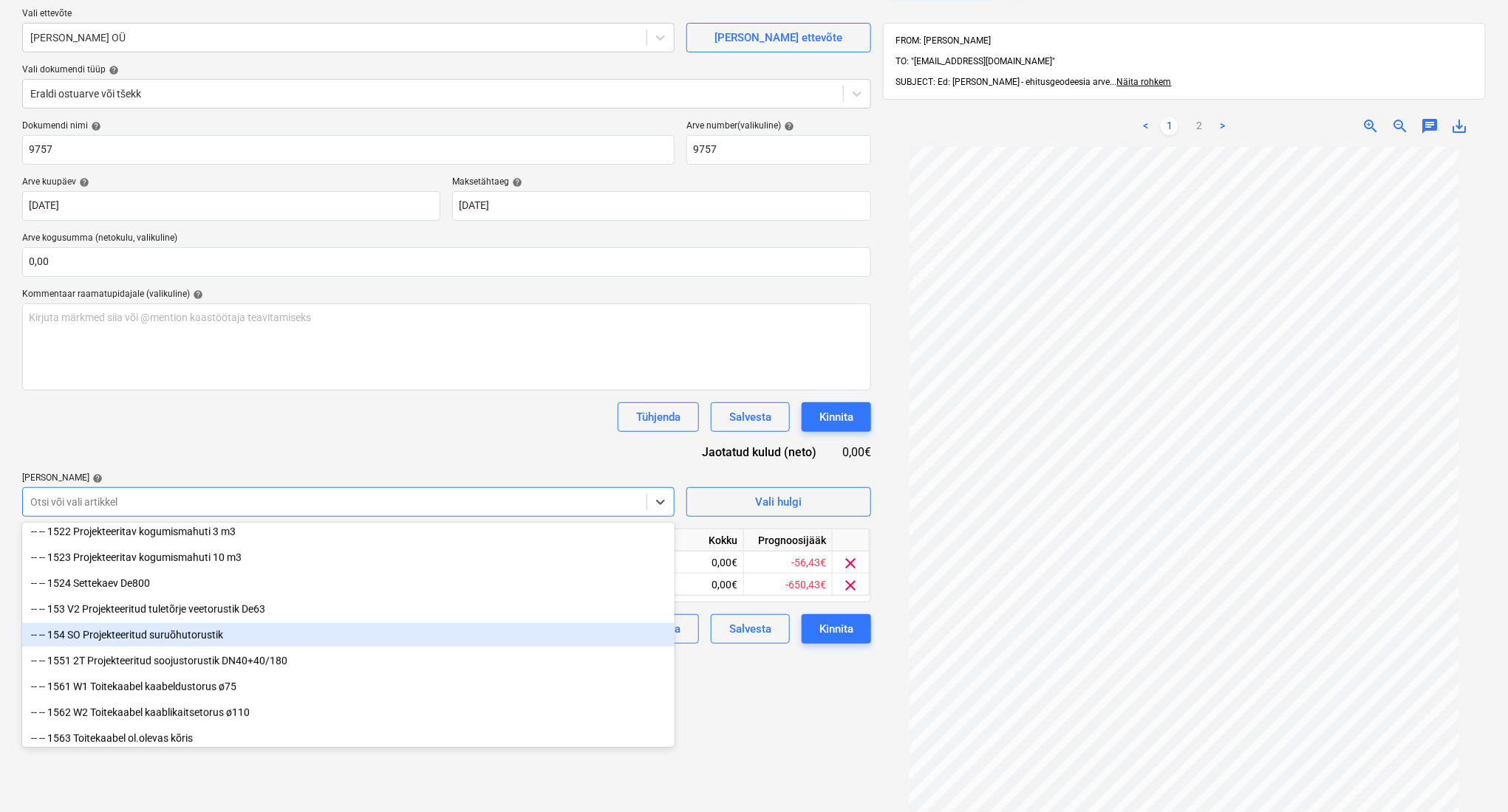
click at [416, 632] on div "-- -- 154 SO Projekteeritud suruõhutorustik" at bounding box center [348, 635] width 653 height 23
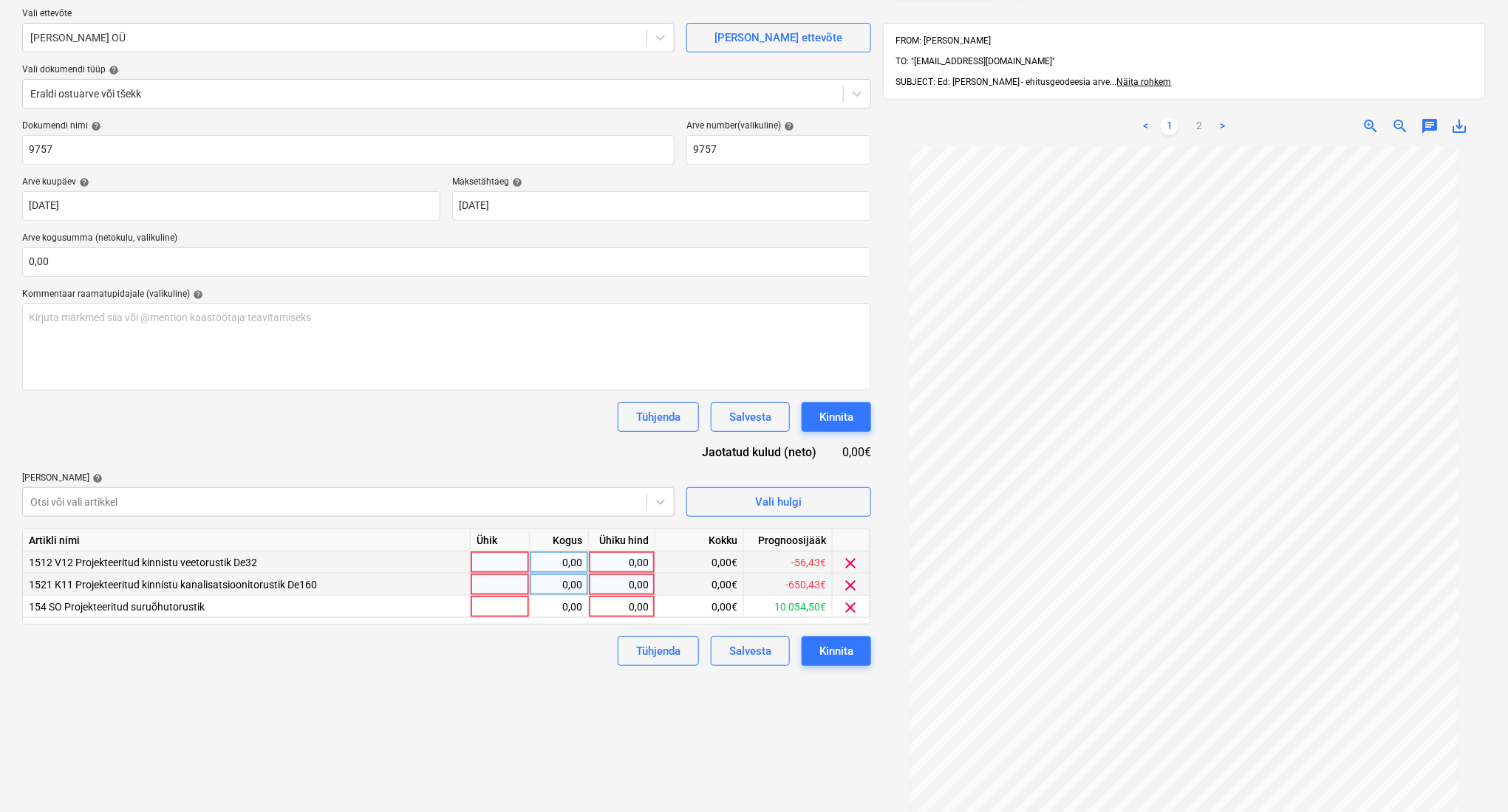
click at [851, 559] on span "clear" at bounding box center [852, 564] width 18 height 18
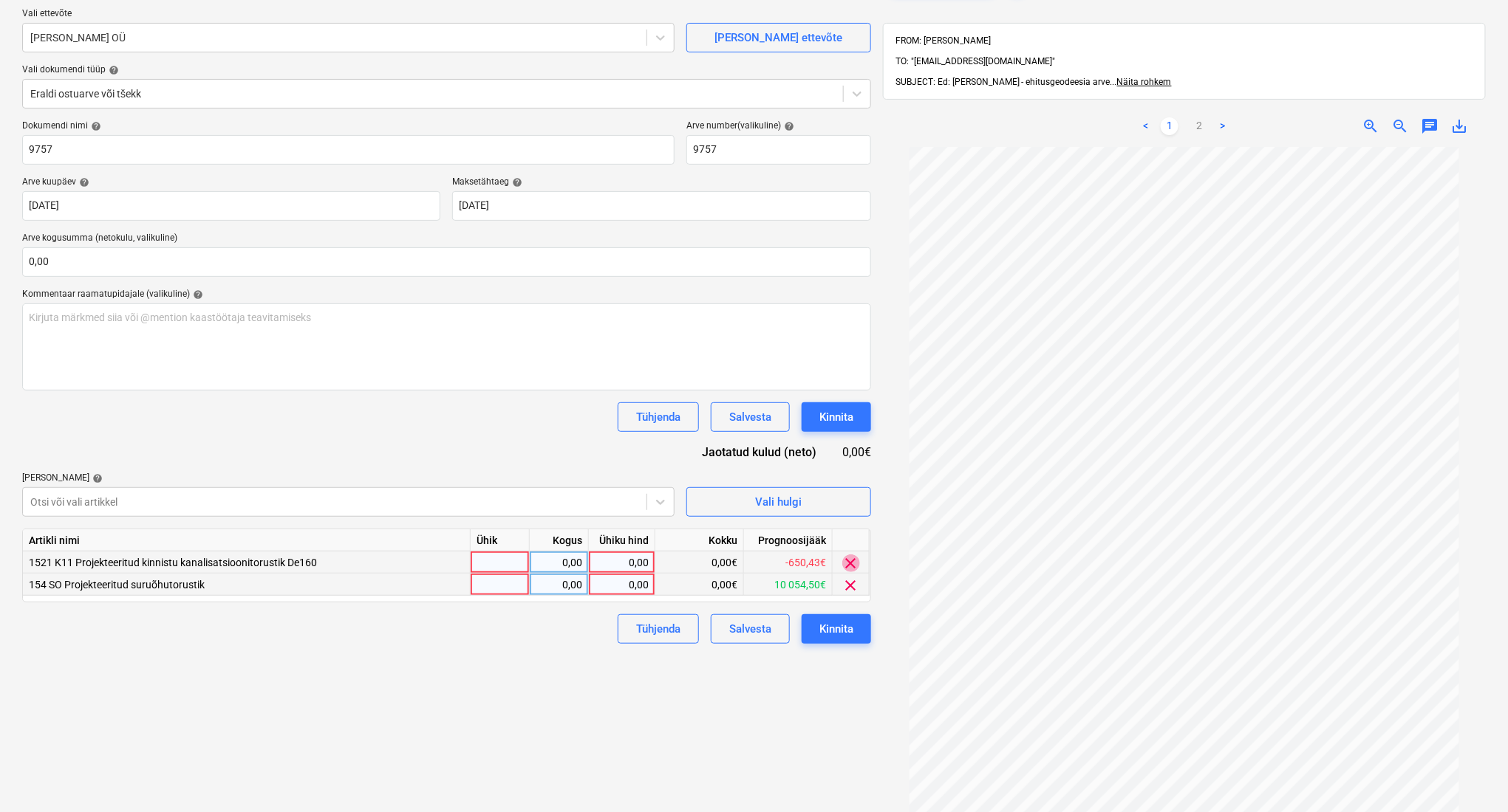
click at [851, 559] on span "clear" at bounding box center [852, 564] width 18 height 18
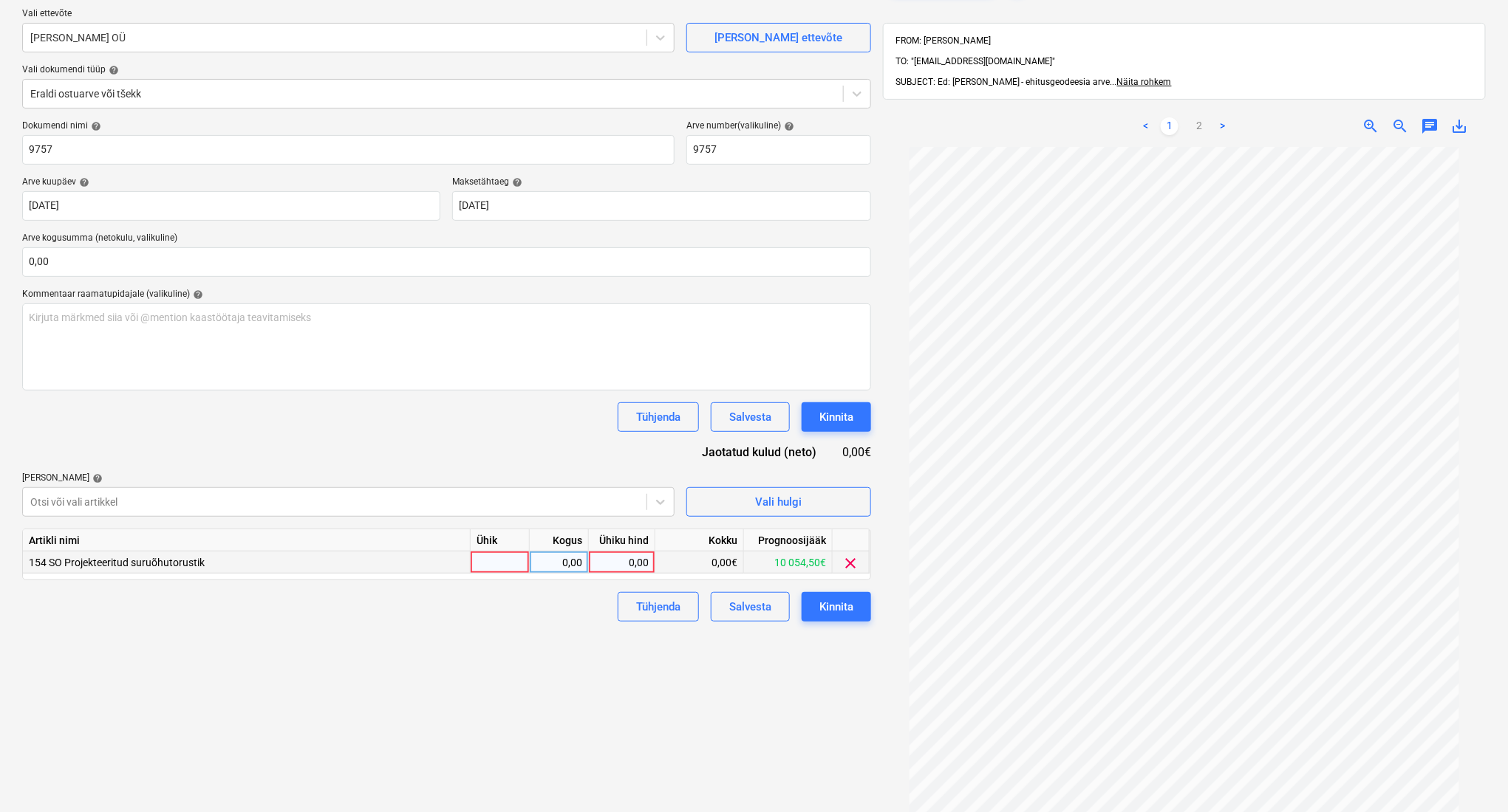
click at [501, 557] on div at bounding box center [500, 562] width 59 height 22
type input "kompl"
type input "342"
click at [680, 758] on div "Failide konteerimine Vali ettevõte [PERSON_NAME] OÜ [PERSON_NAME] uus ettevõte …" at bounding box center [447, 434] width 861 height 945
click at [832, 600] on div "Kinnita" at bounding box center [836, 606] width 34 height 19
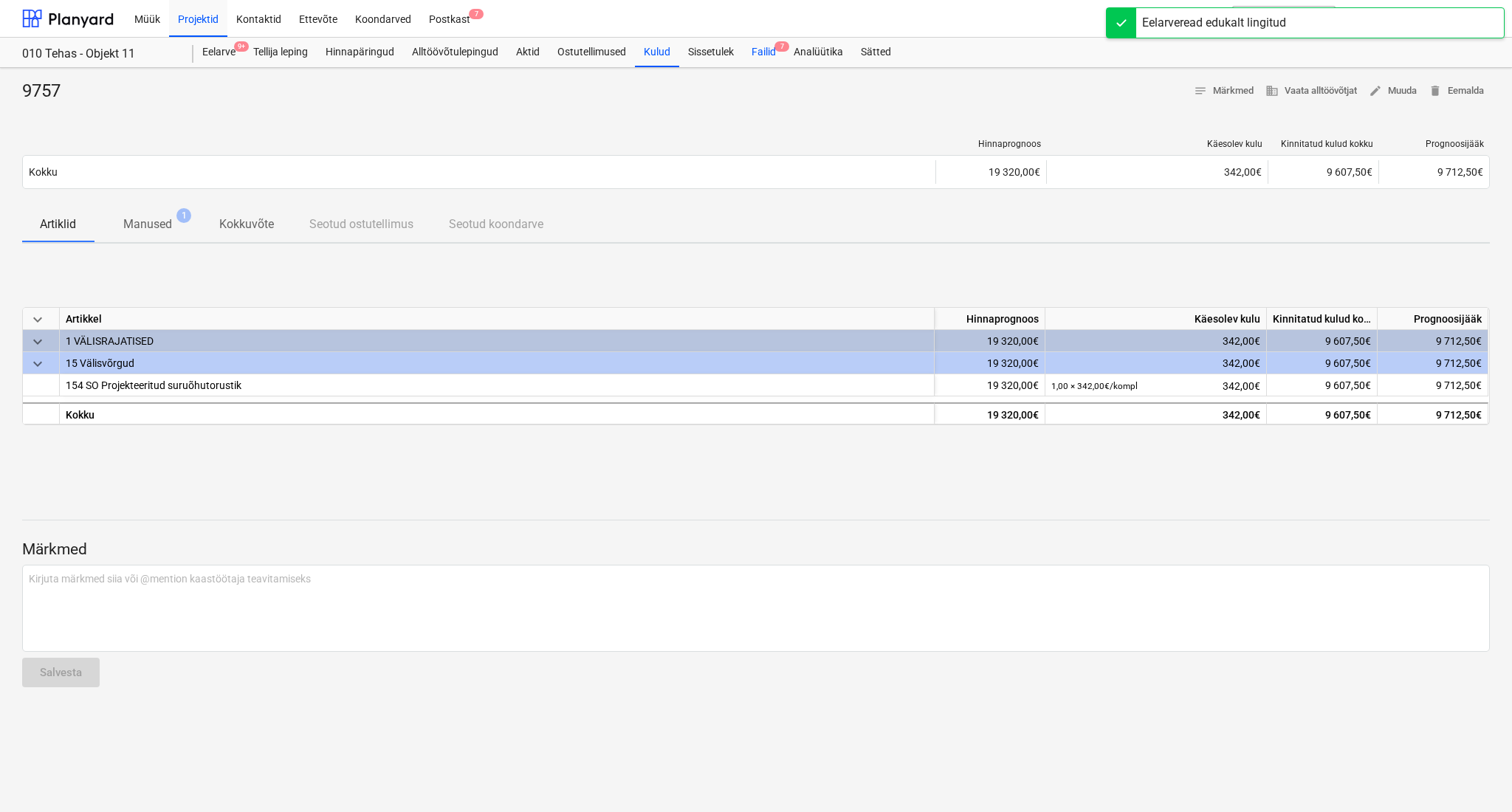
click at [764, 51] on div "Failid 7" at bounding box center [764, 52] width 42 height 29
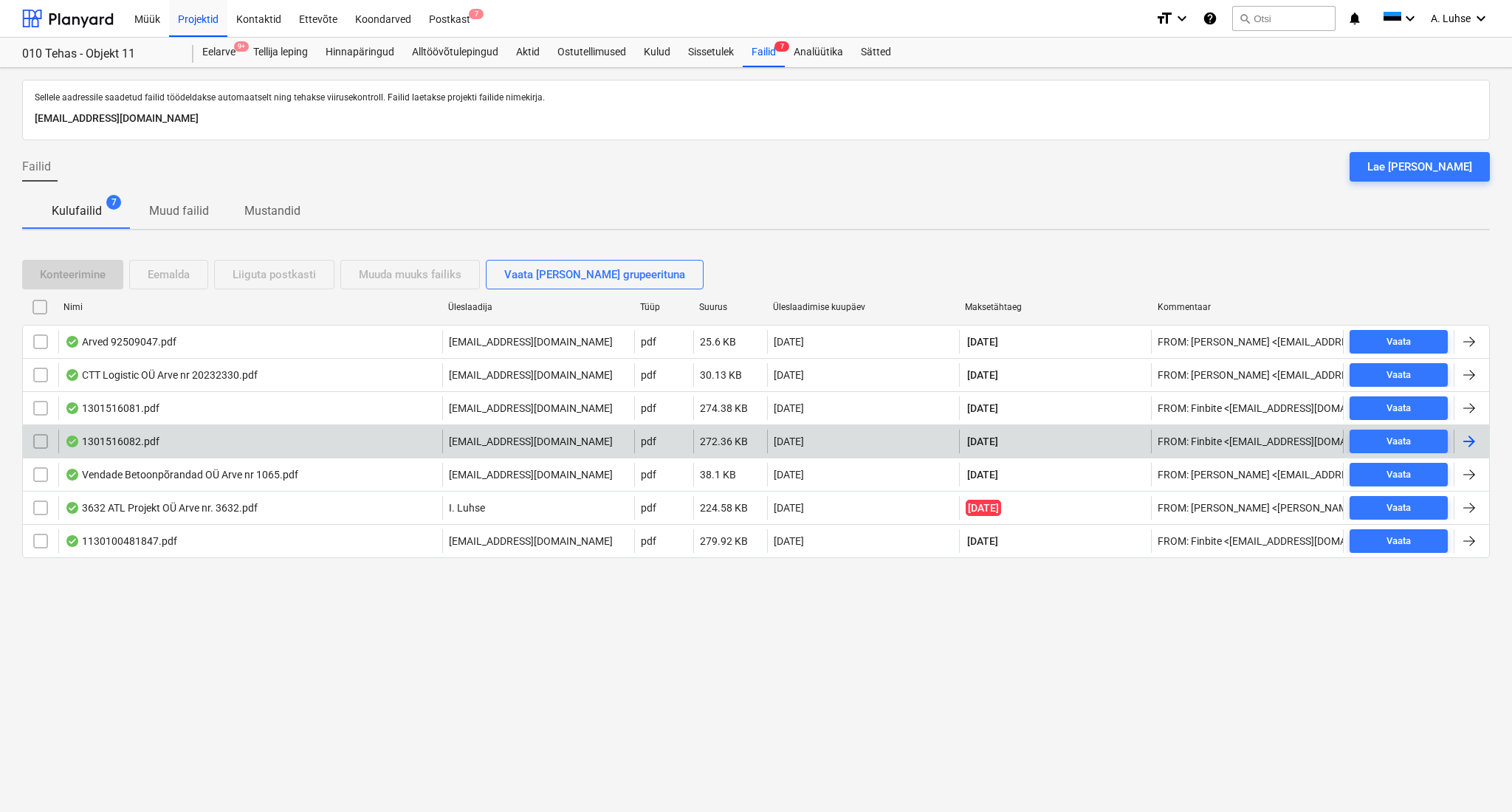
click at [684, 446] on div "pdf" at bounding box center [663, 441] width 59 height 23
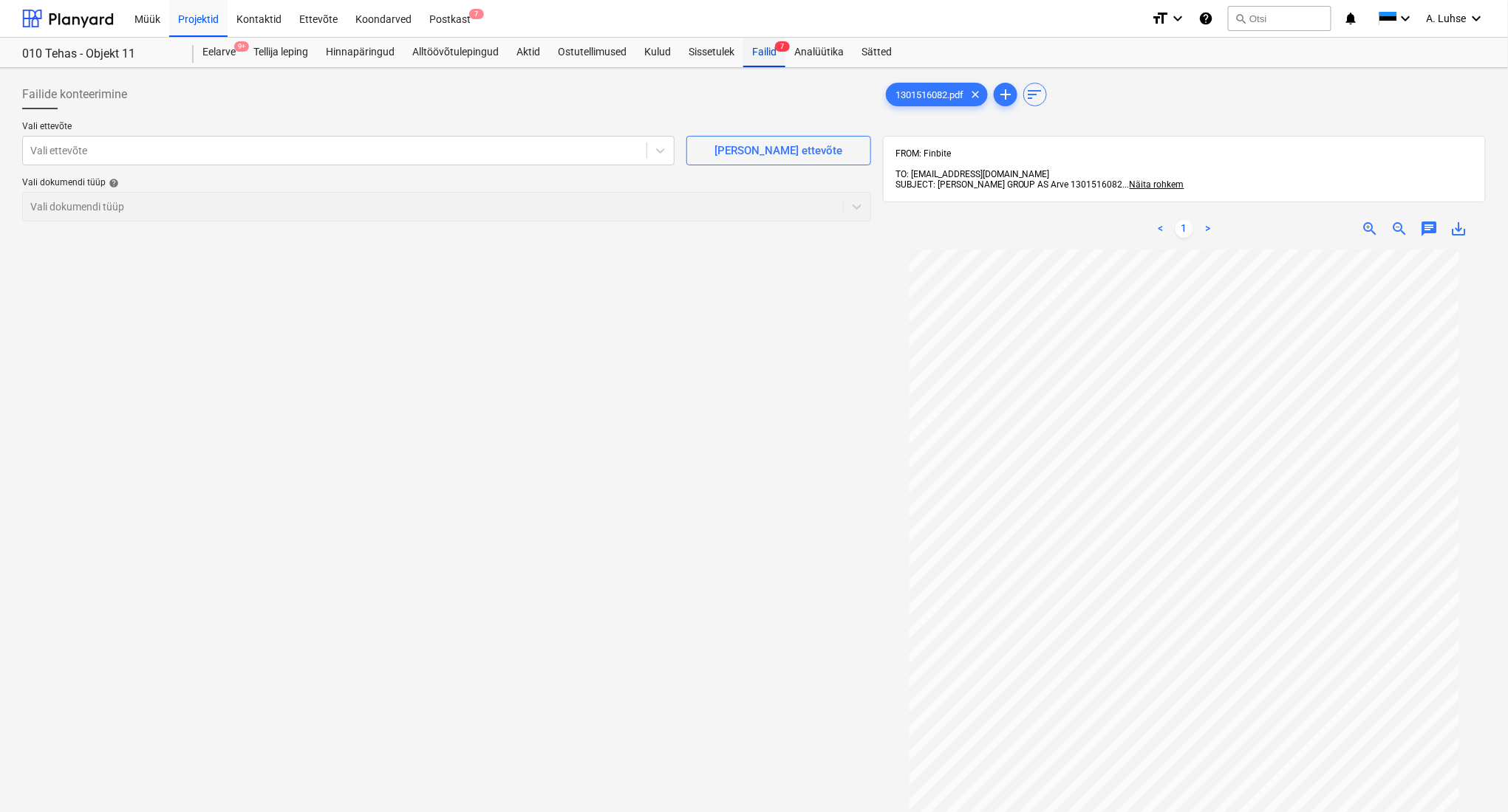
click at [770, 49] on div "Failid 7" at bounding box center [764, 52] width 42 height 29
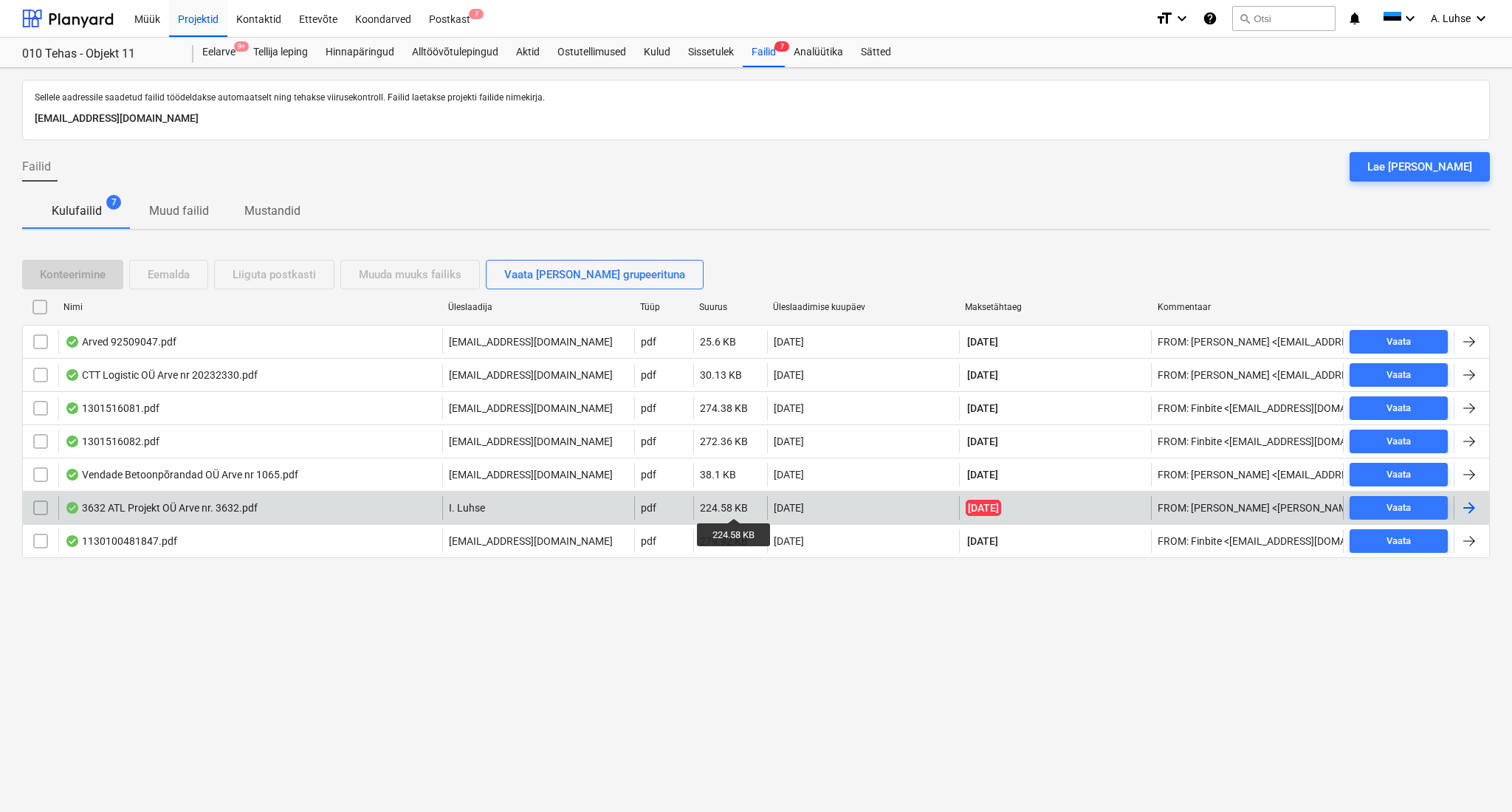
click at [735, 505] on div "224.58 KB" at bounding box center [724, 508] width 48 height 12
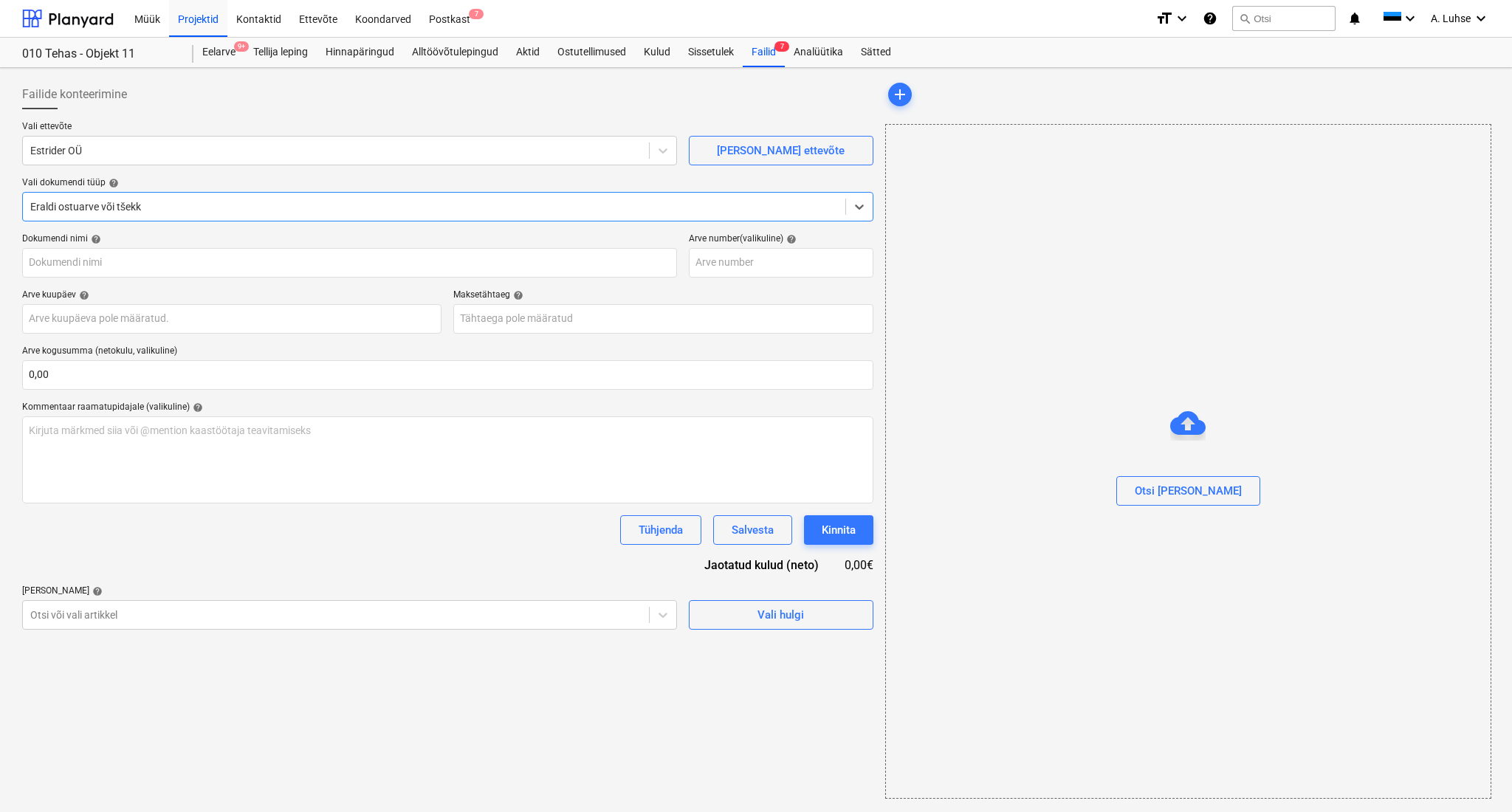
type input "3632"
type input "[DATE]"
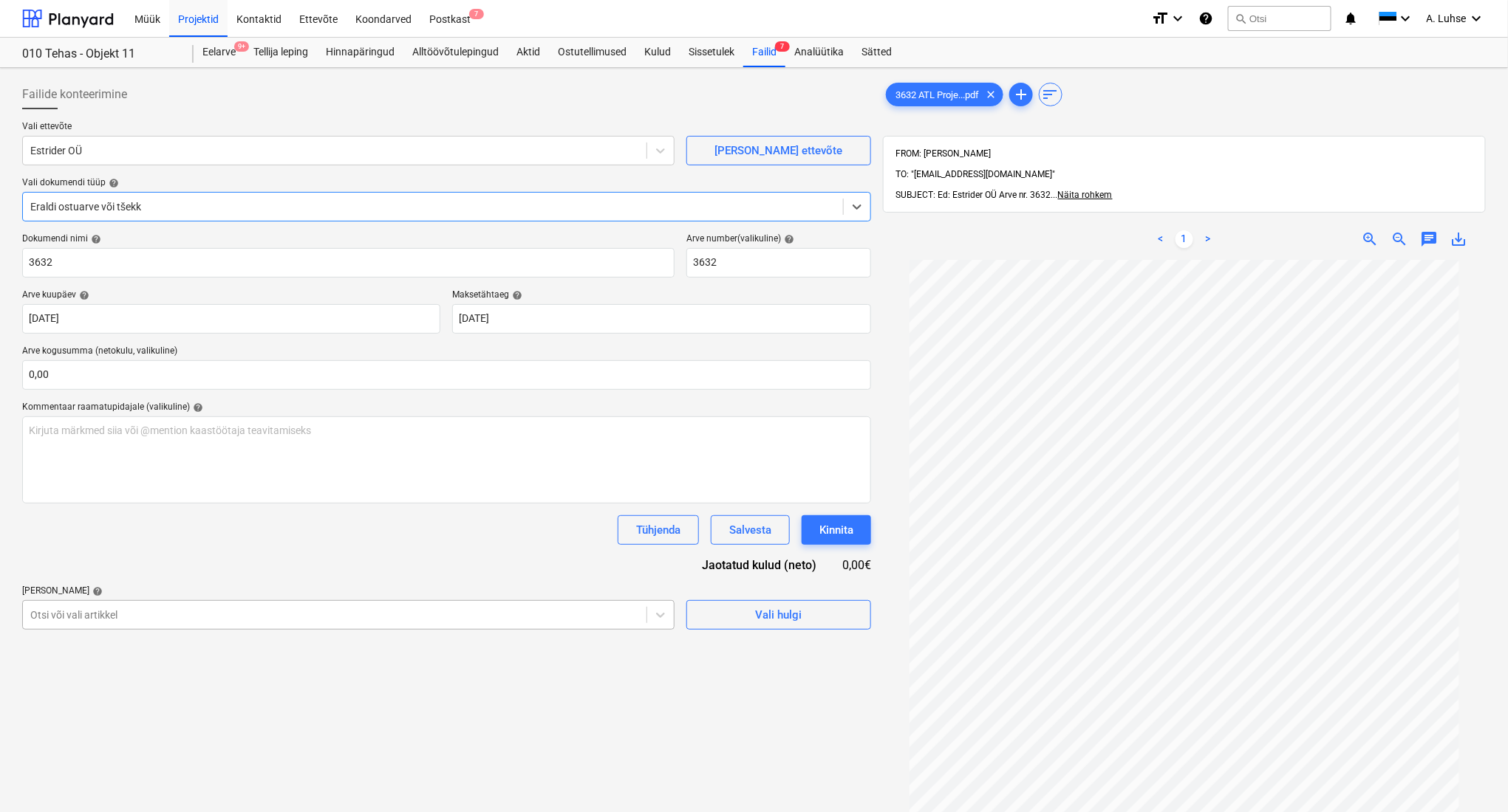
click at [478, 616] on body "Müük Projektid Kontaktid Ettevõte Koondarved Postkast 7 format_size keyboard_ar…" at bounding box center [754, 406] width 1508 height 812
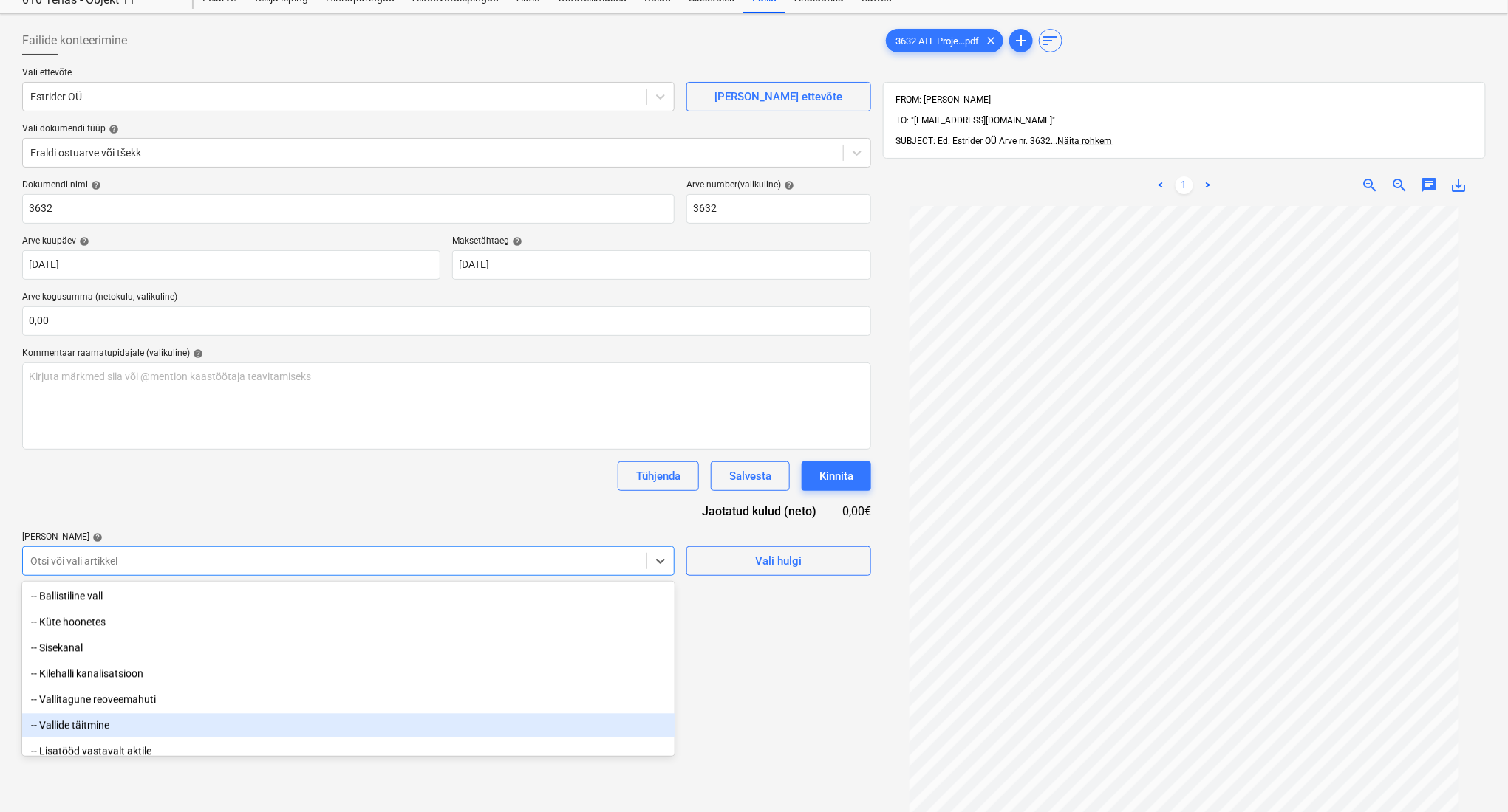
scroll to position [4145, 0]
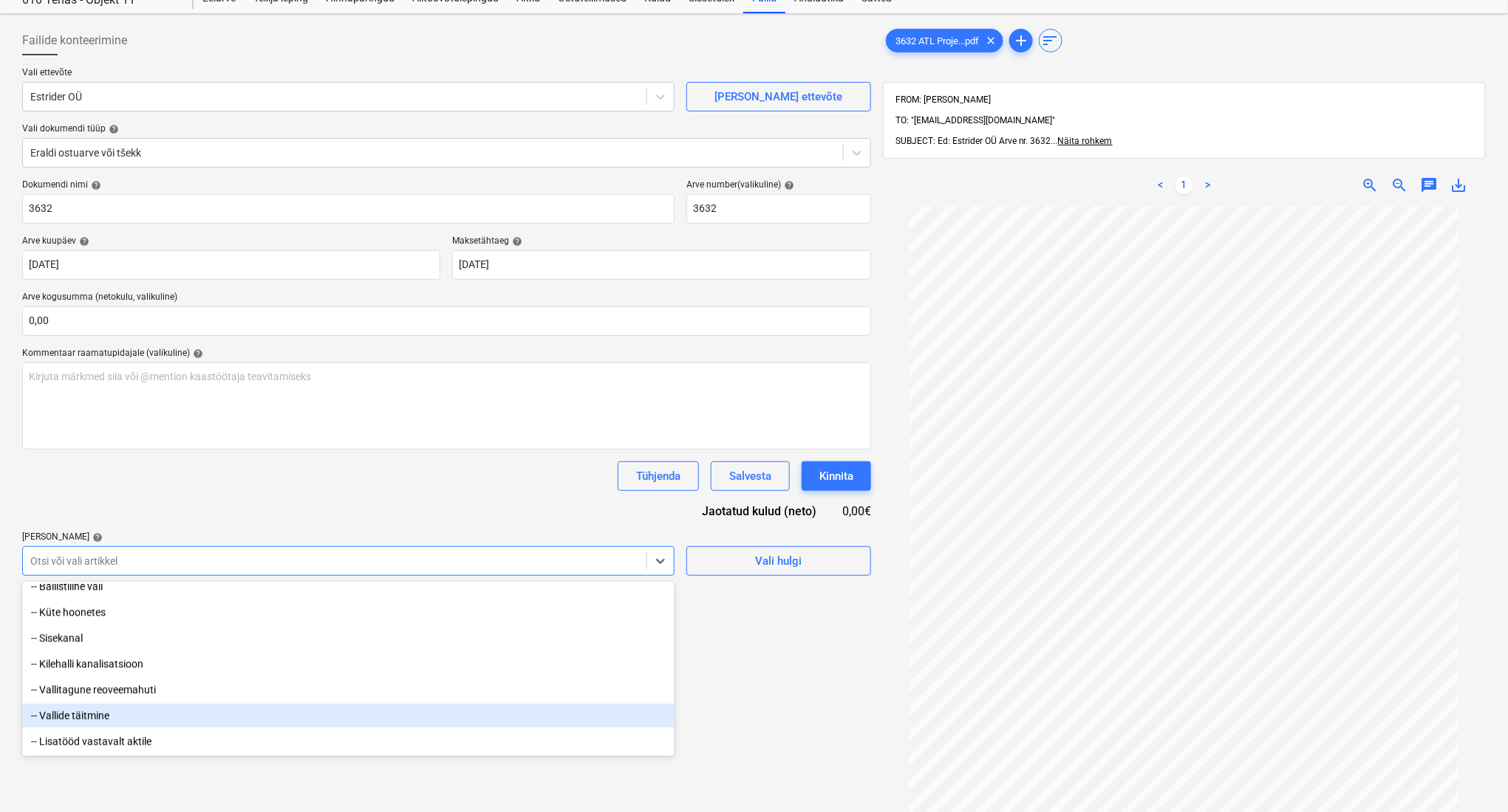
click at [324, 719] on div "-- Vallide täitmine" at bounding box center [348, 715] width 653 height 23
click at [731, 732] on div "Failide konteerimine Vali ettevõte Estrider OÜ [PERSON_NAME] uus ettevõte Vali …" at bounding box center [447, 501] width 861 height 963
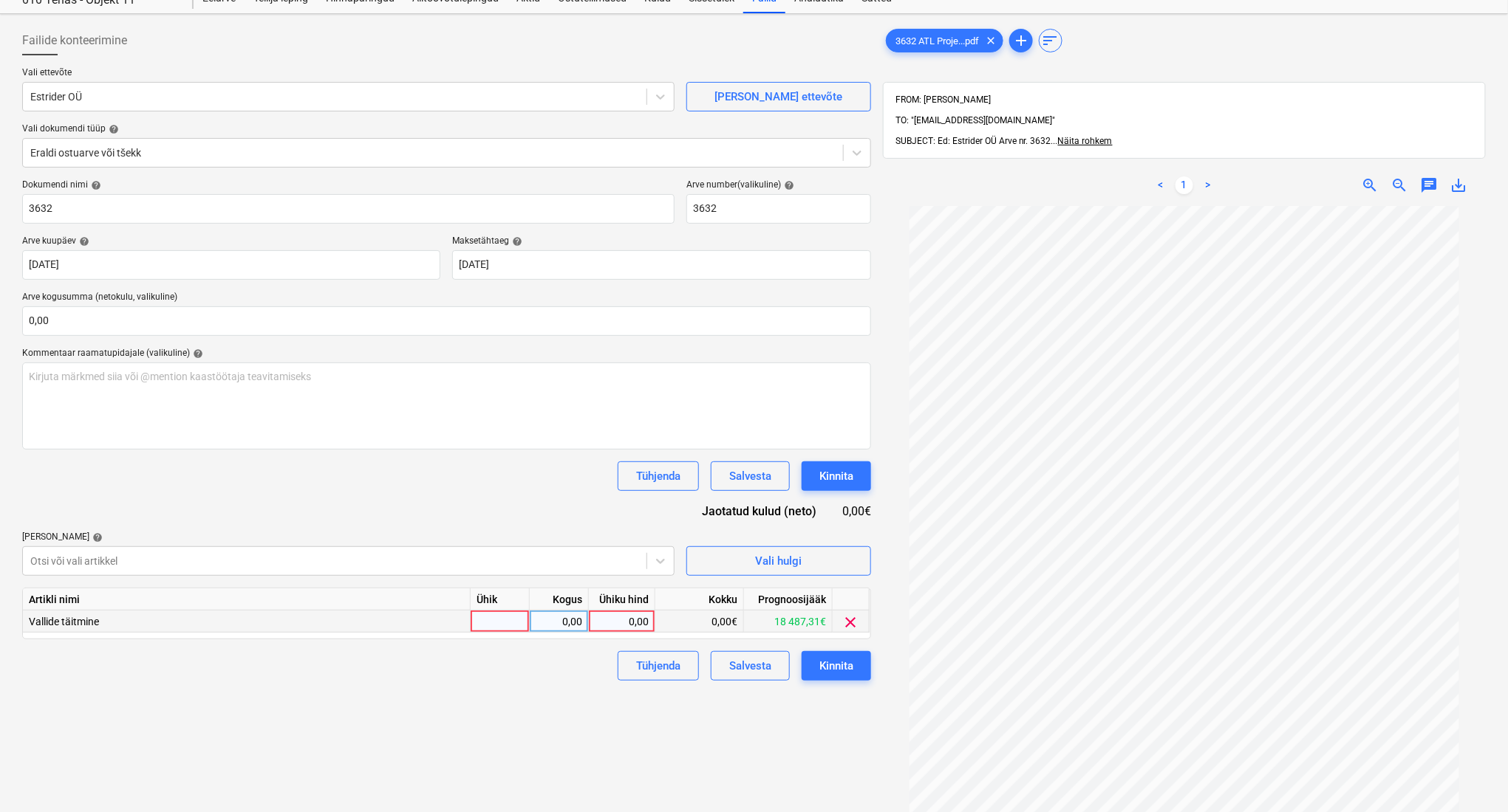
click at [492, 618] on div at bounding box center [500, 621] width 59 height 22
type input "kompl"
click at [682, 665] on button "Tühjenda" at bounding box center [659, 666] width 81 height 29
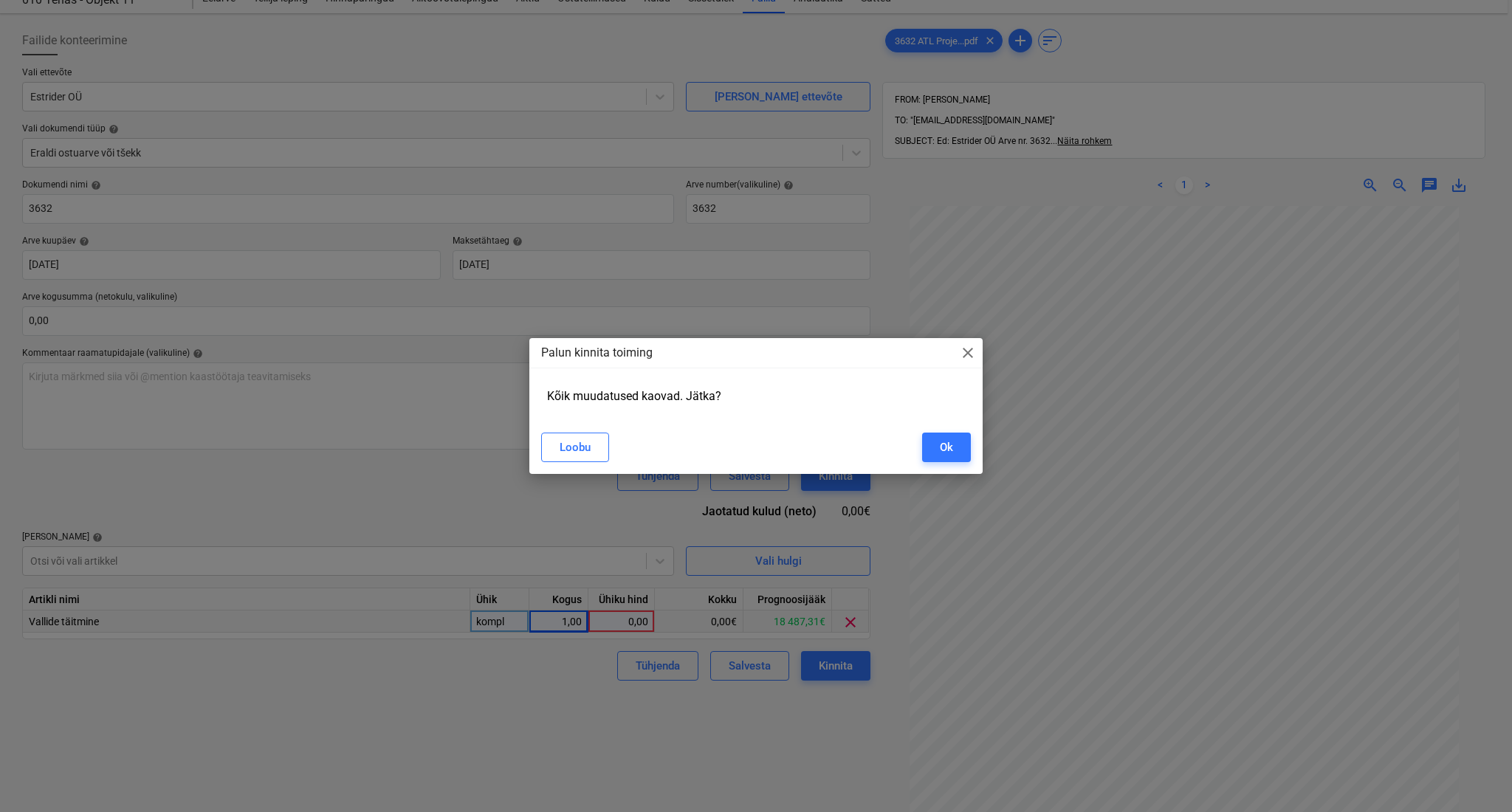
click at [967, 360] on span "close" at bounding box center [968, 353] width 18 height 18
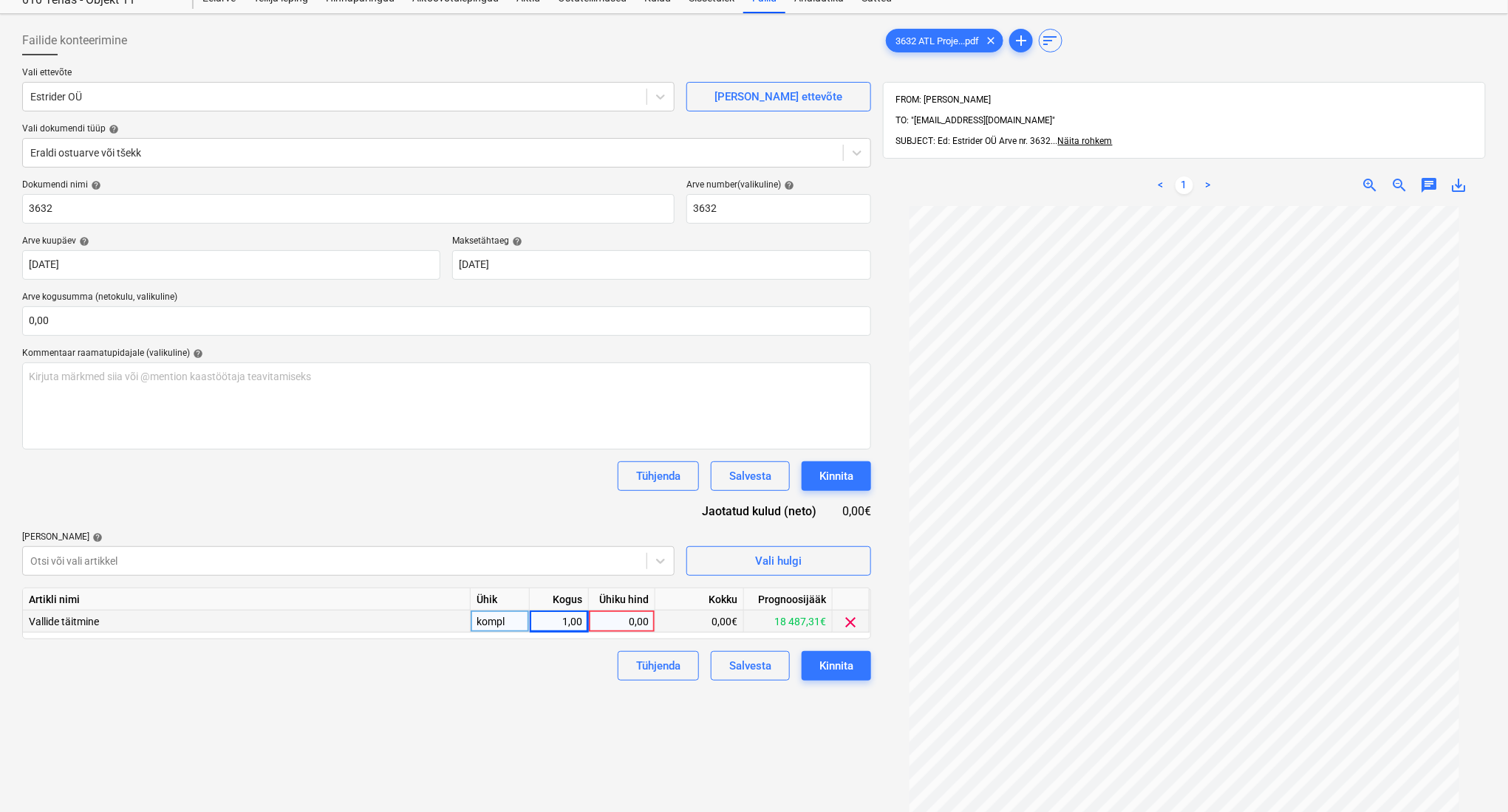
click at [846, 627] on span "clear" at bounding box center [852, 623] width 18 height 18
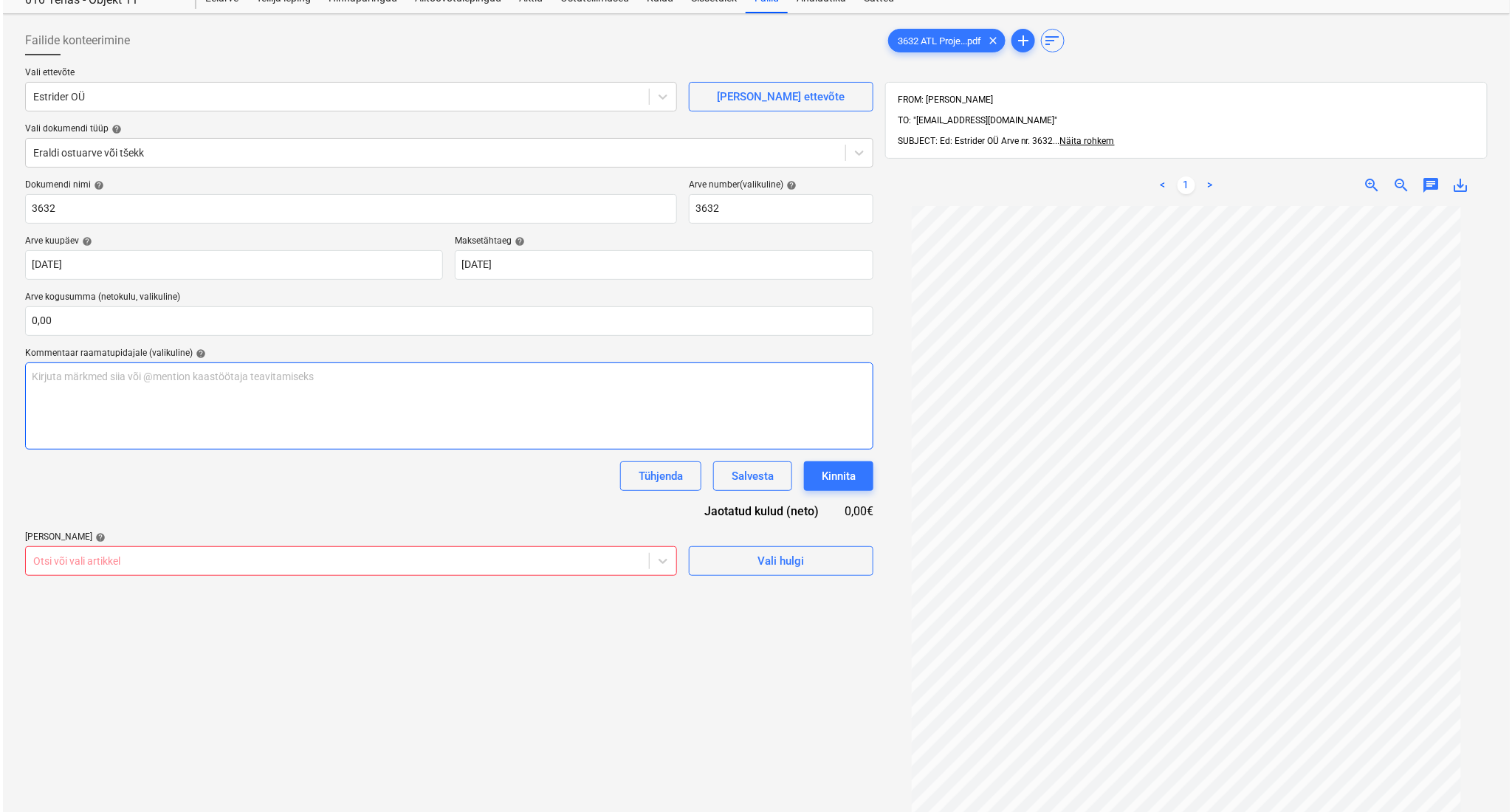
scroll to position [0, 0]
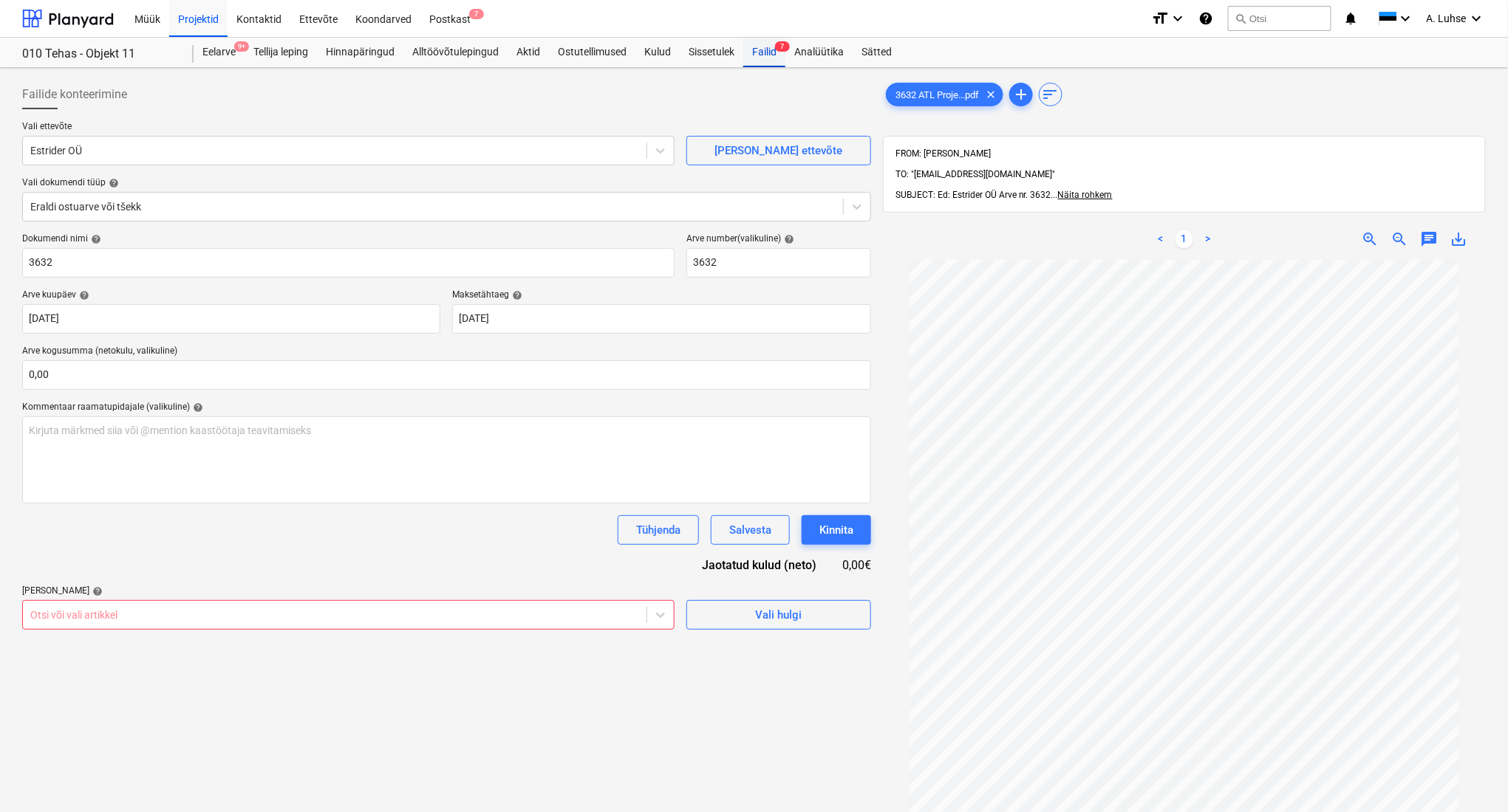
click at [770, 57] on div "Failid 7" at bounding box center [764, 52] width 42 height 29
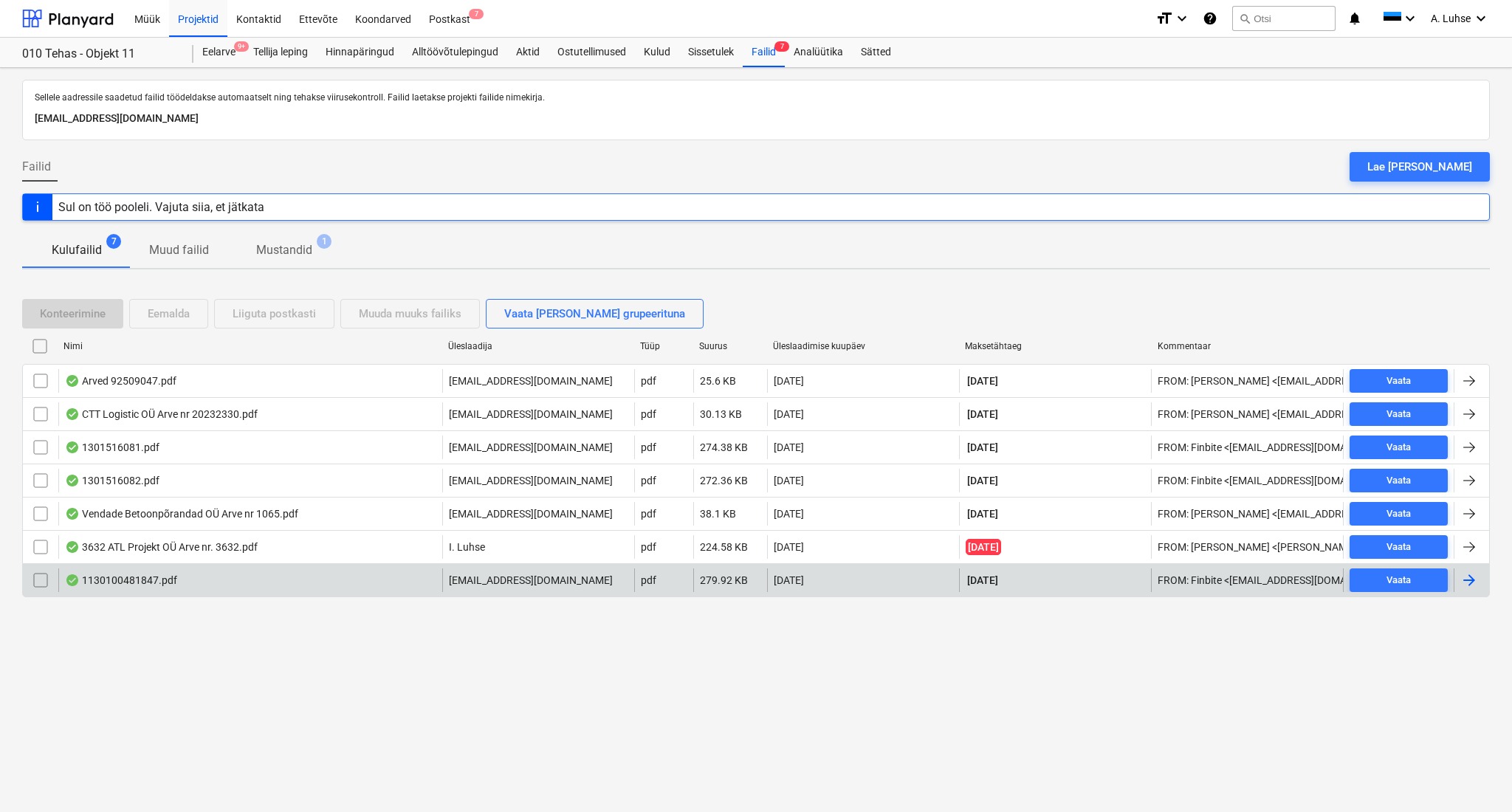
click at [514, 586] on p "[EMAIL_ADDRESS][DOMAIN_NAME]" at bounding box center [530, 581] width 164 height 15
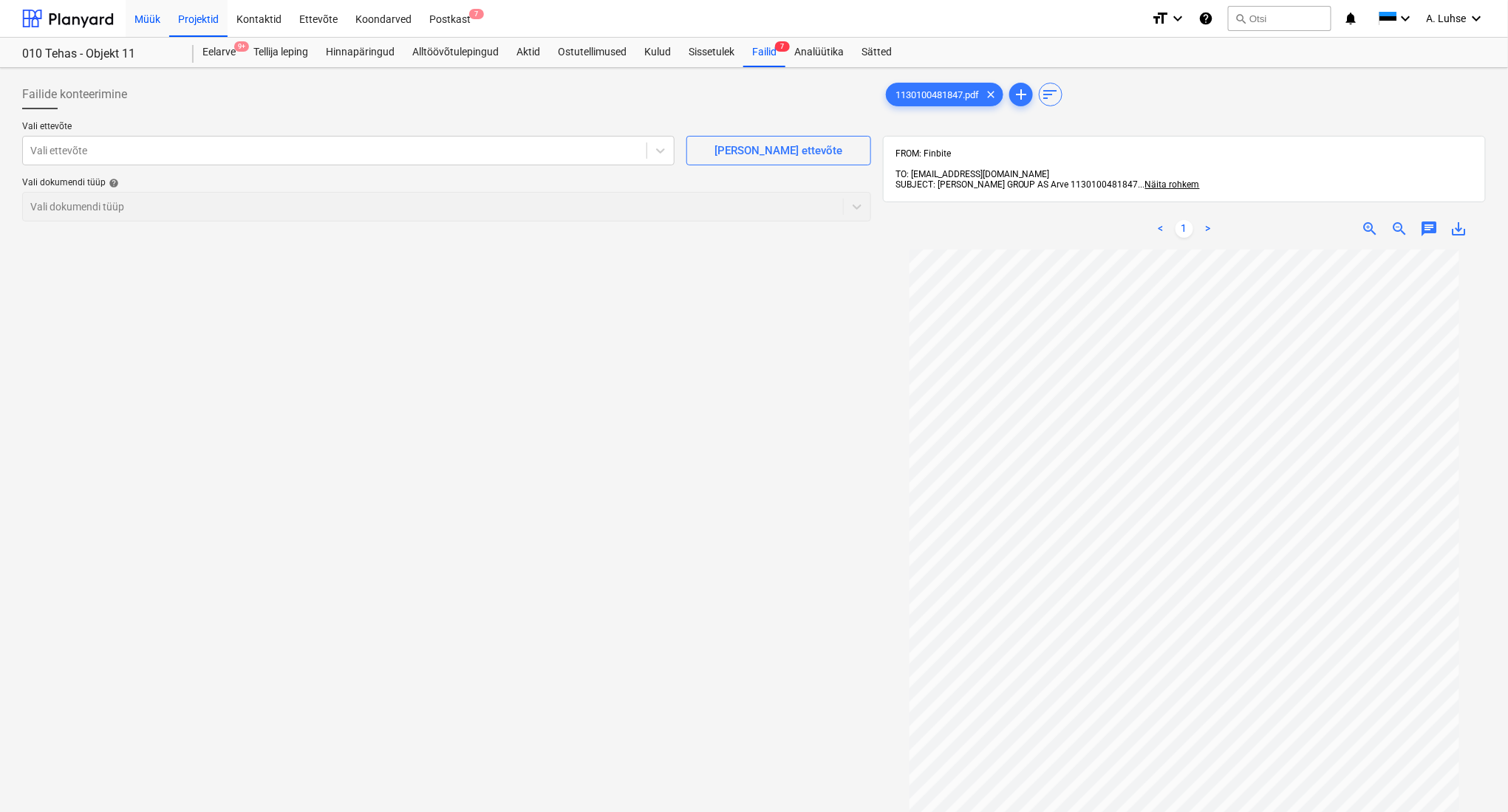
click at [148, 18] on div "Müük" at bounding box center [148, 18] width 44 height 38
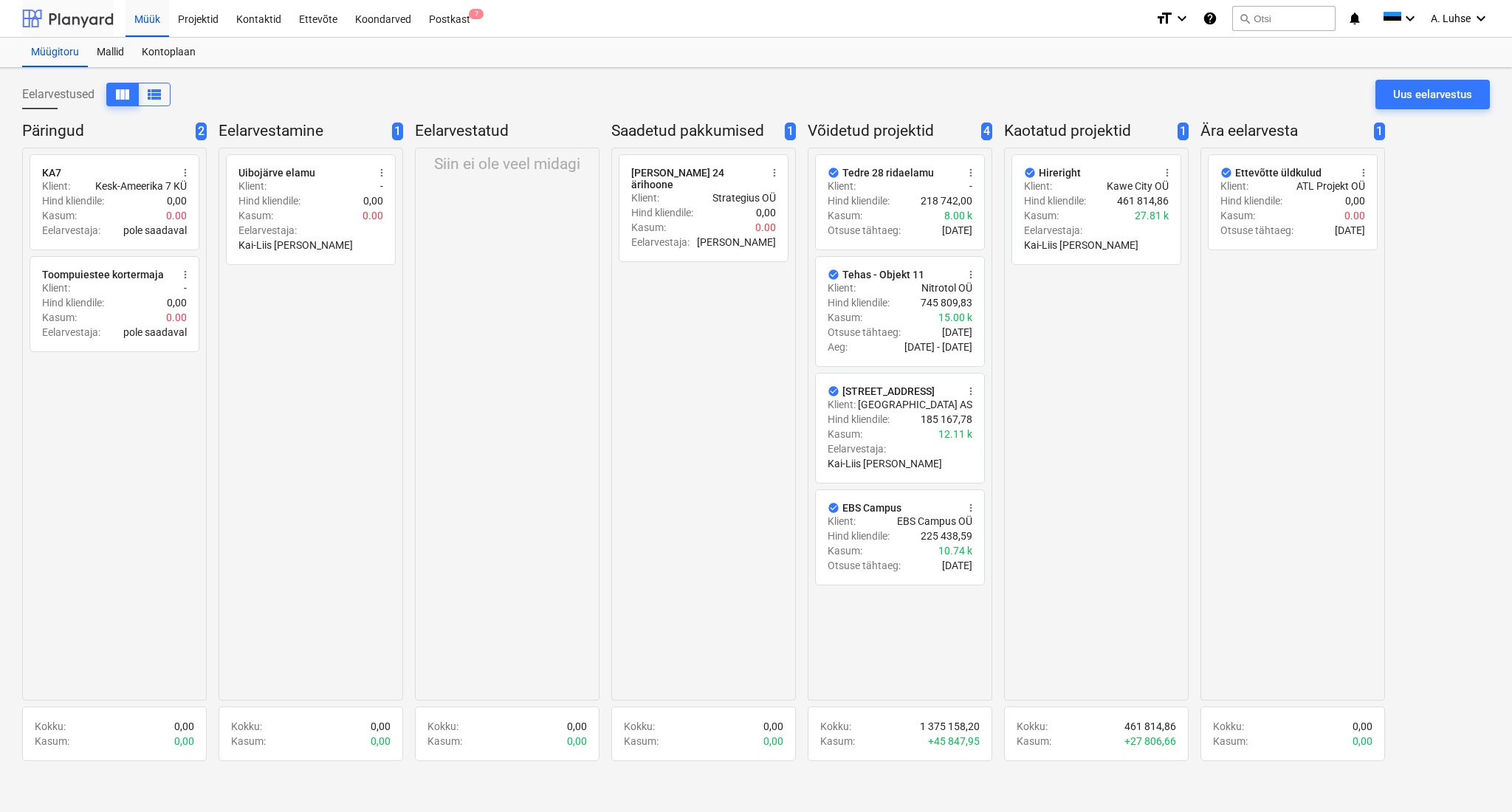
click at [99, 29] on div at bounding box center [67, 18] width 91 height 37
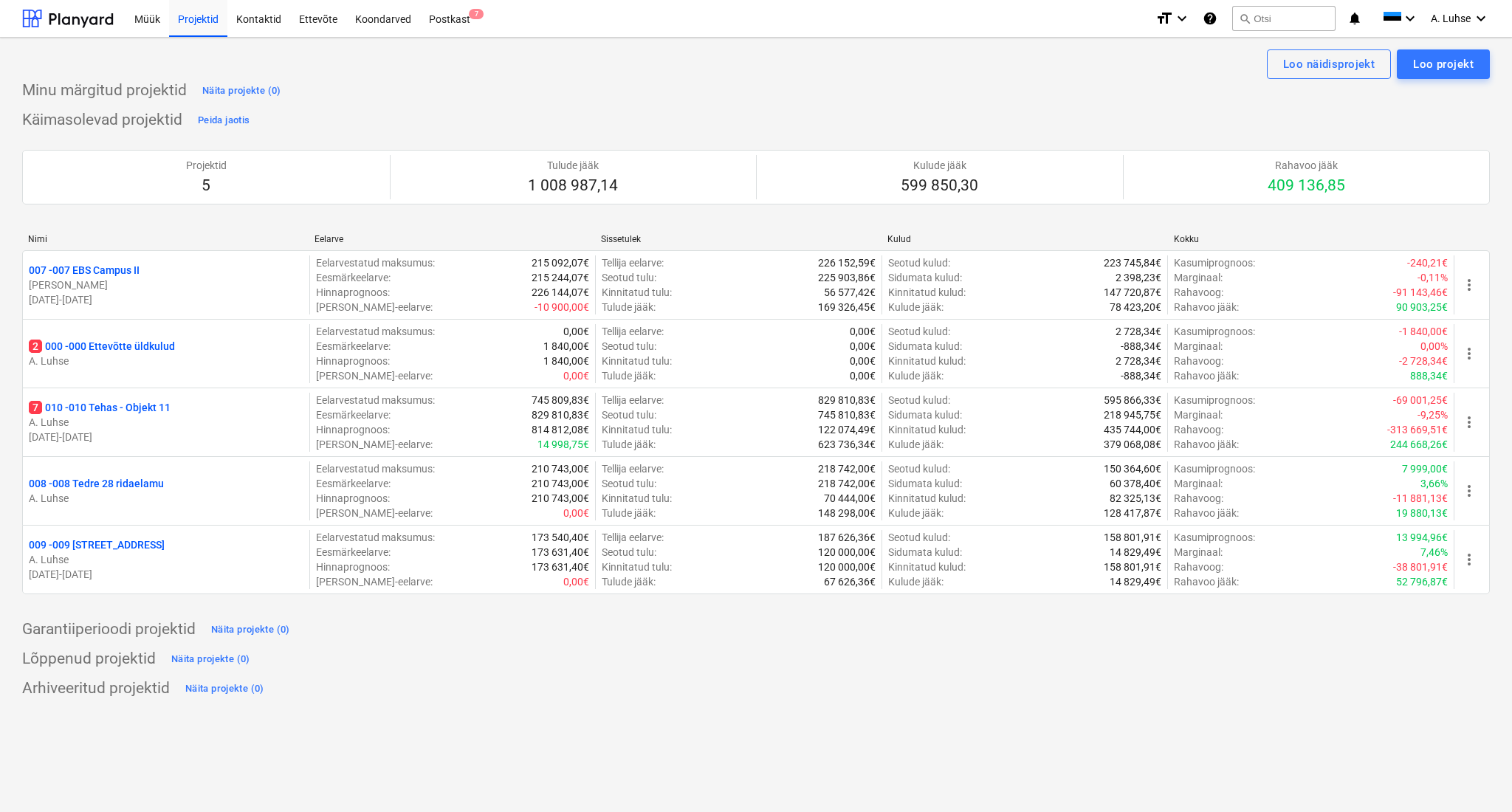
click at [446, 111] on div "Käimasolevad projektid Peida jaotis Projektid 5 Tulude jääk 1 008 987,14 Kulude…" at bounding box center [755, 360] width 1468 height 504
